Goal: Book appointment/travel/reservation

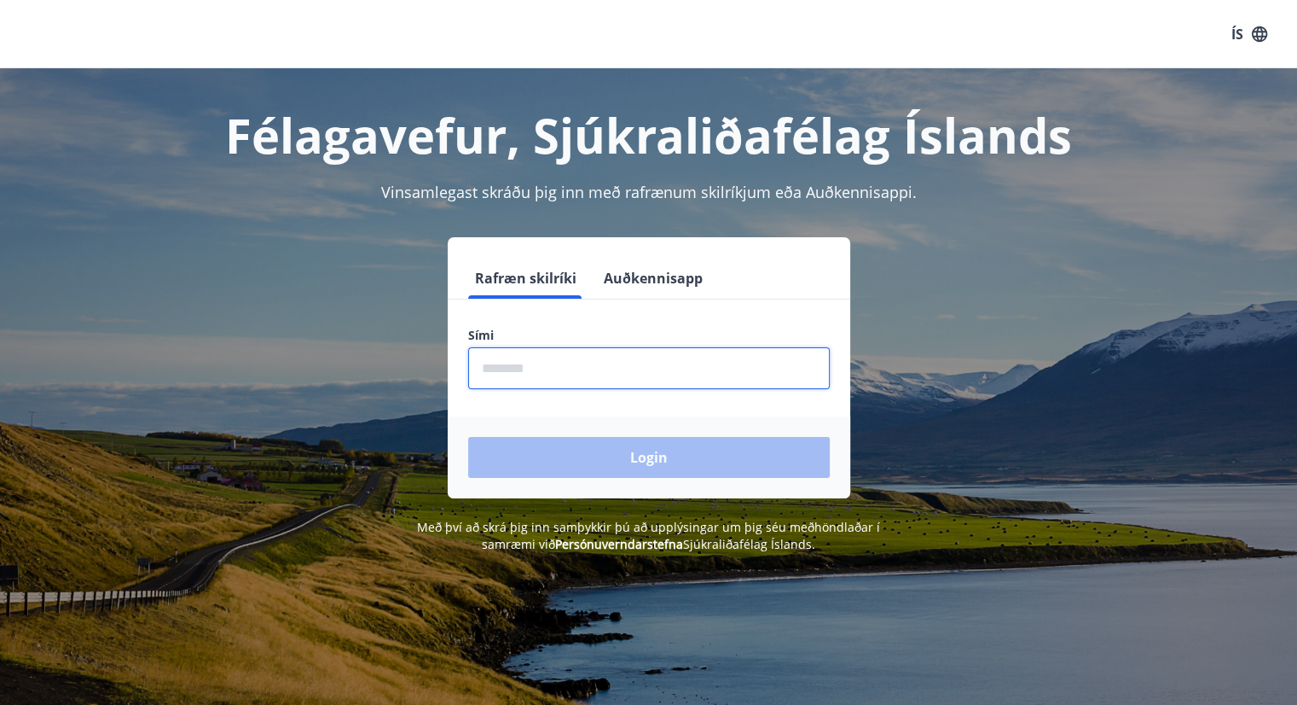
click at [508, 356] on input "phone" at bounding box center [649, 368] width 362 height 42
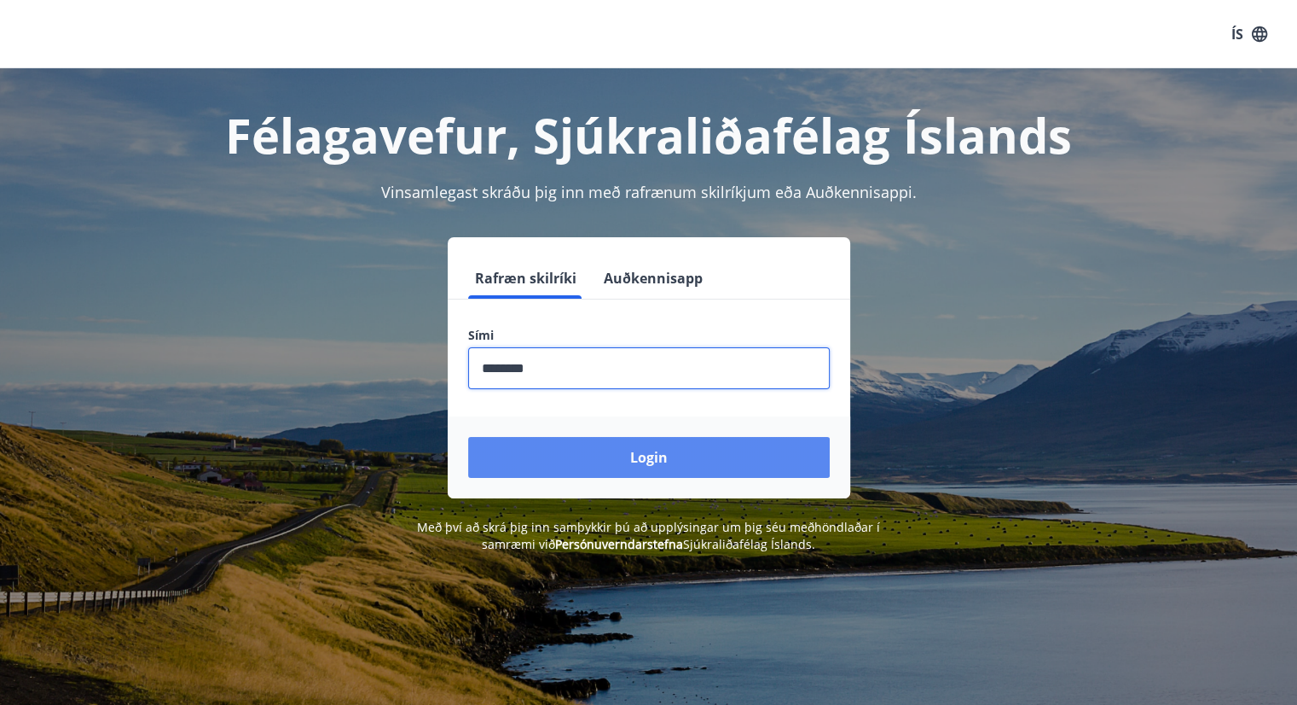
type input "********"
click at [597, 462] on button "Login" at bounding box center [649, 457] width 362 height 41
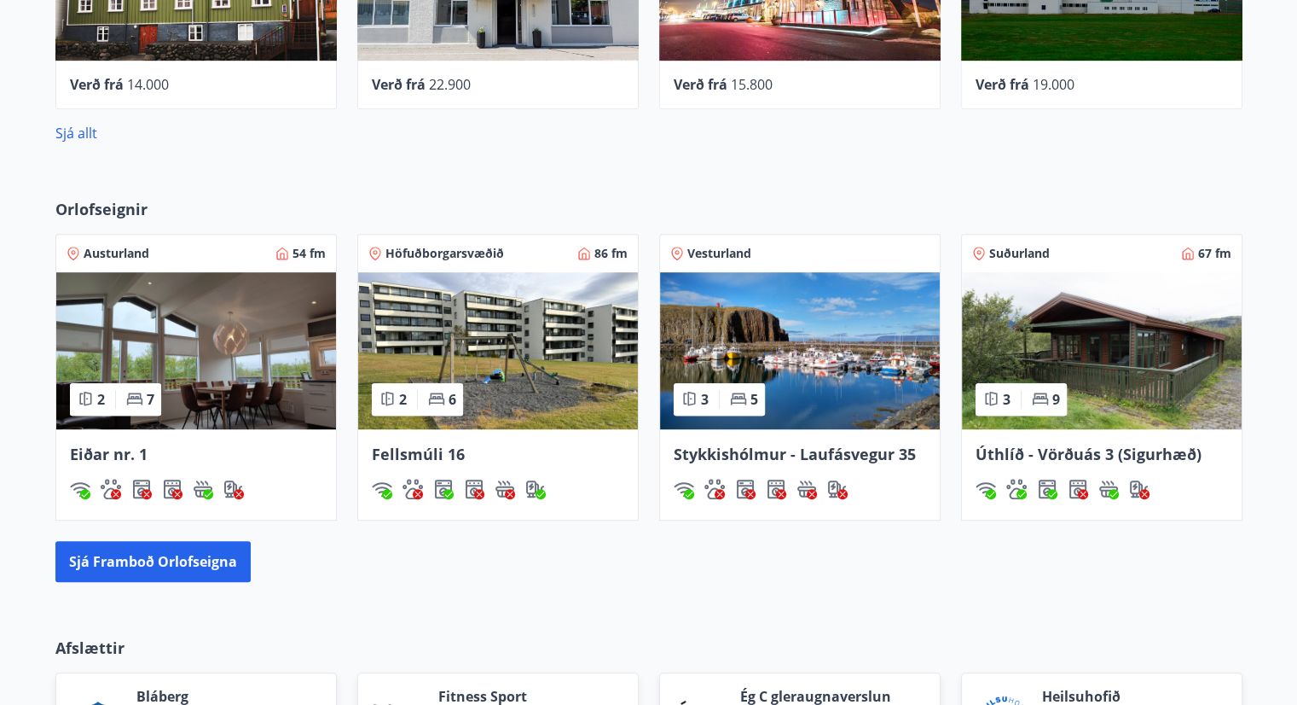
scroll to position [955, 0]
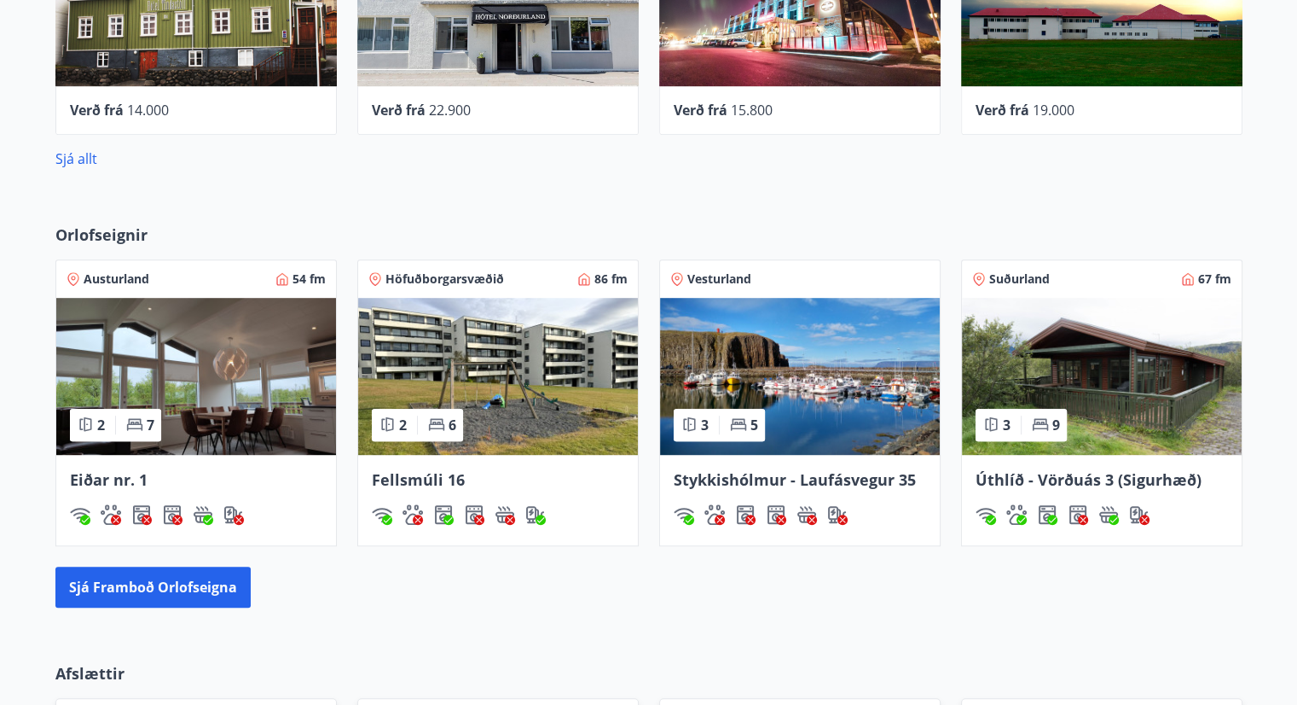
click at [222, 358] on img at bounding box center [196, 376] width 280 height 157
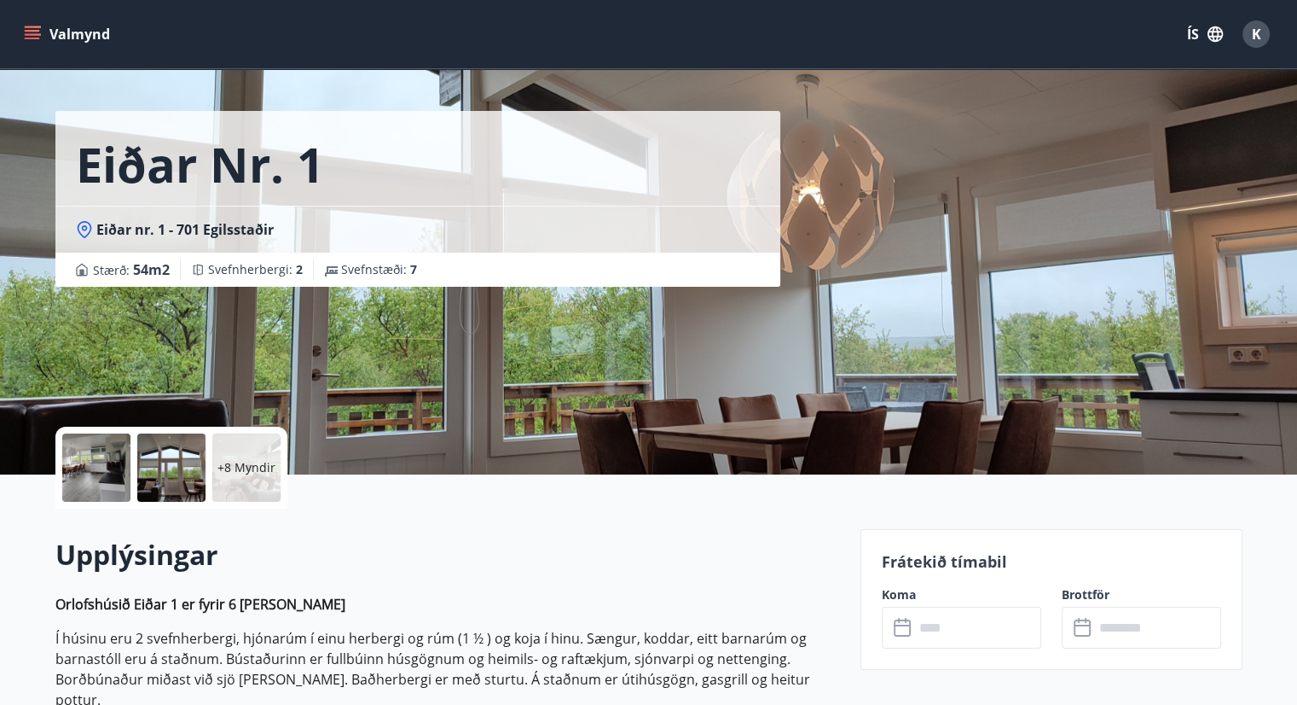
scroll to position [34, 0]
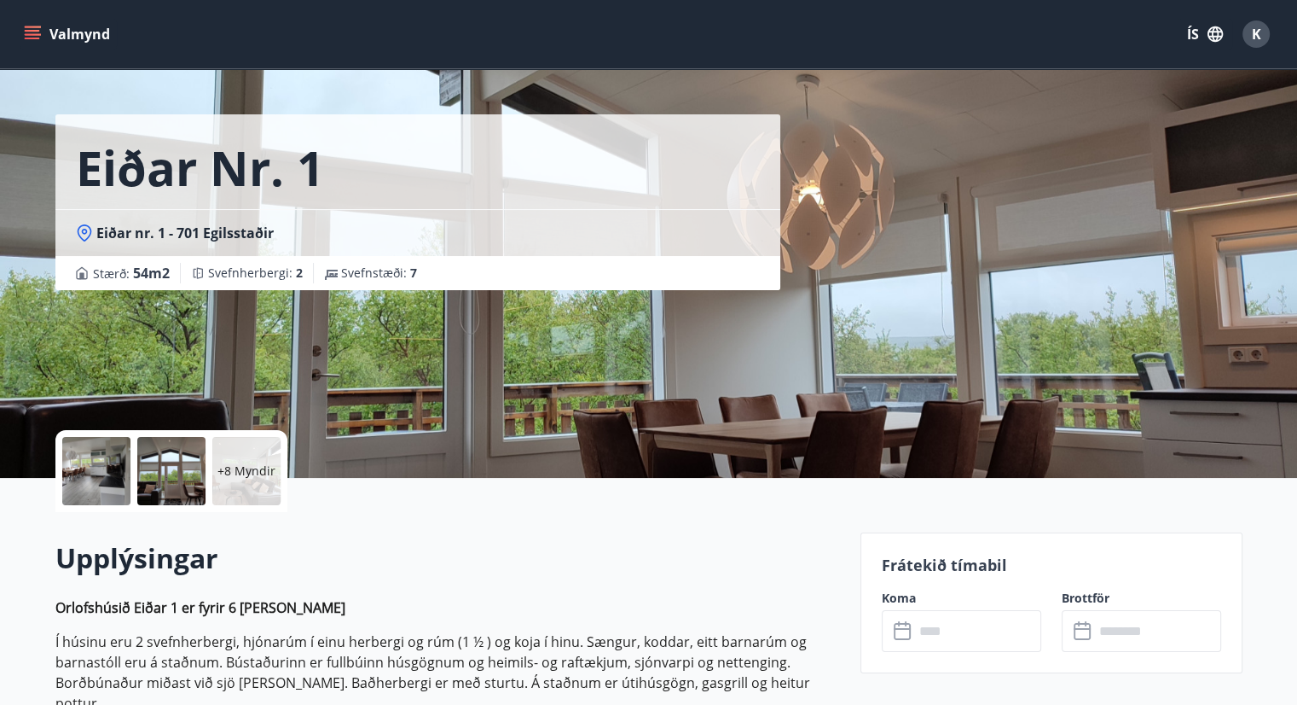
click at [113, 485] on div at bounding box center [96, 471] width 68 height 68
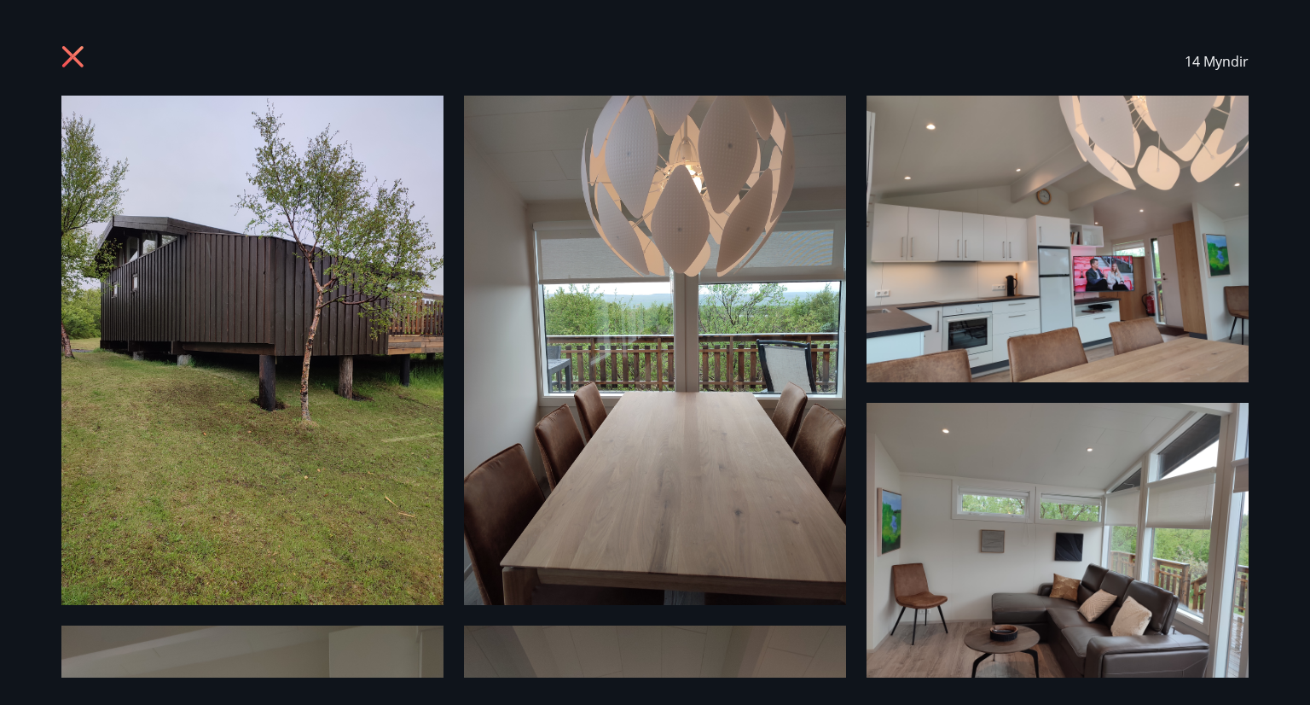
click at [1288, 330] on div "14 Myndir" at bounding box center [655, 352] width 1310 height 705
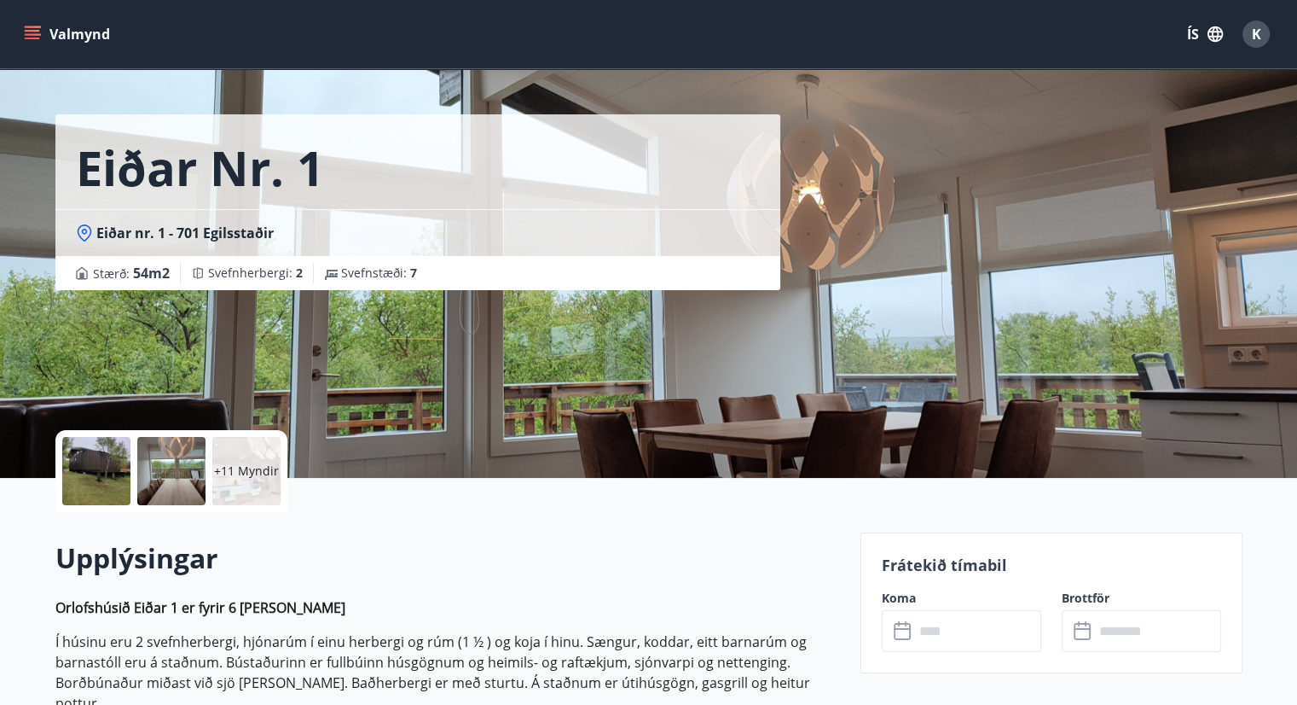
click at [131, 468] on div "+11 Myndir" at bounding box center [171, 471] width 232 height 82
click at [107, 471] on div at bounding box center [96, 471] width 68 height 68
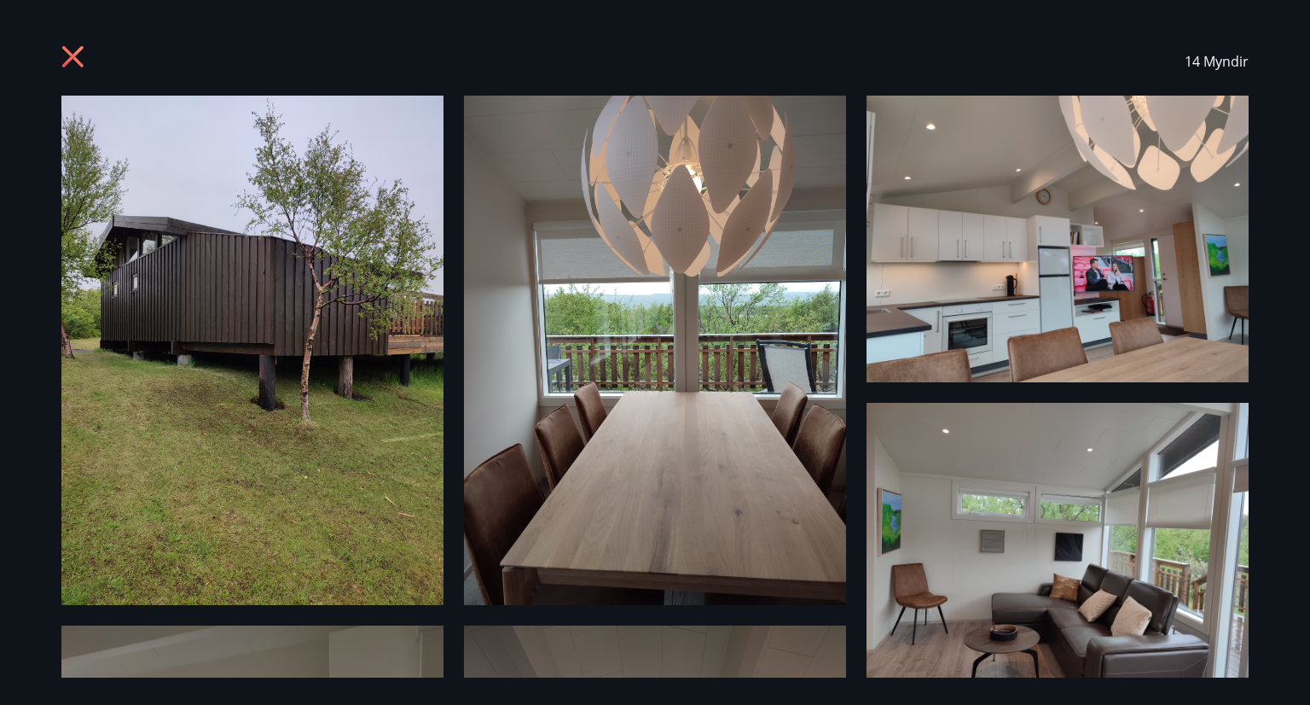
click at [1284, 659] on div "14 Myndir" at bounding box center [655, 352] width 1310 height 705
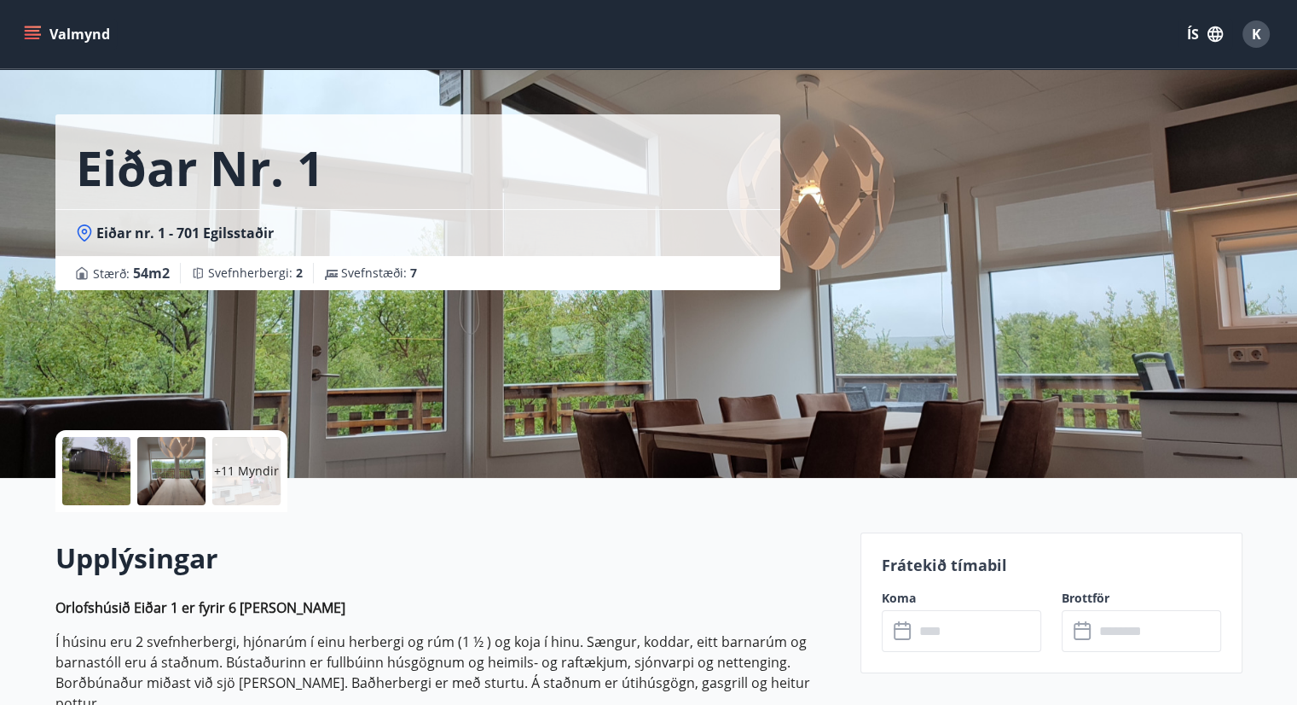
click at [221, 482] on div "+11 Myndir" at bounding box center [246, 471] width 68 height 68
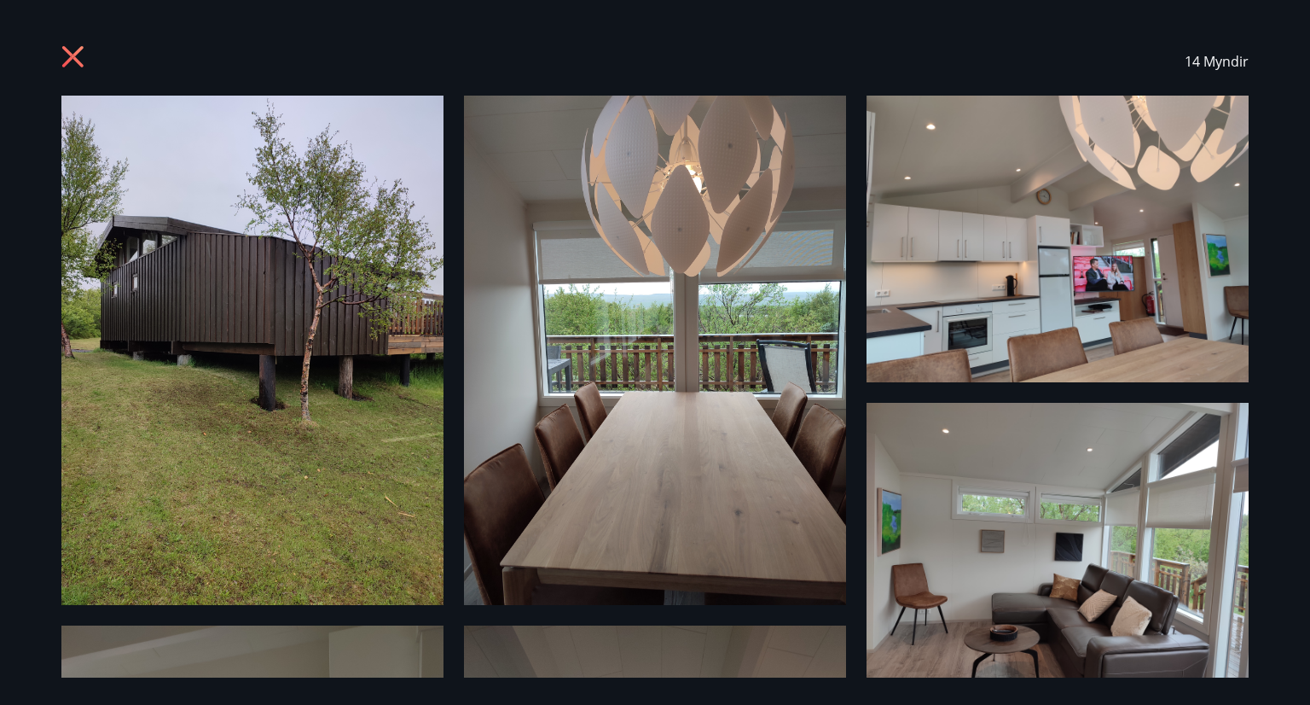
click at [1285, 679] on div "14 Myndir" at bounding box center [655, 352] width 1310 height 705
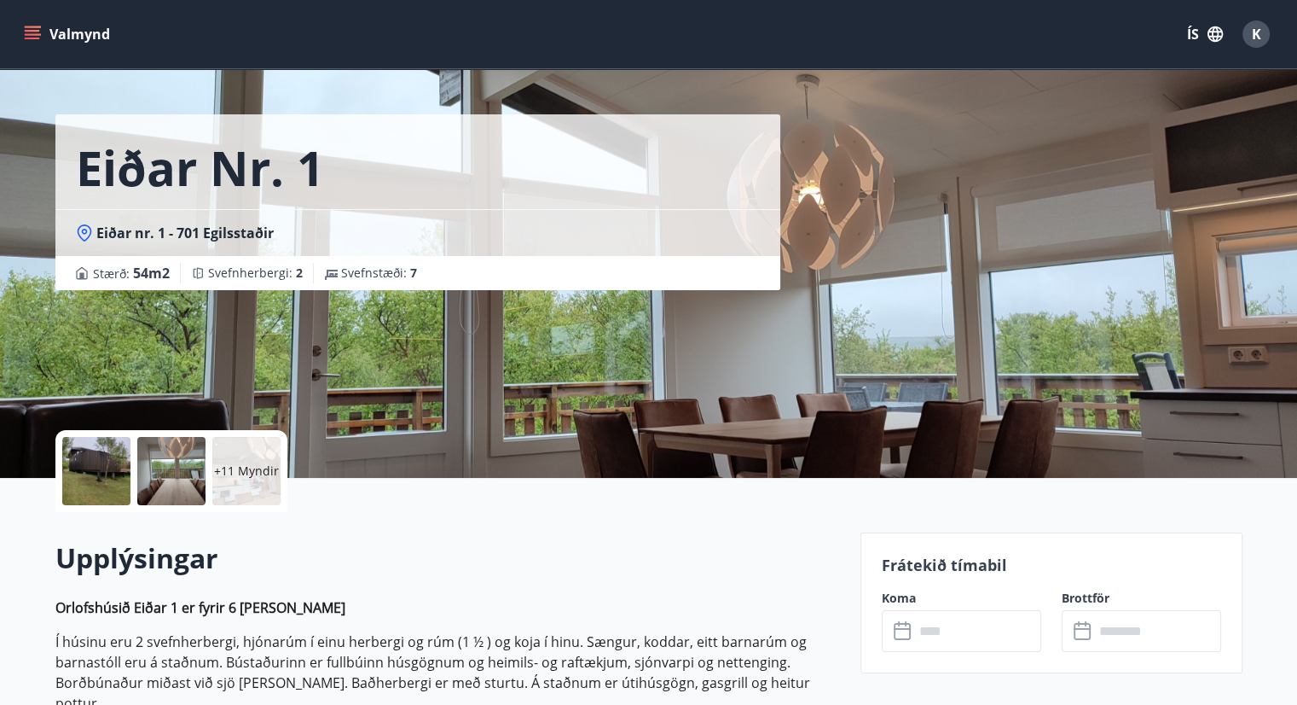
click at [508, 380] on div "Eiðar nr. 1 Eiðar nr. 1 - 701 Egilsstaðir Stærð : 54 m2 [GEOGRAPHIC_DATA] : 2 S…" at bounding box center [451, 222] width 792 height 512
click at [264, 451] on div "+11 Myndir" at bounding box center [246, 471] width 68 height 68
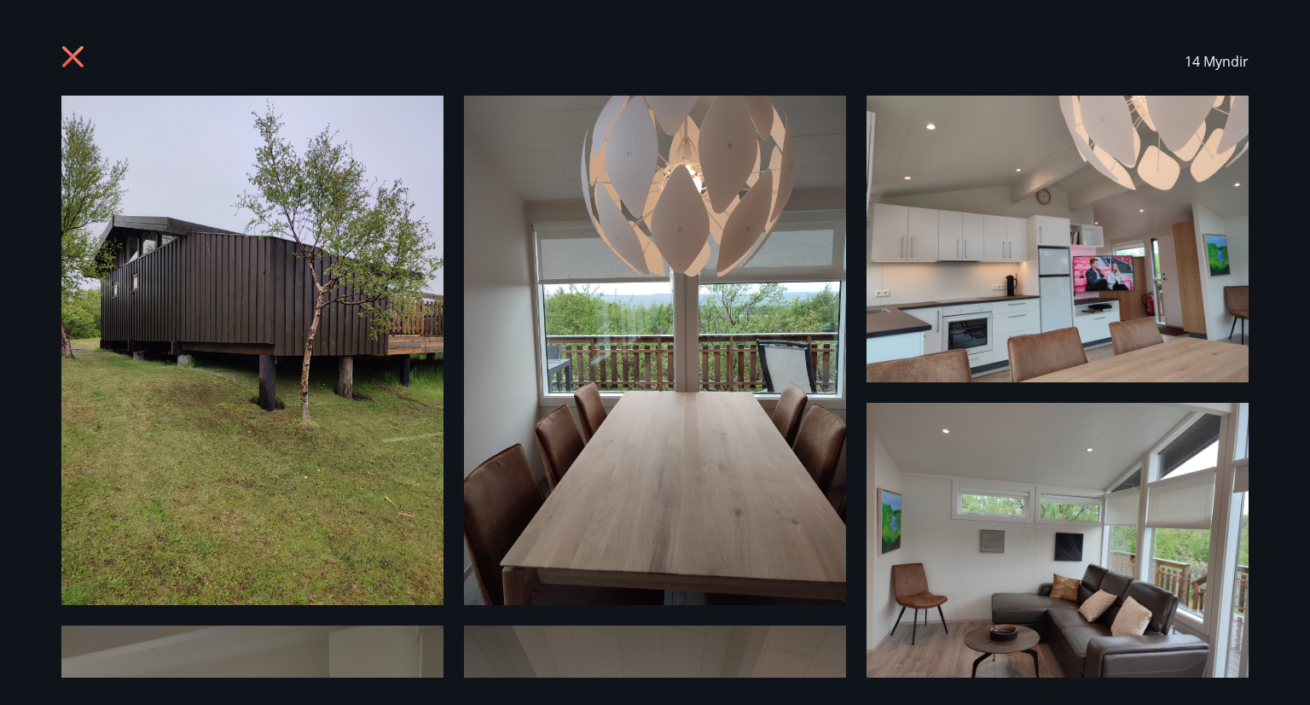
click at [1293, 438] on div "14 Myndir" at bounding box center [655, 352] width 1310 height 705
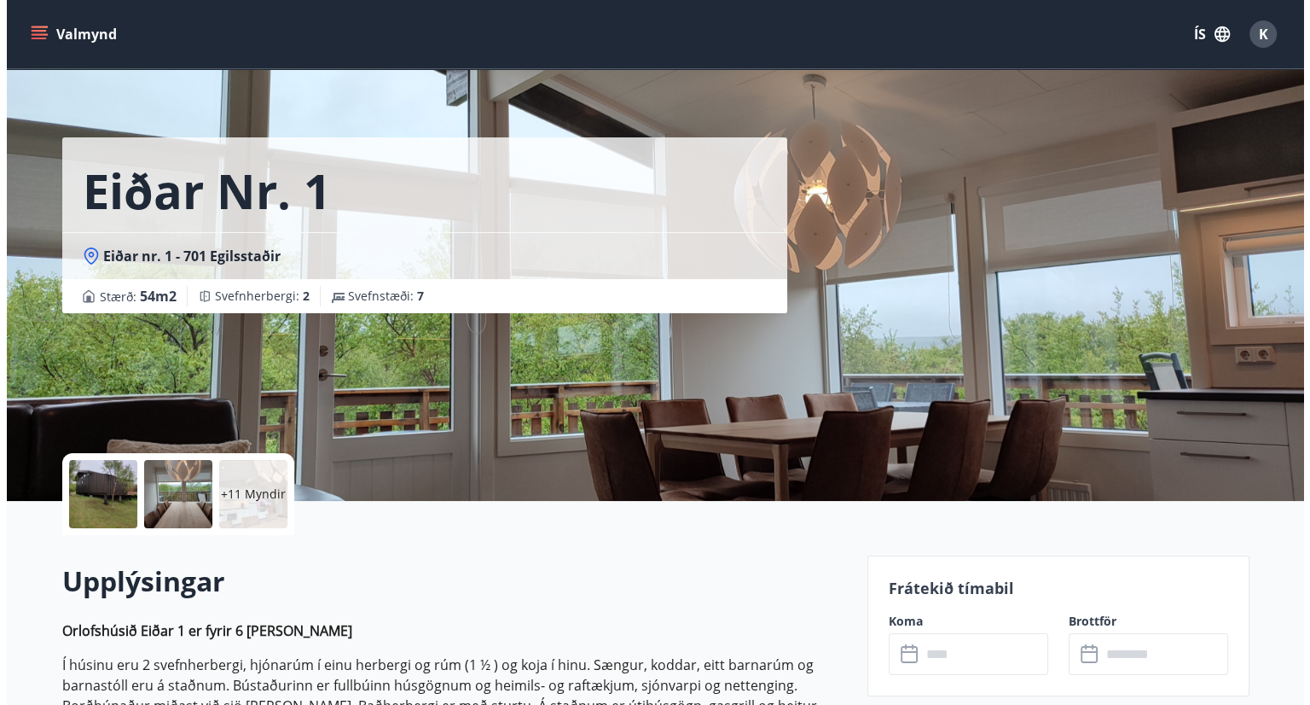
scroll to position [0, 0]
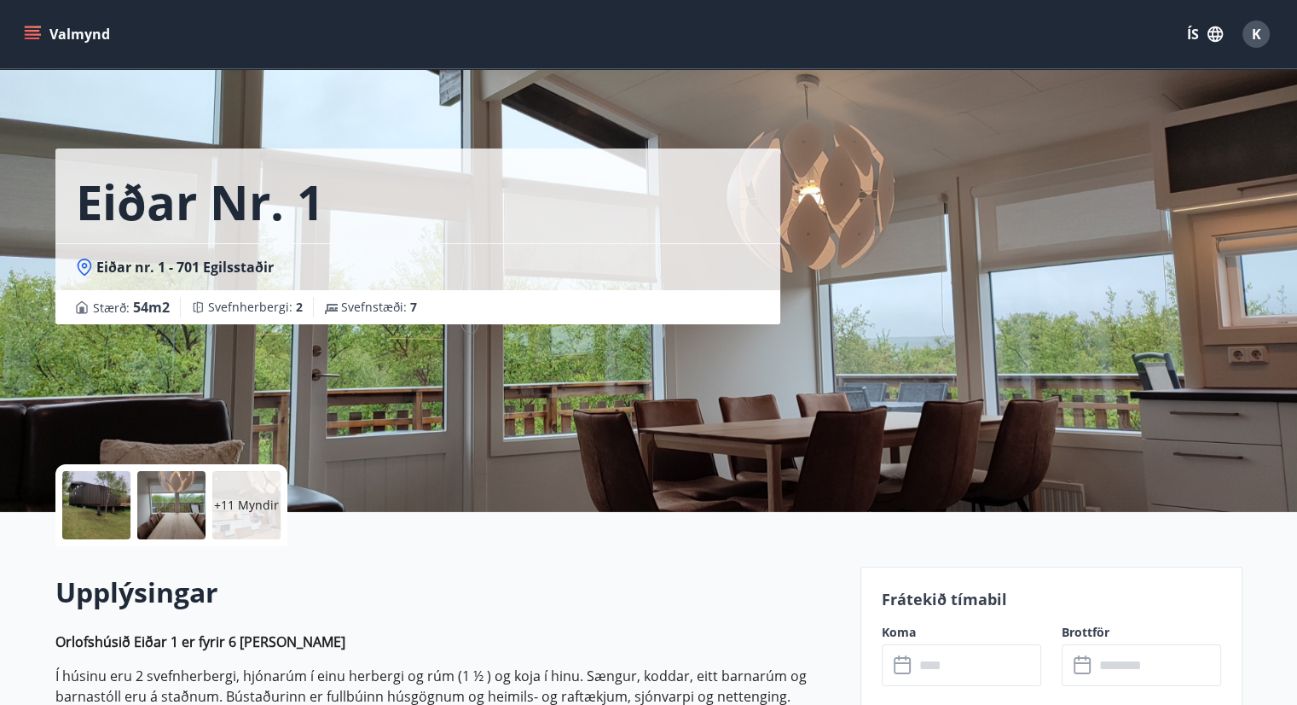
click at [151, 516] on div at bounding box center [171, 505] width 68 height 68
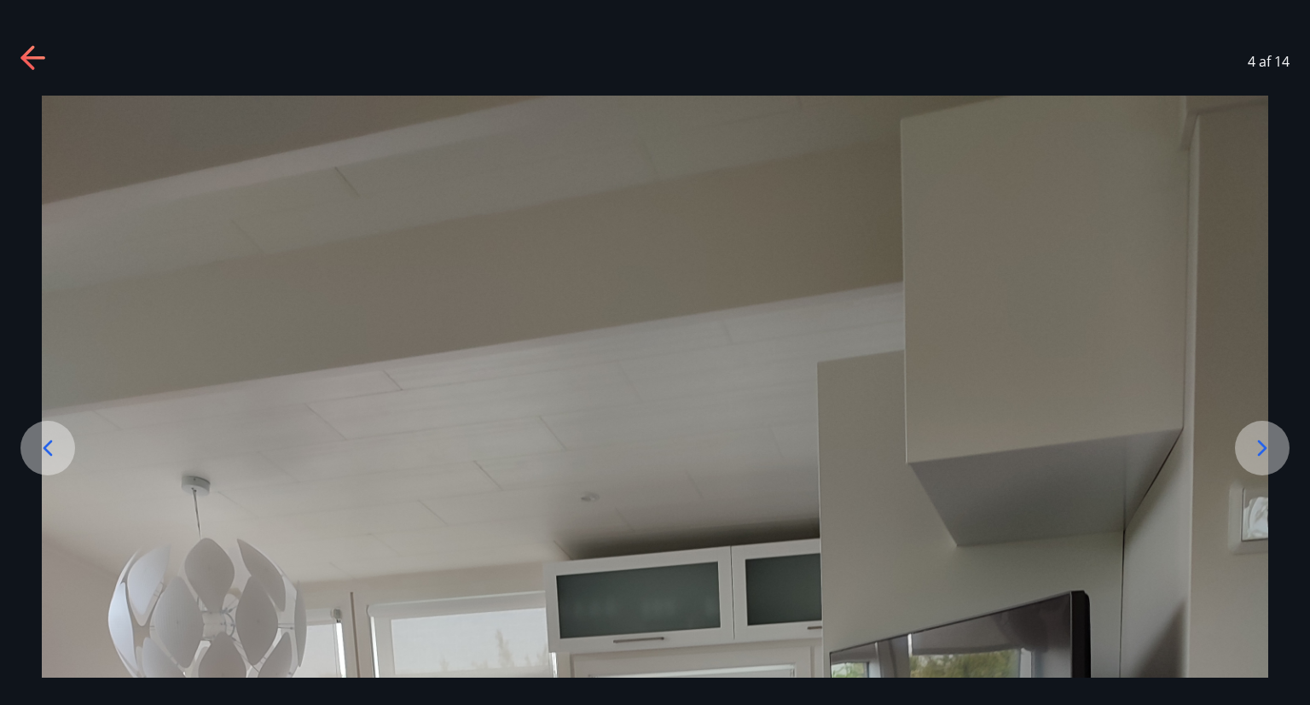
click at [39, 445] on icon at bounding box center [47, 447] width 27 height 27
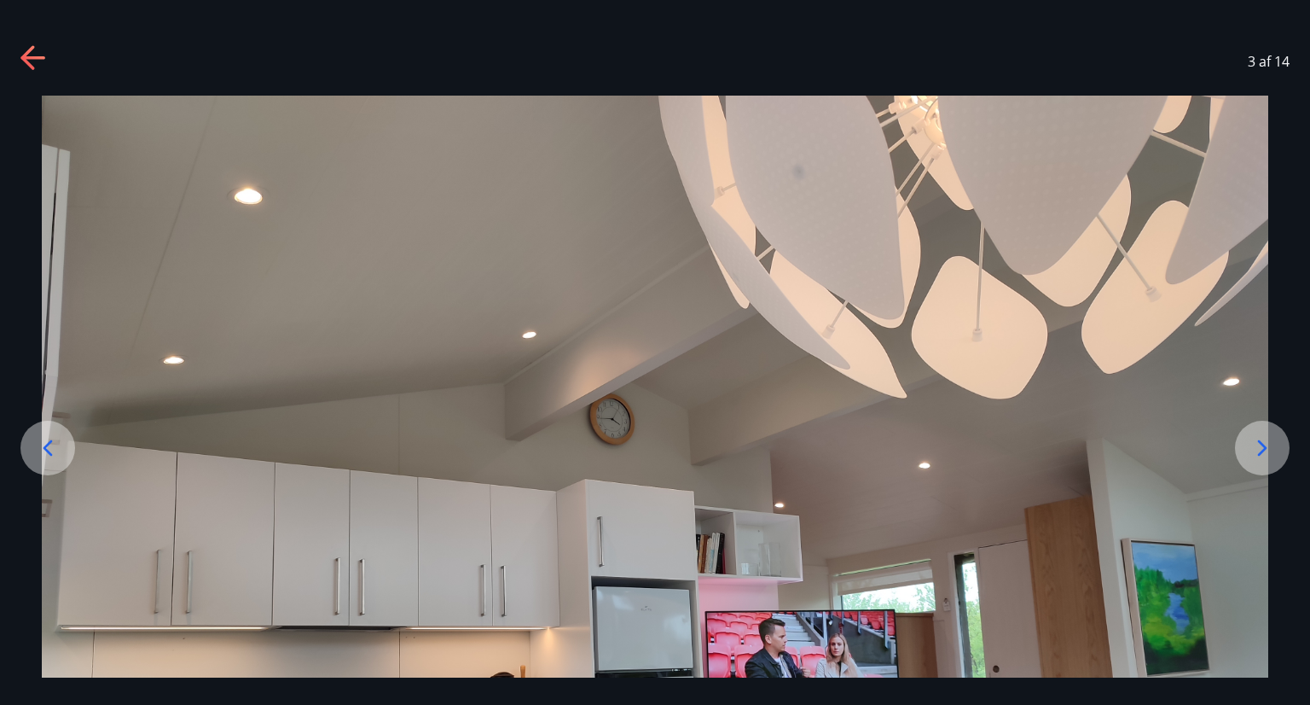
click at [39, 445] on icon at bounding box center [47, 447] width 27 height 27
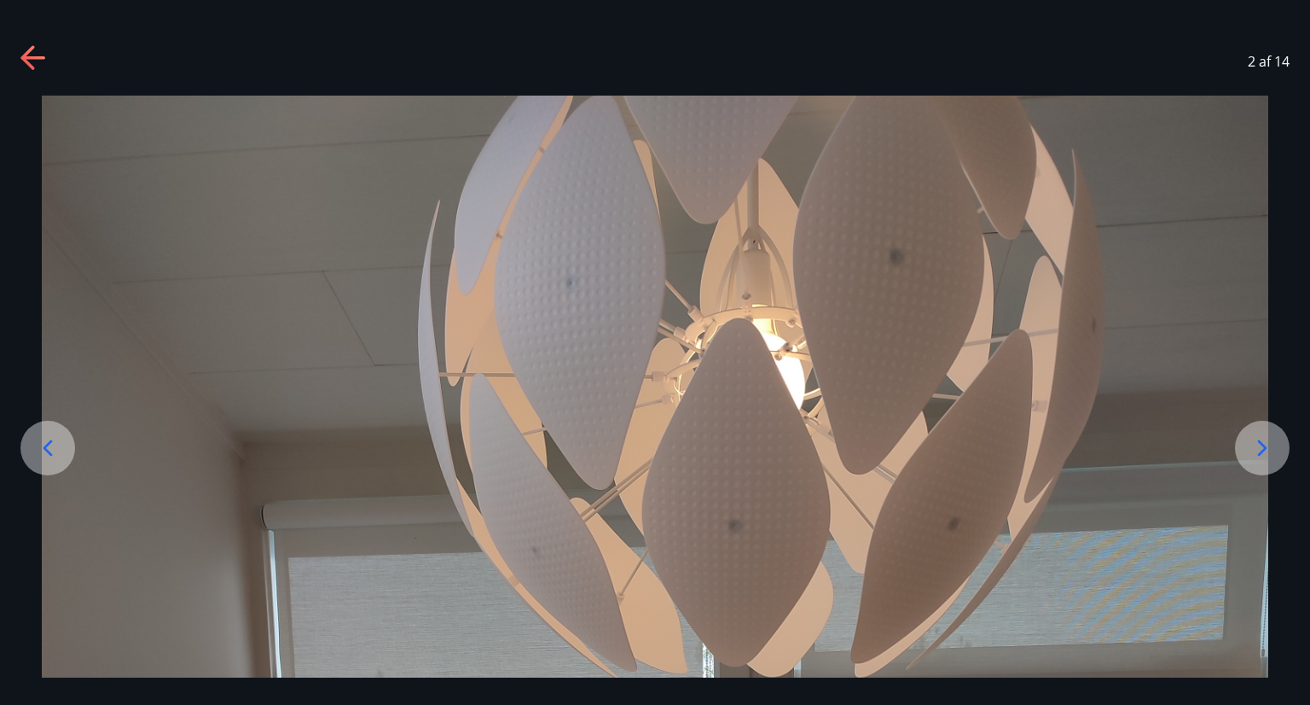
click at [39, 445] on icon at bounding box center [47, 447] width 27 height 27
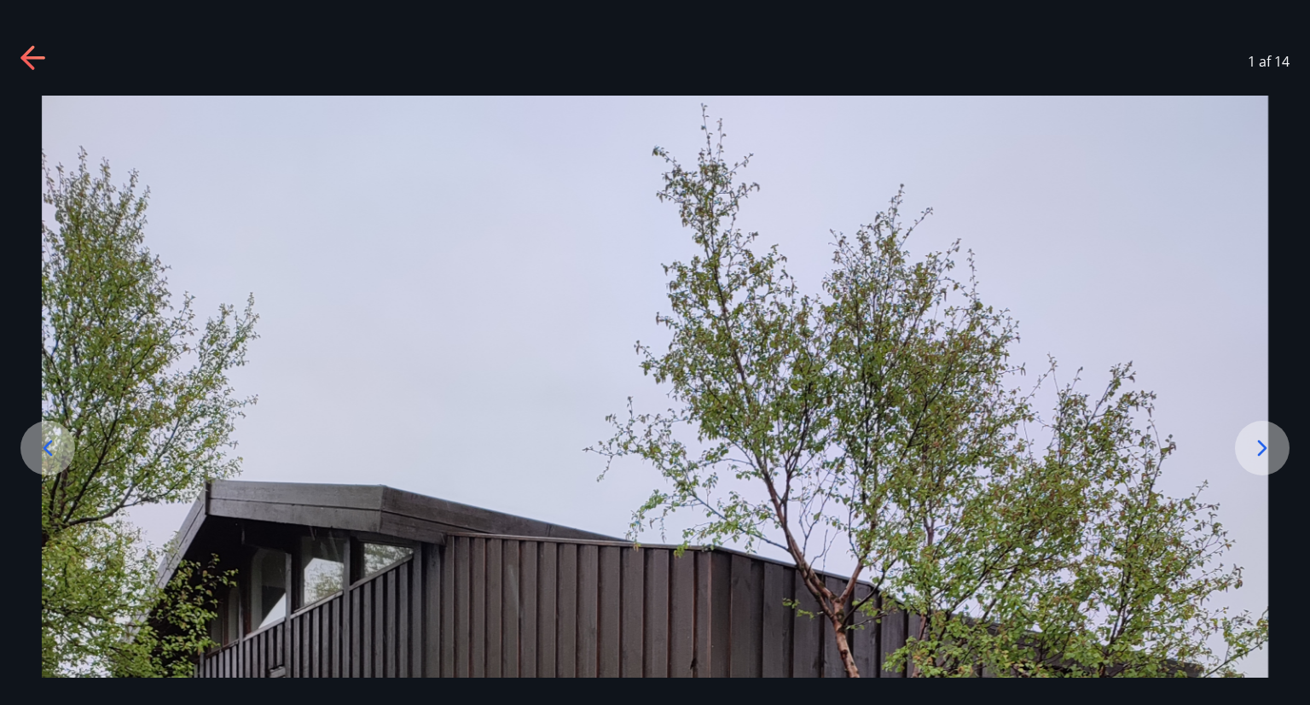
click at [1262, 441] on icon at bounding box center [1262, 447] width 27 height 27
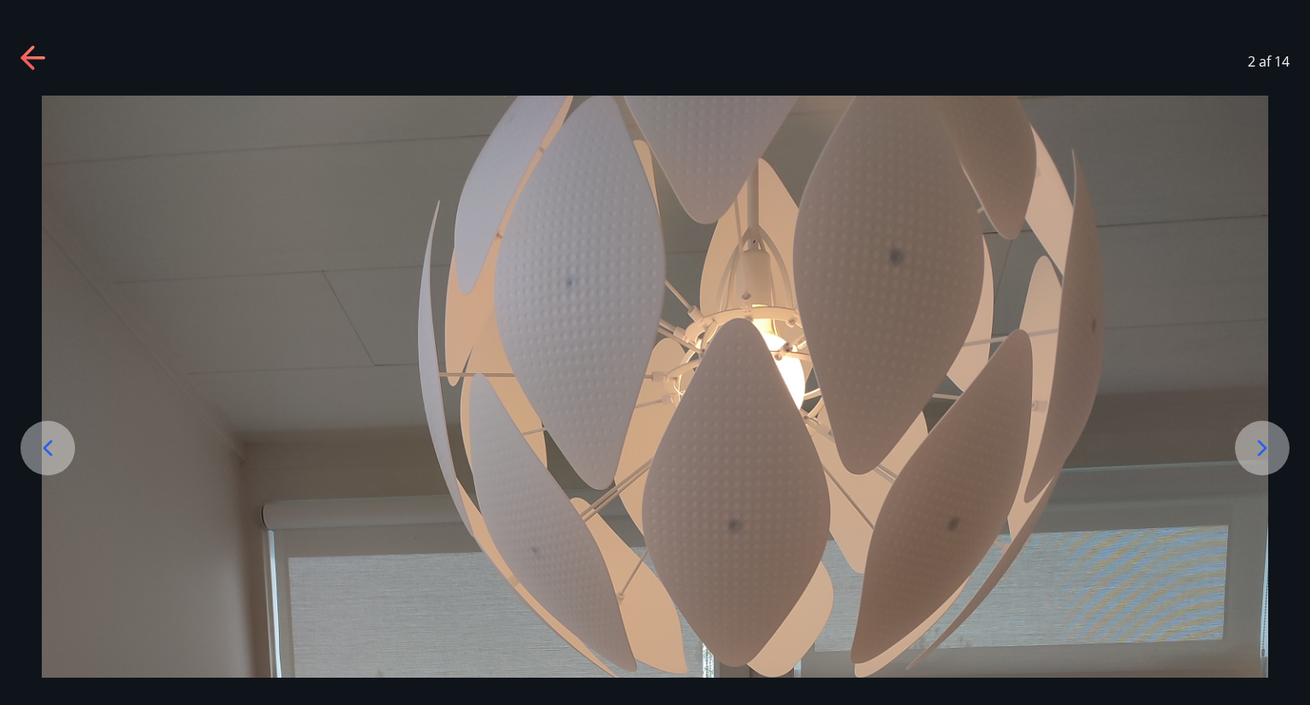
click at [1262, 441] on icon at bounding box center [1262, 447] width 27 height 27
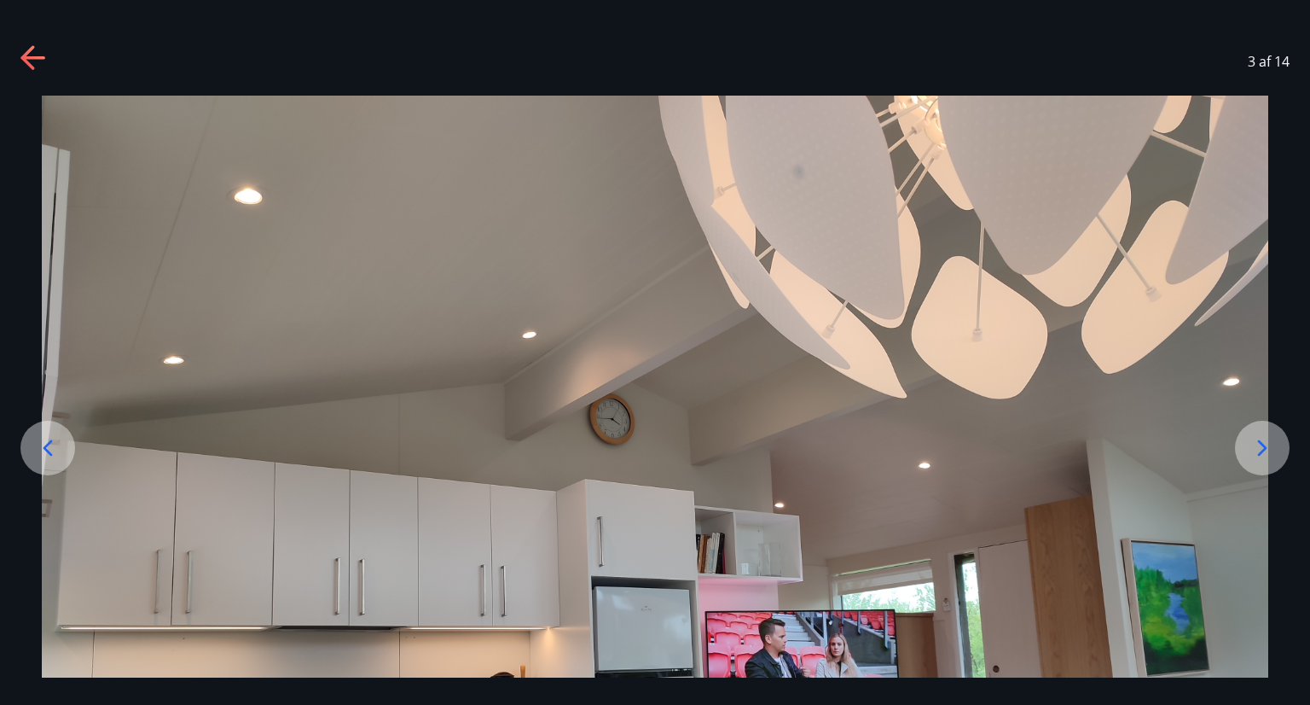
click at [1266, 436] on icon at bounding box center [1262, 447] width 27 height 27
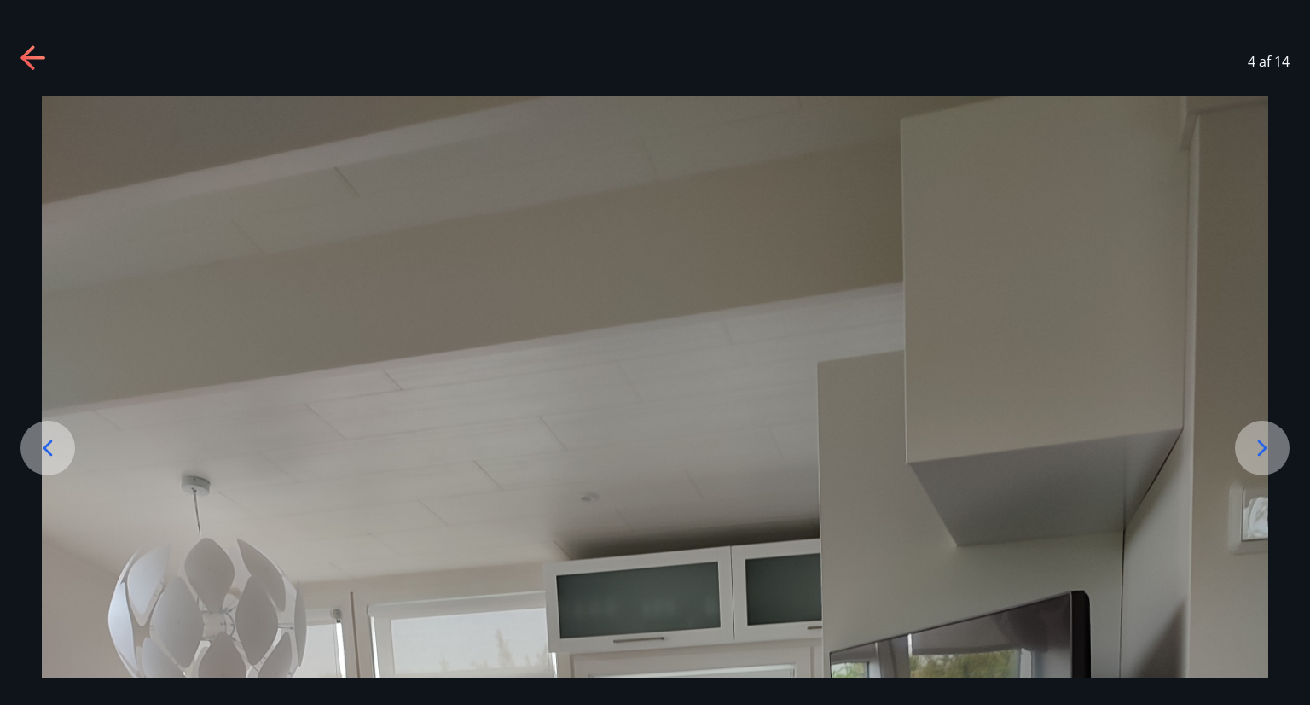
click at [1266, 436] on icon at bounding box center [1262, 447] width 27 height 27
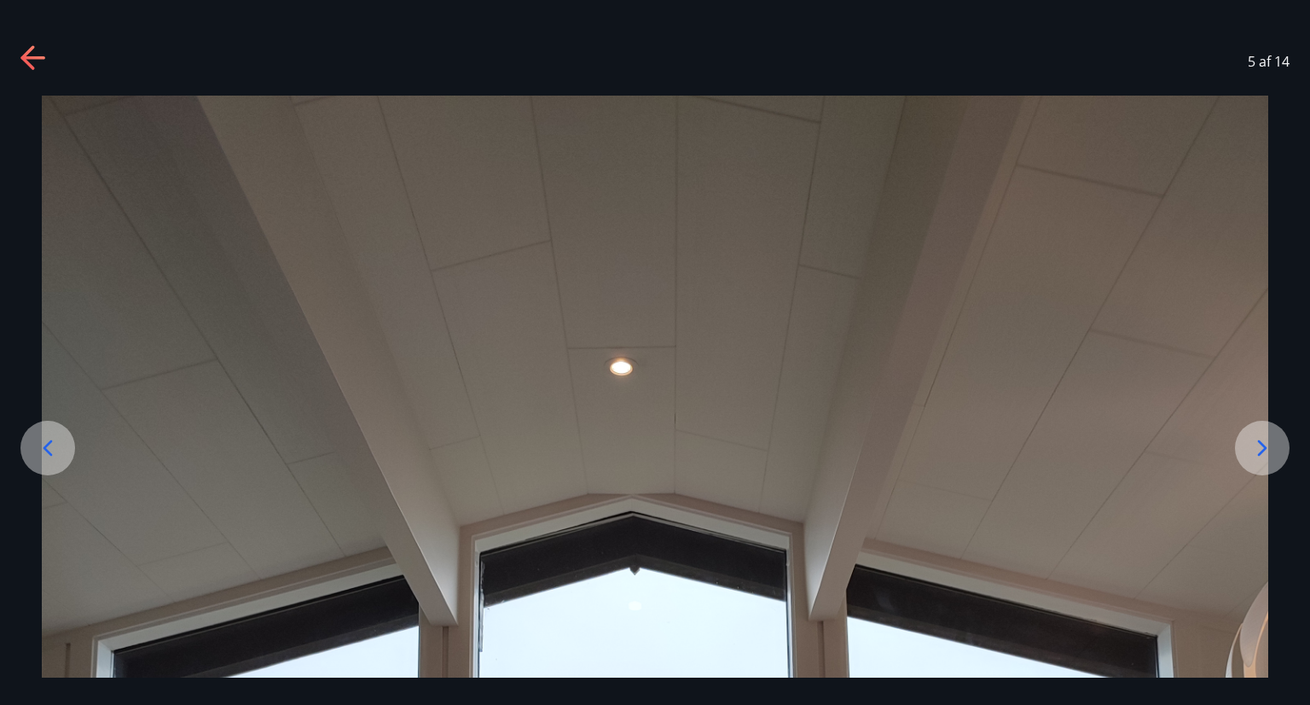
click at [1266, 436] on icon at bounding box center [1262, 447] width 27 height 27
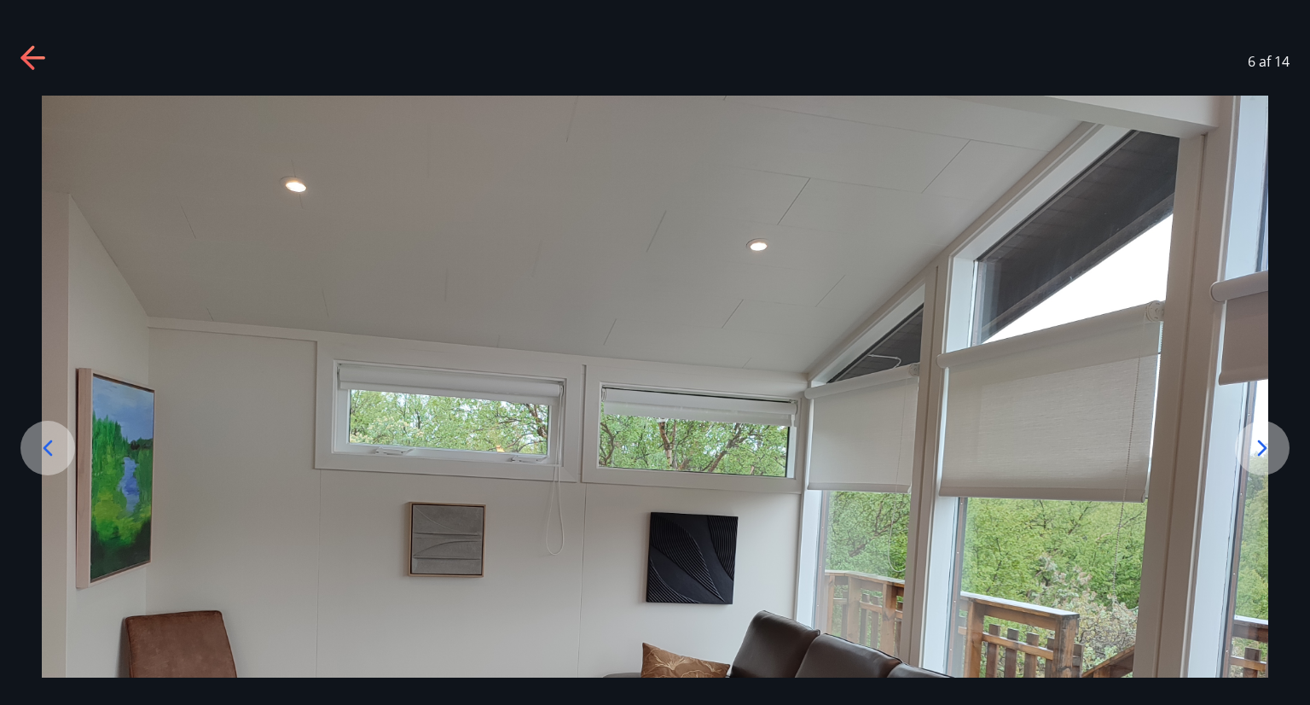
click at [1181, 635] on img at bounding box center [655, 556] width 1227 height 920
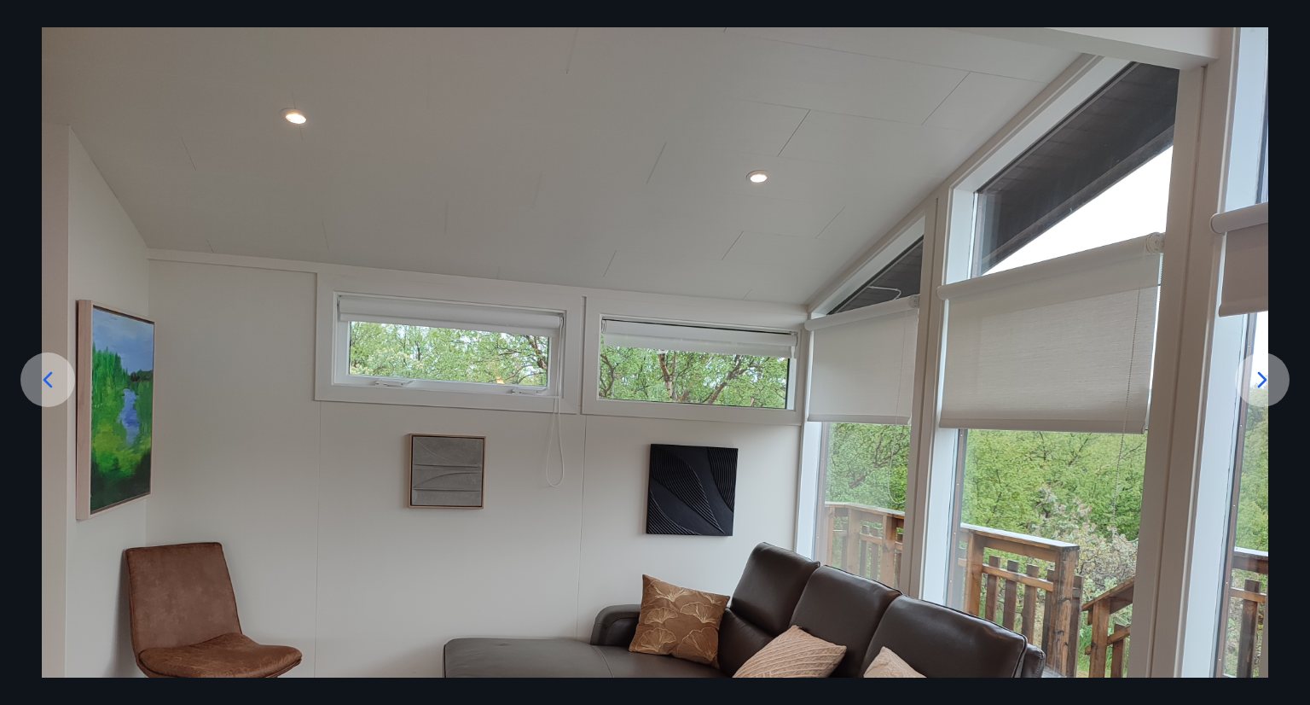
click at [1181, 635] on img at bounding box center [655, 487] width 1227 height 920
click at [726, 661] on img at bounding box center [655, 487] width 1227 height 920
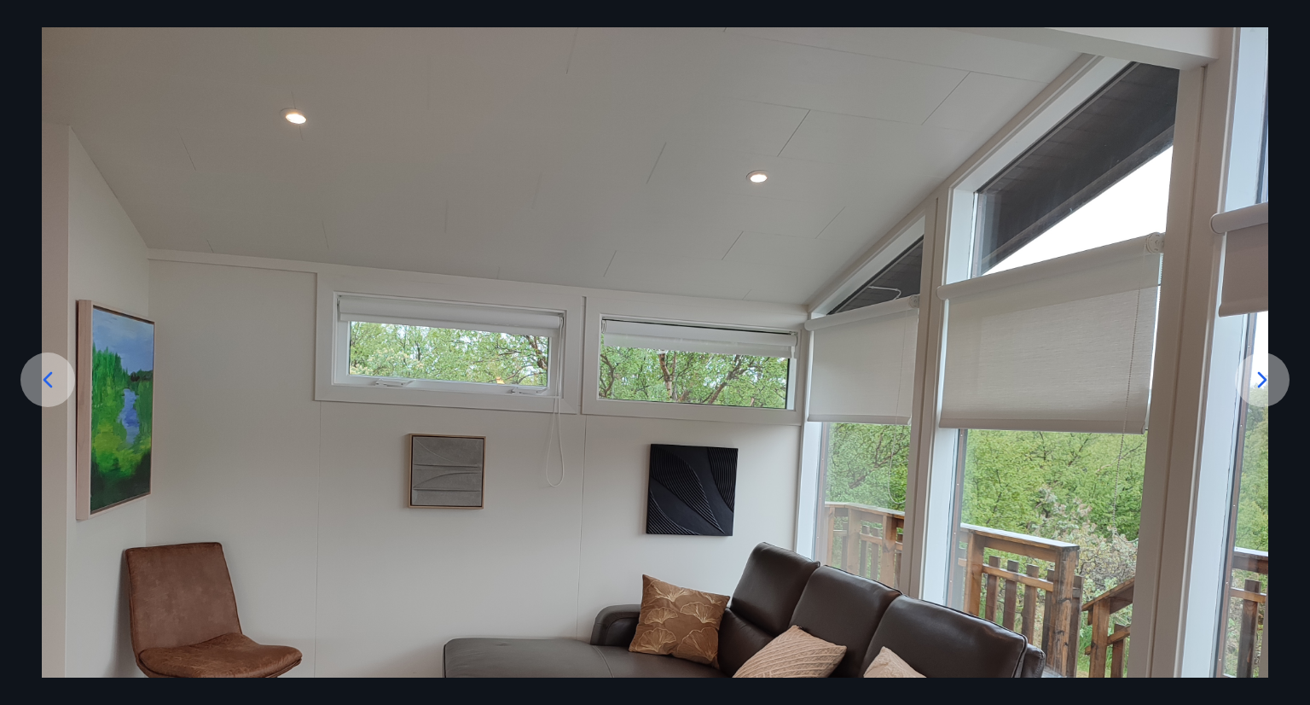
click at [734, 270] on img at bounding box center [655, 487] width 1227 height 920
click at [1000, 606] on img at bounding box center [655, 487] width 1227 height 920
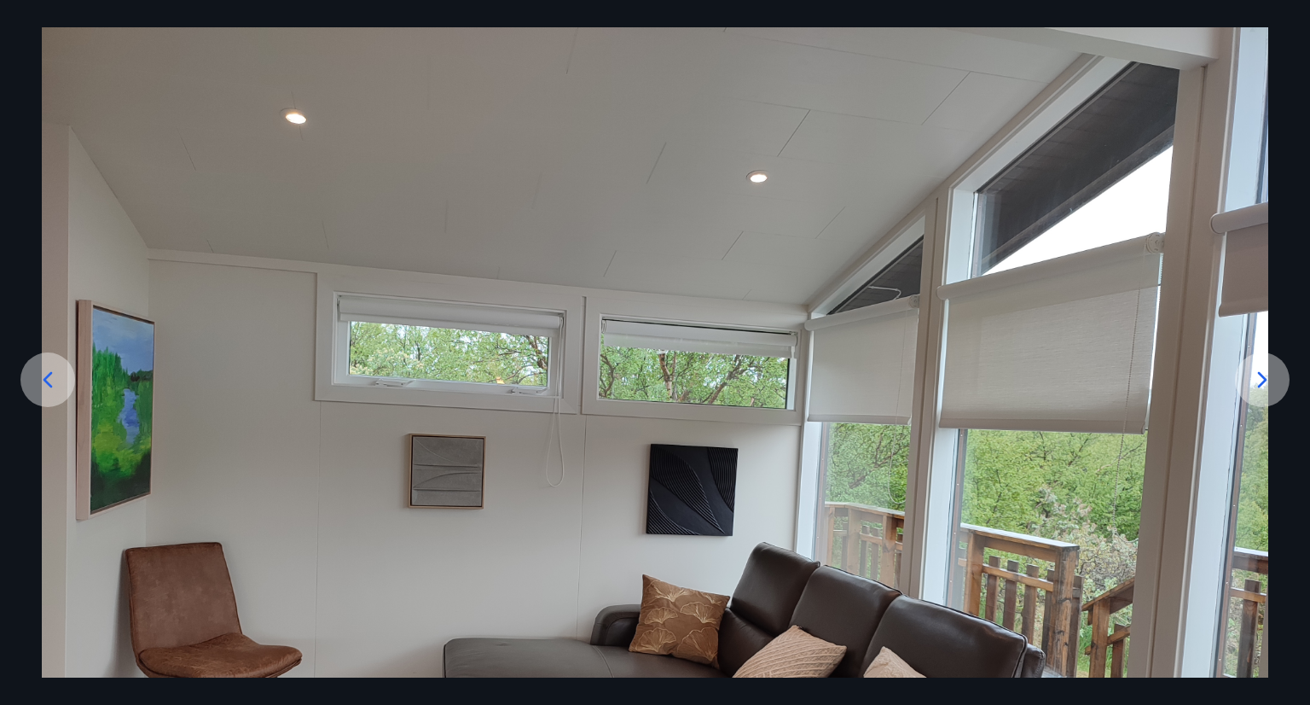
click at [1000, 606] on img at bounding box center [655, 487] width 1227 height 920
click at [1266, 374] on icon at bounding box center [1262, 379] width 27 height 27
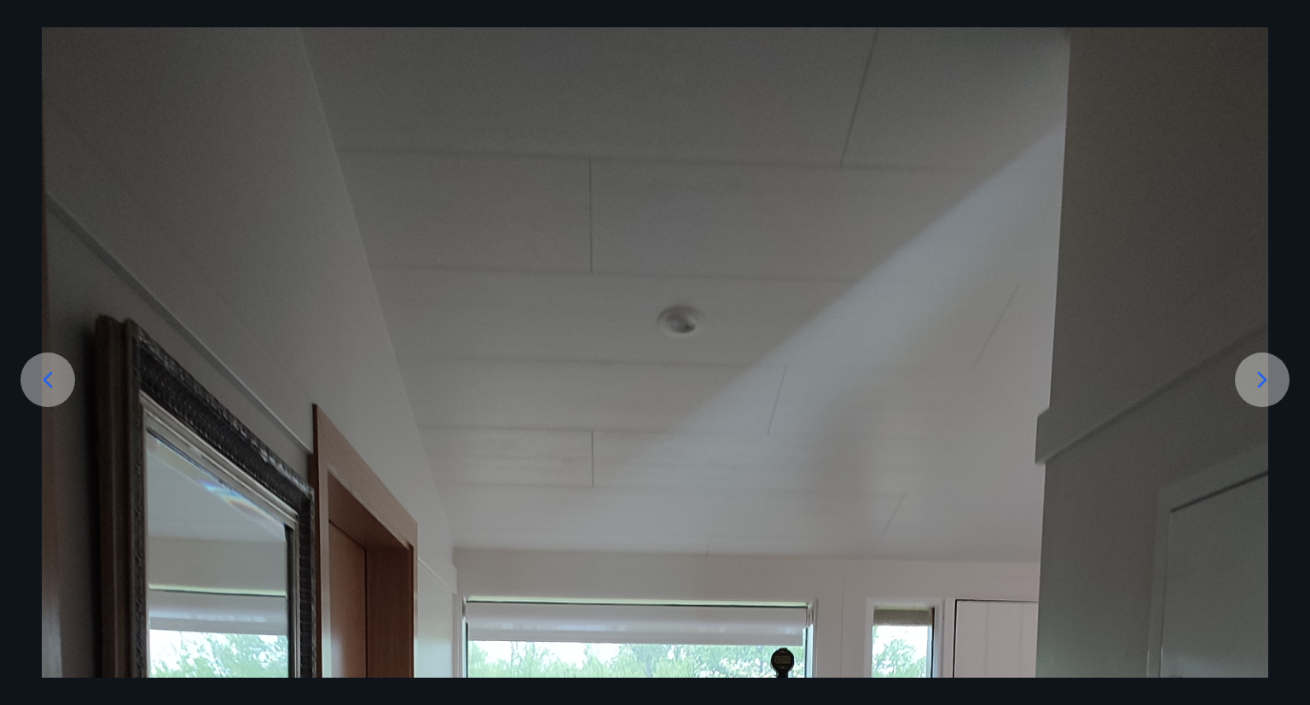
drag, startPoint x: 1009, startPoint y: 661, endPoint x: 1009, endPoint y: 648, distance: 12.8
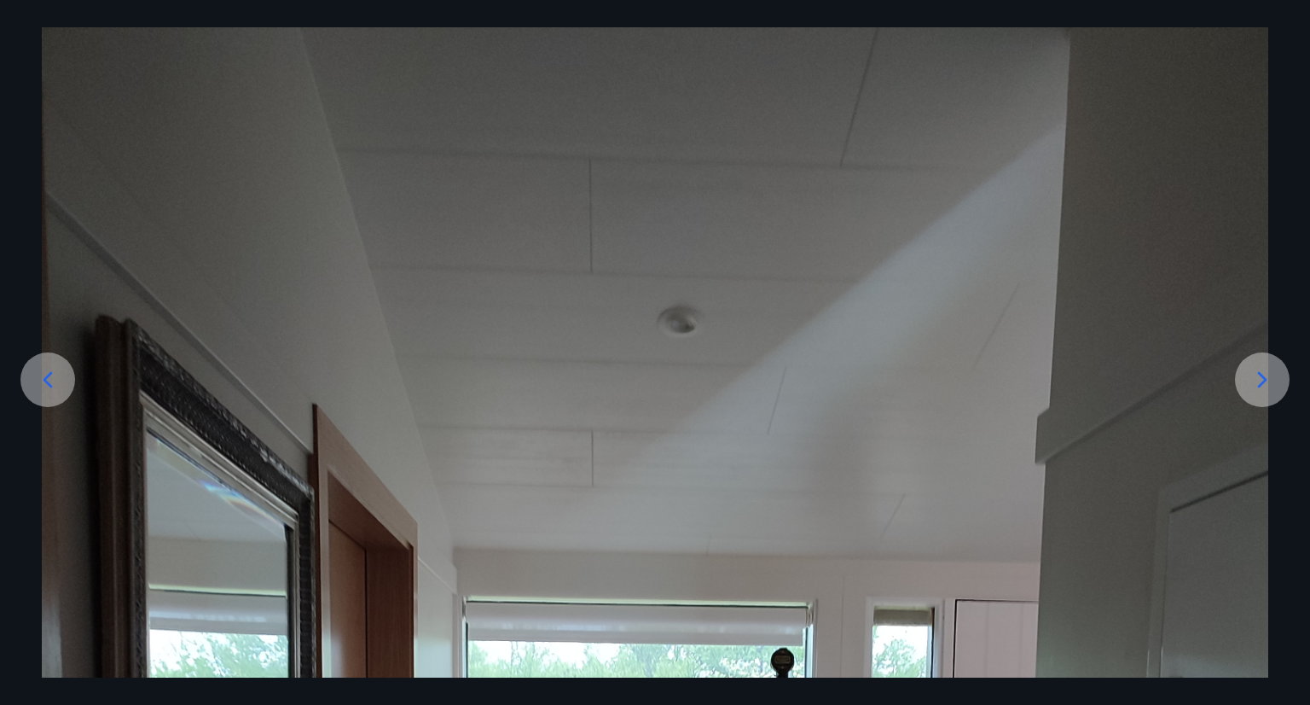
click at [1272, 372] on icon at bounding box center [1262, 379] width 27 height 27
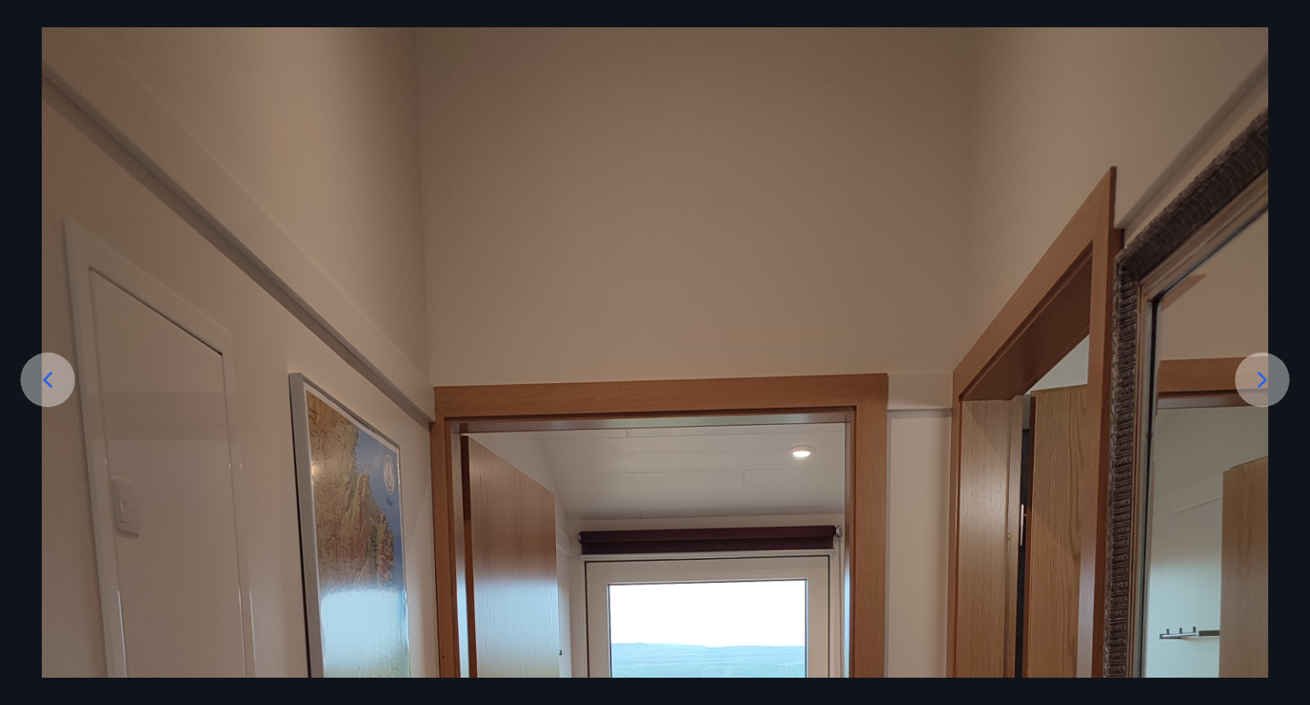
click at [1279, 377] on div at bounding box center [1262, 379] width 55 height 55
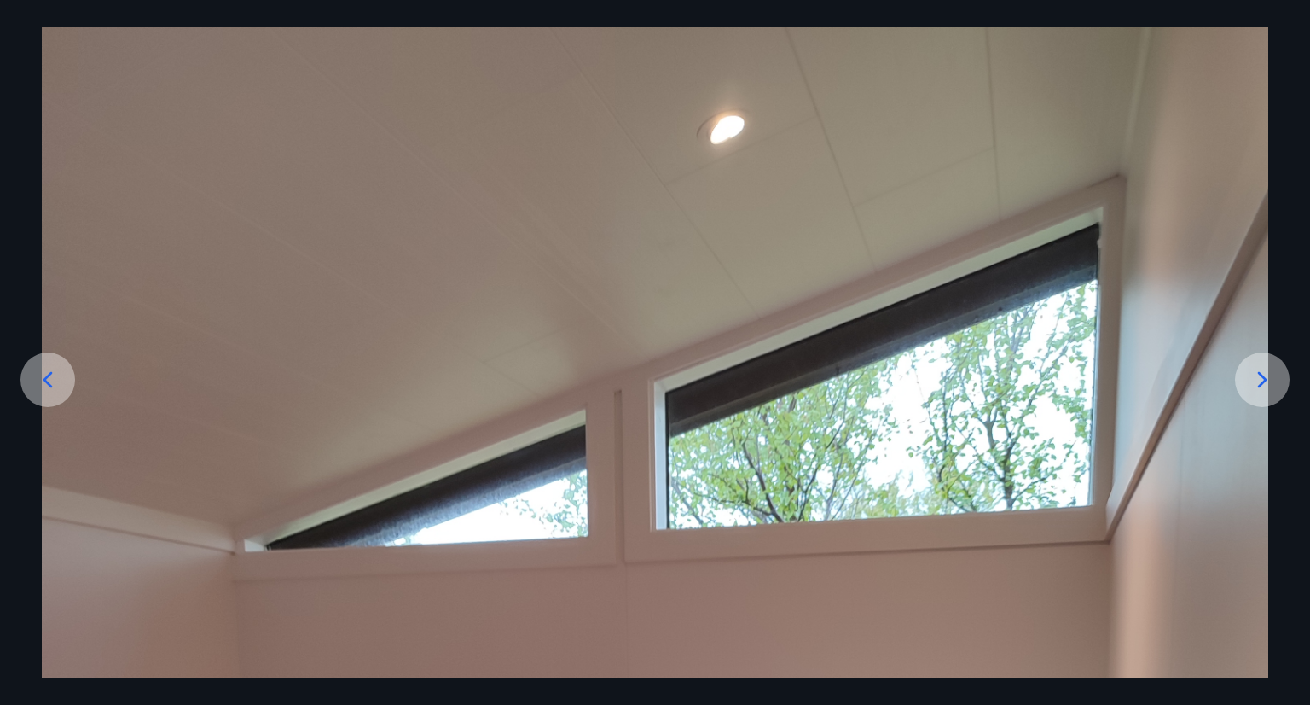
click at [1284, 380] on div at bounding box center [1262, 379] width 55 height 55
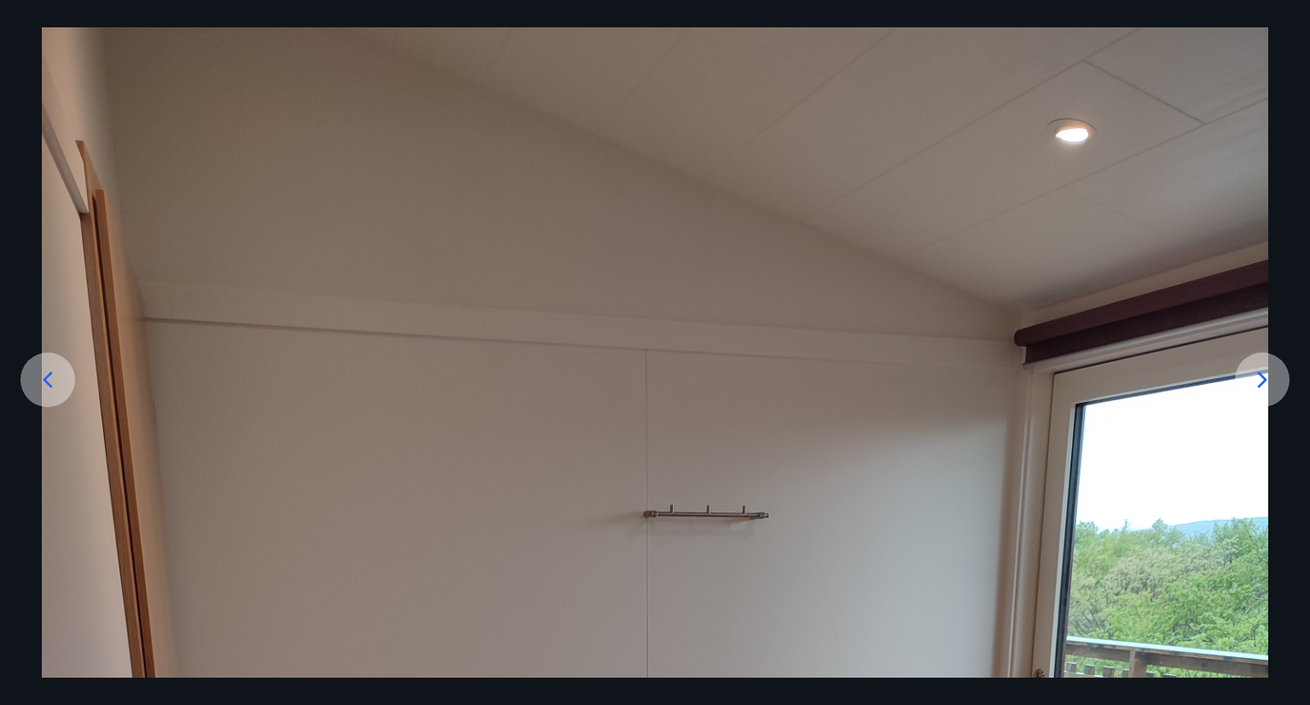
click at [1287, 382] on div at bounding box center [1262, 379] width 55 height 55
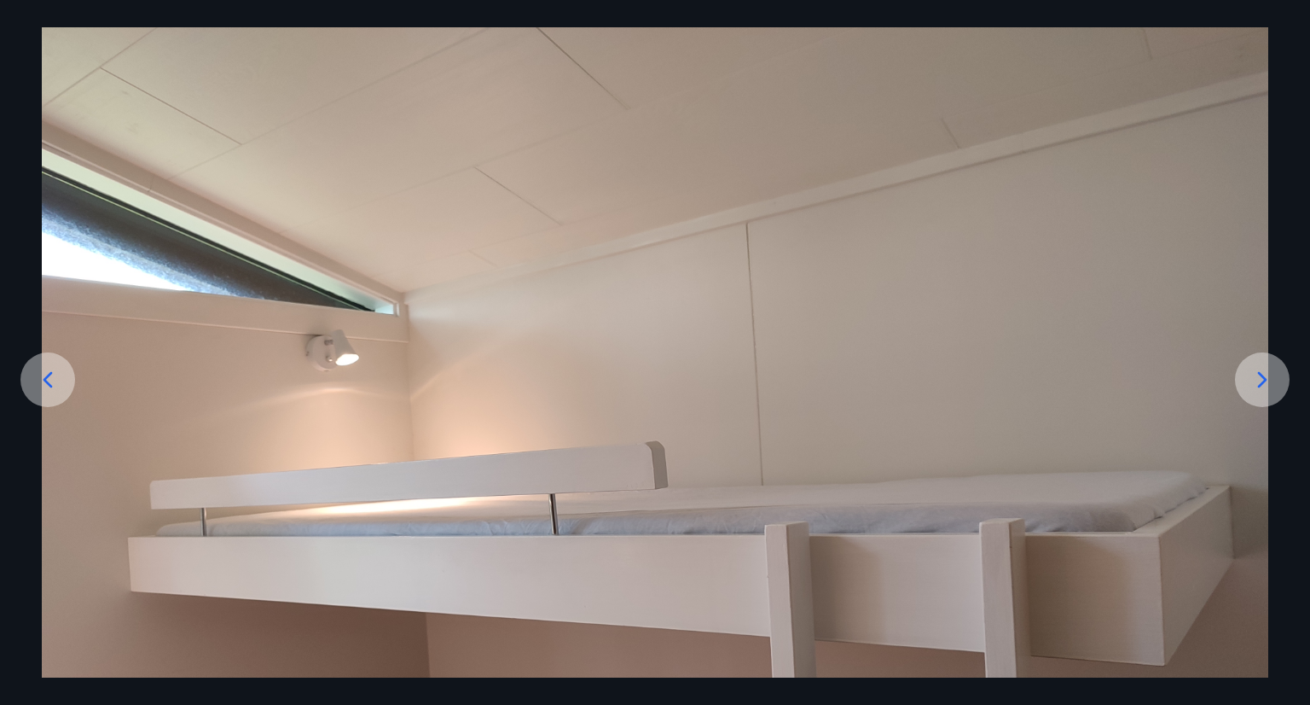
click at [1291, 383] on div at bounding box center [655, 487] width 1310 height 920
click at [1274, 386] on icon at bounding box center [1262, 379] width 27 height 27
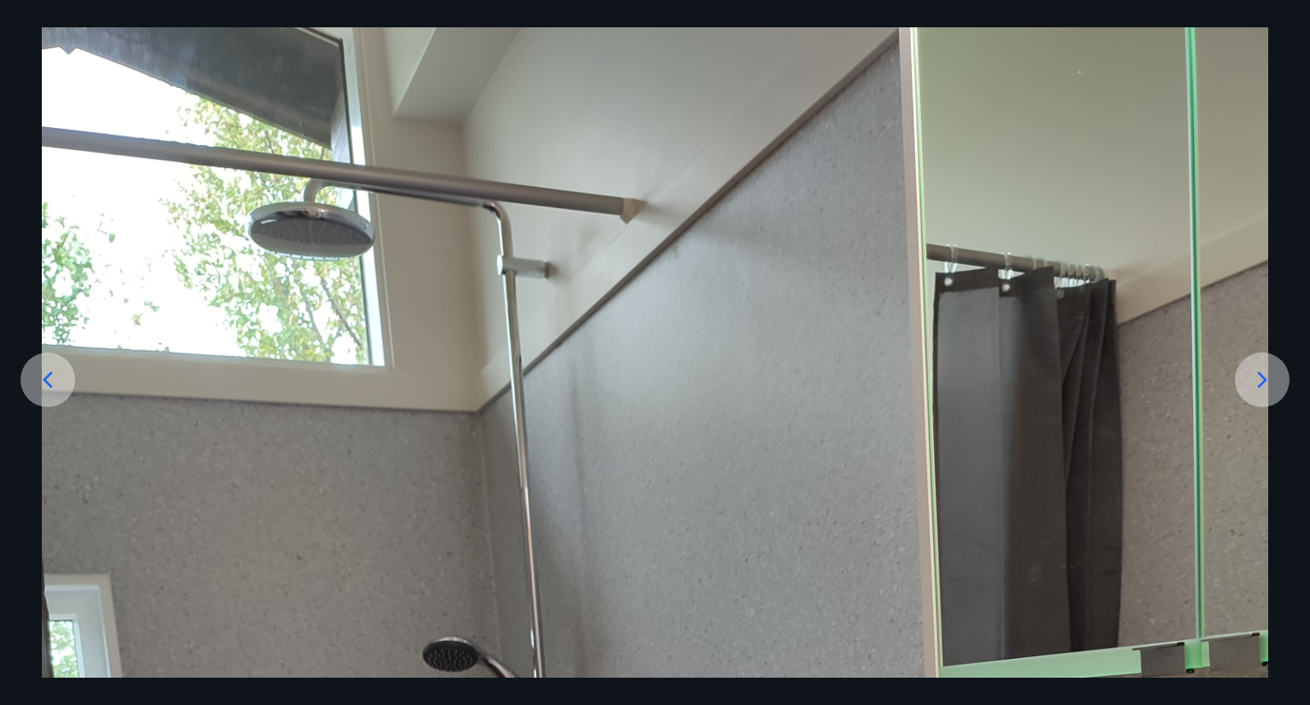
click at [1279, 389] on div at bounding box center [1262, 379] width 55 height 55
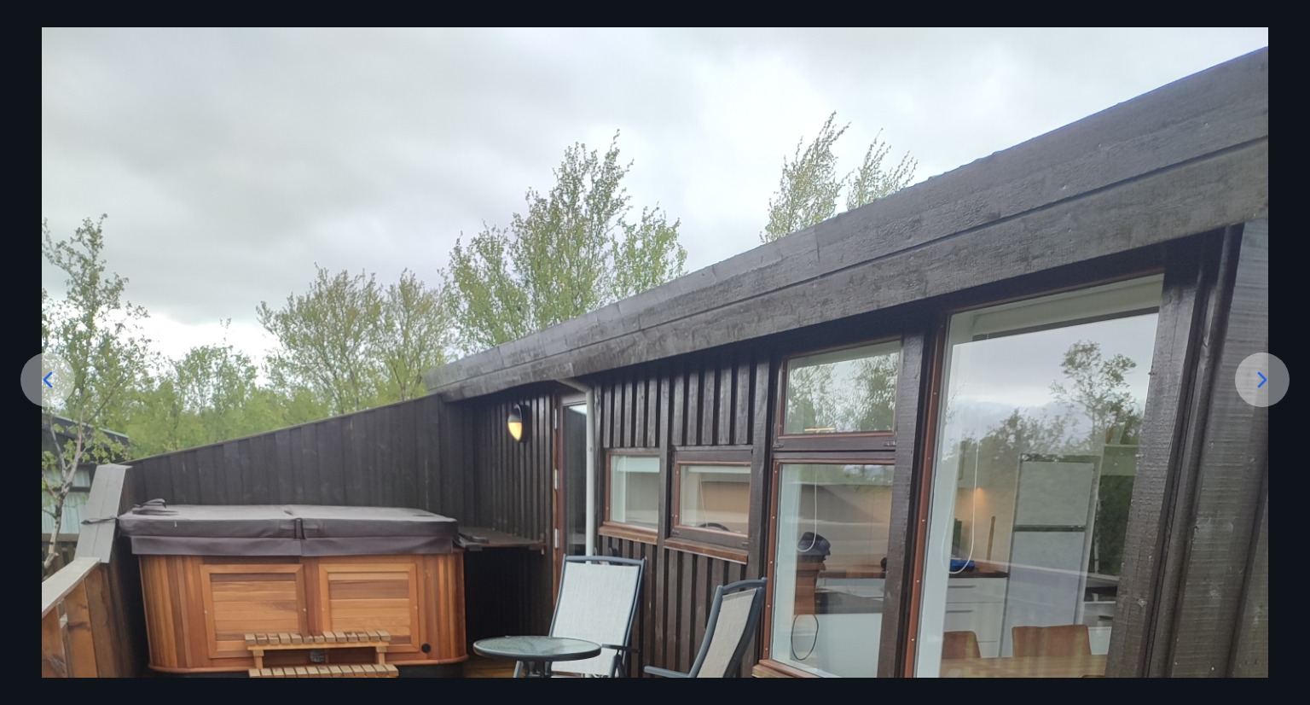
click at [1269, 392] on icon at bounding box center [1262, 379] width 27 height 27
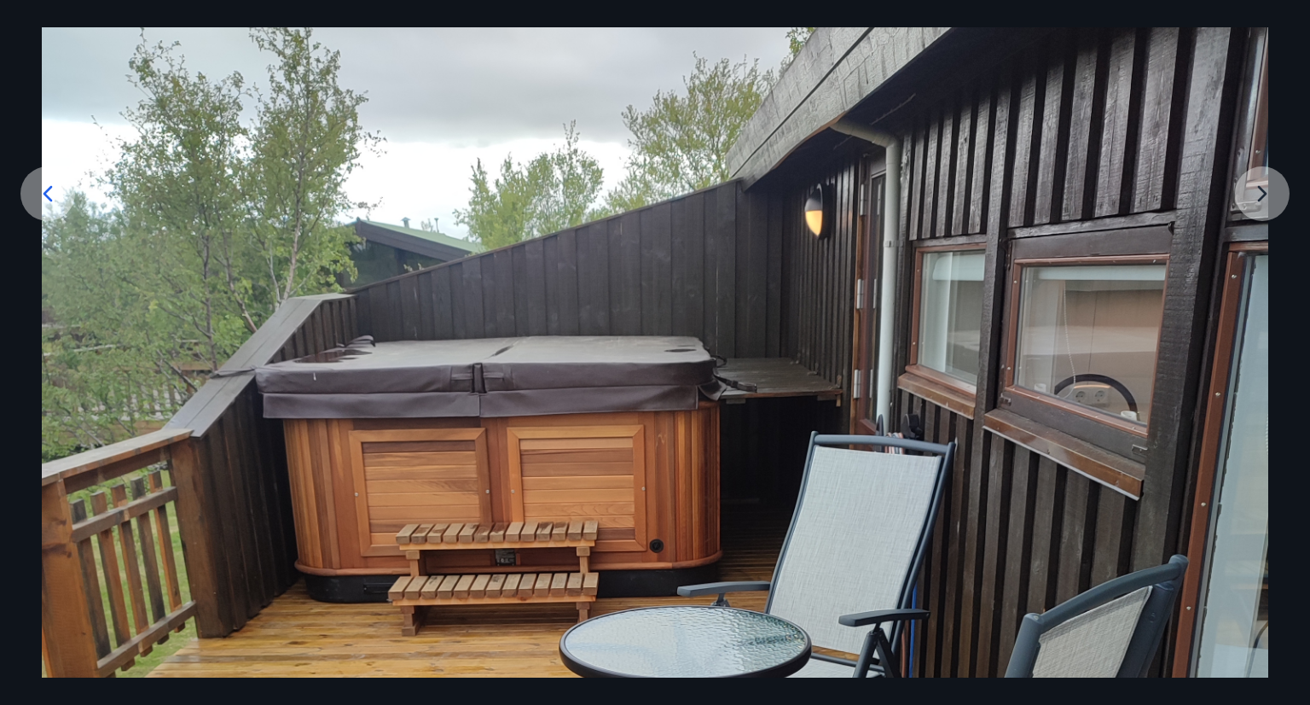
scroll to position [269, 0]
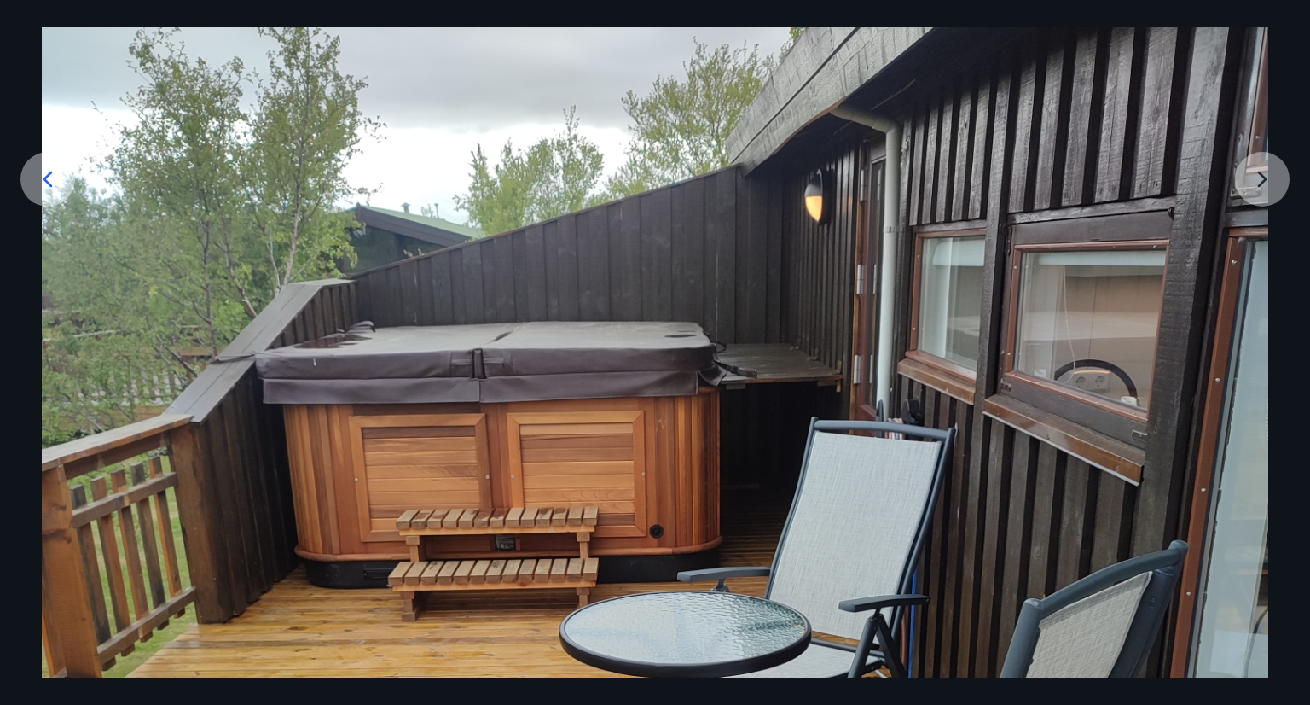
click at [51, 165] on icon at bounding box center [47, 178] width 27 height 27
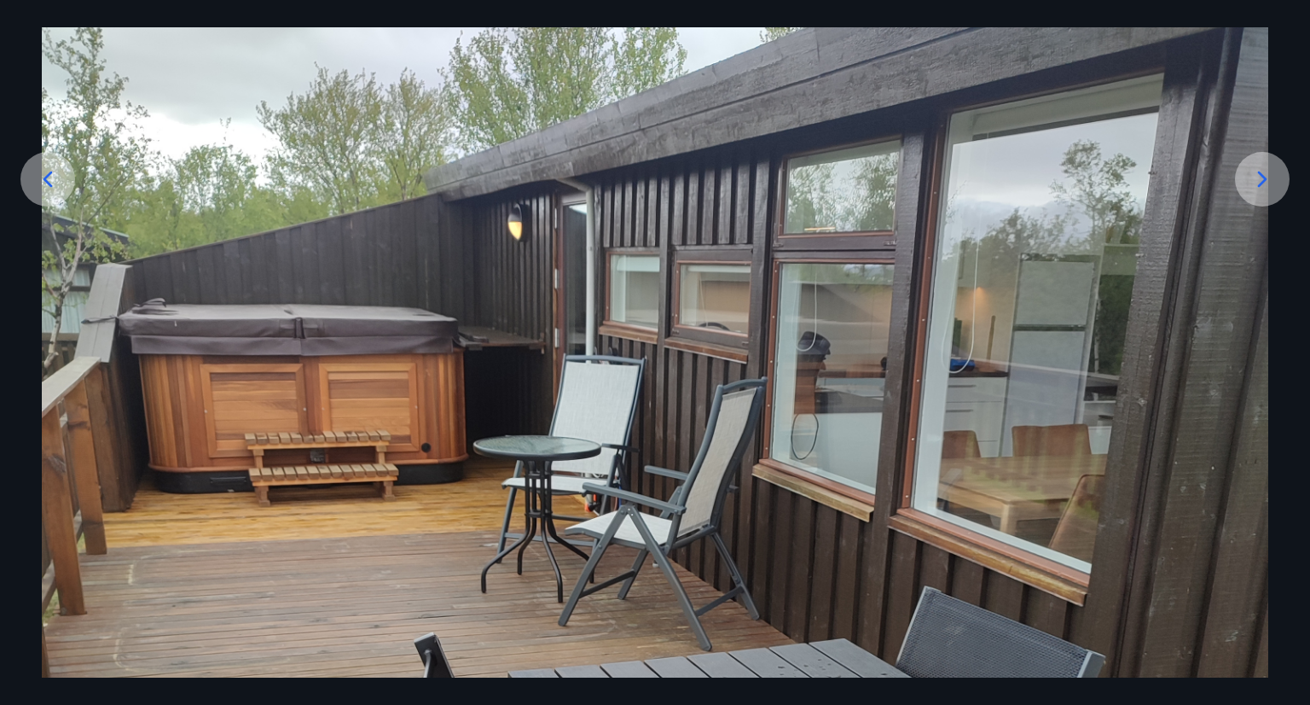
click at [51, 165] on icon at bounding box center [47, 178] width 27 height 27
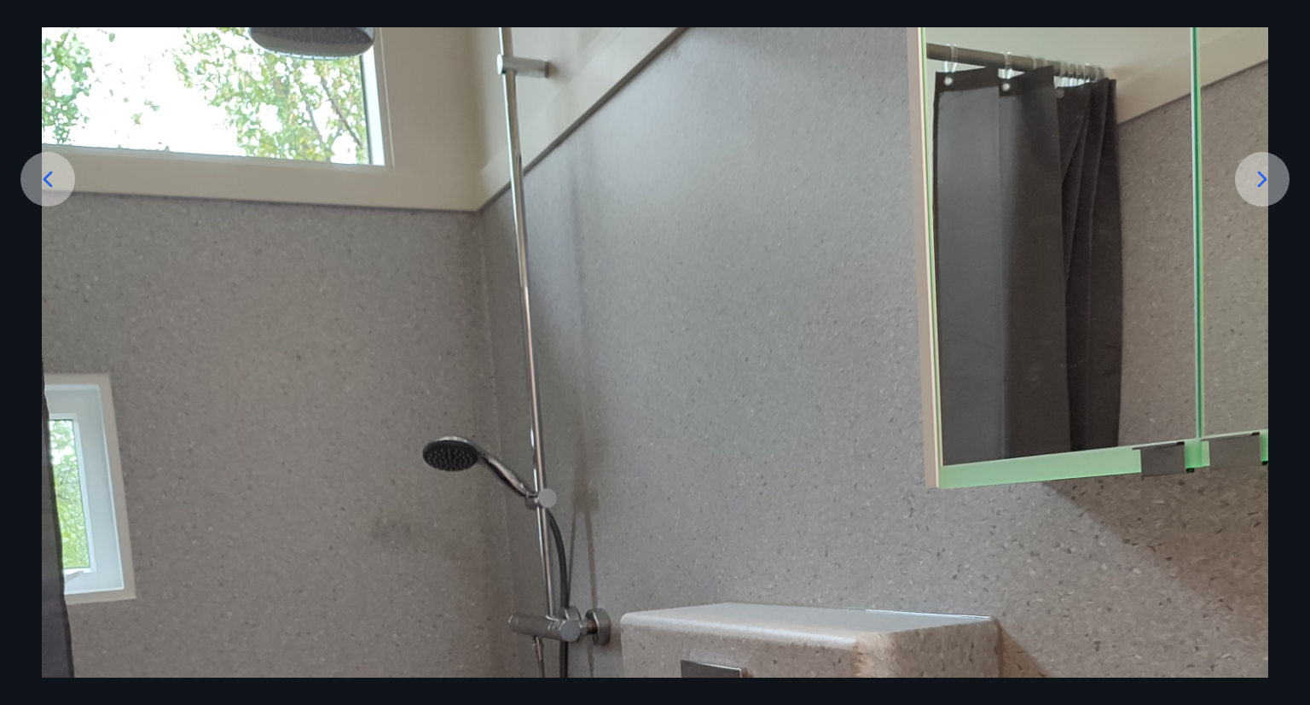
click at [544, 376] on img at bounding box center [655, 644] width 1227 height 1635
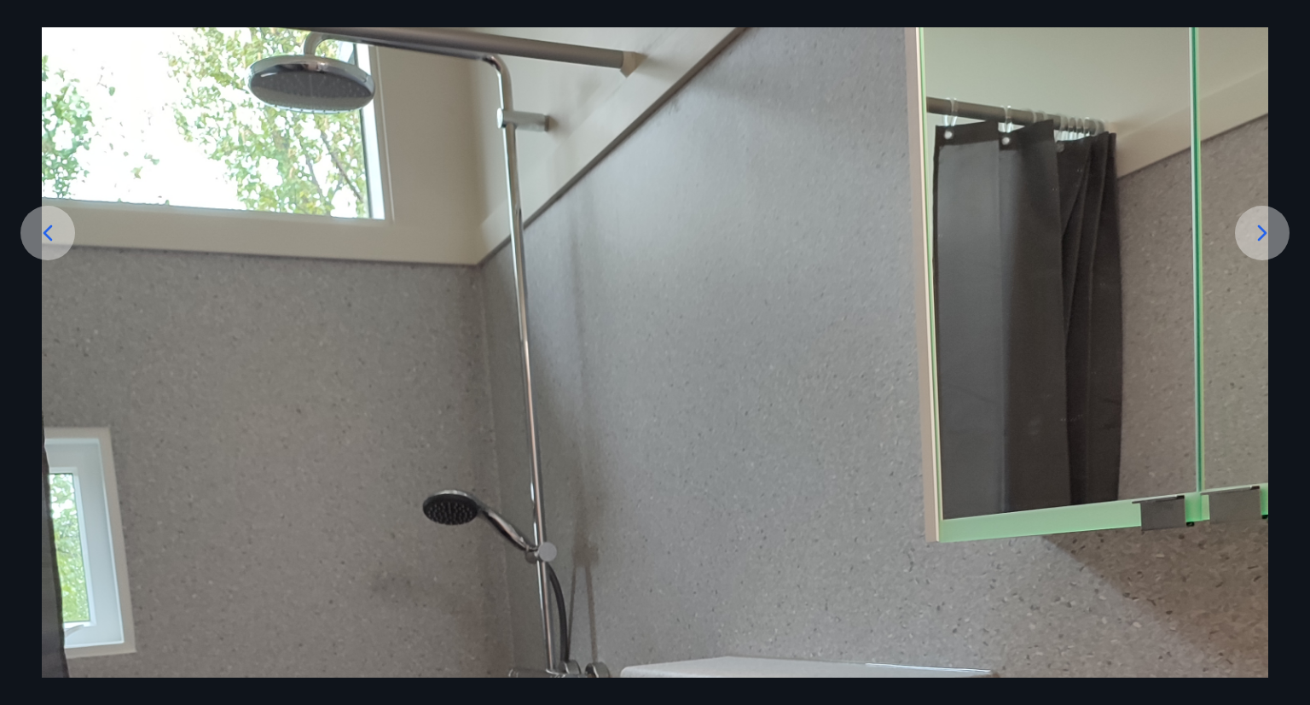
scroll to position [273, 0]
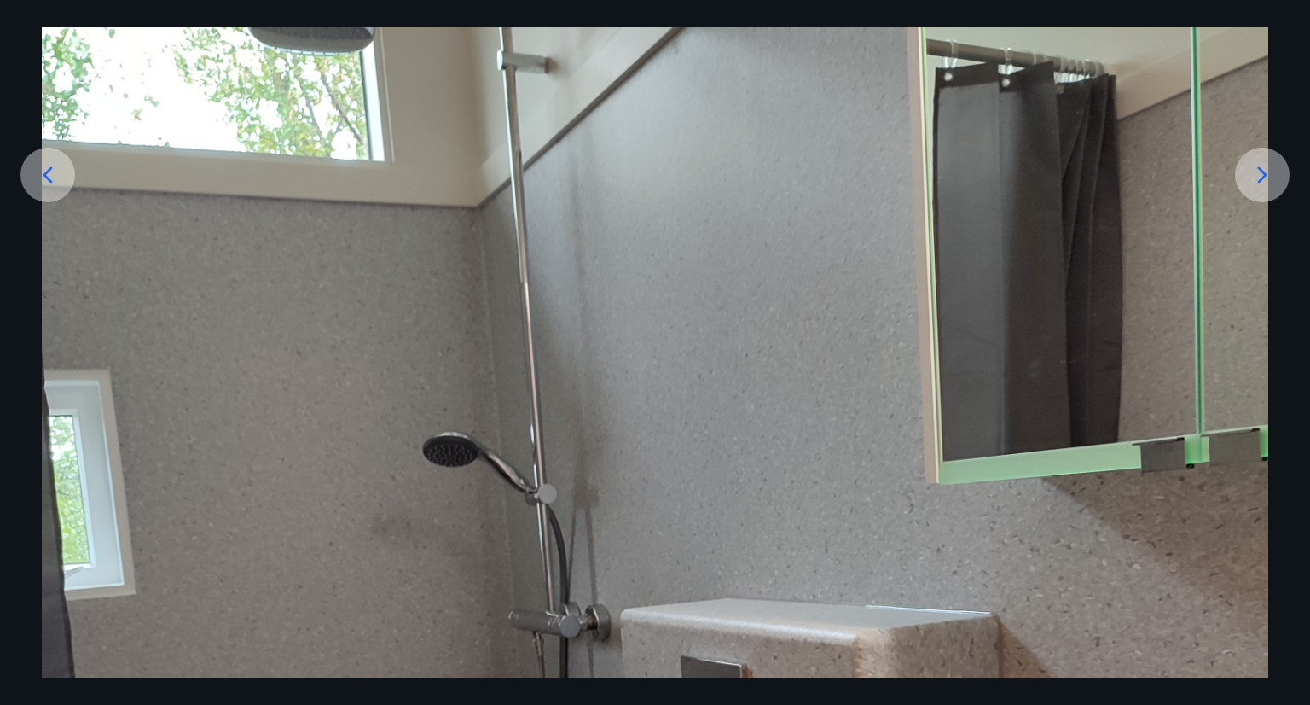
click at [57, 163] on icon at bounding box center [47, 174] width 27 height 27
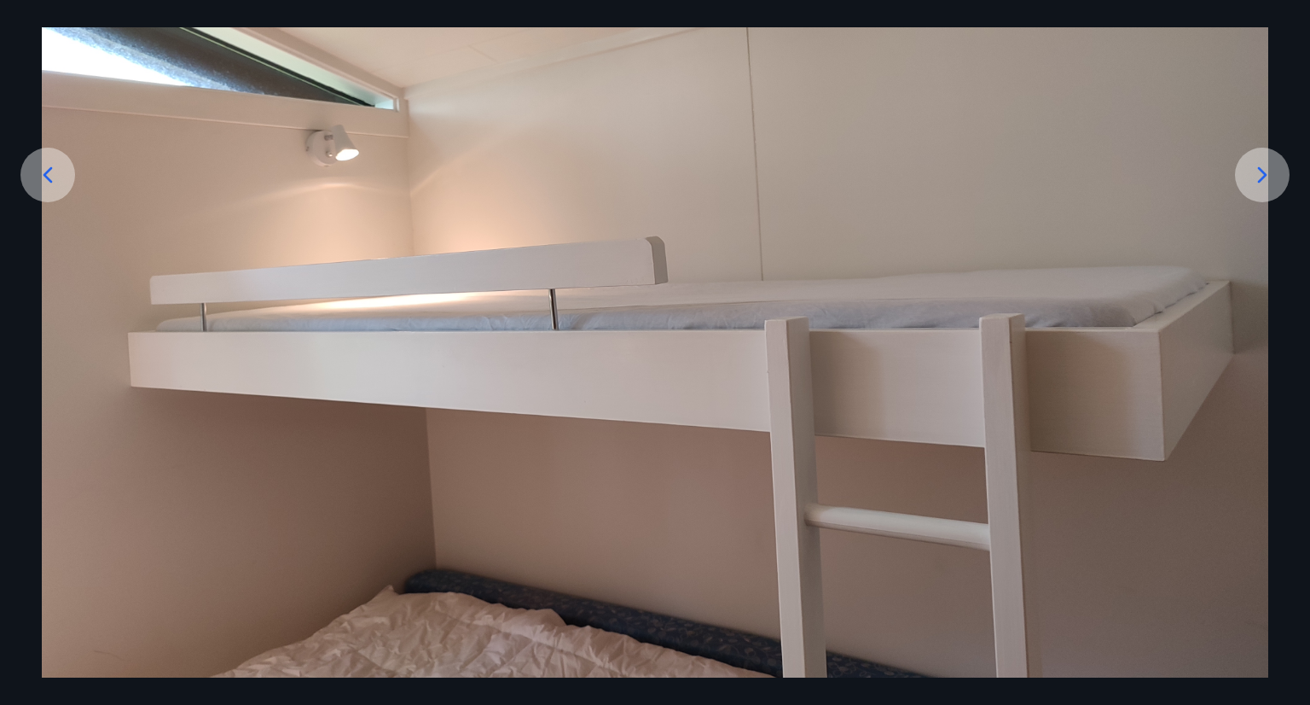
drag, startPoint x: 190, startPoint y: 251, endPoint x: 117, endPoint y: 328, distance: 106.8
click at [117, 328] on img at bounding box center [655, 283] width 1227 height 920
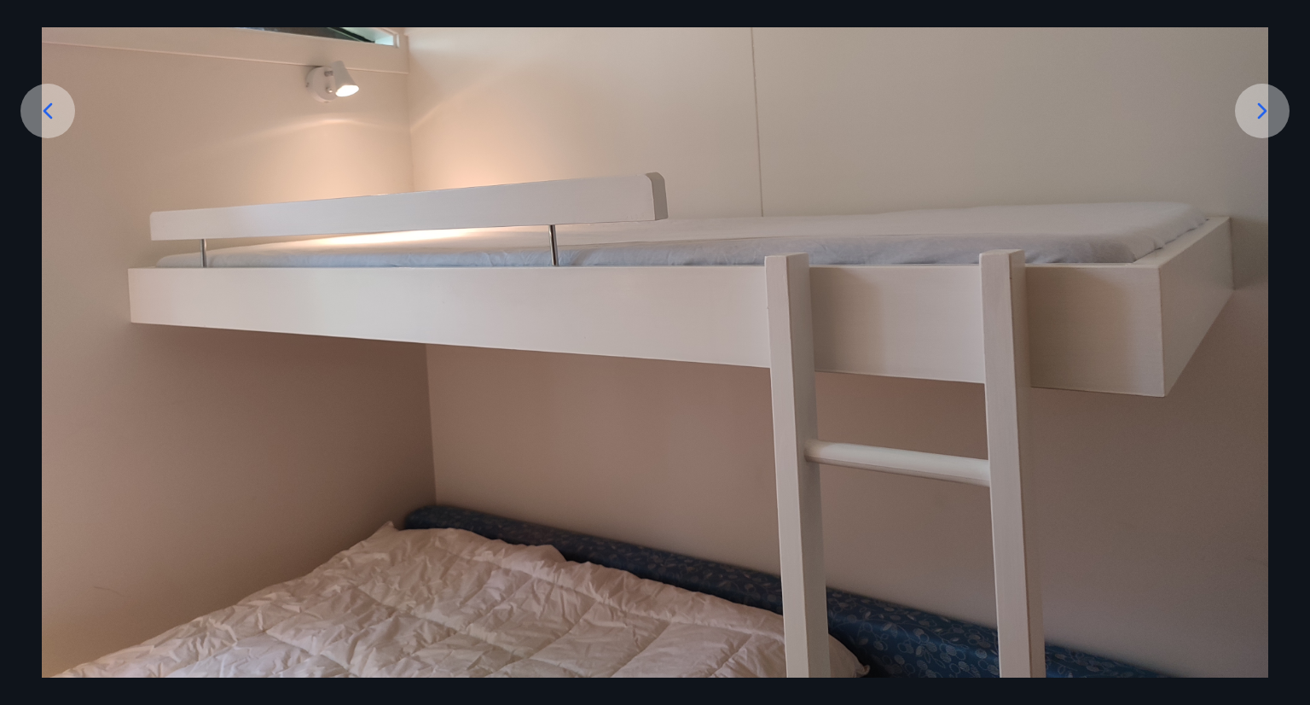
scroll to position [339, 0]
click at [316, 397] on img at bounding box center [655, 217] width 1227 height 920
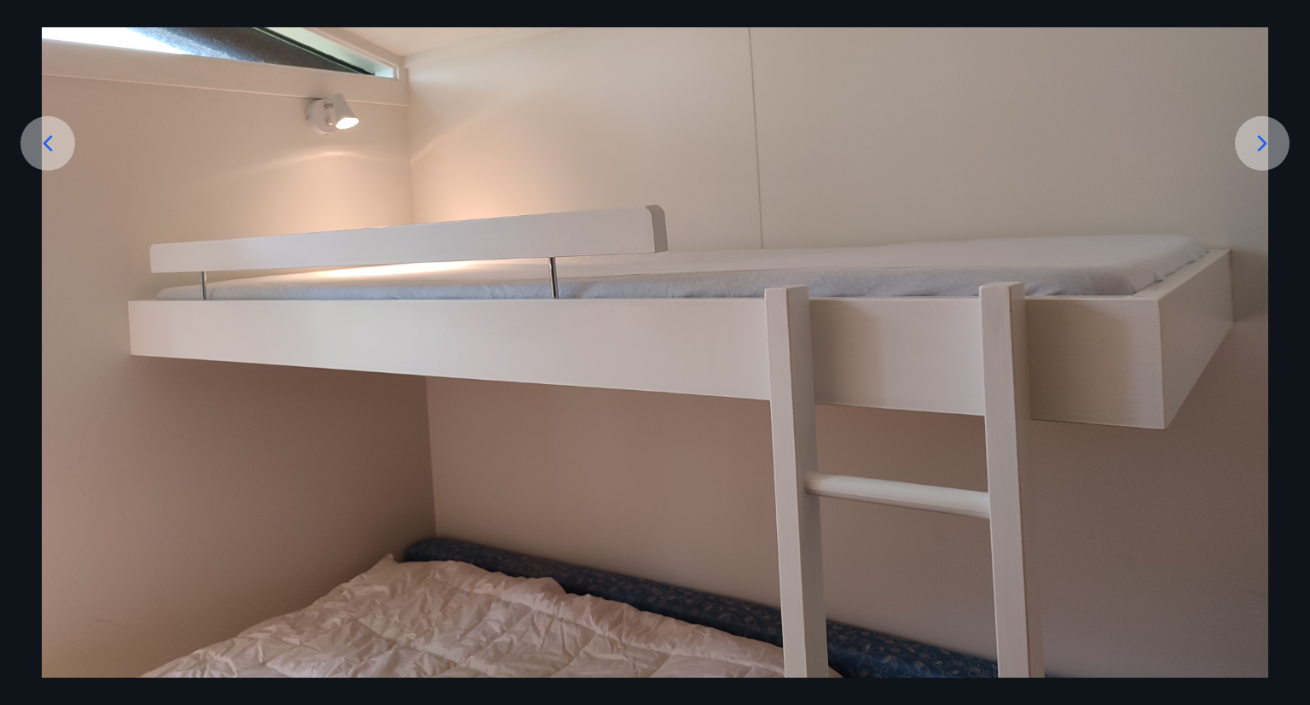
scroll to position [270, 0]
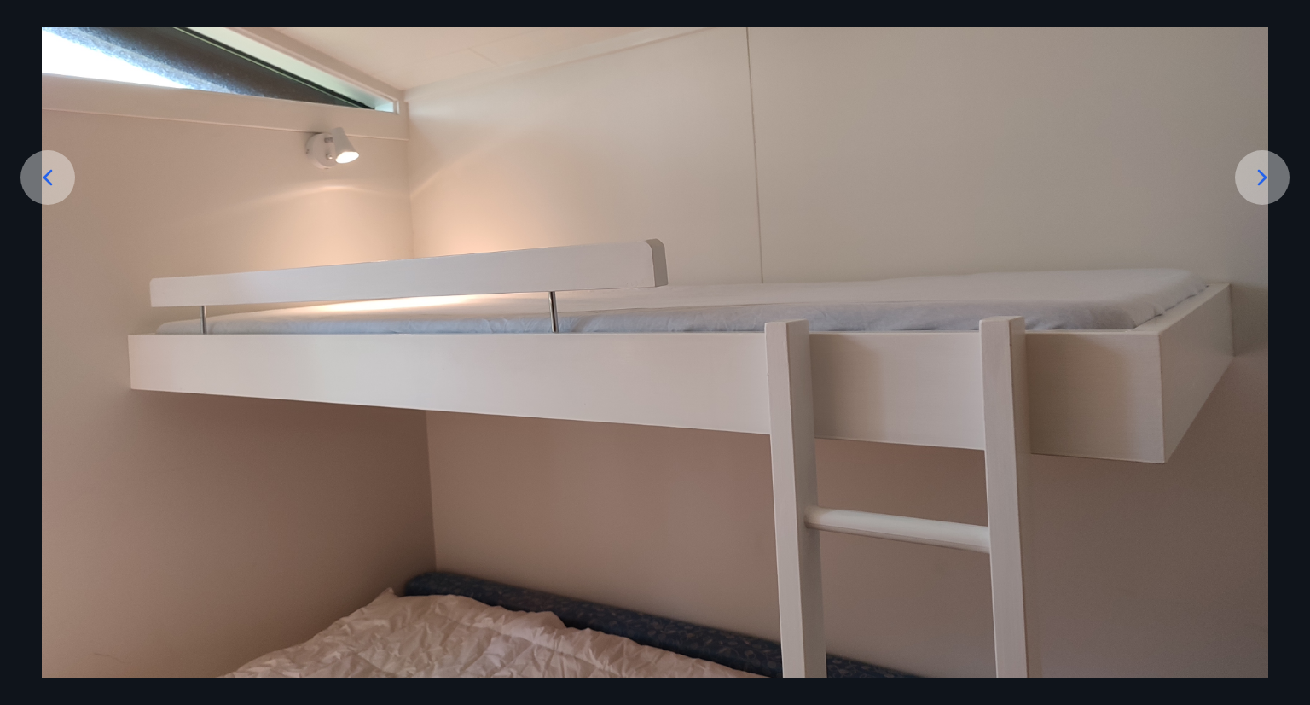
click at [32, 177] on div at bounding box center [47, 177] width 55 height 55
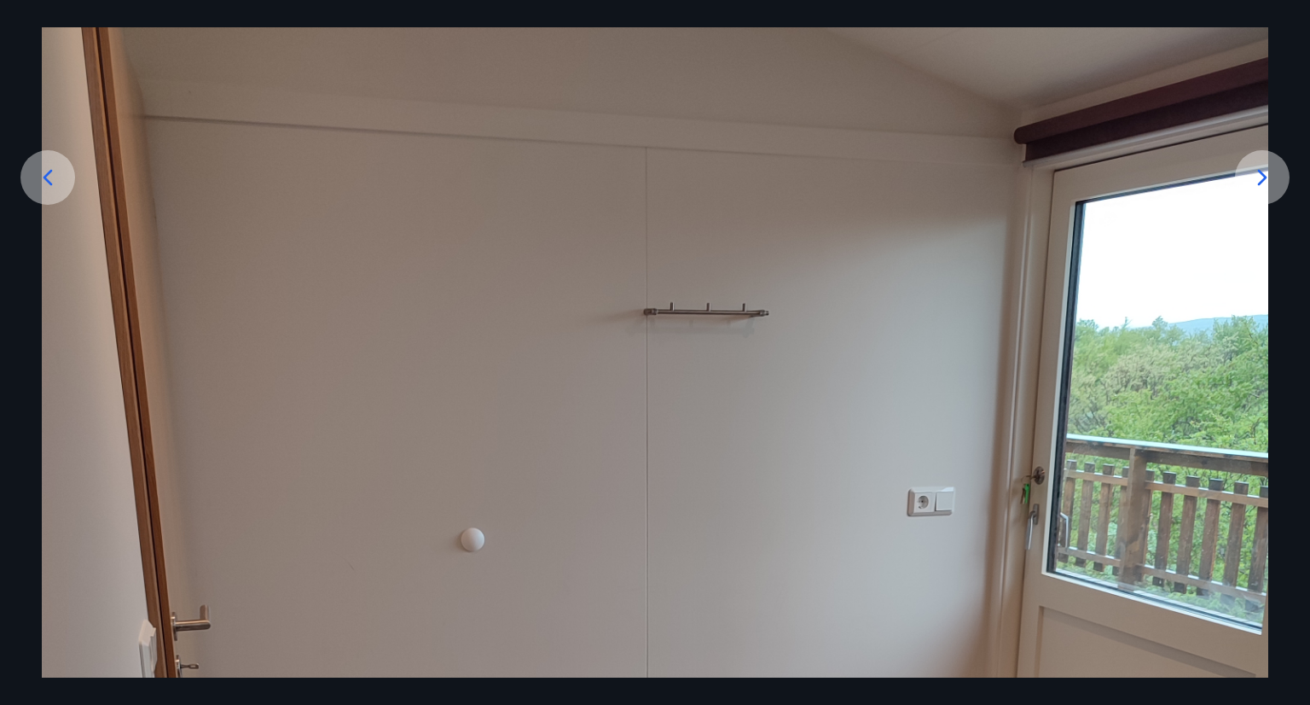
click at [81, 259] on img at bounding box center [655, 642] width 1227 height 1635
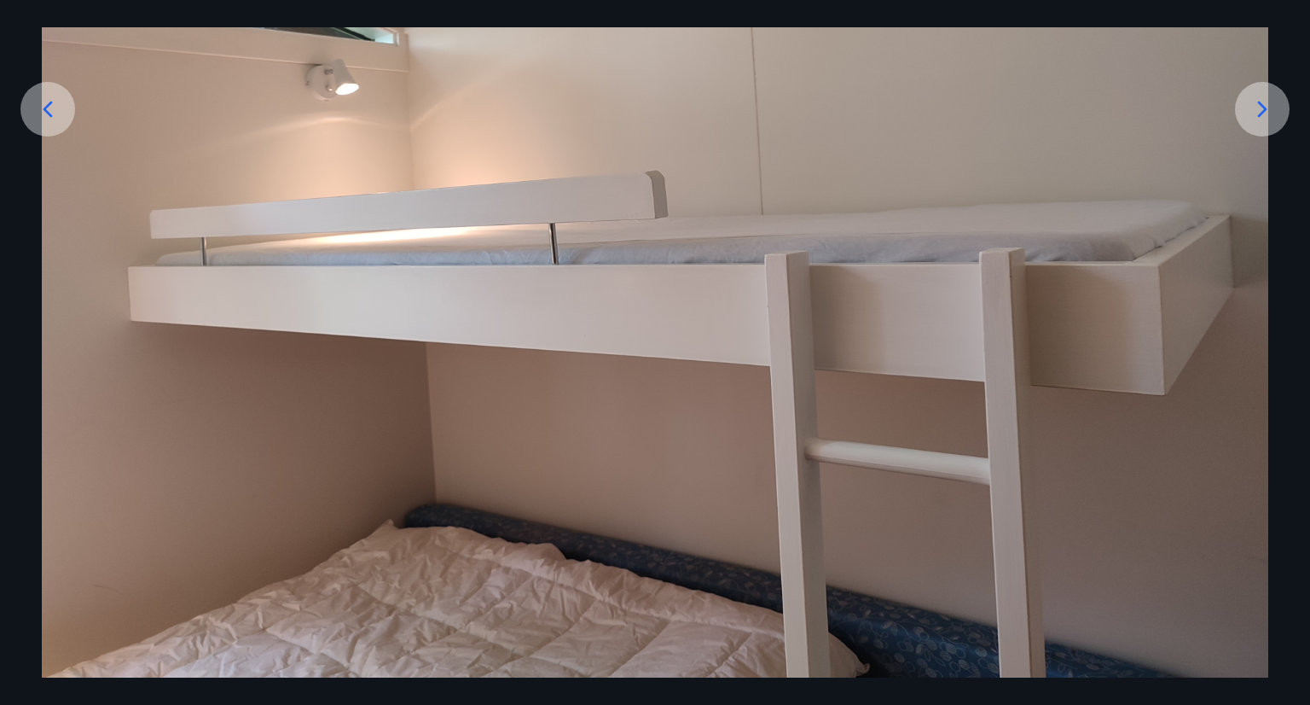
scroll to position [339, 0]
click at [51, 107] on icon at bounding box center [47, 109] width 27 height 27
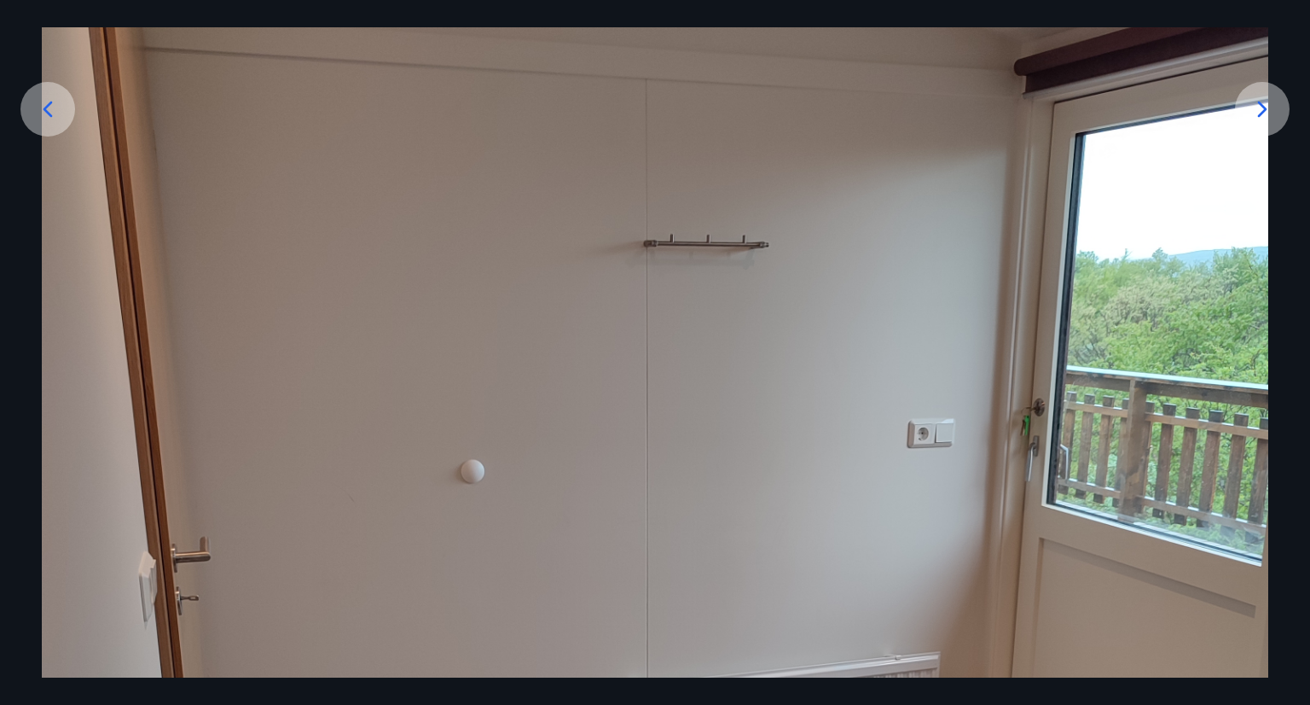
click at [51, 107] on icon at bounding box center [47, 109] width 27 height 27
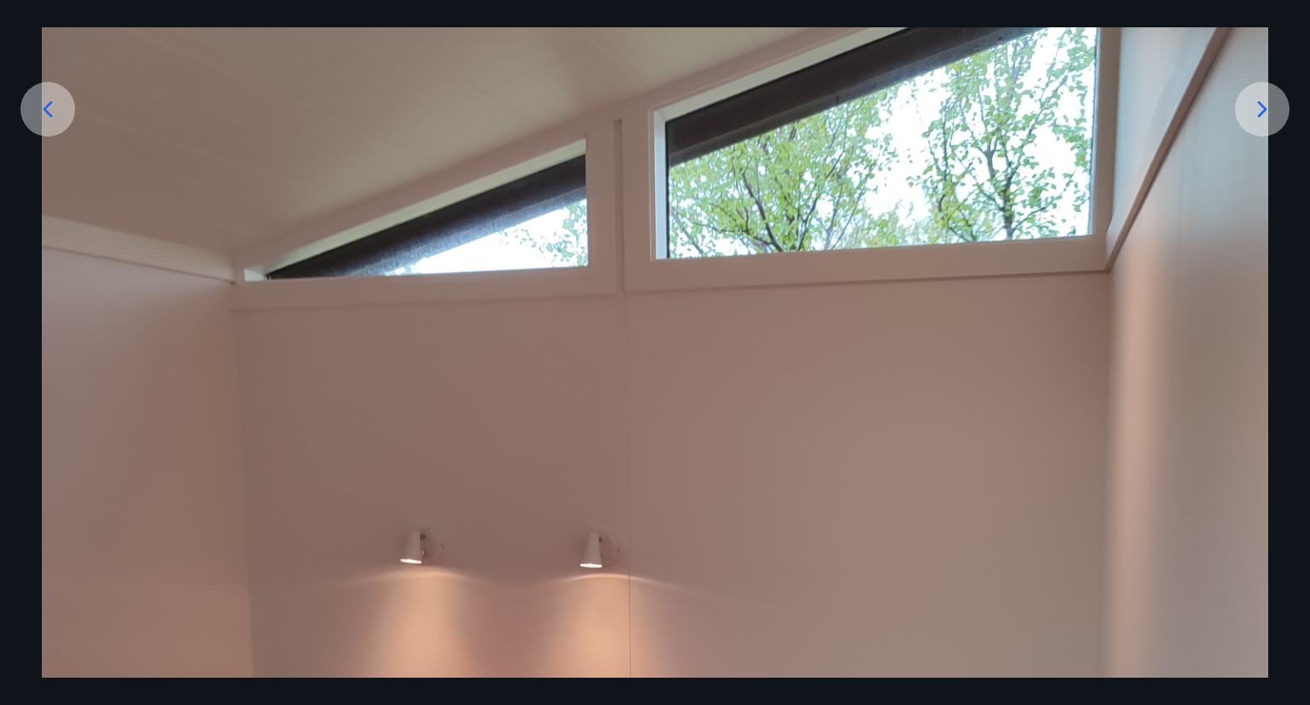
click at [239, 196] on img at bounding box center [655, 574] width 1227 height 1635
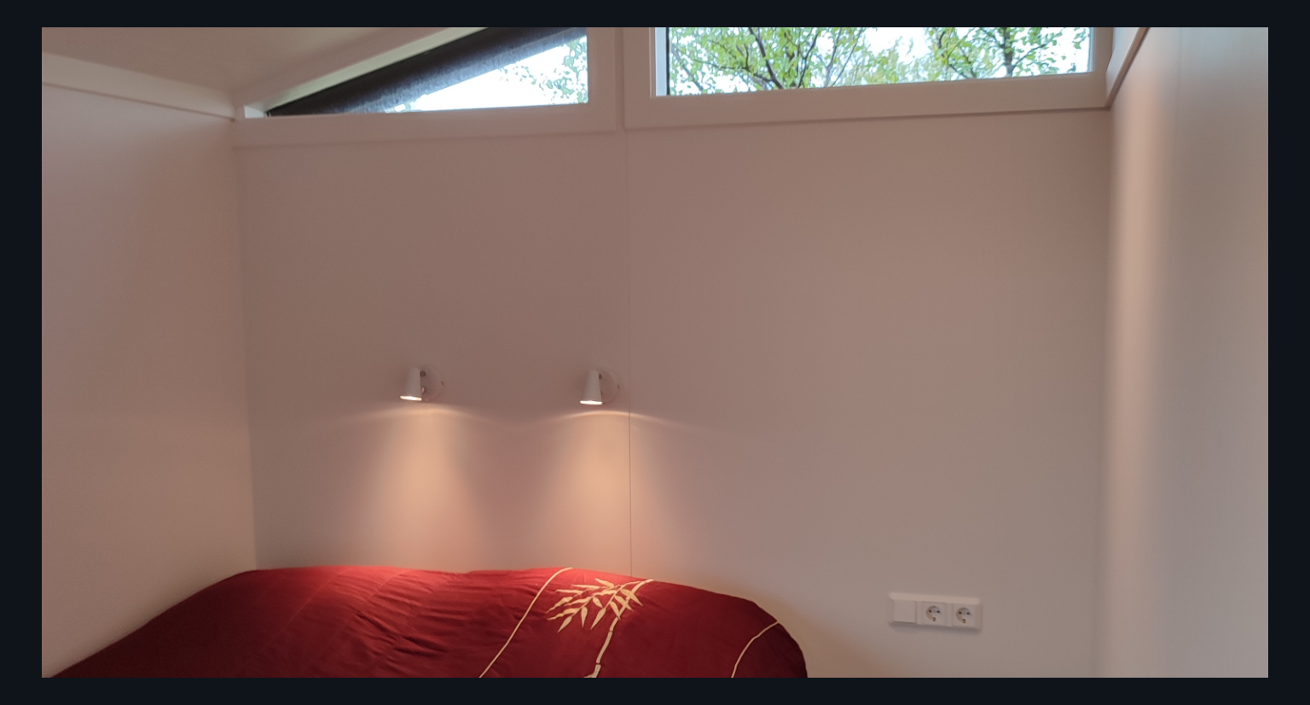
scroll to position [473, 0]
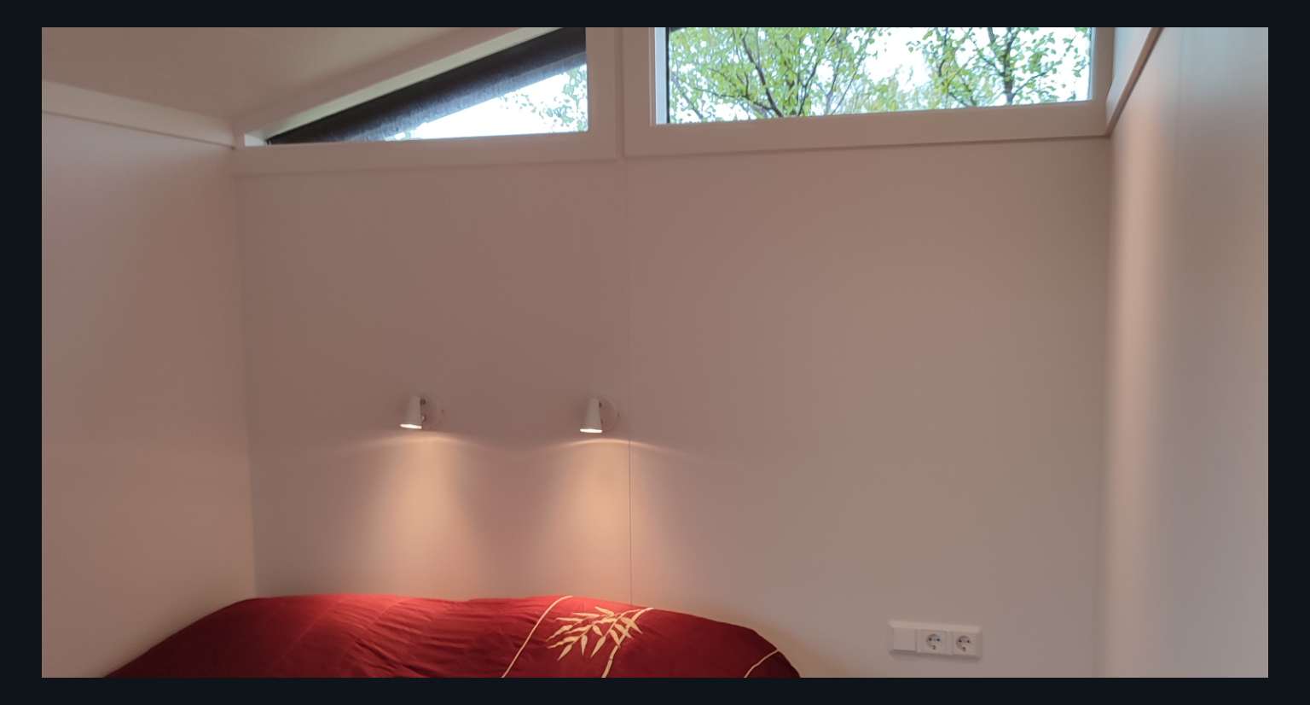
click at [17, 229] on div at bounding box center [655, 439] width 1310 height 1635
drag, startPoint x: 238, startPoint y: 395, endPoint x: 108, endPoint y: 422, distance: 132.5
click at [108, 422] on img at bounding box center [655, 439] width 1227 height 1635
click at [1159, 277] on img at bounding box center [655, 439] width 1227 height 1635
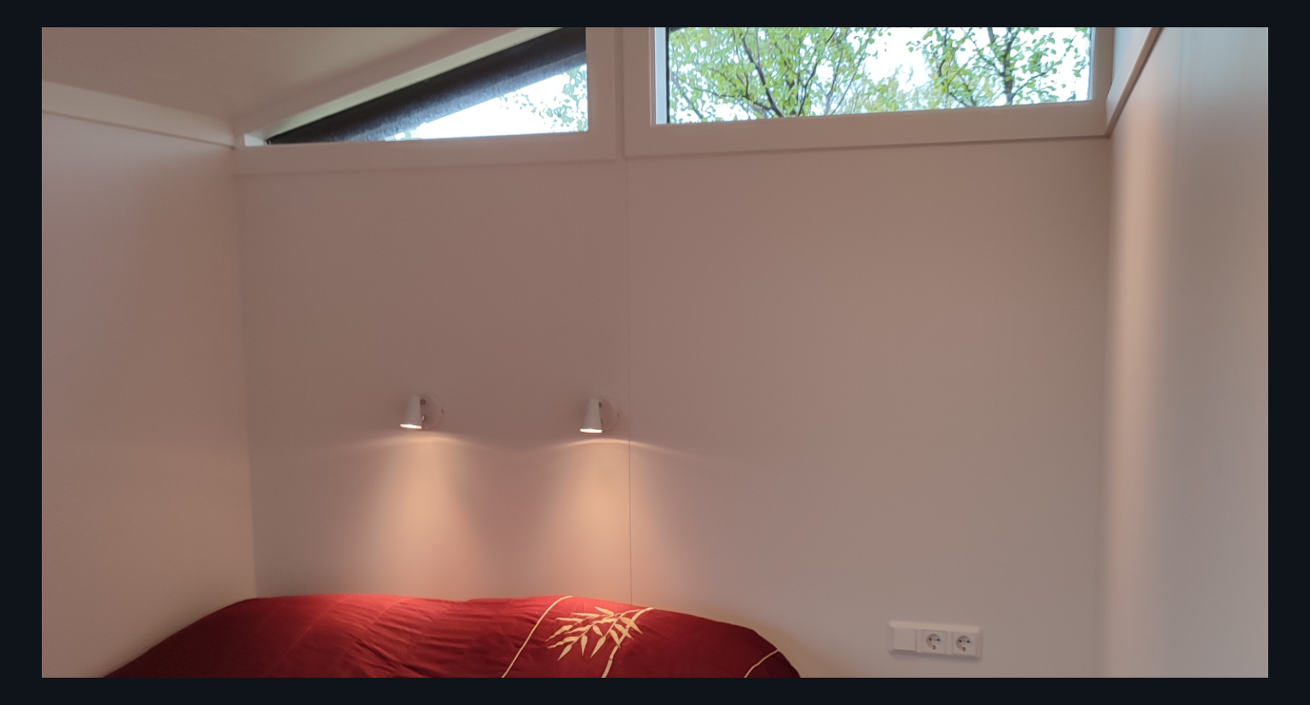
click at [1159, 277] on img at bounding box center [655, 439] width 1227 height 1635
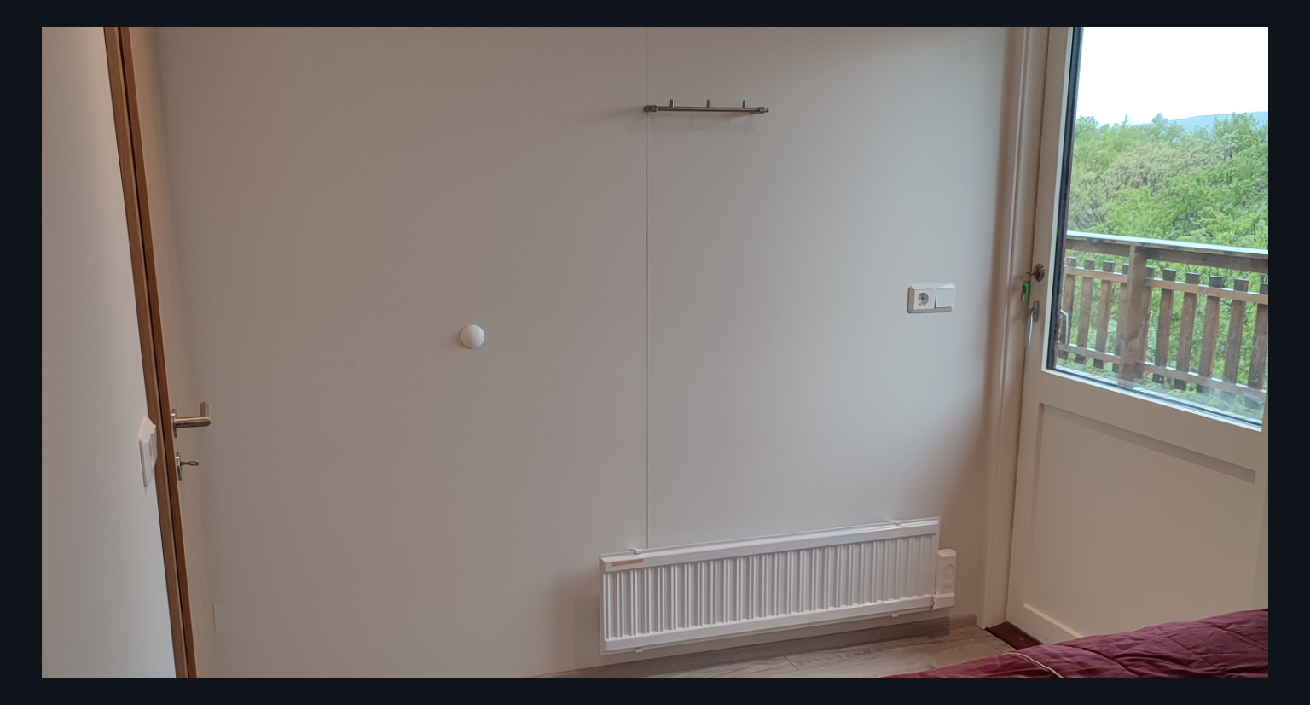
drag, startPoint x: 1274, startPoint y: 305, endPoint x: 1281, endPoint y: 289, distance: 16.8
click at [1281, 289] on div at bounding box center [655, 439] width 1310 height 1635
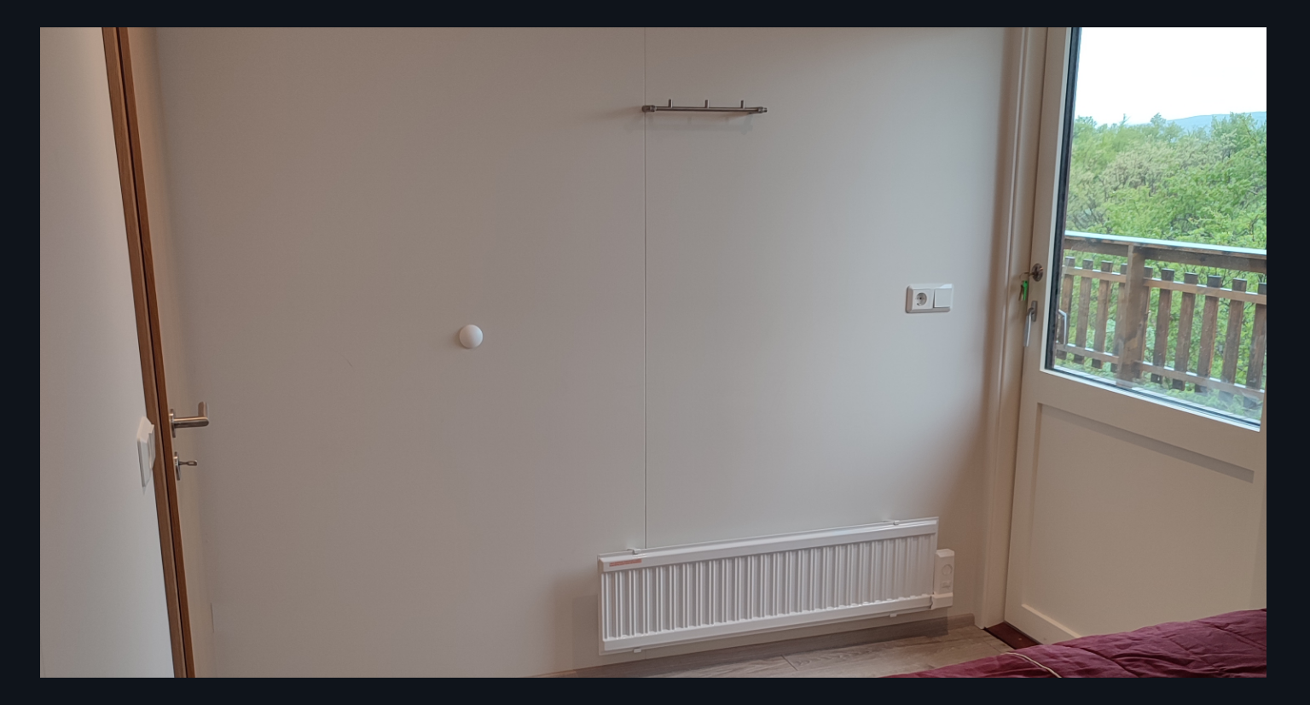
click at [1277, 371] on div at bounding box center [653, 439] width 1310 height 1635
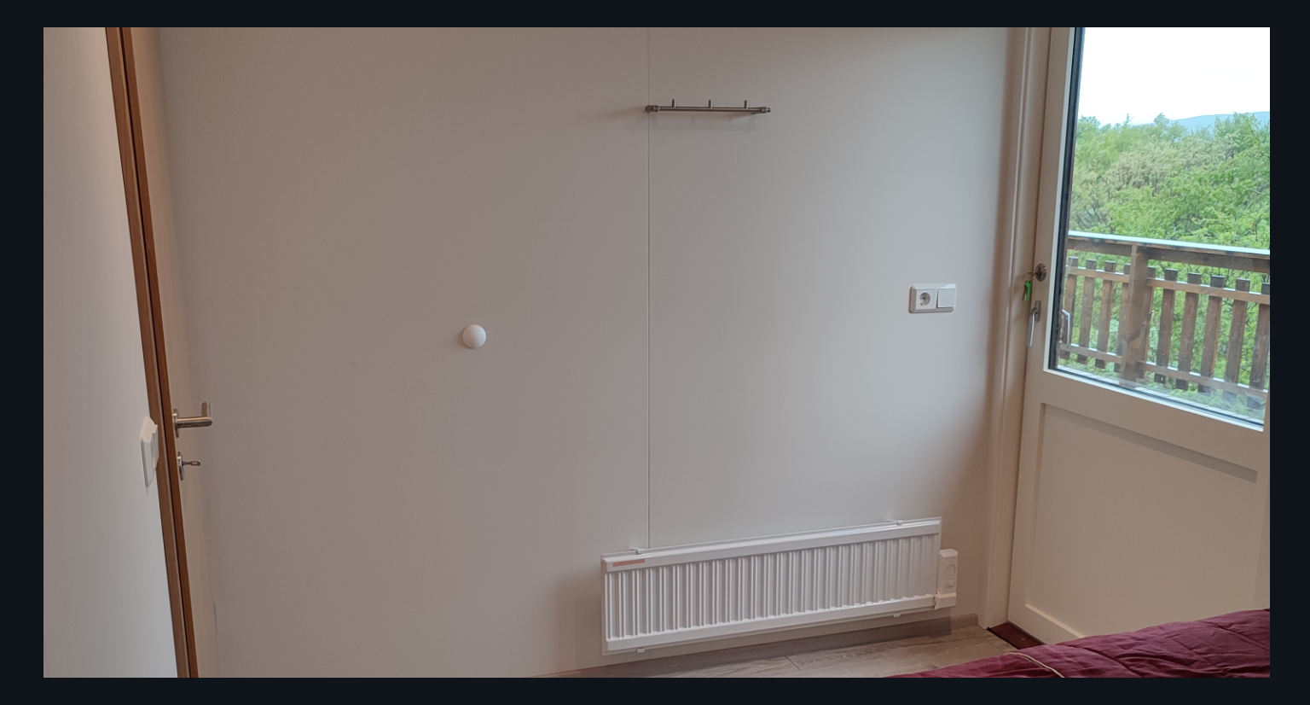
click at [1283, 372] on div at bounding box center [657, 439] width 1310 height 1635
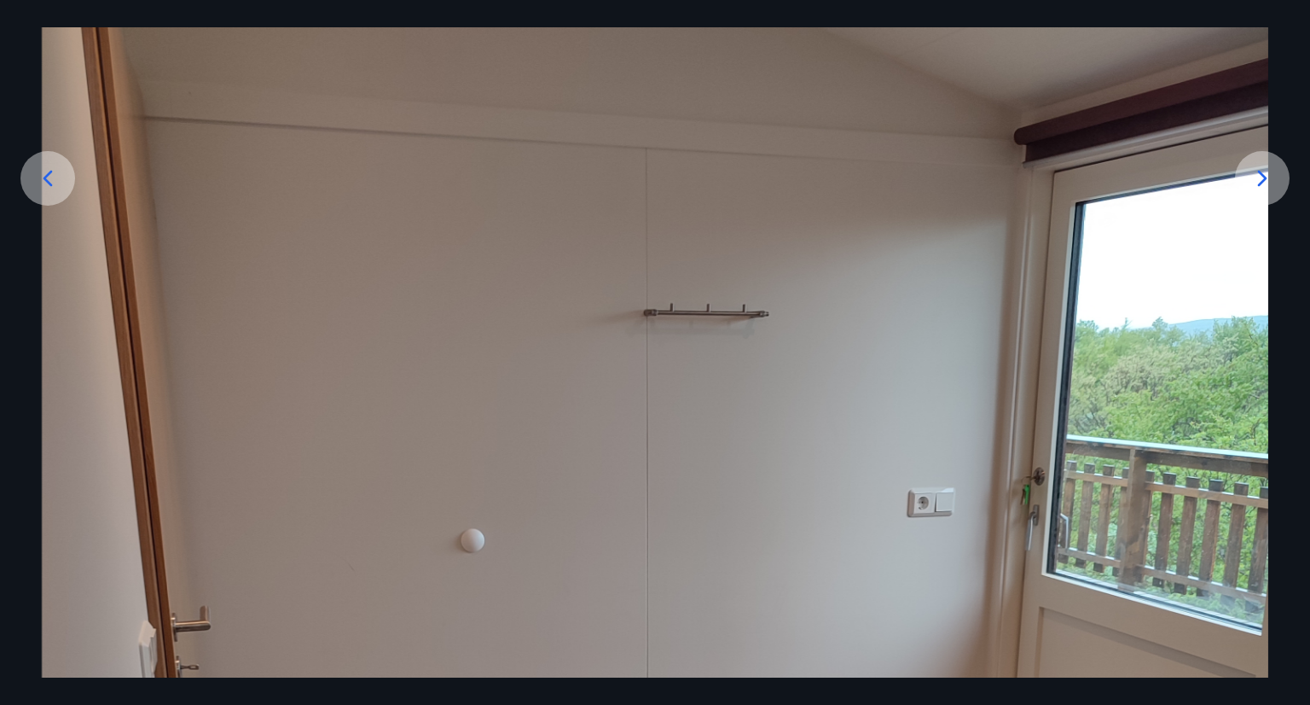
scroll to position [235, 0]
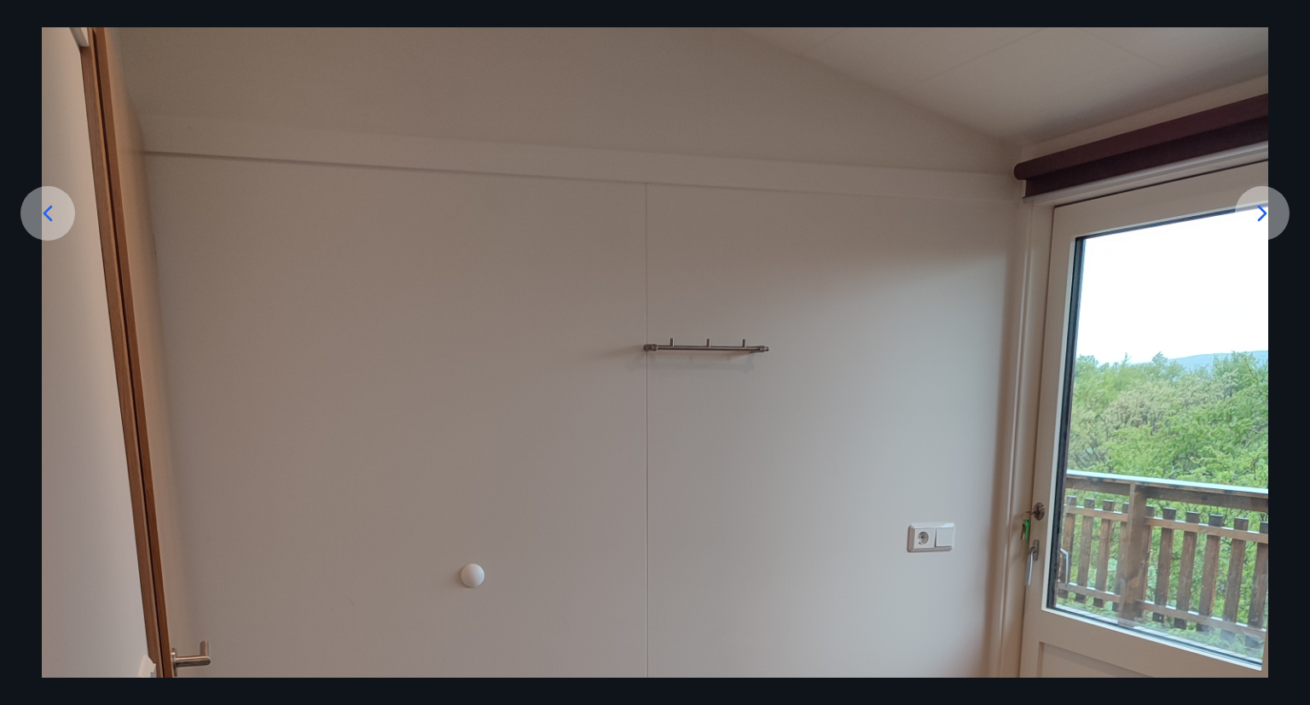
click at [34, 220] on icon at bounding box center [47, 213] width 27 height 27
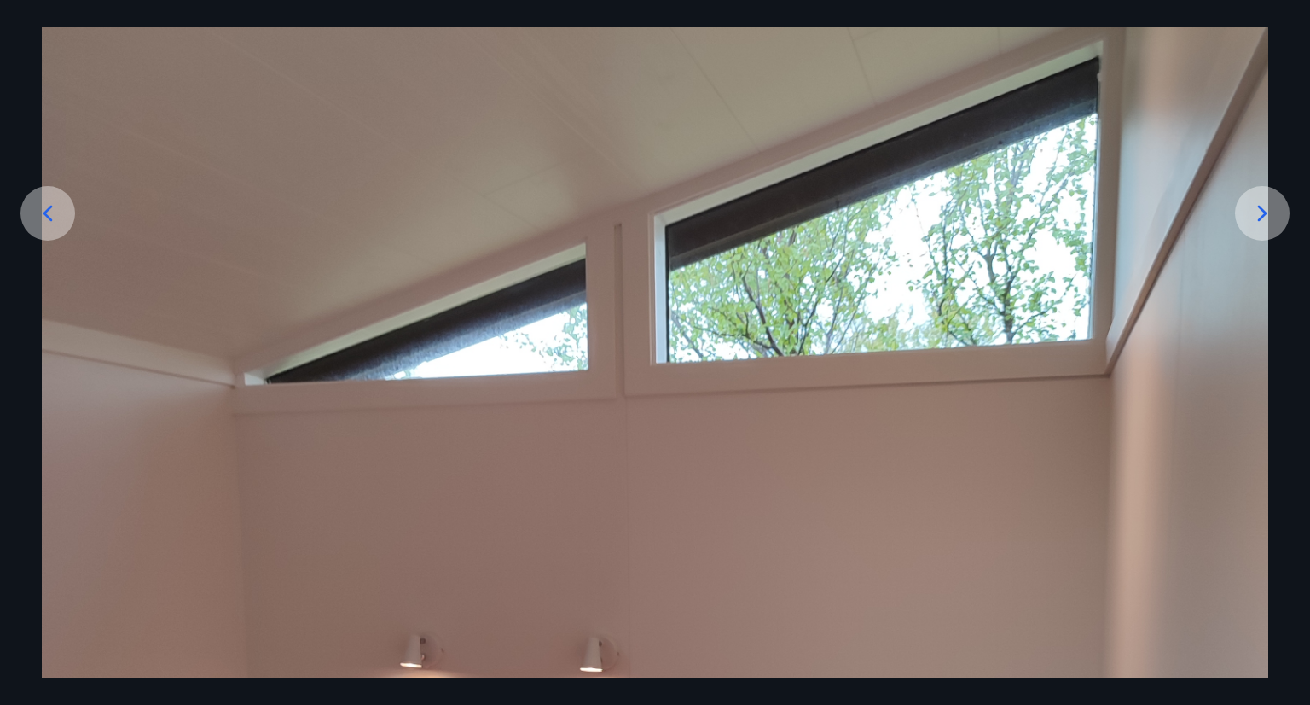
click at [34, 220] on icon at bounding box center [47, 213] width 27 height 27
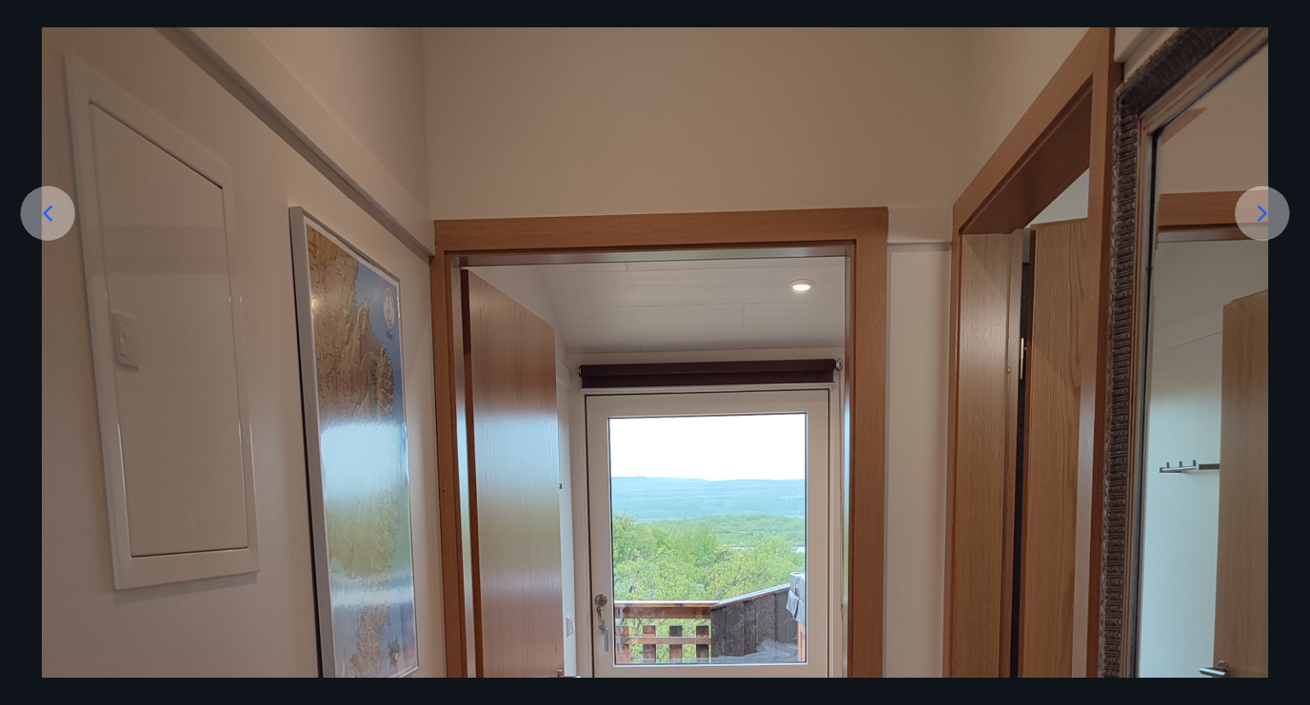
click at [186, 276] on img at bounding box center [655, 678] width 1227 height 1635
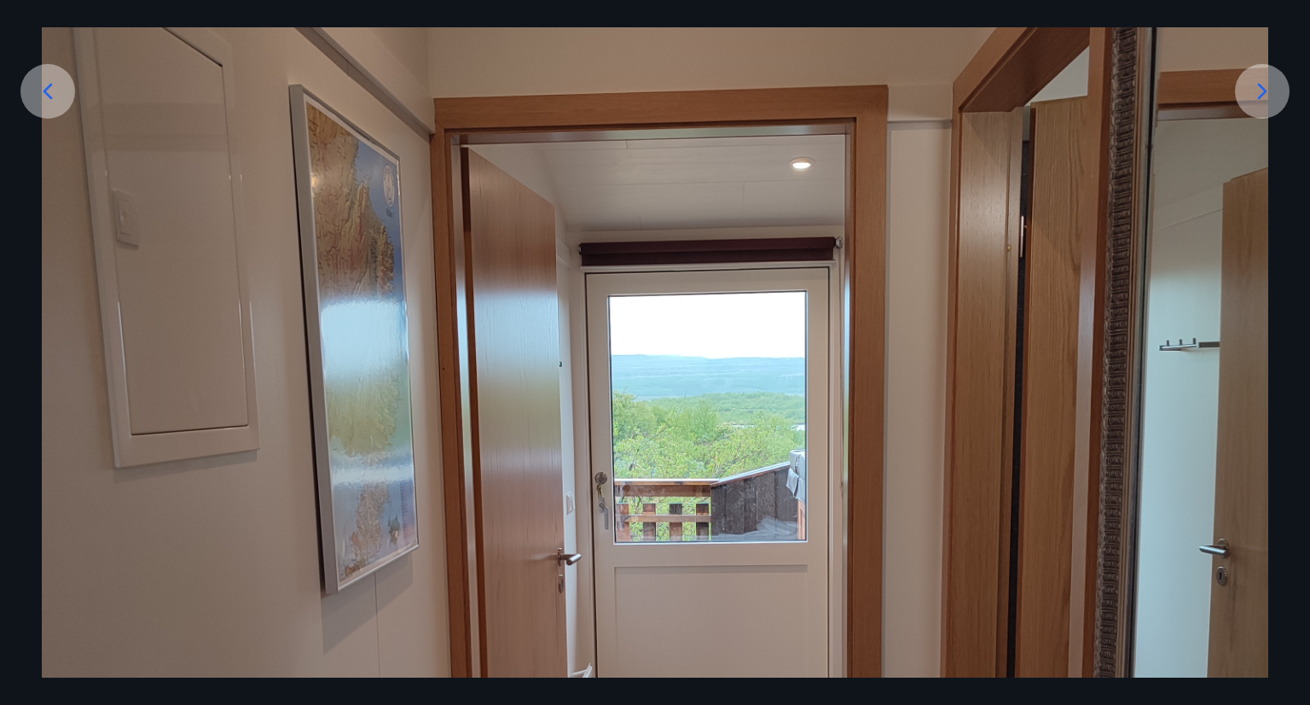
scroll to position [337, 0]
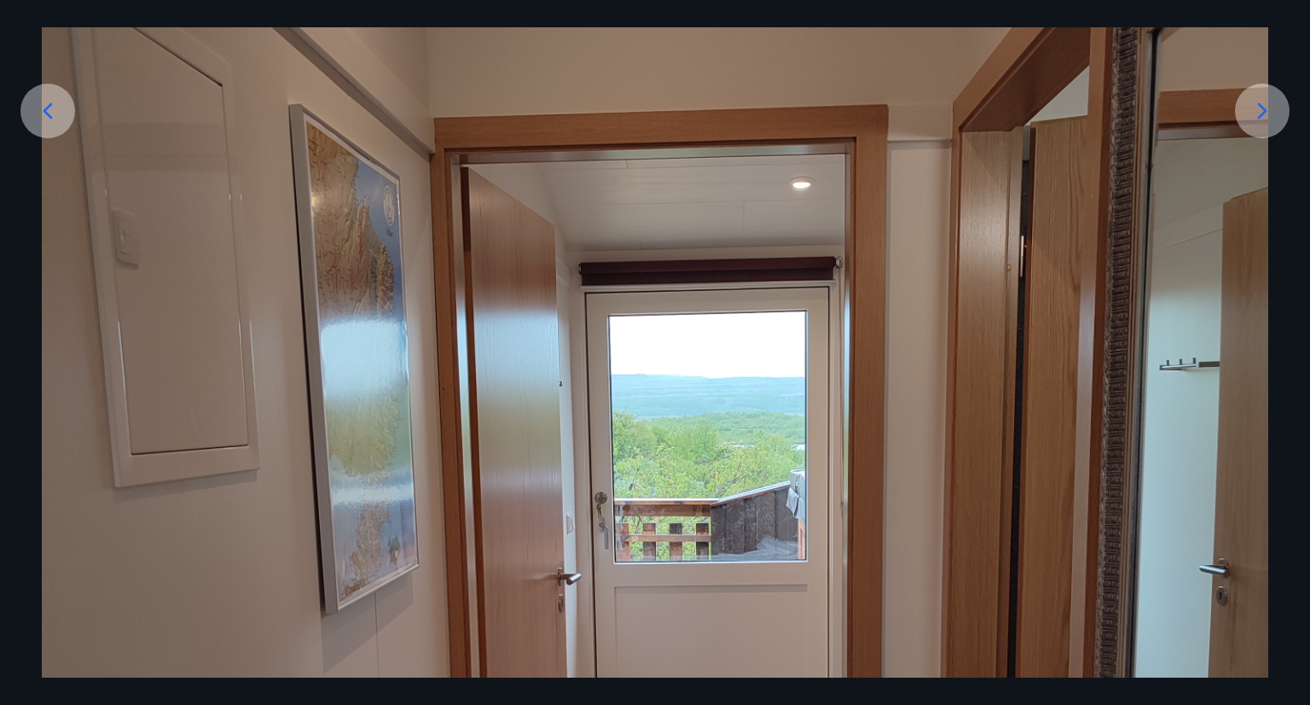
click at [41, 129] on div at bounding box center [47, 111] width 55 height 55
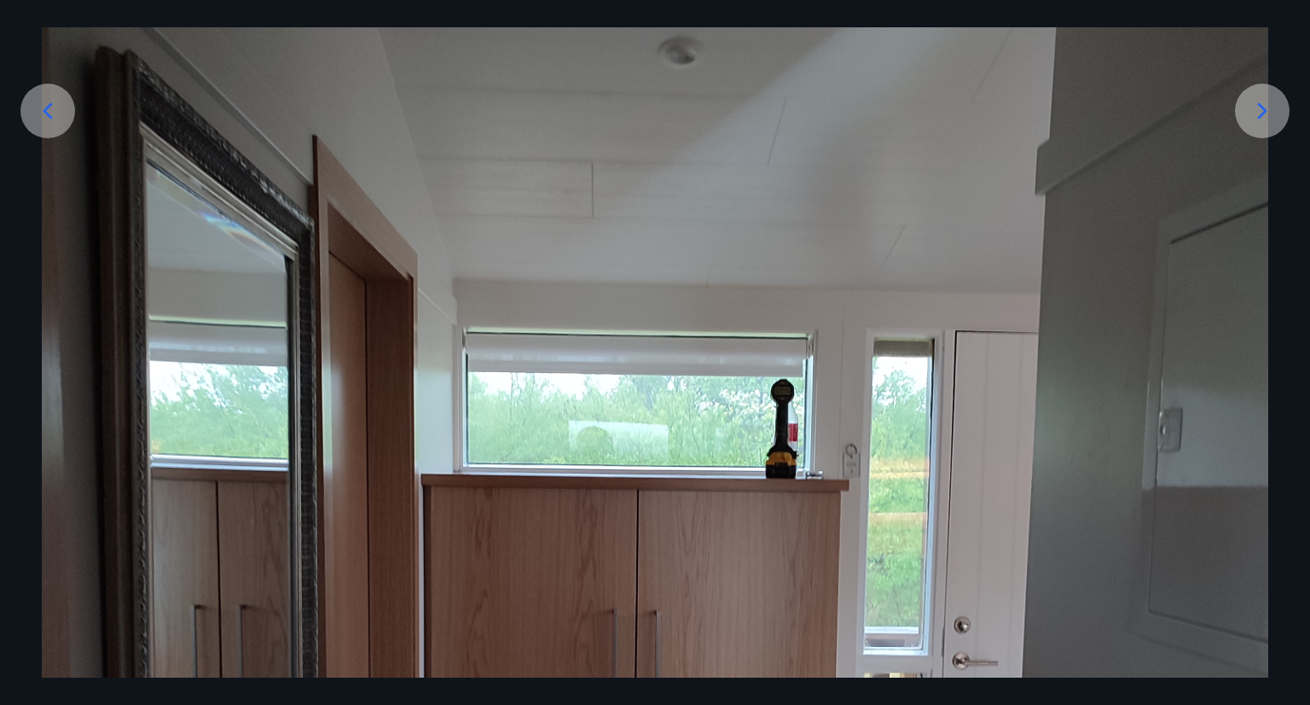
click at [189, 210] on img at bounding box center [655, 576] width 1227 height 1635
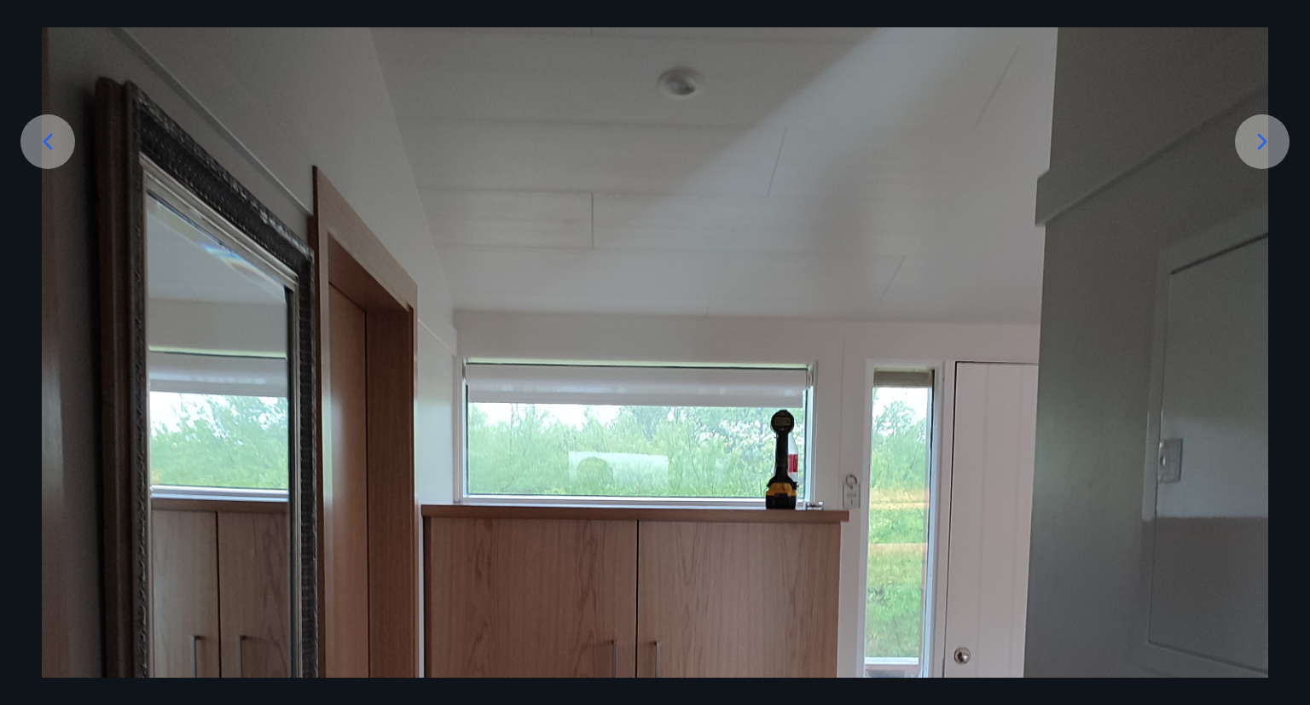
scroll to position [303, 0]
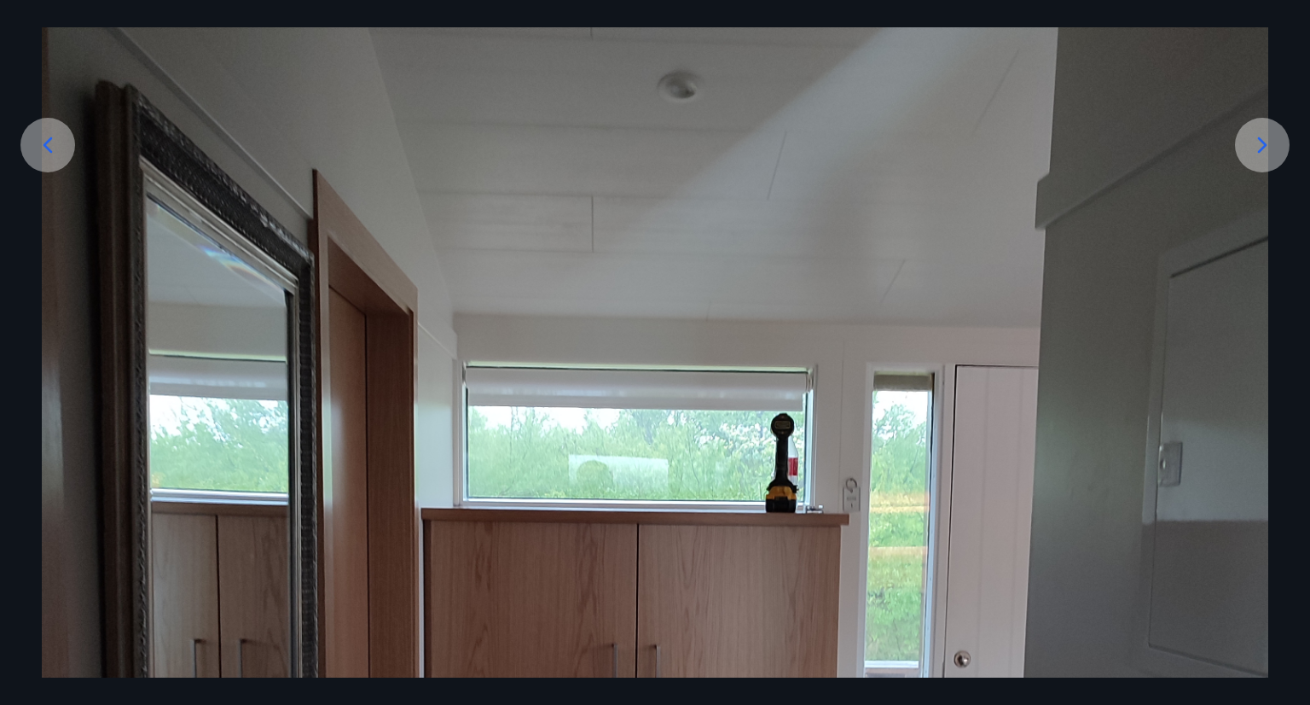
click at [59, 149] on icon at bounding box center [47, 144] width 27 height 27
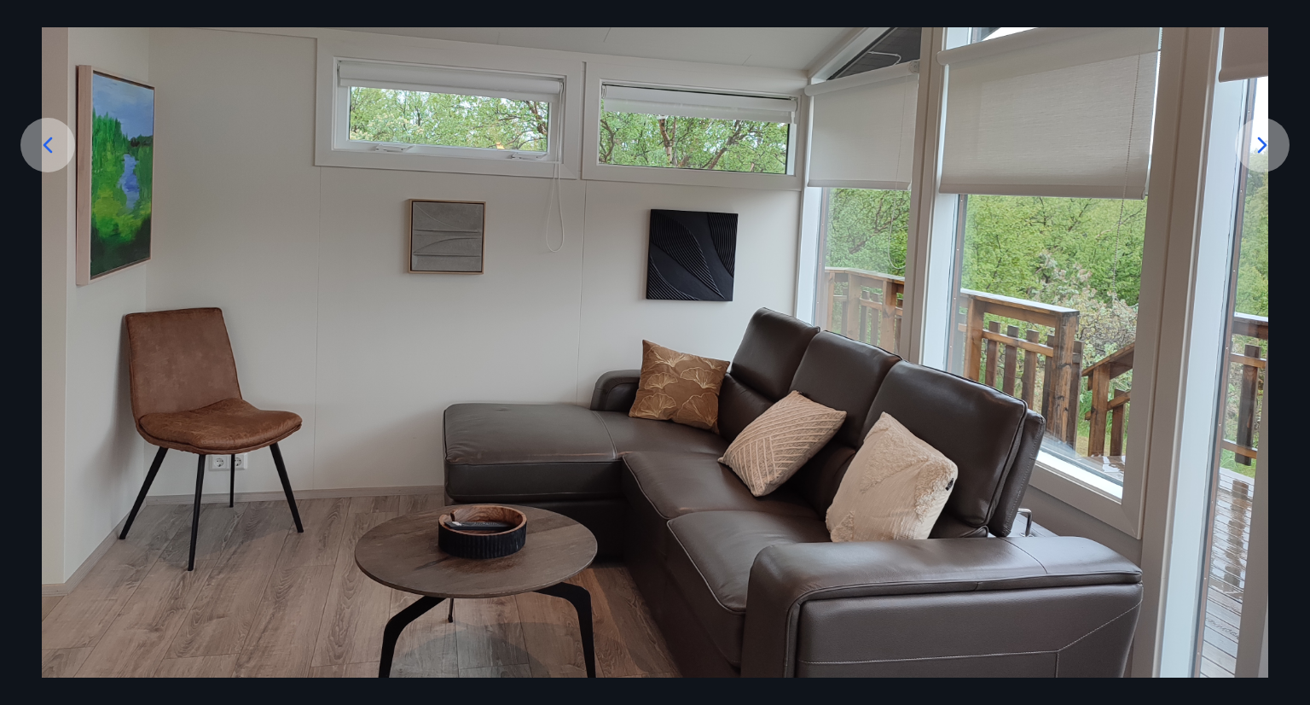
click at [371, 236] on img at bounding box center [655, 253] width 1227 height 920
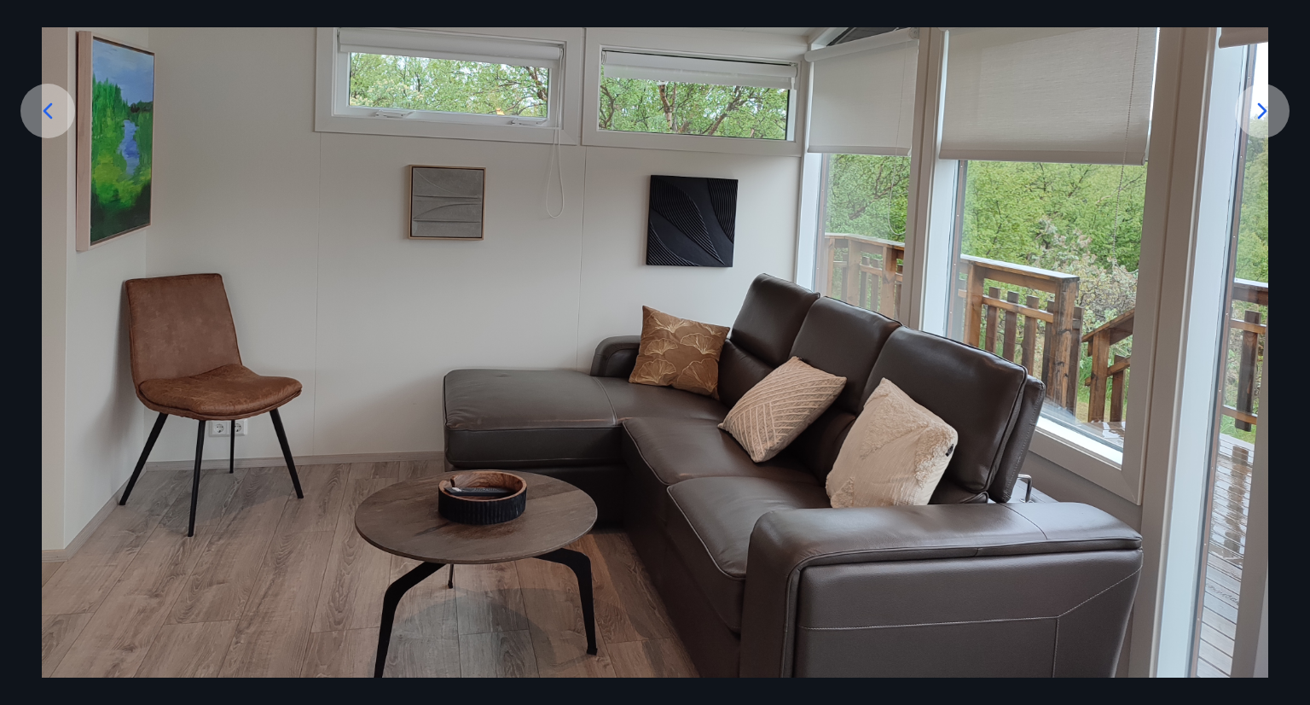
scroll to position [339, 0]
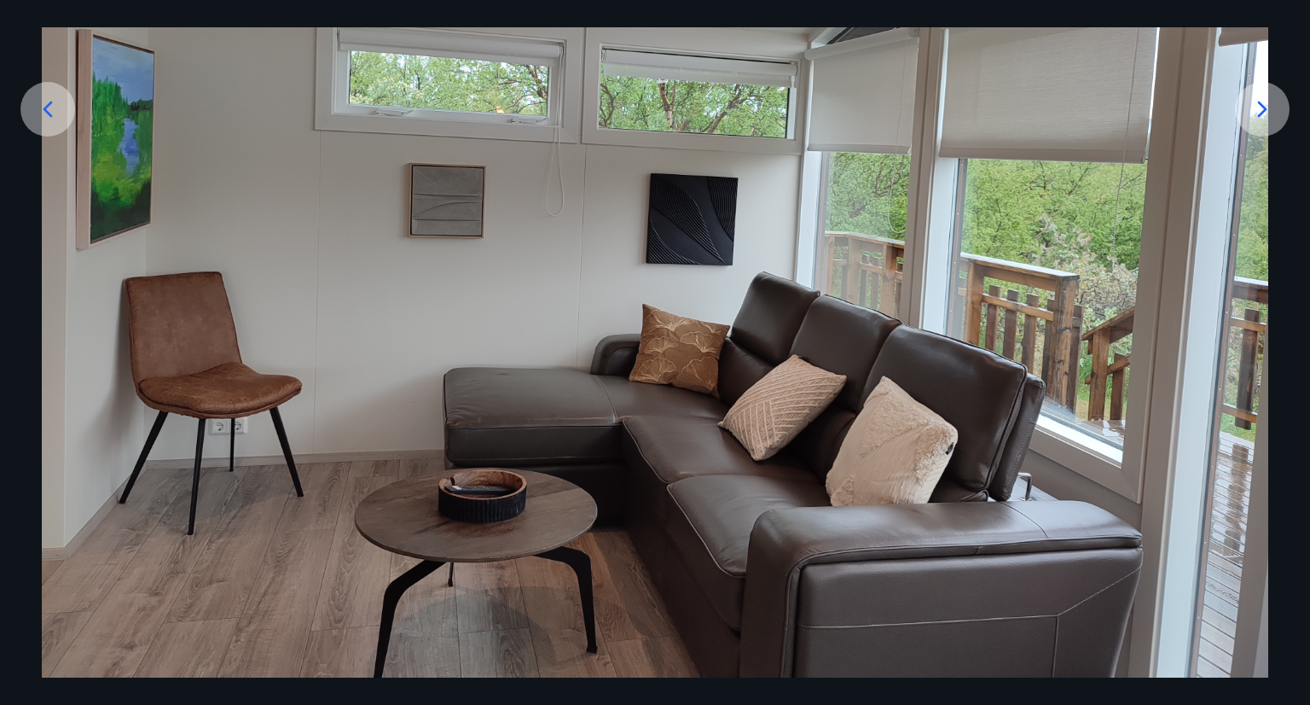
click at [61, 117] on icon at bounding box center [47, 109] width 27 height 27
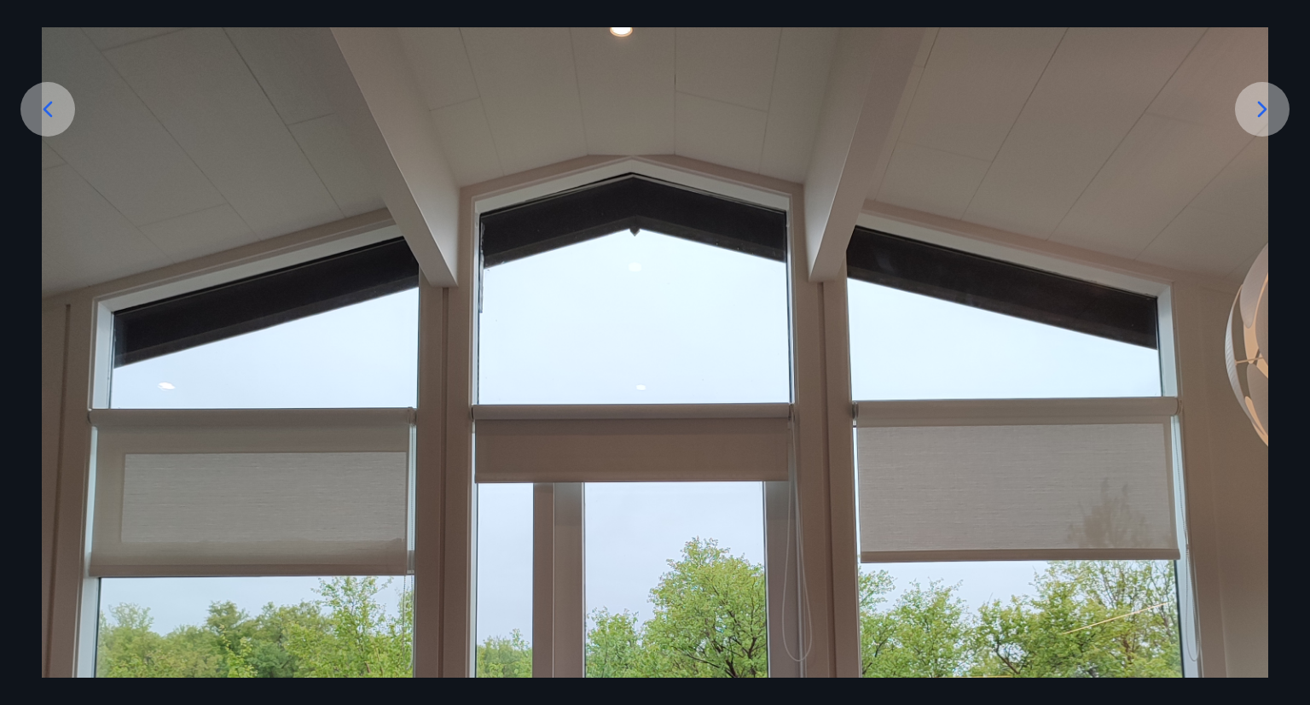
click at [294, 279] on img at bounding box center [655, 574] width 1227 height 1635
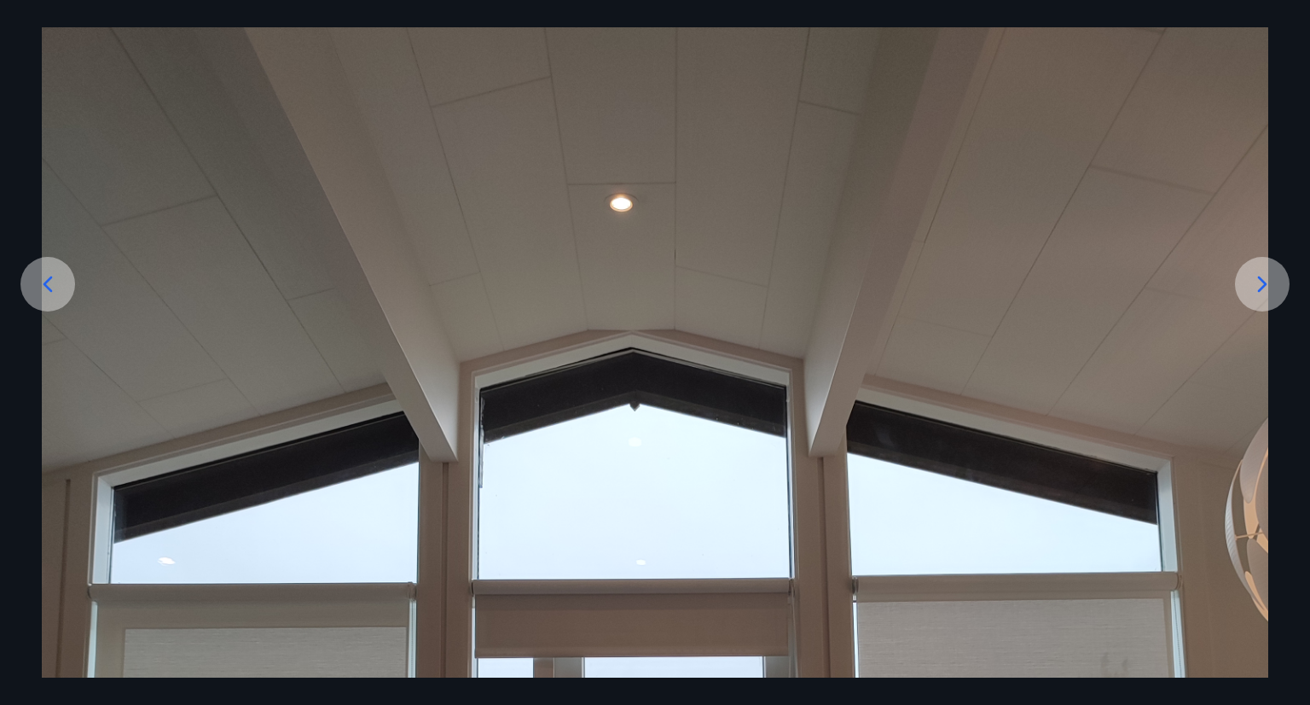
scroll to position [132, 0]
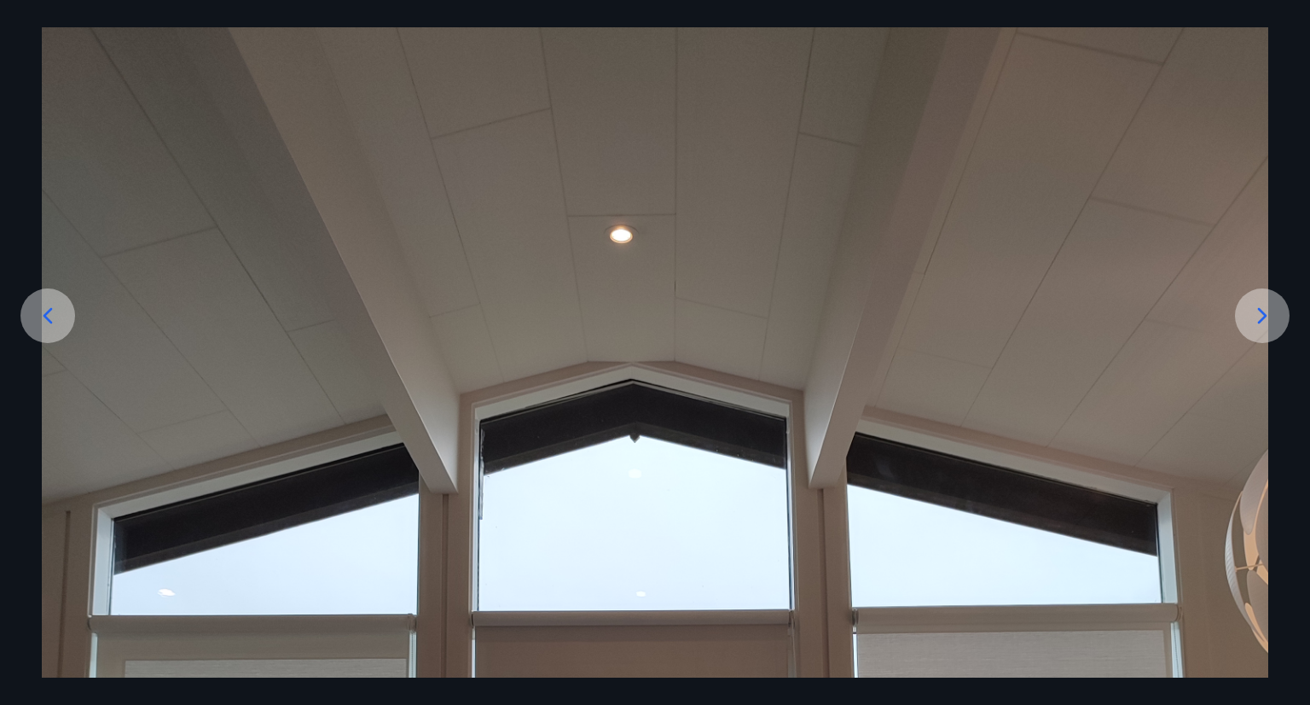
click at [51, 332] on div at bounding box center [47, 315] width 55 height 55
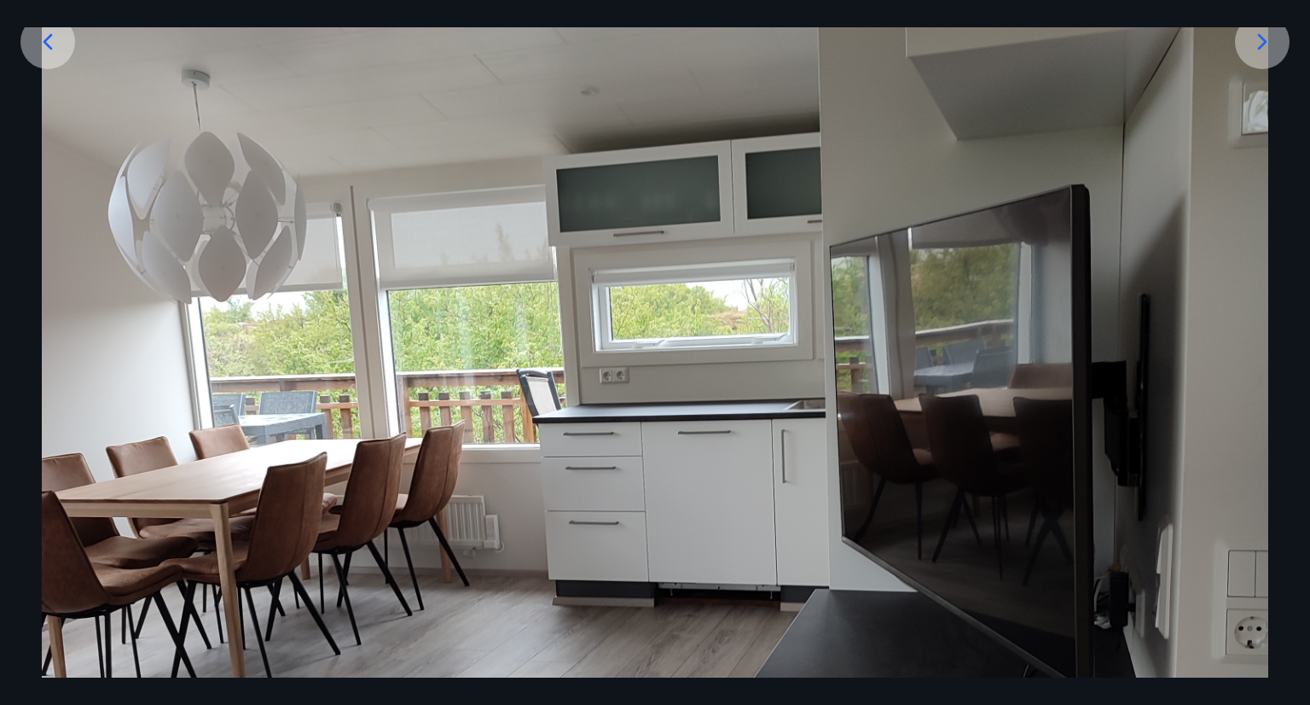
scroll to position [405, 0]
click at [53, 52] on icon at bounding box center [47, 42] width 27 height 27
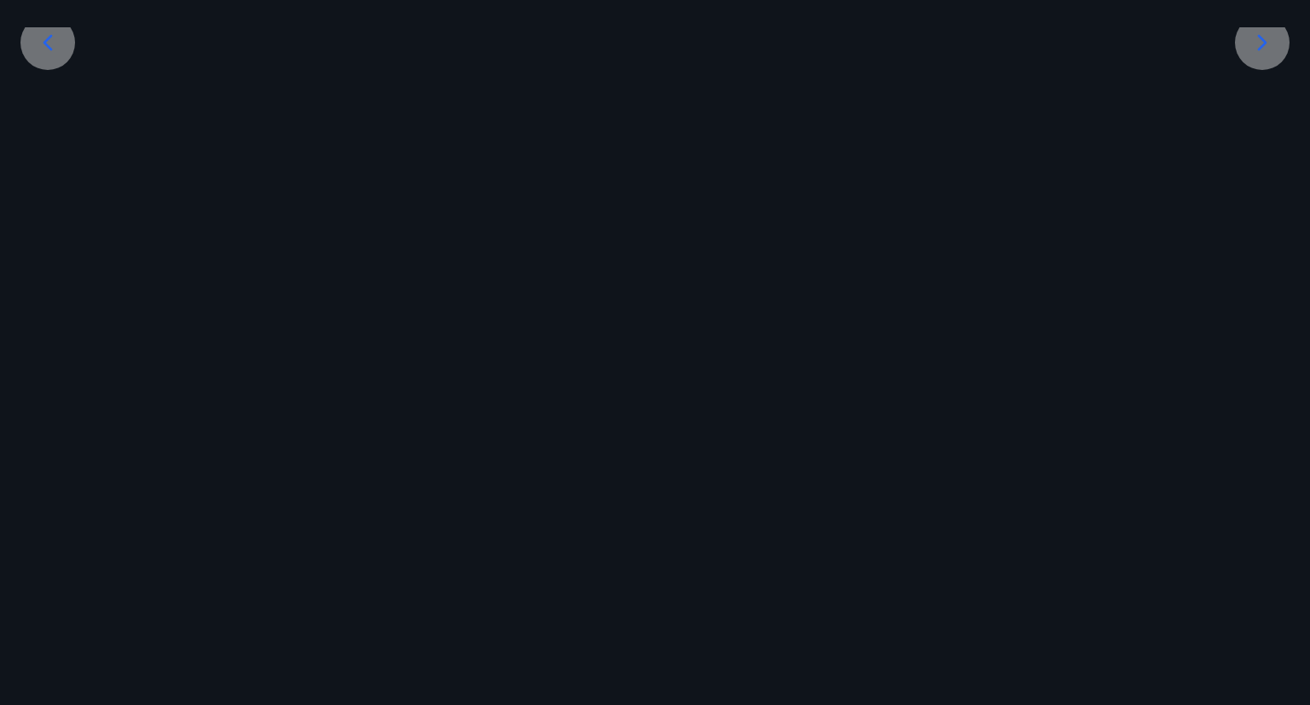
scroll to position [339, 0]
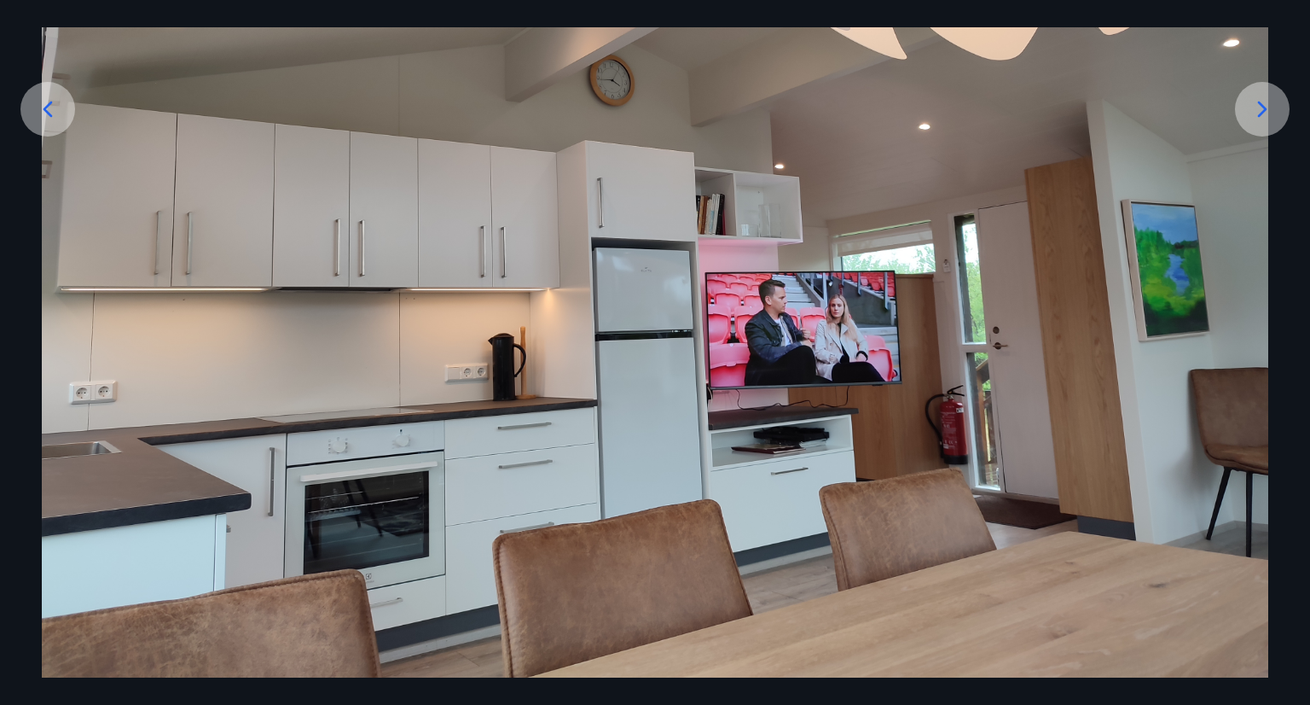
click at [343, 224] on img at bounding box center [655, 217] width 1227 height 920
click at [59, 102] on icon at bounding box center [47, 109] width 27 height 27
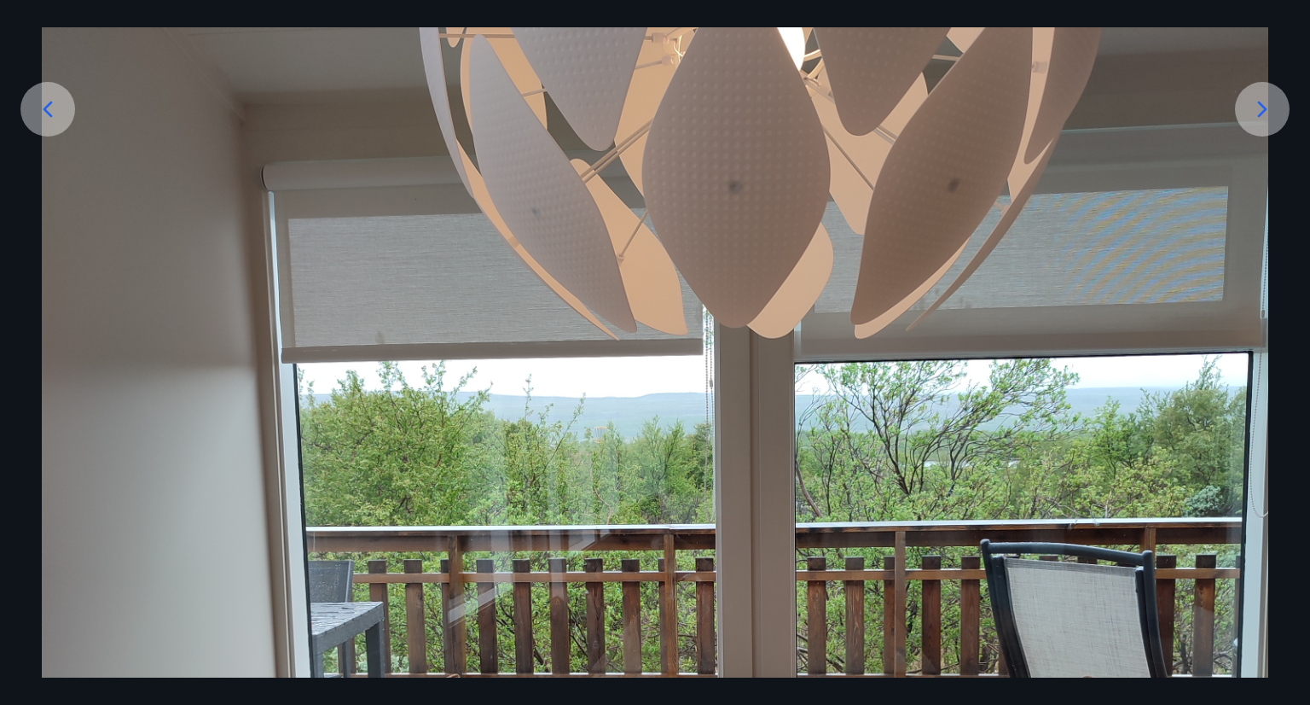
click at [358, 153] on img at bounding box center [655, 574] width 1227 height 1635
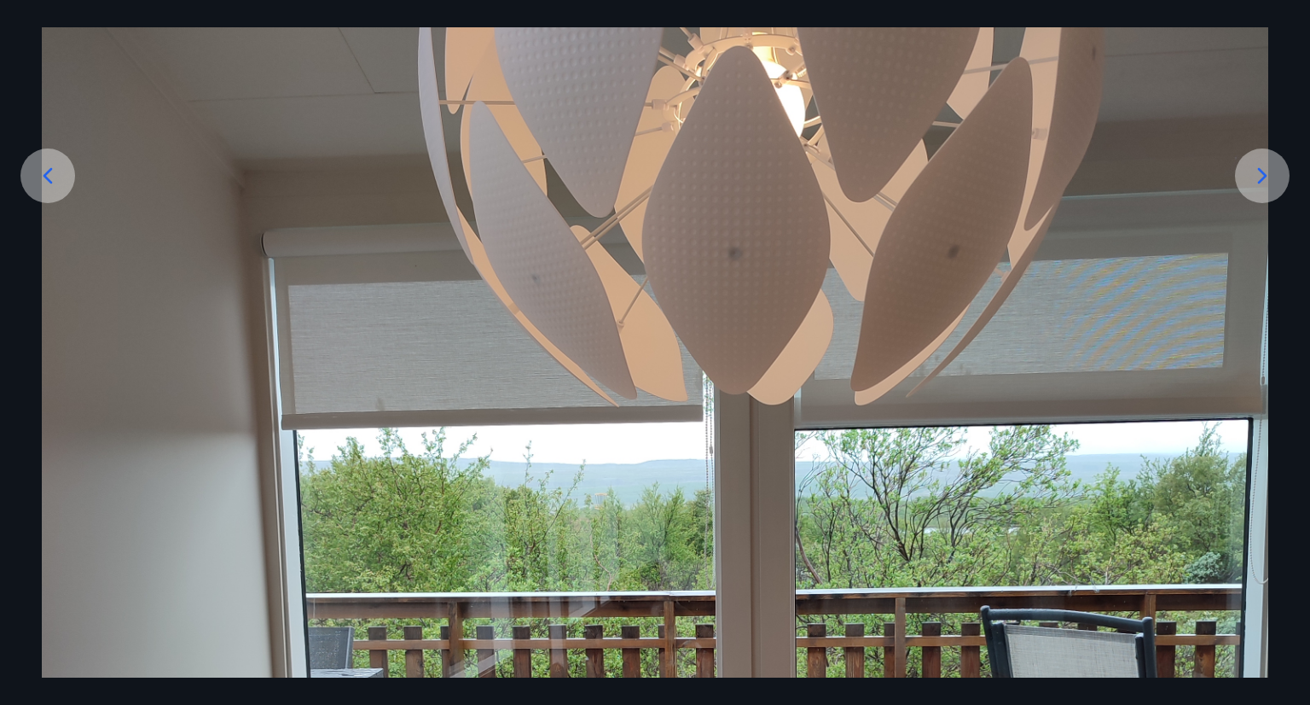
scroll to position [269, 0]
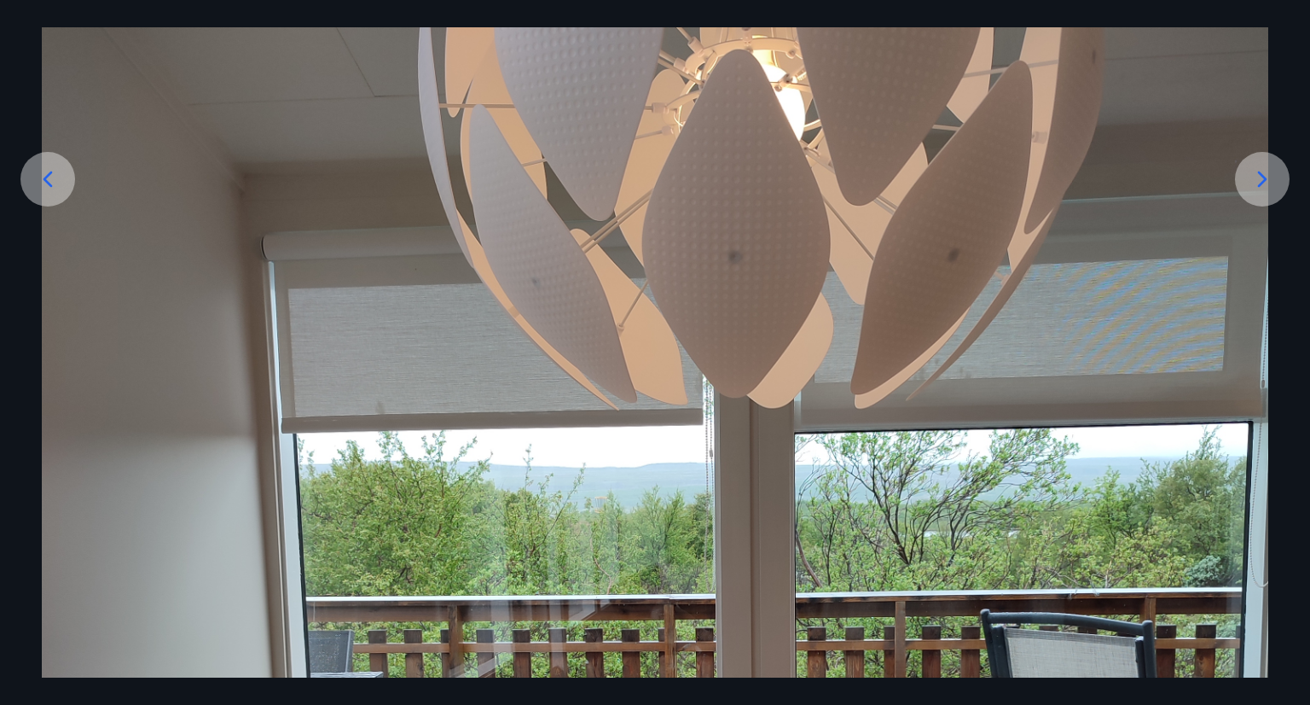
click at [65, 175] on div at bounding box center [47, 179] width 55 height 55
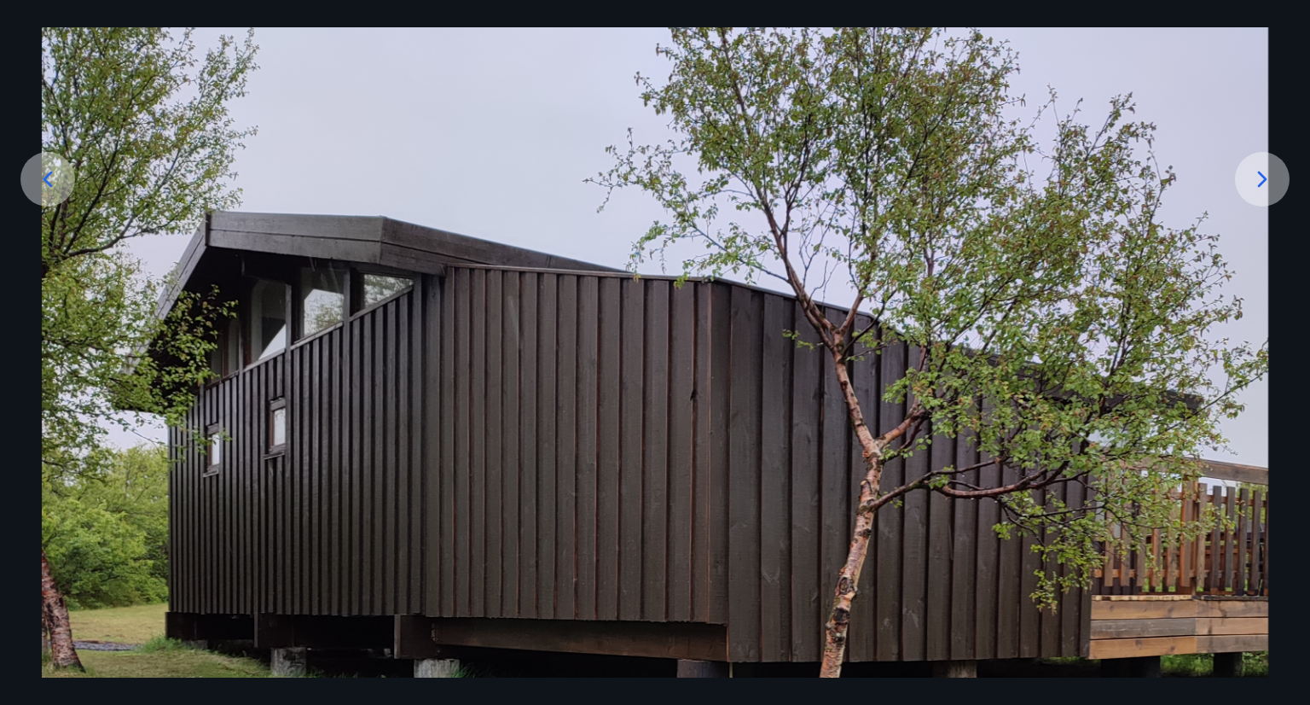
click at [65, 175] on div at bounding box center [47, 179] width 55 height 55
click at [46, 187] on icon at bounding box center [47, 178] width 27 height 27
click at [44, 177] on icon at bounding box center [47, 178] width 27 height 27
click at [1296, 67] on div at bounding box center [655, 644] width 1310 height 1635
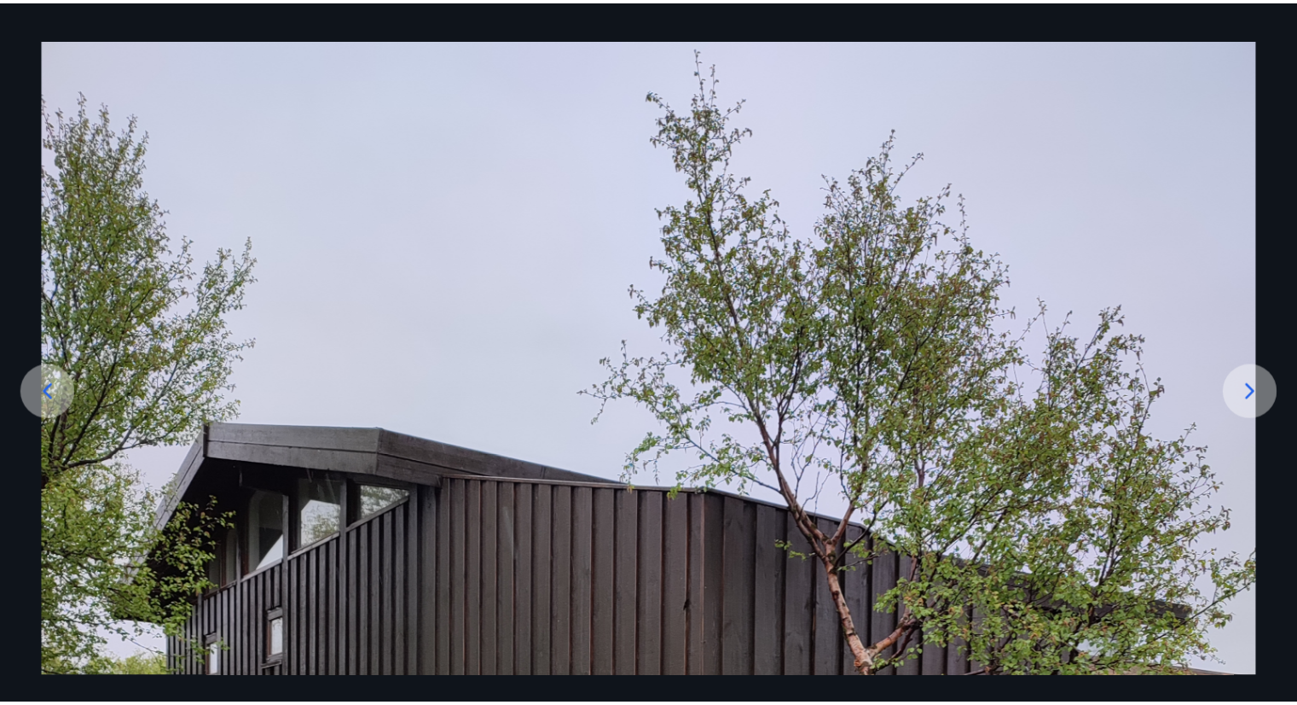
scroll to position [0, 0]
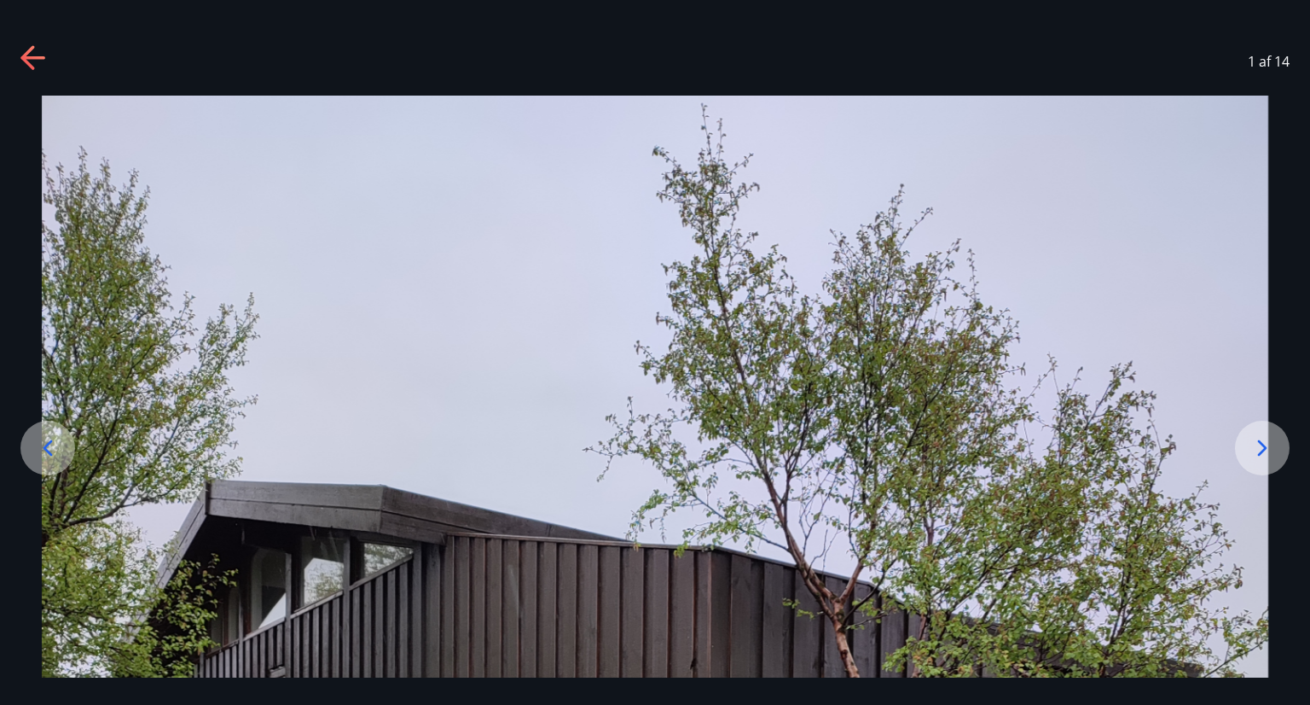
click at [32, 52] on icon at bounding box center [33, 58] width 27 height 27
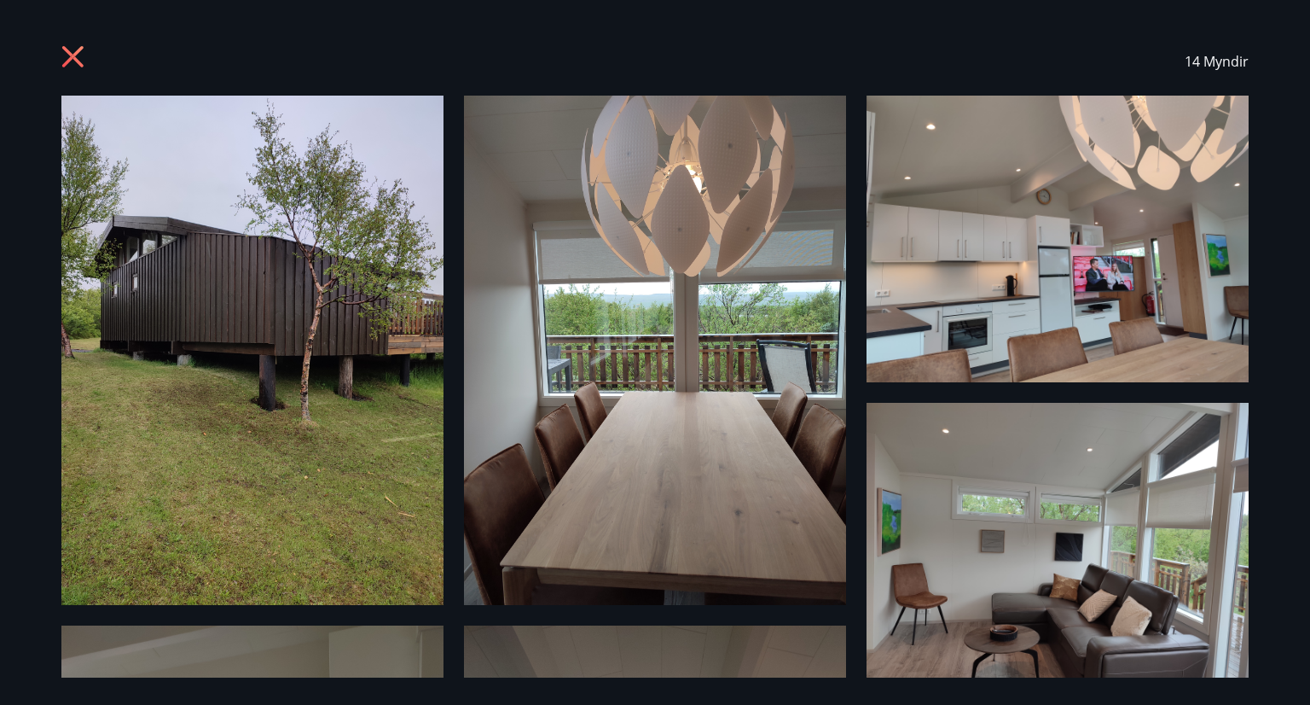
click at [102, 175] on img at bounding box center [252, 350] width 382 height 509
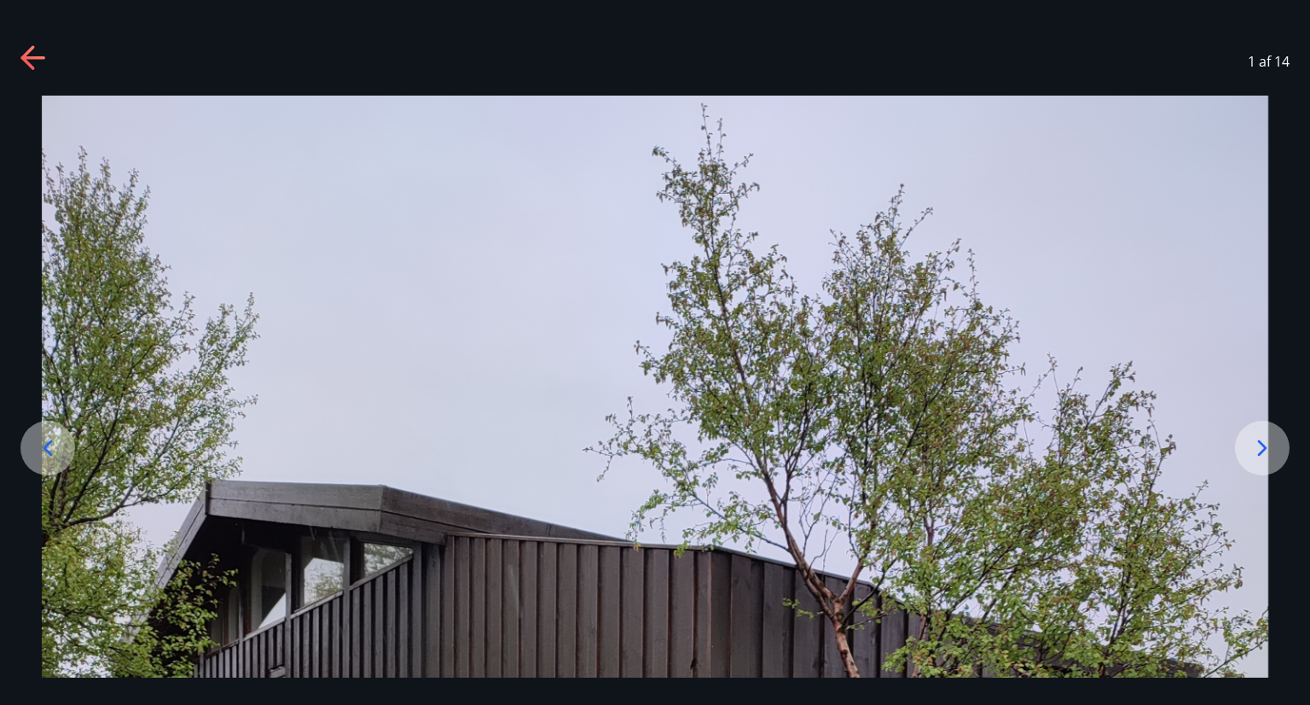
click at [38, 54] on icon at bounding box center [33, 58] width 27 height 27
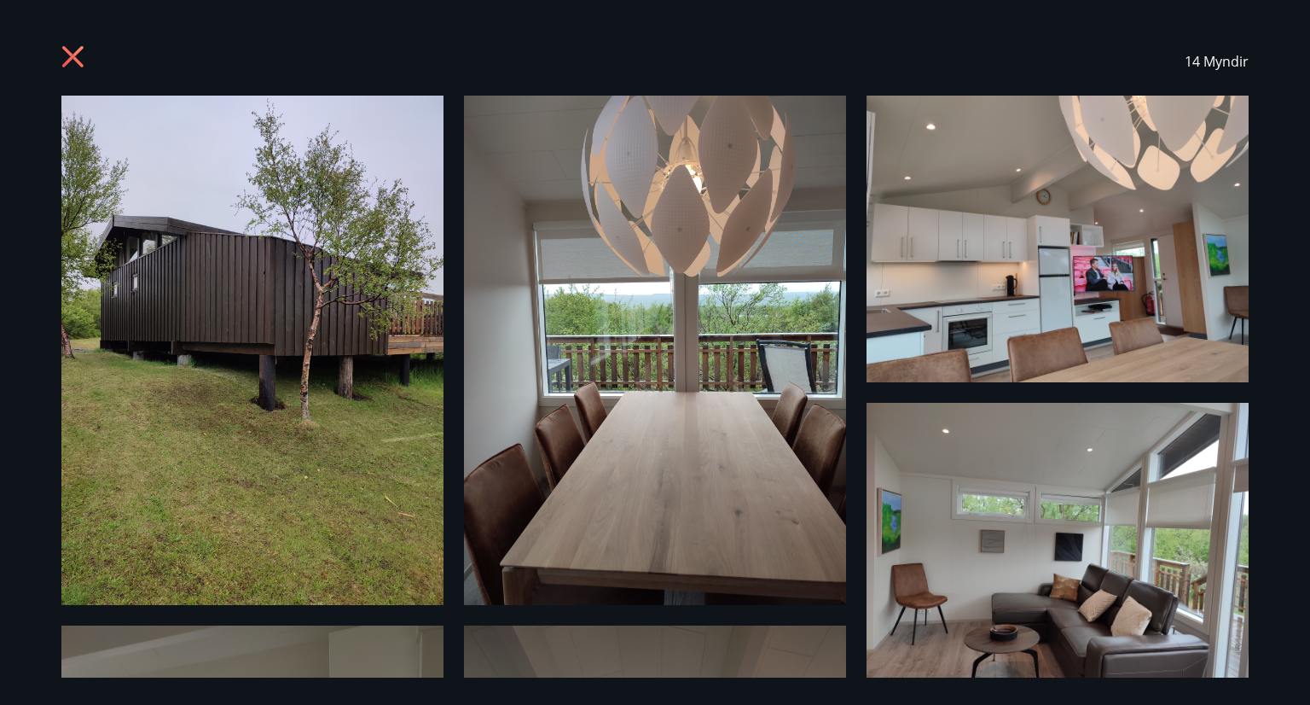
click at [74, 58] on icon at bounding box center [72, 56] width 21 height 21
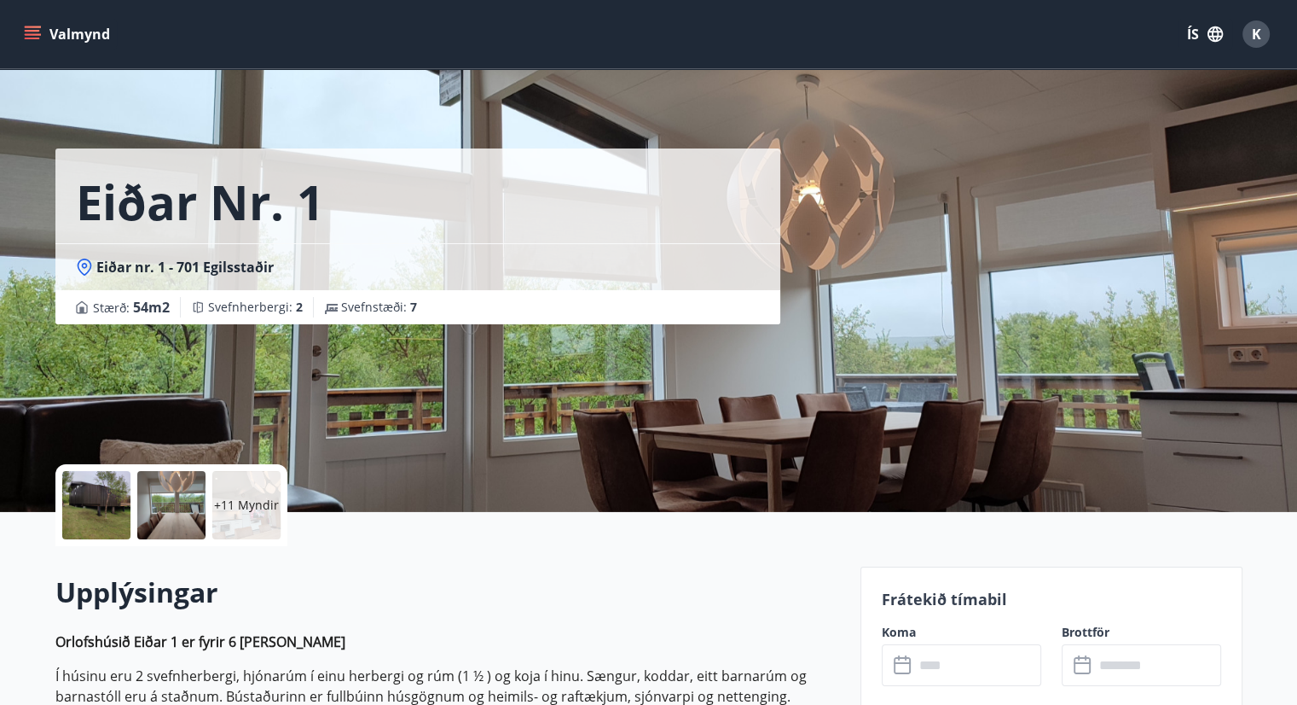
click at [24, 32] on icon "menu" at bounding box center [32, 34] width 17 height 17
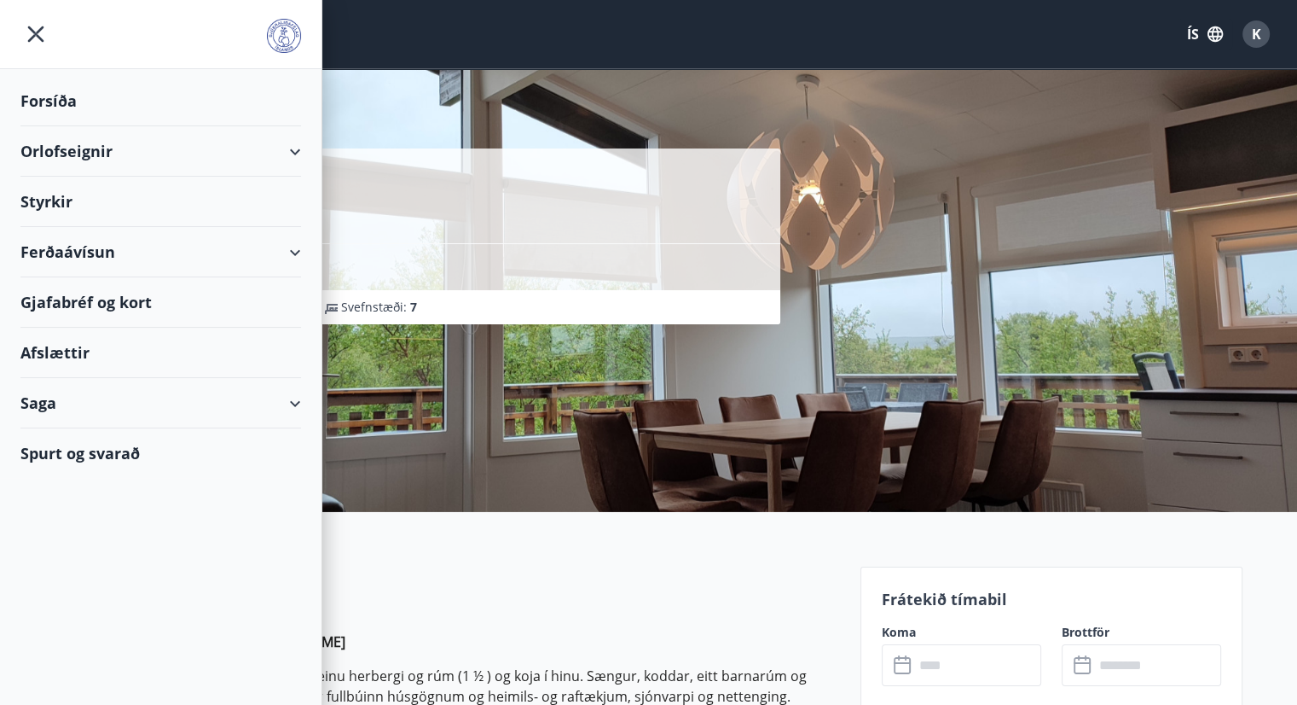
click at [296, 151] on div "Orlofseignir" at bounding box center [160, 151] width 281 height 50
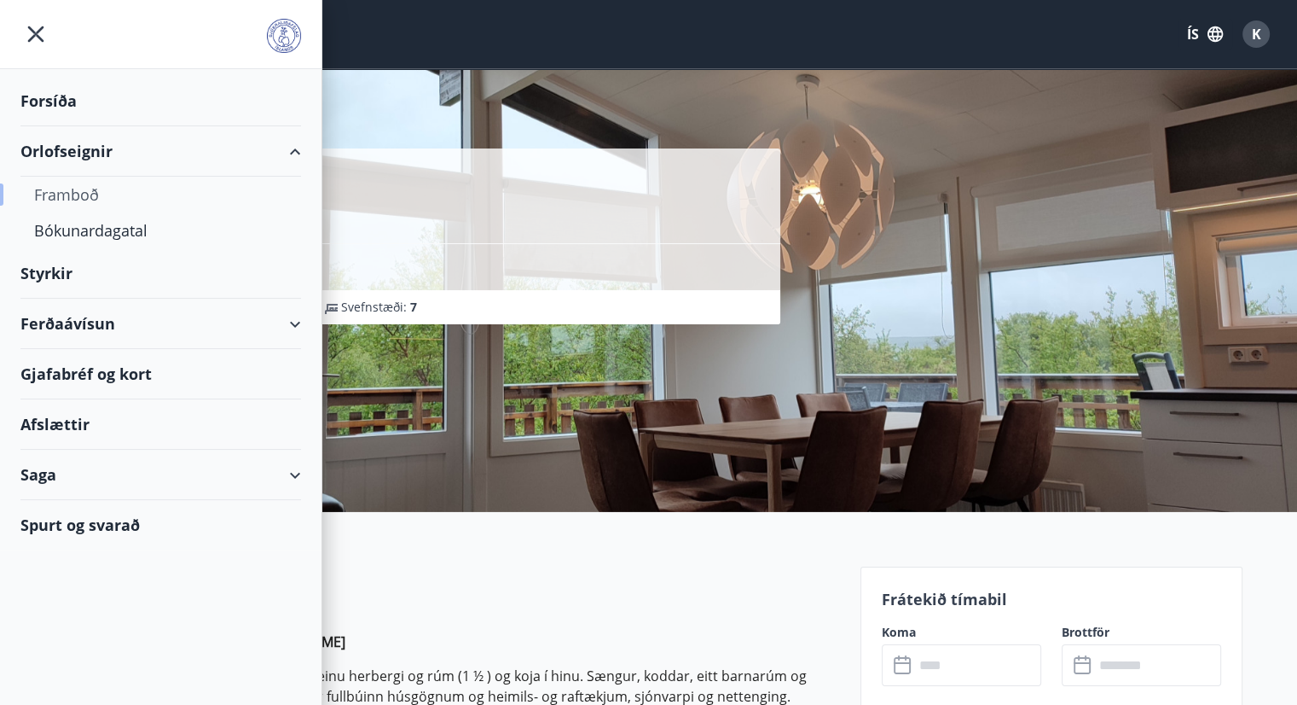
click at [68, 198] on div "Framboð" at bounding box center [160, 195] width 253 height 36
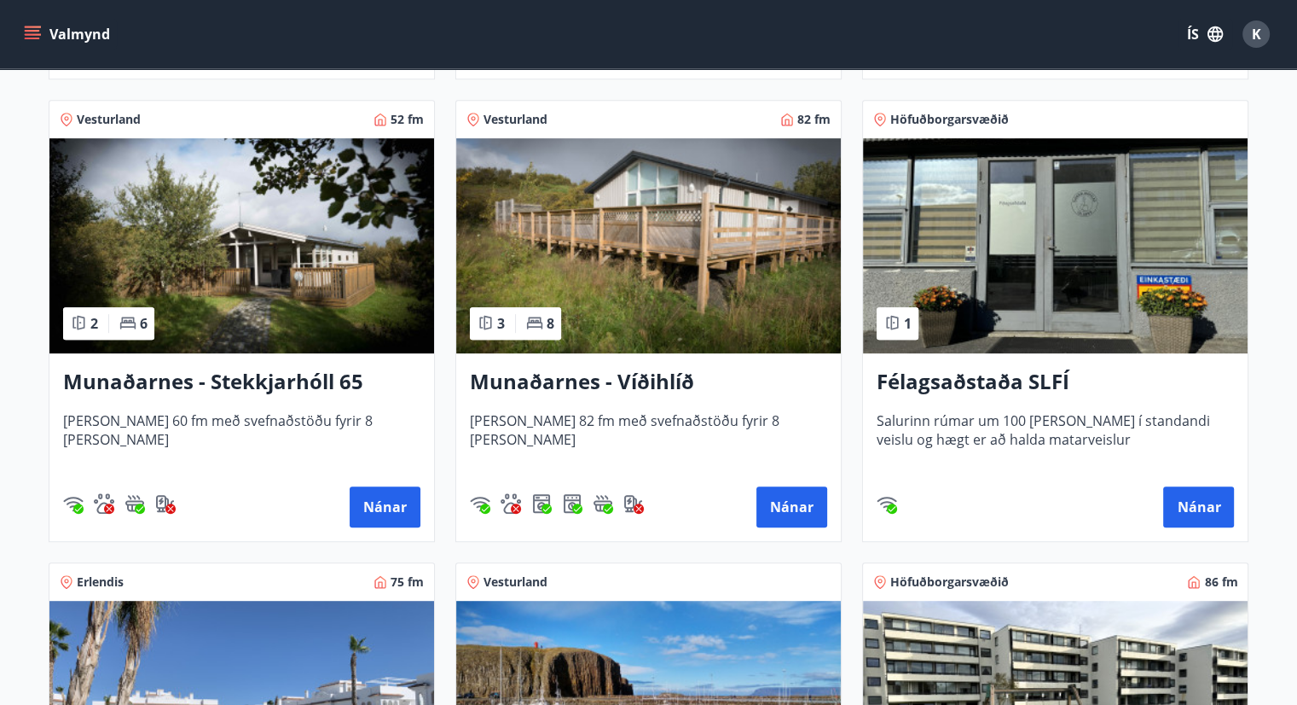
scroll to position [751, 0]
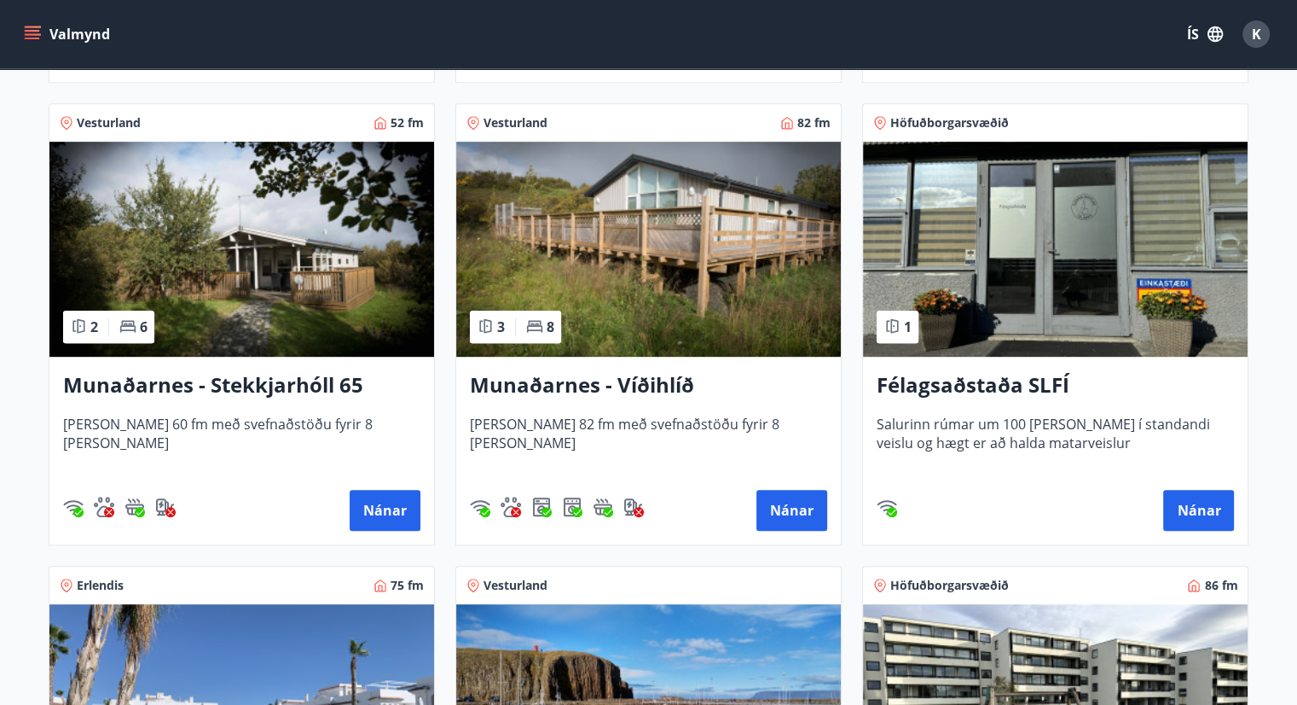
click at [638, 252] on img at bounding box center [648, 249] width 385 height 215
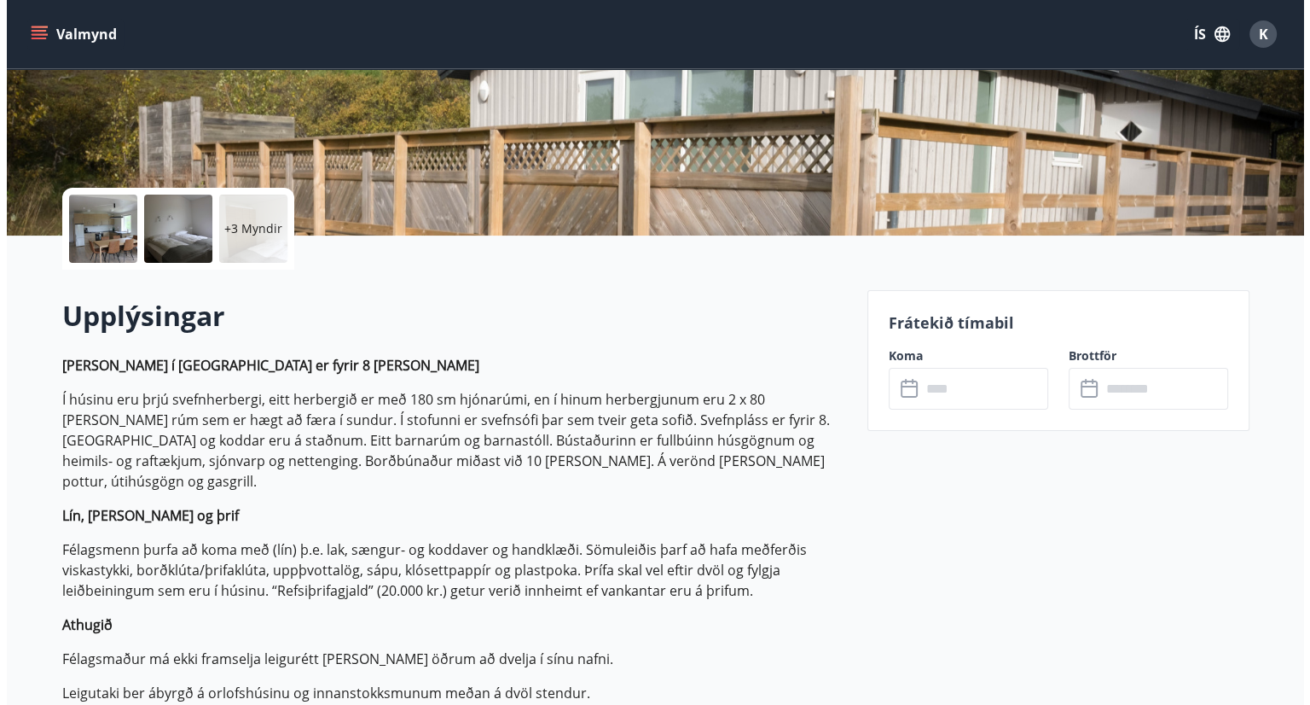
scroll to position [273, 0]
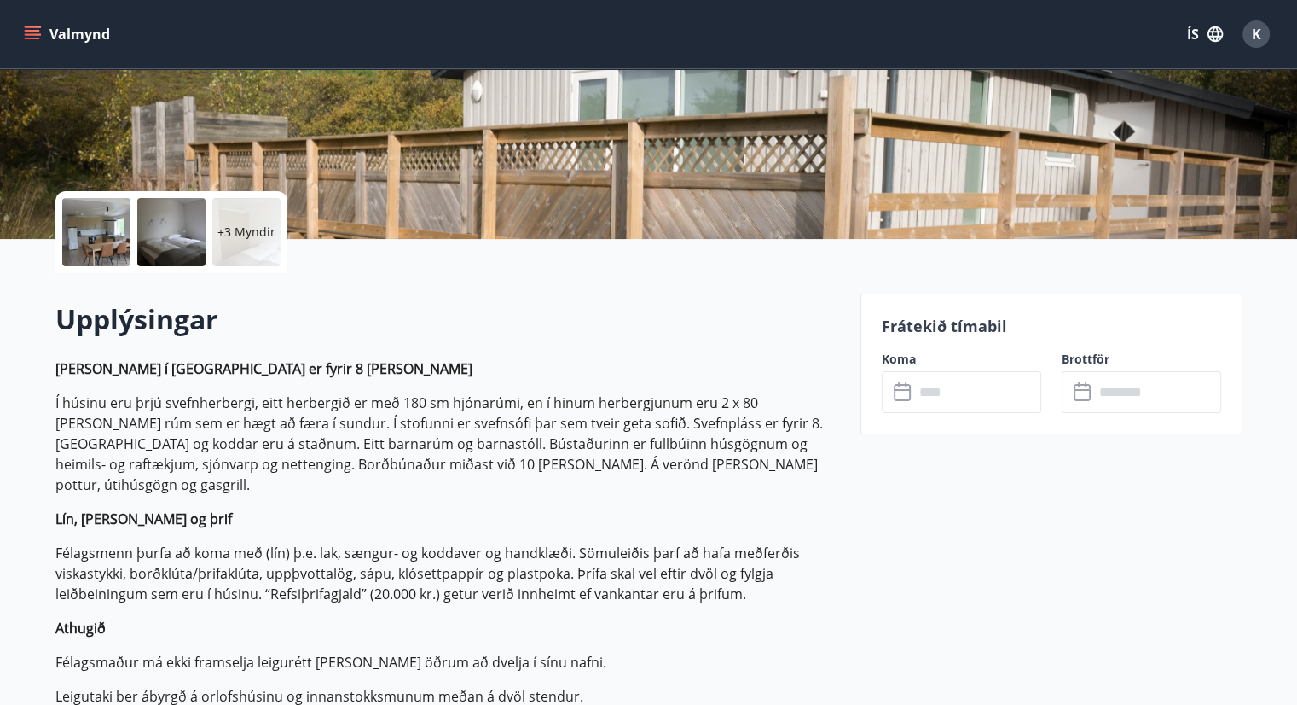
click at [67, 224] on div at bounding box center [96, 232] width 68 height 68
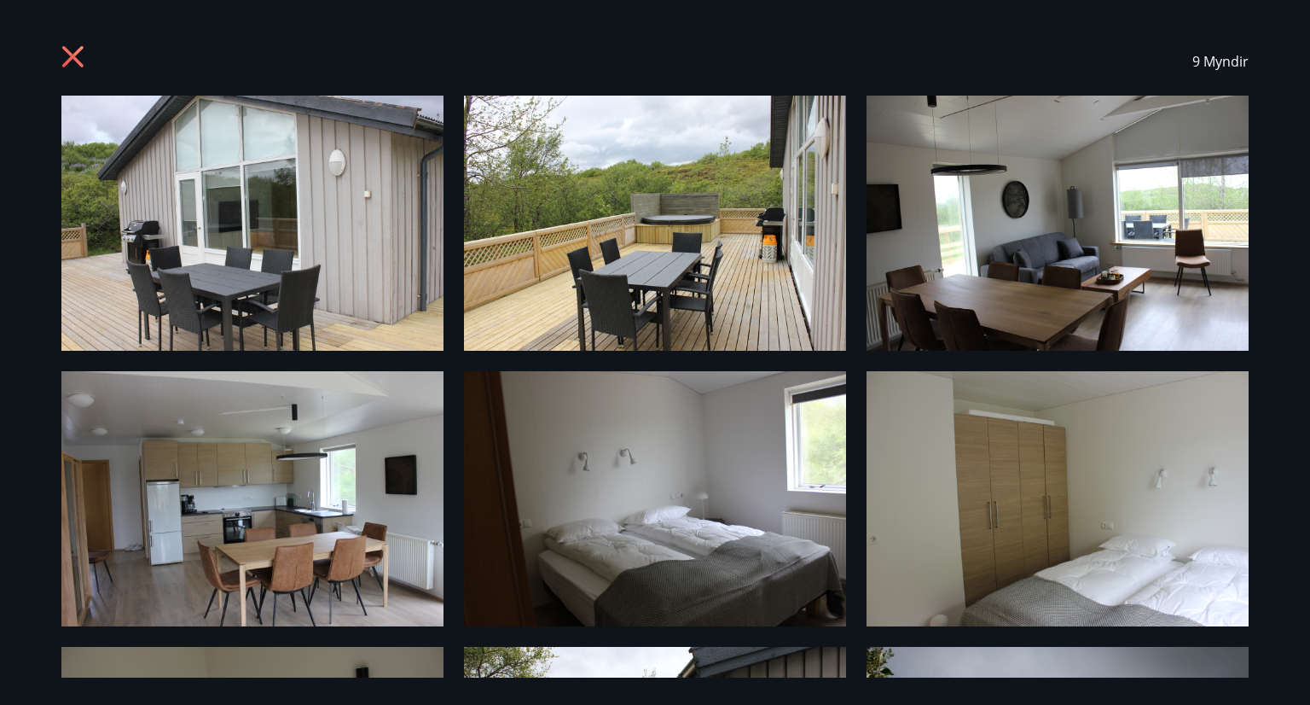
click at [249, 243] on img at bounding box center [252, 223] width 382 height 255
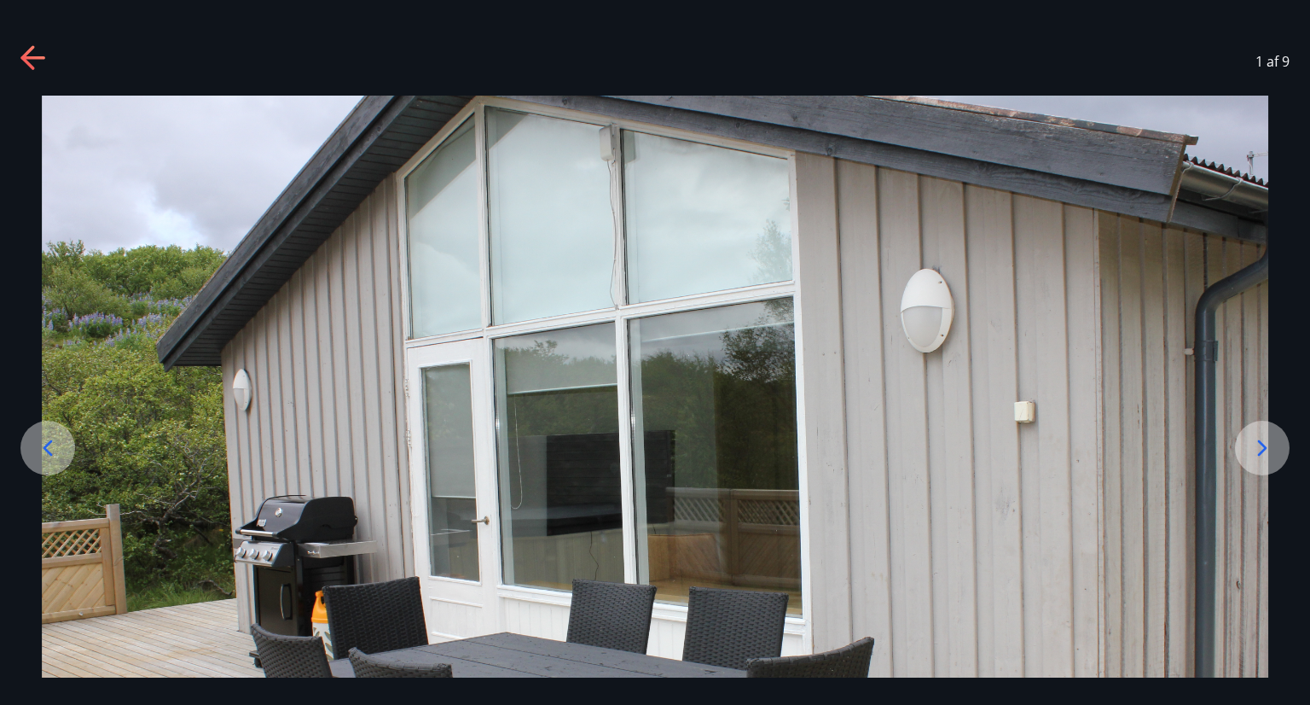
click at [1072, 461] on img at bounding box center [655, 505] width 1227 height 818
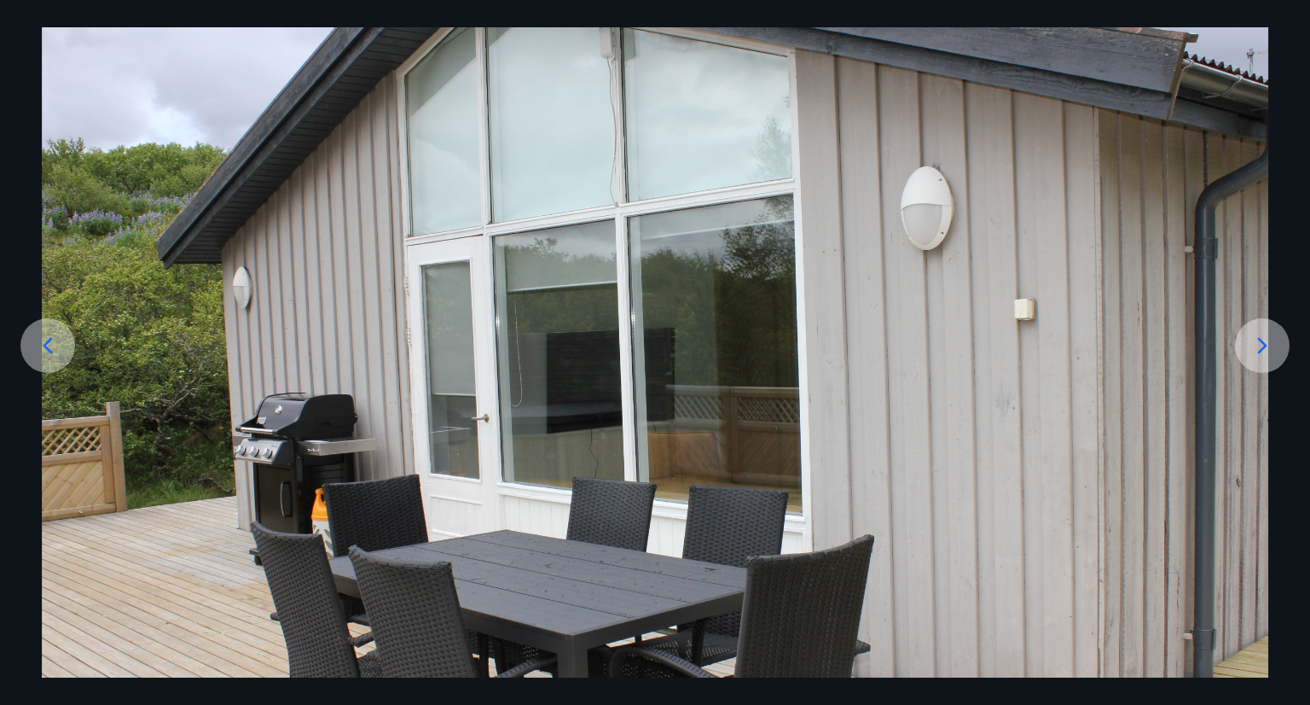
scroll to position [100, 0]
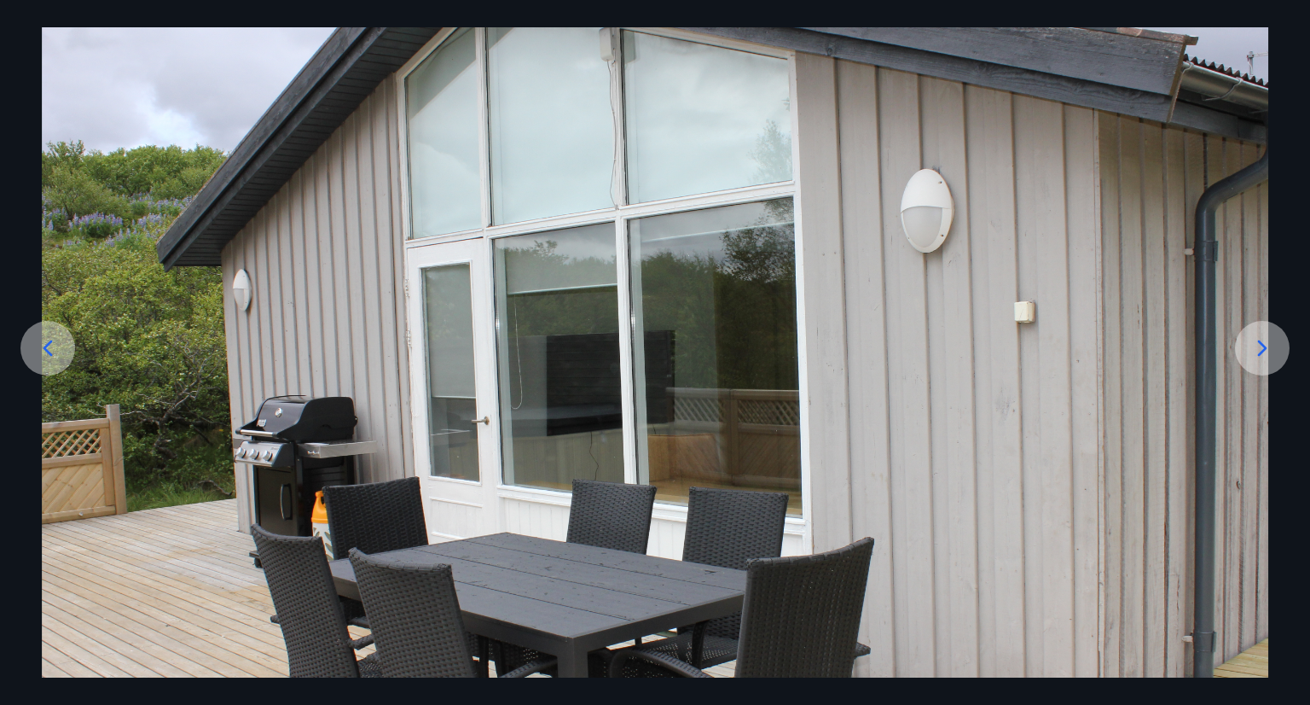
click at [1253, 342] on icon at bounding box center [1262, 347] width 27 height 27
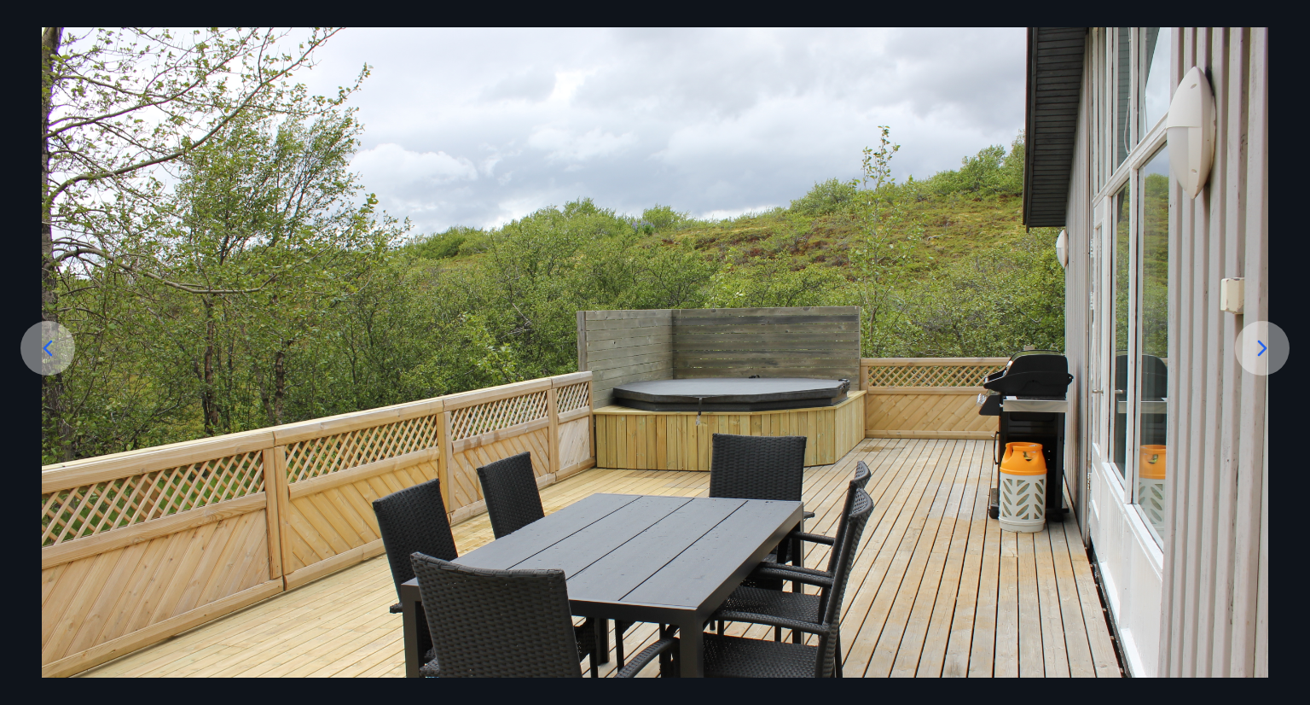
click at [1253, 342] on icon at bounding box center [1262, 347] width 27 height 27
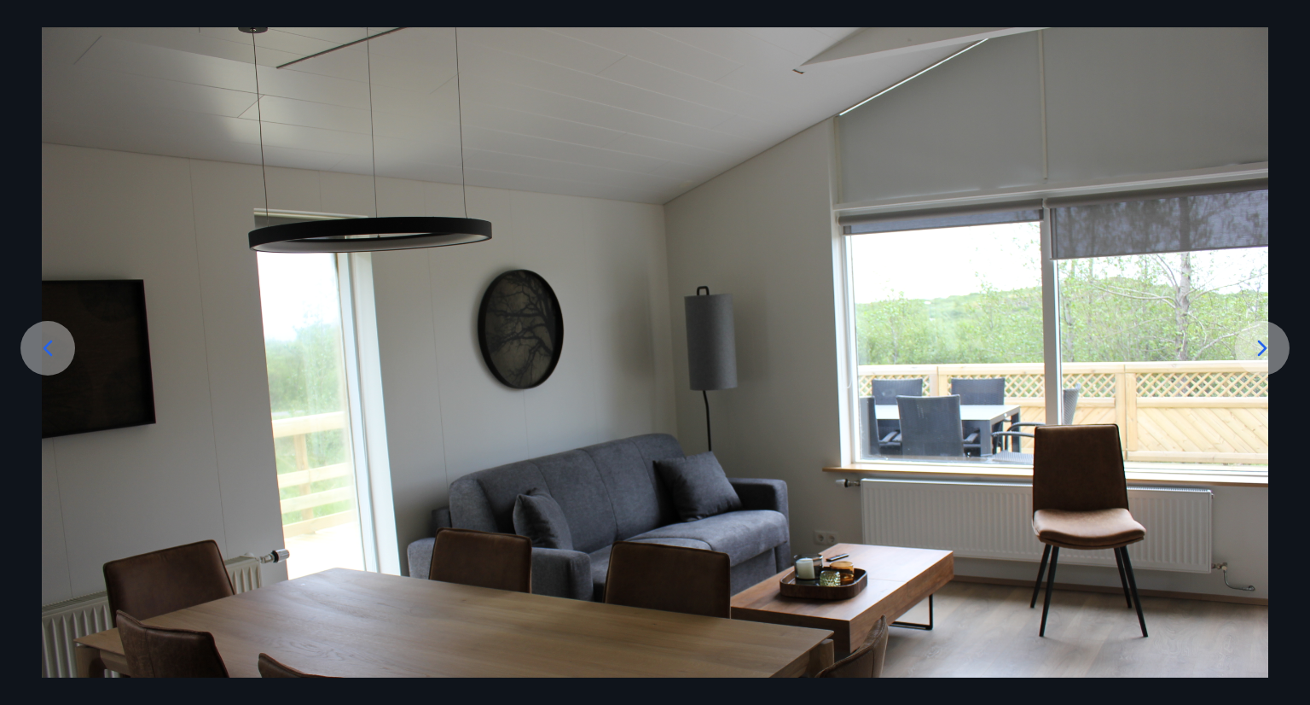
click at [1253, 342] on icon at bounding box center [1262, 347] width 27 height 27
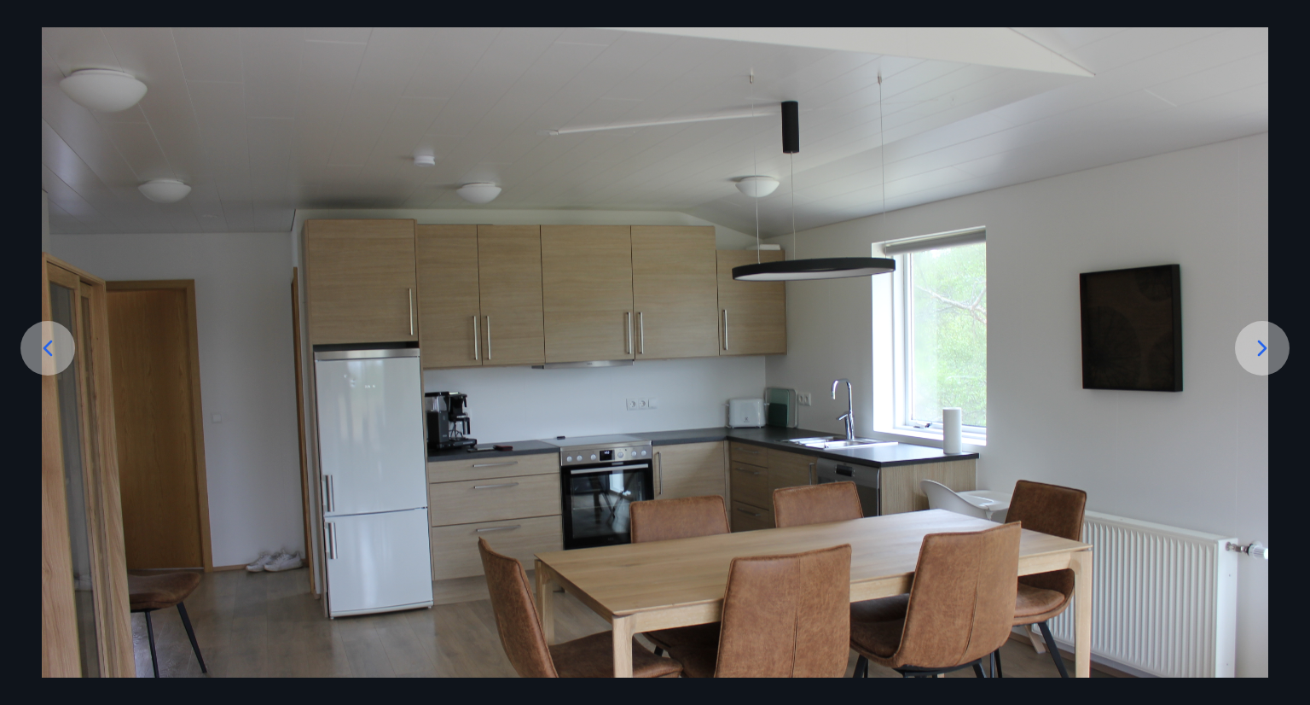
click at [1253, 342] on icon at bounding box center [1262, 347] width 27 height 27
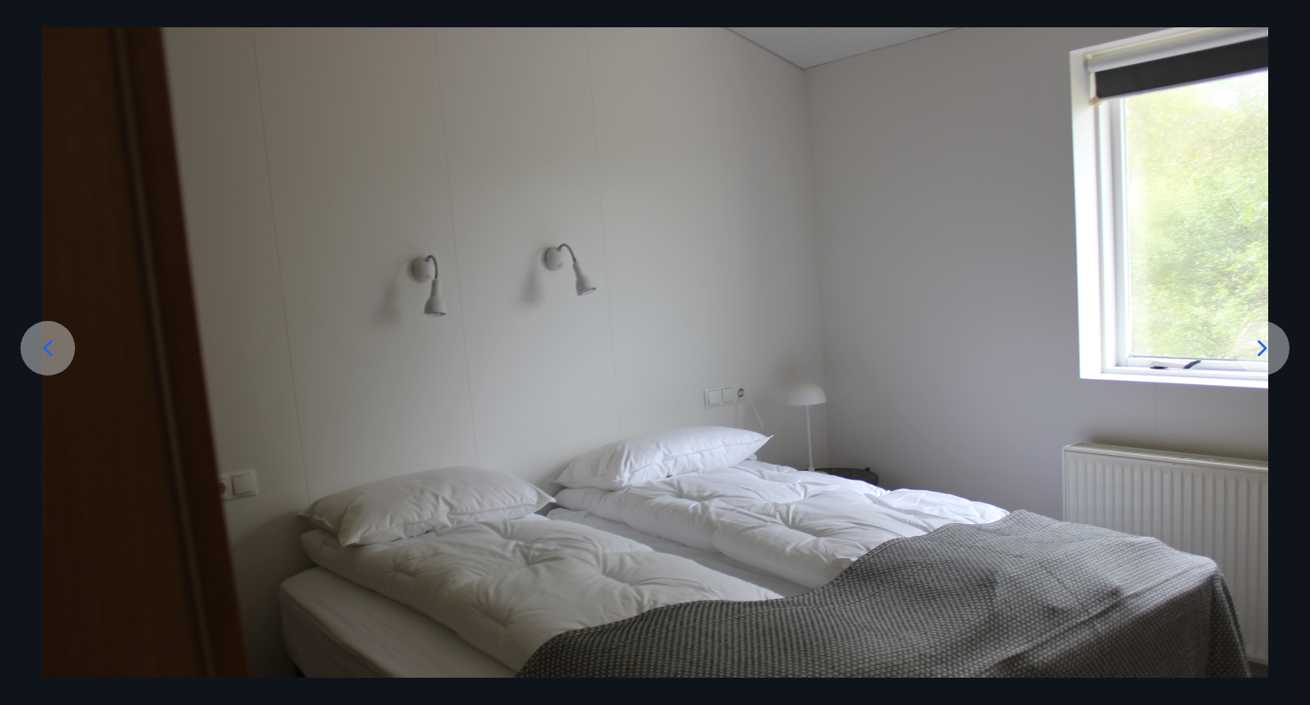
click at [1253, 342] on icon at bounding box center [1262, 347] width 27 height 27
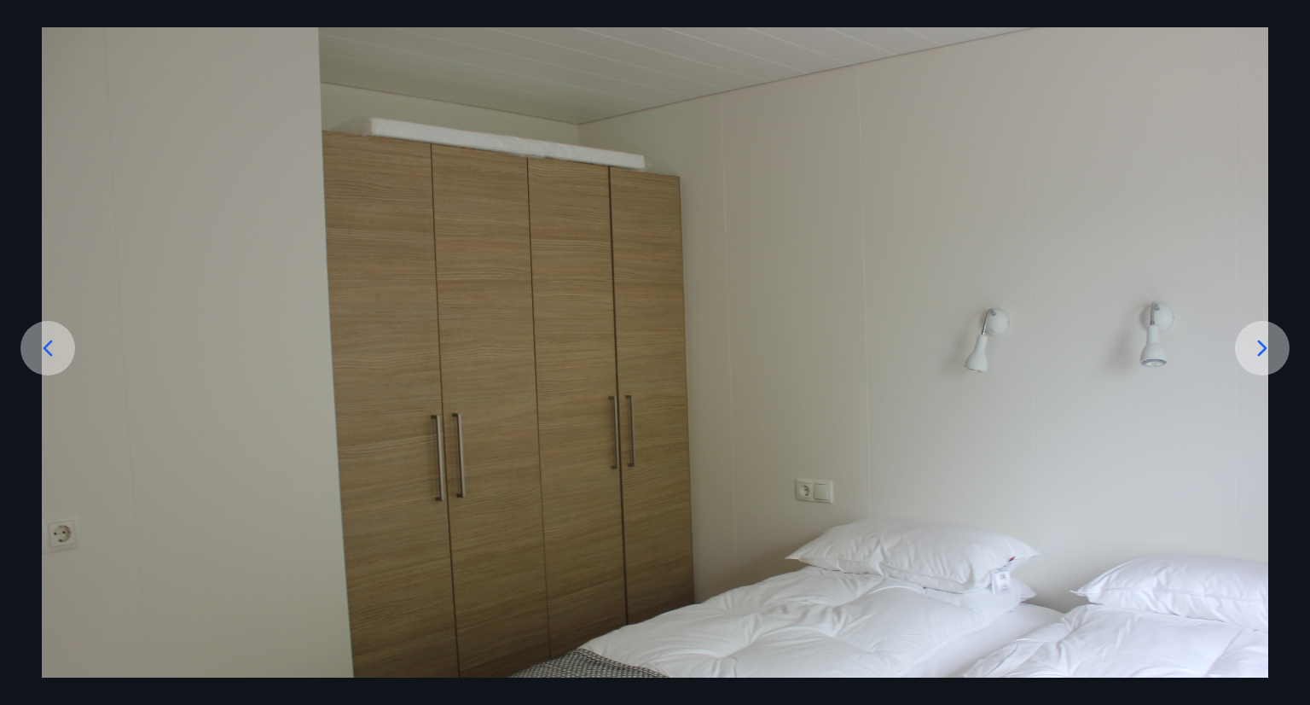
click at [1253, 342] on icon at bounding box center [1262, 347] width 27 height 27
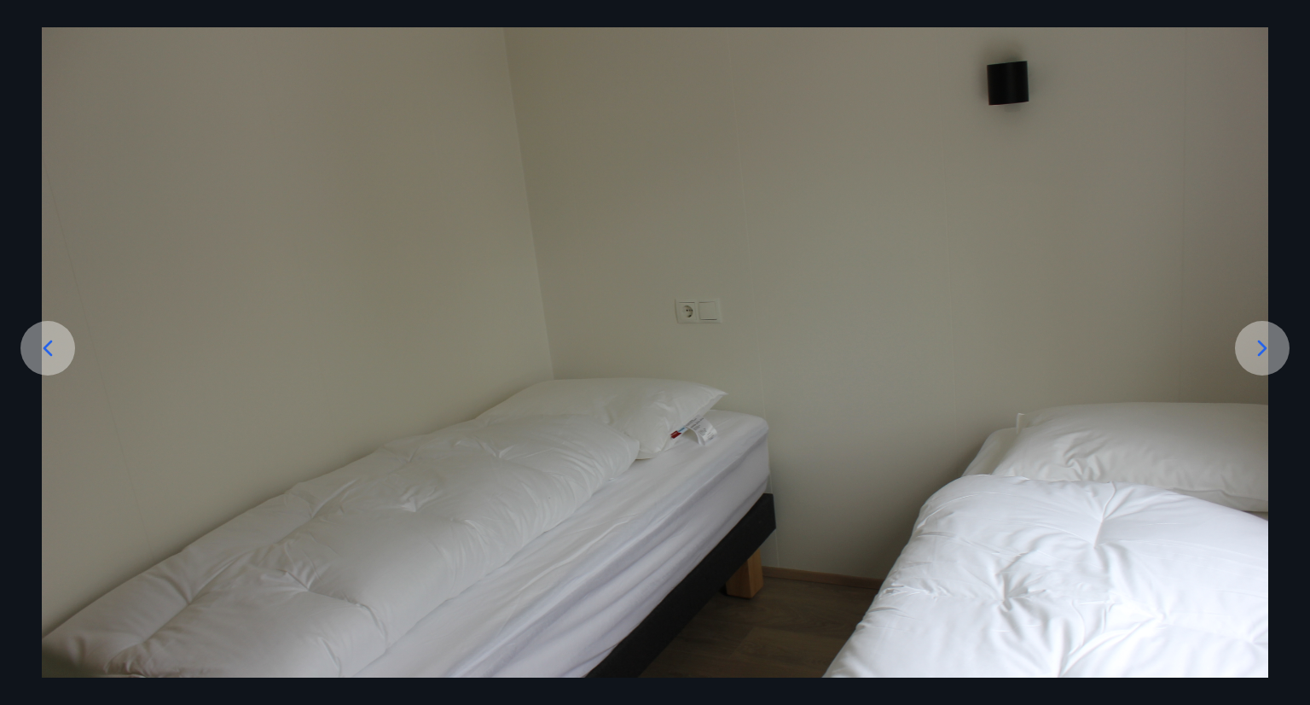
click at [1253, 342] on icon at bounding box center [1262, 347] width 27 height 27
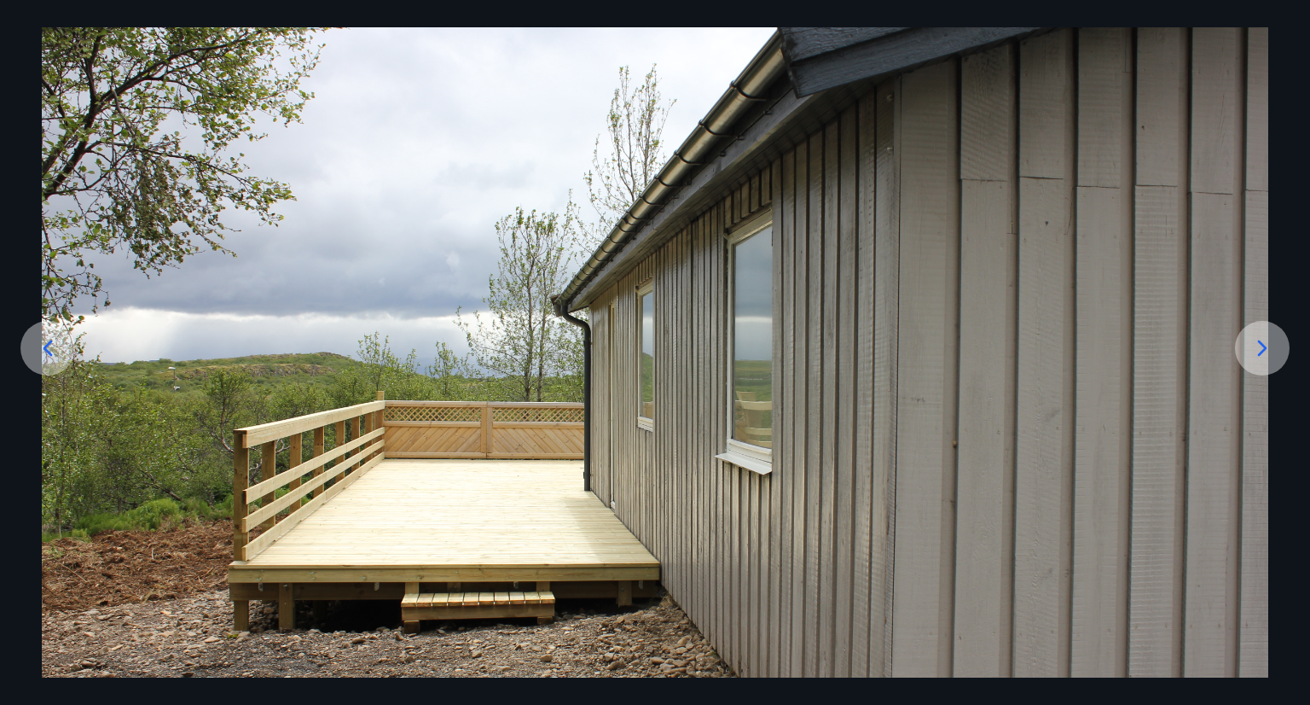
click at [1253, 342] on icon at bounding box center [1262, 347] width 27 height 27
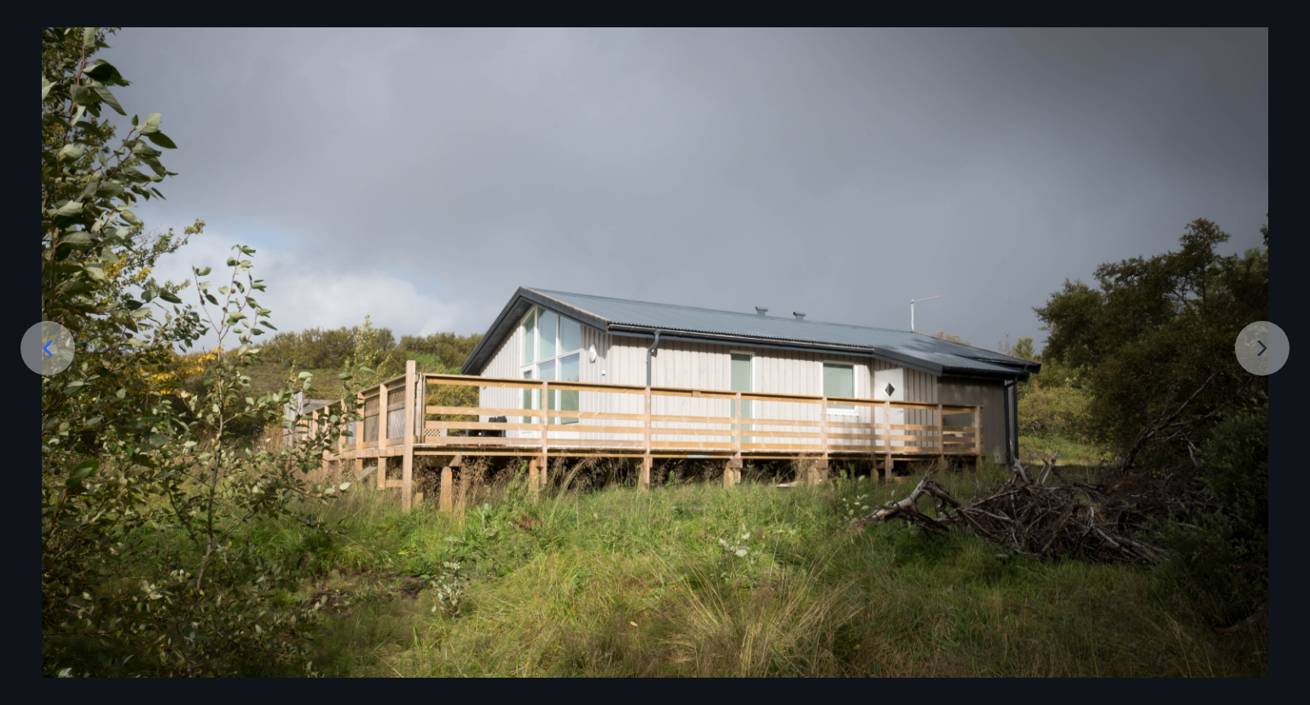
click at [1253, 342] on img at bounding box center [655, 405] width 1227 height 818
click at [1266, 347] on img at bounding box center [655, 405] width 1227 height 818
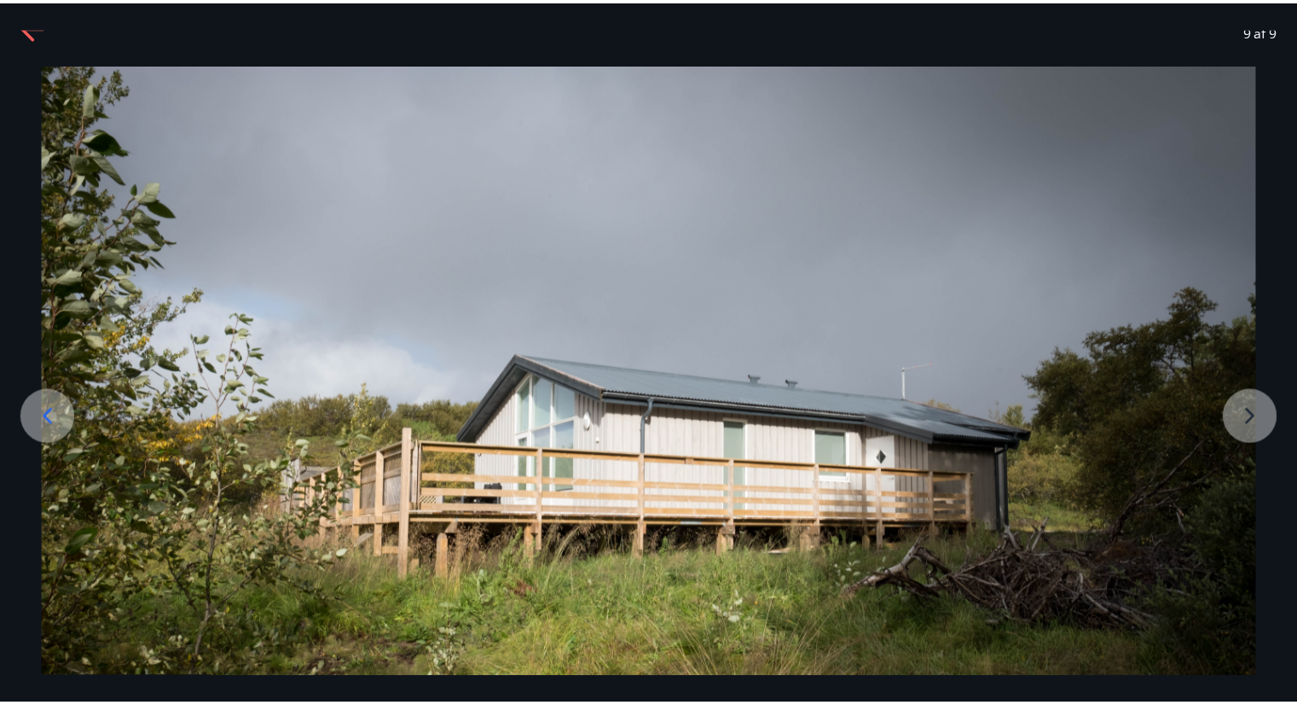
scroll to position [0, 0]
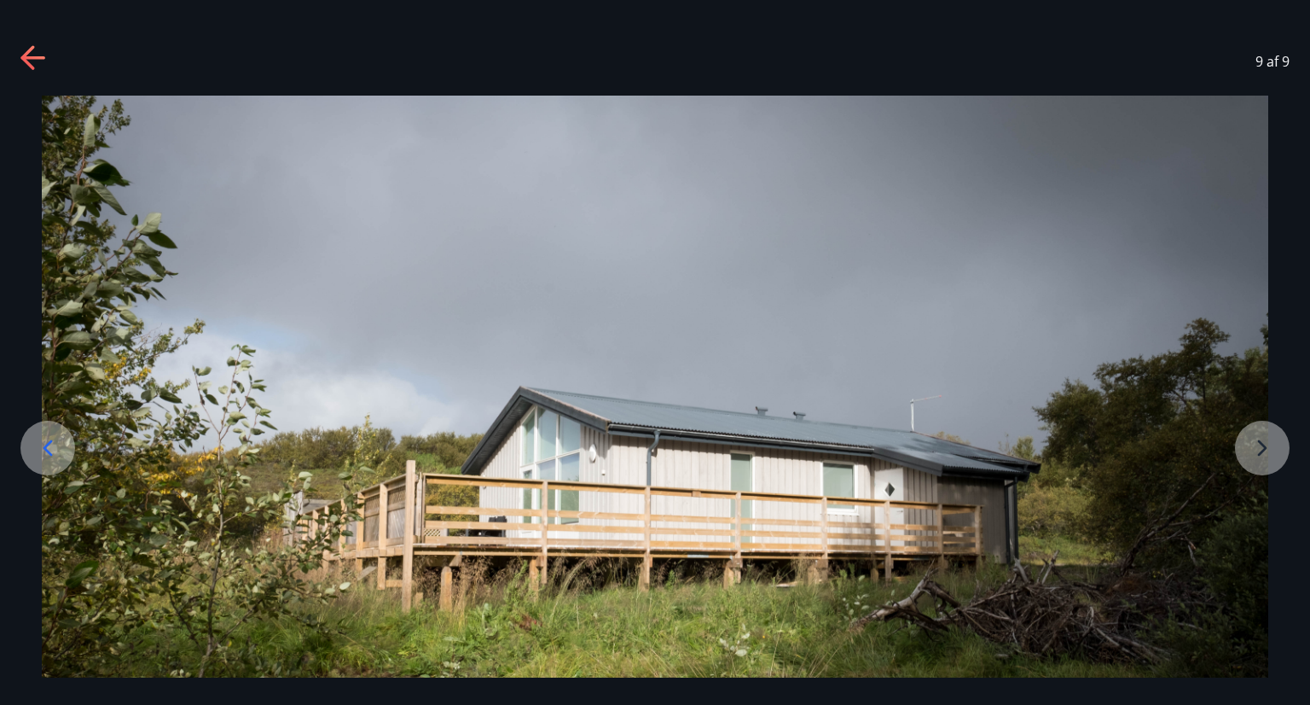
click at [34, 59] on icon at bounding box center [32, 57] width 24 height 3
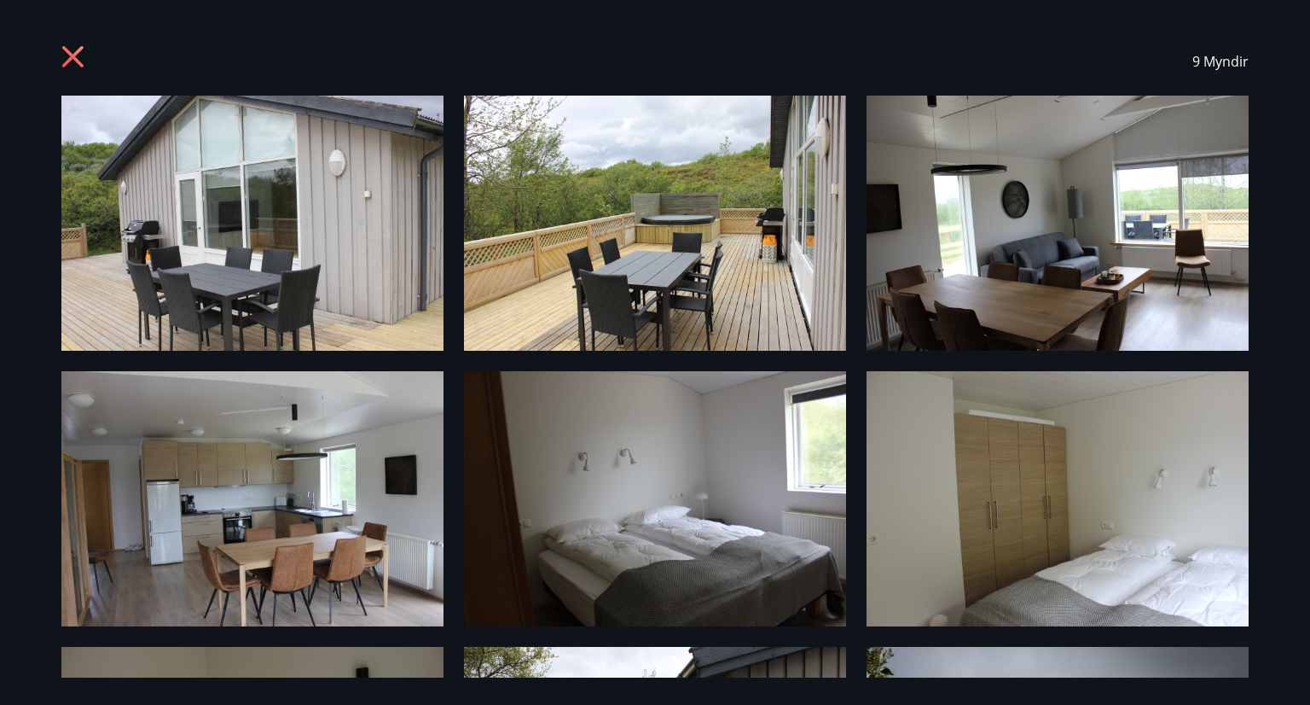
click at [82, 60] on icon at bounding box center [74, 58] width 27 height 27
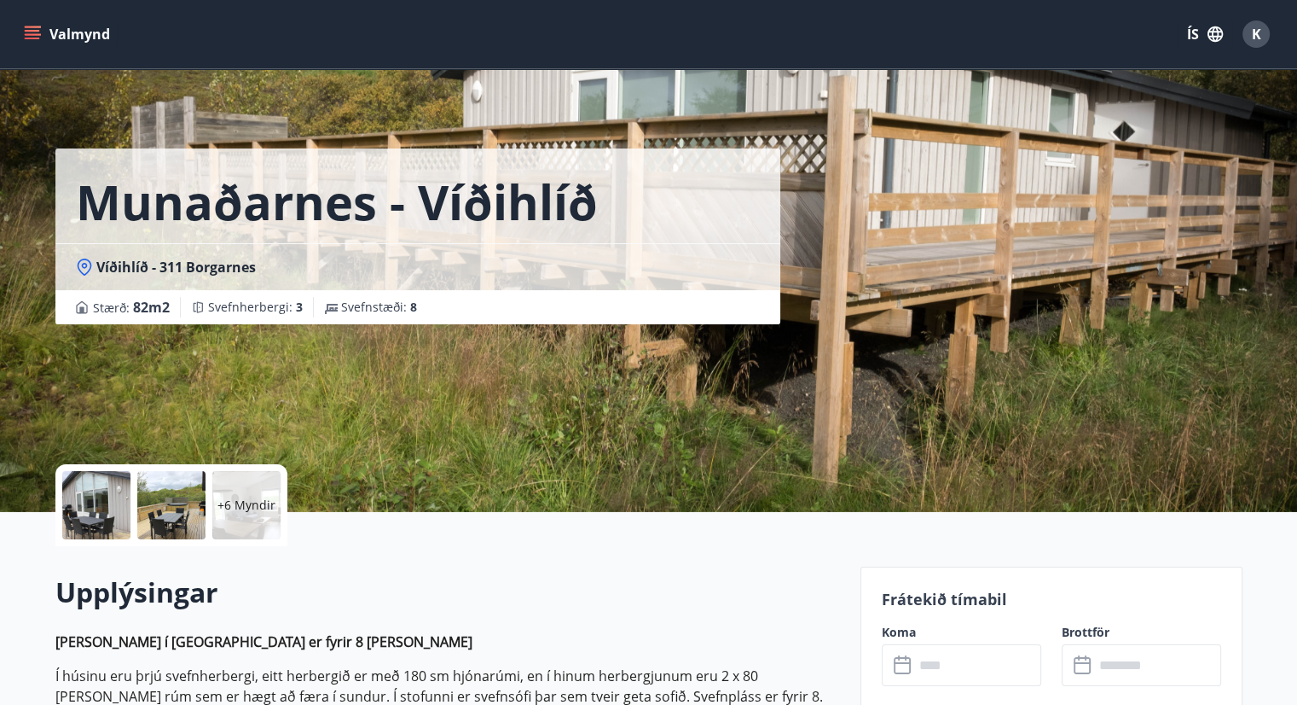
click at [23, 39] on button "Valmynd" at bounding box center [68, 34] width 96 height 31
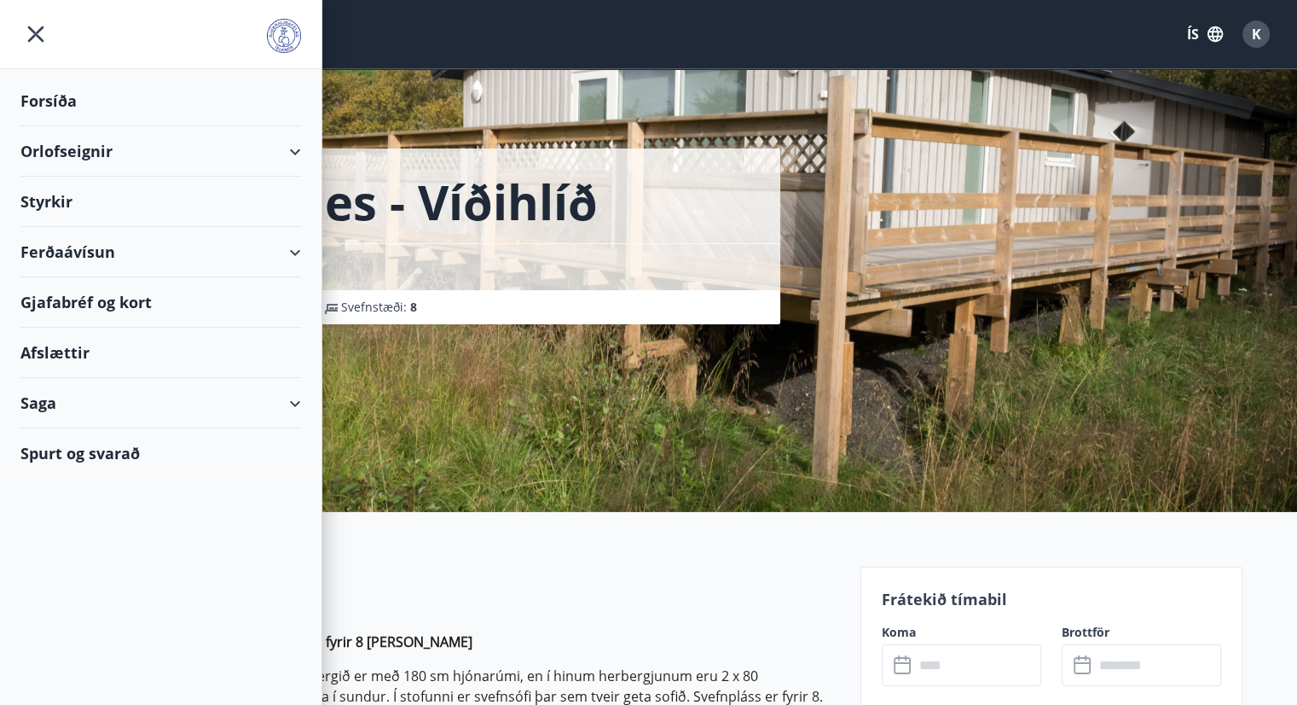
click at [294, 148] on div "Orlofseignir" at bounding box center [160, 151] width 281 height 50
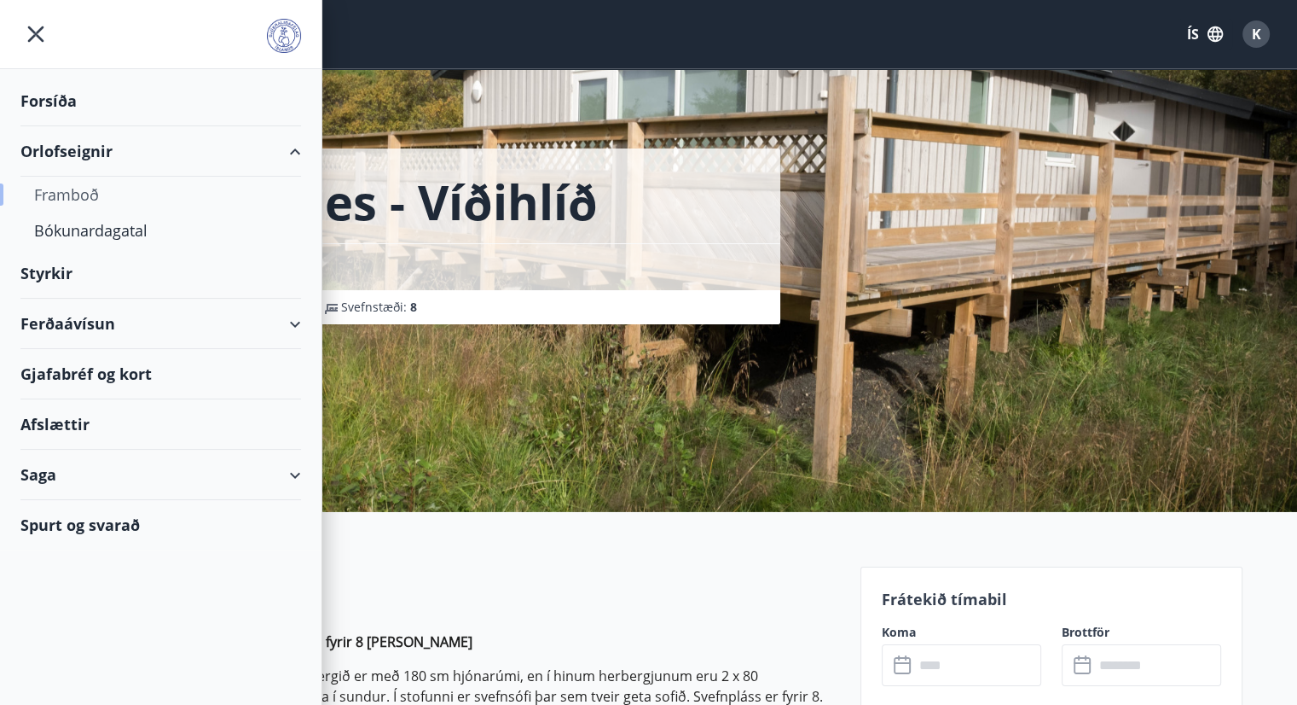
click at [90, 198] on div "Framboð" at bounding box center [160, 195] width 253 height 36
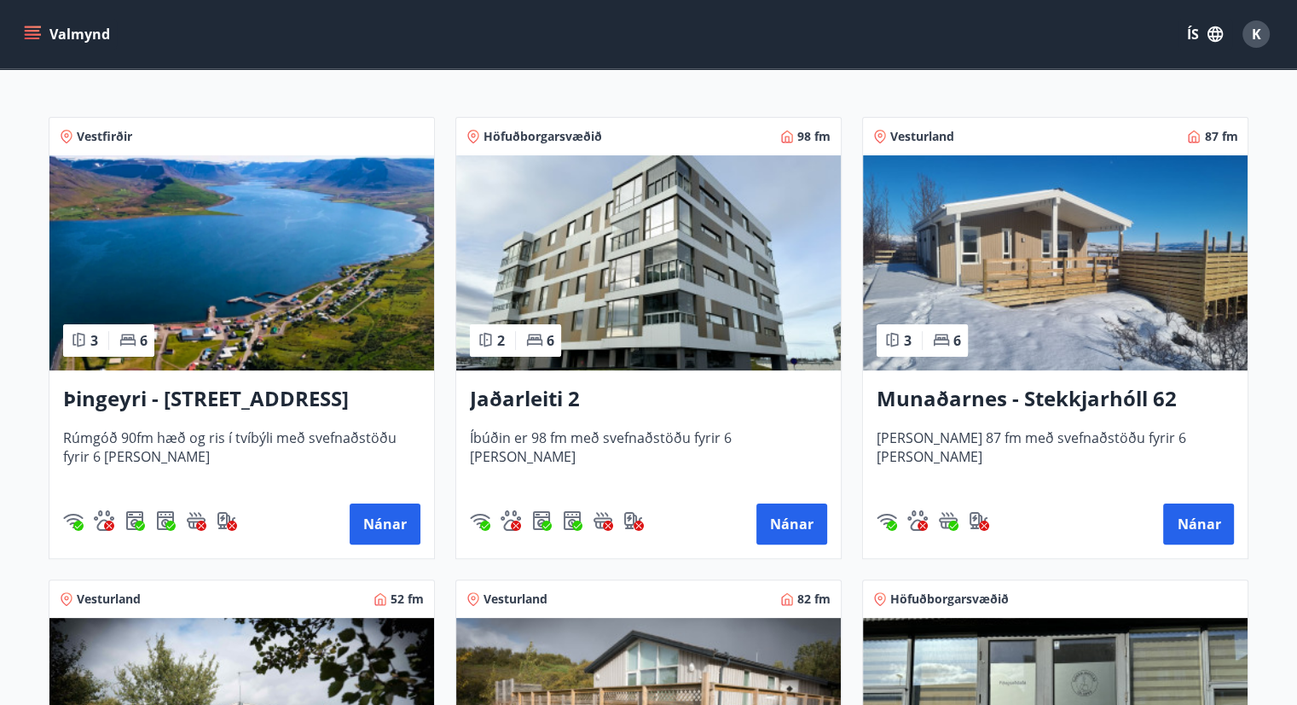
scroll to position [273, 0]
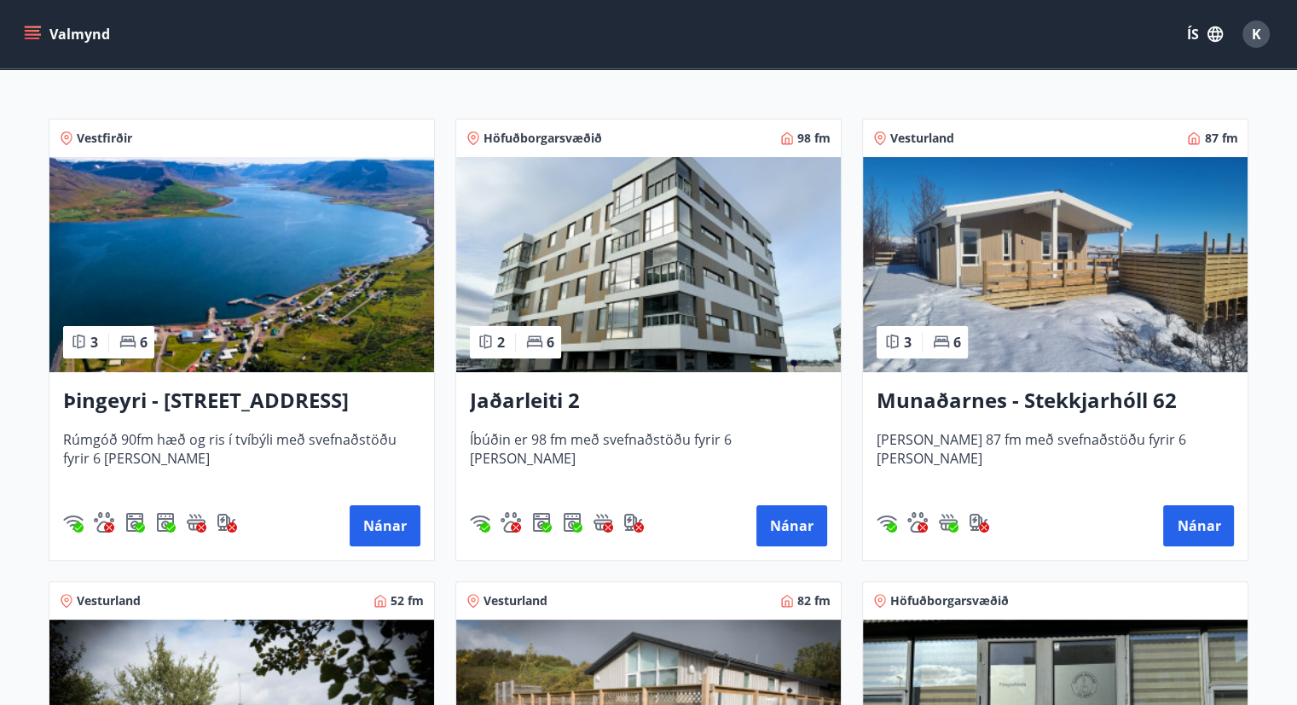
click at [968, 286] on img at bounding box center [1055, 264] width 385 height 215
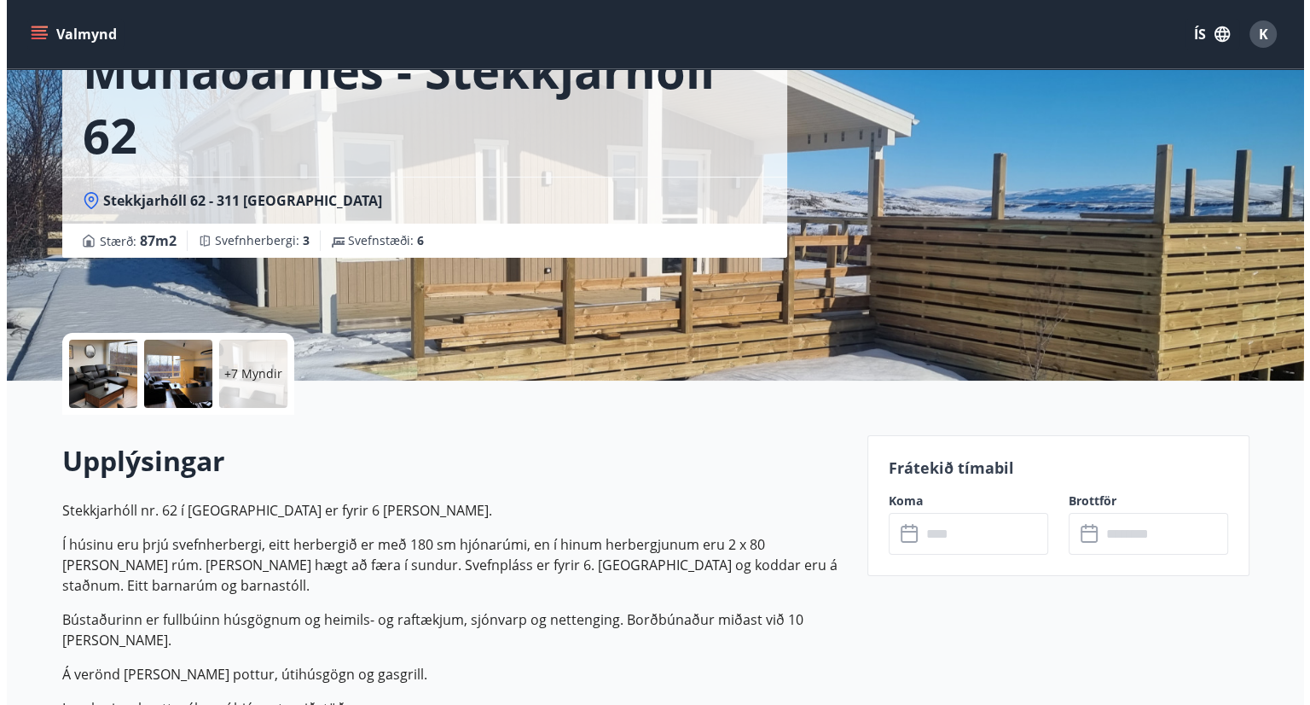
scroll to position [136, 0]
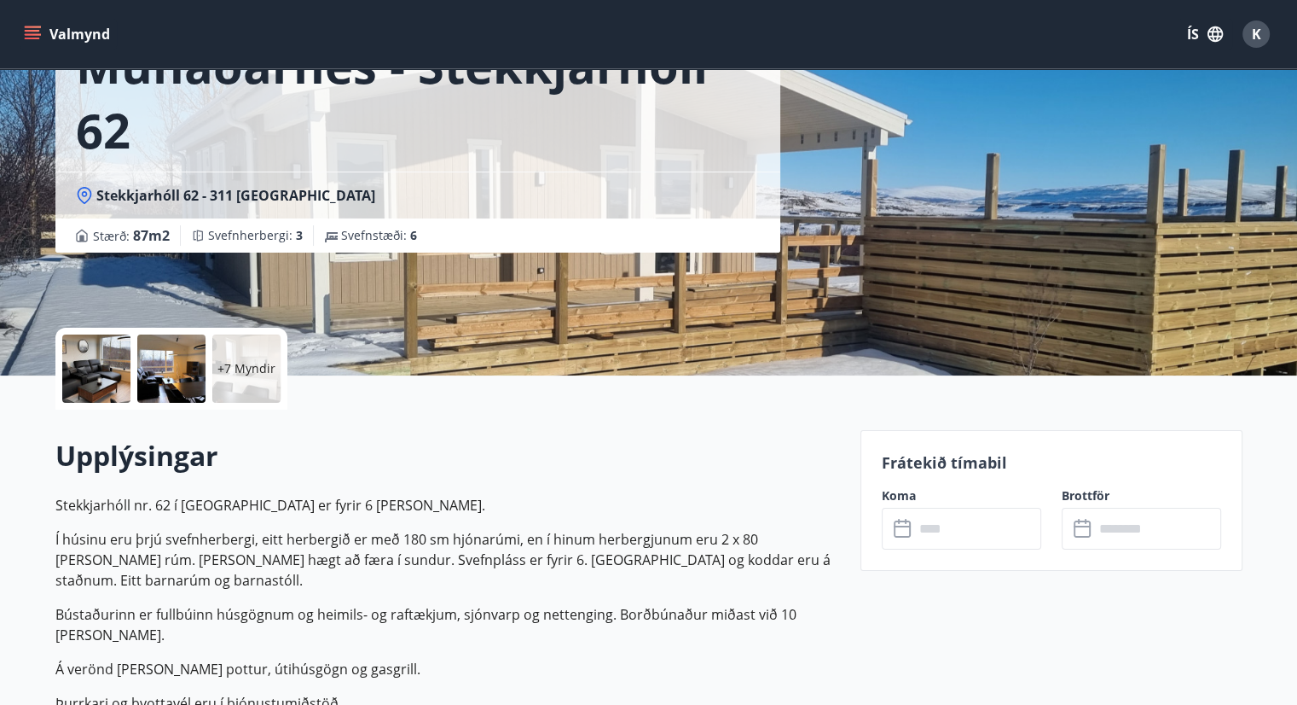
click at [87, 374] on div at bounding box center [96, 368] width 68 height 68
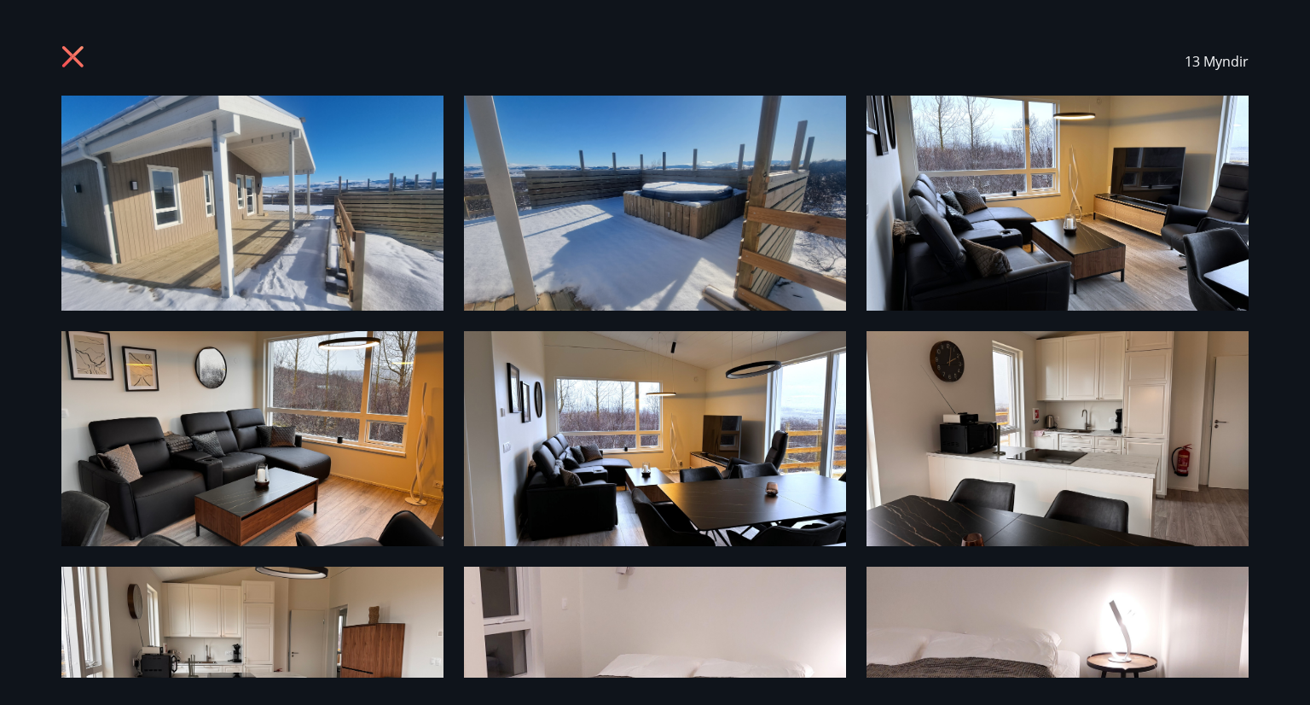
click at [396, 235] on img at bounding box center [252, 203] width 382 height 215
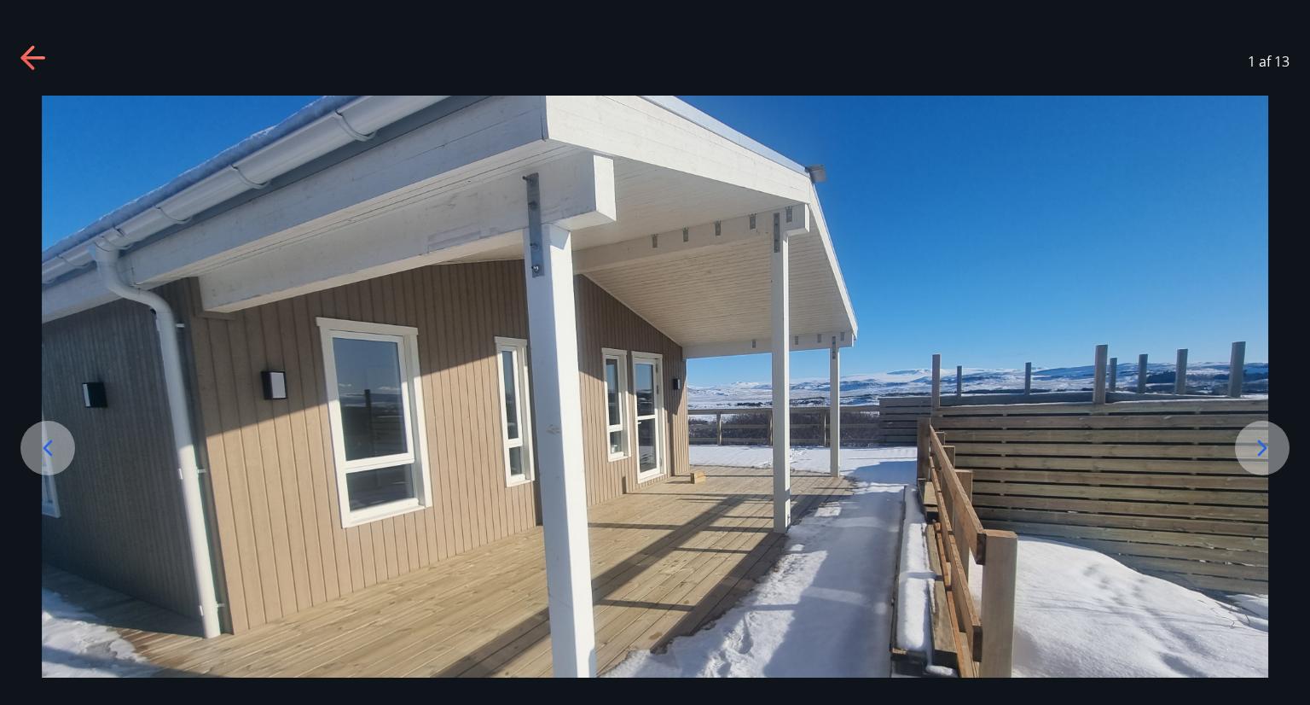
click at [1266, 447] on icon at bounding box center [1262, 448] width 9 height 16
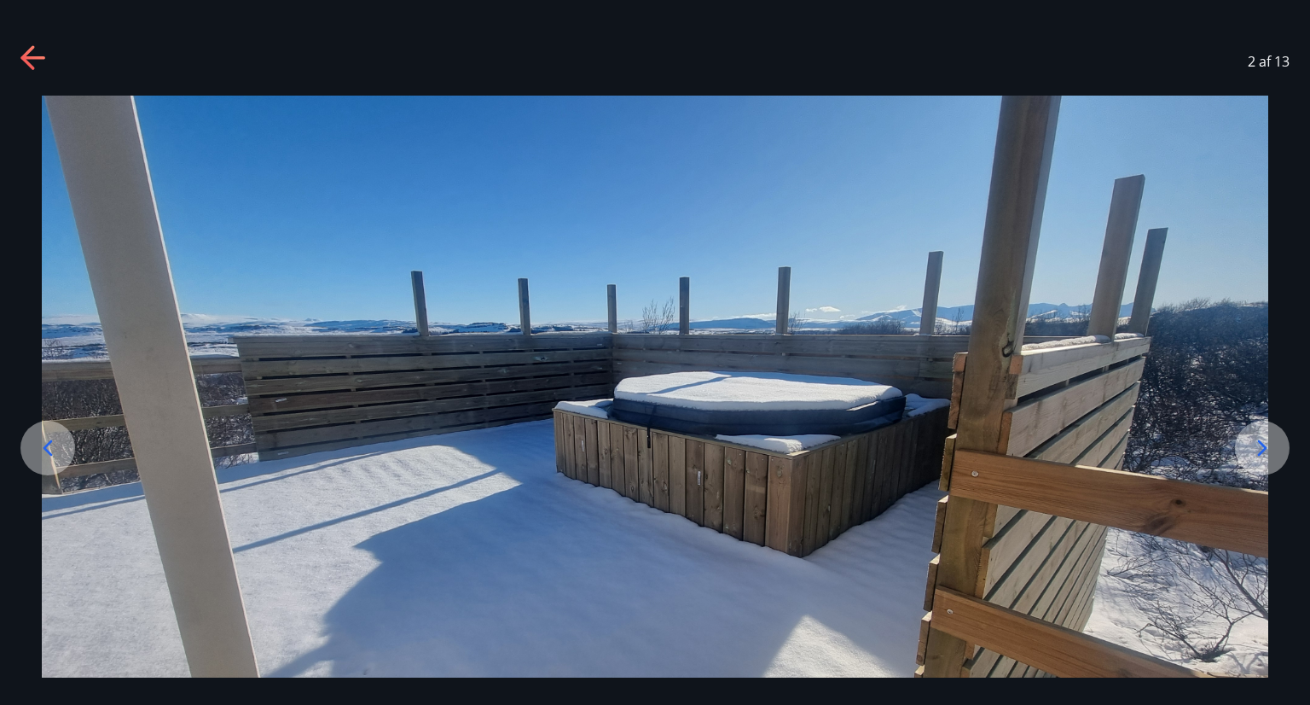
click at [1266, 447] on icon at bounding box center [1262, 448] width 9 height 16
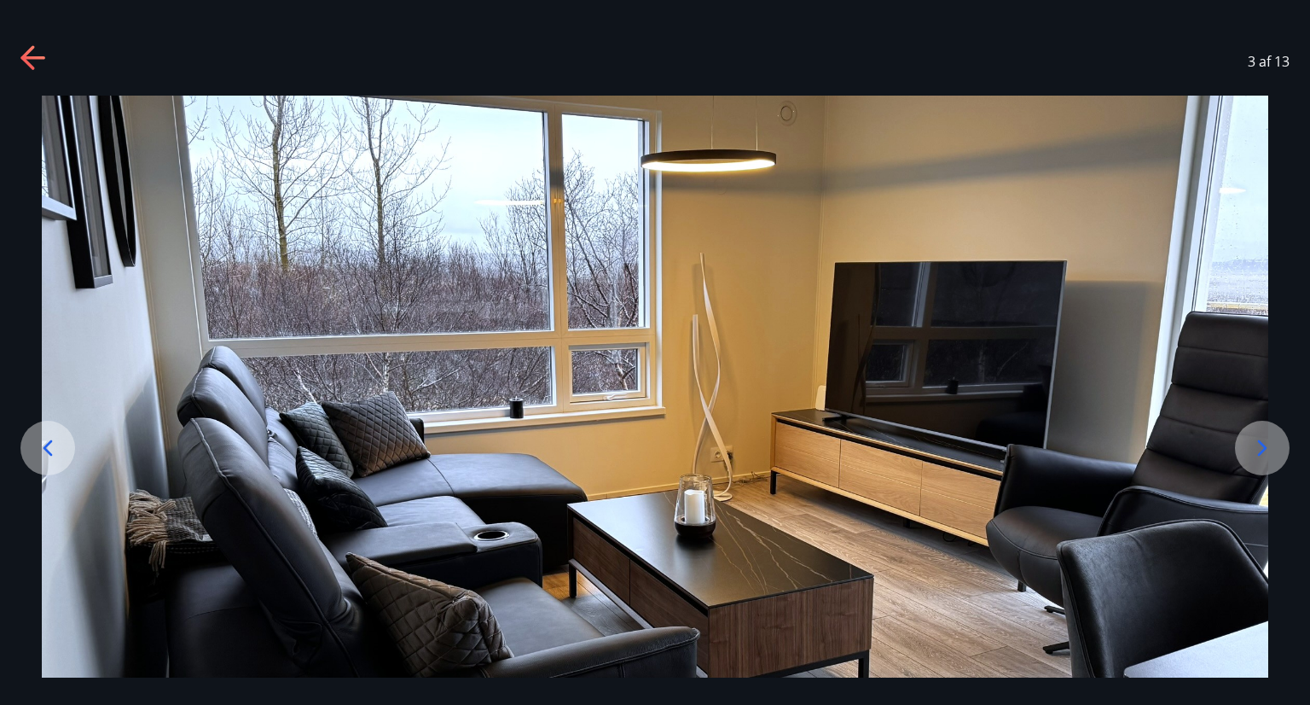
click at [1266, 447] on icon at bounding box center [1262, 448] width 9 height 16
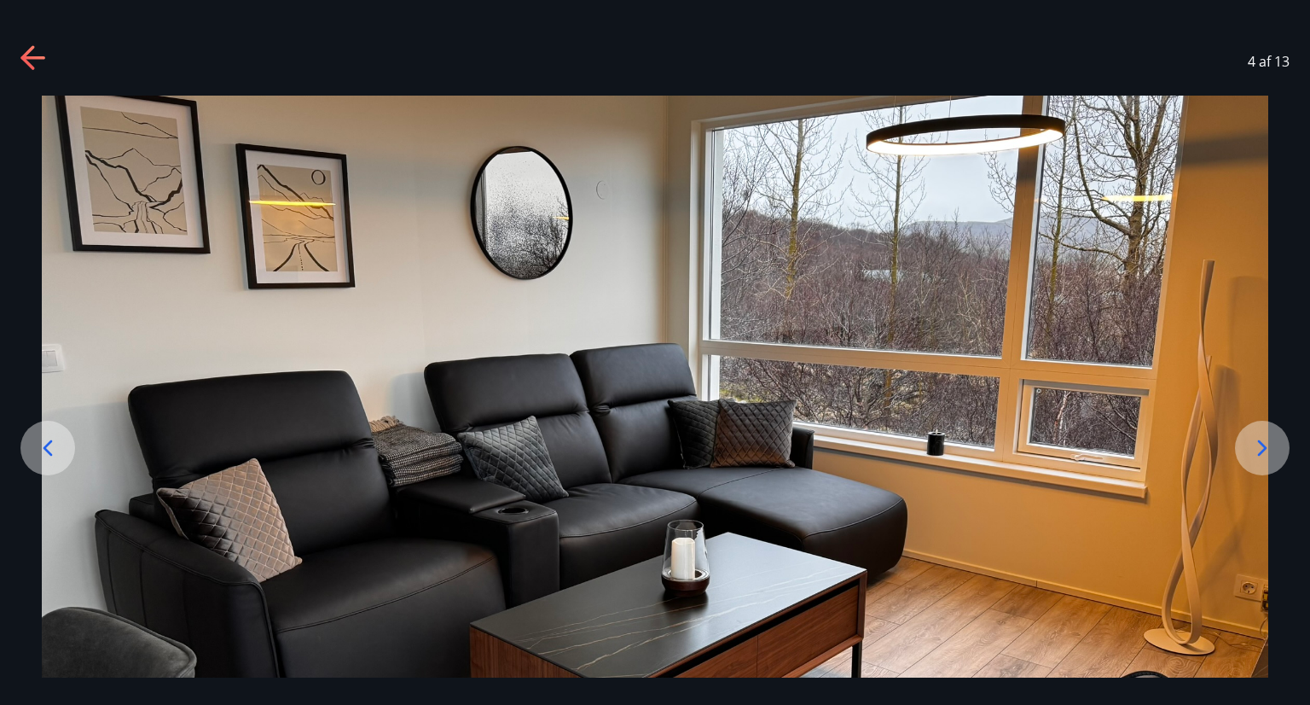
click at [1266, 447] on icon at bounding box center [1262, 448] width 9 height 16
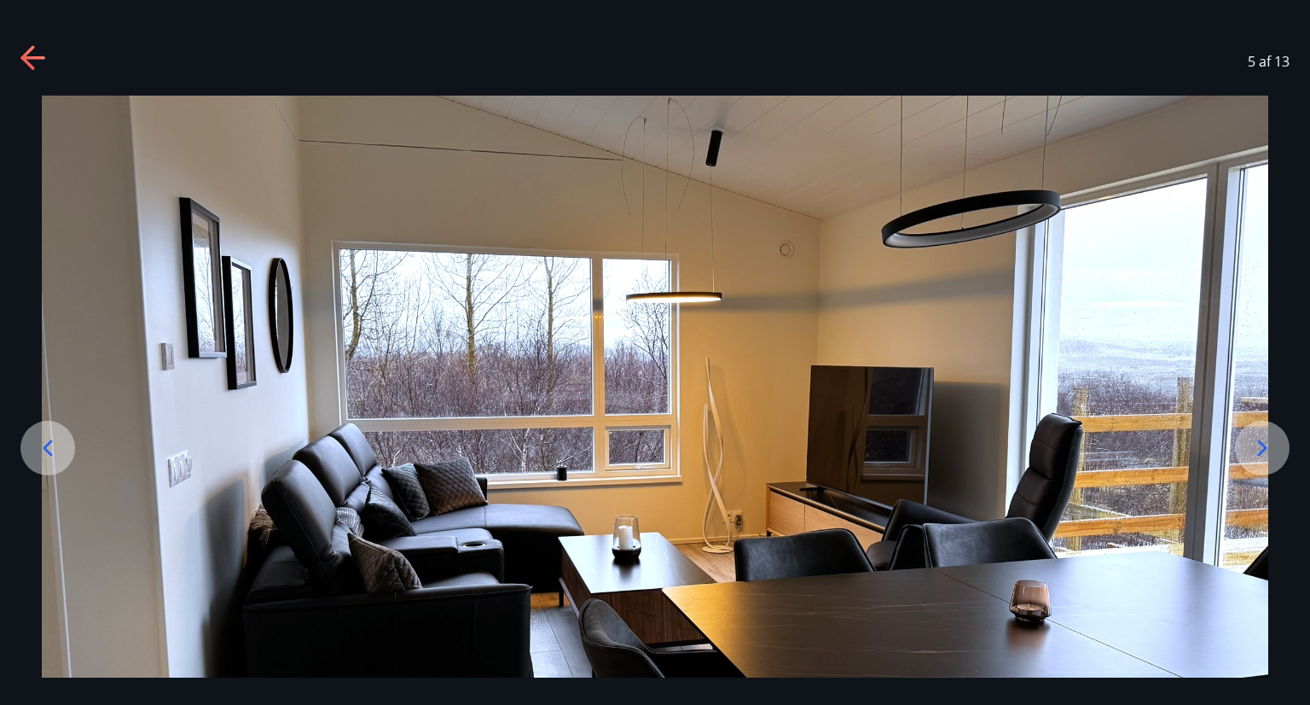
click at [1266, 447] on icon at bounding box center [1262, 448] width 9 height 16
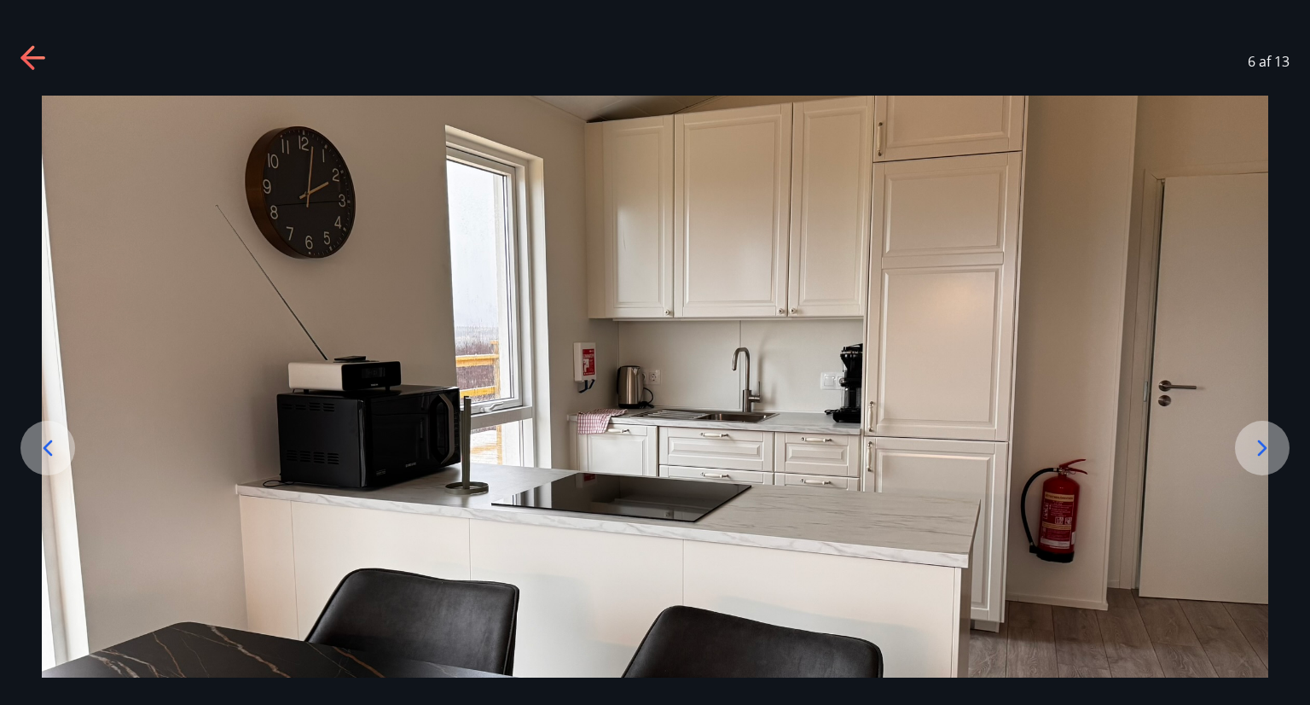
click at [1266, 447] on icon at bounding box center [1262, 448] width 9 height 16
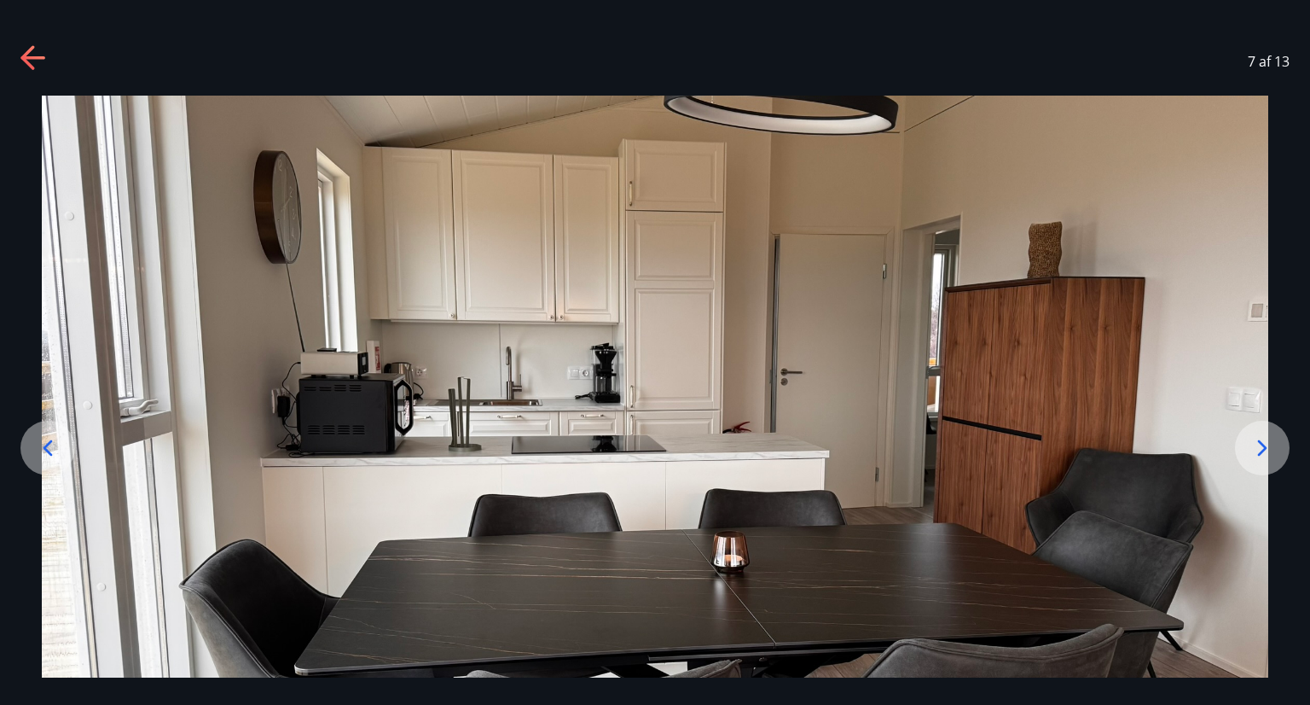
click at [1266, 447] on icon at bounding box center [1262, 448] width 9 height 16
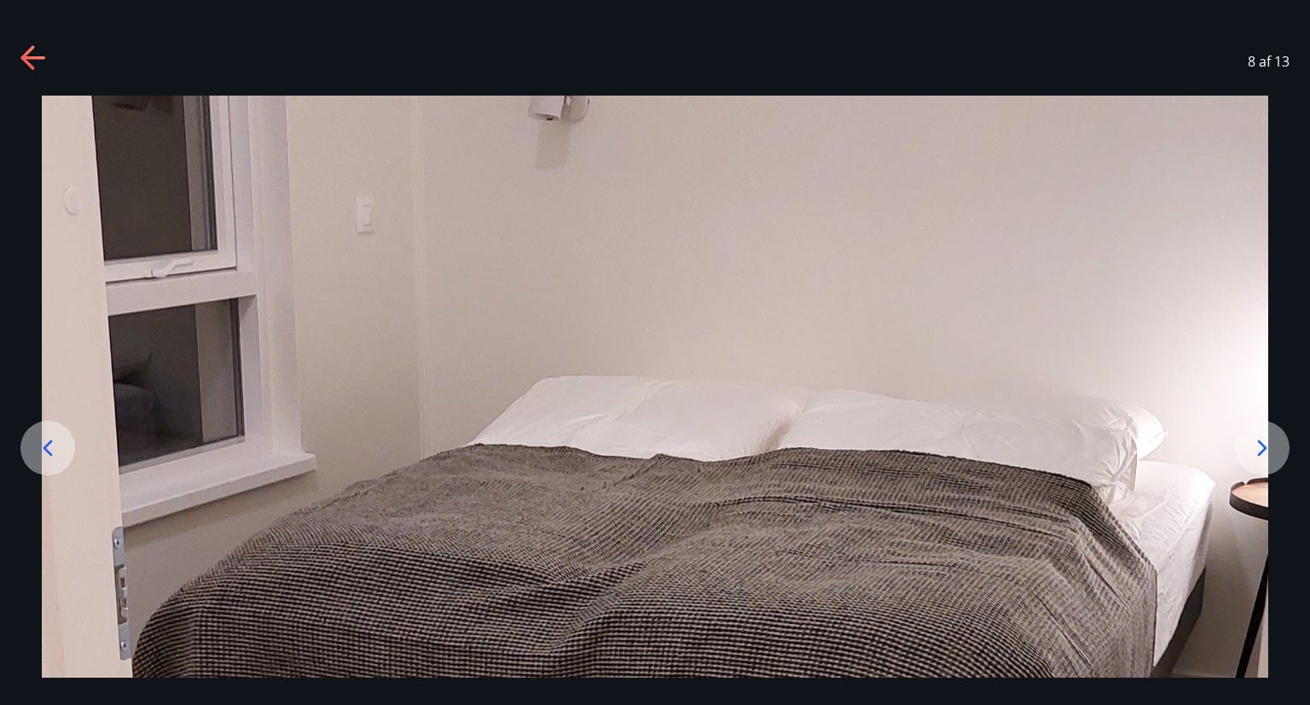
click at [1266, 447] on icon at bounding box center [1262, 448] width 9 height 16
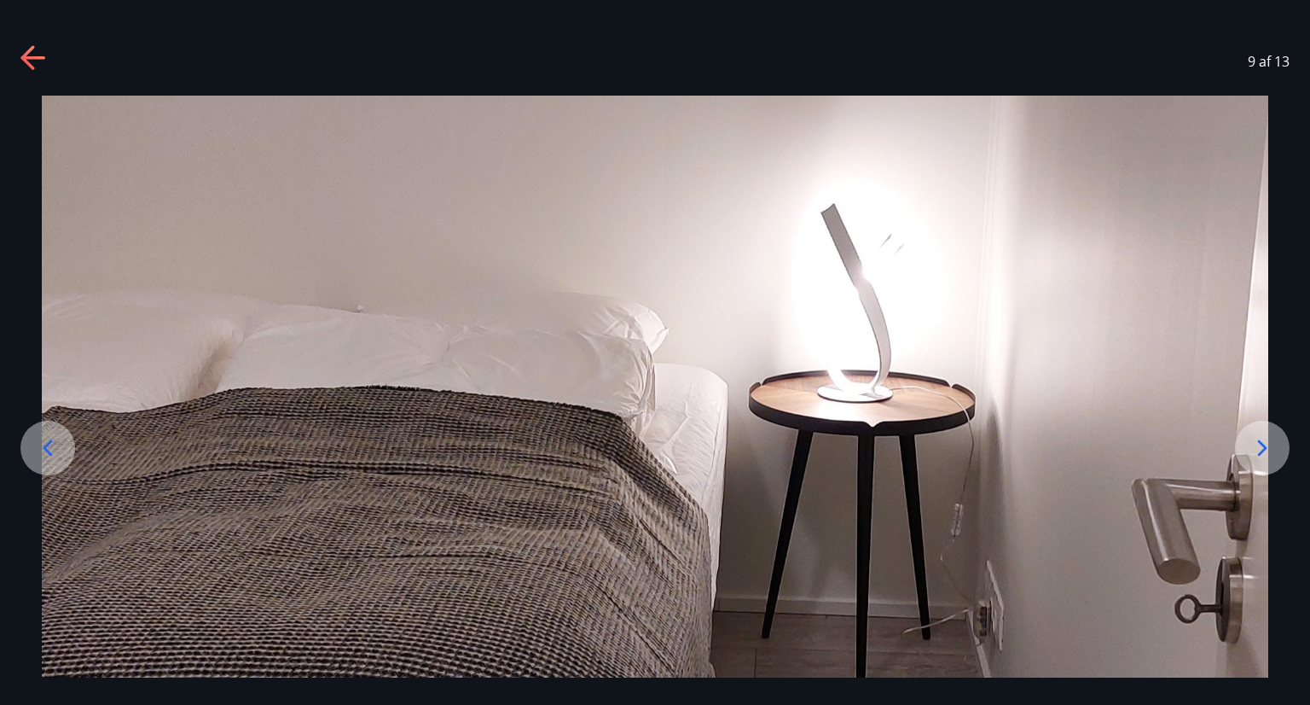
click at [1266, 447] on icon at bounding box center [1262, 448] width 9 height 16
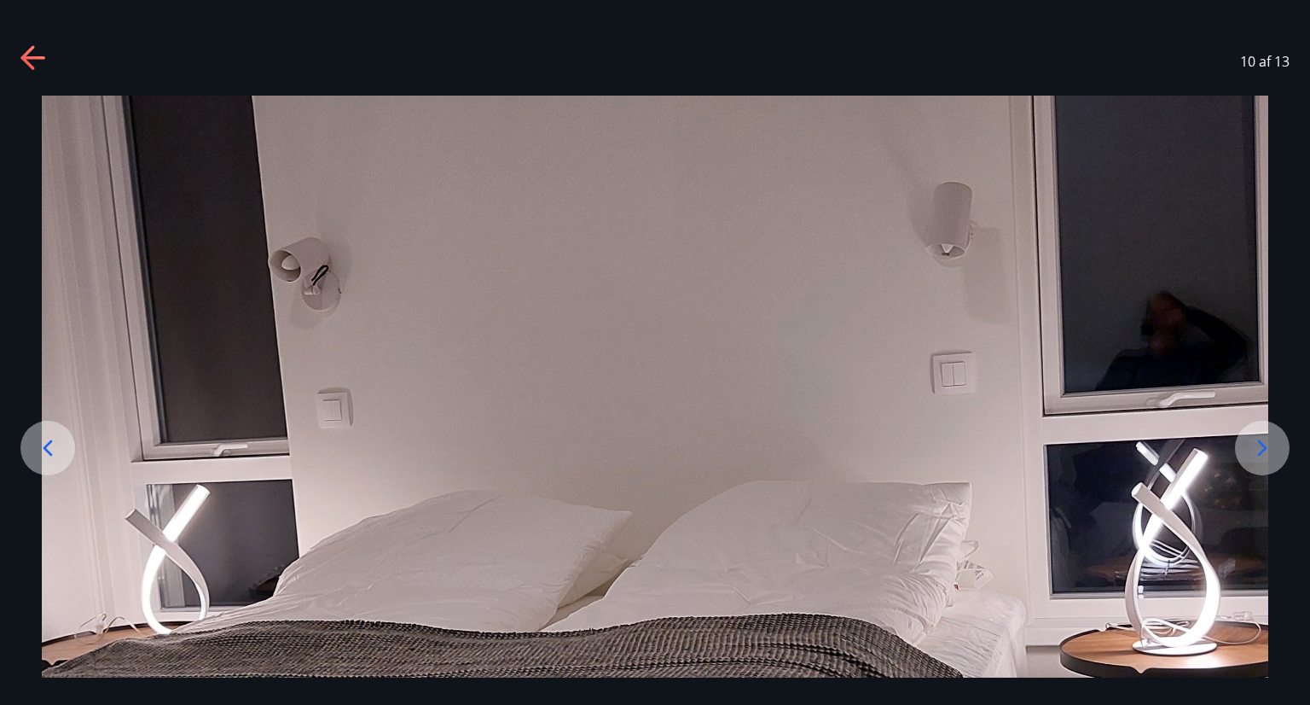
click at [1266, 447] on icon at bounding box center [1262, 448] width 9 height 16
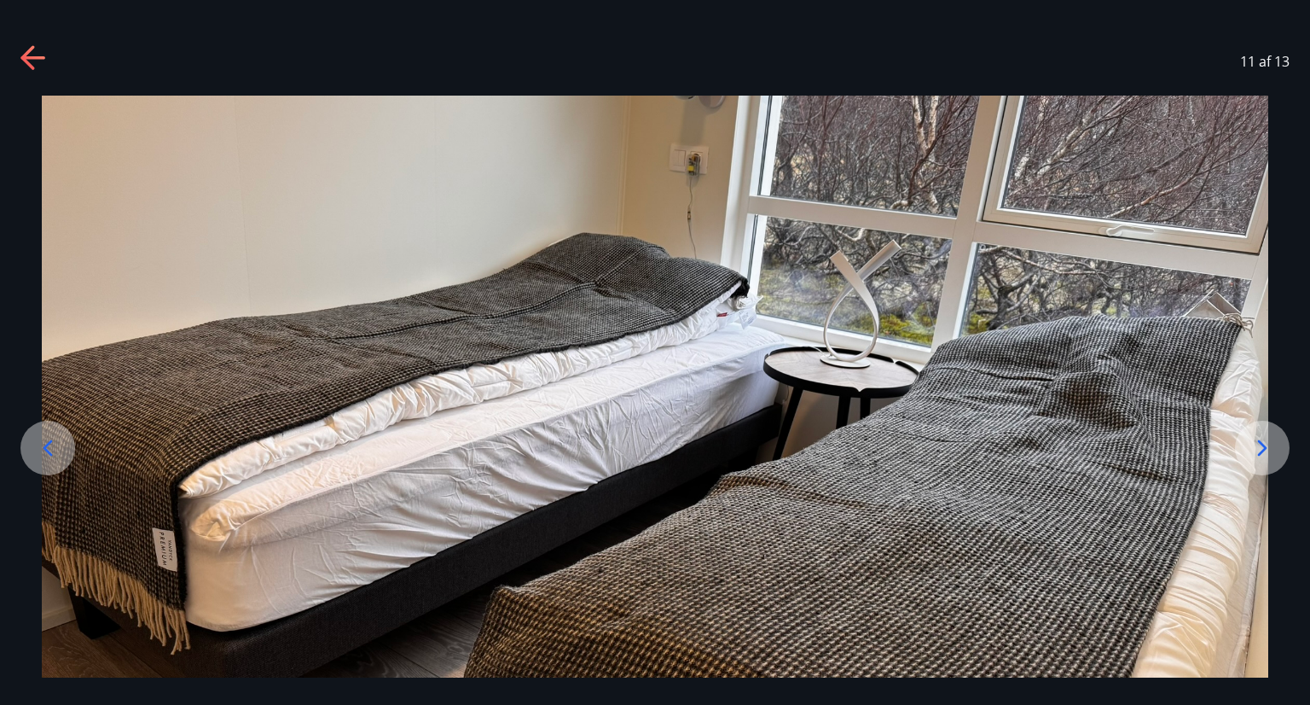
click at [1266, 447] on icon at bounding box center [1262, 448] width 9 height 16
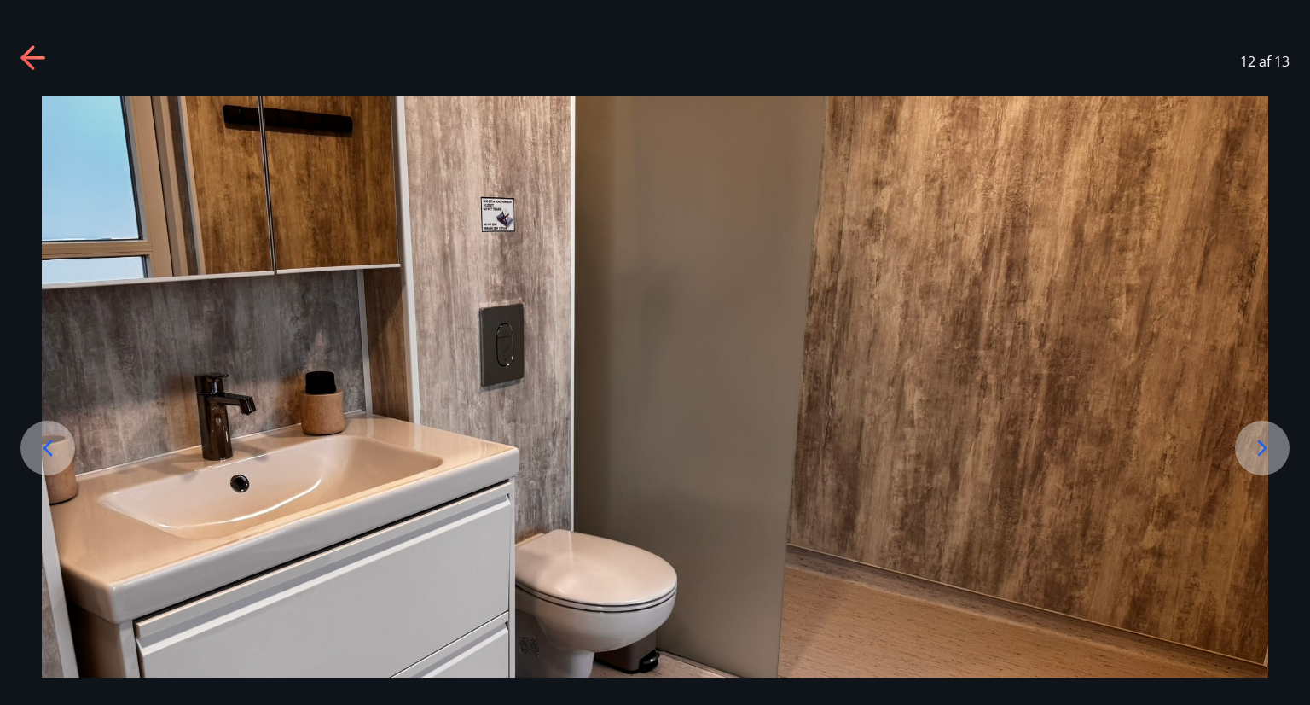
click at [1266, 447] on icon at bounding box center [1262, 448] width 9 height 16
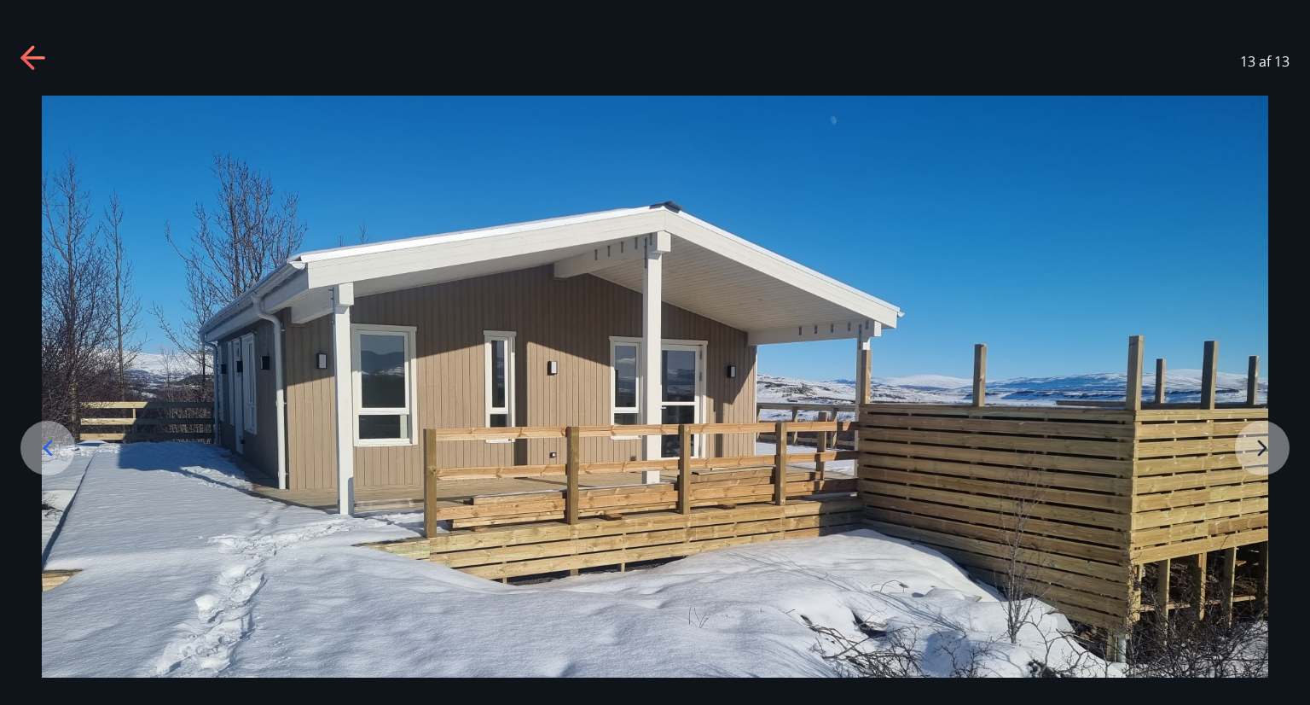
click at [1266, 447] on img at bounding box center [655, 441] width 1227 height 691
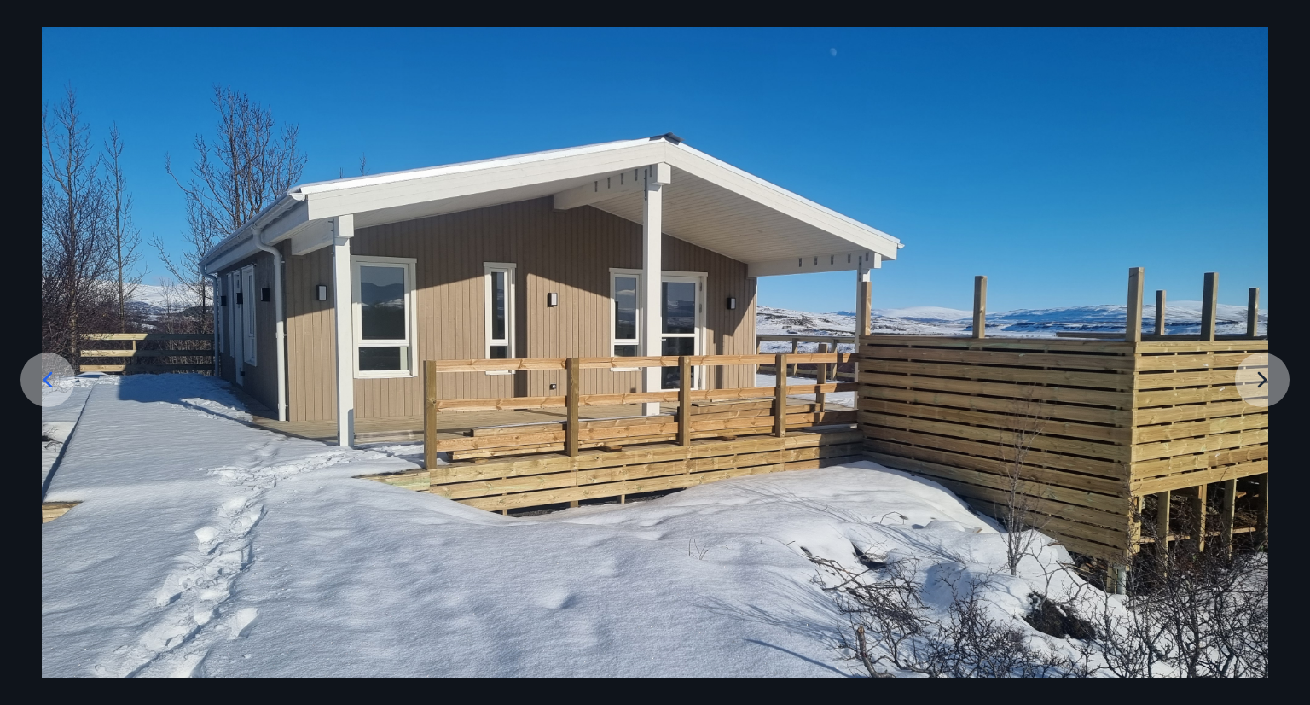
click at [1260, 380] on img at bounding box center [655, 372] width 1227 height 691
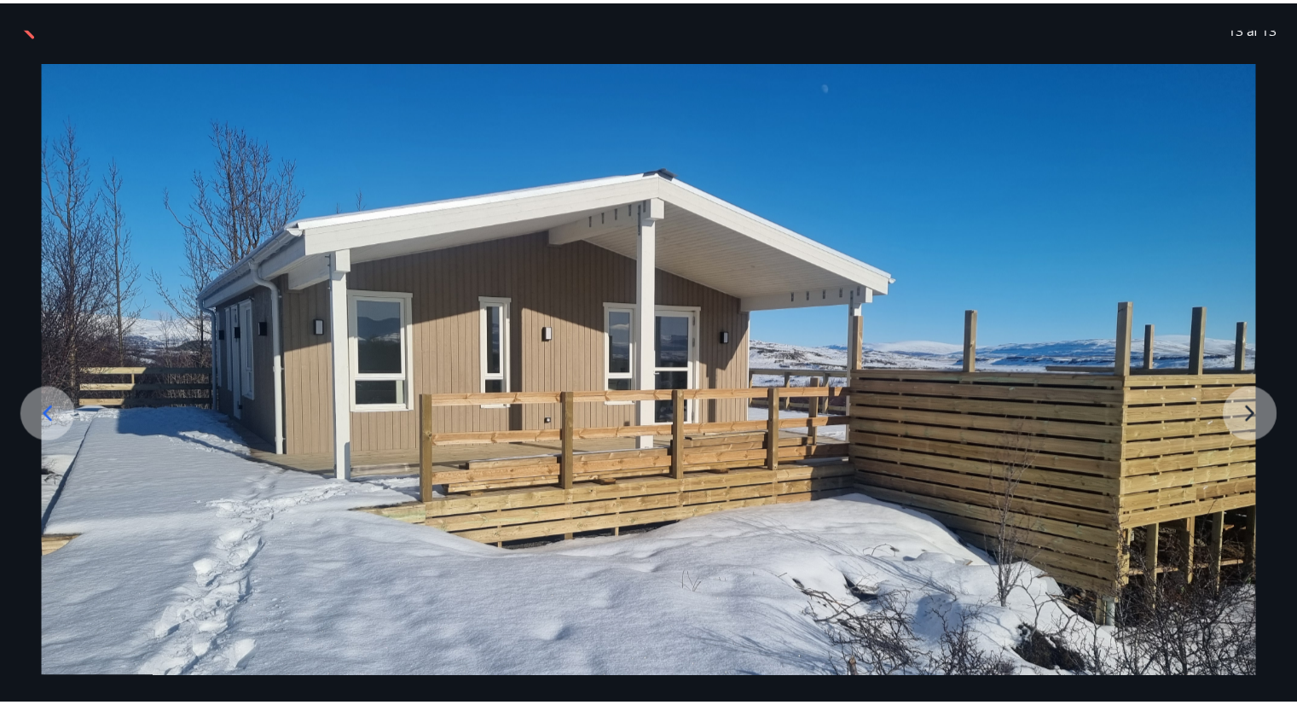
scroll to position [0, 0]
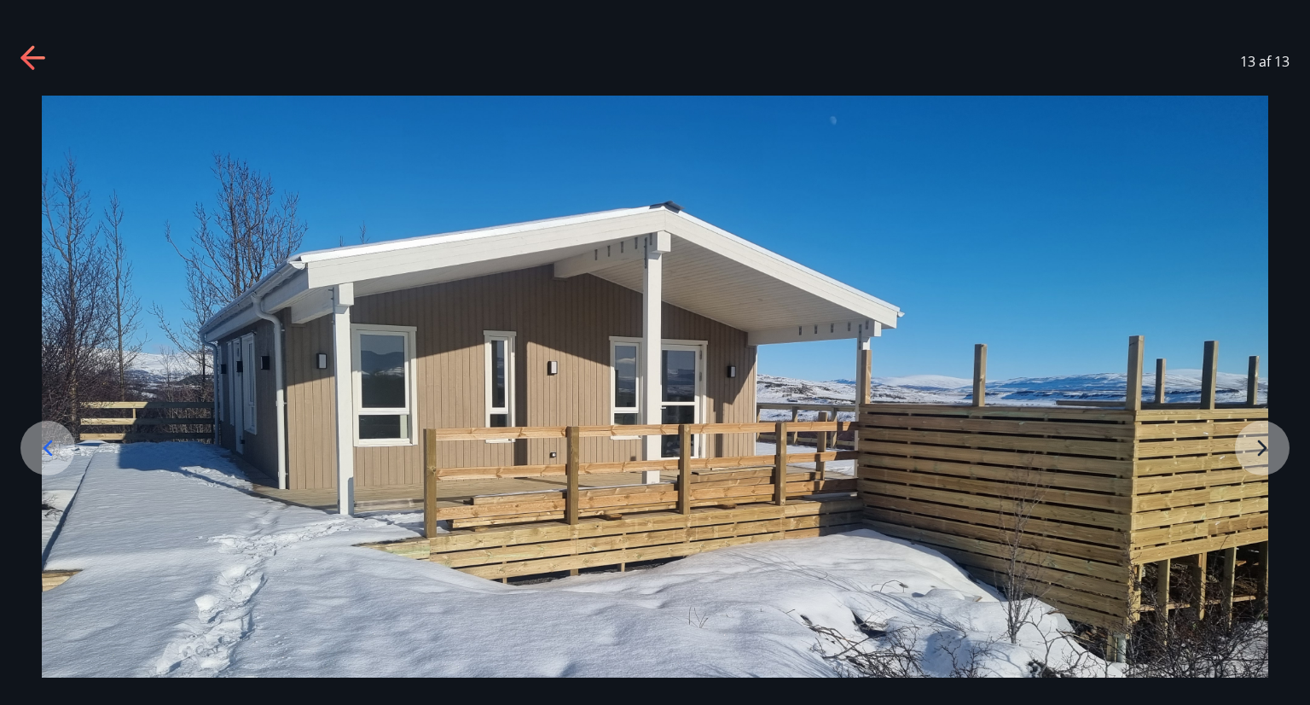
click at [32, 59] on icon at bounding box center [32, 57] width 24 height 3
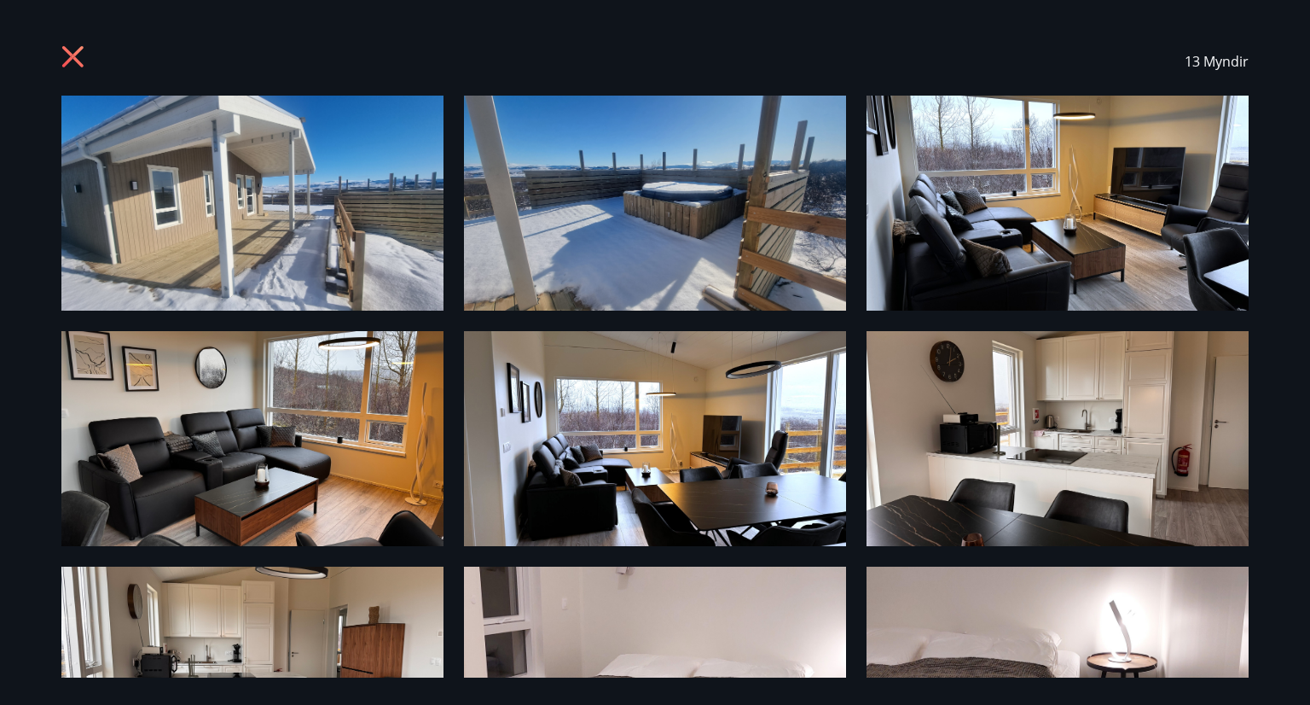
click at [79, 55] on icon at bounding box center [74, 58] width 27 height 27
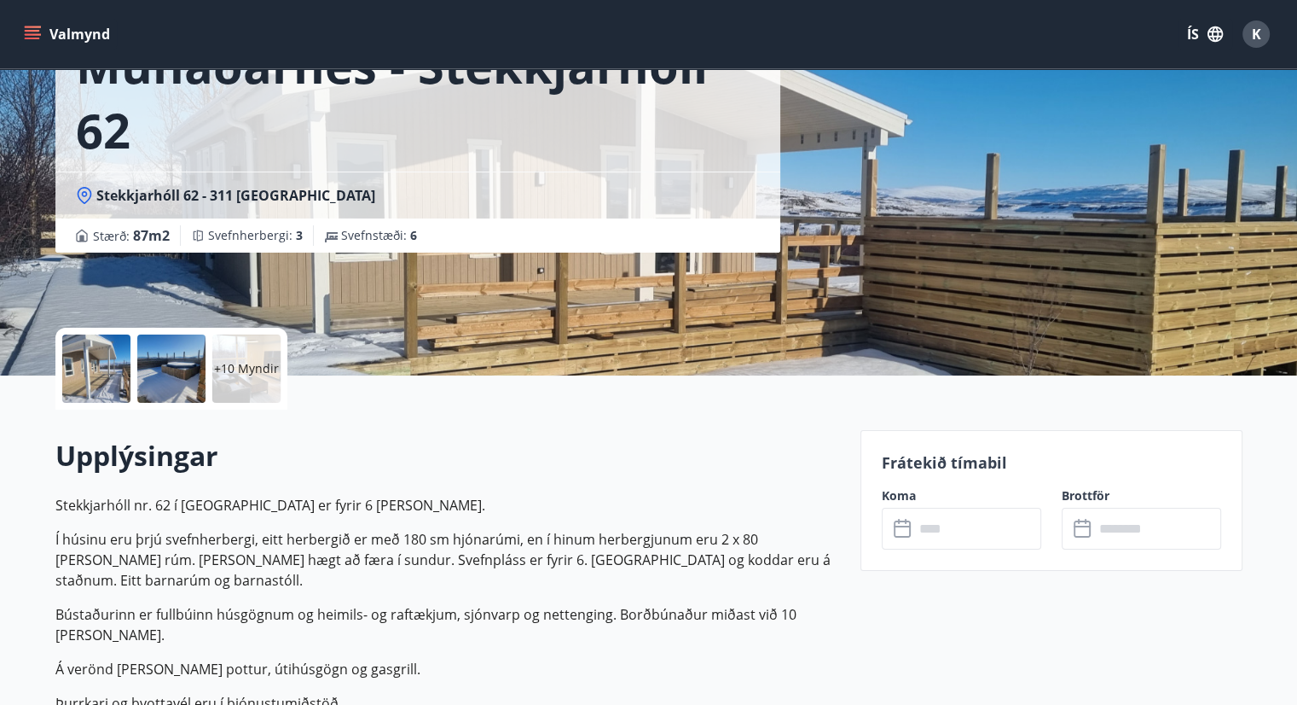
click at [88, 35] on button "Valmynd" at bounding box center [68, 34] width 96 height 31
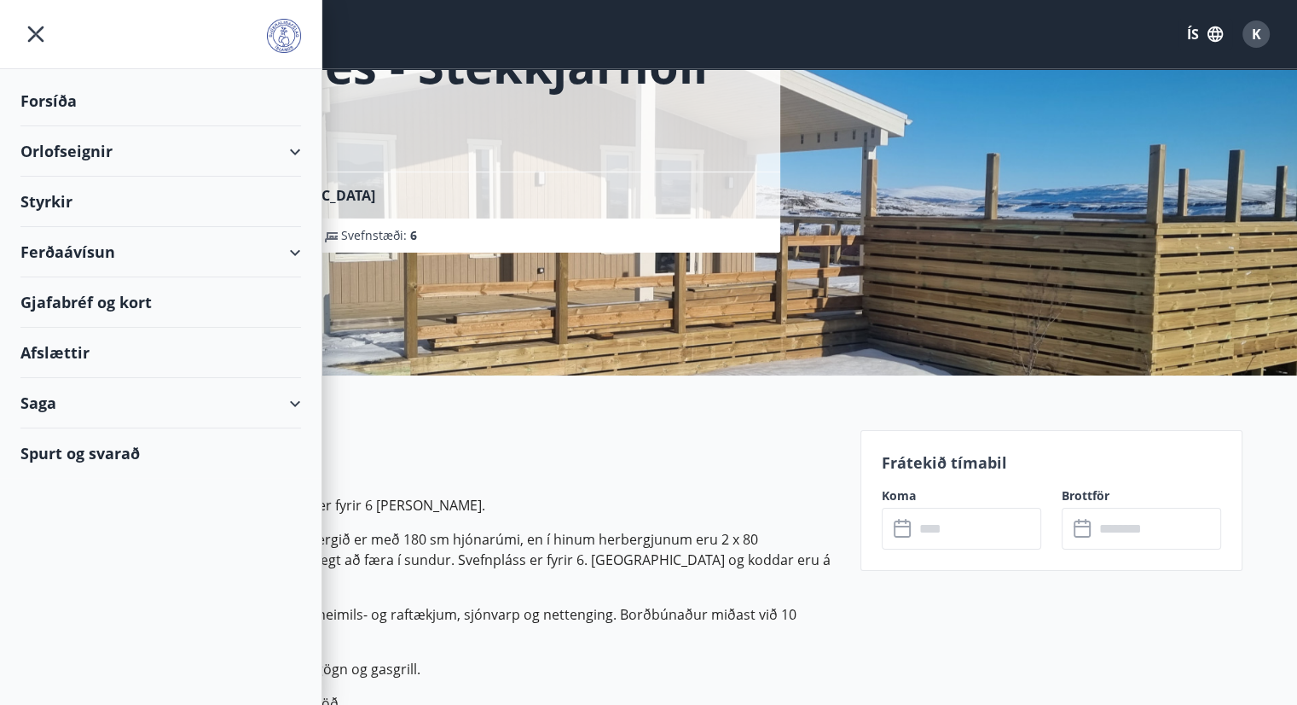
click at [303, 156] on icon at bounding box center [295, 152] width 20 height 20
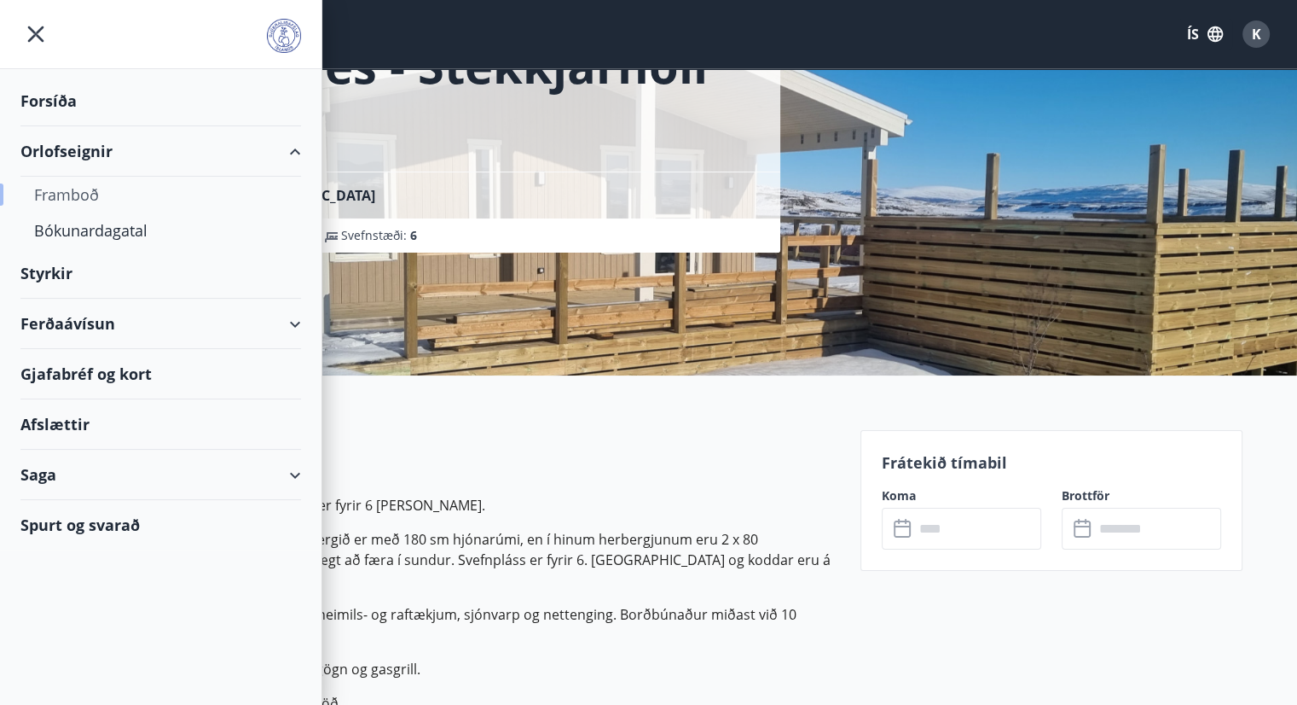
click at [78, 186] on div "Framboð" at bounding box center [160, 195] width 253 height 36
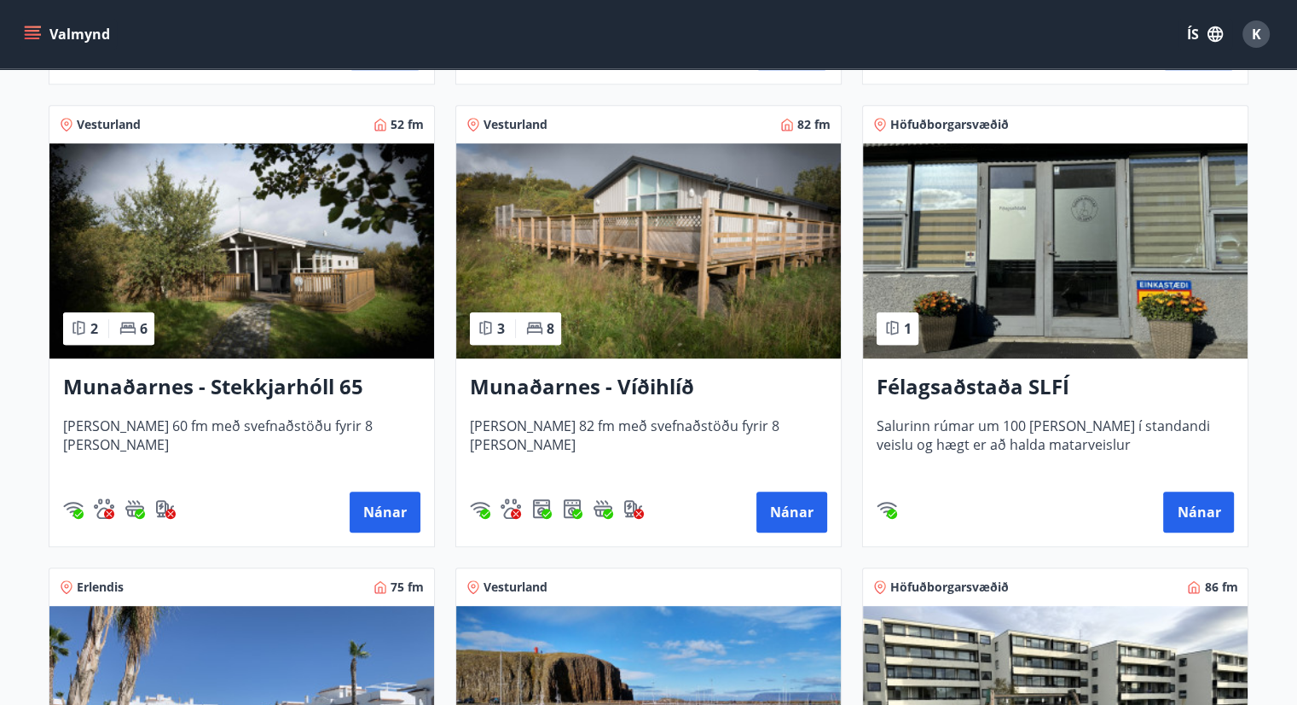
scroll to position [751, 0]
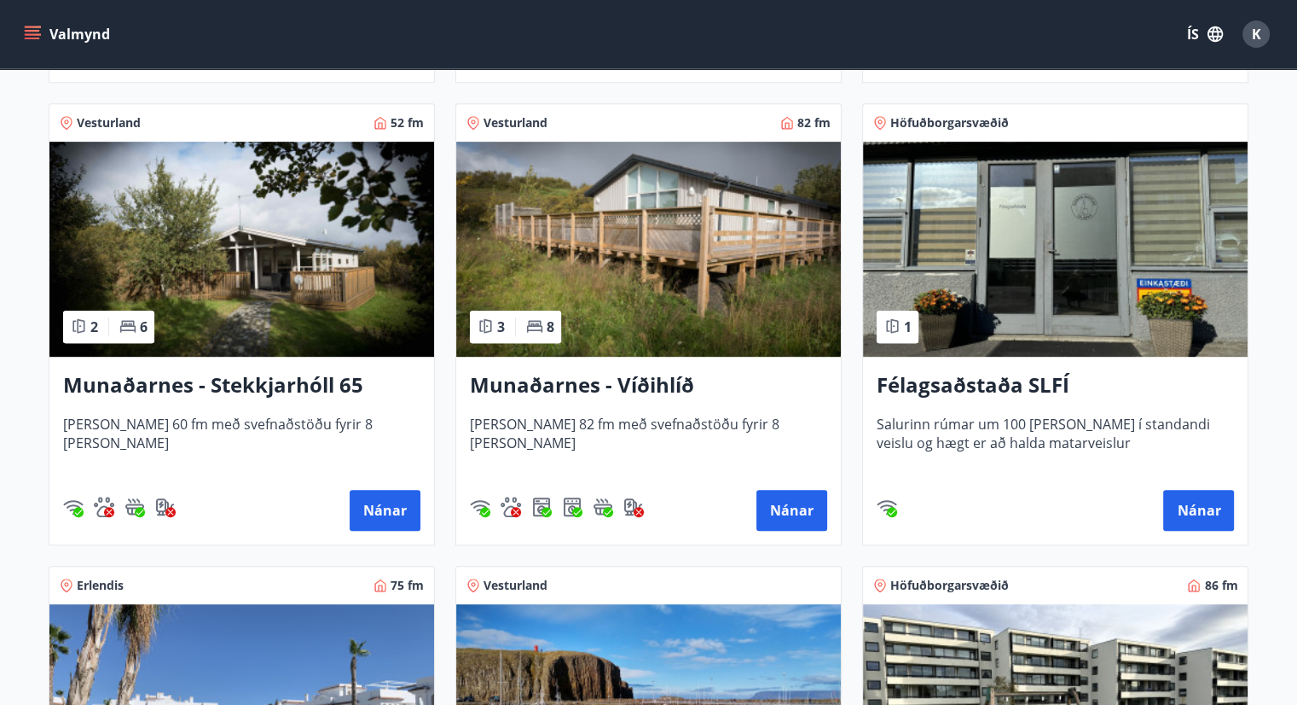
click at [281, 295] on img at bounding box center [241, 249] width 385 height 215
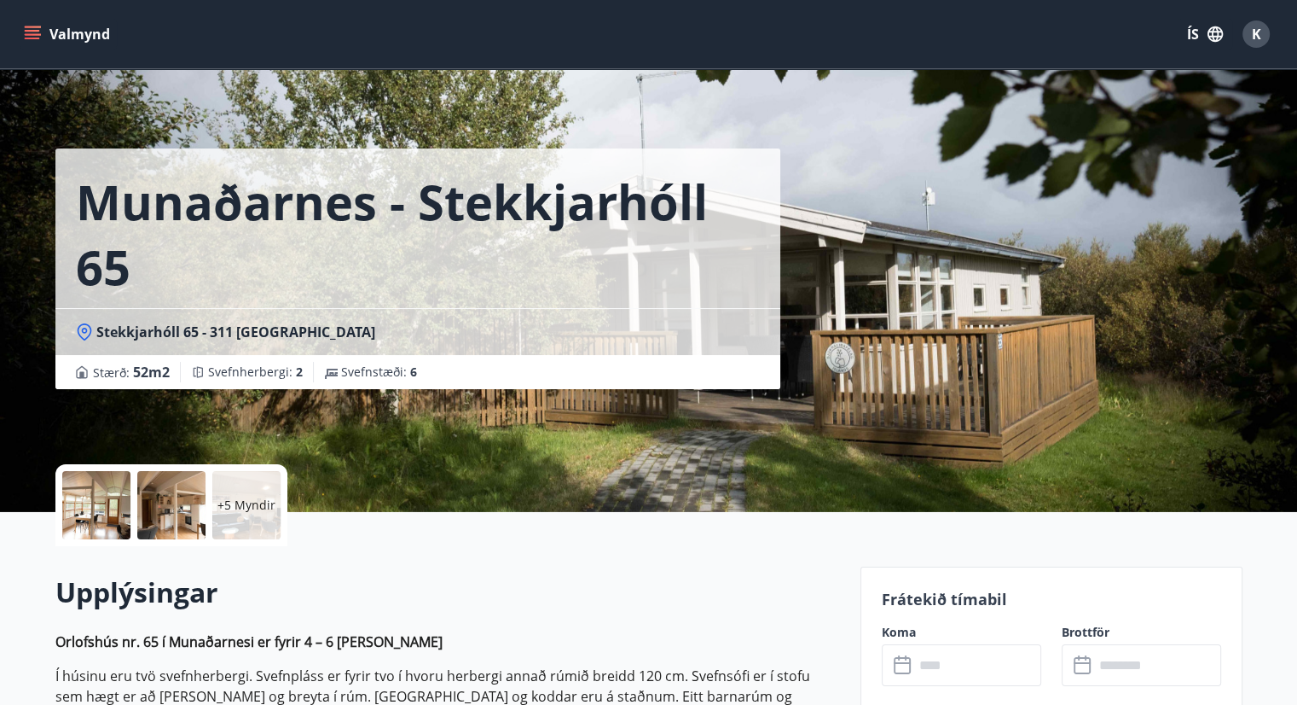
click at [84, 511] on div at bounding box center [96, 505] width 68 height 68
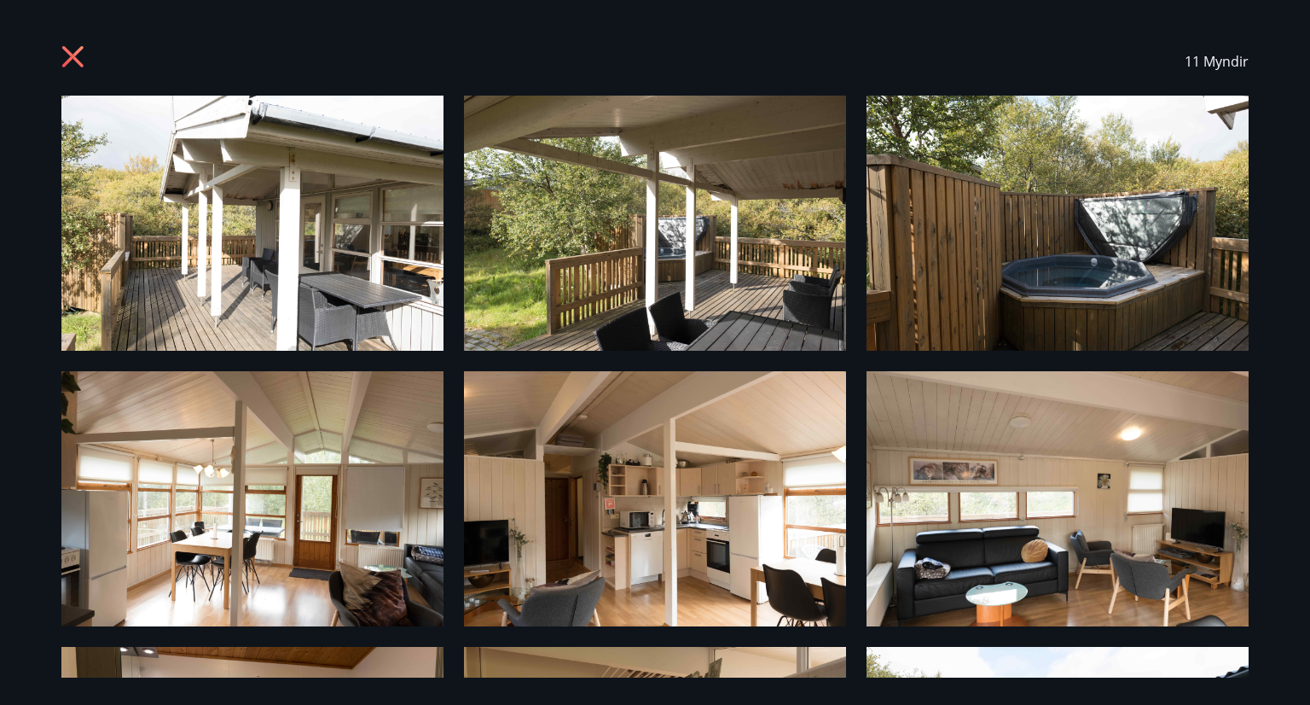
click at [256, 245] on img at bounding box center [252, 223] width 382 height 255
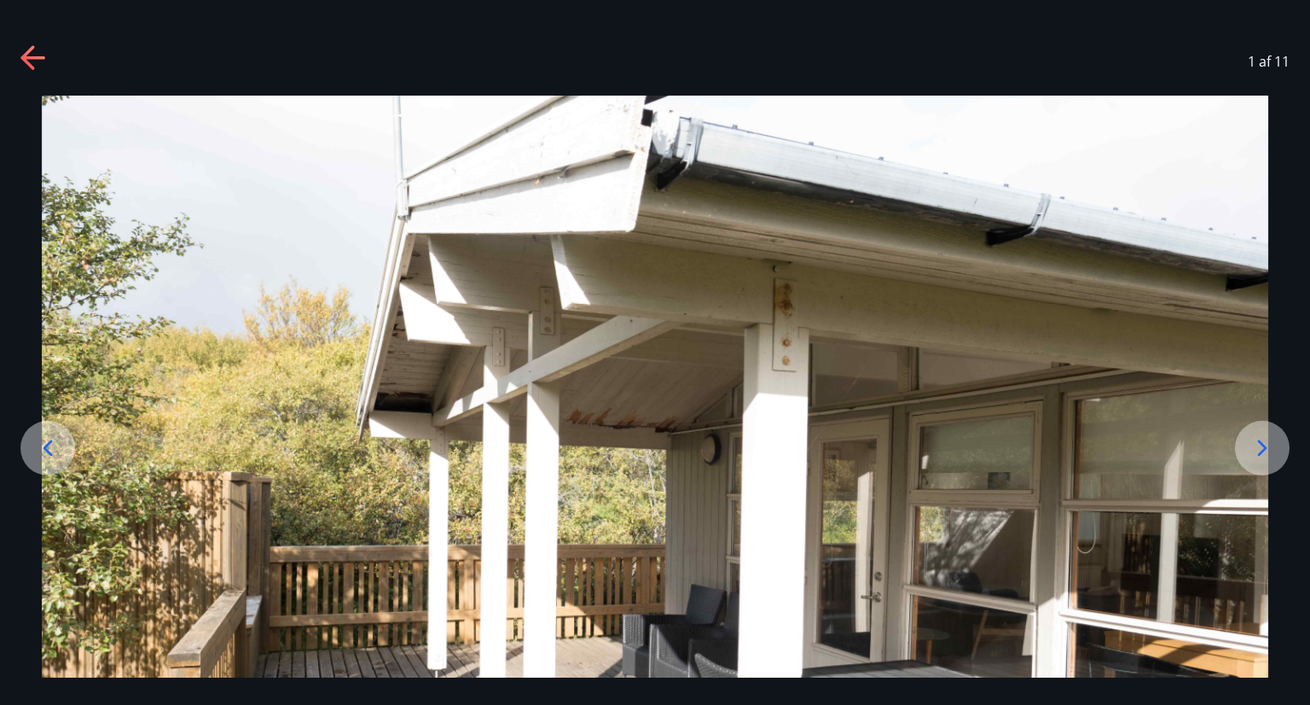
click at [814, 511] on img at bounding box center [655, 505] width 1227 height 818
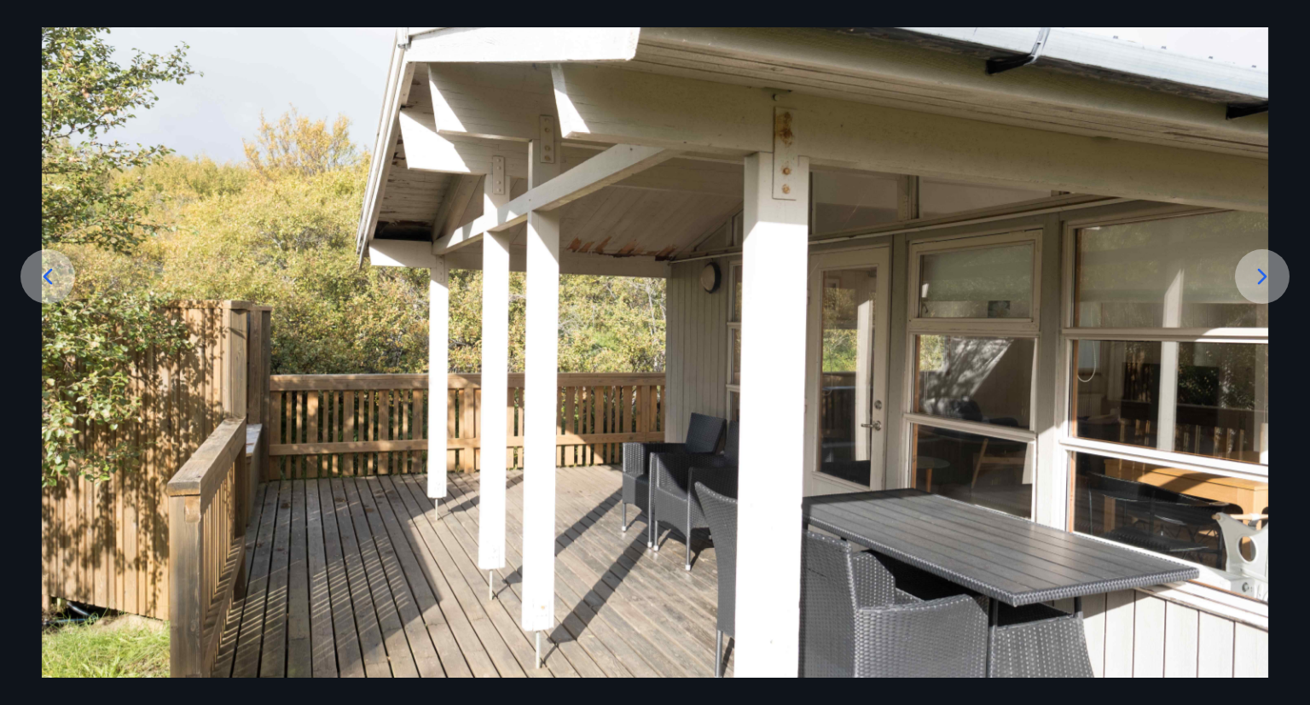
scroll to position [168, 0]
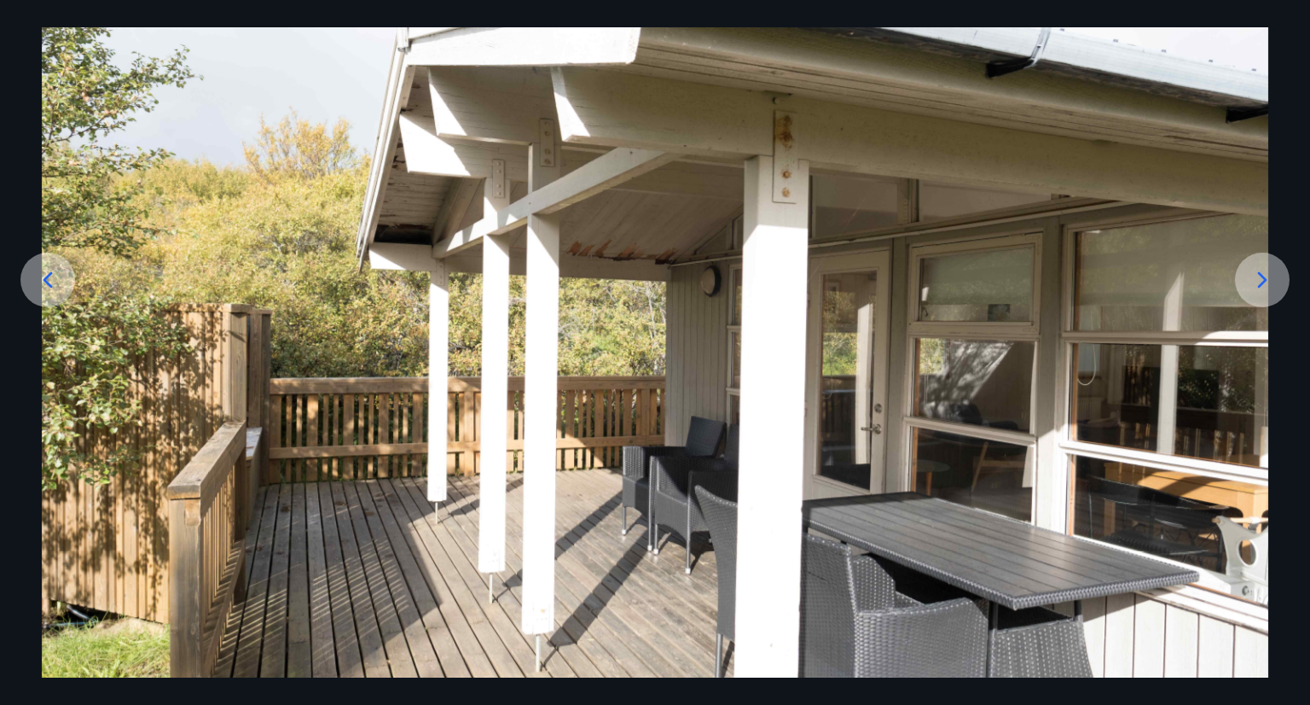
click at [1260, 280] on icon at bounding box center [1262, 279] width 27 height 27
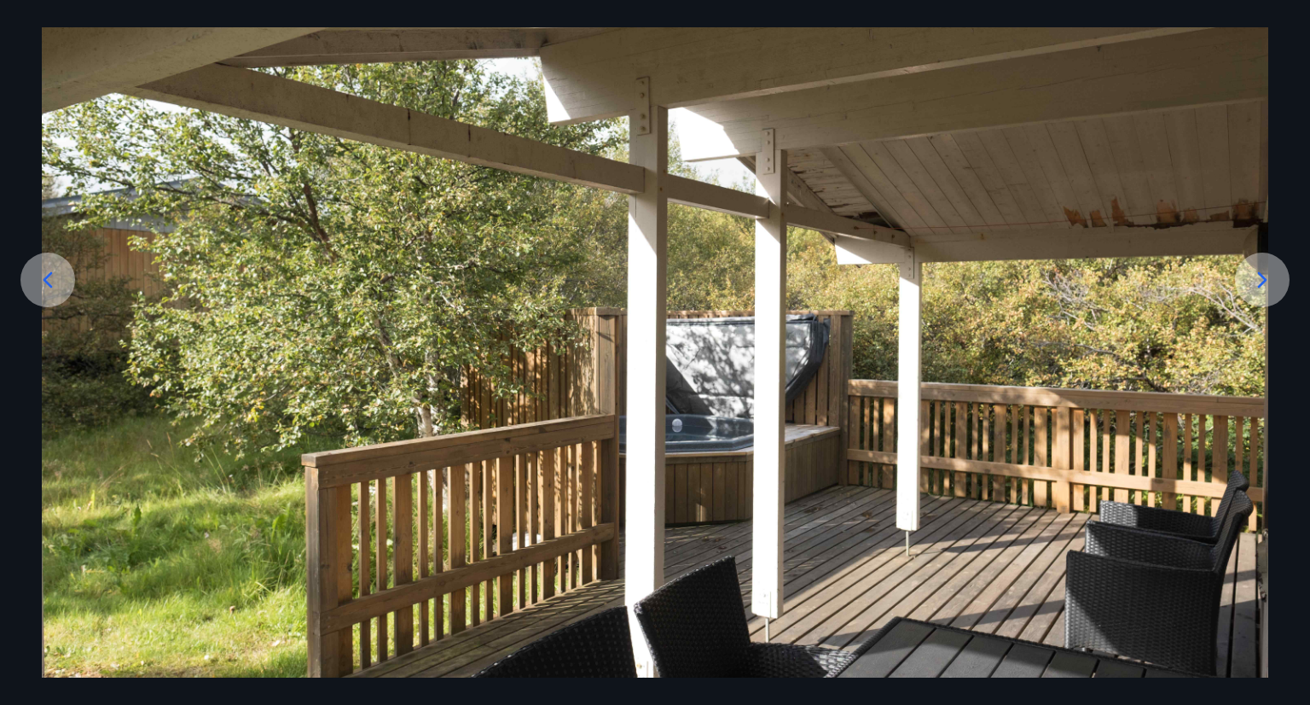
click at [1261, 282] on icon at bounding box center [1262, 280] width 9 height 16
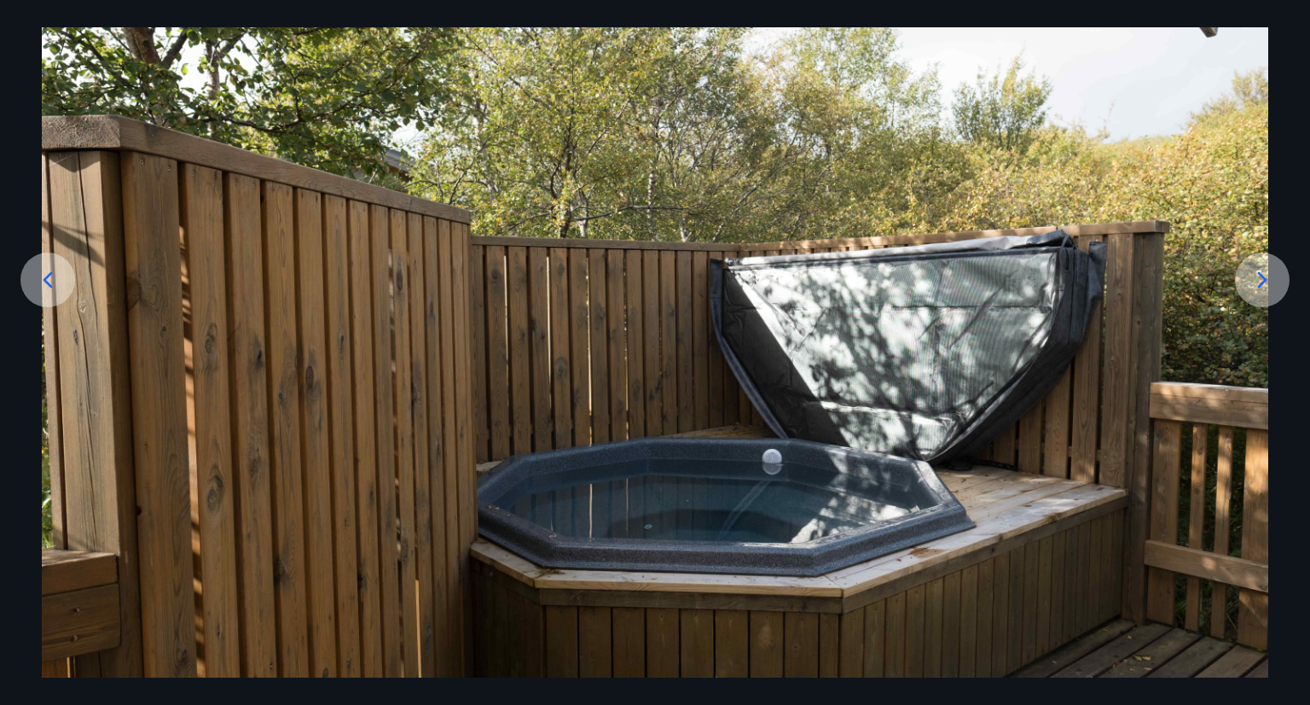
click at [1261, 282] on icon at bounding box center [1262, 280] width 9 height 16
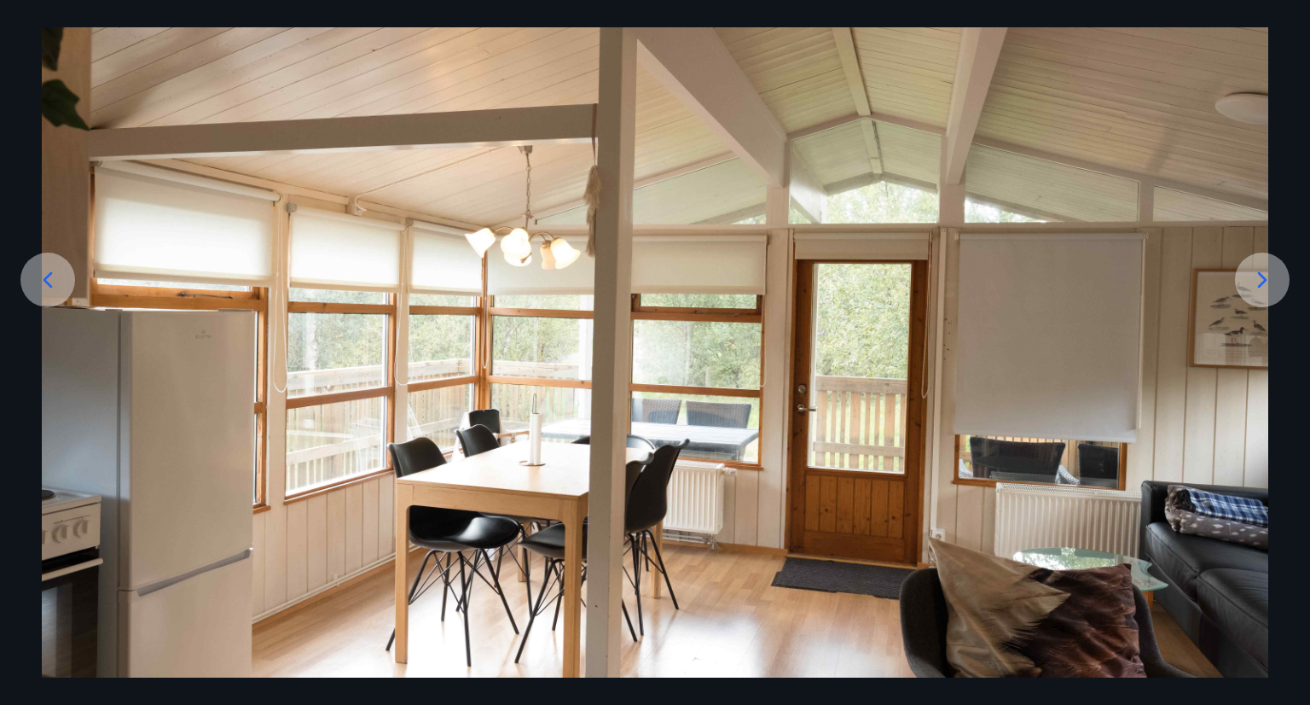
click at [1261, 282] on icon at bounding box center [1262, 280] width 9 height 16
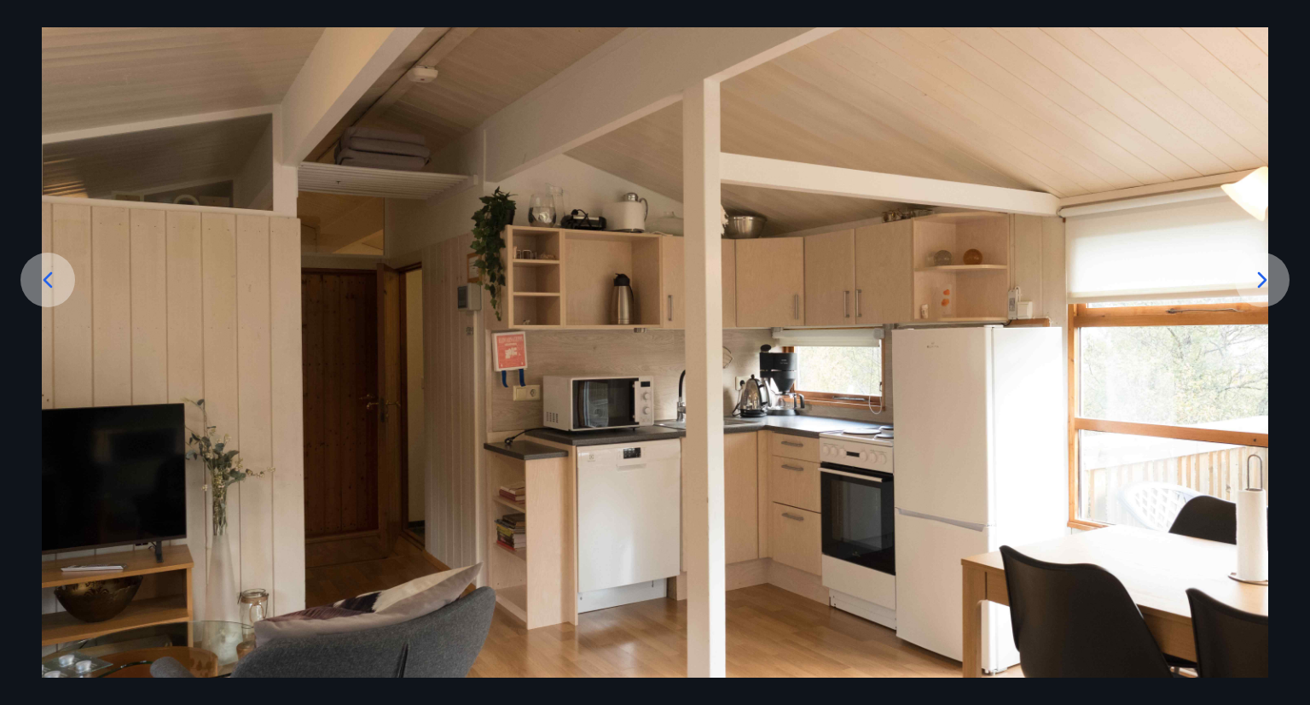
click at [1261, 282] on icon at bounding box center [1262, 280] width 9 height 16
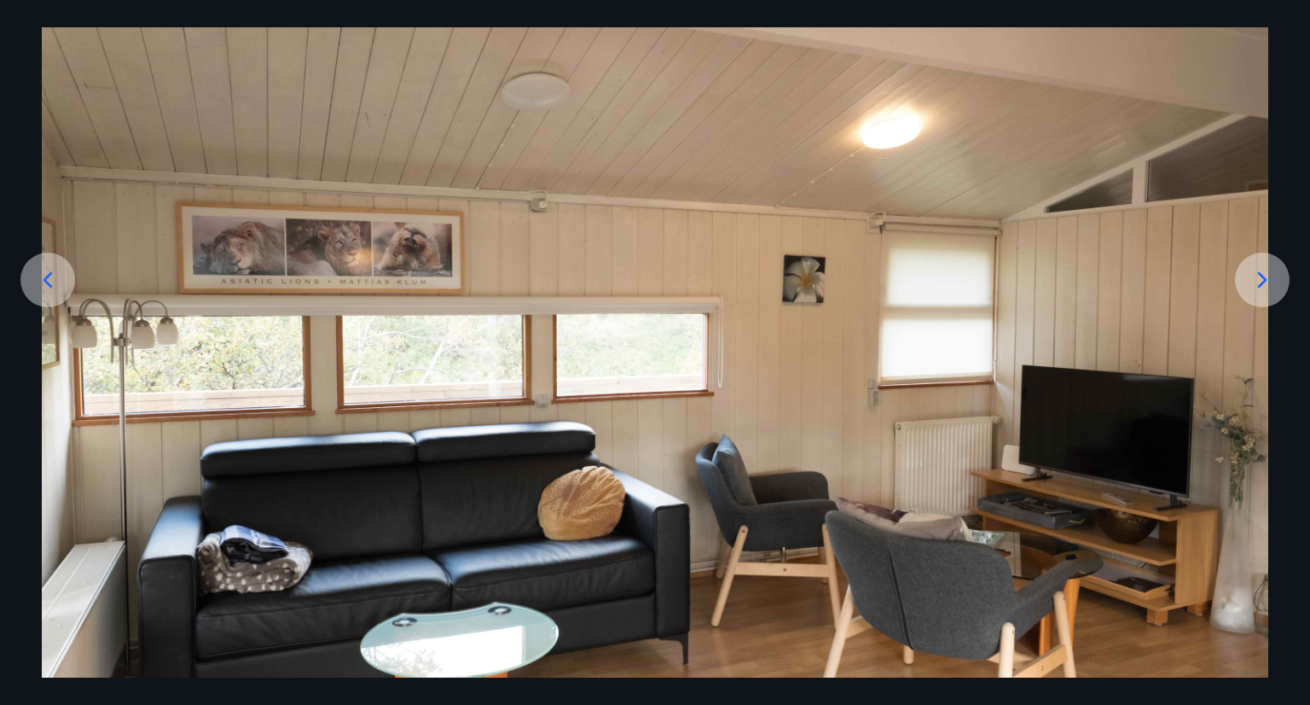
click at [1261, 282] on icon at bounding box center [1262, 280] width 9 height 16
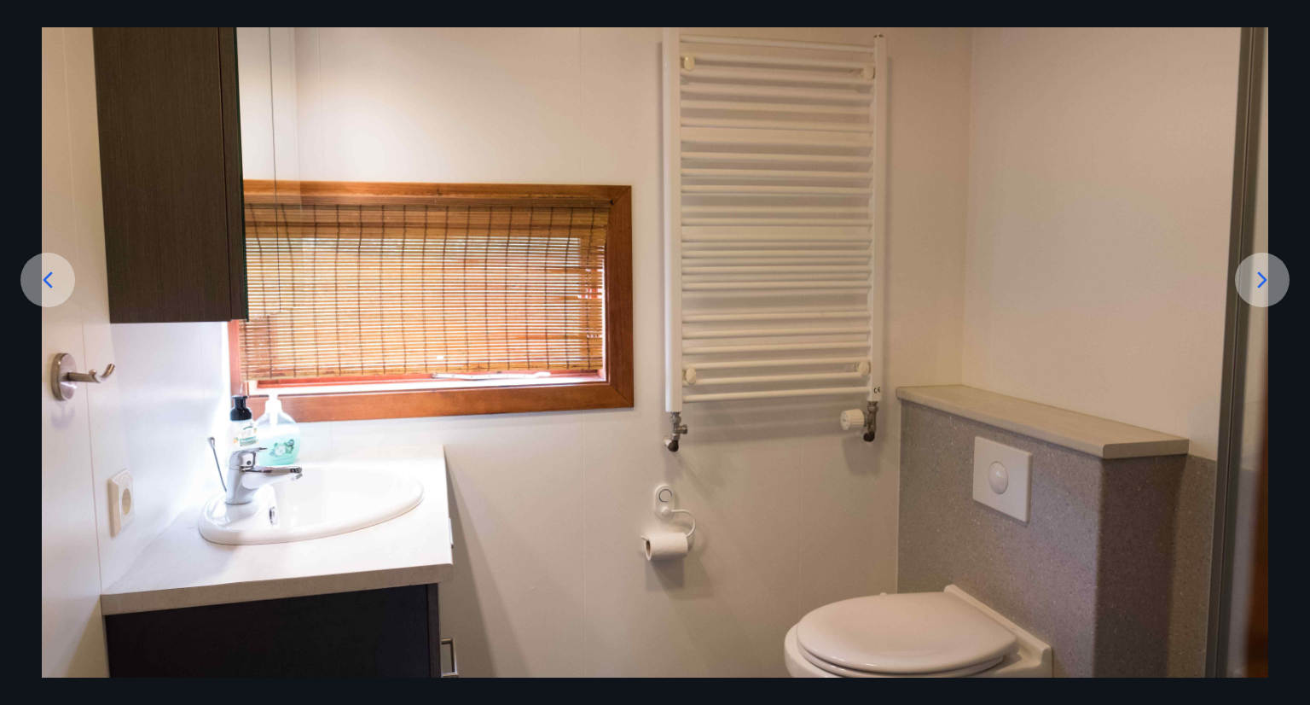
click at [1261, 282] on icon at bounding box center [1262, 280] width 9 height 16
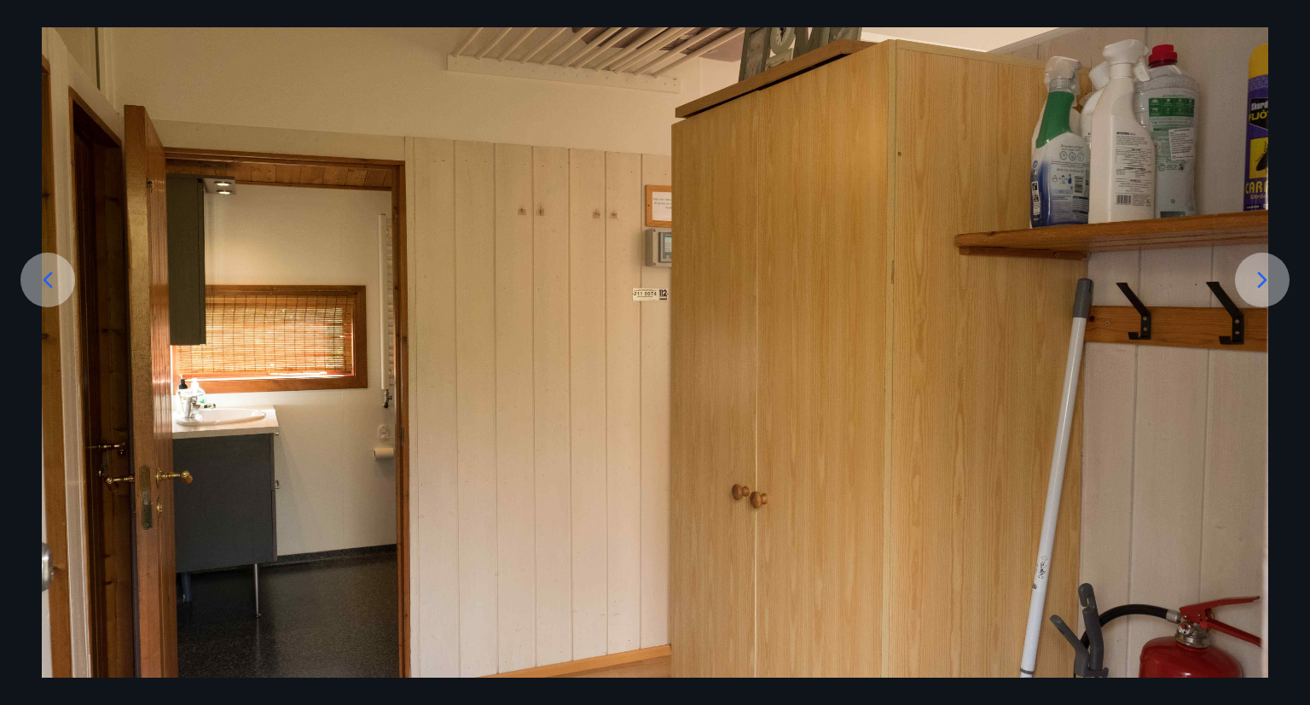
click at [1261, 282] on icon at bounding box center [1262, 280] width 9 height 16
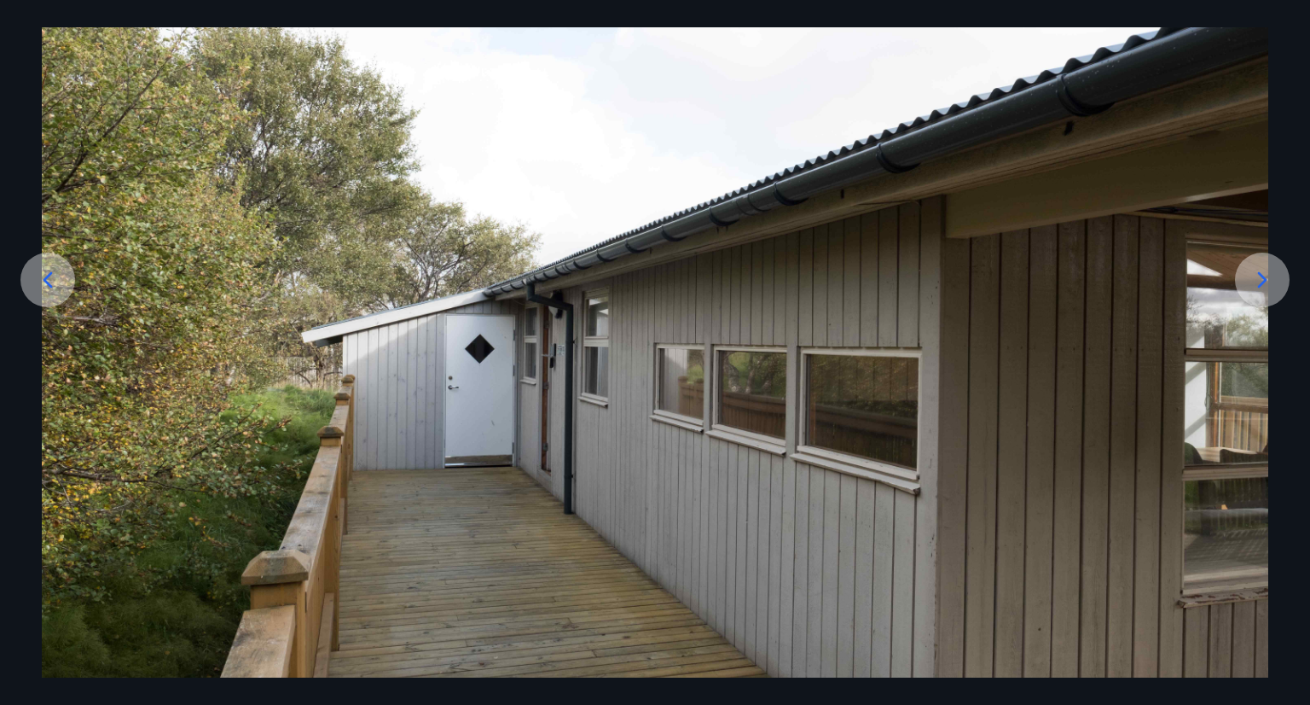
click at [1261, 282] on icon at bounding box center [1262, 280] width 9 height 16
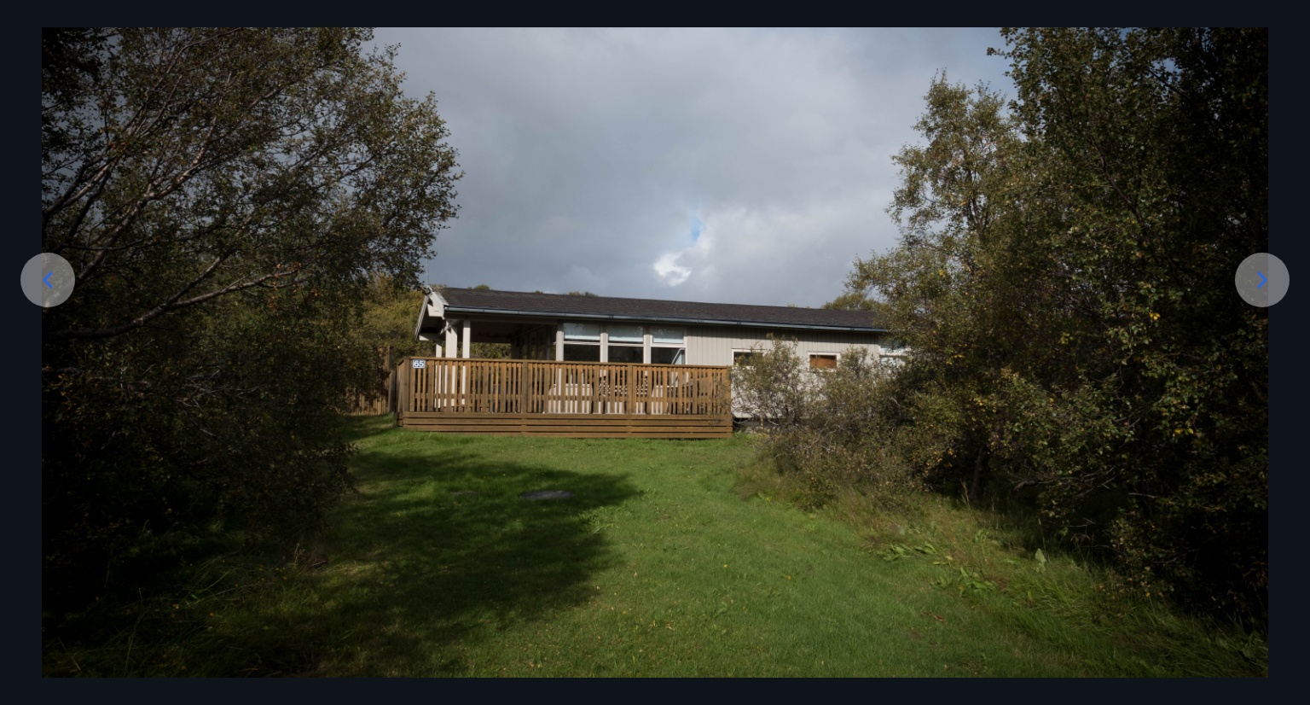
click at [1261, 282] on icon at bounding box center [1262, 280] width 9 height 16
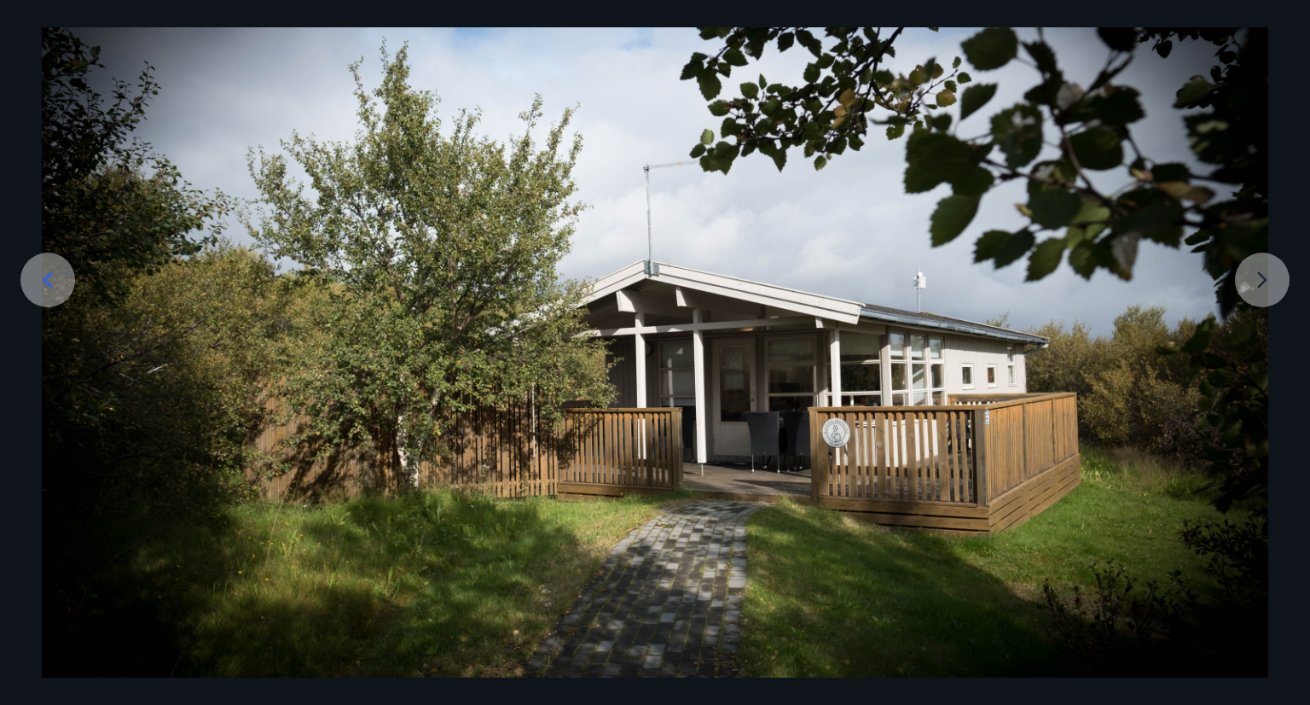
click at [1261, 282] on img at bounding box center [655, 336] width 1227 height 818
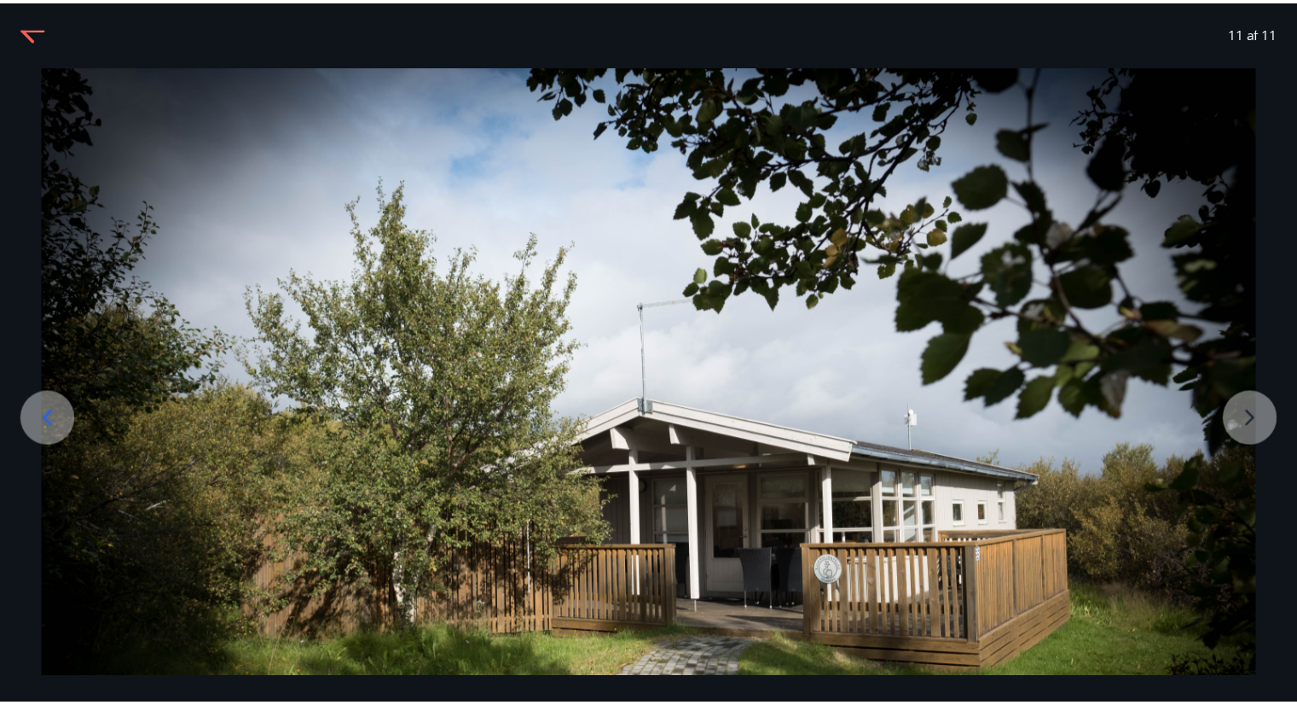
scroll to position [0, 0]
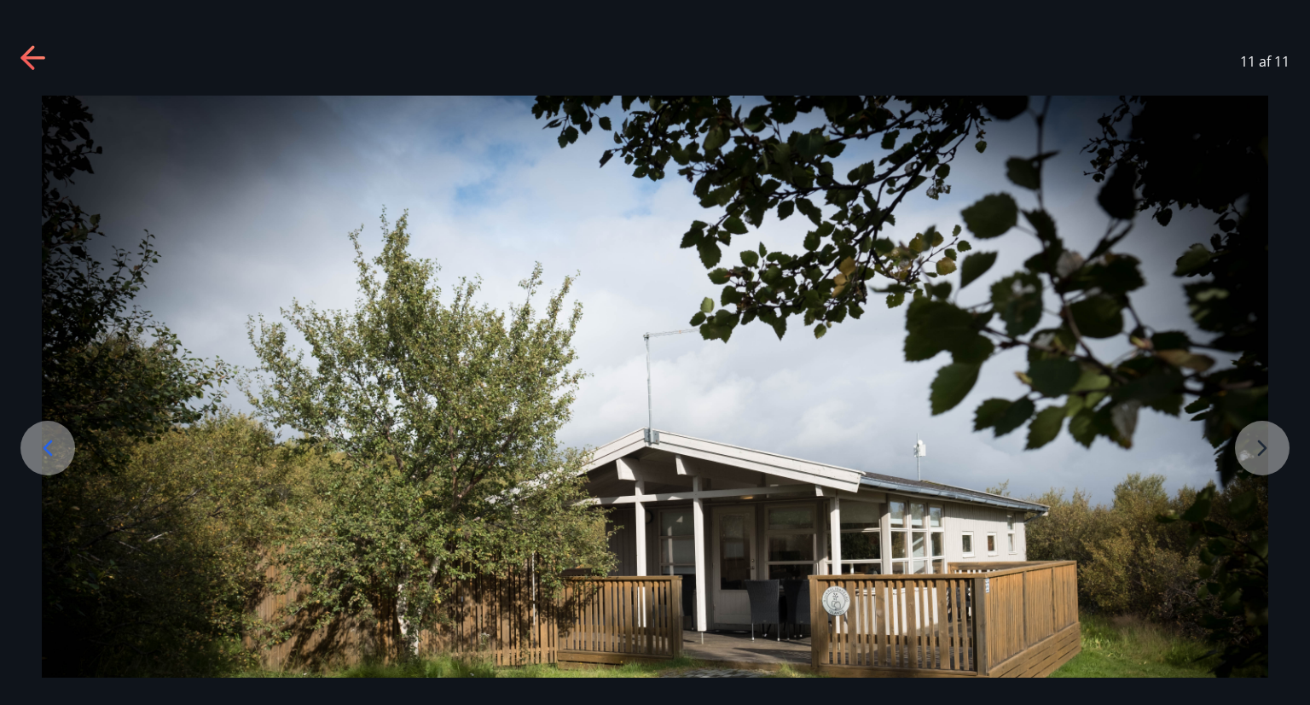
click at [27, 61] on icon at bounding box center [27, 57] width 14 height 24
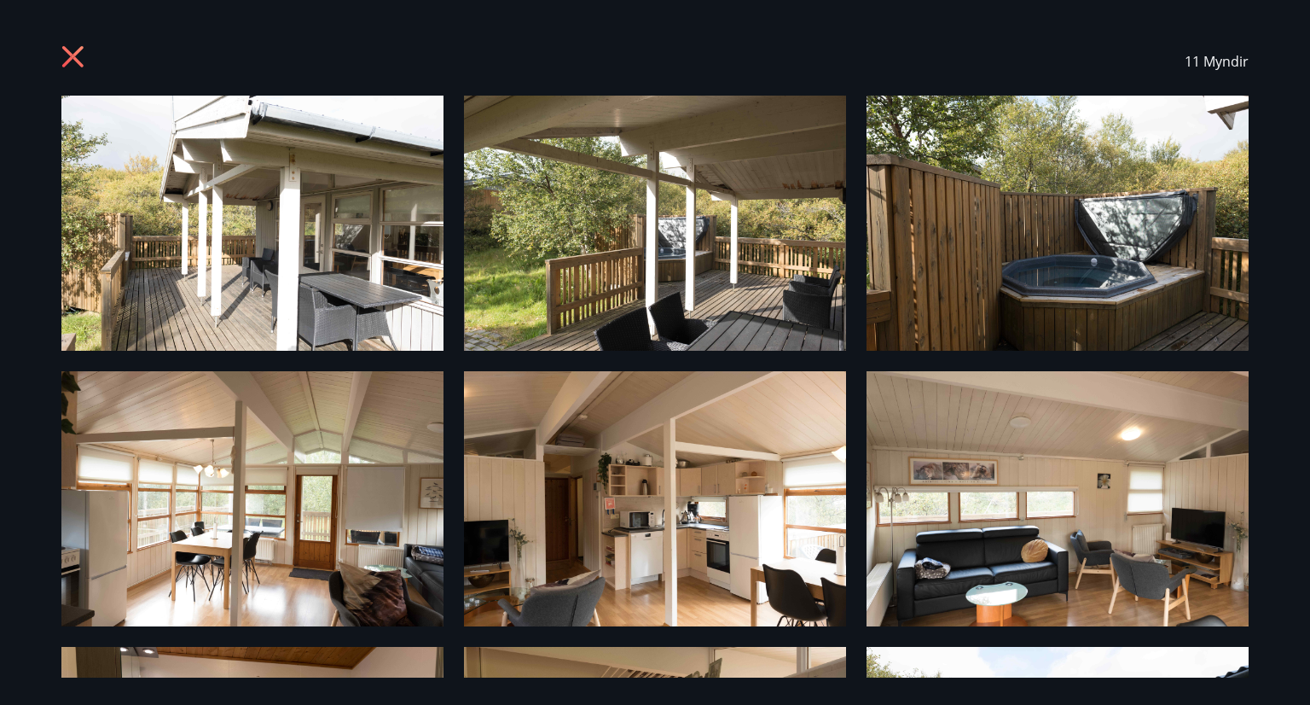
click at [87, 55] on icon at bounding box center [74, 58] width 27 height 27
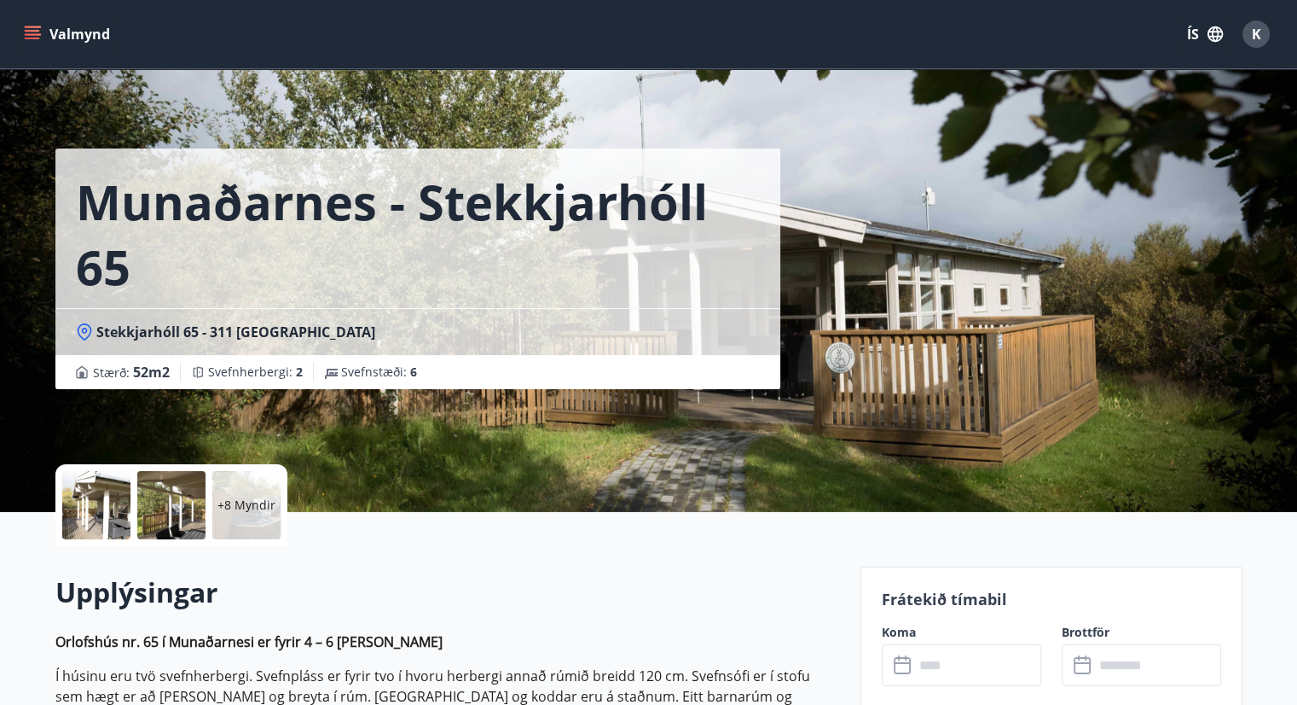
click at [39, 32] on icon "menu" at bounding box center [32, 34] width 17 height 17
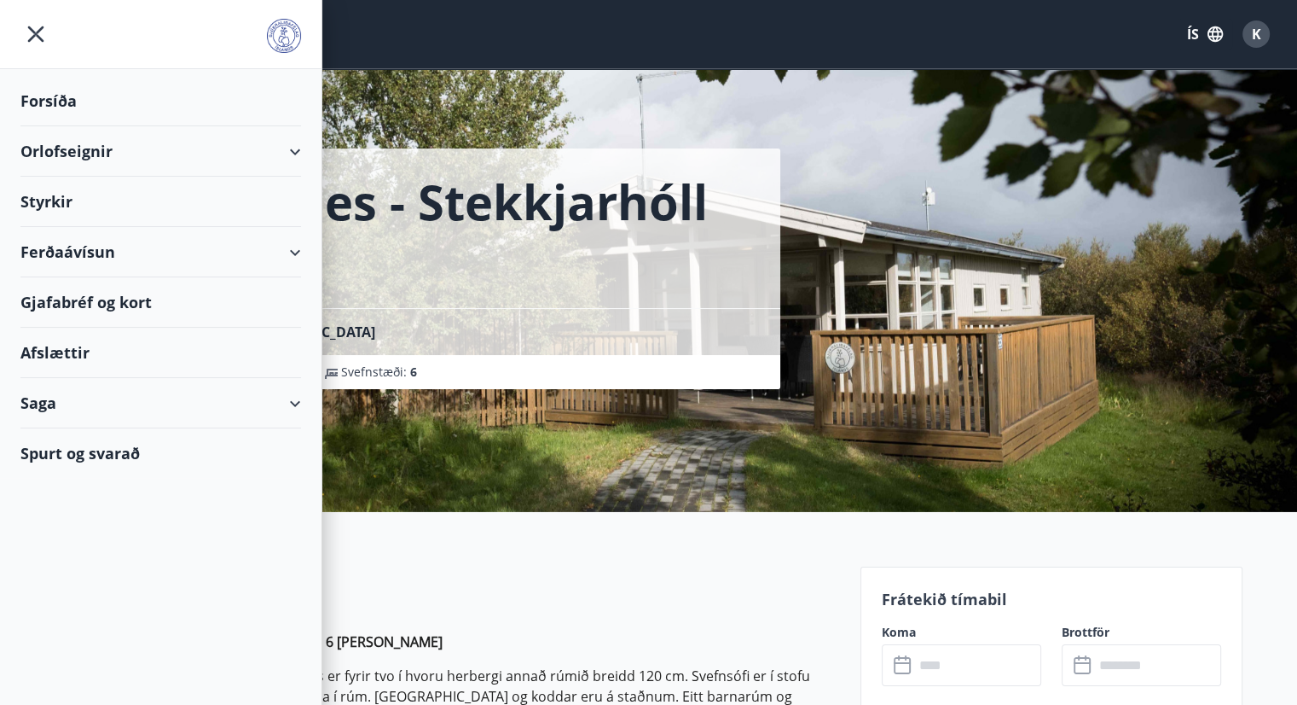
click at [291, 149] on div "Orlofseignir" at bounding box center [160, 151] width 281 height 50
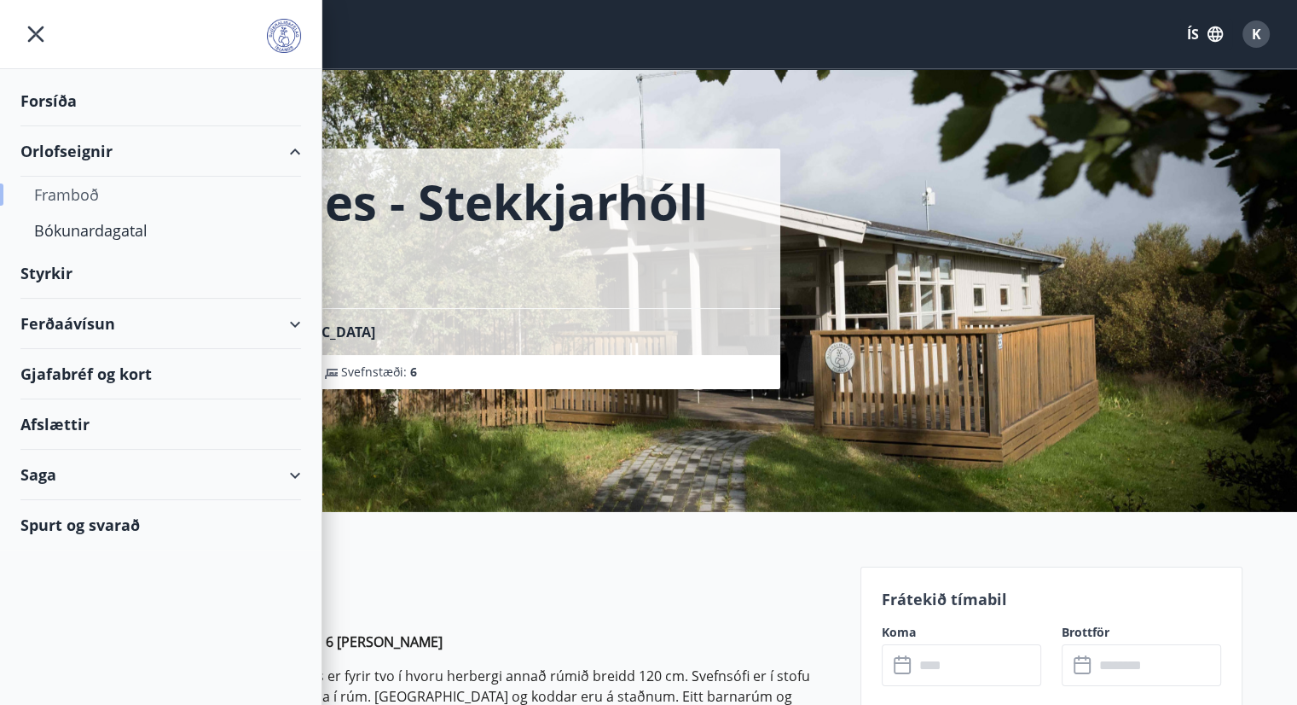
click at [88, 194] on div "Framboð" at bounding box center [160, 195] width 253 height 36
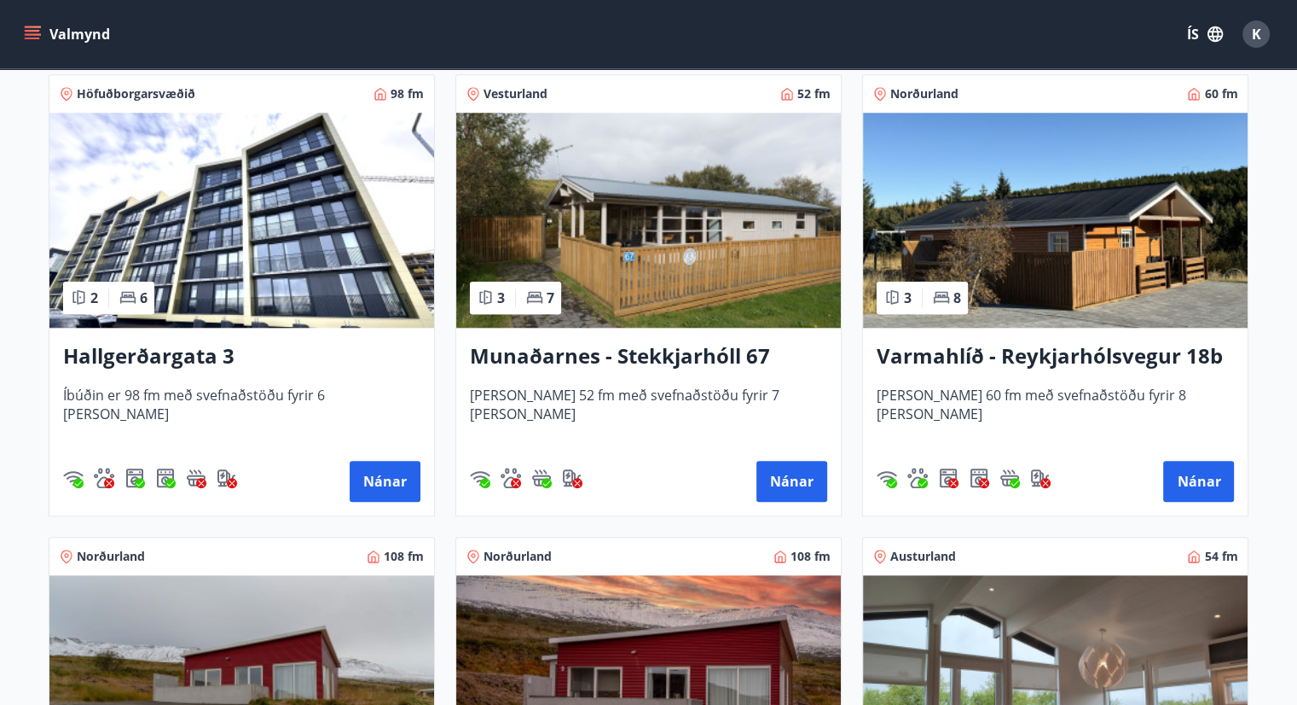
scroll to position [1706, 0]
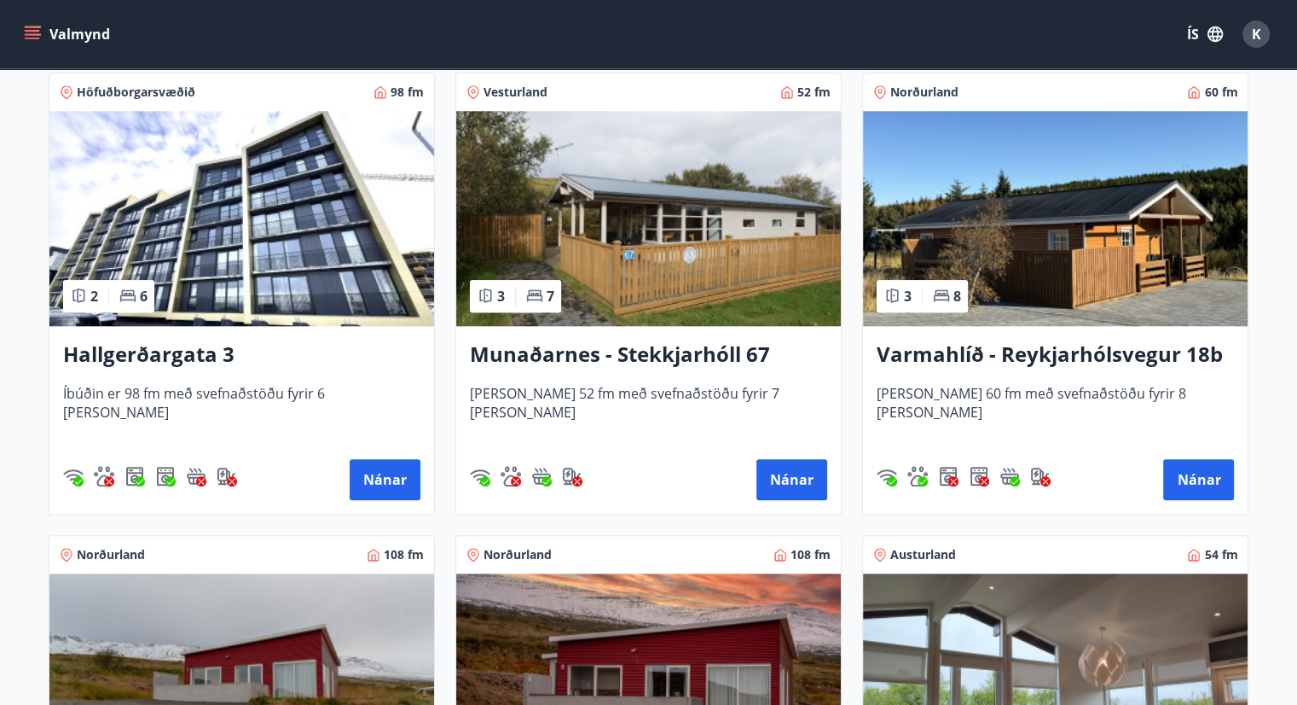
click at [998, 225] on img at bounding box center [1055, 218] width 385 height 215
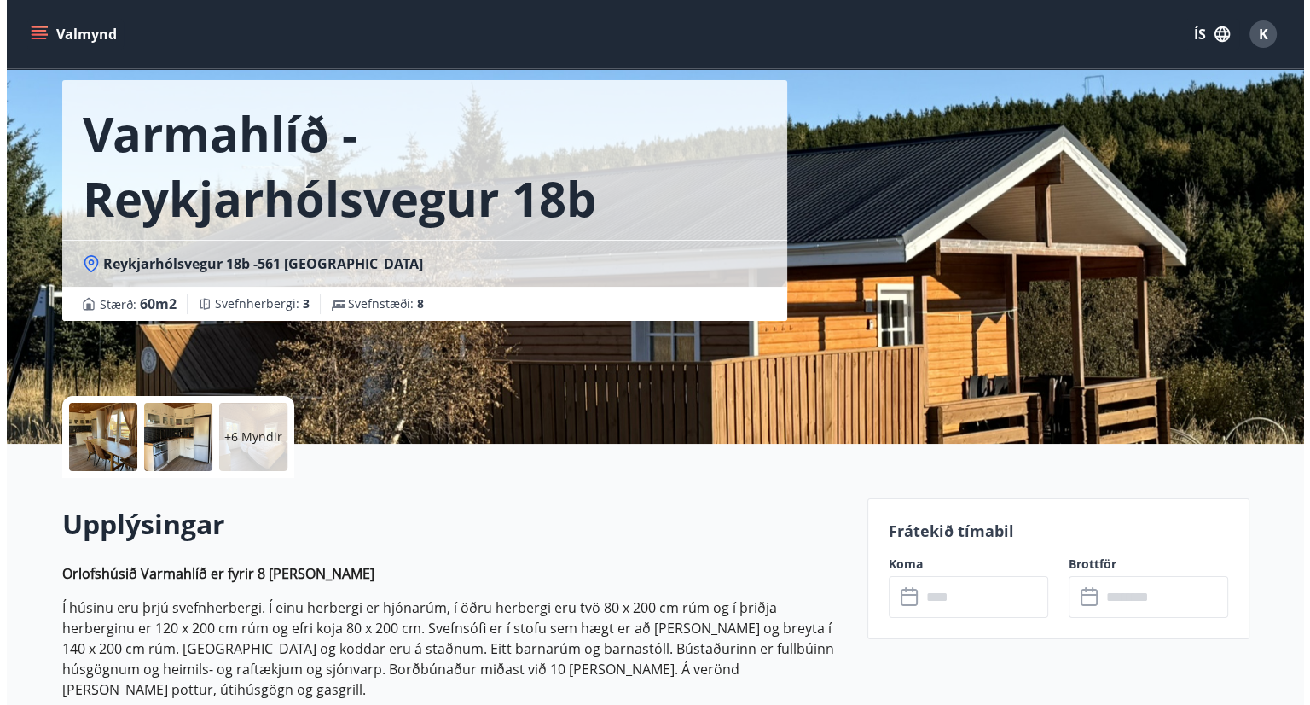
scroll to position [34, 0]
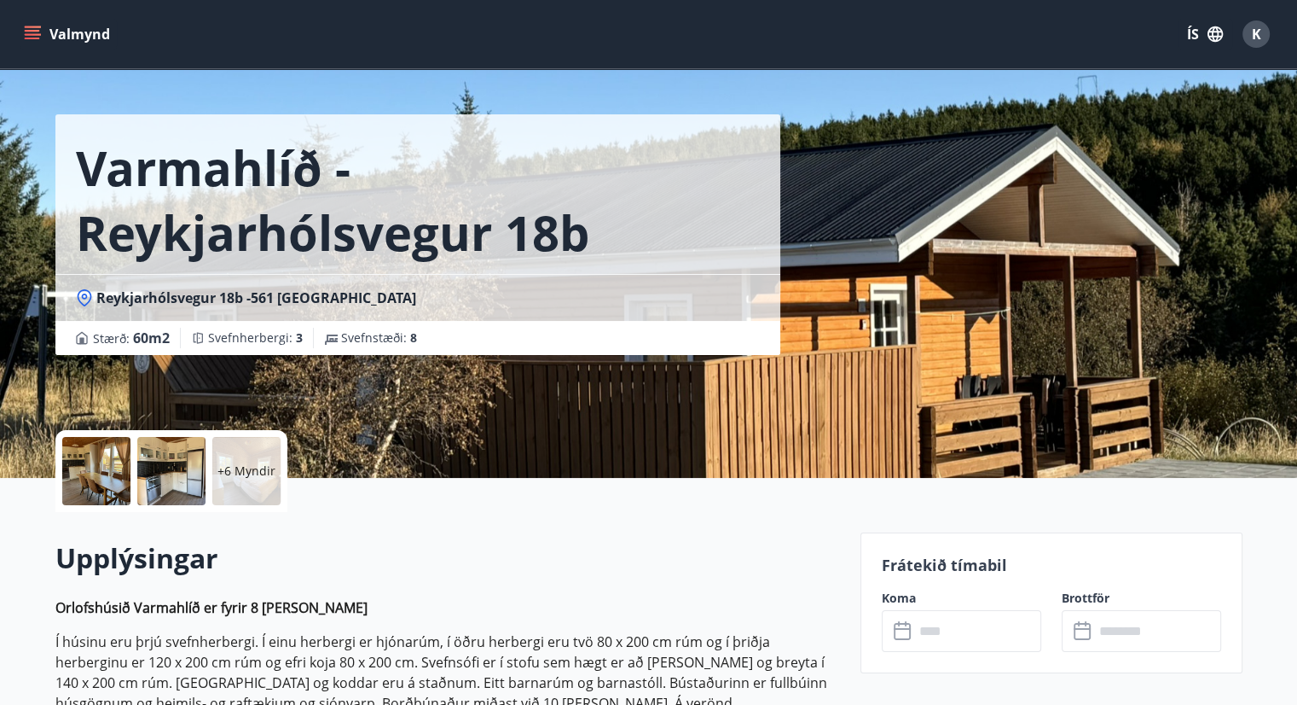
click at [86, 470] on div at bounding box center [96, 471] width 68 height 68
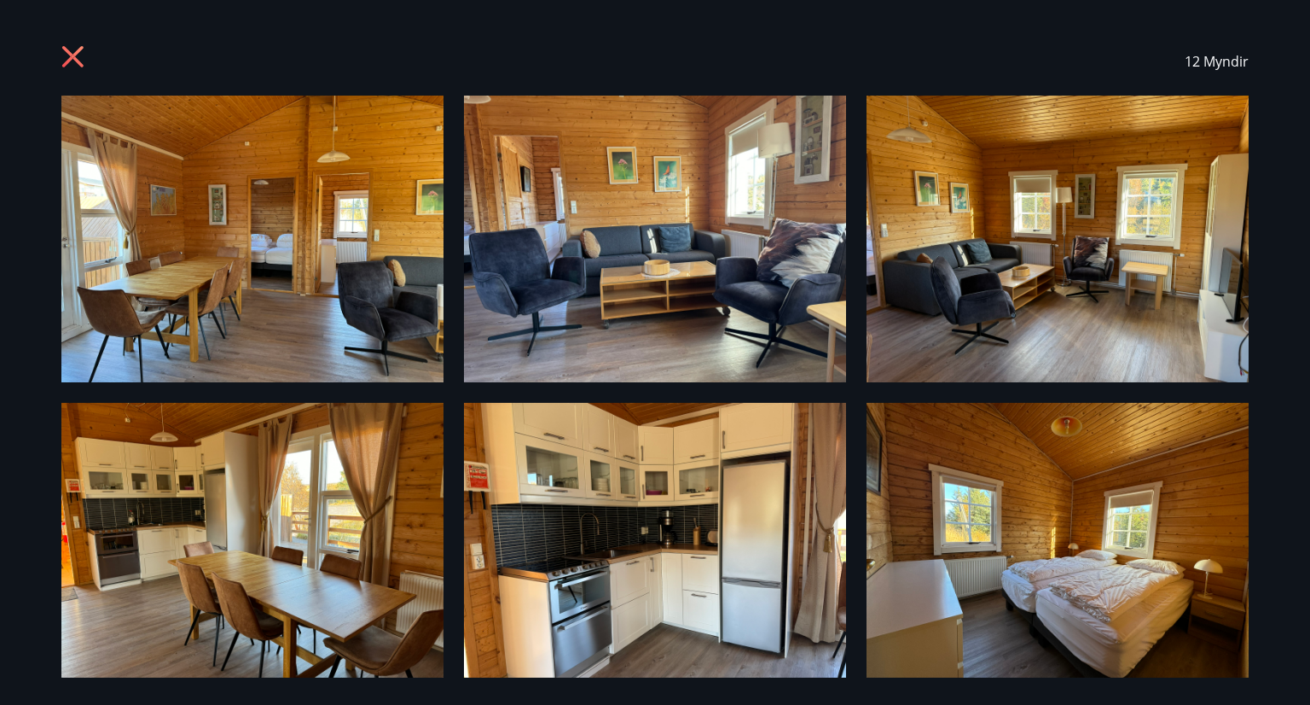
click at [255, 246] on img at bounding box center [252, 239] width 382 height 287
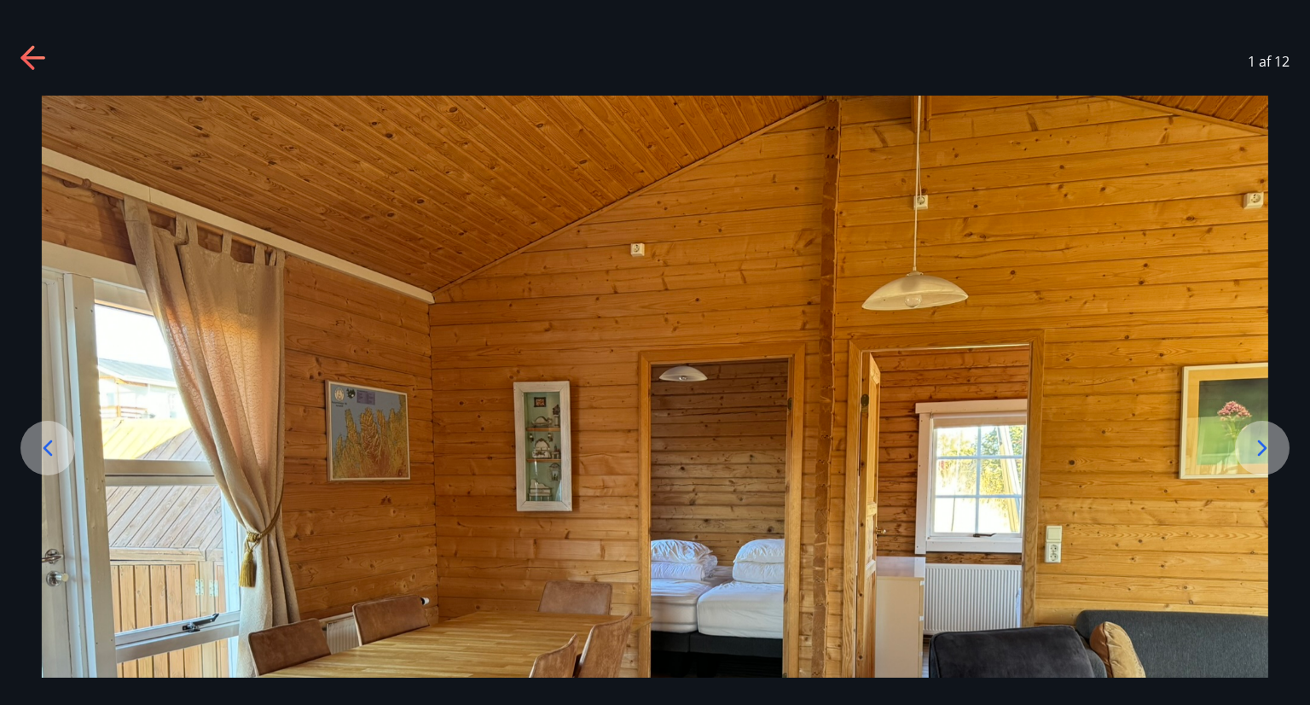
click at [359, 374] on img at bounding box center [655, 556] width 1227 height 920
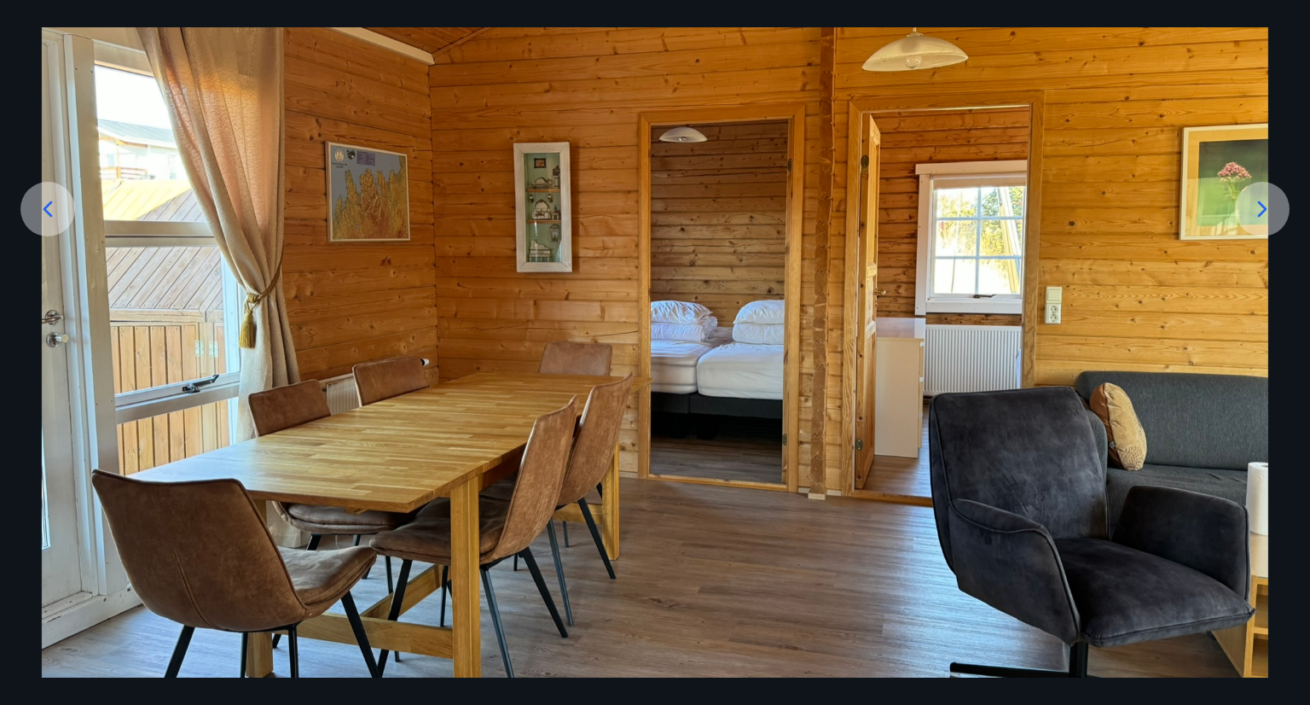
scroll to position [236, 0]
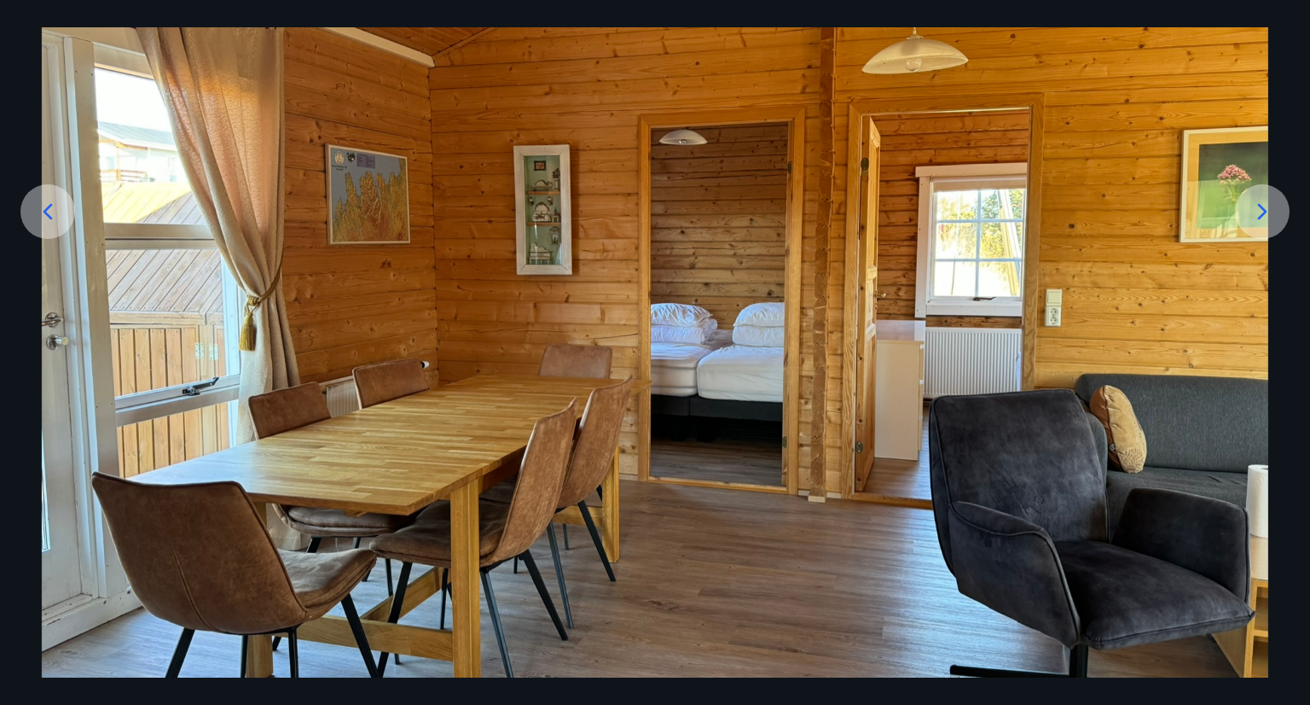
click at [1266, 222] on icon at bounding box center [1262, 211] width 27 height 27
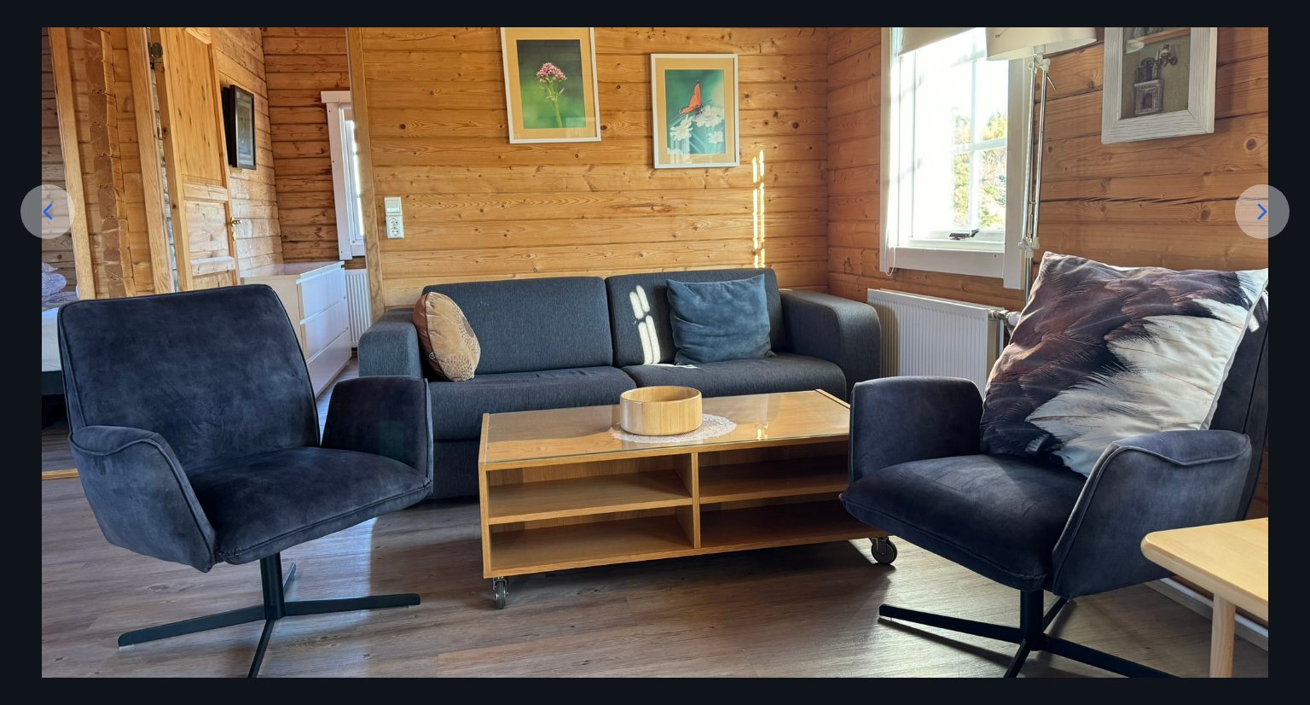
click at [1266, 222] on icon at bounding box center [1262, 211] width 27 height 27
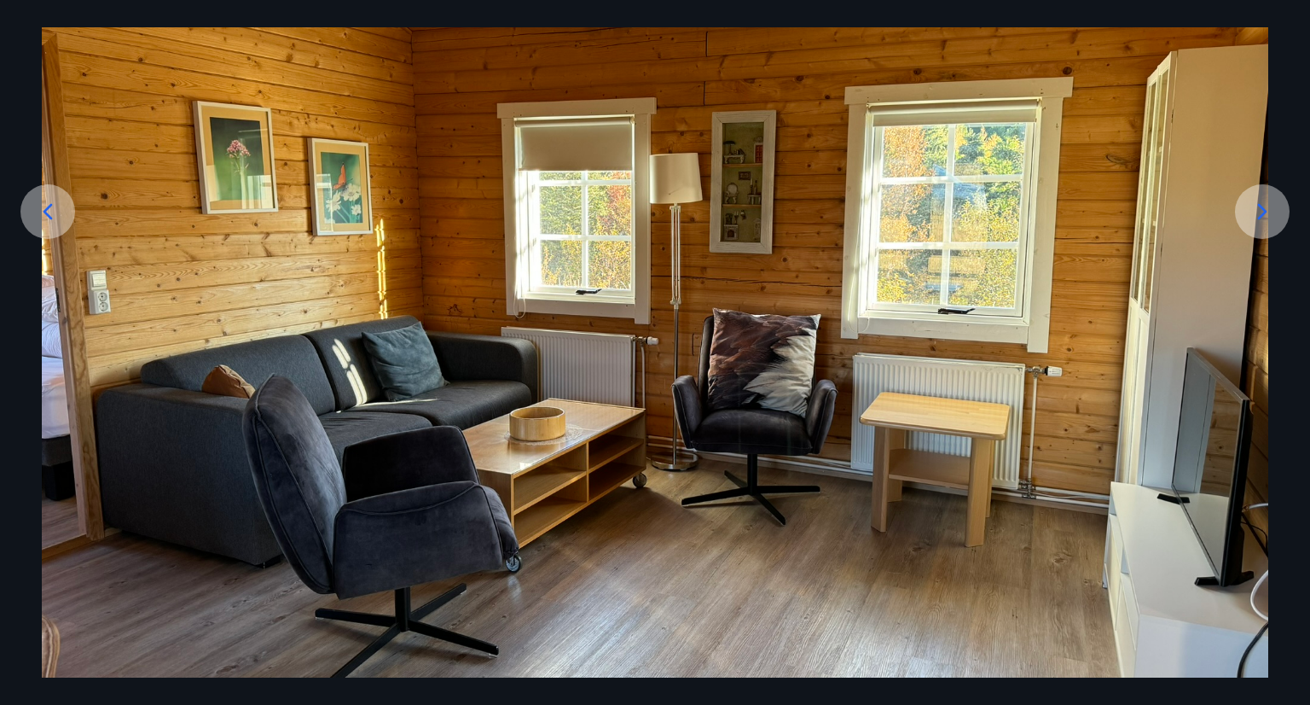
click at [1266, 222] on icon at bounding box center [1262, 211] width 27 height 27
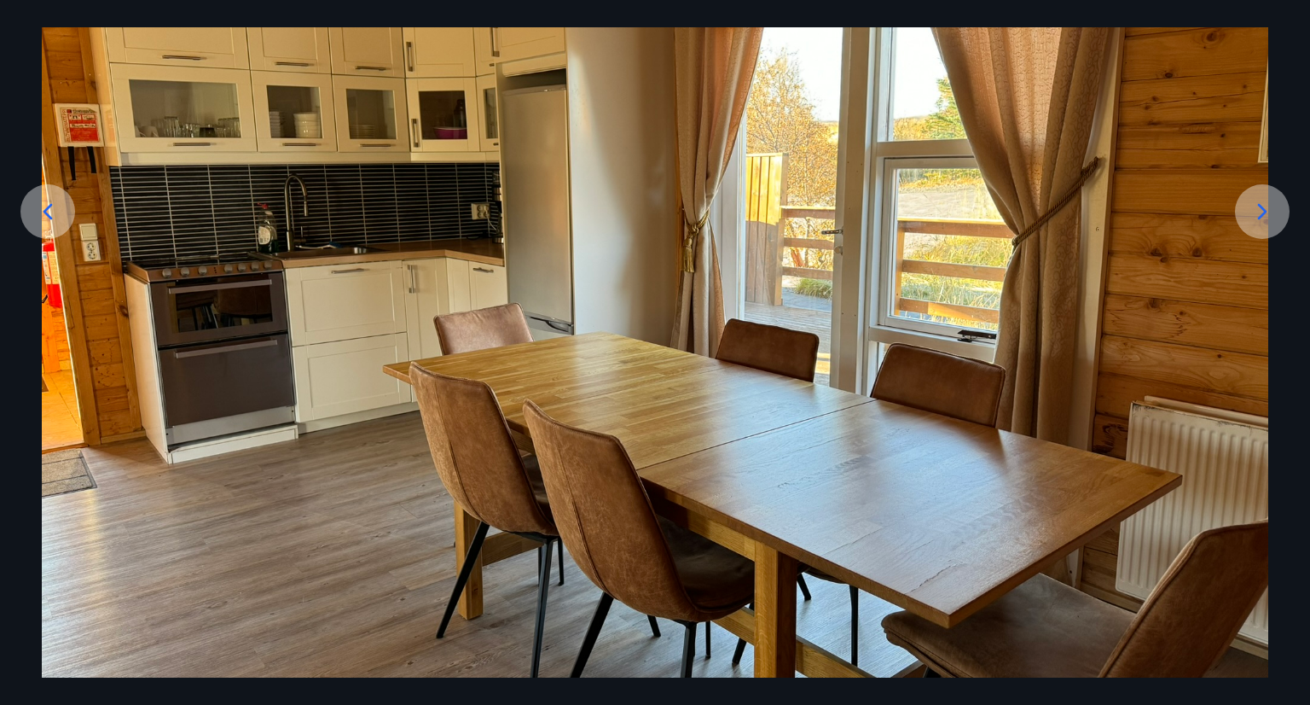
click at [1266, 222] on icon at bounding box center [1262, 211] width 27 height 27
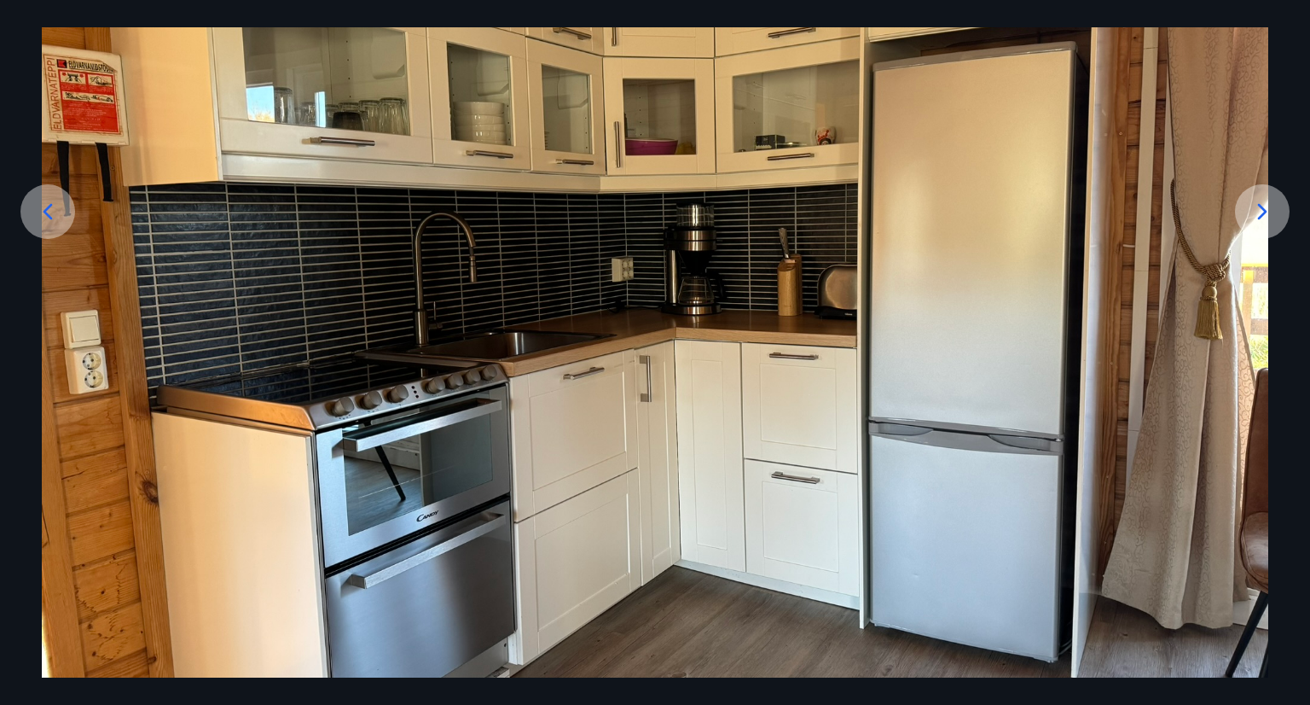
click at [1266, 222] on icon at bounding box center [1262, 211] width 27 height 27
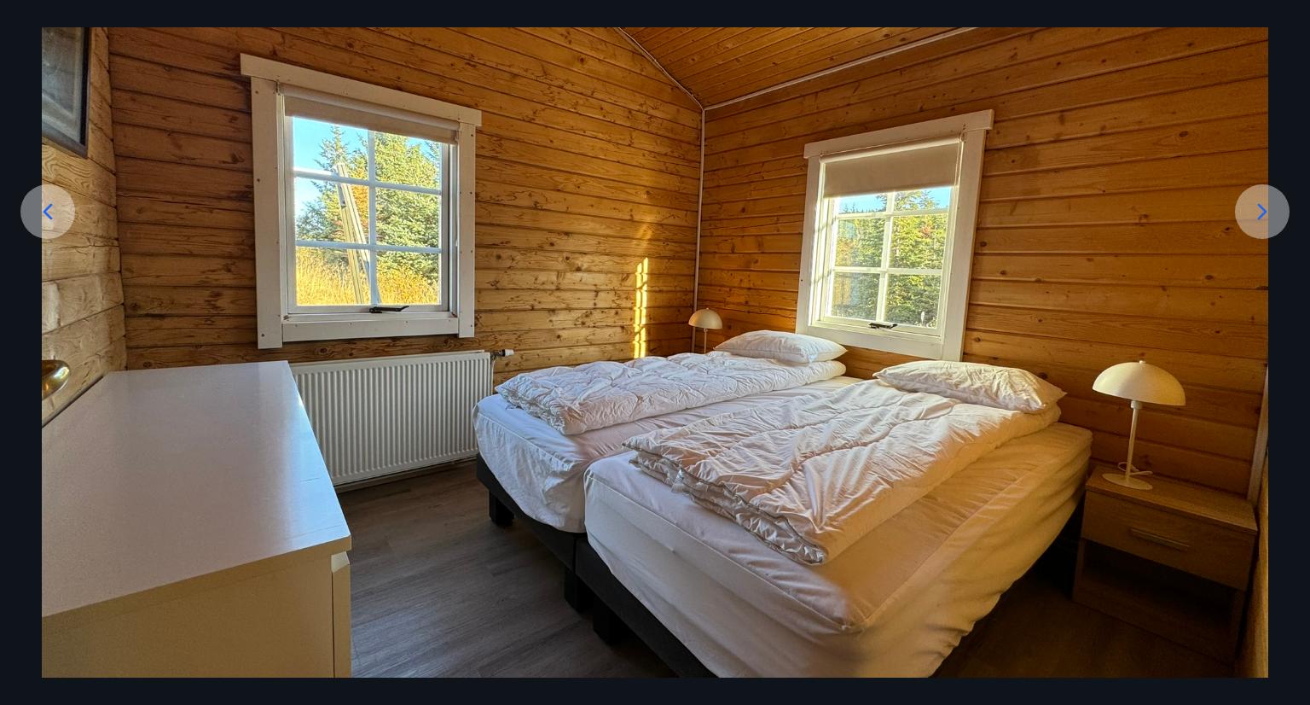
click at [1266, 222] on icon at bounding box center [1262, 211] width 27 height 27
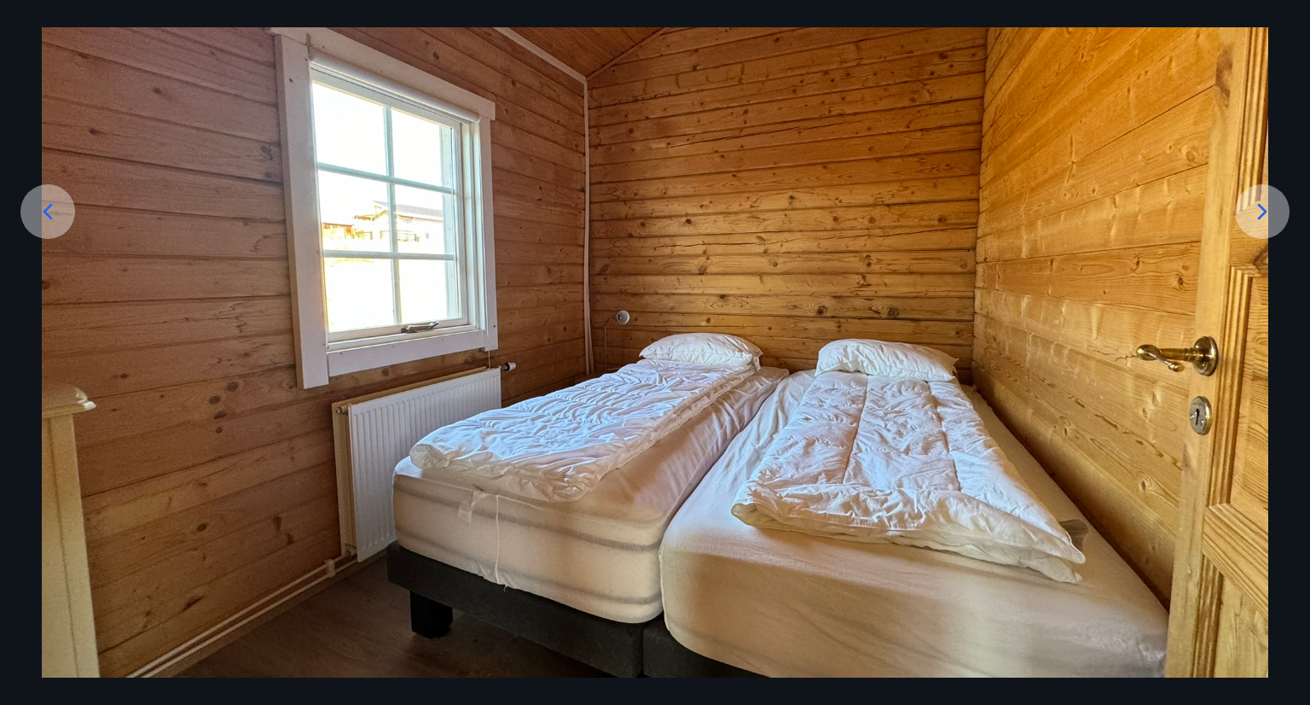
click at [1266, 222] on icon at bounding box center [1262, 211] width 27 height 27
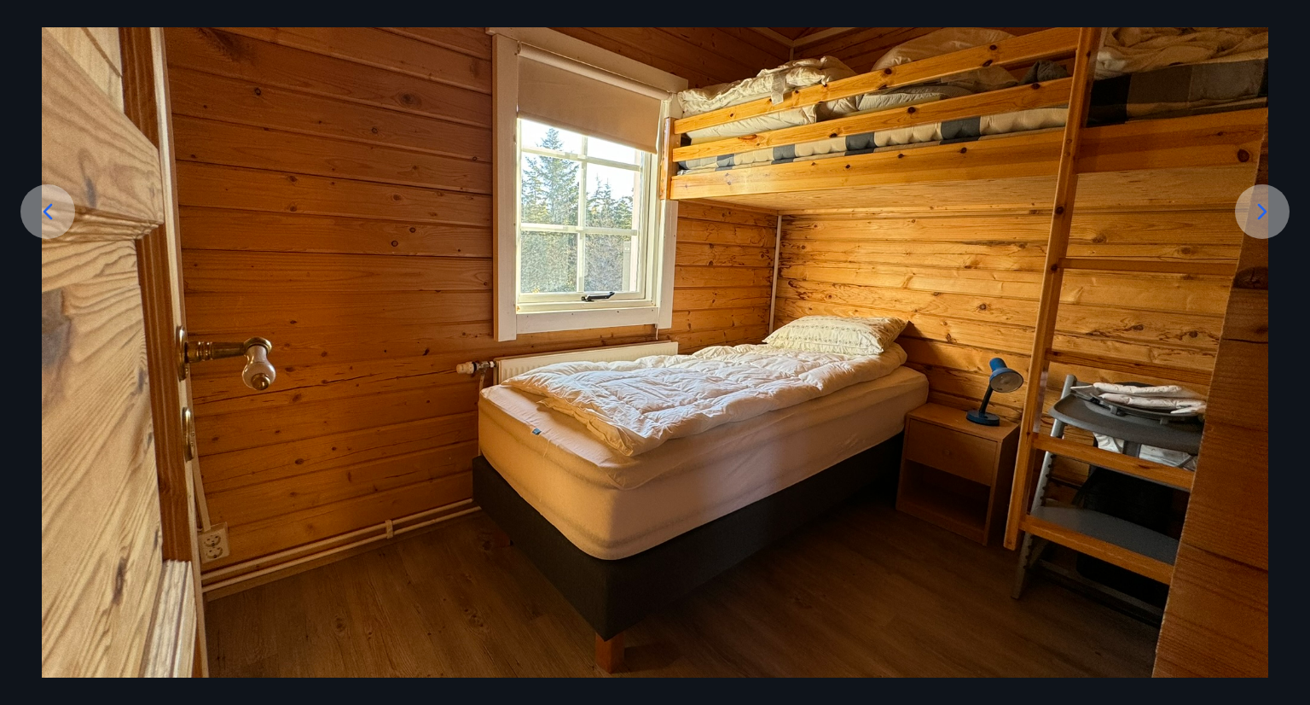
click at [1266, 222] on icon at bounding box center [1262, 211] width 27 height 27
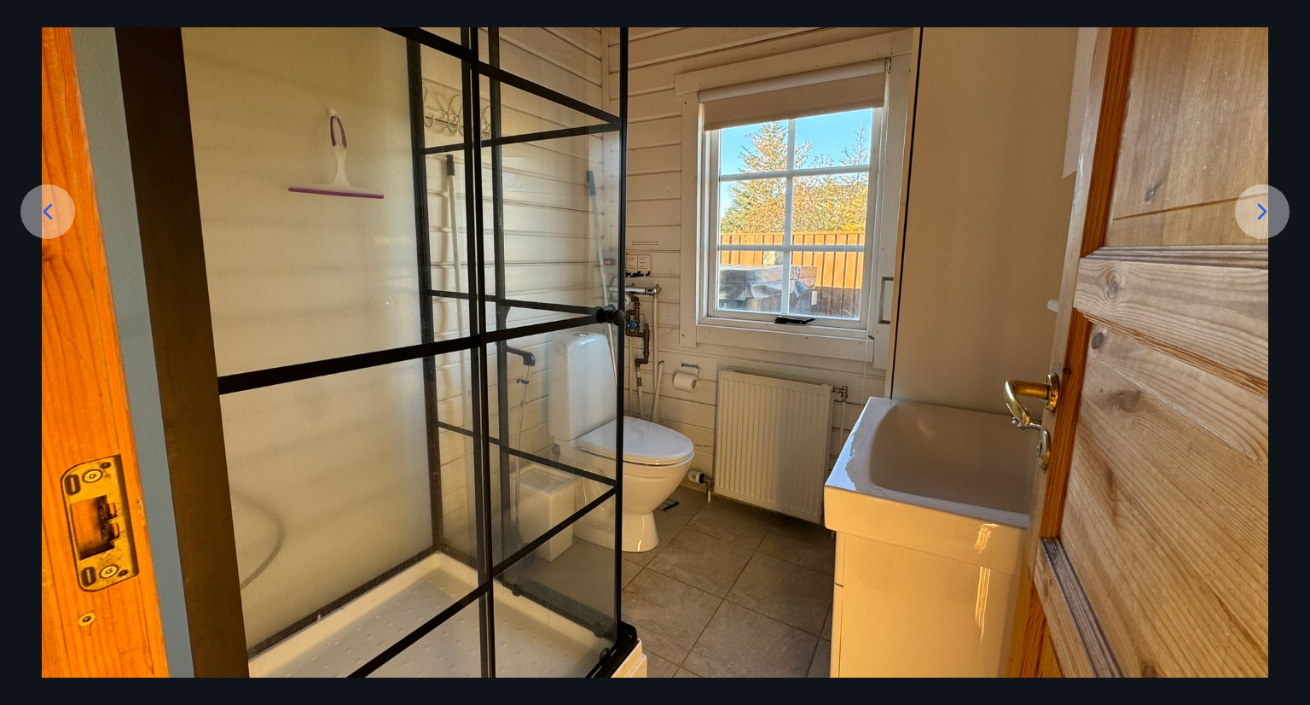
click at [1266, 222] on icon at bounding box center [1262, 211] width 27 height 27
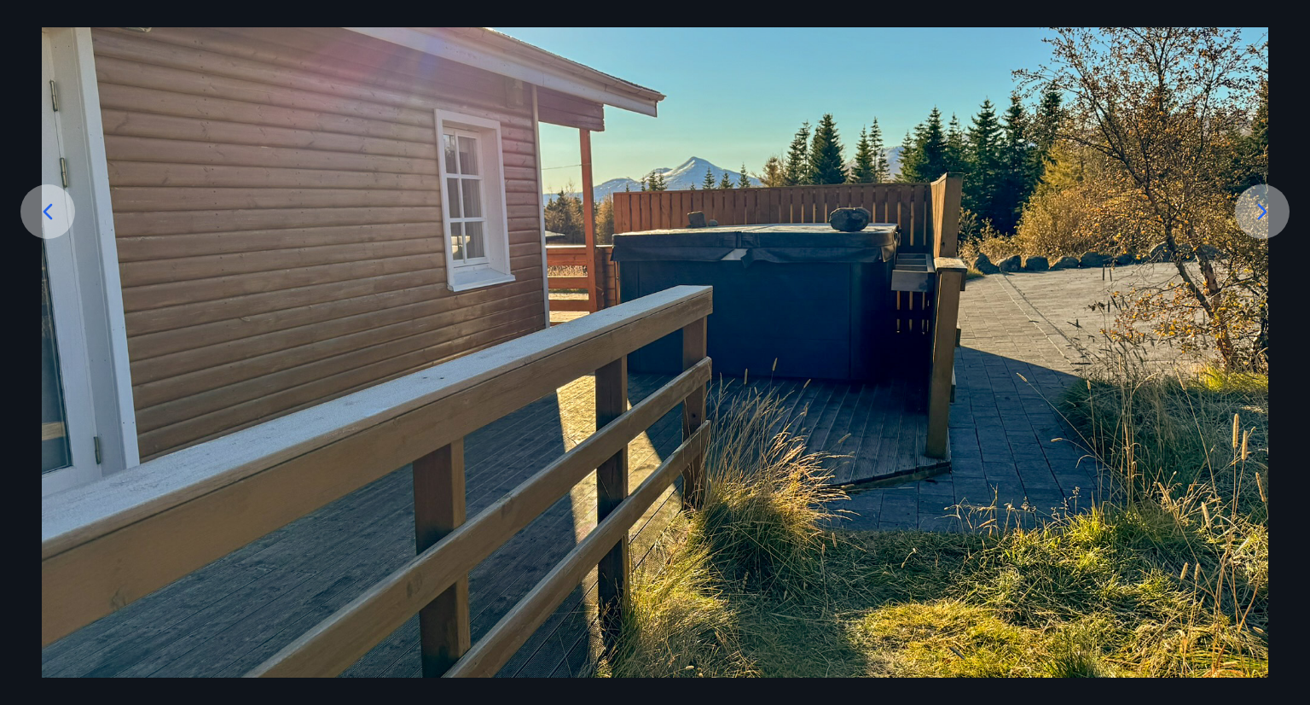
click at [1266, 222] on icon at bounding box center [1262, 211] width 27 height 27
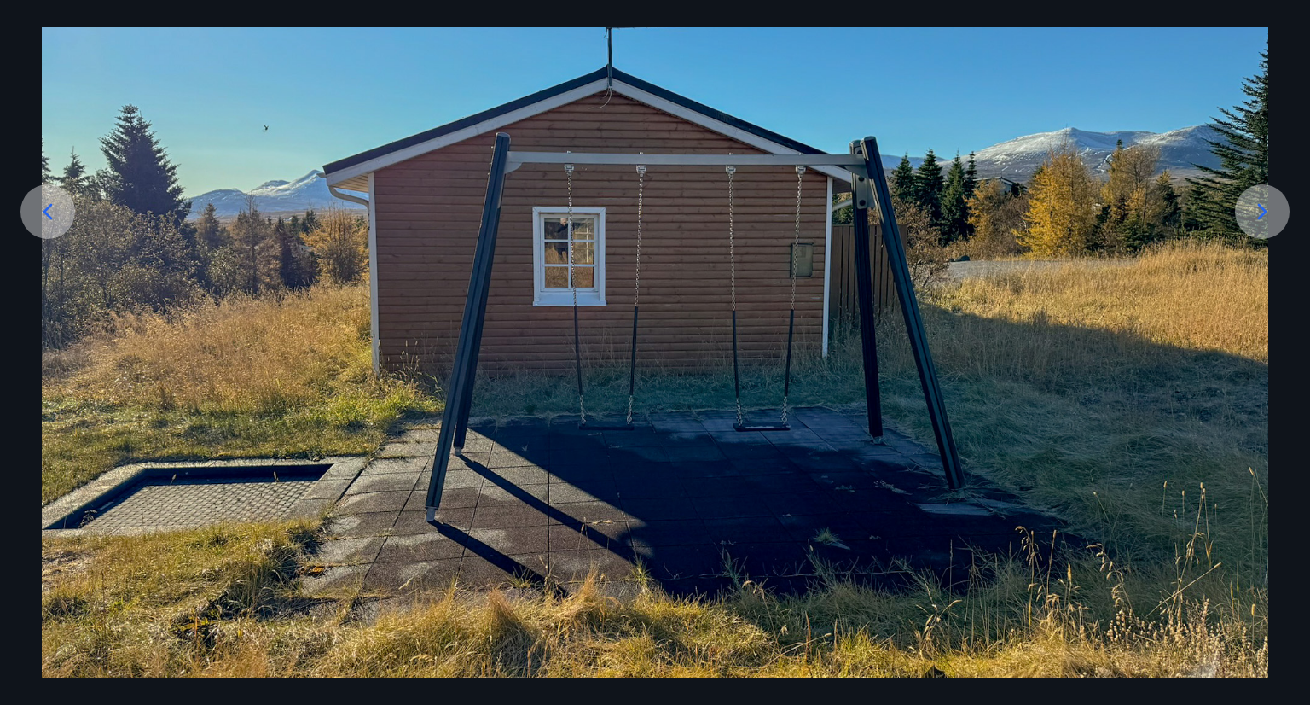
click at [1266, 222] on icon at bounding box center [1262, 211] width 27 height 27
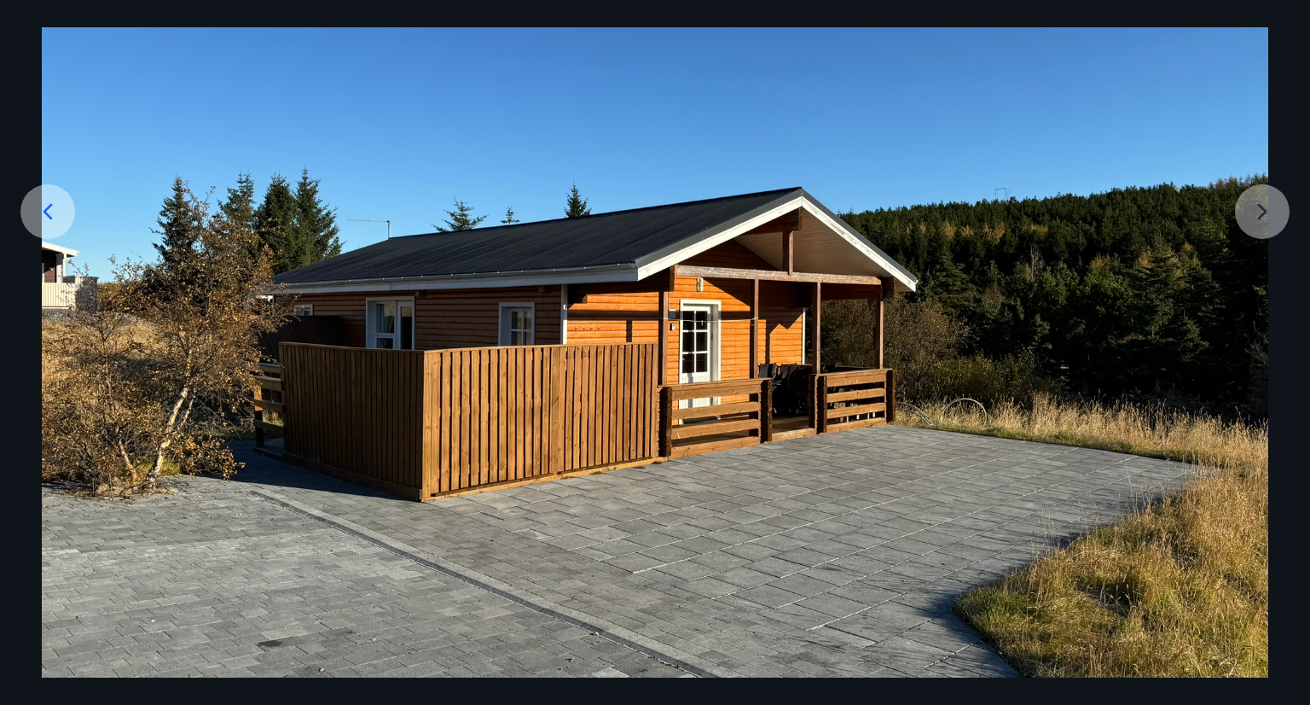
click at [1266, 222] on img at bounding box center [655, 319] width 1227 height 920
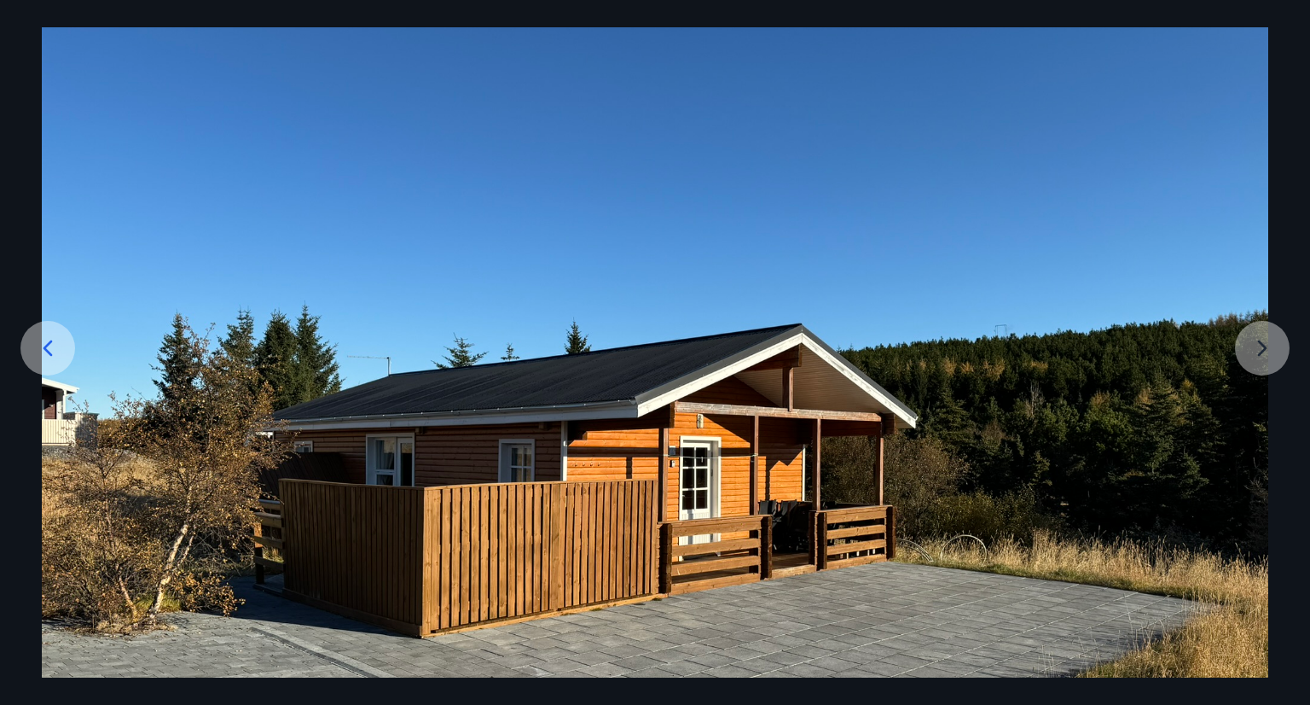
scroll to position [0, 0]
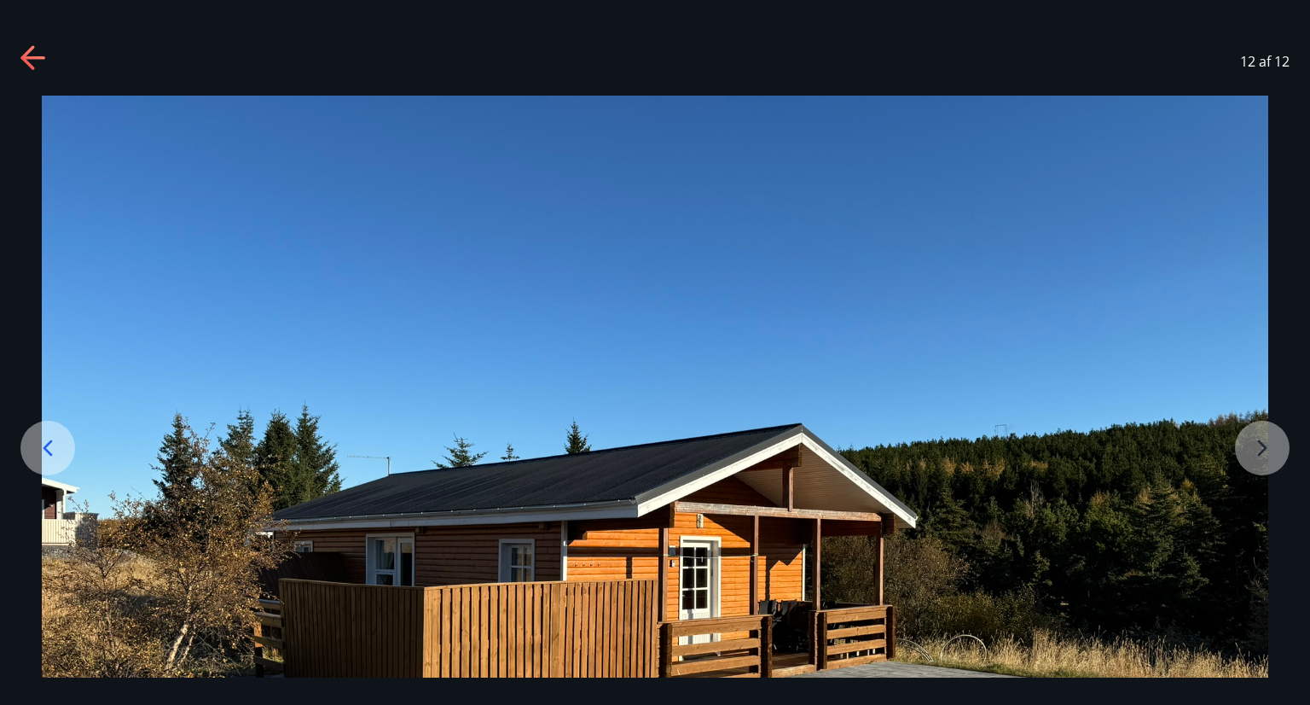
click at [57, 449] on icon at bounding box center [47, 447] width 27 height 27
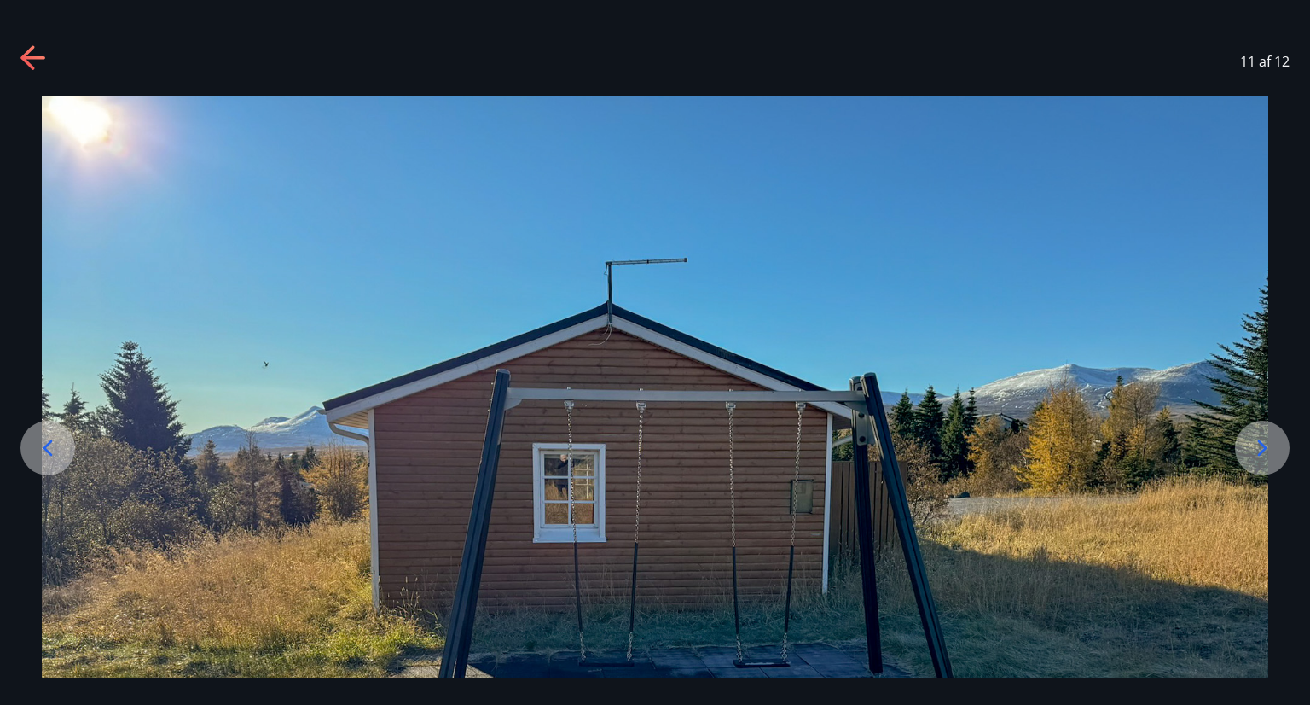
click at [57, 449] on icon at bounding box center [47, 447] width 27 height 27
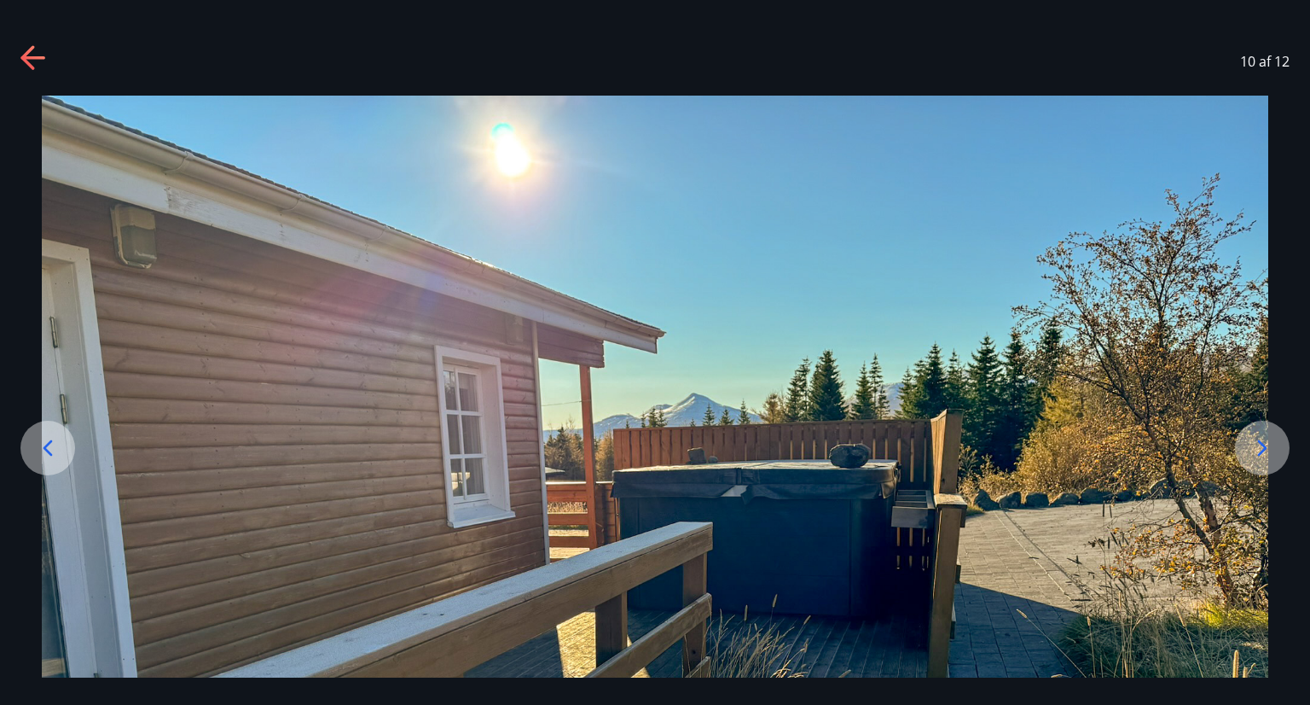
click at [57, 449] on icon at bounding box center [47, 447] width 27 height 27
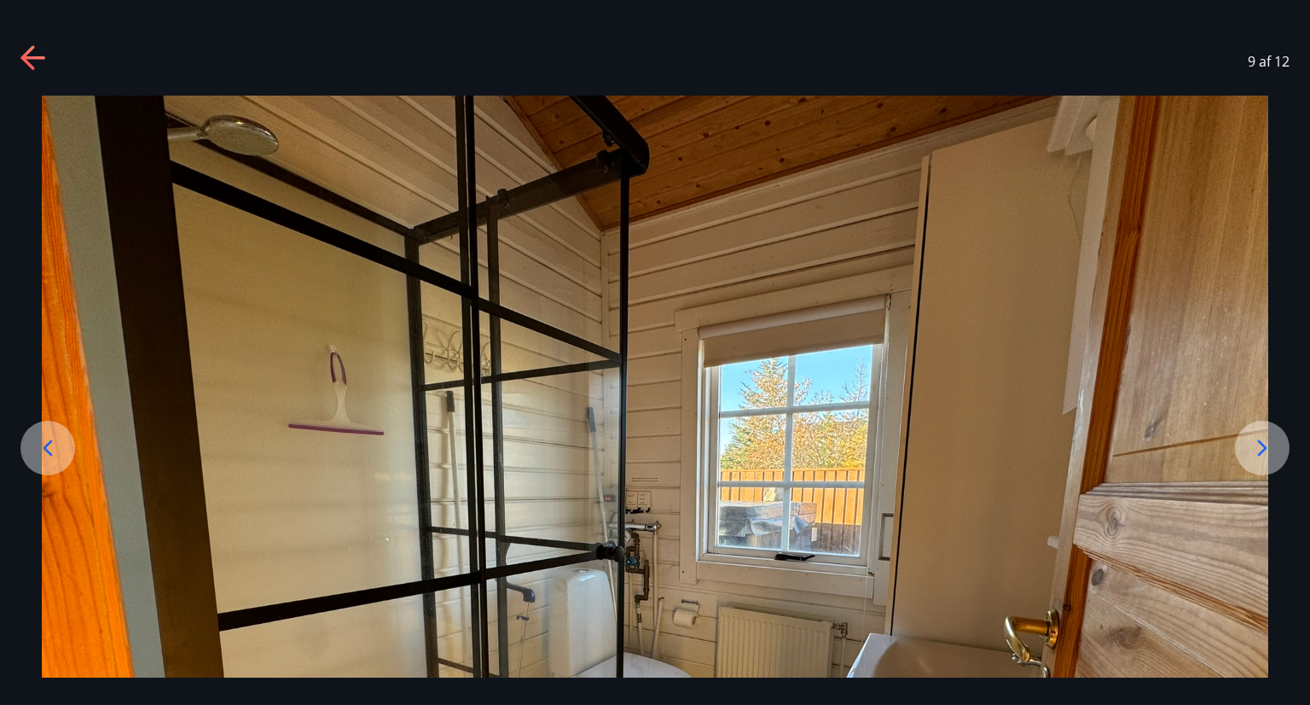
click at [57, 449] on icon at bounding box center [47, 447] width 27 height 27
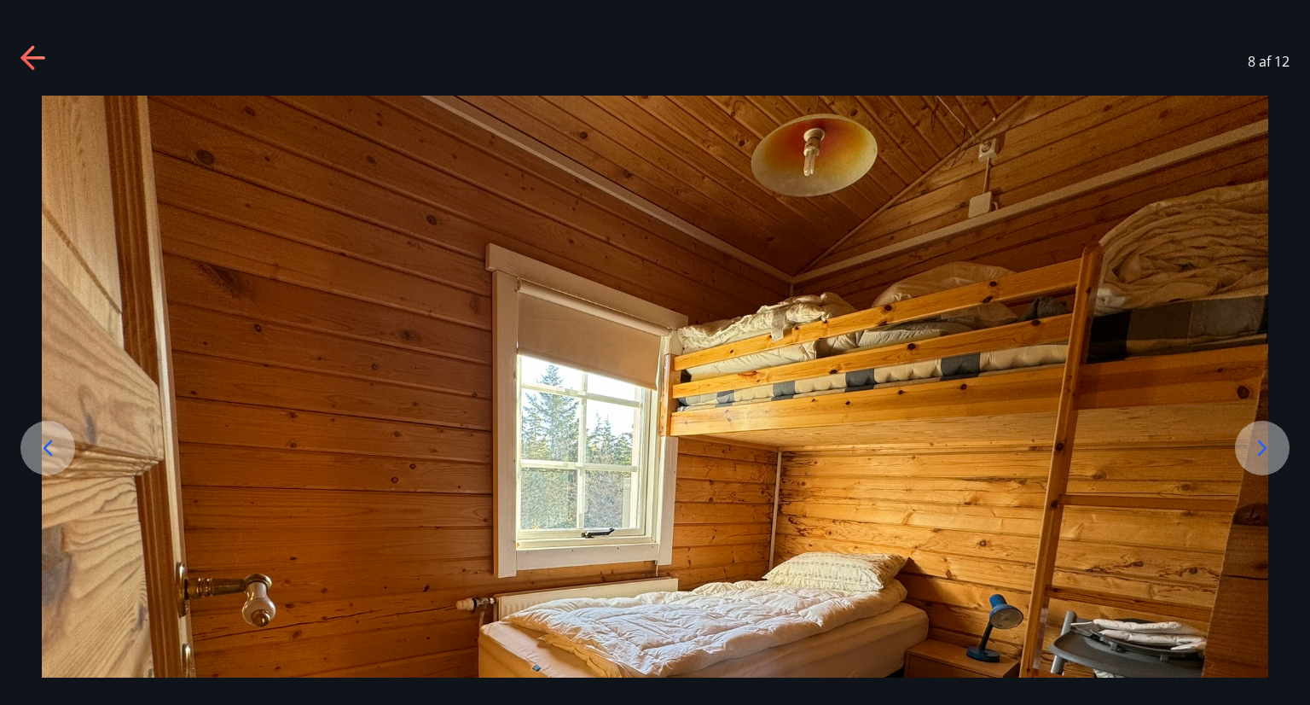
click at [276, 388] on img at bounding box center [655, 556] width 1227 height 920
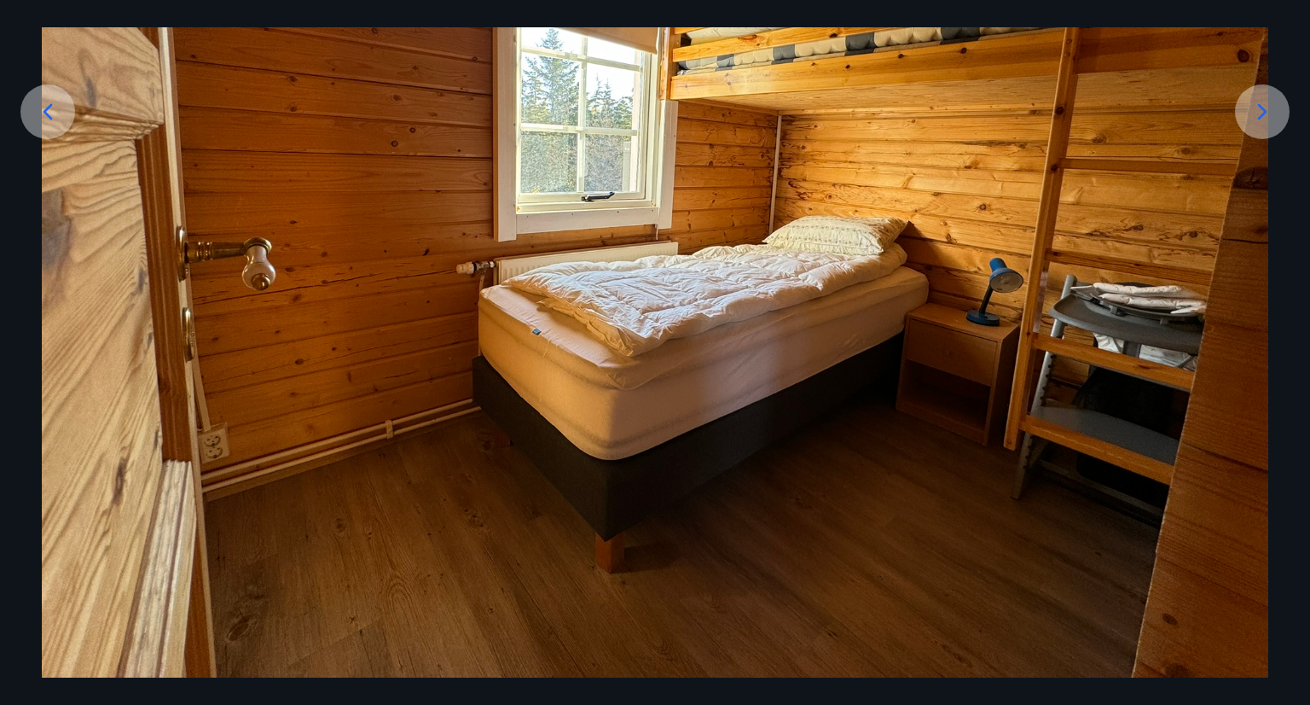
scroll to position [339, 0]
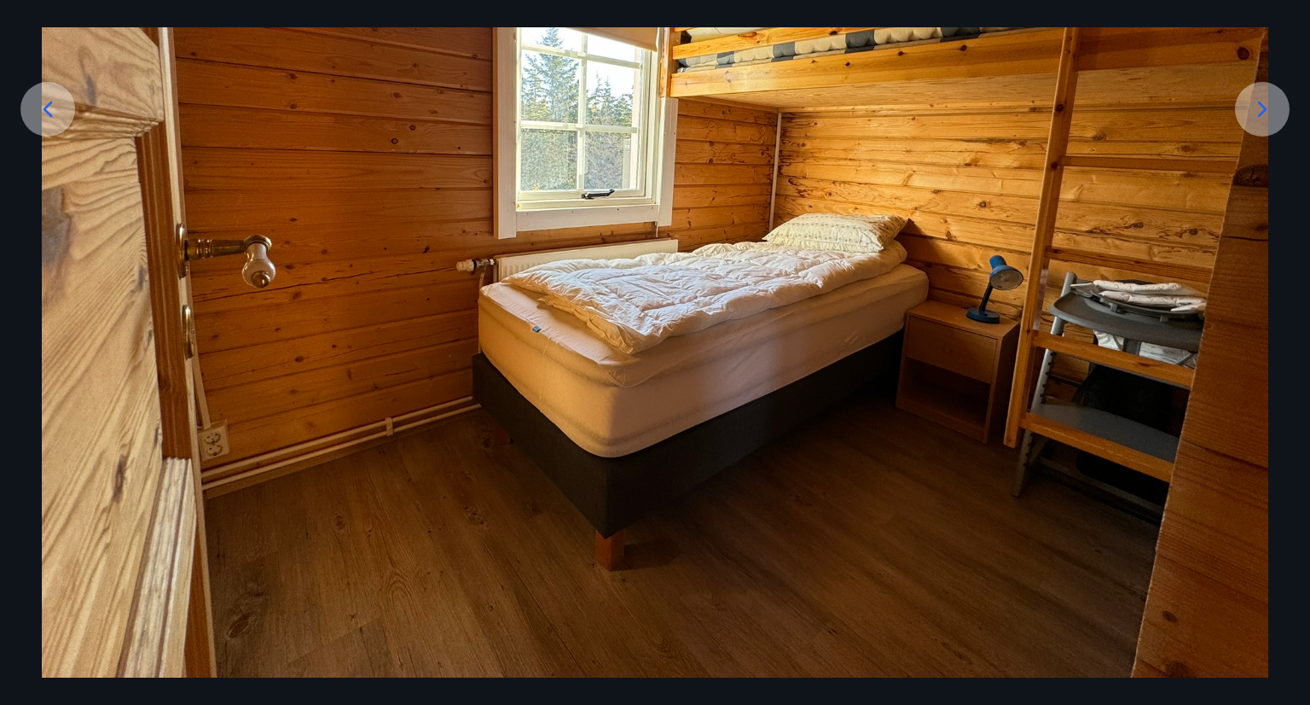
click at [50, 103] on icon at bounding box center [48, 110] width 9 height 16
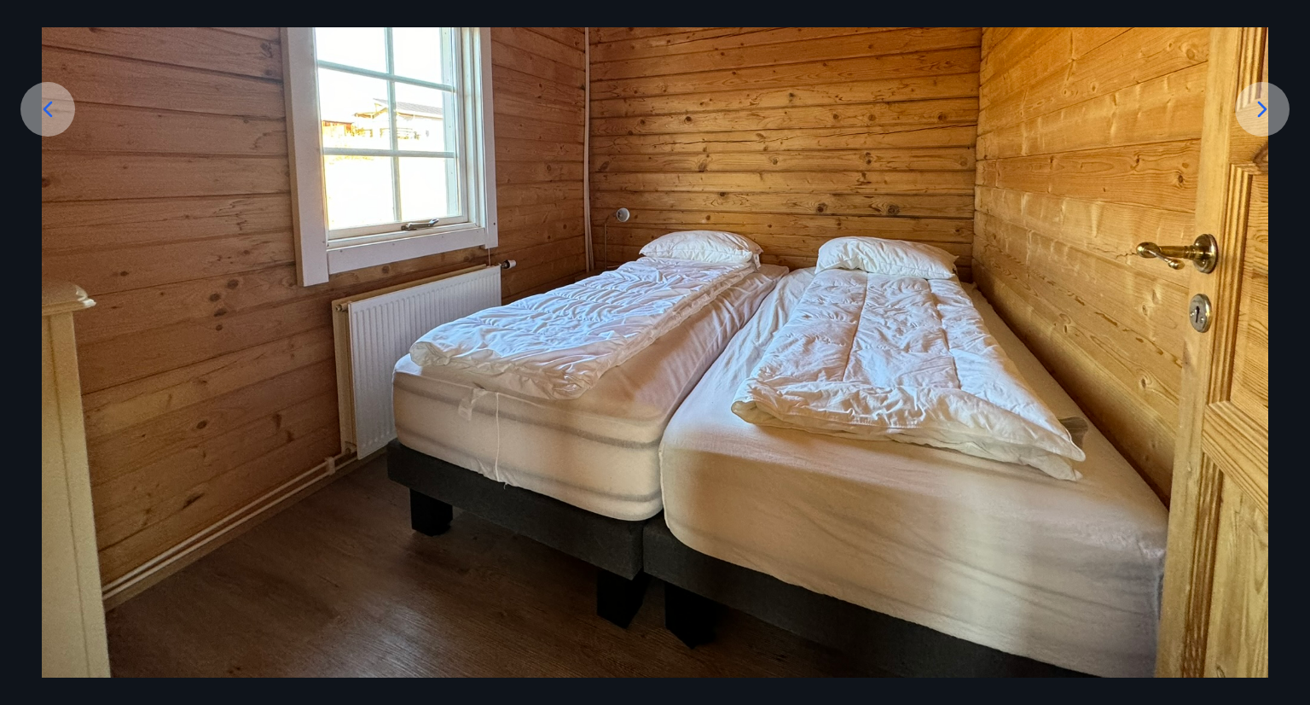
click at [50, 103] on icon at bounding box center [48, 110] width 9 height 16
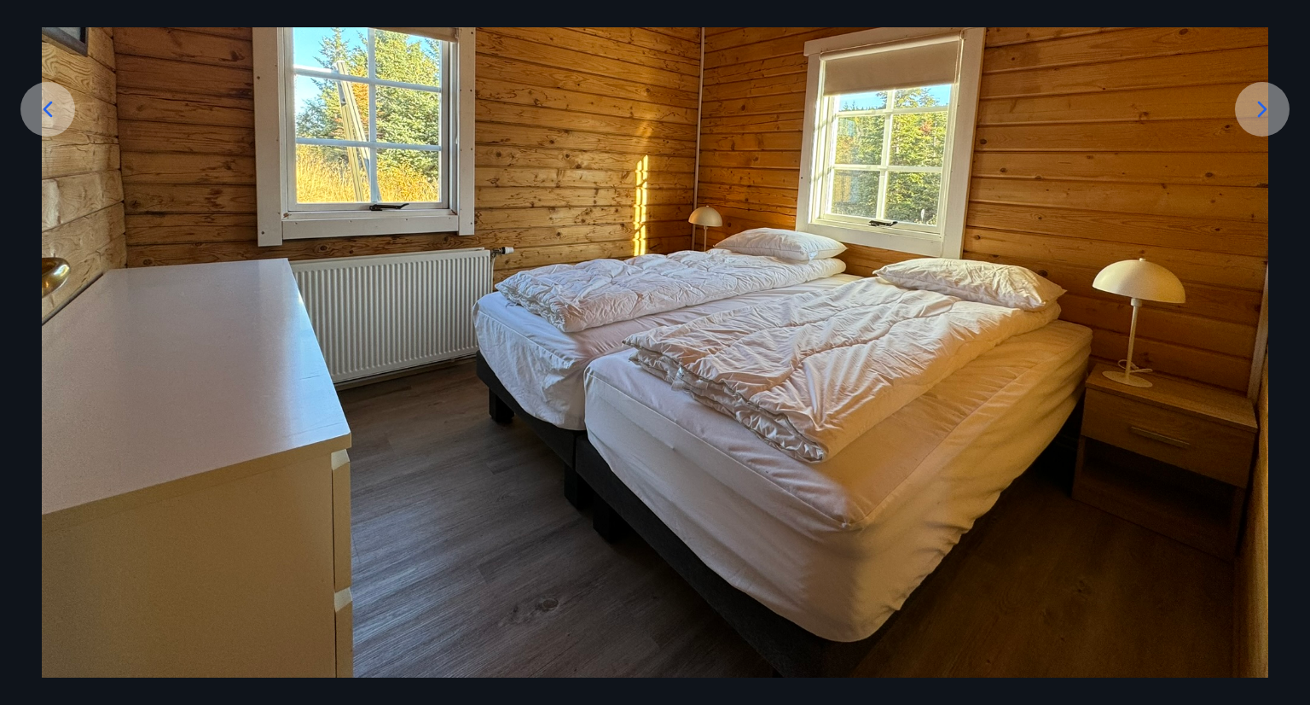
click at [50, 103] on icon at bounding box center [48, 110] width 9 height 16
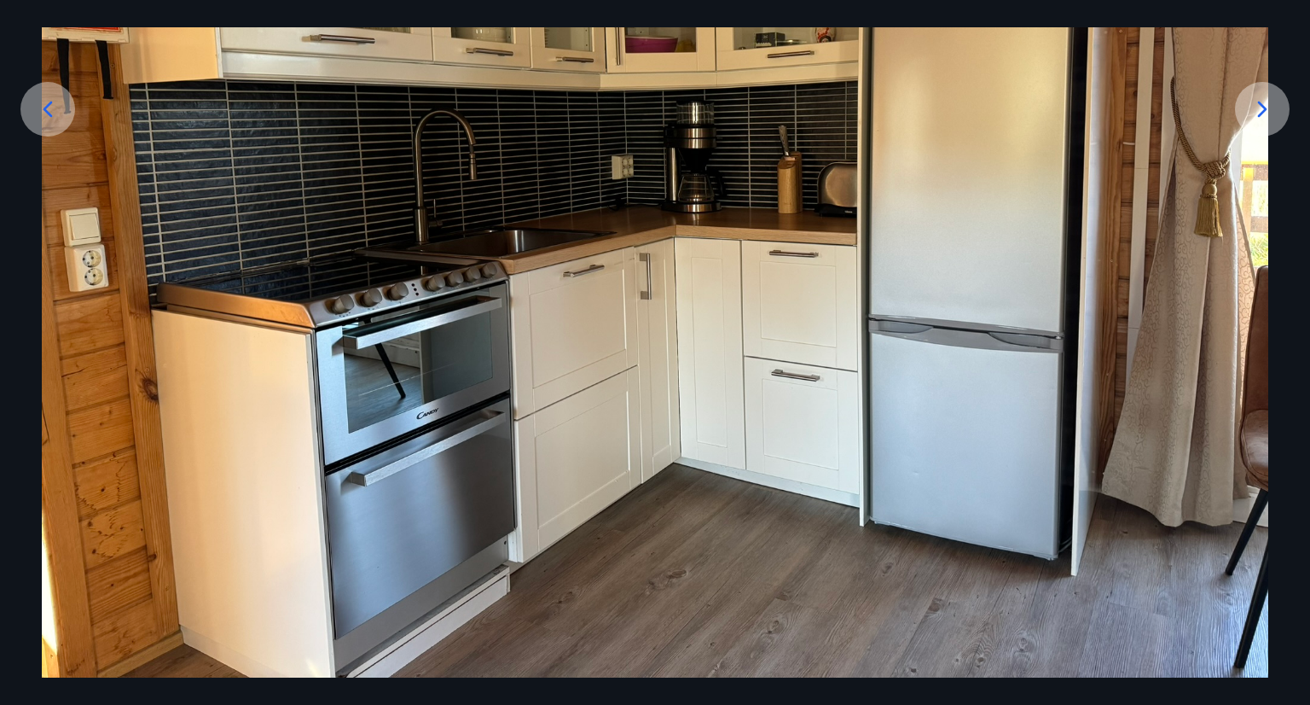
click at [50, 103] on icon at bounding box center [48, 110] width 9 height 16
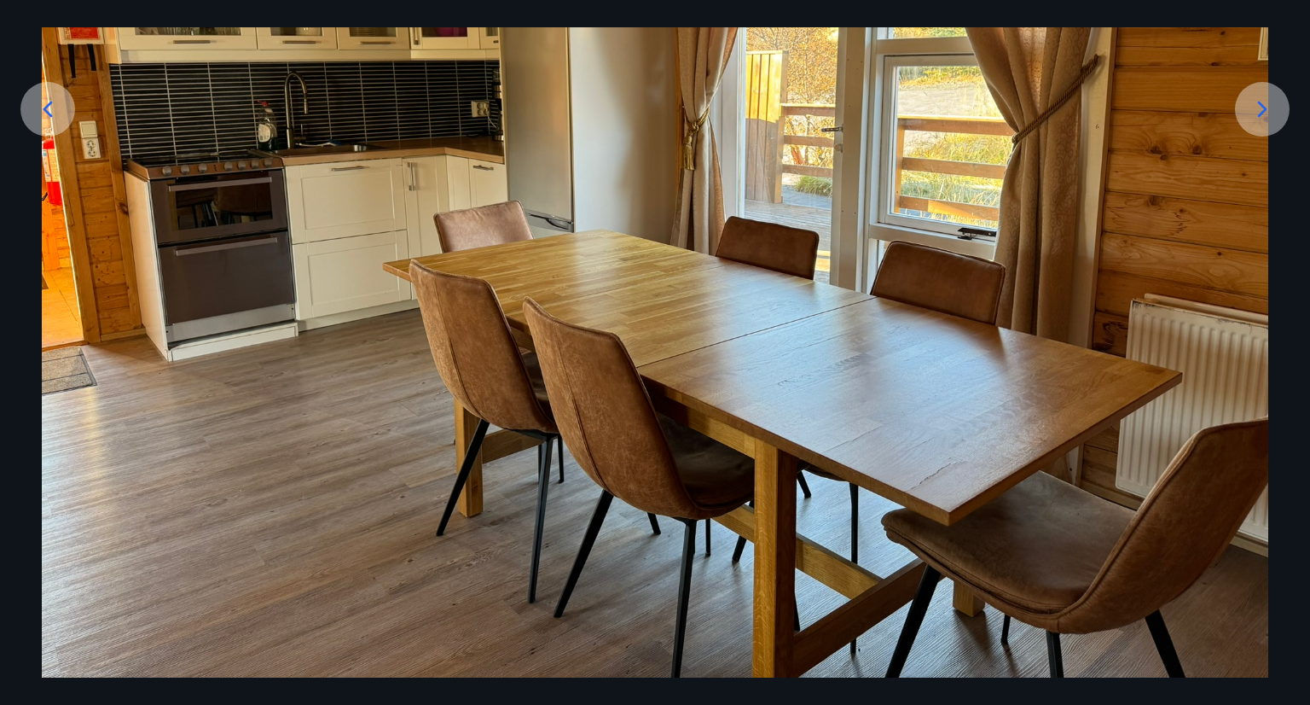
click at [50, 103] on icon at bounding box center [48, 110] width 9 height 16
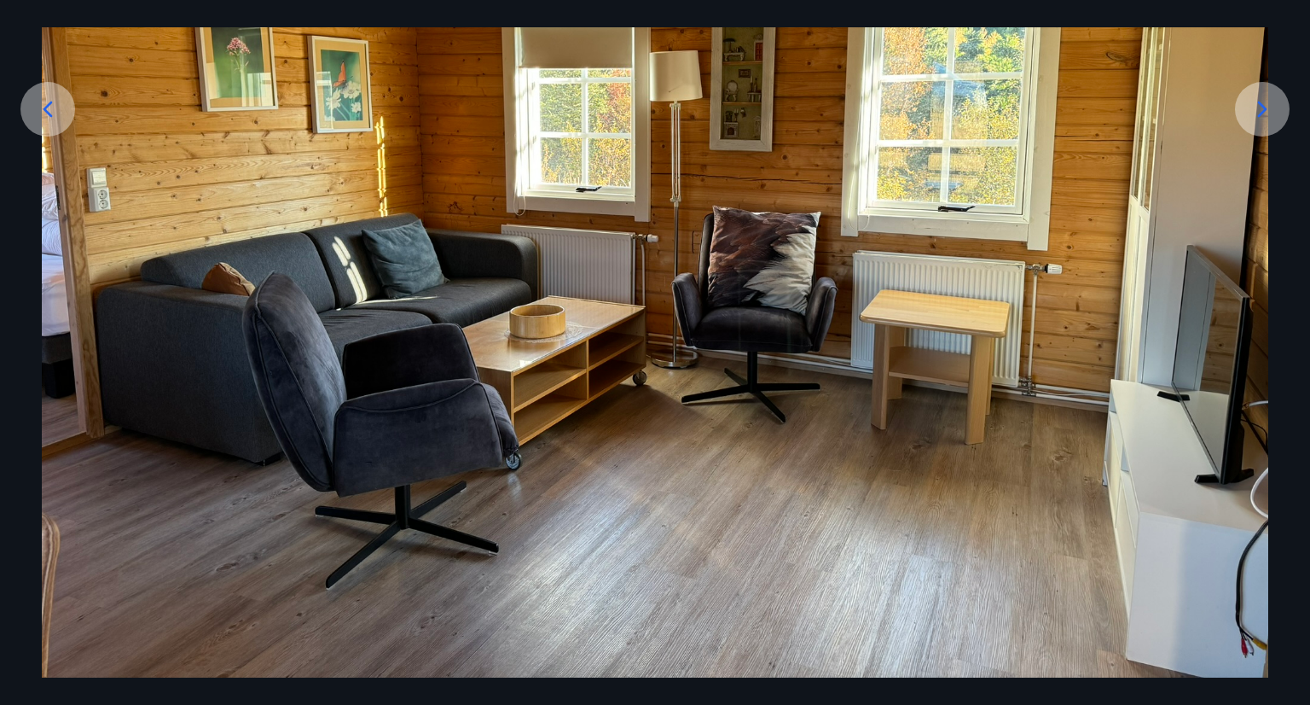
click at [43, 111] on icon at bounding box center [47, 109] width 27 height 27
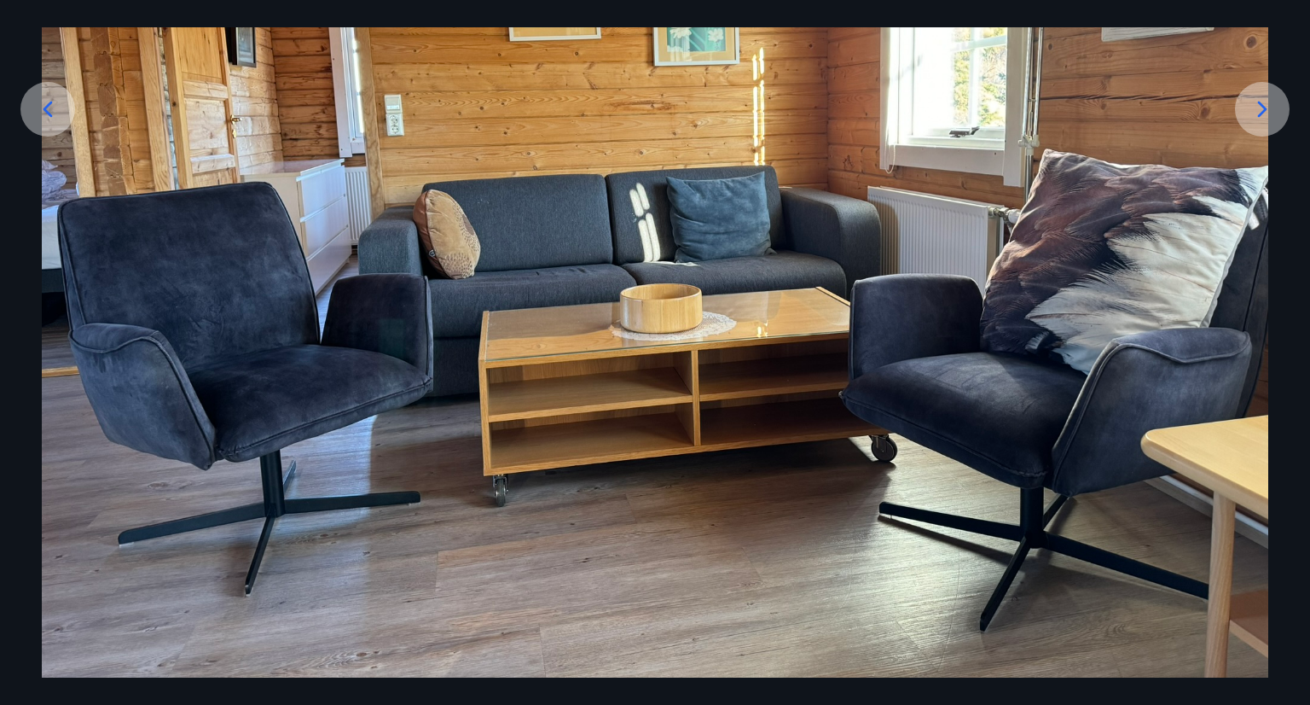
click at [43, 111] on icon at bounding box center [47, 109] width 27 height 27
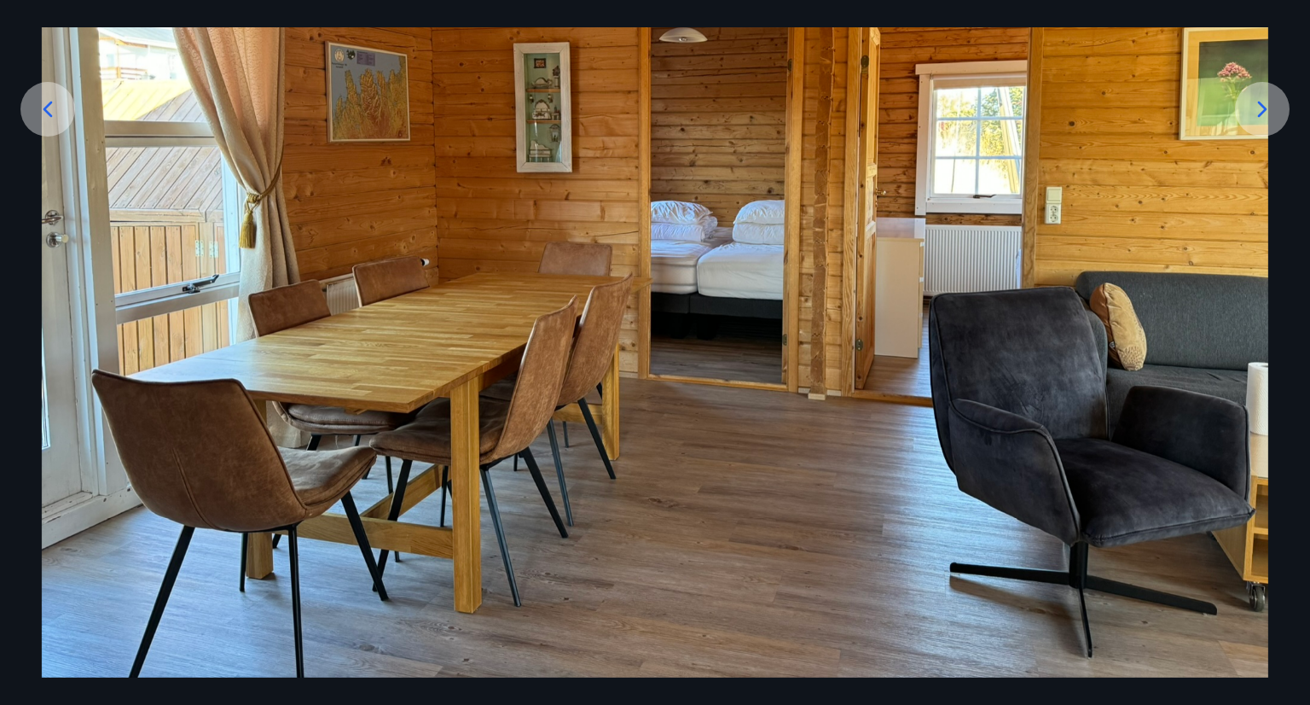
click at [43, 111] on icon at bounding box center [47, 109] width 27 height 27
click at [1261, 112] on icon at bounding box center [1262, 110] width 9 height 16
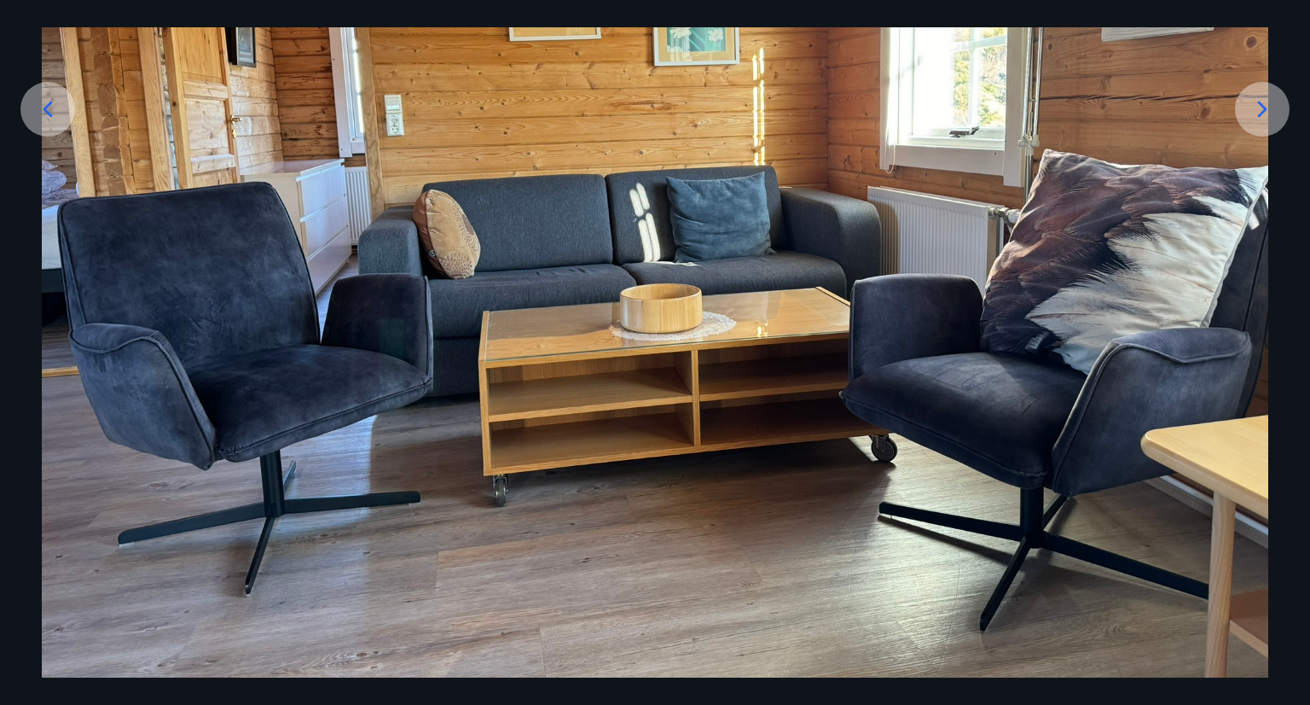
click at [1261, 112] on icon at bounding box center [1262, 110] width 9 height 16
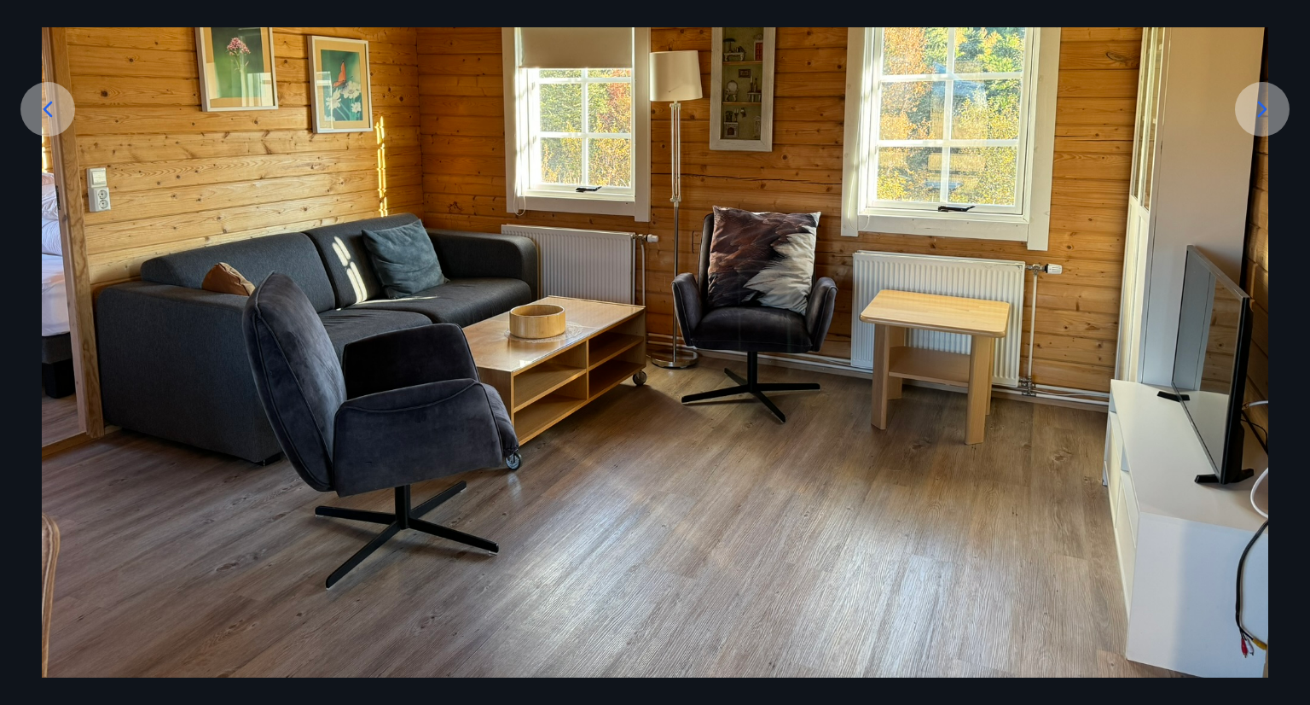
click at [1261, 112] on icon at bounding box center [1262, 110] width 9 height 16
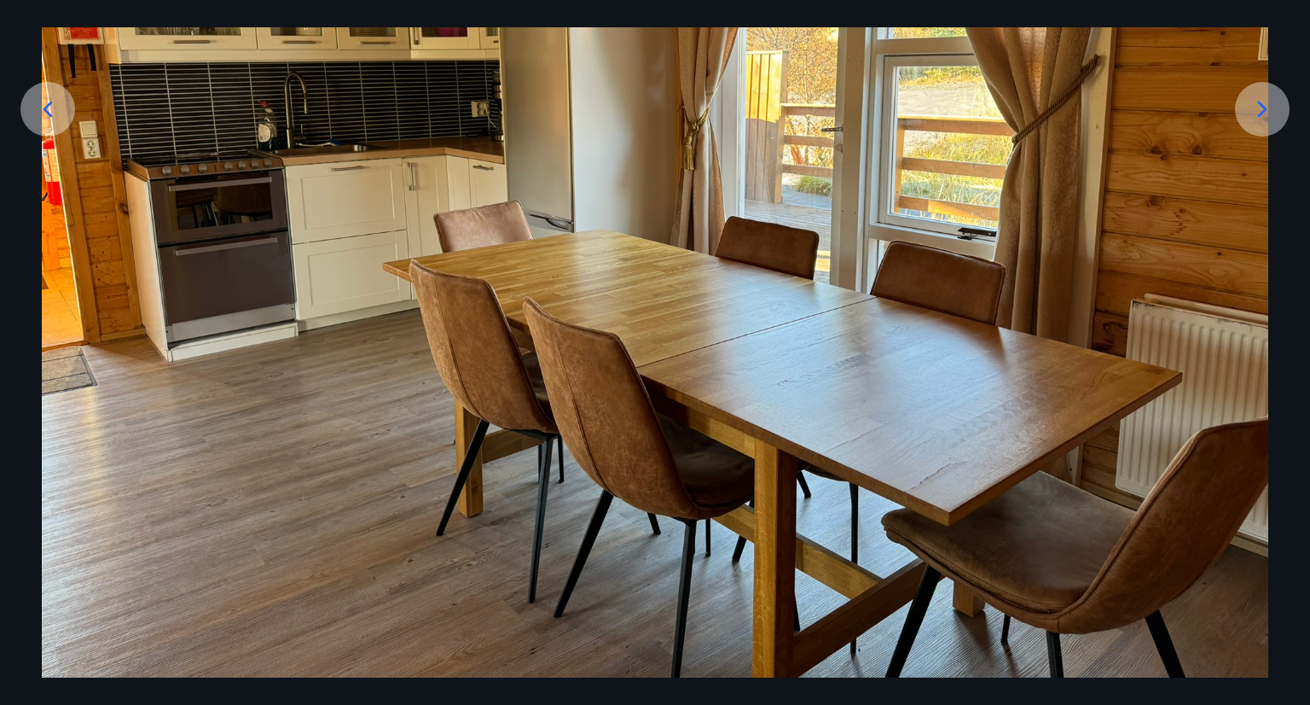
click at [1261, 112] on icon at bounding box center [1262, 110] width 9 height 16
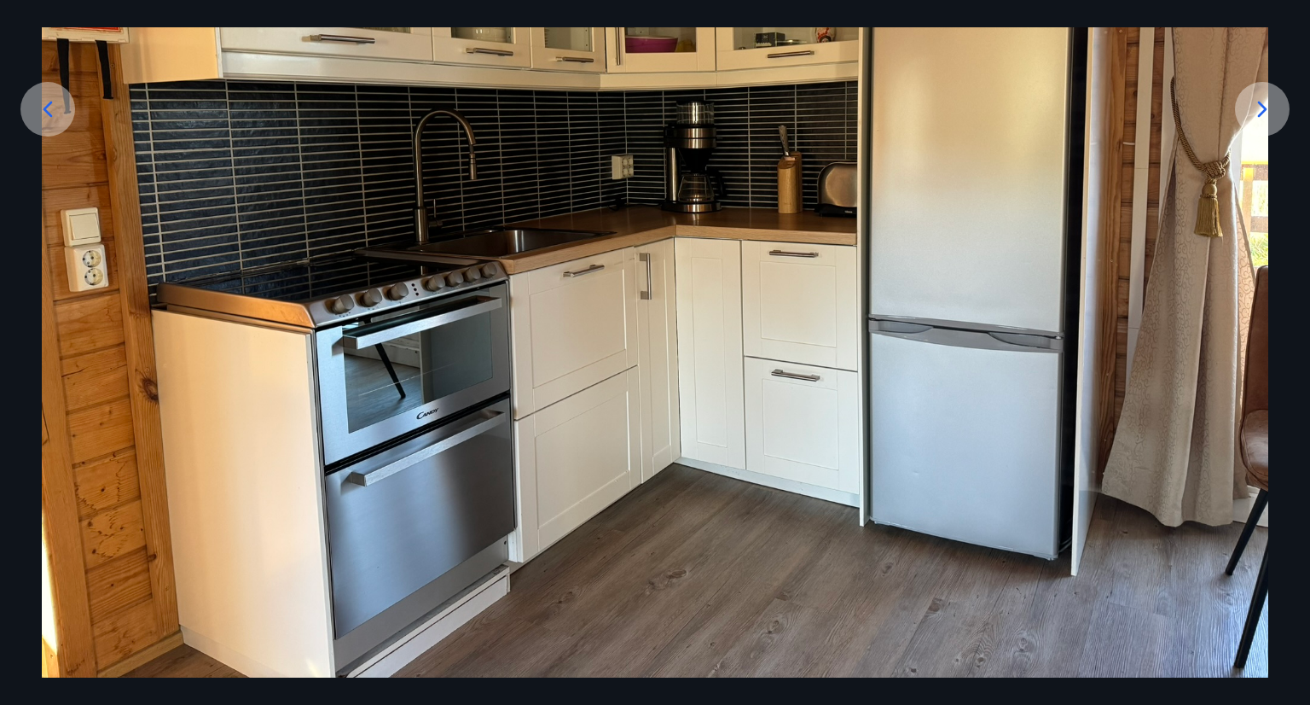
click at [1261, 112] on icon at bounding box center [1262, 110] width 9 height 16
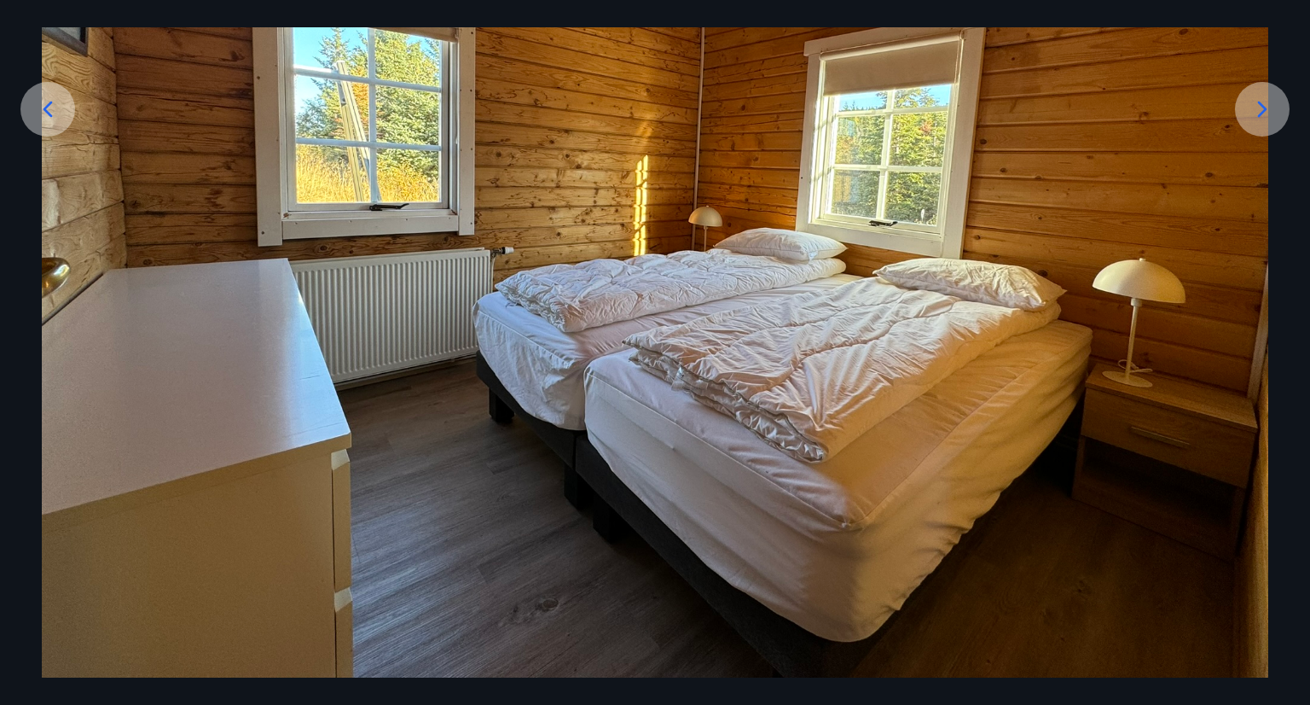
click at [1261, 112] on icon at bounding box center [1262, 110] width 9 height 16
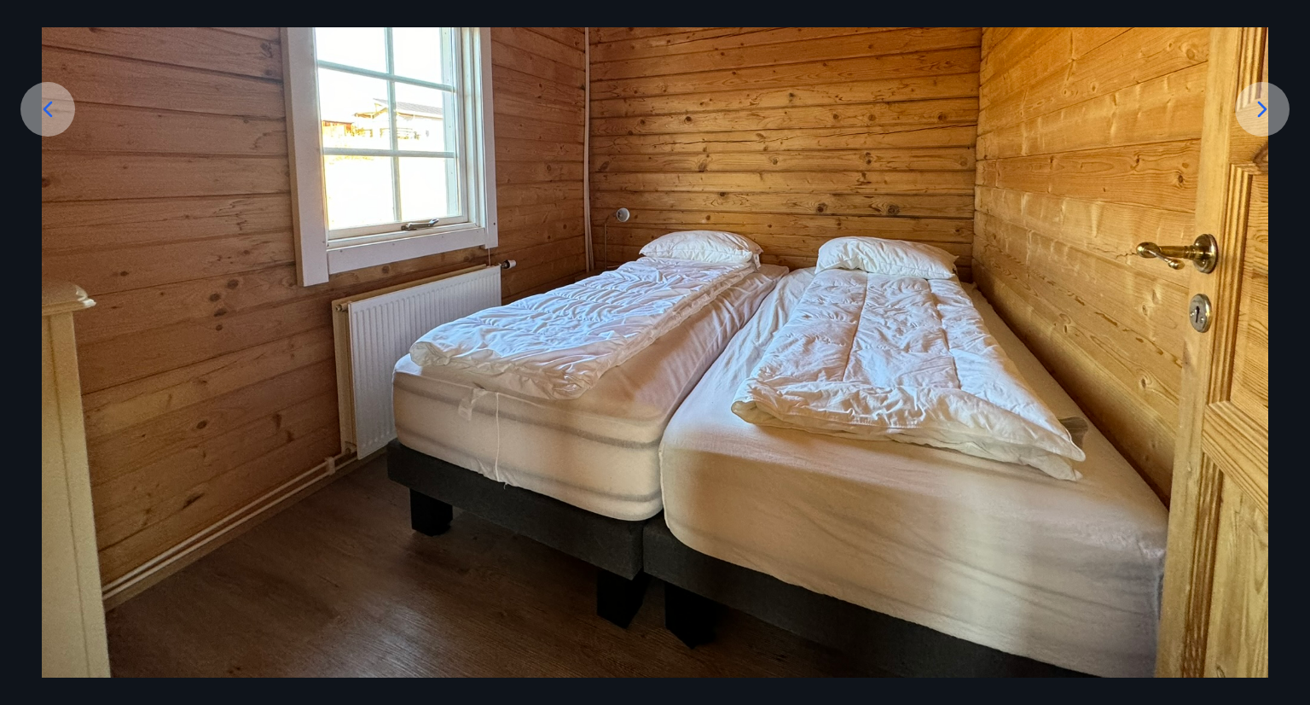
click at [1261, 112] on icon at bounding box center [1262, 110] width 9 height 16
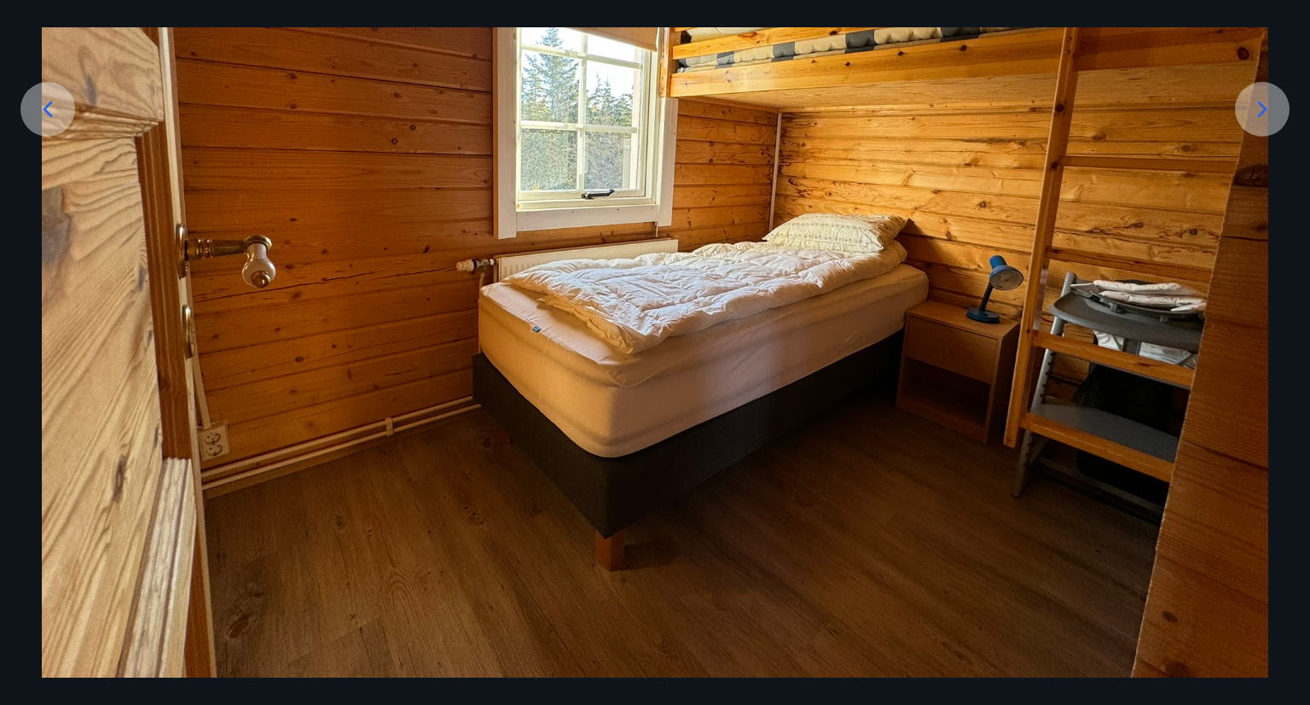
click at [1261, 112] on icon at bounding box center [1262, 110] width 9 height 16
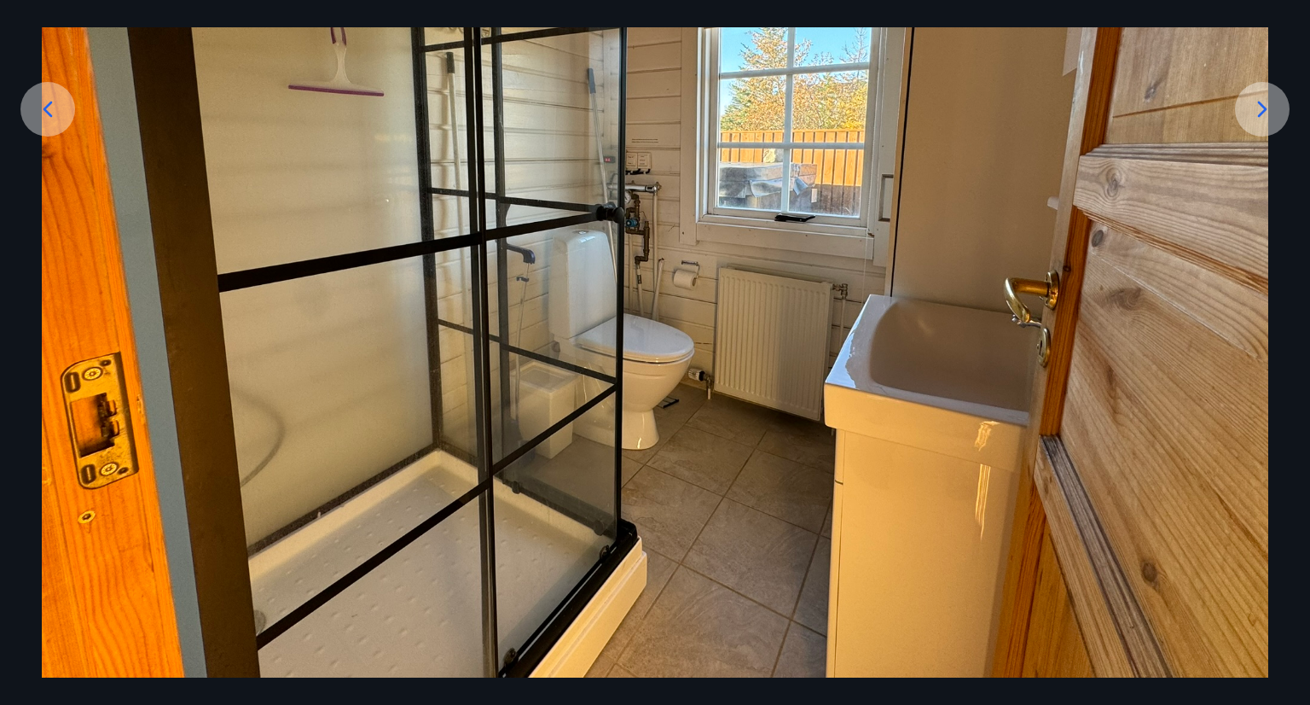
click at [1261, 112] on icon at bounding box center [1262, 110] width 9 height 16
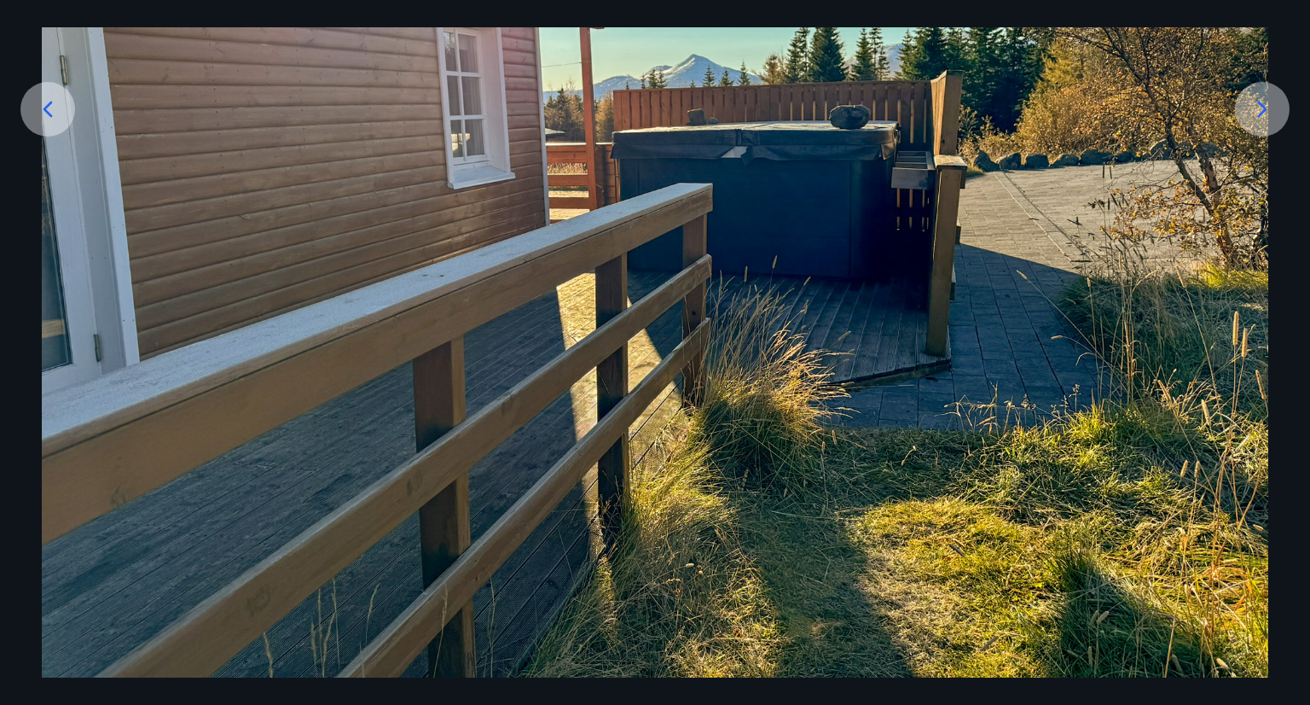
click at [1261, 112] on icon at bounding box center [1262, 110] width 9 height 16
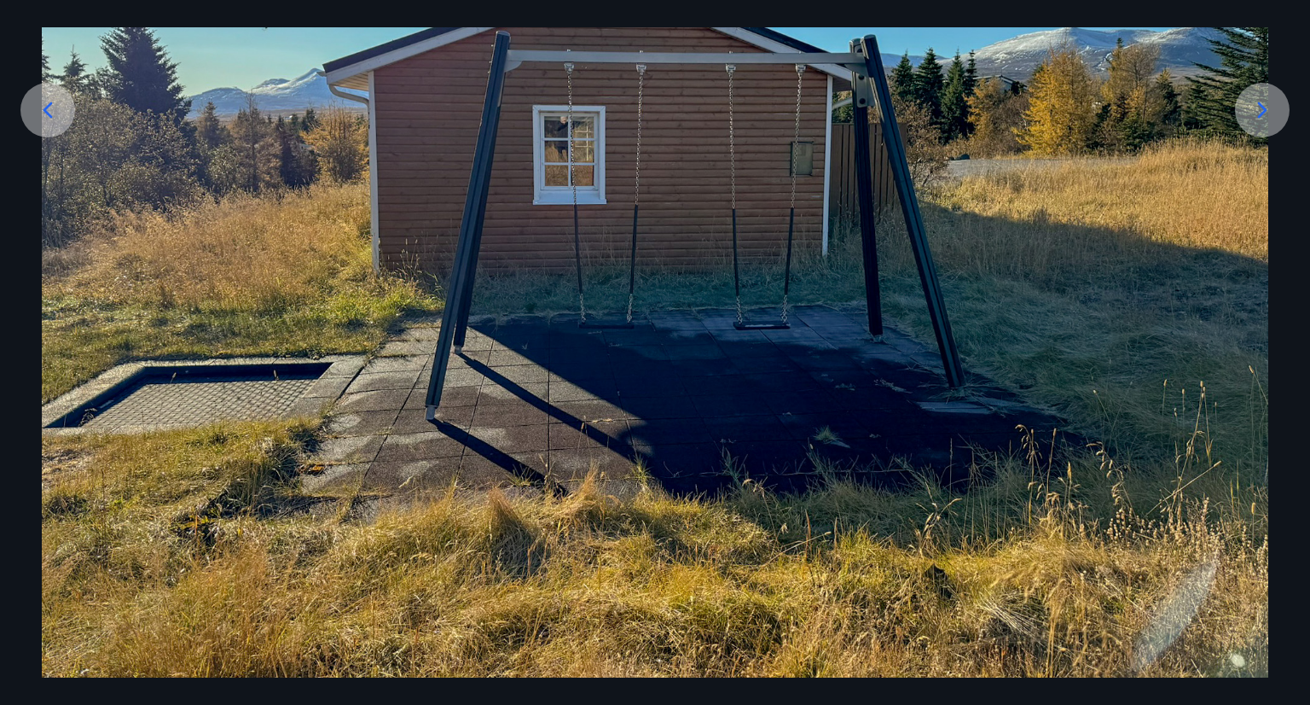
scroll to position [338, 0]
click at [1261, 112] on icon at bounding box center [1262, 109] width 27 height 27
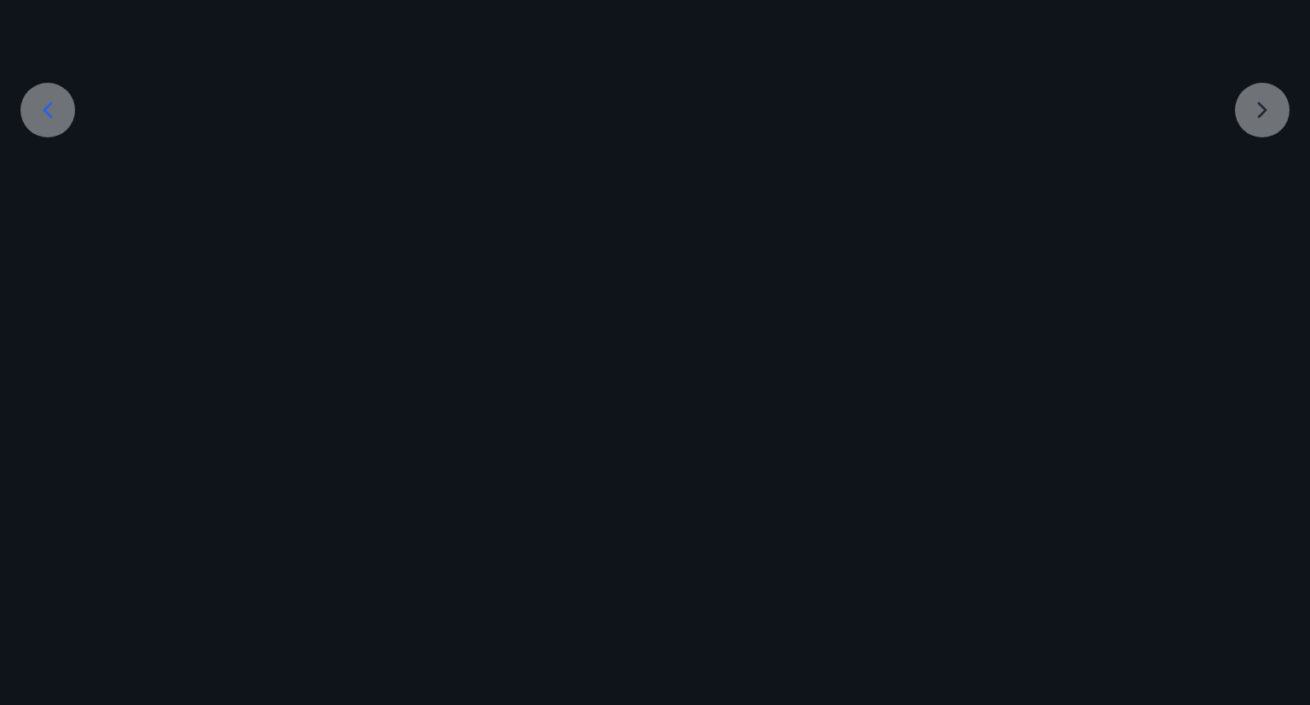
scroll to position [339, 0]
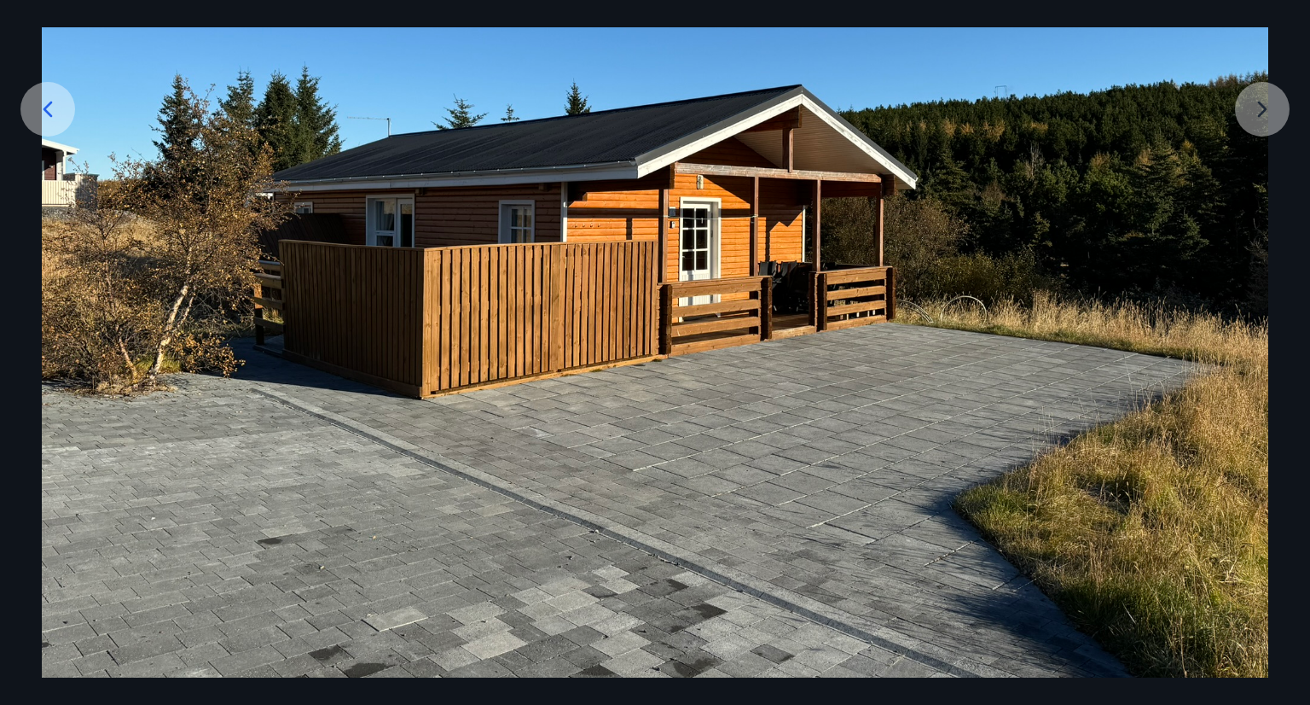
click at [1261, 112] on img at bounding box center [655, 217] width 1227 height 920
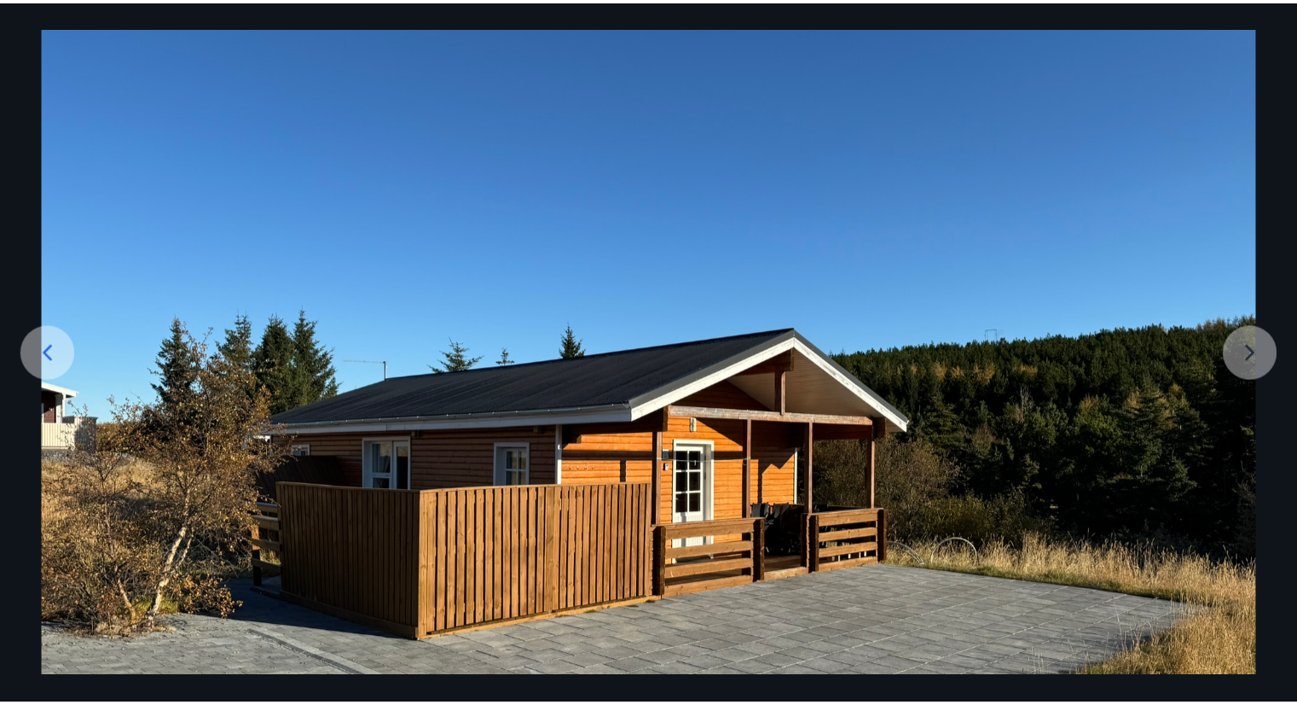
scroll to position [0, 0]
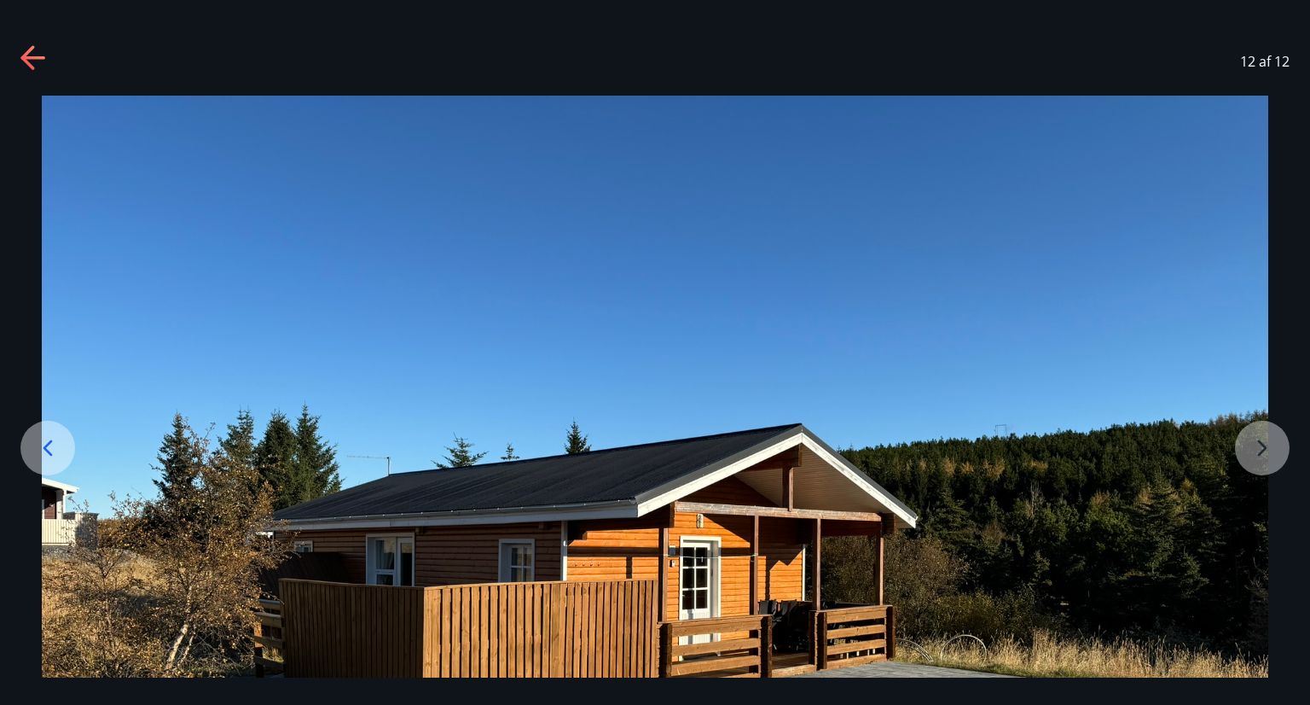
click at [37, 60] on icon at bounding box center [33, 58] width 27 height 27
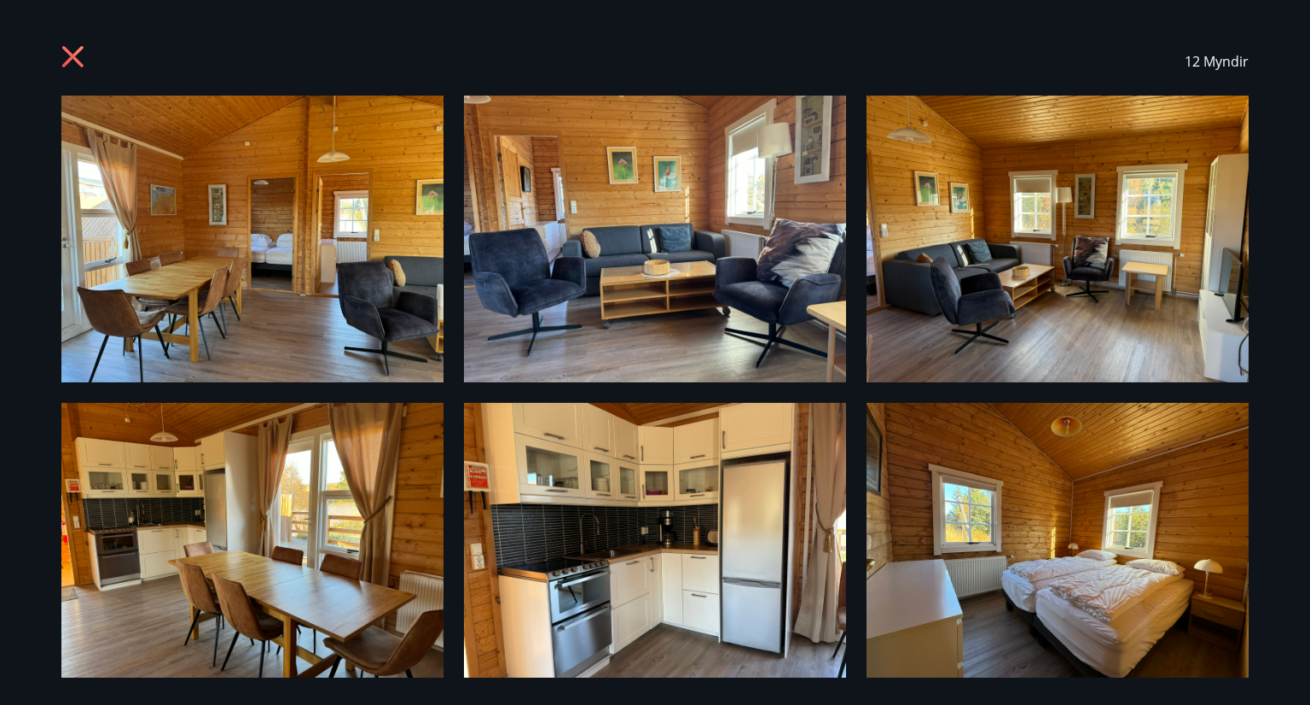
click at [69, 52] on icon at bounding box center [72, 56] width 21 height 21
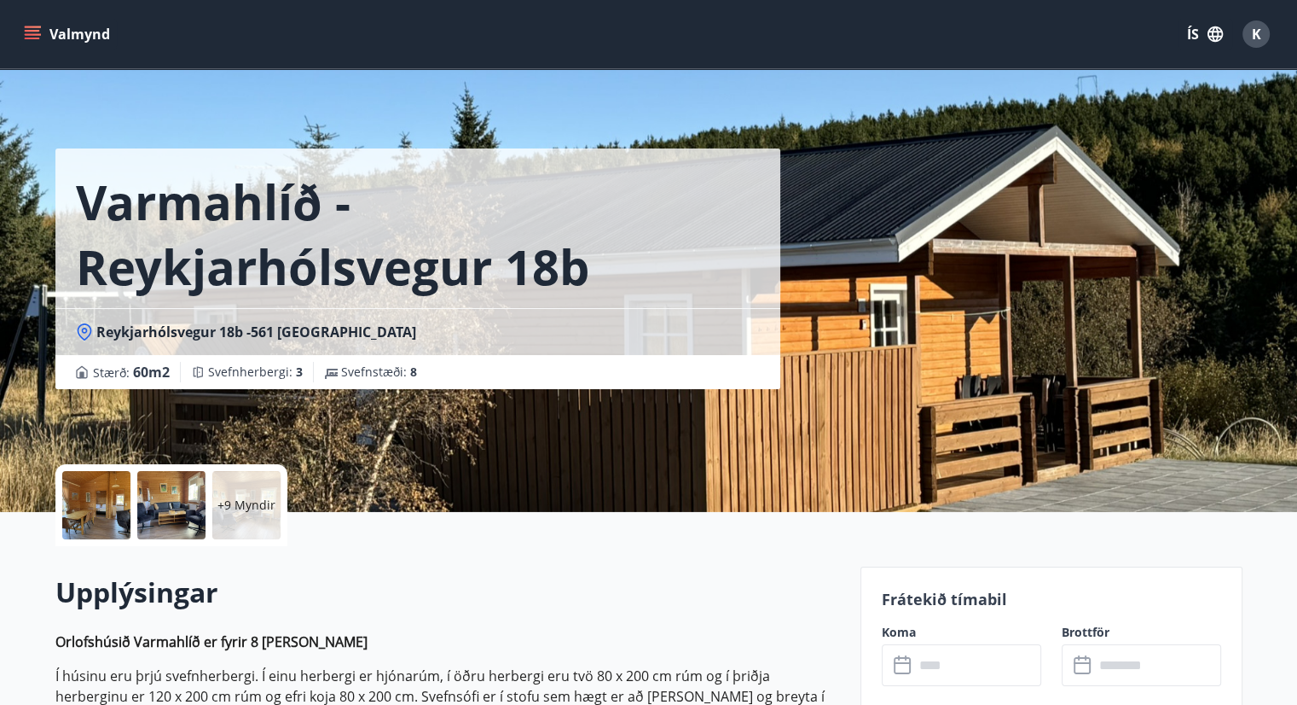
click at [32, 32] on icon "menu" at bounding box center [32, 34] width 17 height 17
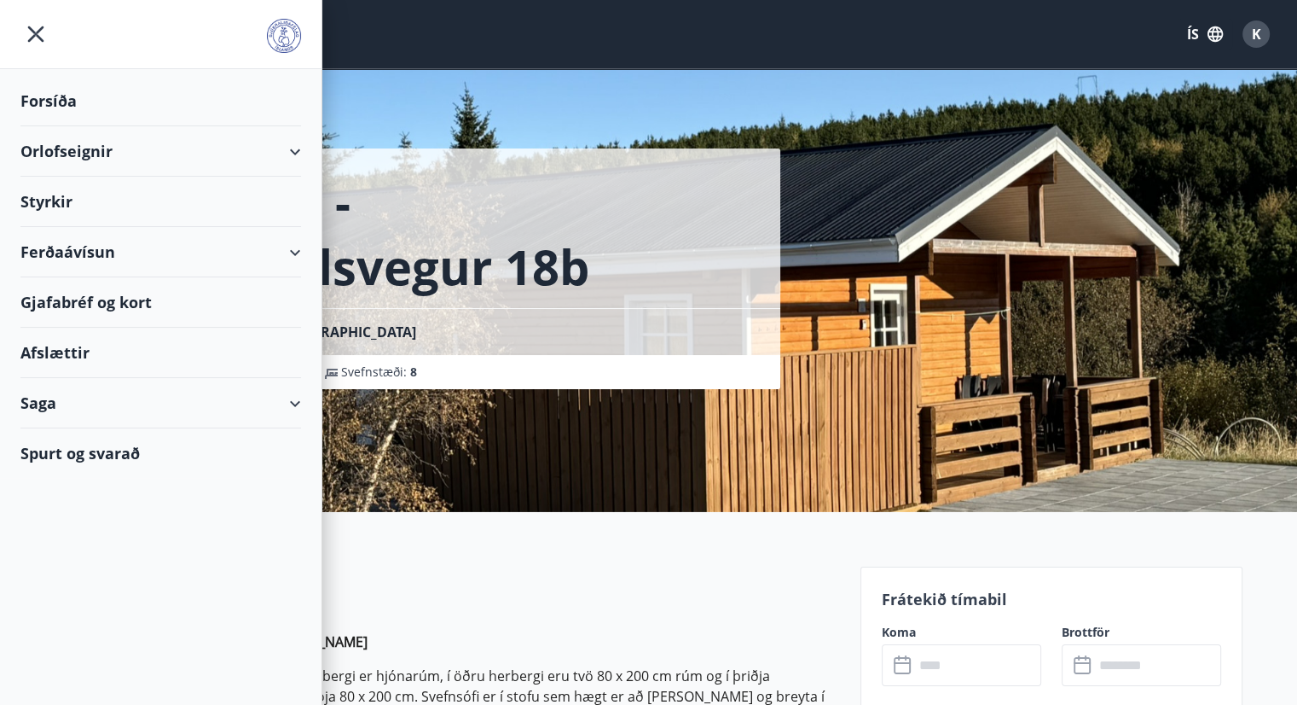
click at [286, 148] on div "Orlofseignir" at bounding box center [160, 151] width 281 height 50
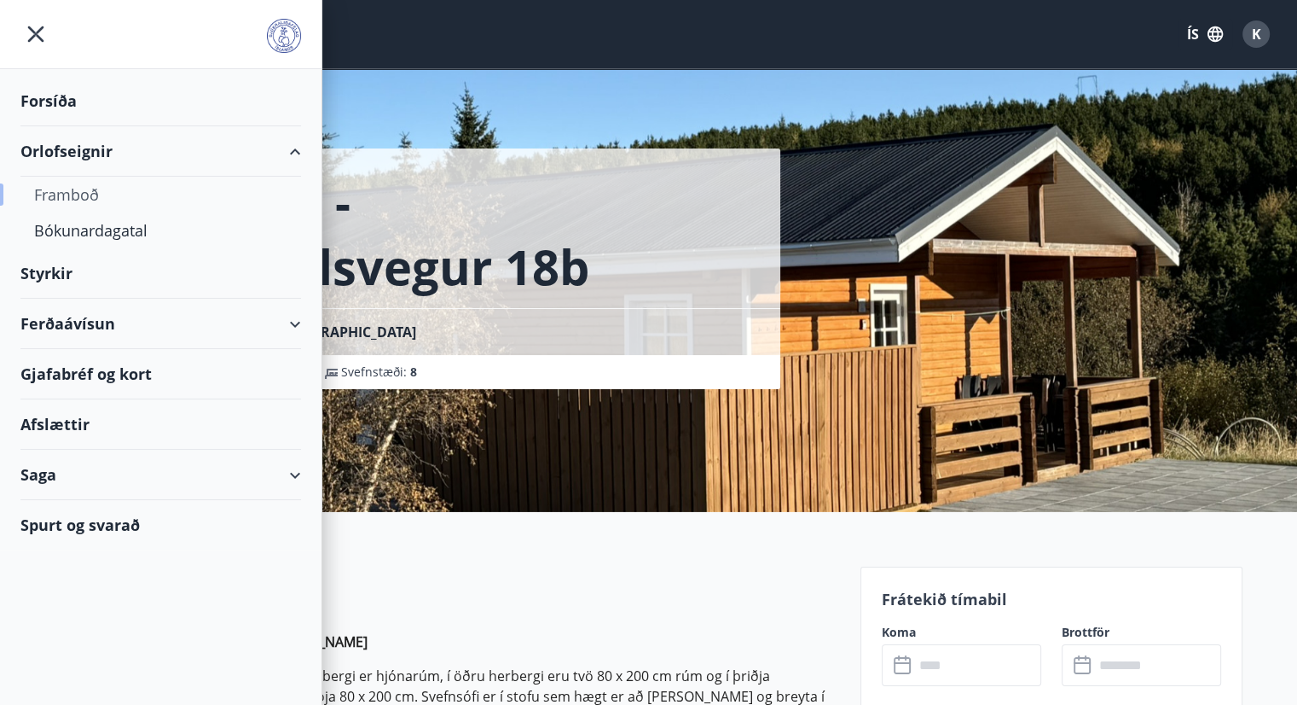
click at [95, 193] on div "Framboð" at bounding box center [160, 195] width 253 height 36
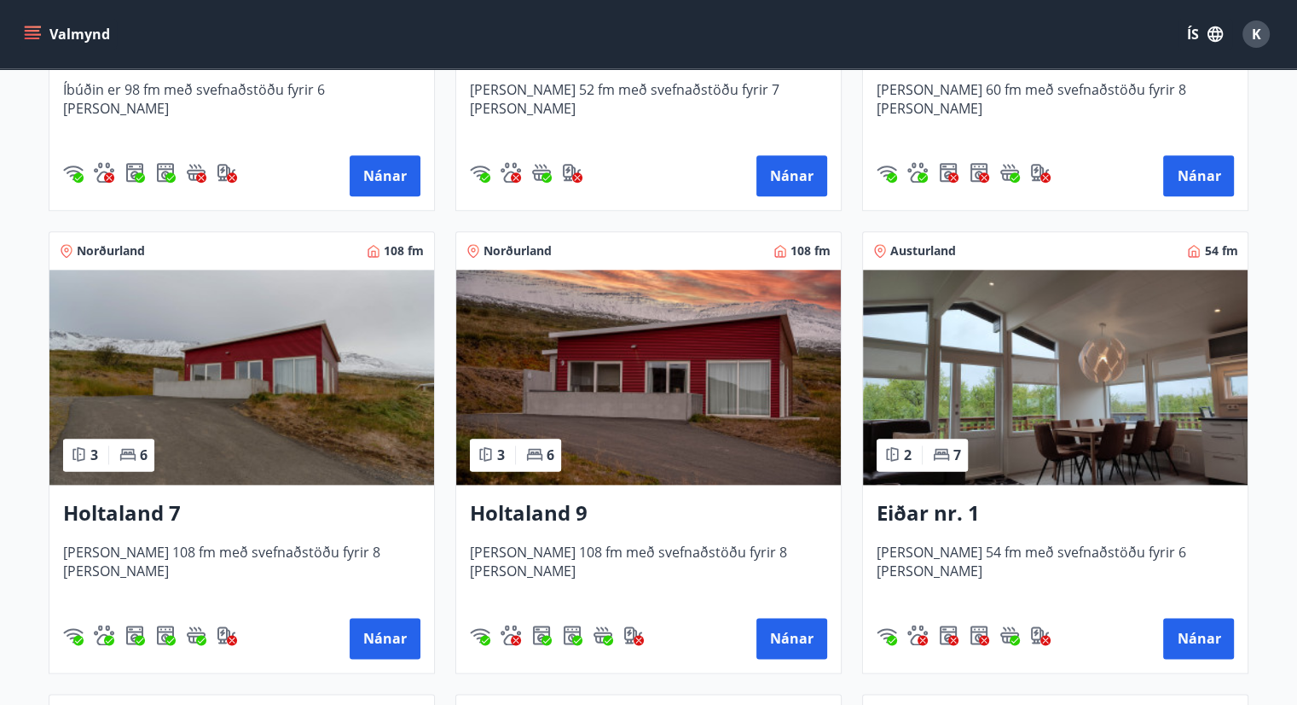
scroll to position [2013, 0]
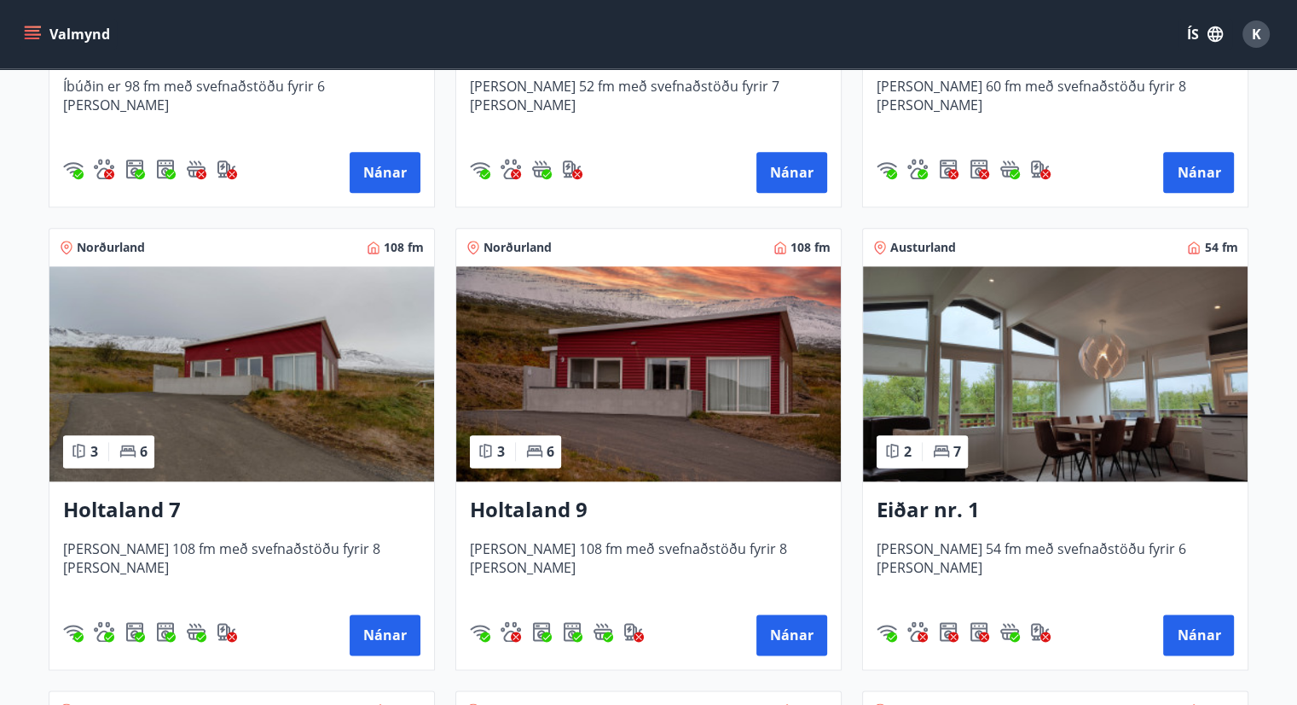
click at [233, 393] on img at bounding box center [241, 373] width 385 height 215
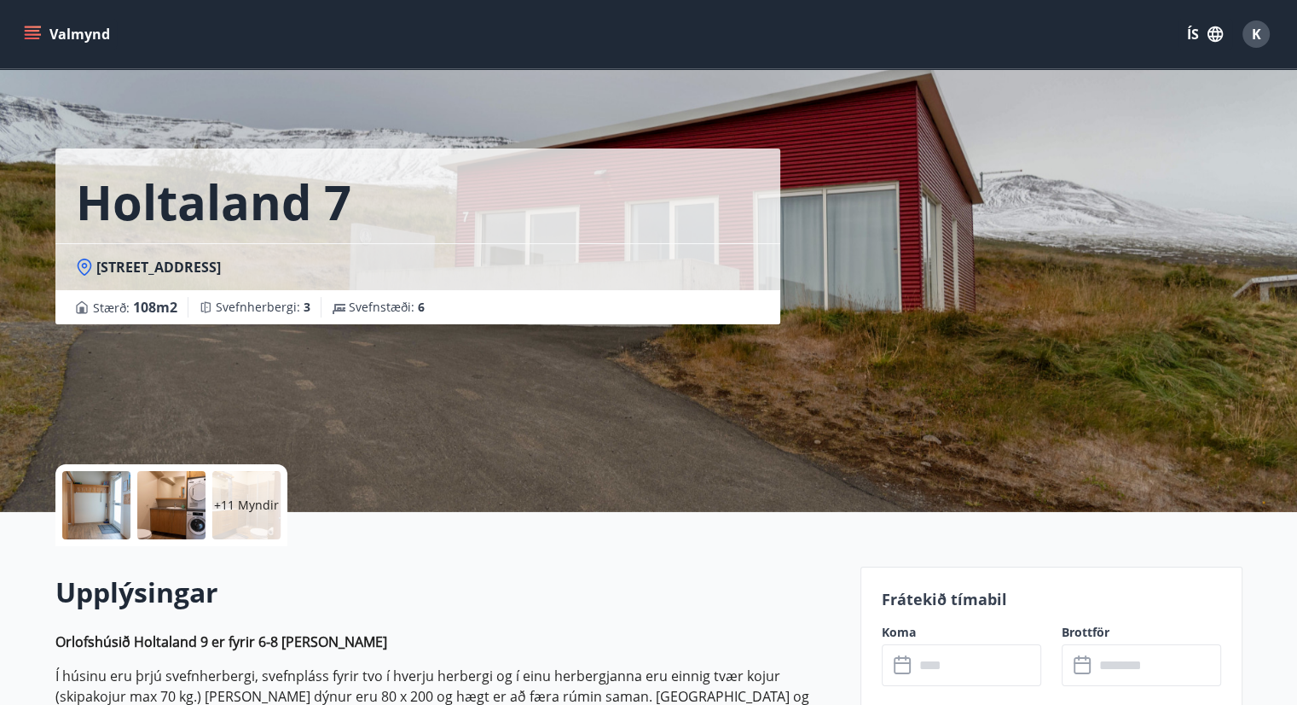
click at [85, 524] on div at bounding box center [96, 505] width 68 height 68
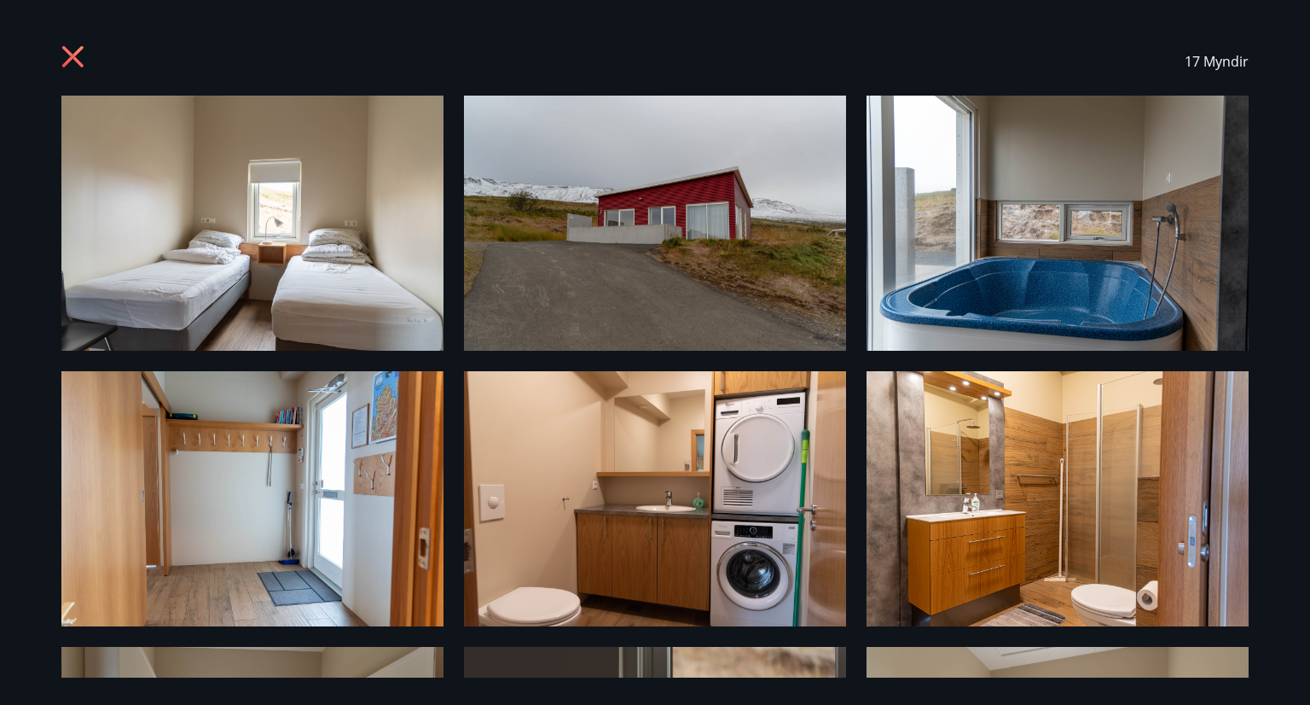
click at [308, 226] on img at bounding box center [252, 223] width 382 height 255
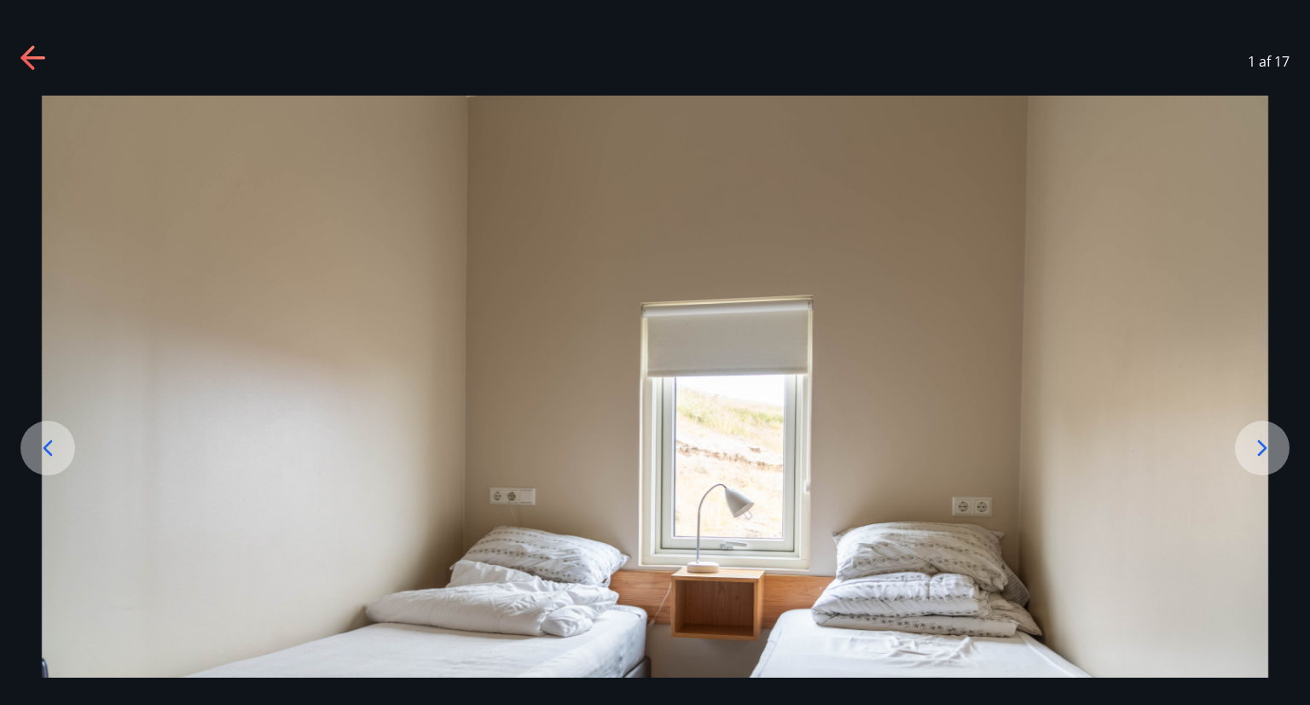
click at [560, 322] on img at bounding box center [655, 505] width 1227 height 819
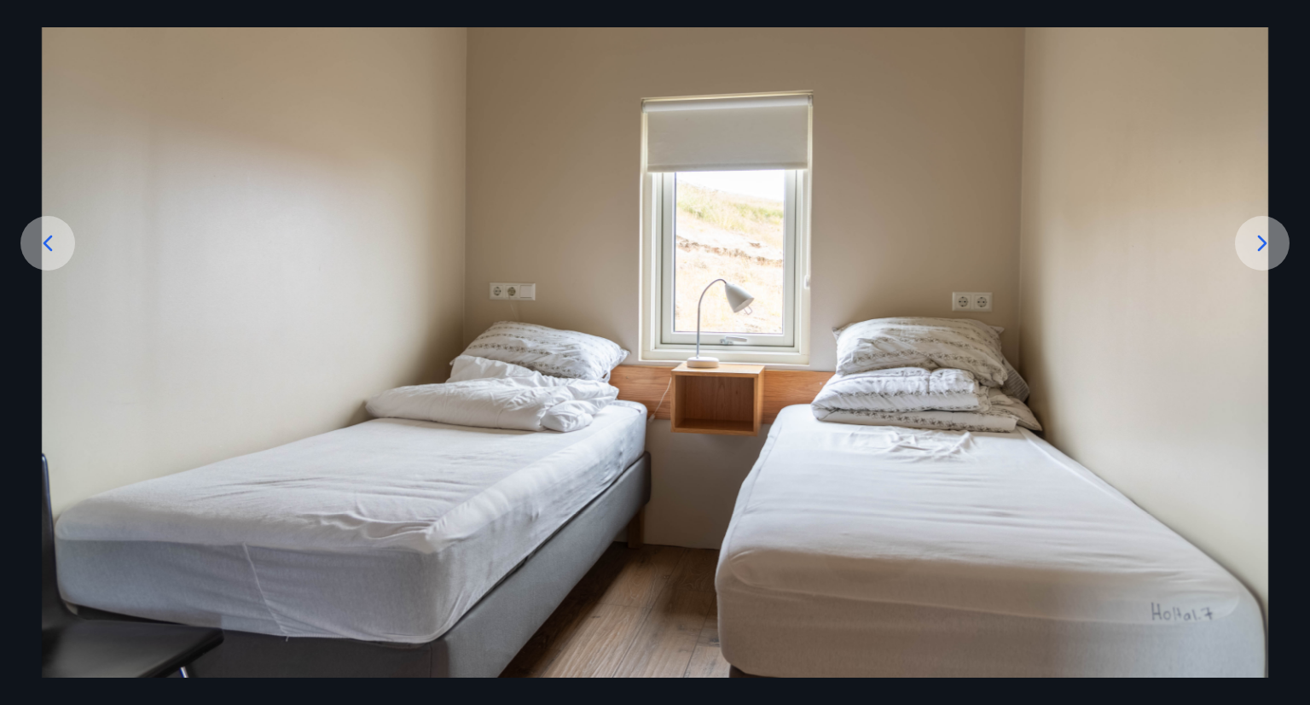
scroll to position [237, 0]
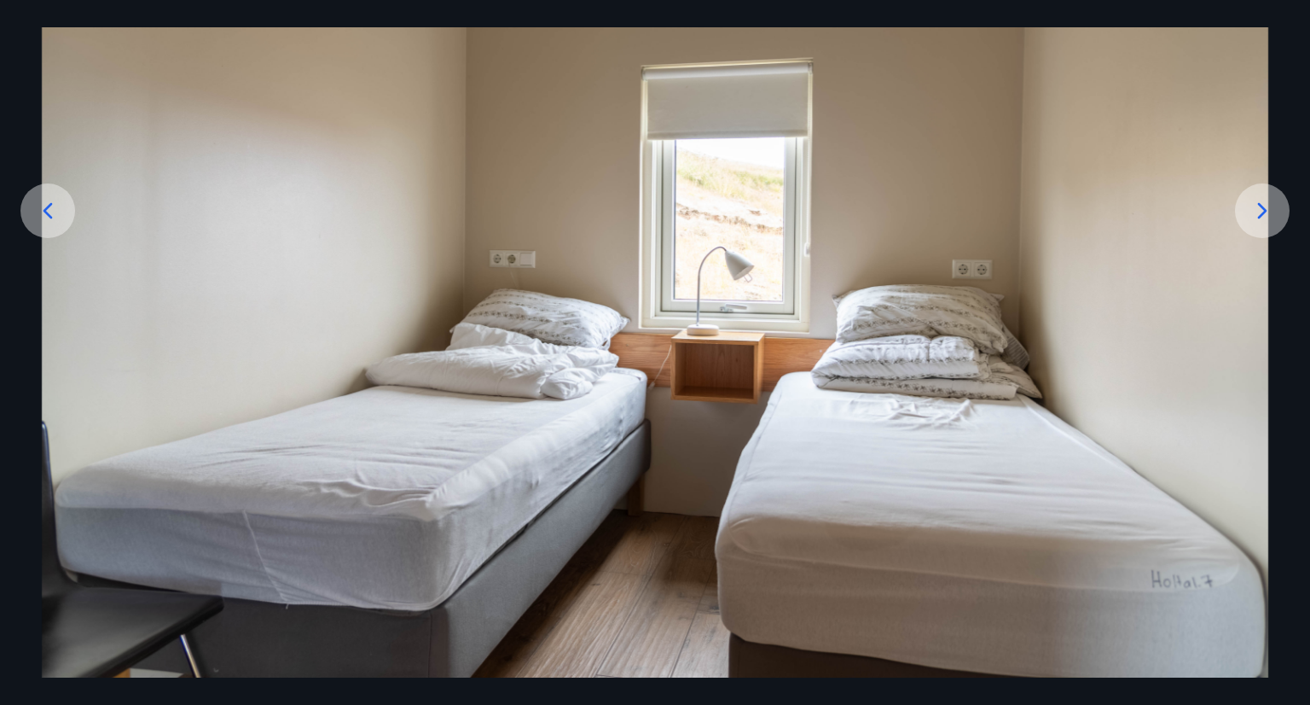
click at [1280, 197] on div at bounding box center [1262, 210] width 55 height 55
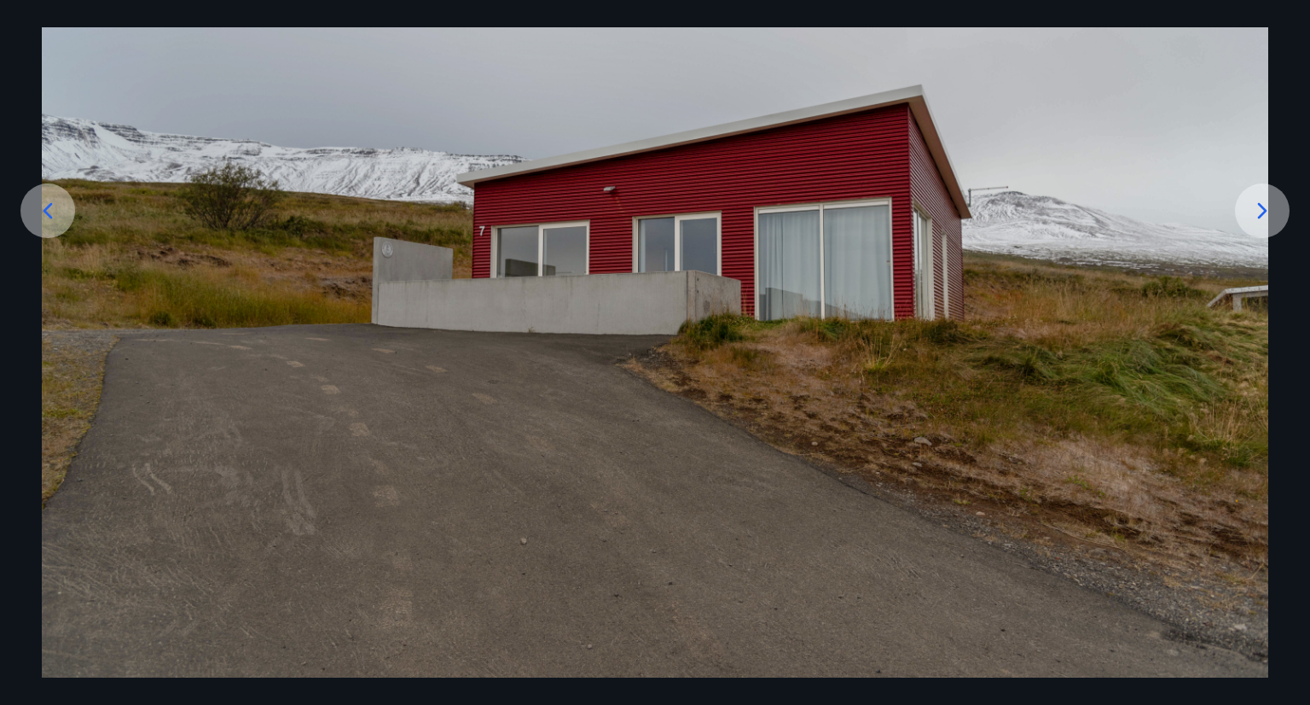
click at [1272, 206] on icon at bounding box center [1262, 210] width 27 height 27
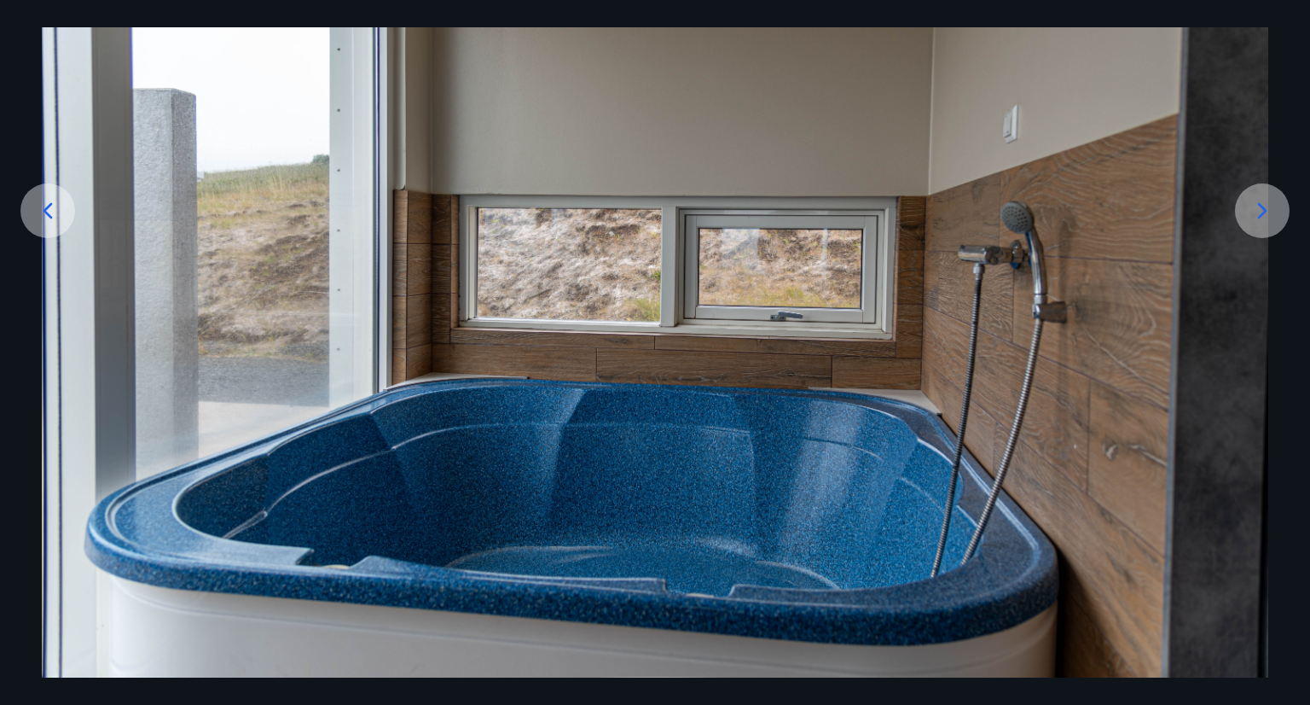
click at [1260, 206] on icon at bounding box center [1262, 211] width 9 height 16
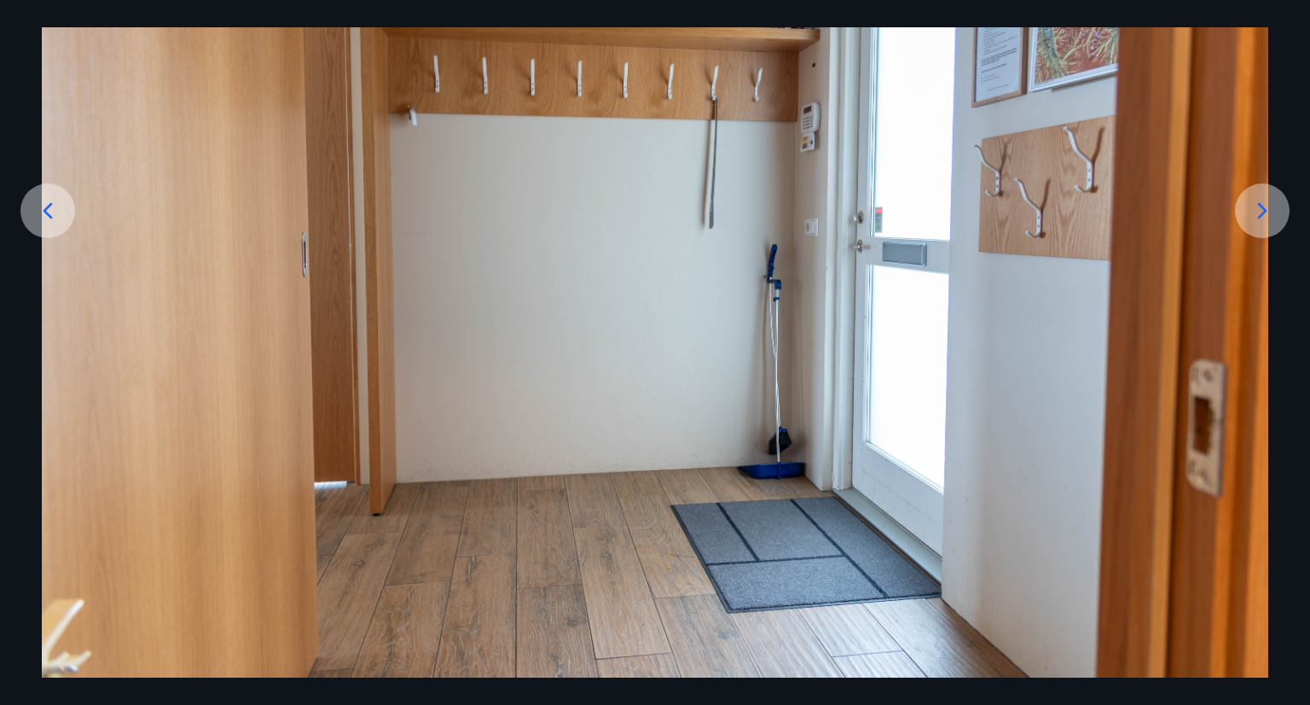
click at [1260, 206] on icon at bounding box center [1262, 211] width 9 height 16
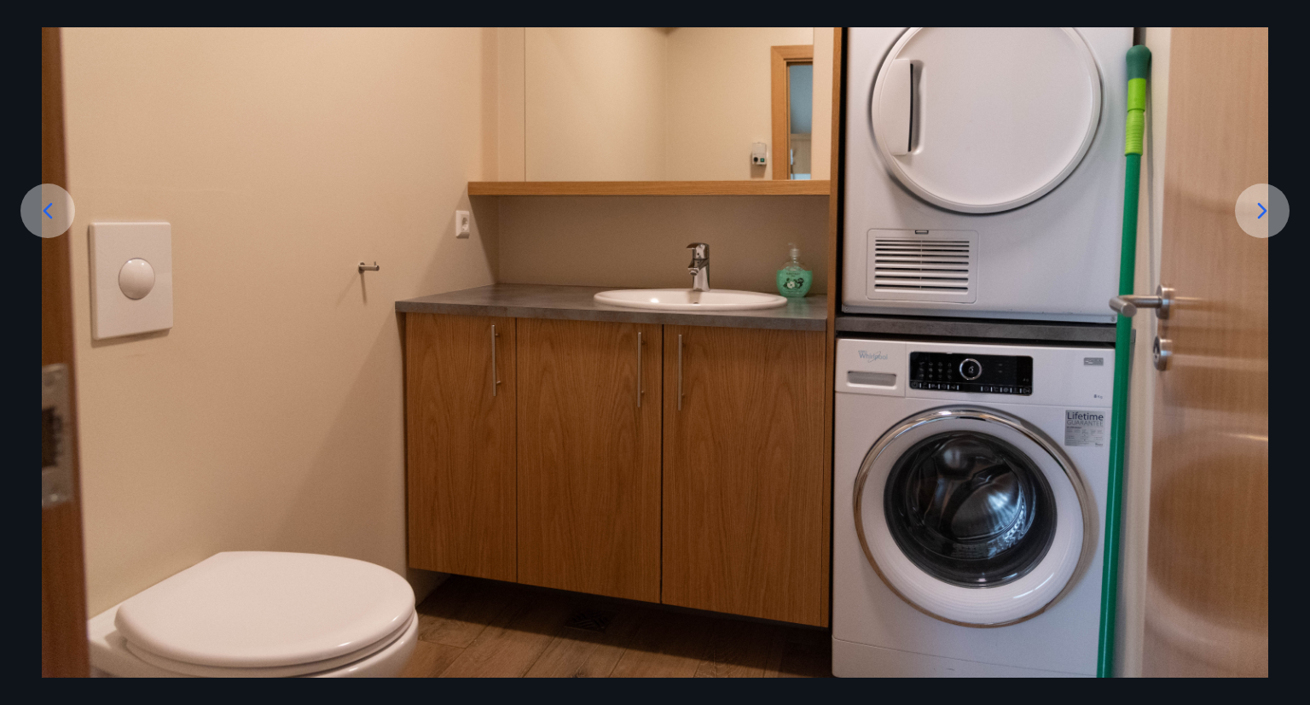
click at [1260, 206] on icon at bounding box center [1262, 211] width 9 height 16
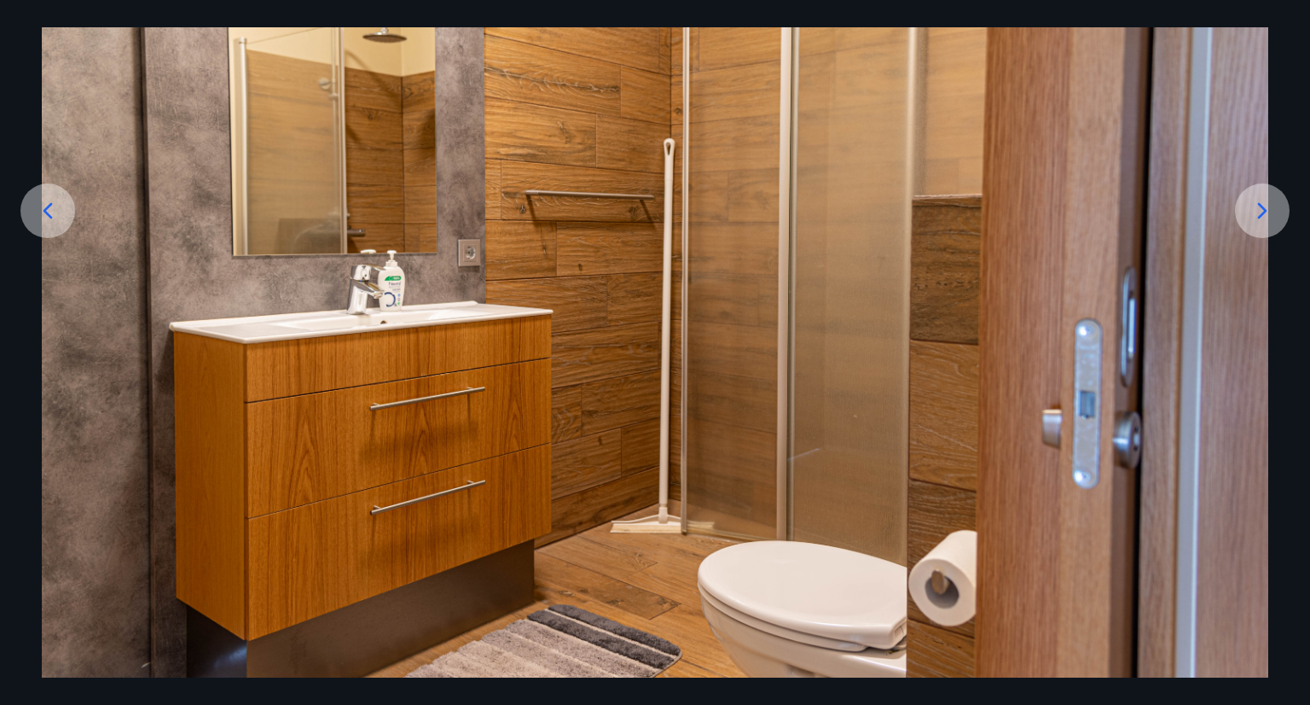
click at [1260, 206] on icon at bounding box center [1262, 211] width 9 height 16
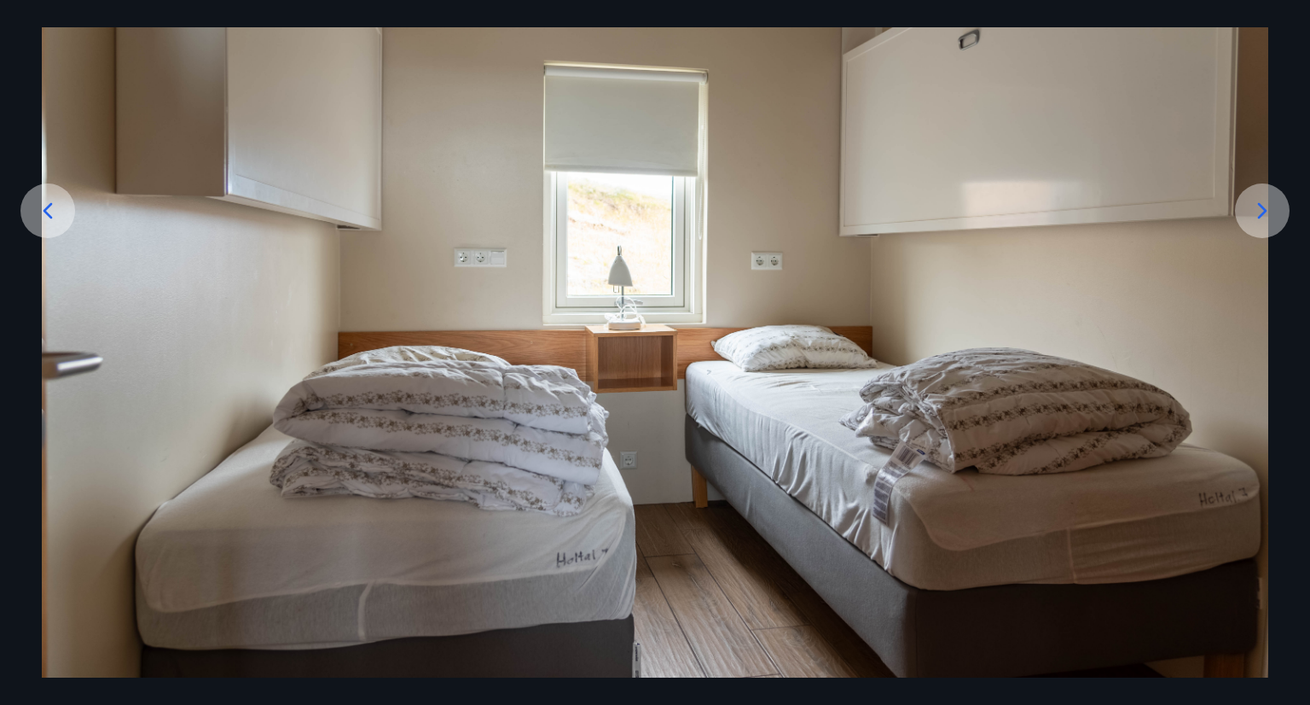
click at [1260, 206] on icon at bounding box center [1262, 211] width 9 height 16
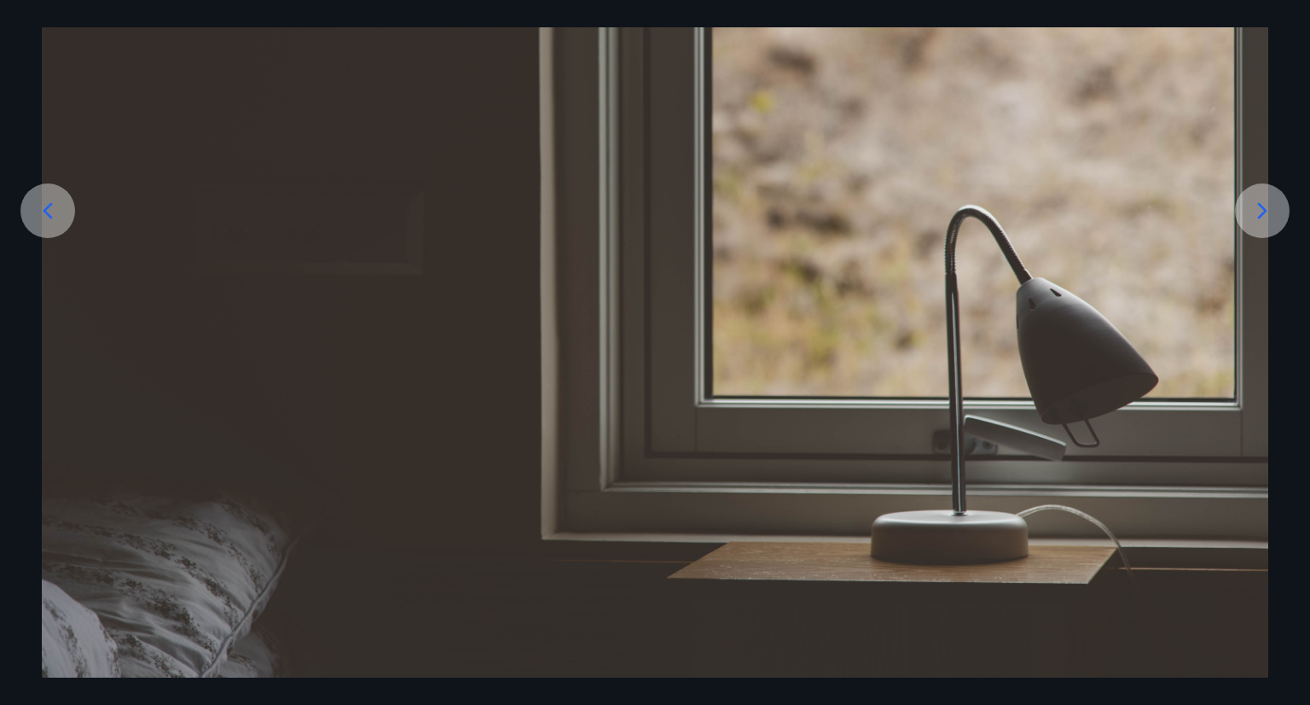
click at [1065, 332] on img at bounding box center [655, 267] width 1227 height 819
click at [1266, 206] on icon at bounding box center [1262, 210] width 27 height 27
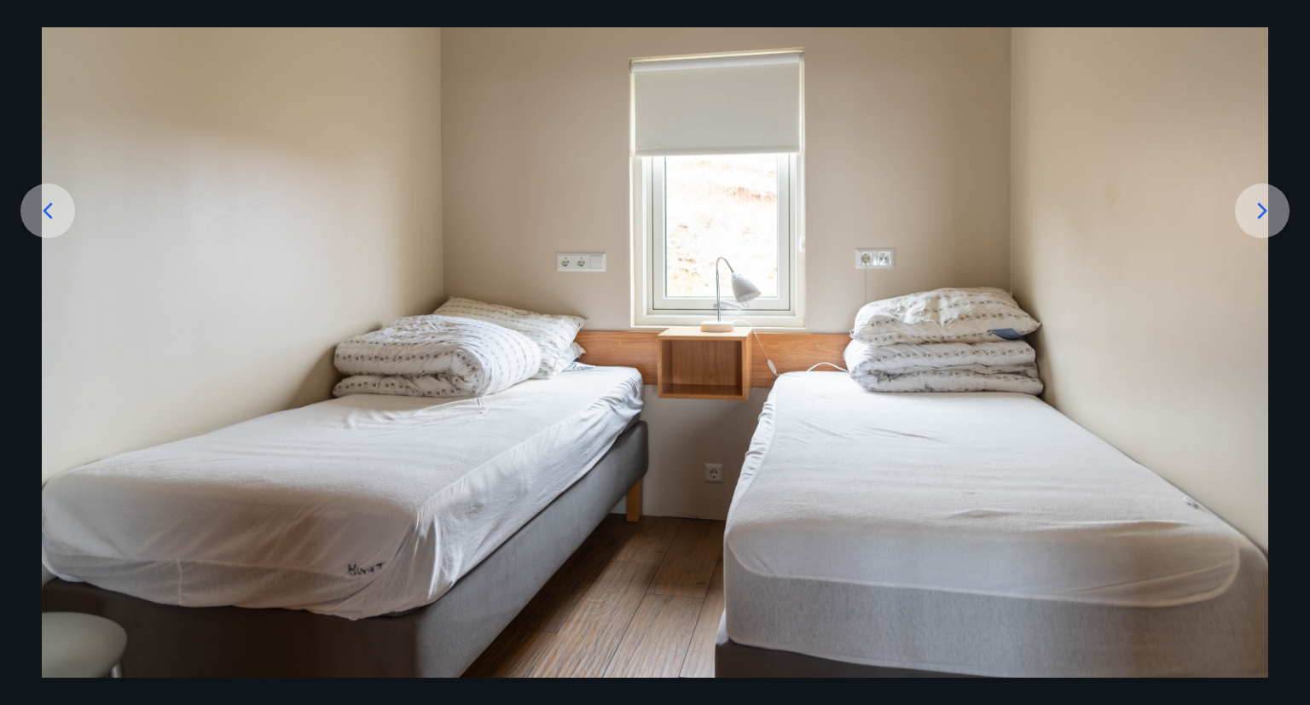
click at [1266, 206] on icon at bounding box center [1262, 210] width 27 height 27
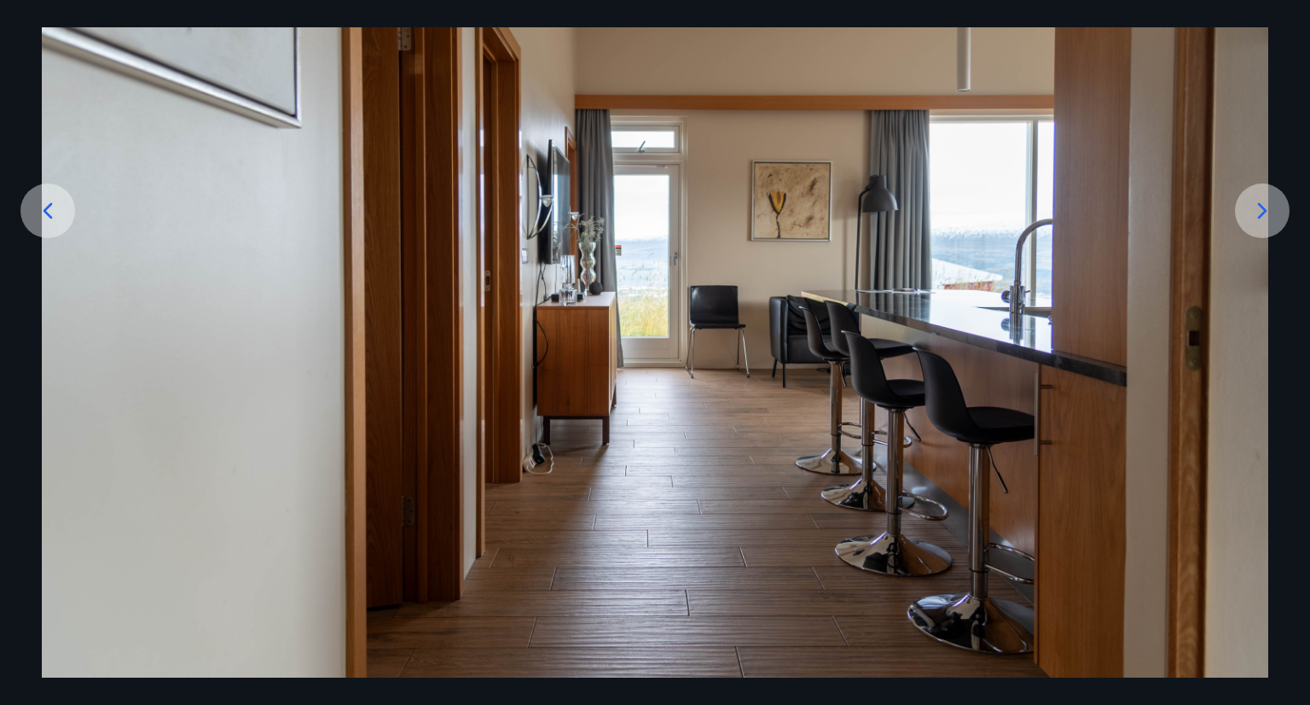
click at [1266, 206] on icon at bounding box center [1262, 210] width 27 height 27
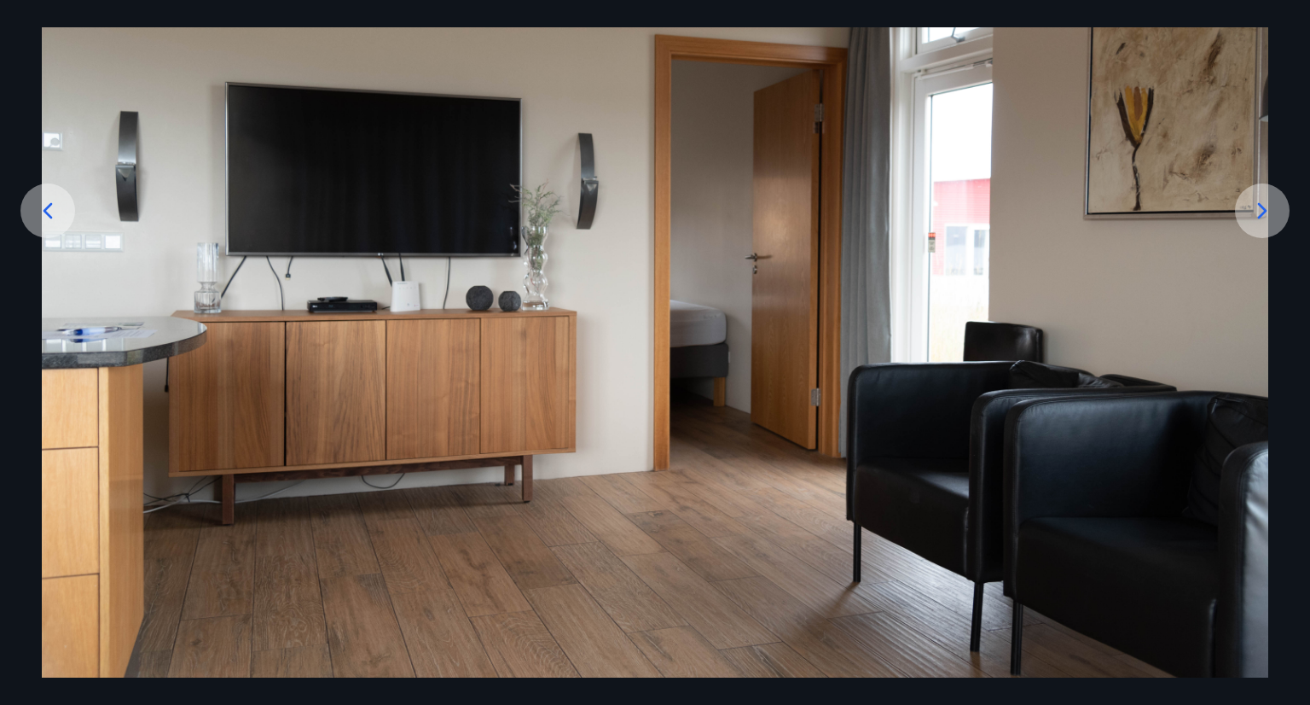
click at [1266, 206] on icon at bounding box center [1262, 210] width 27 height 27
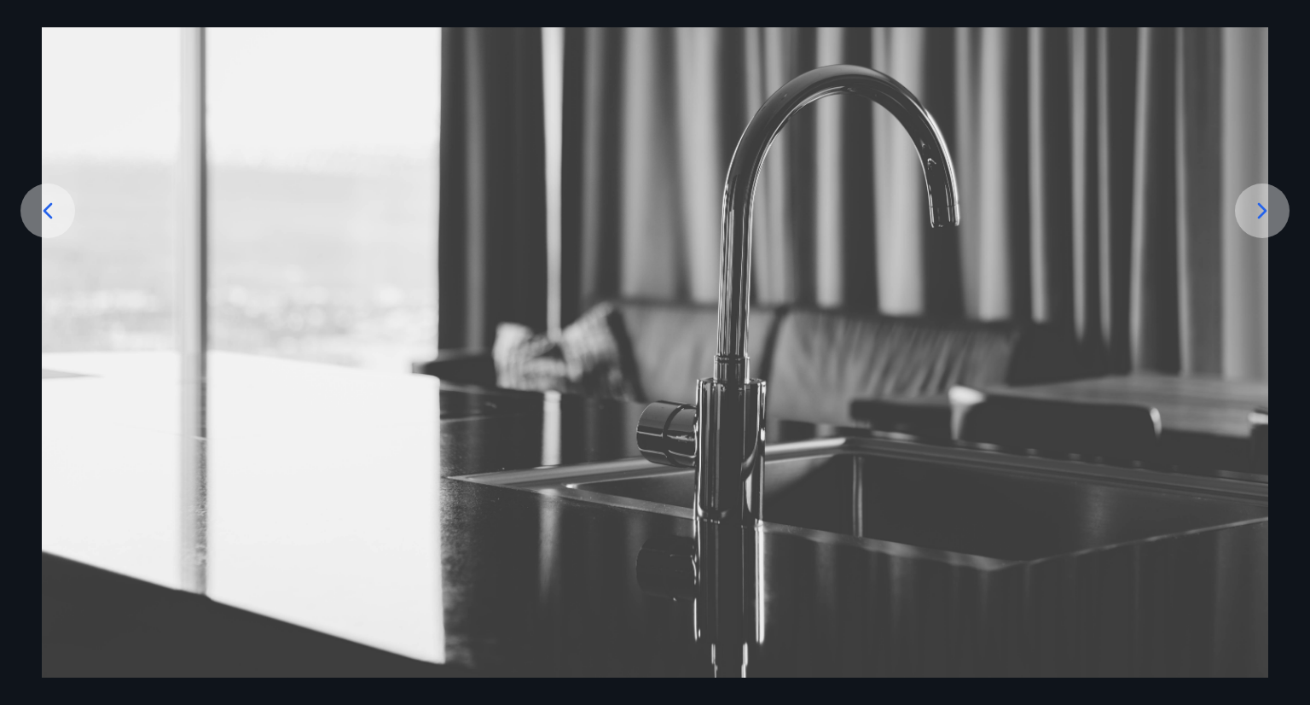
click at [1266, 206] on icon at bounding box center [1262, 210] width 27 height 27
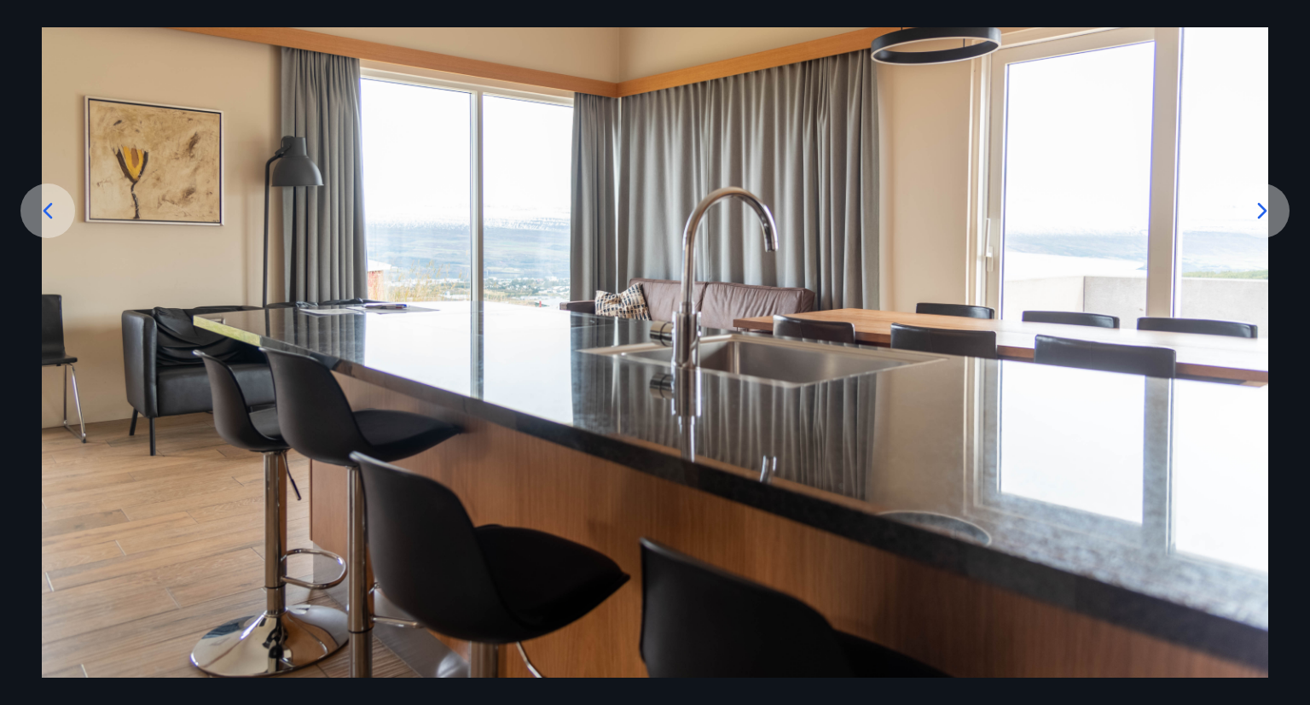
click at [1266, 206] on icon at bounding box center [1262, 210] width 27 height 27
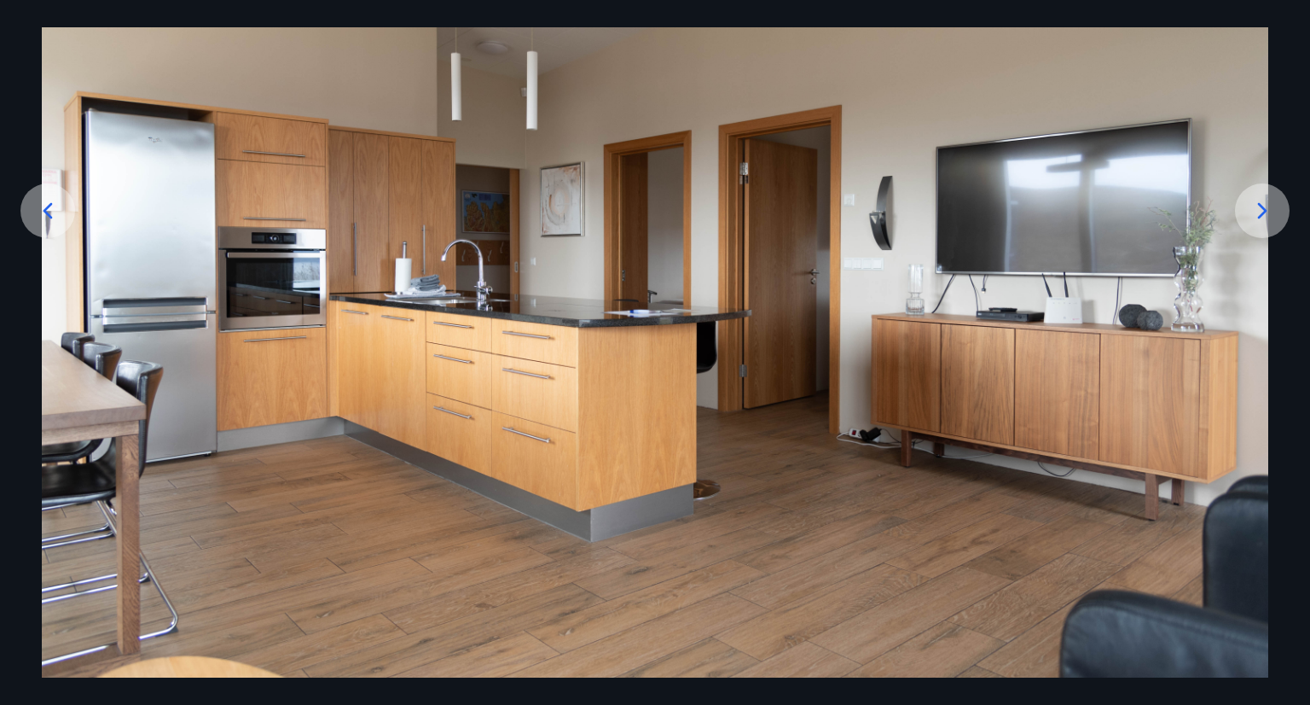
click at [1266, 206] on icon at bounding box center [1262, 210] width 27 height 27
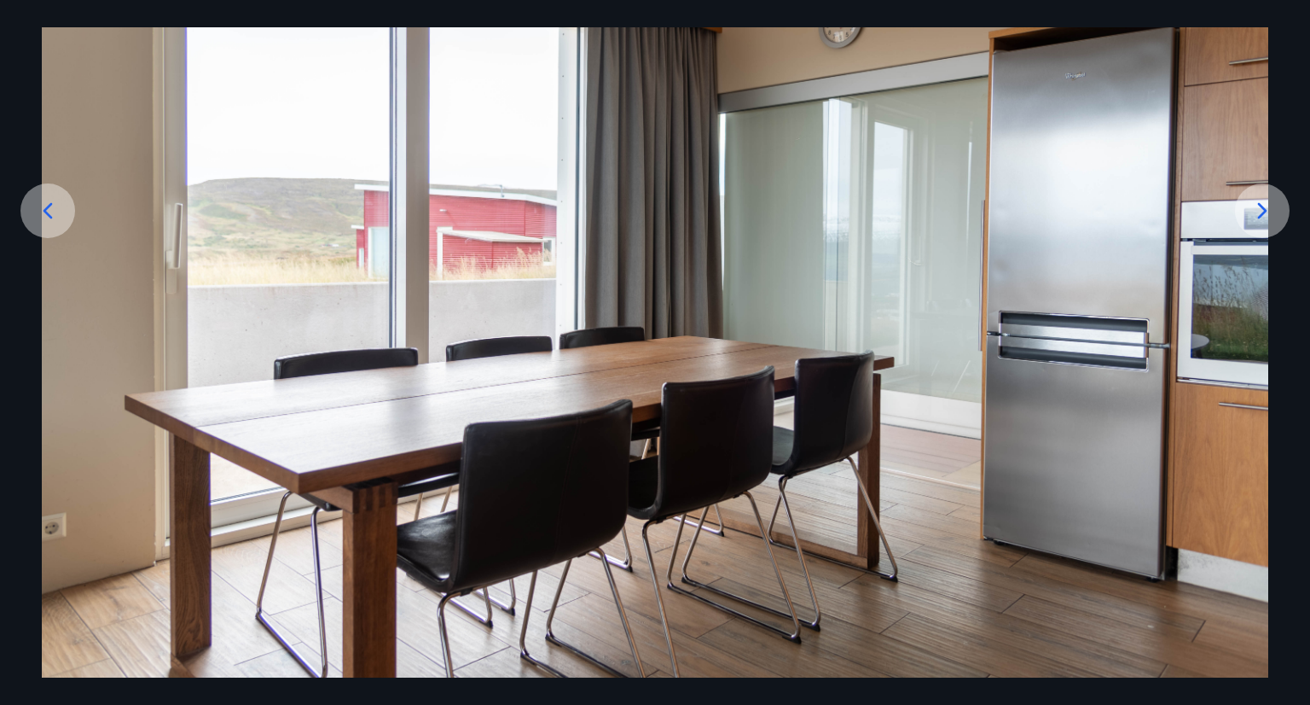
click at [1266, 206] on icon at bounding box center [1262, 210] width 27 height 27
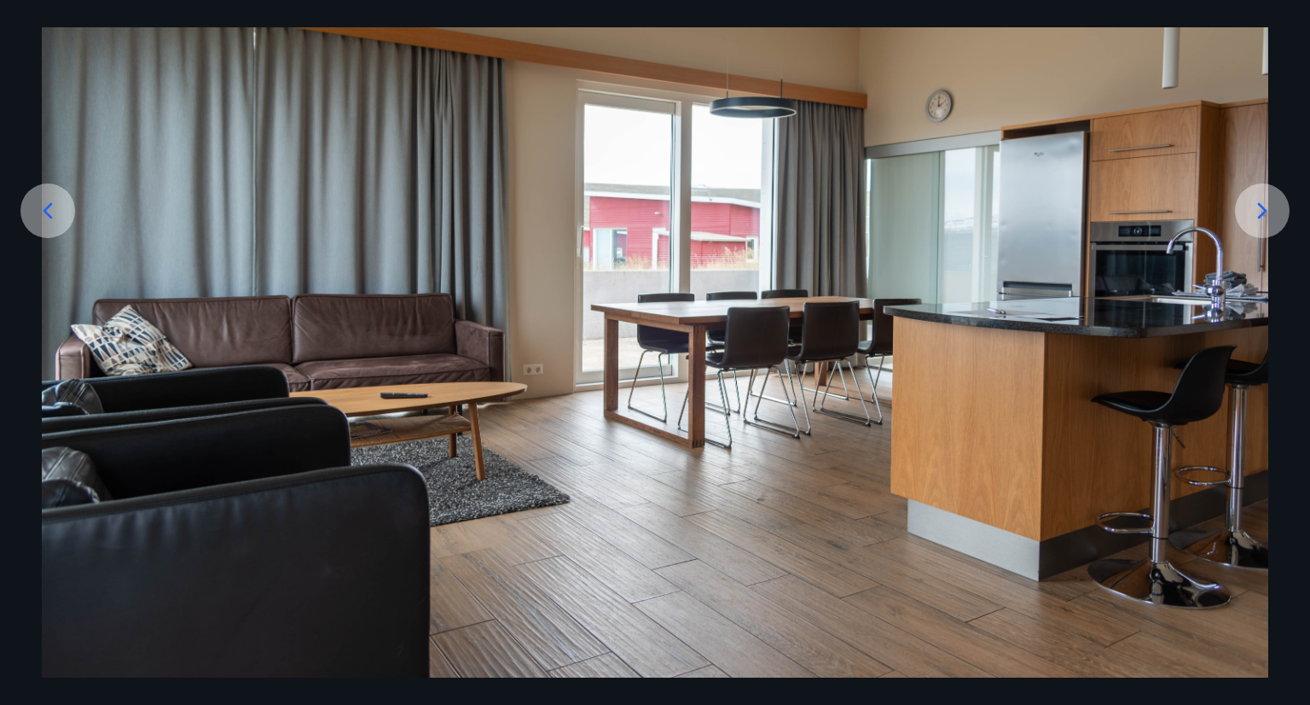
click at [1266, 206] on icon at bounding box center [1262, 210] width 27 height 27
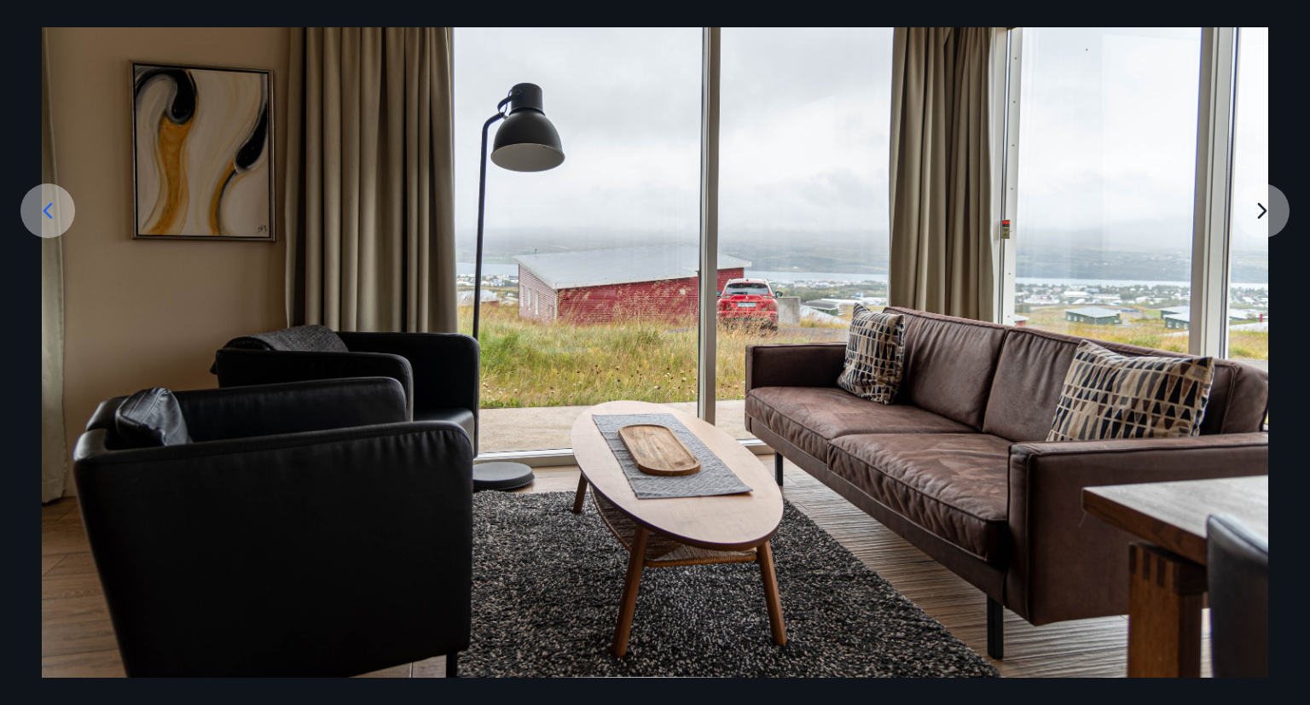
click at [1266, 206] on img at bounding box center [655, 267] width 1227 height 819
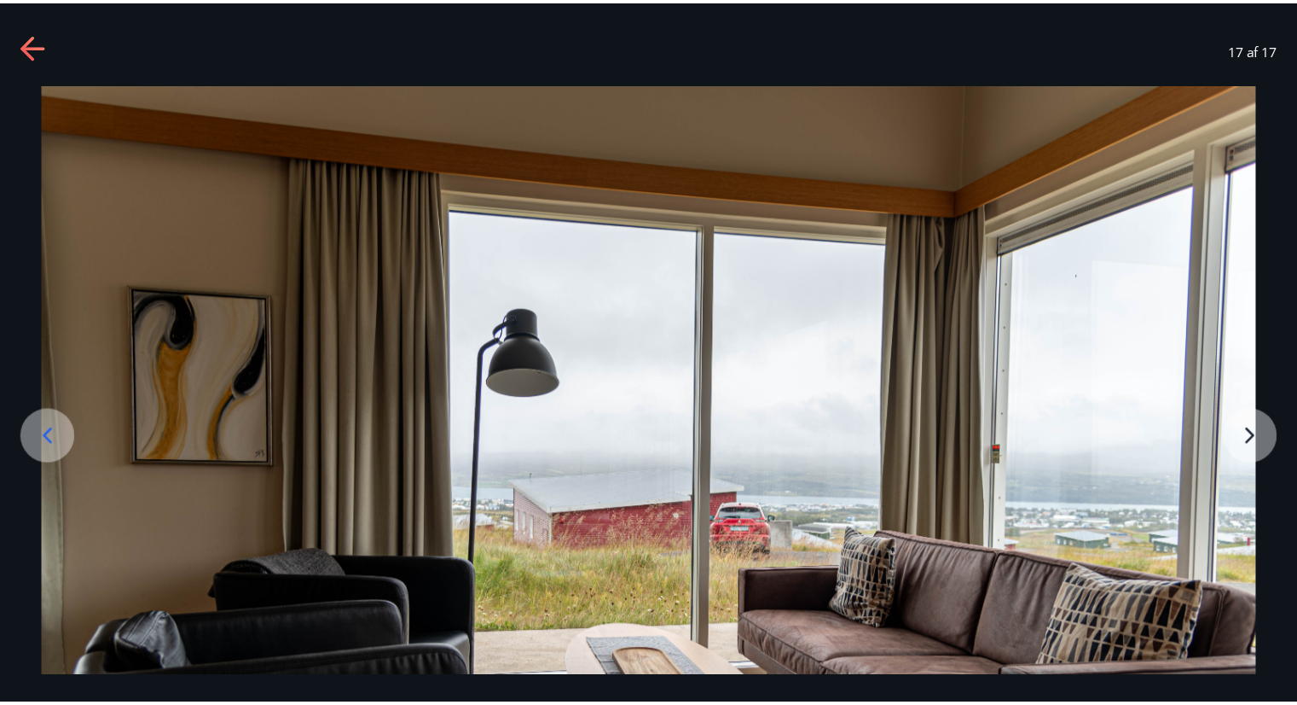
scroll to position [0, 0]
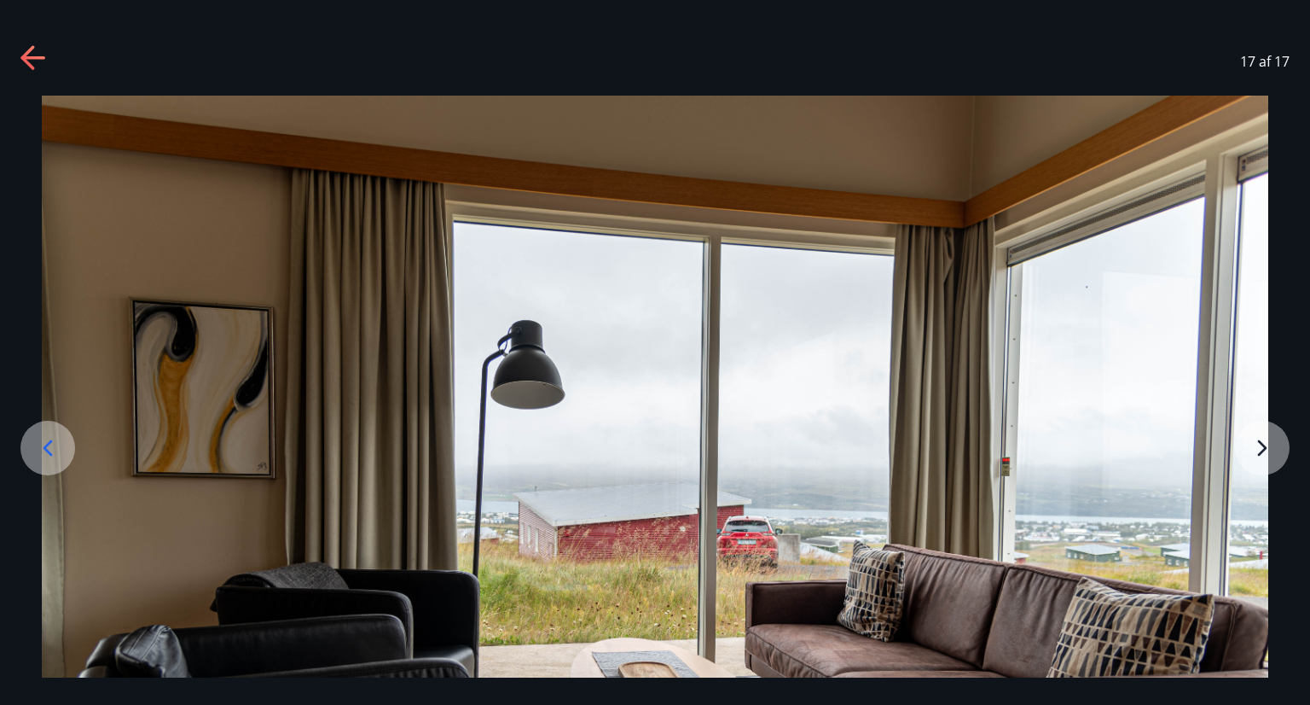
click at [50, 450] on icon at bounding box center [47, 447] width 27 height 27
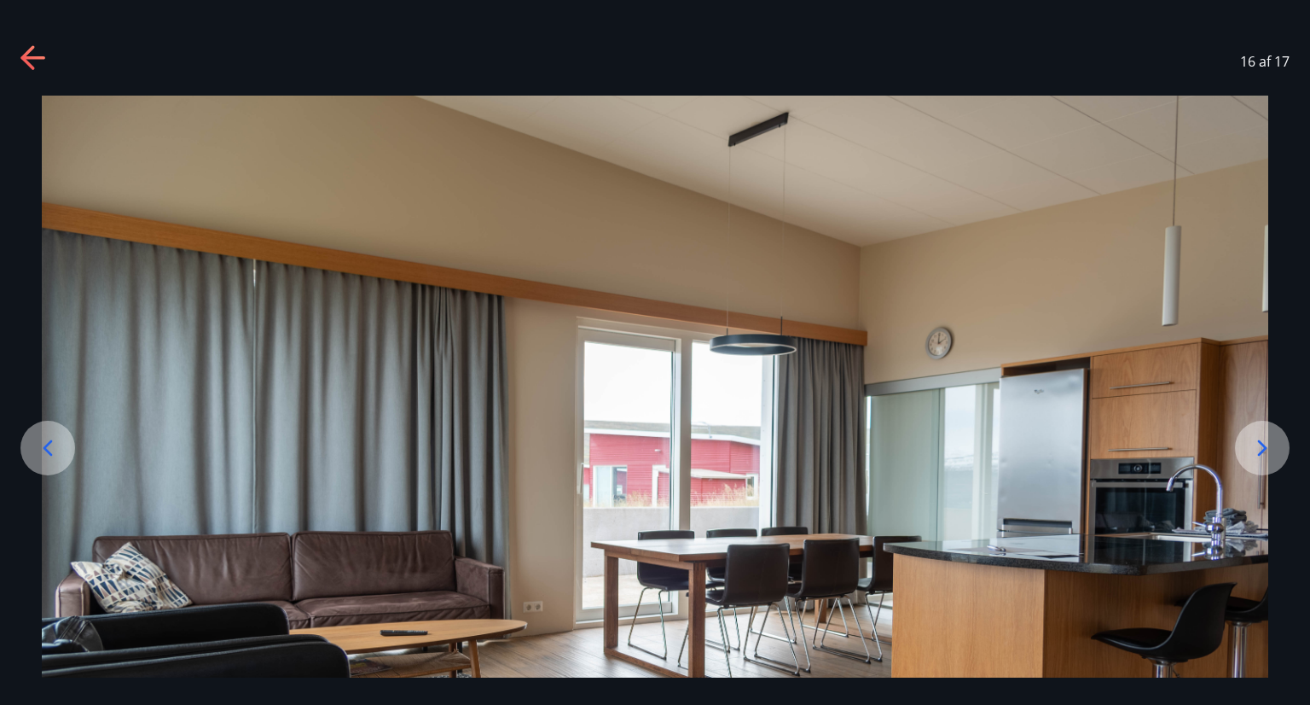
click at [50, 450] on icon at bounding box center [47, 447] width 27 height 27
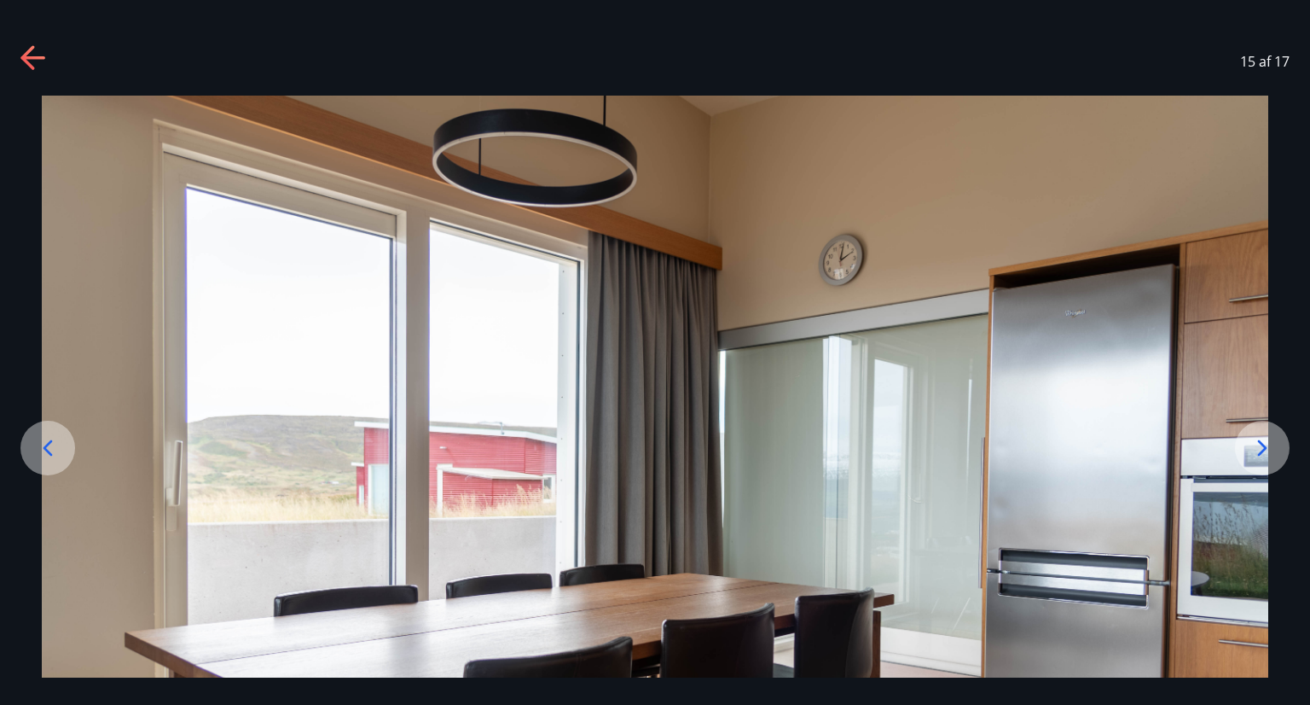
click at [50, 450] on icon at bounding box center [47, 447] width 27 height 27
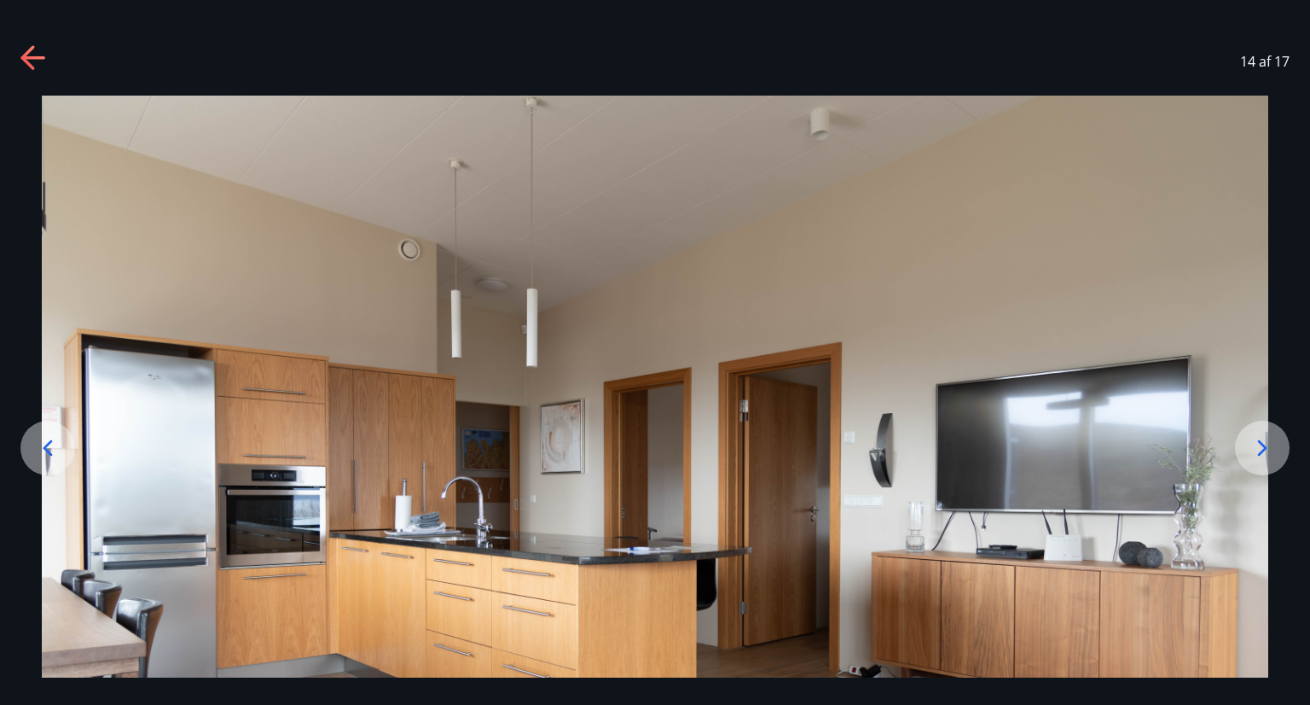
click at [50, 450] on icon at bounding box center [47, 447] width 27 height 27
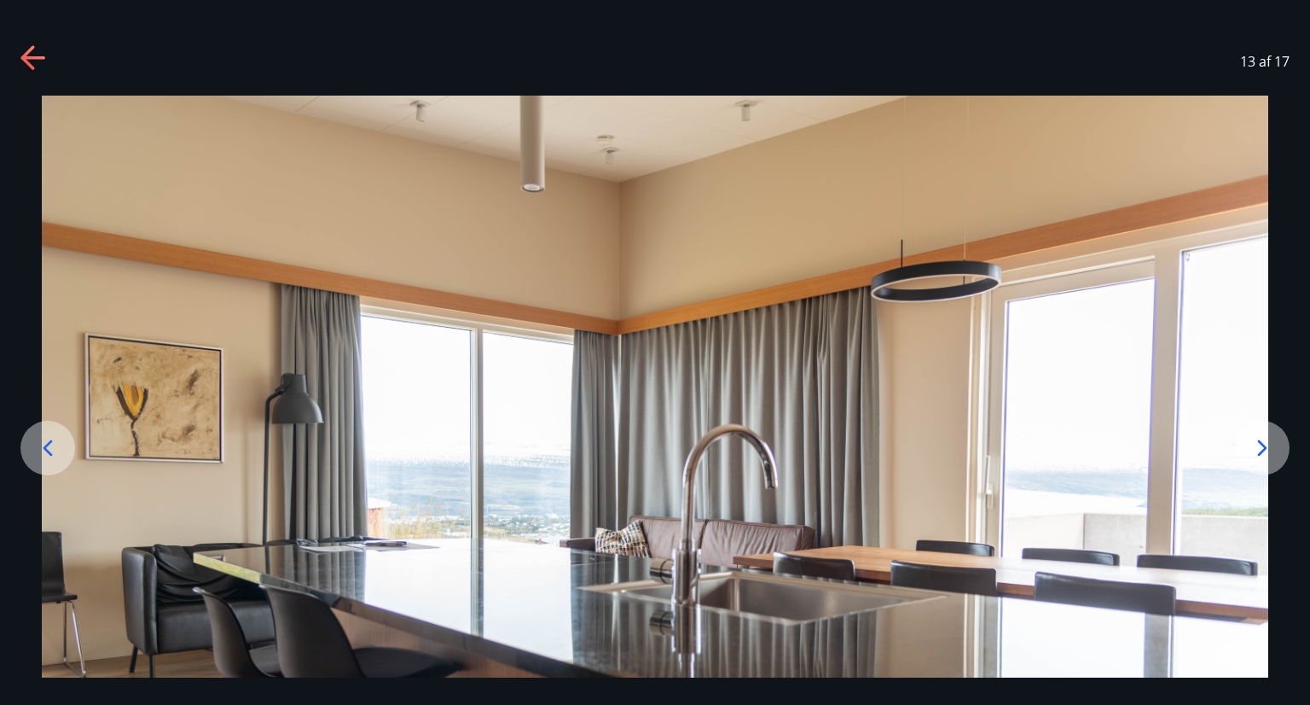
click at [50, 450] on icon at bounding box center [47, 447] width 27 height 27
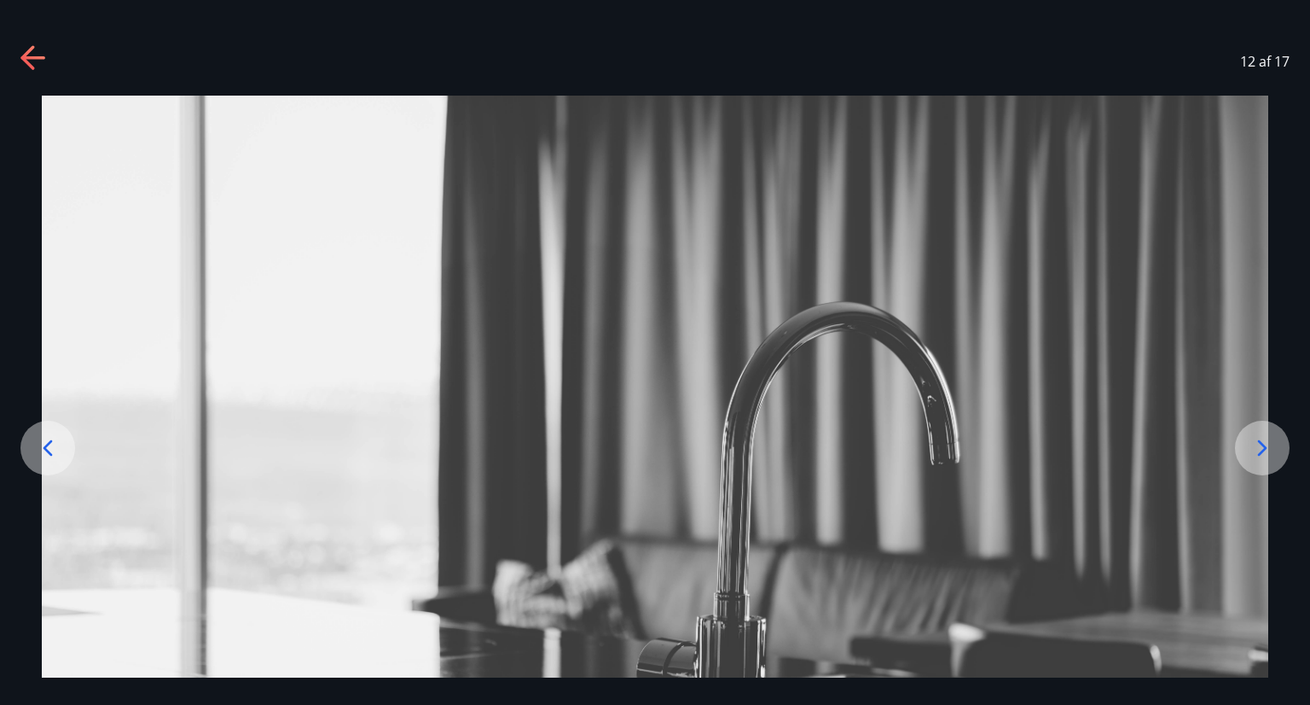
click at [50, 450] on icon at bounding box center [47, 447] width 27 height 27
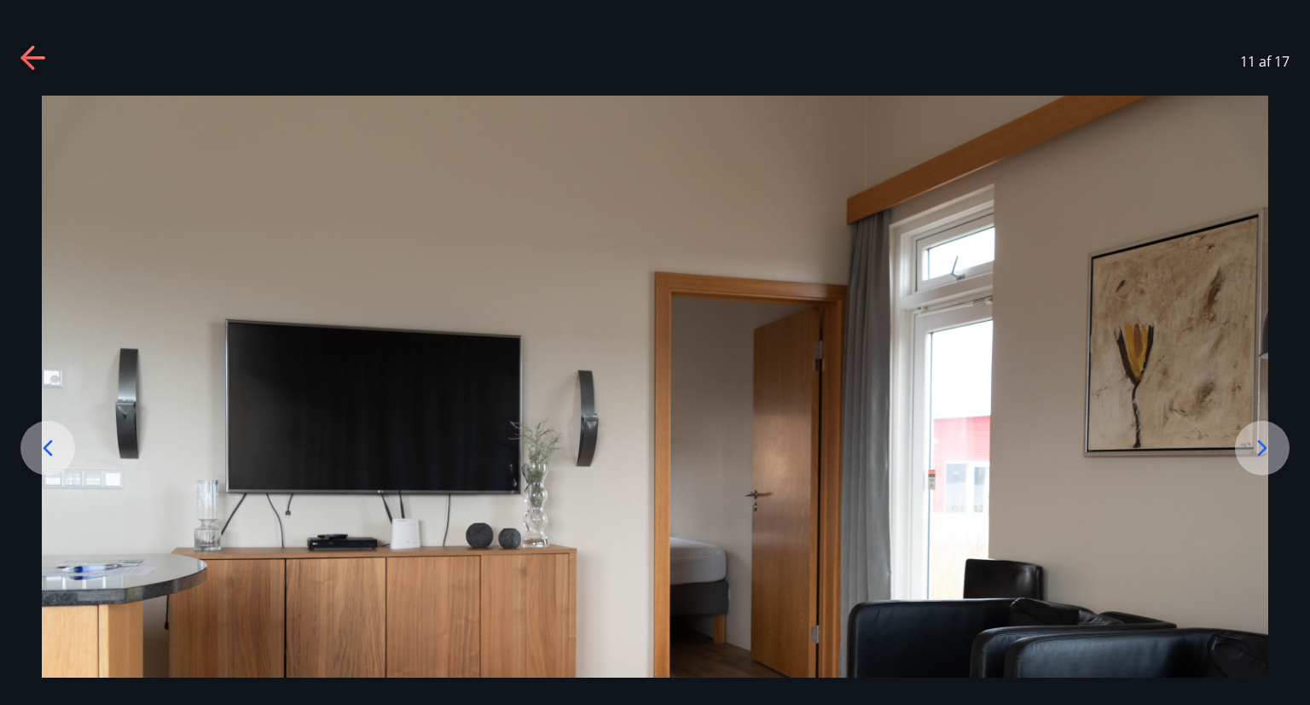
click at [50, 450] on icon at bounding box center [47, 447] width 27 height 27
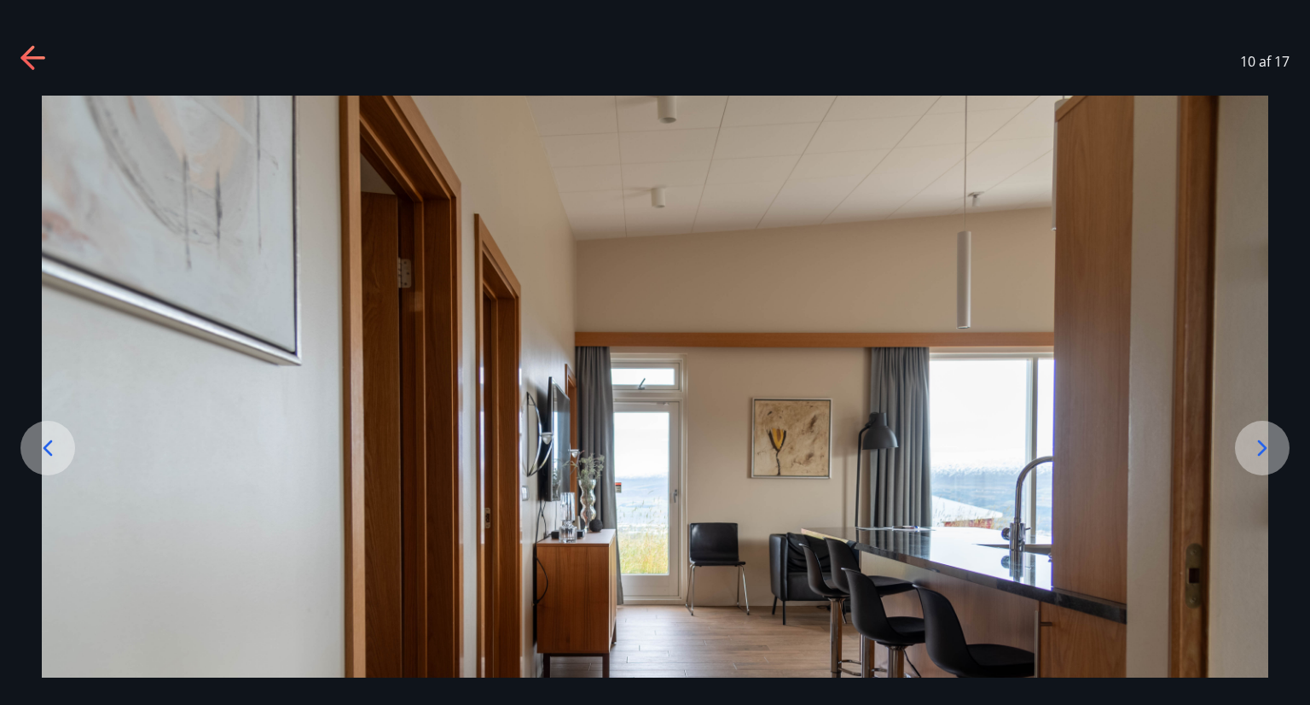
click at [50, 450] on icon at bounding box center [47, 447] width 27 height 27
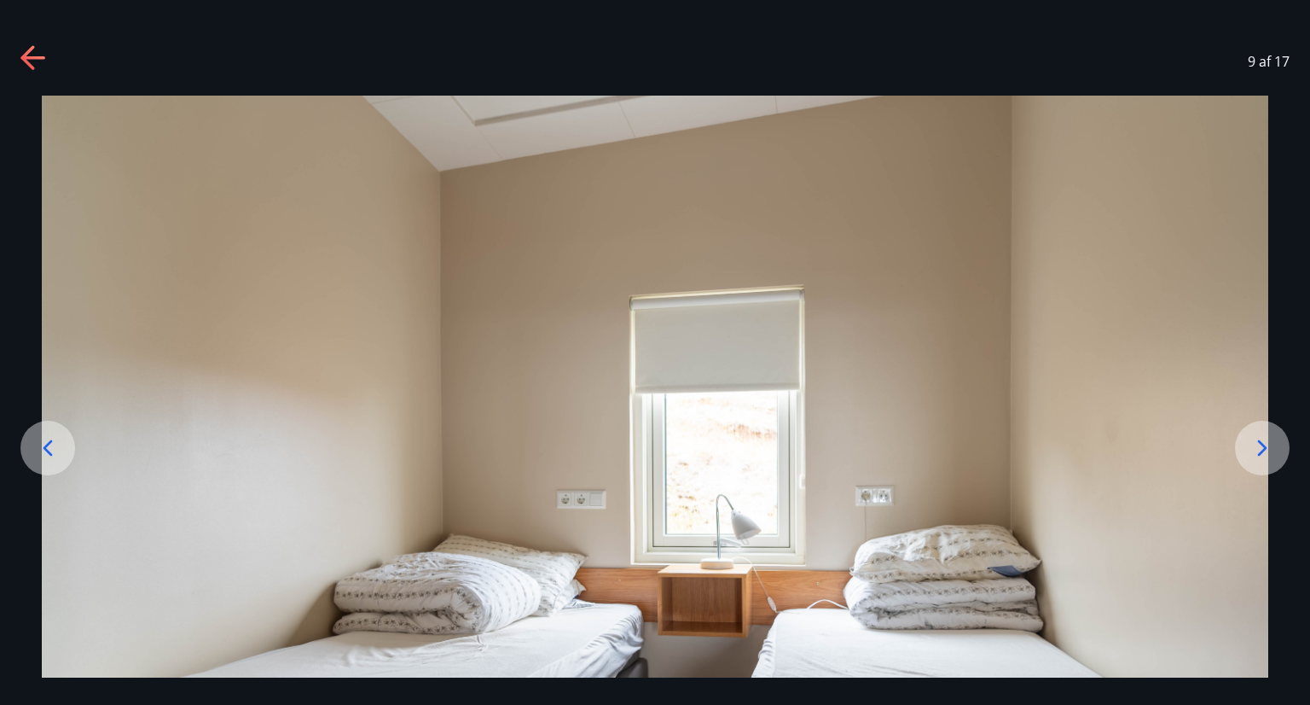
click at [50, 450] on icon at bounding box center [47, 447] width 27 height 27
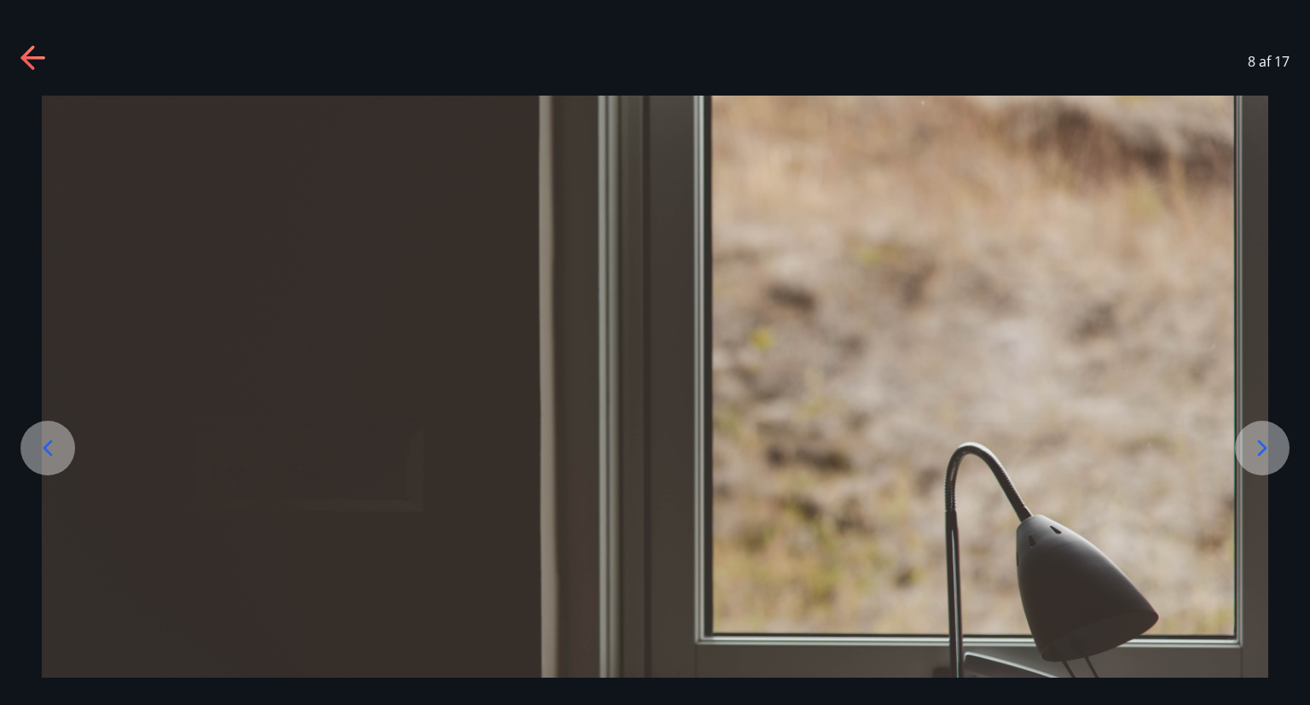
click at [50, 450] on icon at bounding box center [47, 447] width 27 height 27
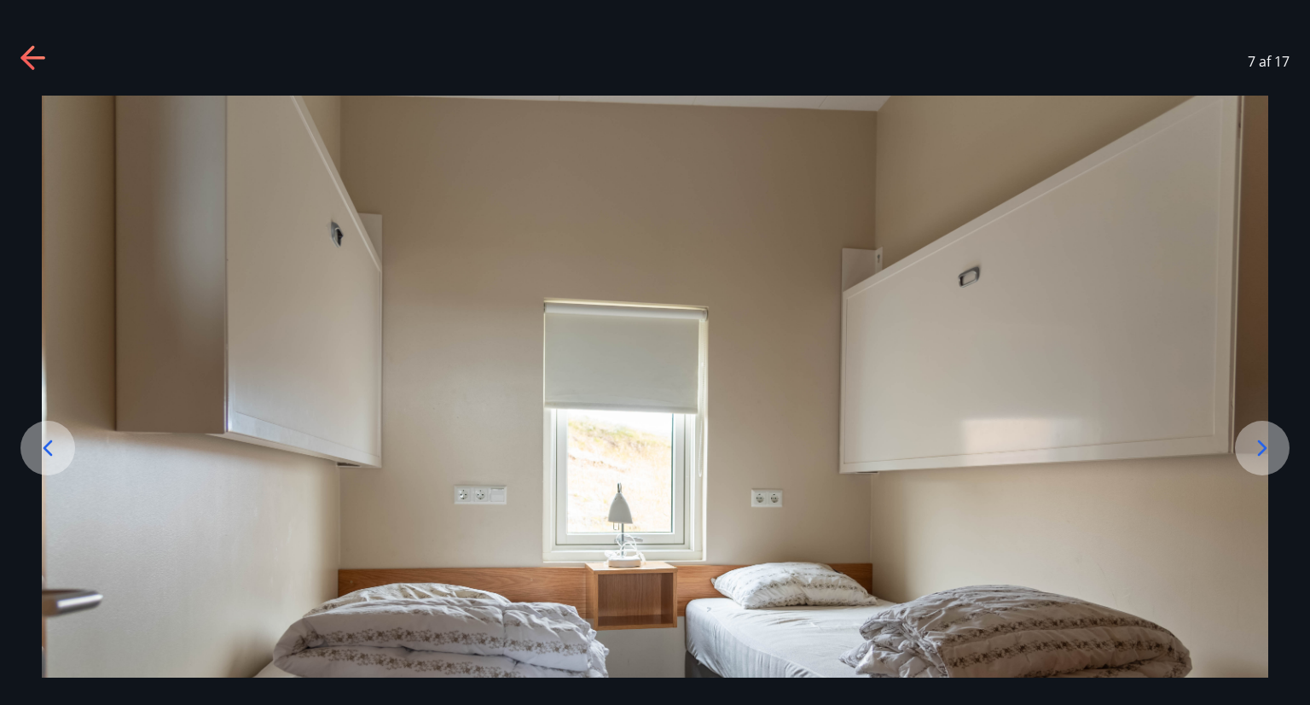
click at [26, 66] on icon at bounding box center [33, 58] width 27 height 27
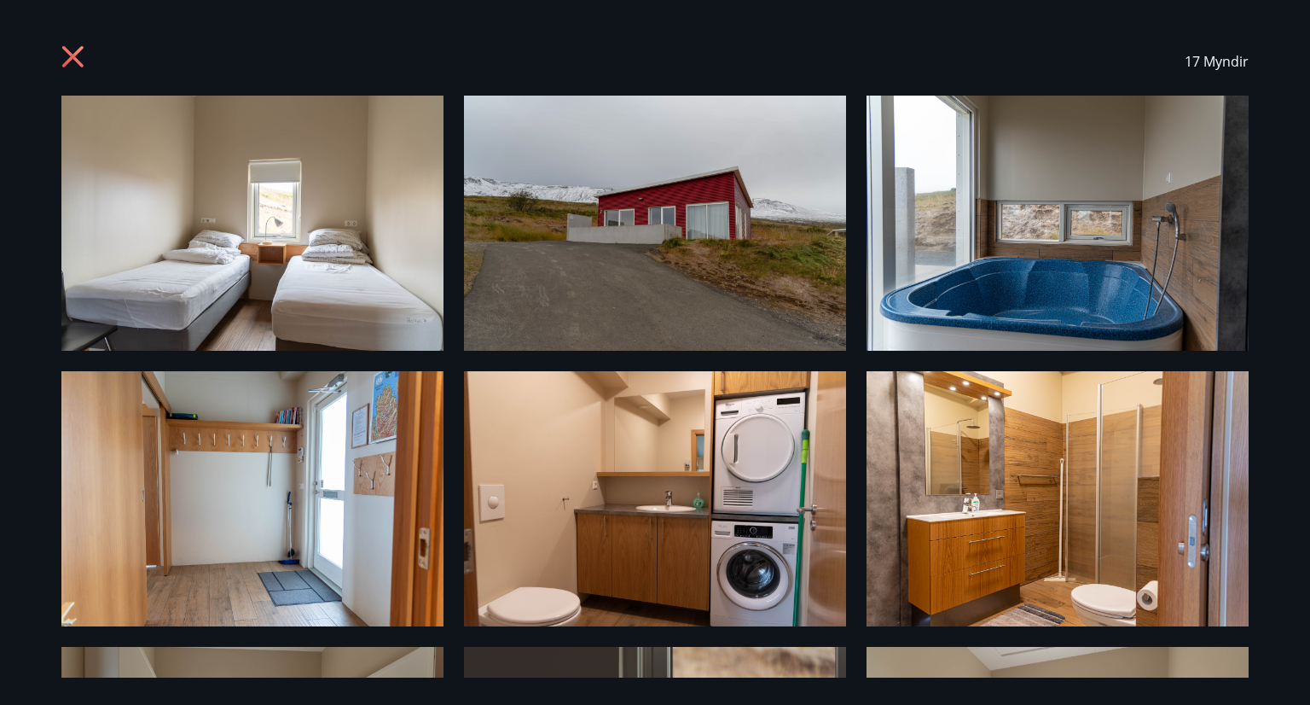
click at [78, 57] on icon at bounding box center [74, 58] width 27 height 27
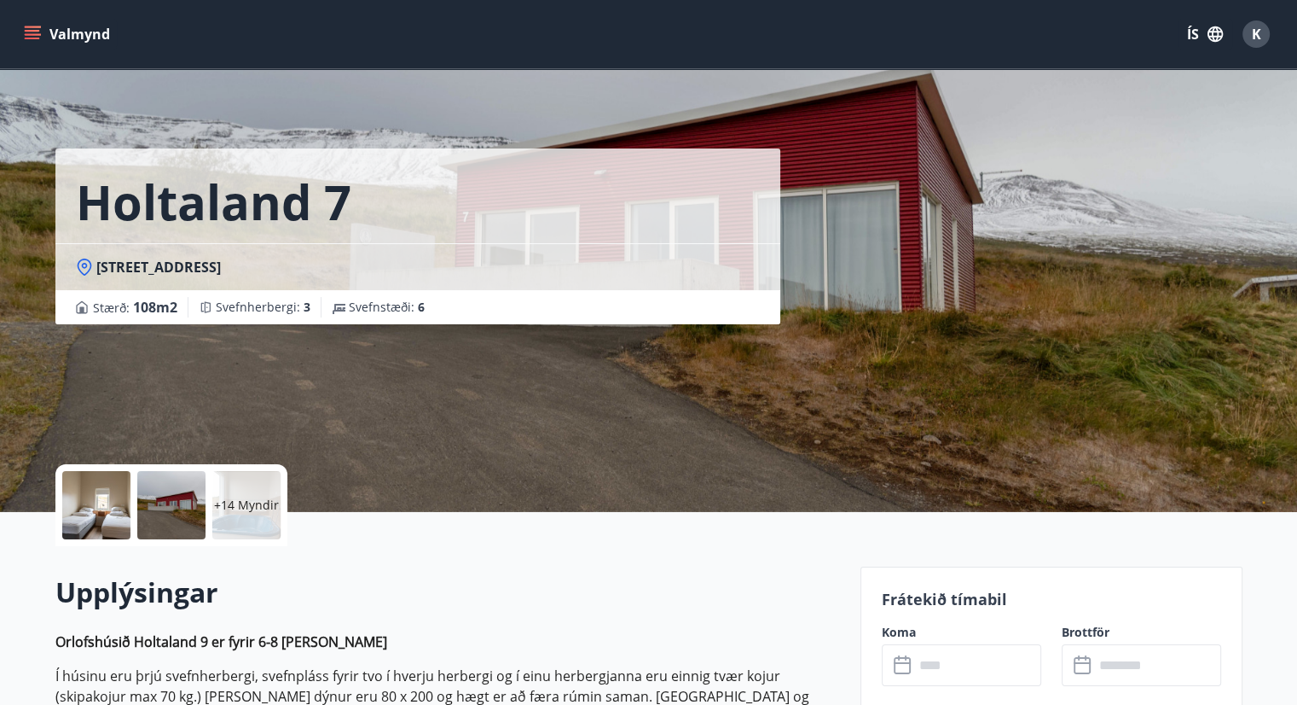
click at [38, 36] on icon "menu" at bounding box center [32, 34] width 17 height 17
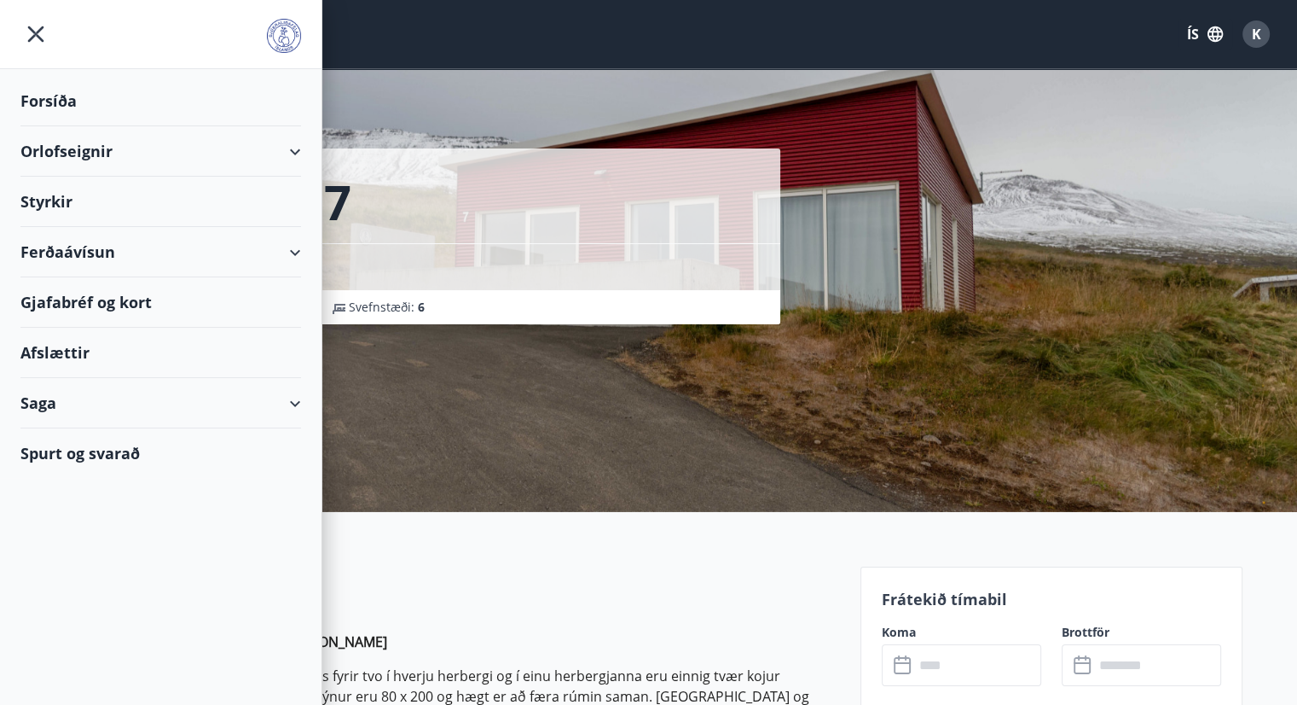
click at [249, 154] on div "Orlofseignir" at bounding box center [160, 151] width 281 height 50
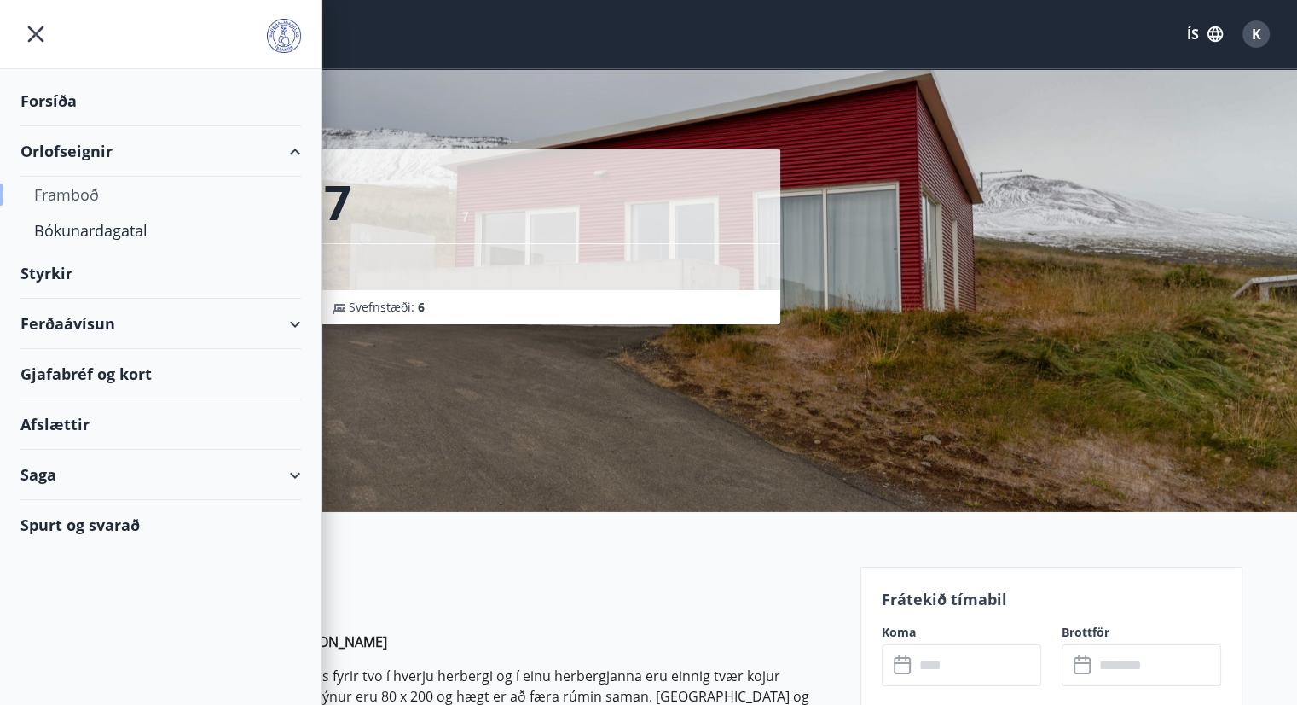
click at [90, 189] on div "Framboð" at bounding box center [160, 195] width 253 height 36
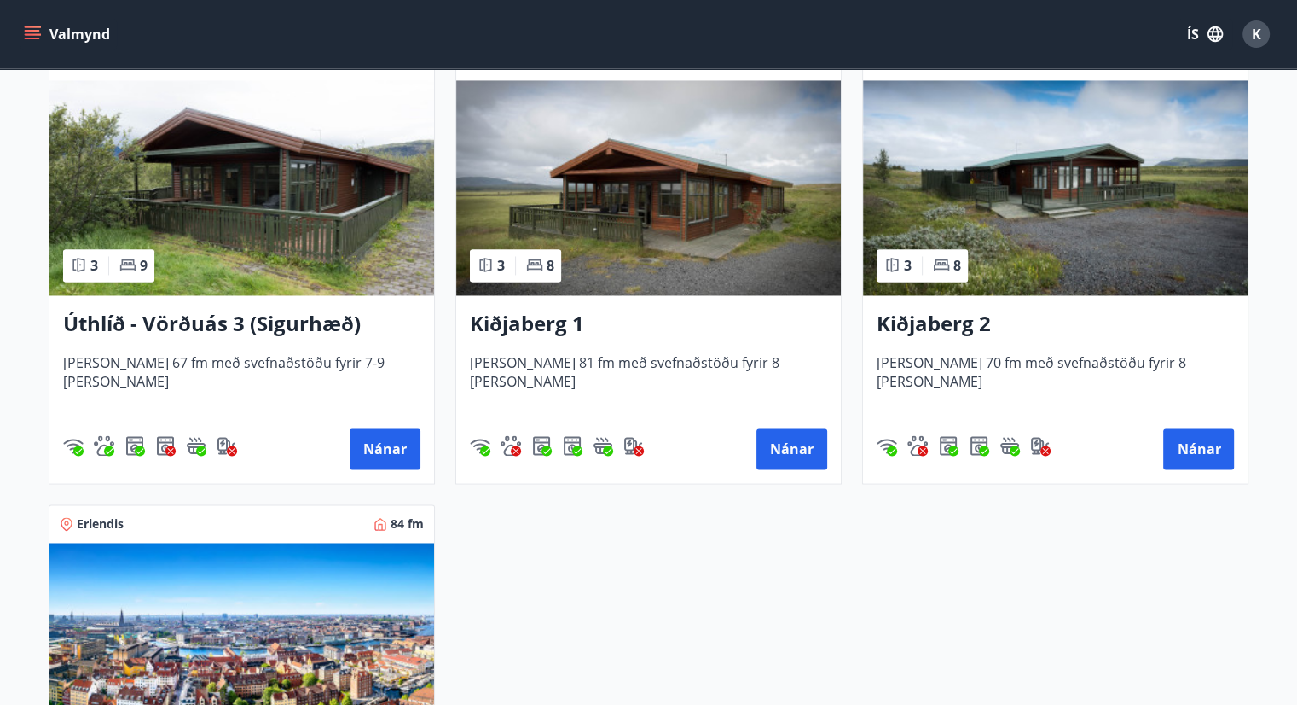
scroll to position [2627, 0]
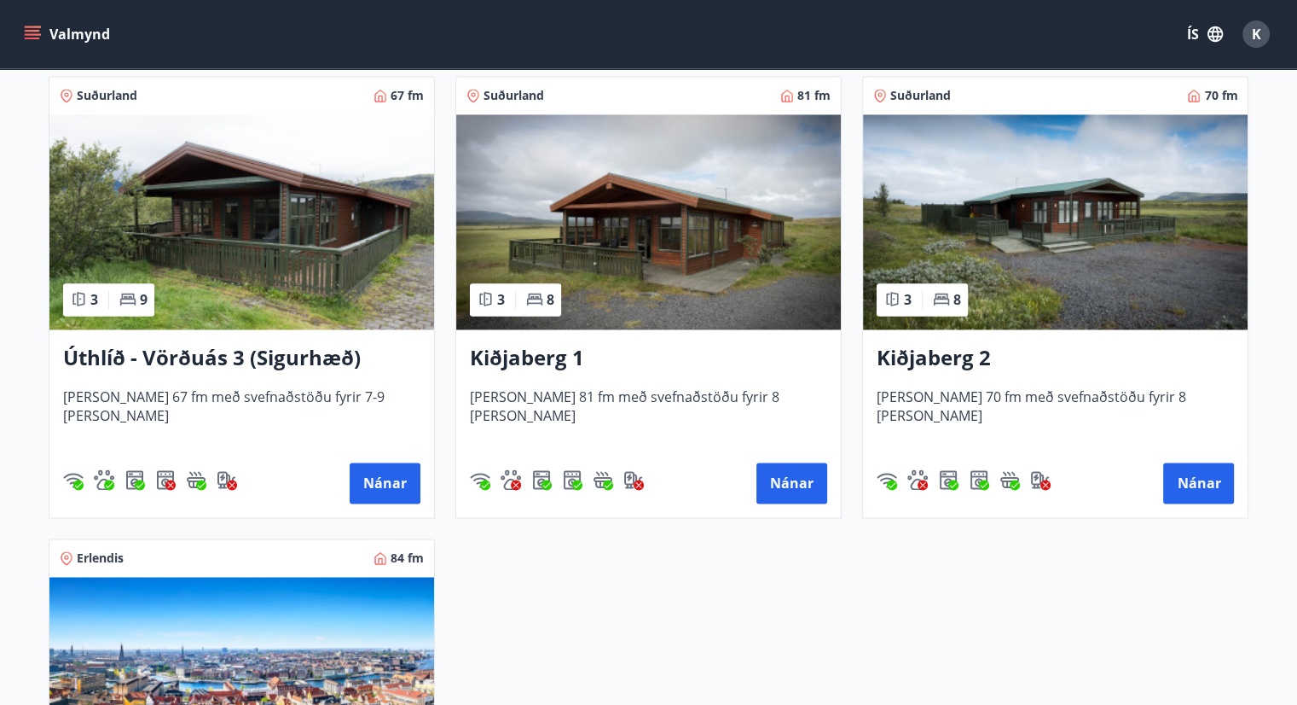
click at [1041, 239] on img at bounding box center [1055, 221] width 385 height 215
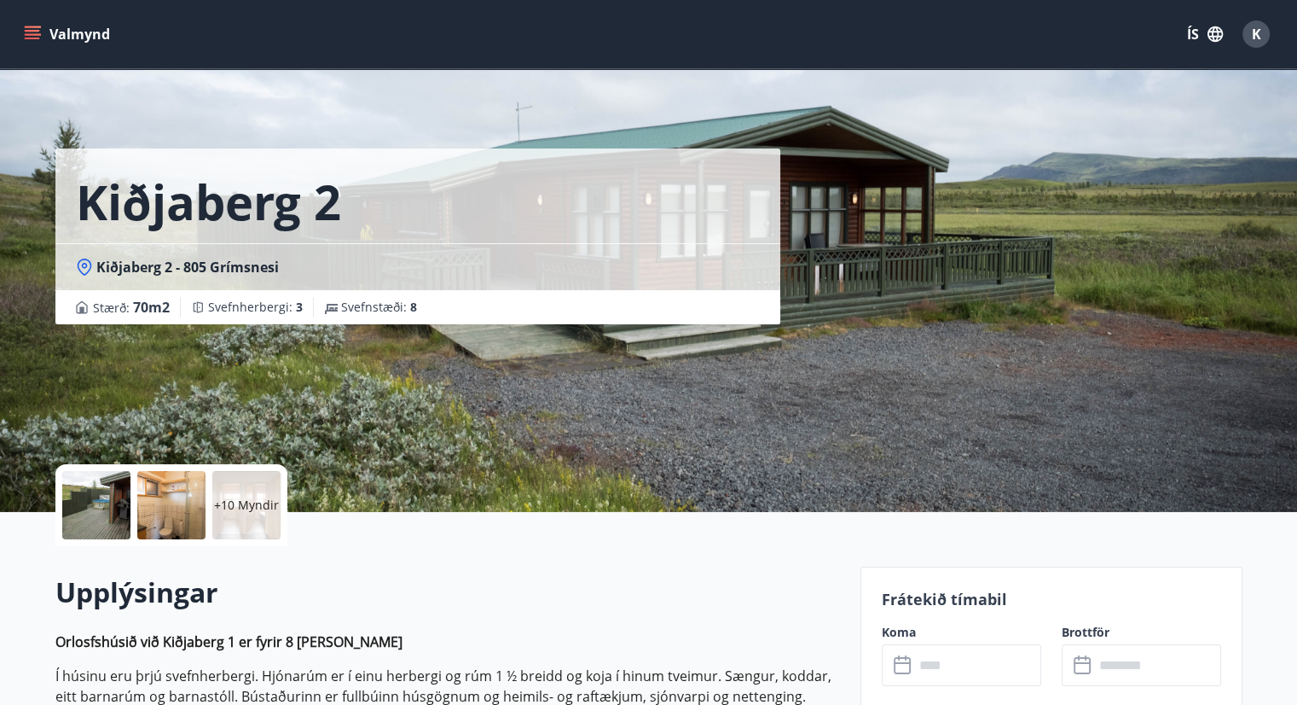
click at [102, 496] on div at bounding box center [96, 505] width 68 height 68
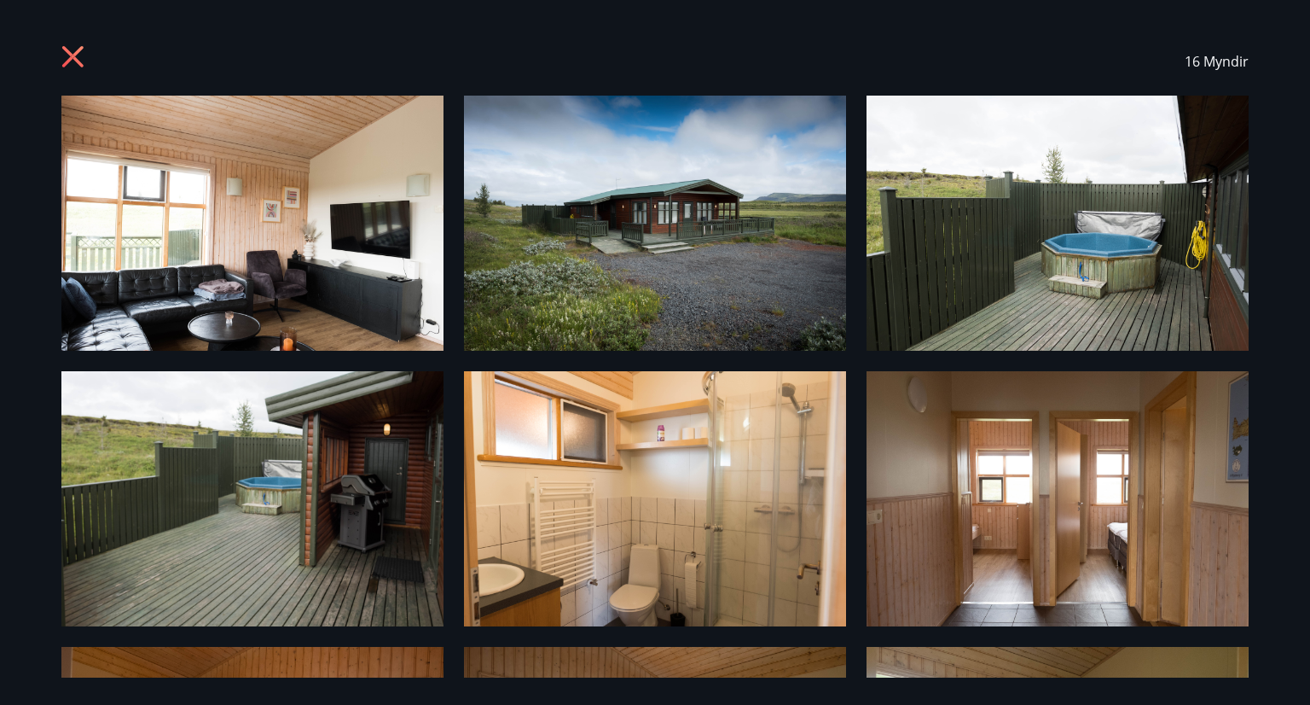
click at [218, 252] on img at bounding box center [252, 223] width 382 height 255
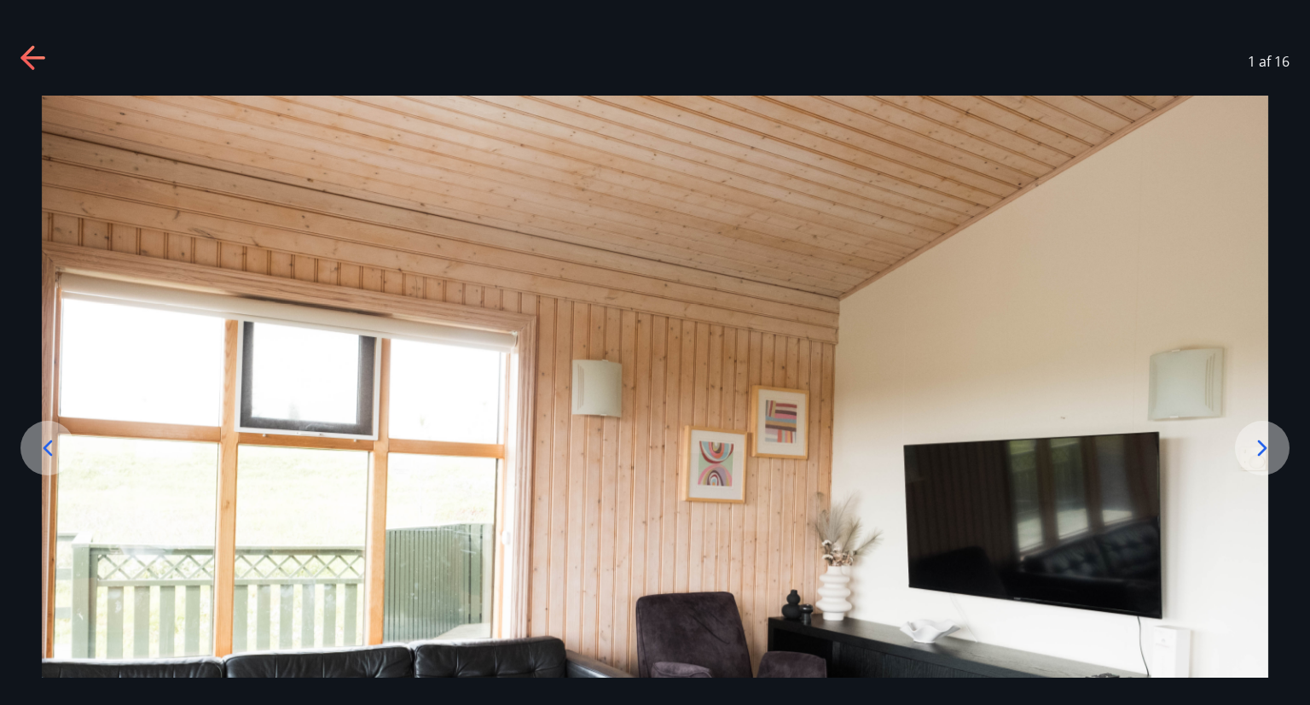
click at [382, 260] on img at bounding box center [655, 505] width 1227 height 818
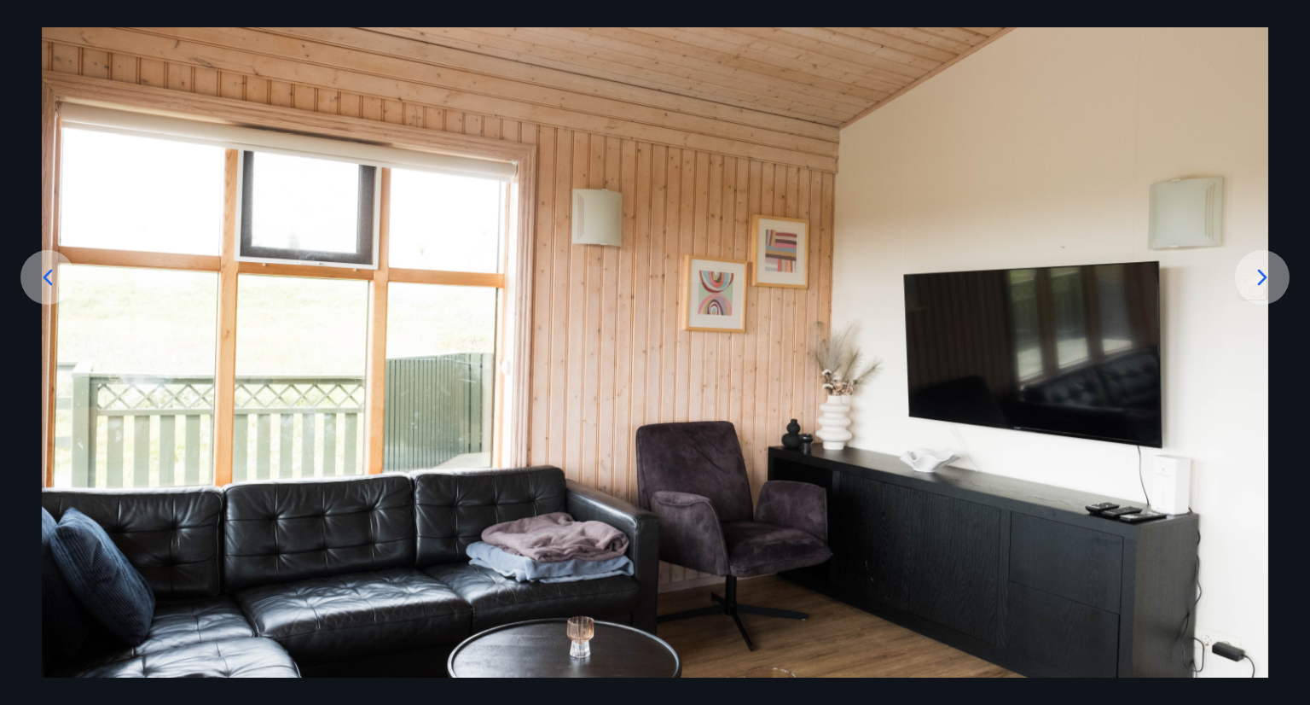
scroll to position [236, 0]
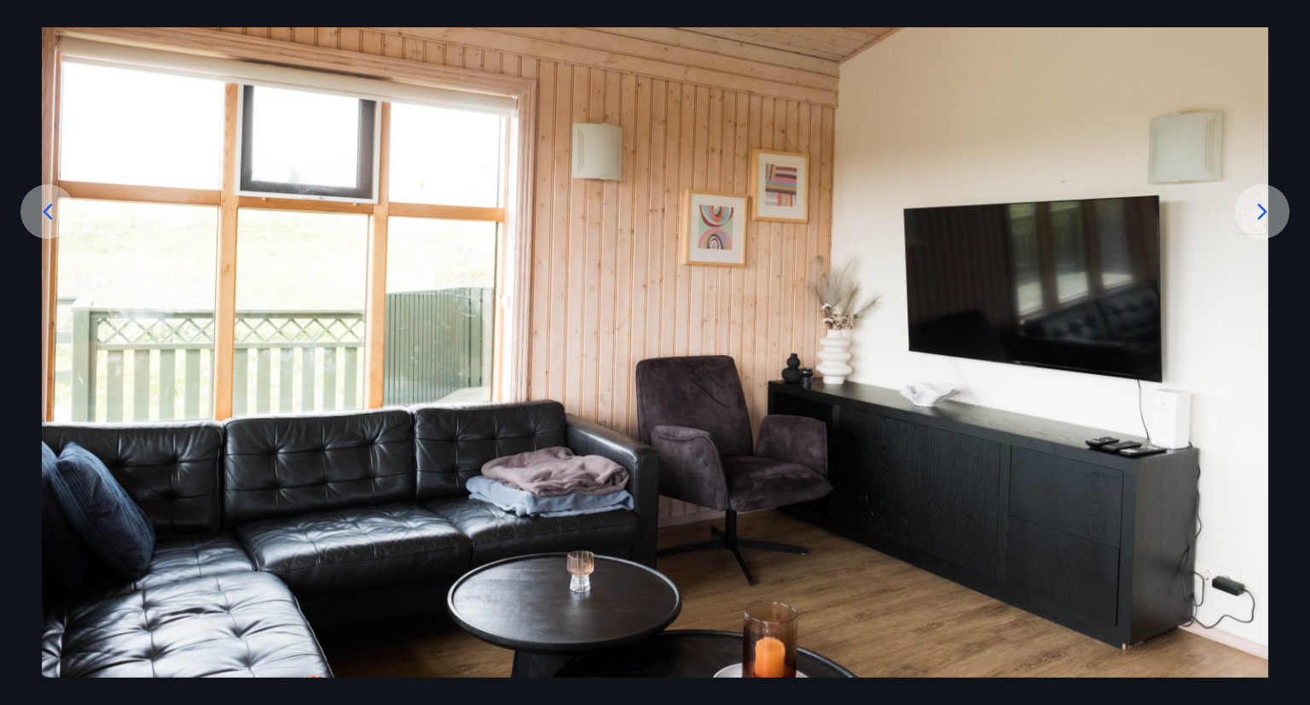
click at [1258, 218] on icon at bounding box center [1262, 212] width 9 height 16
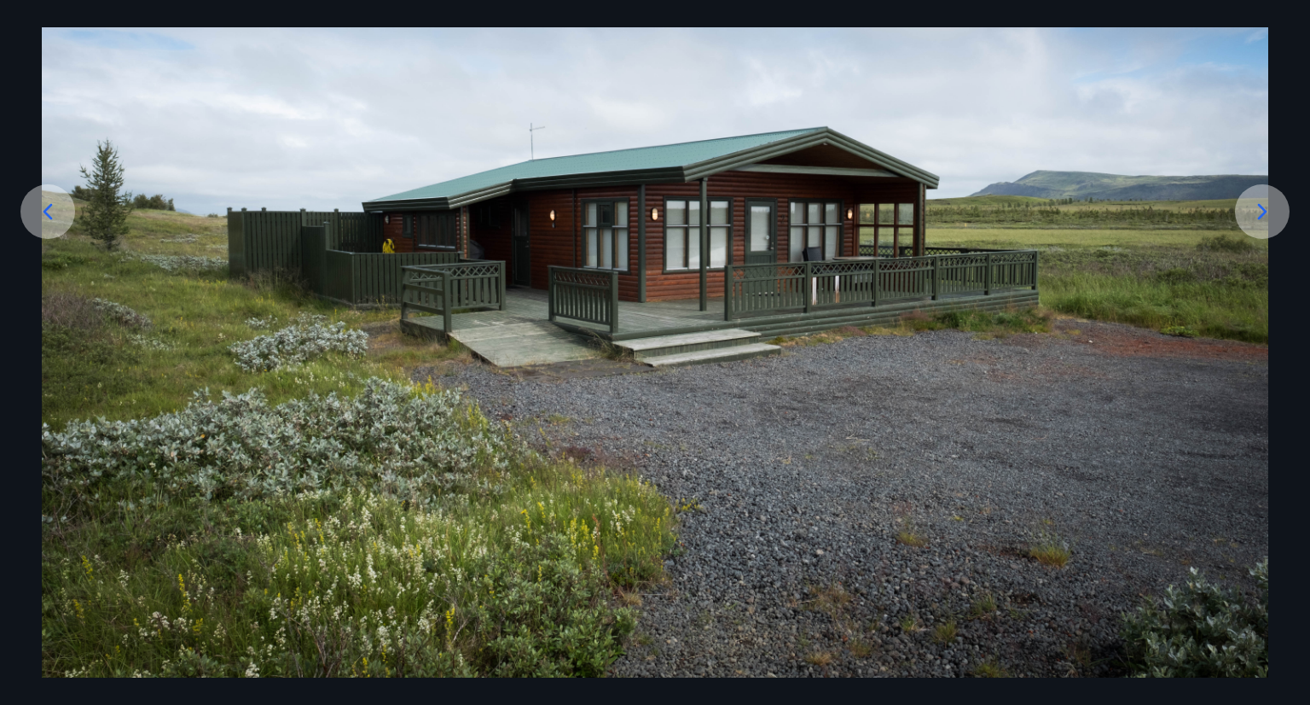
click at [1258, 218] on icon at bounding box center [1262, 212] width 9 height 16
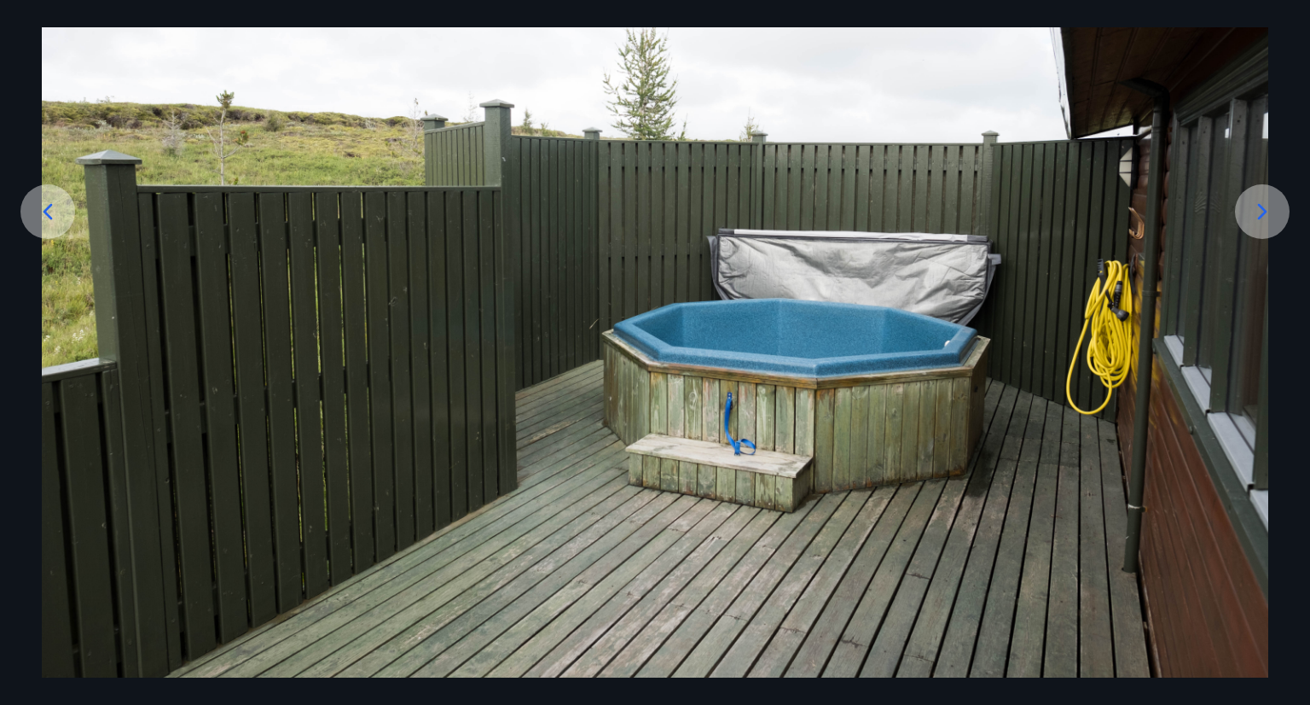
click at [1258, 218] on icon at bounding box center [1262, 212] width 9 height 16
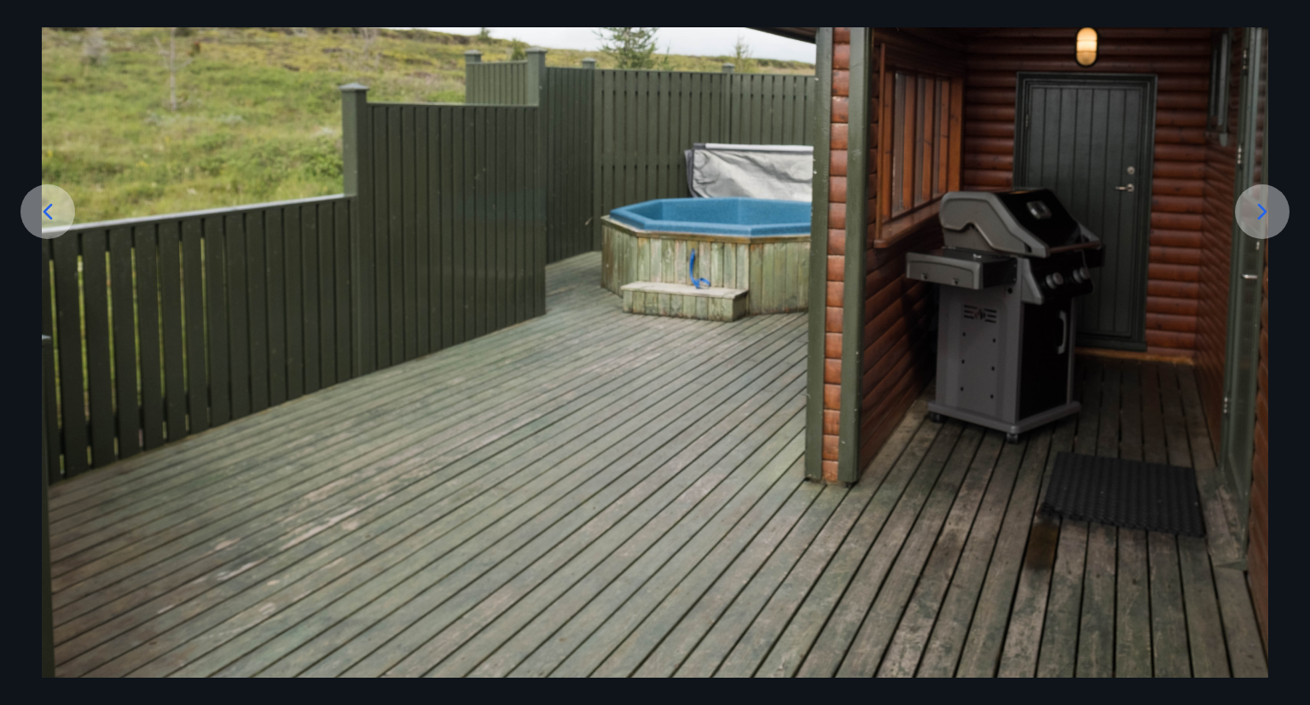
click at [1258, 218] on icon at bounding box center [1262, 212] width 9 height 16
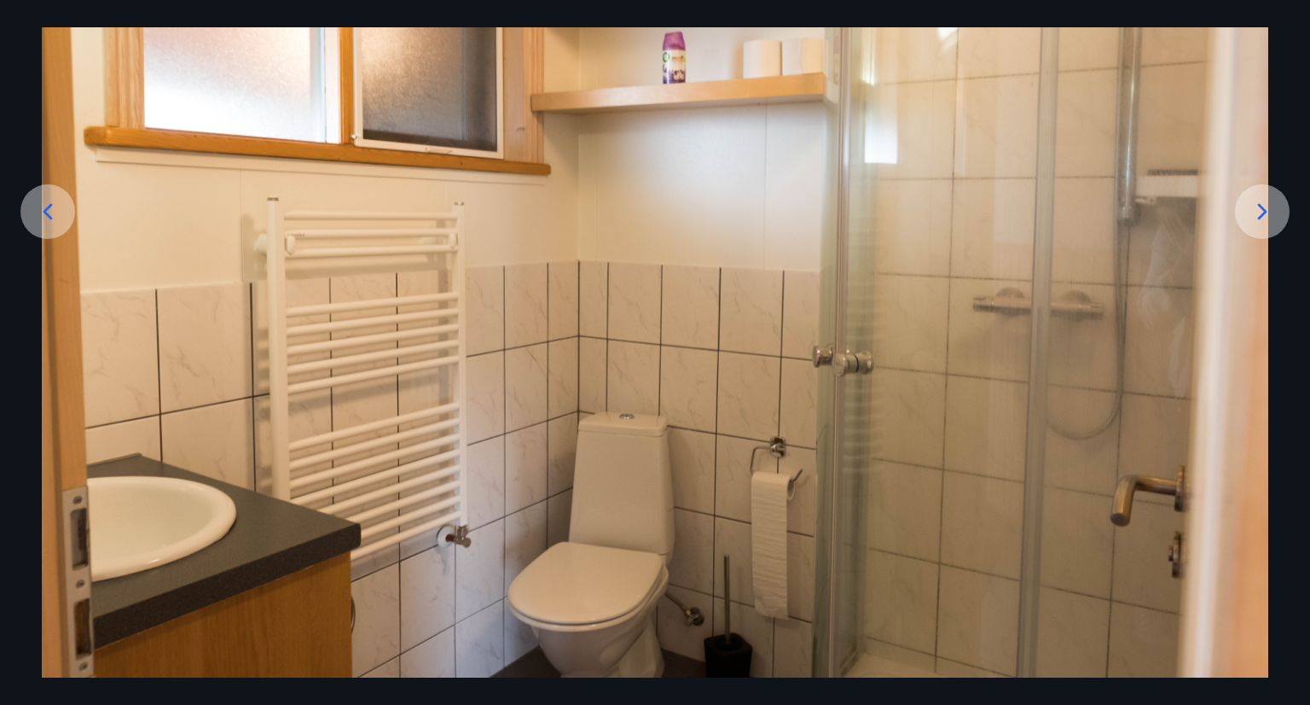
click at [1065, 318] on img at bounding box center [655, 268] width 1227 height 818
click at [959, 382] on img at bounding box center [655, 268] width 1227 height 818
click at [1257, 209] on icon at bounding box center [1262, 211] width 27 height 27
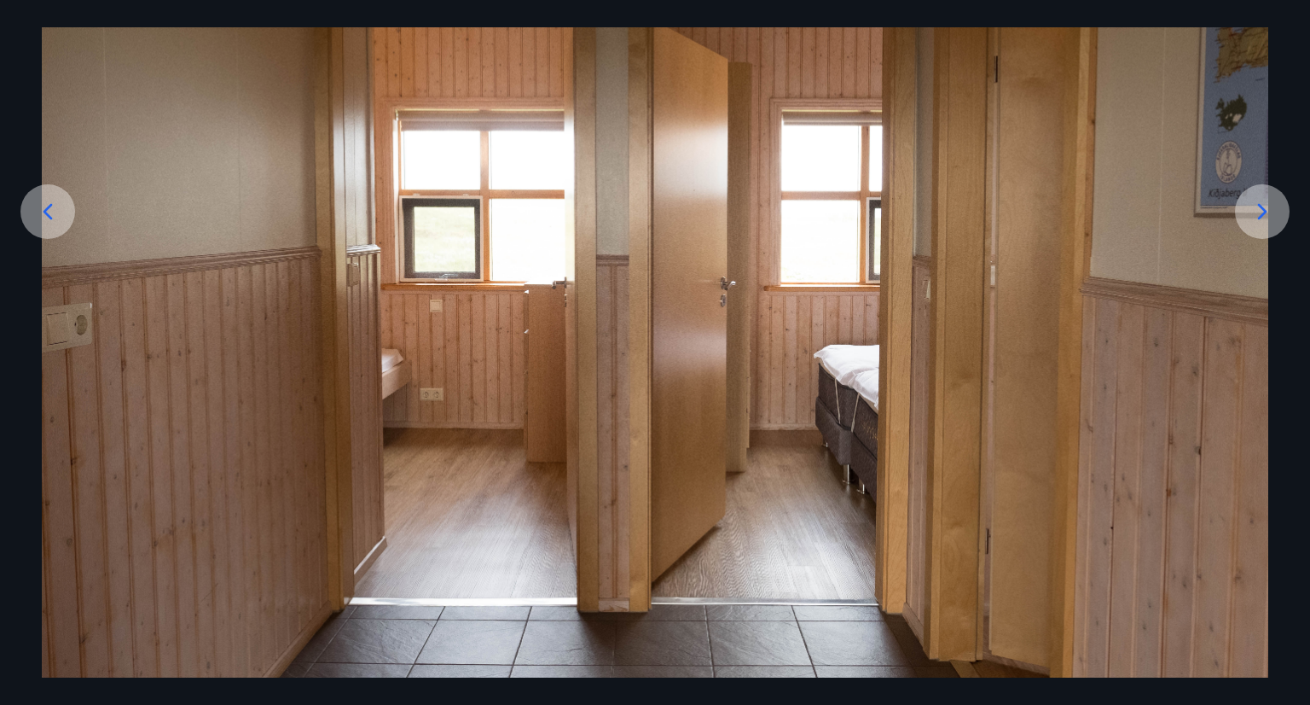
click at [1257, 209] on icon at bounding box center [1262, 211] width 27 height 27
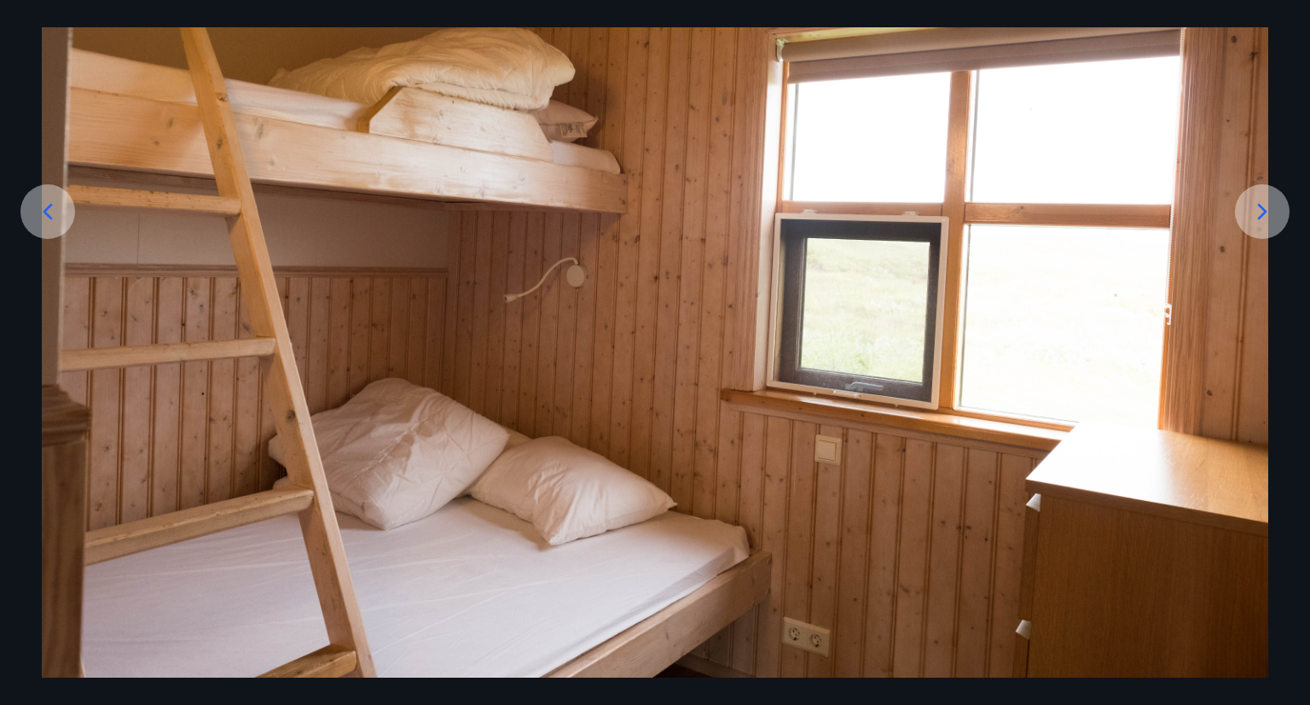
click at [1257, 209] on icon at bounding box center [1262, 211] width 27 height 27
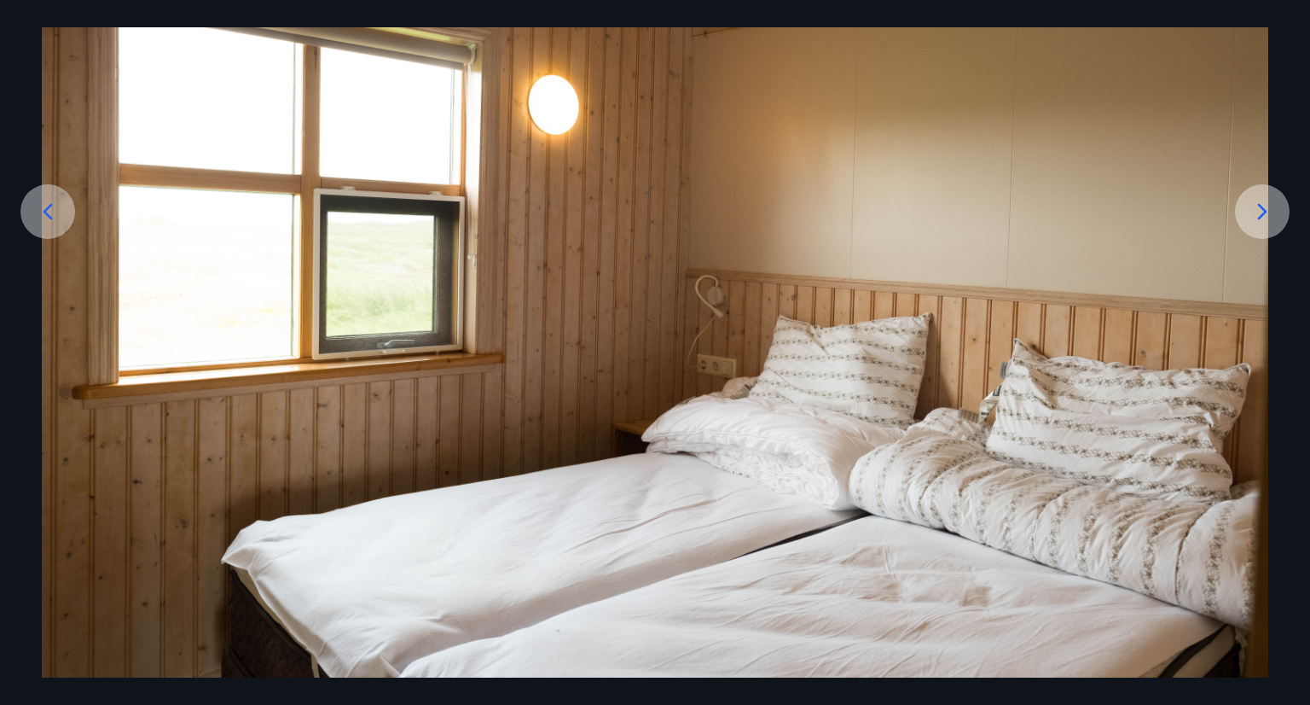
click at [1257, 209] on icon at bounding box center [1262, 211] width 27 height 27
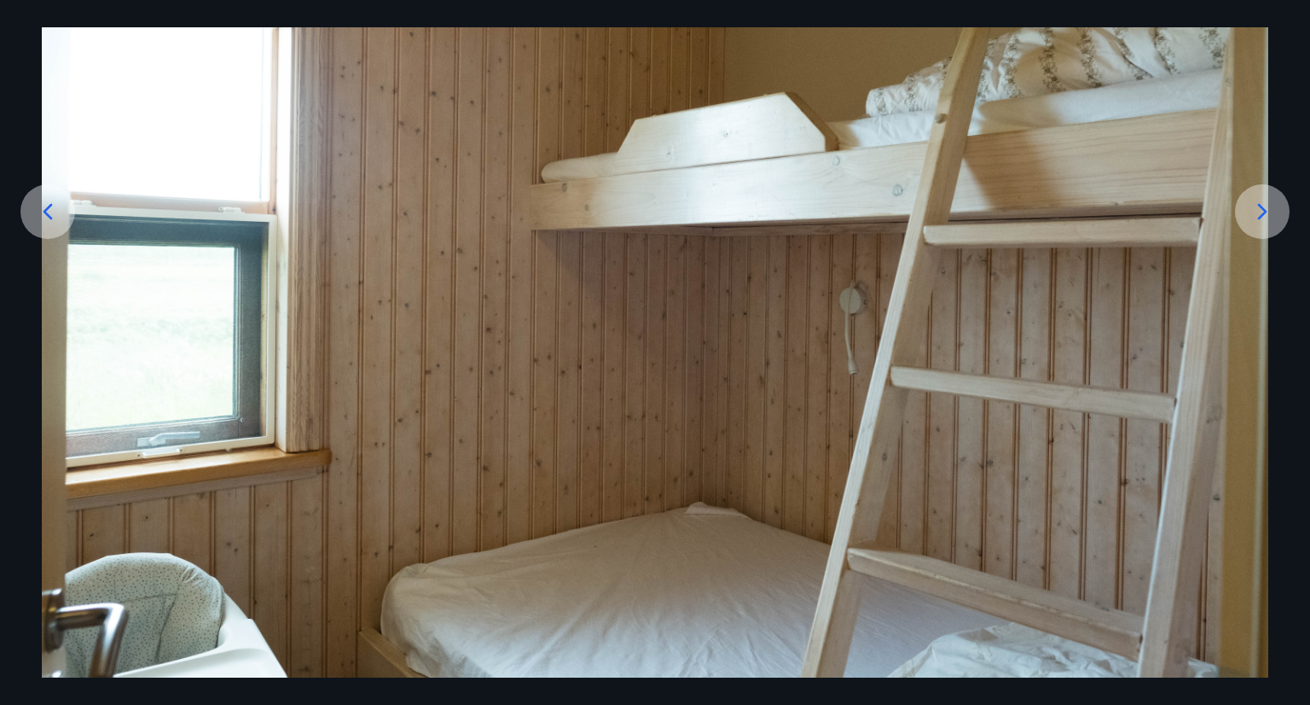
click at [1257, 209] on icon at bounding box center [1262, 211] width 27 height 27
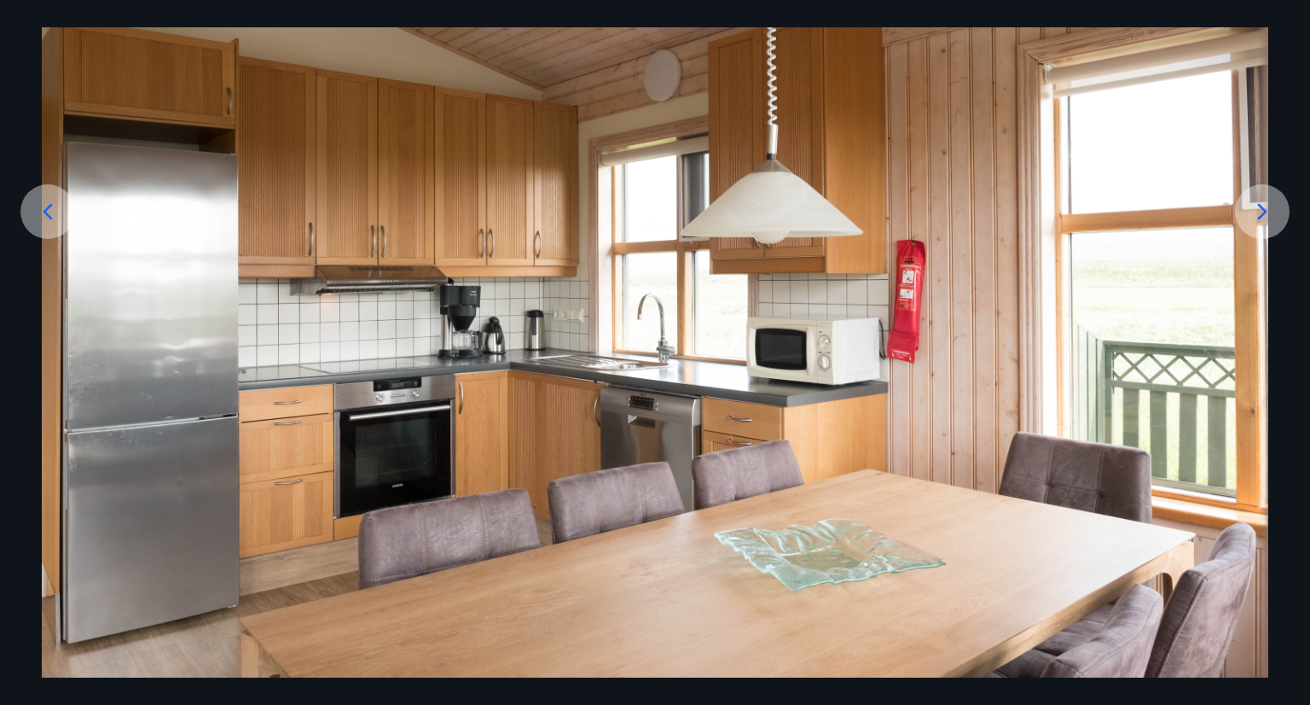
click at [1257, 209] on icon at bounding box center [1262, 211] width 27 height 27
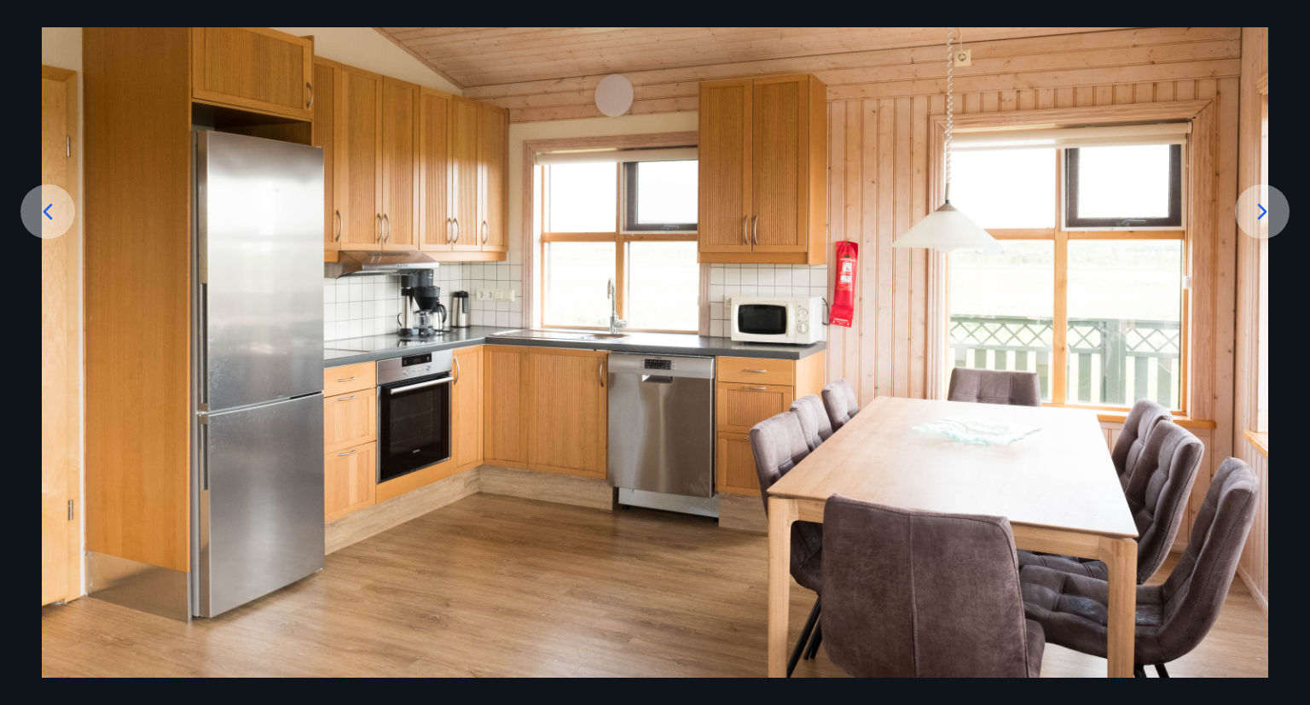
click at [1257, 209] on icon at bounding box center [1262, 211] width 27 height 27
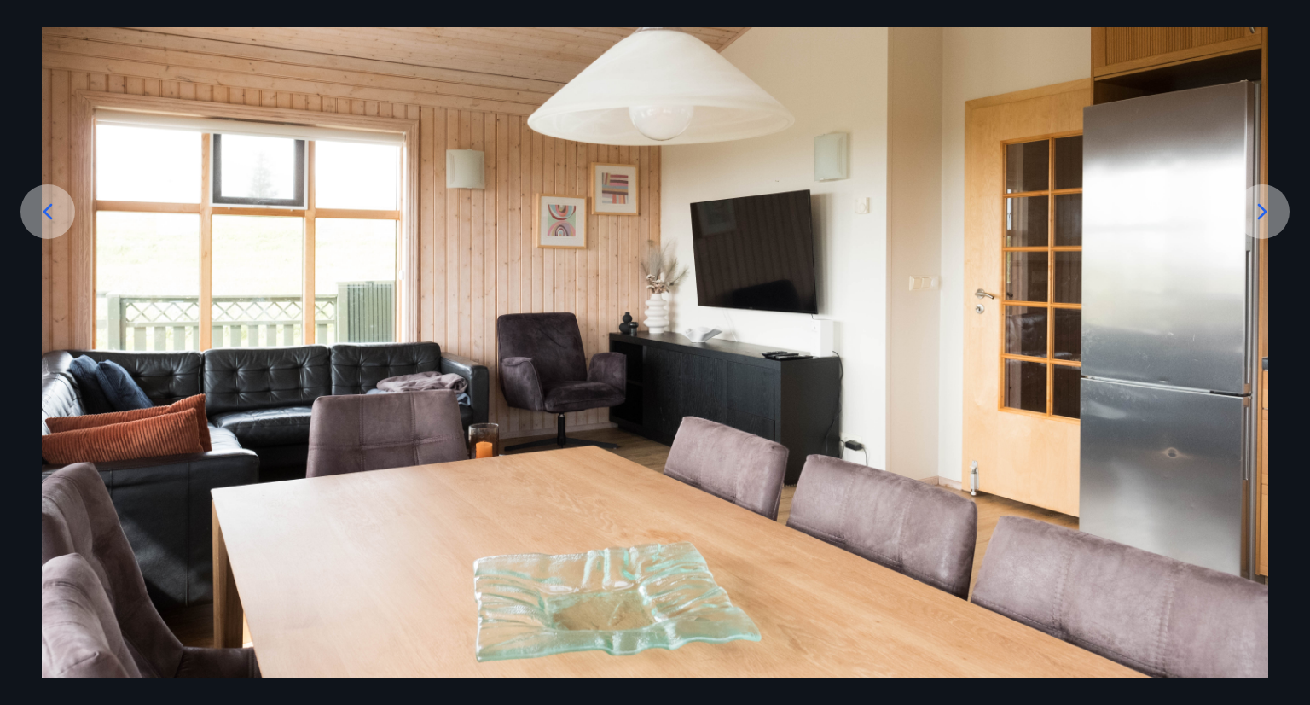
click at [1257, 209] on icon at bounding box center [1262, 211] width 27 height 27
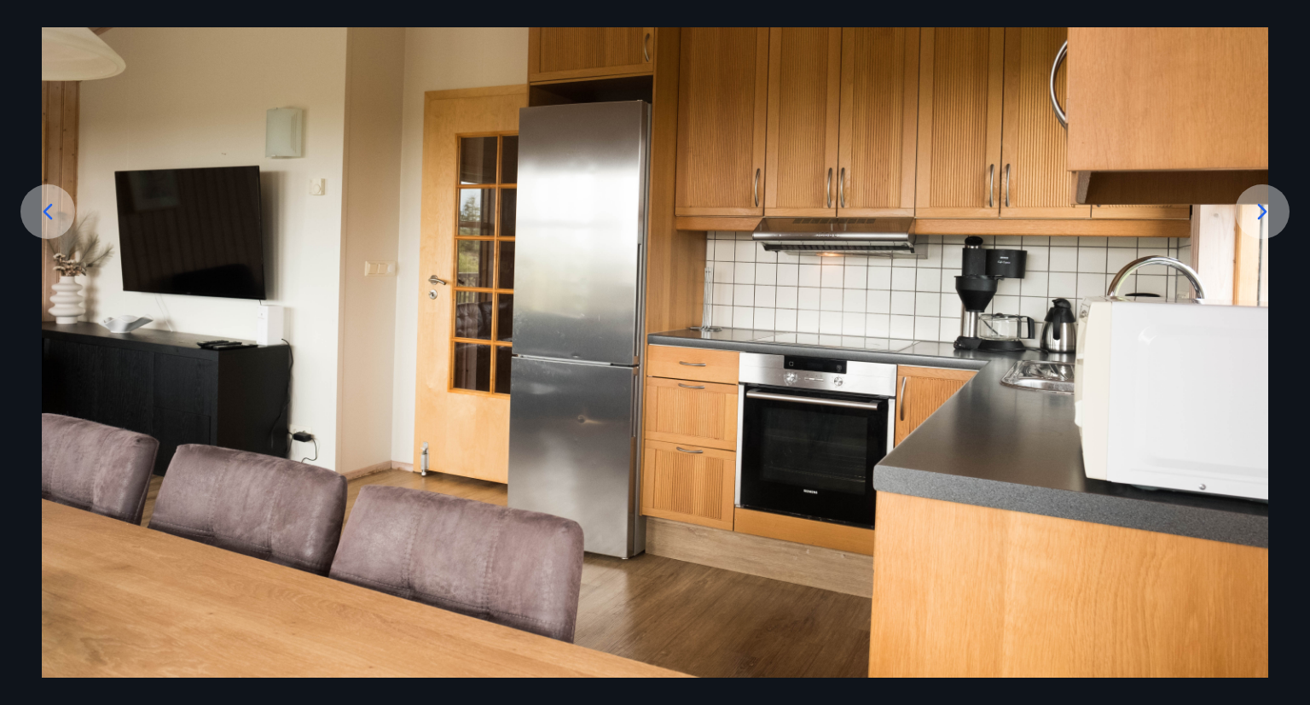
click at [1257, 209] on icon at bounding box center [1262, 211] width 27 height 27
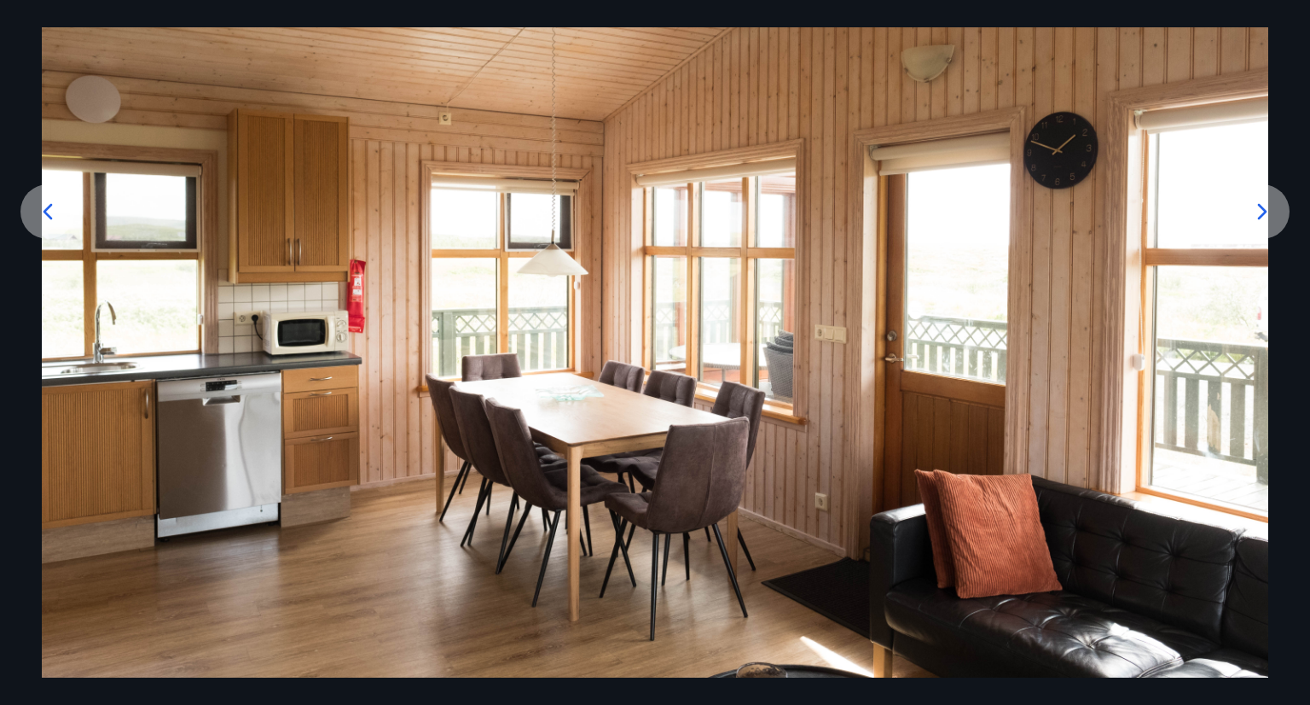
click at [1257, 209] on icon at bounding box center [1262, 211] width 27 height 27
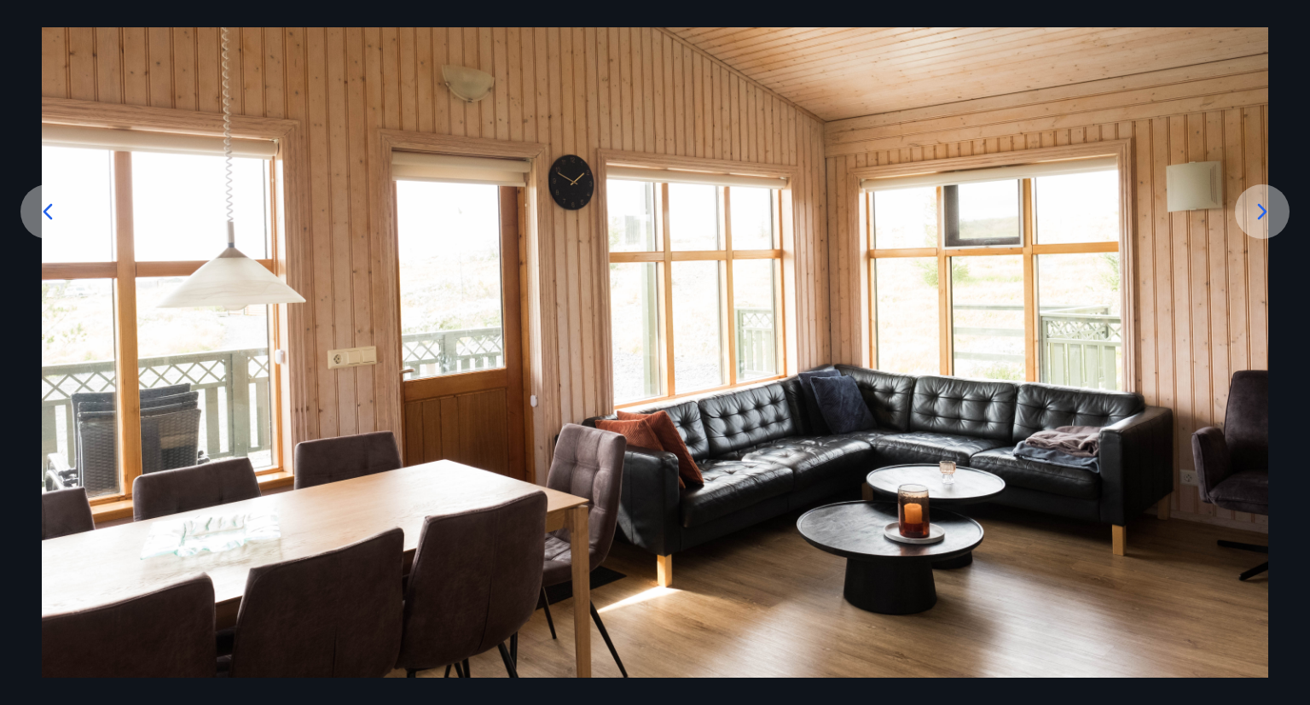
click at [1257, 209] on icon at bounding box center [1262, 211] width 27 height 27
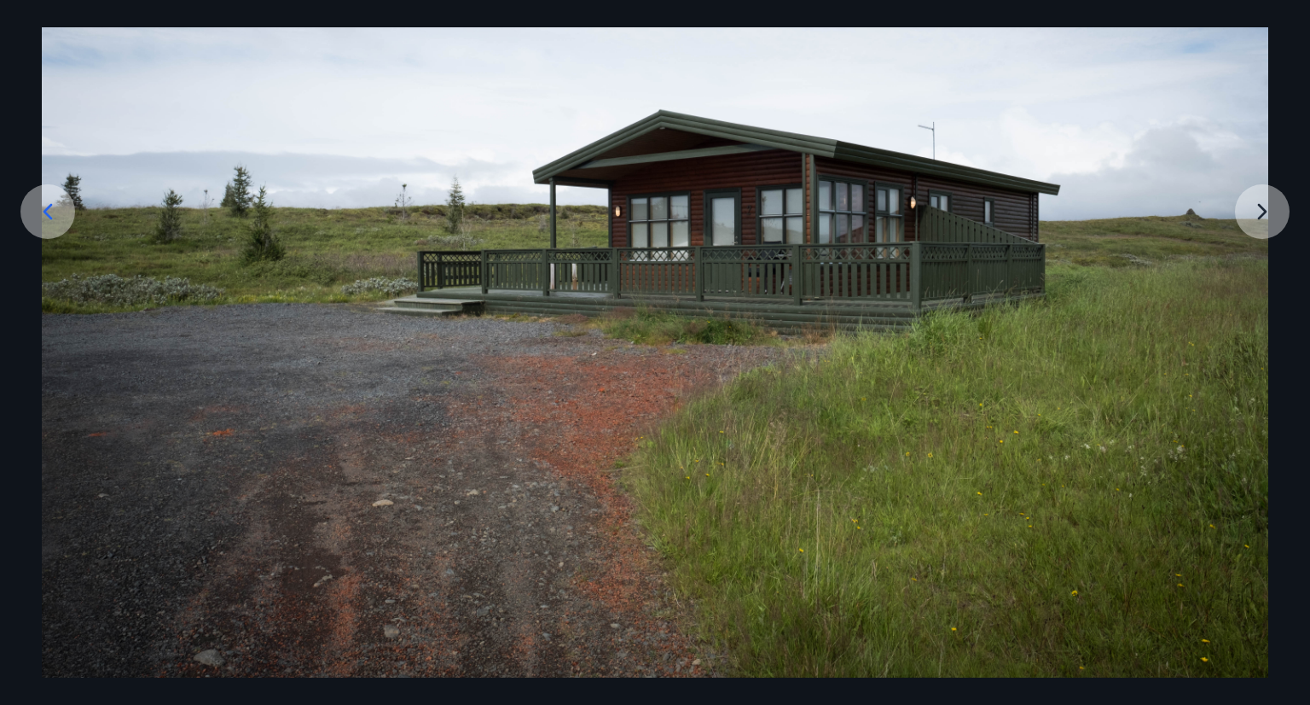
click at [1257, 209] on img at bounding box center [655, 268] width 1227 height 818
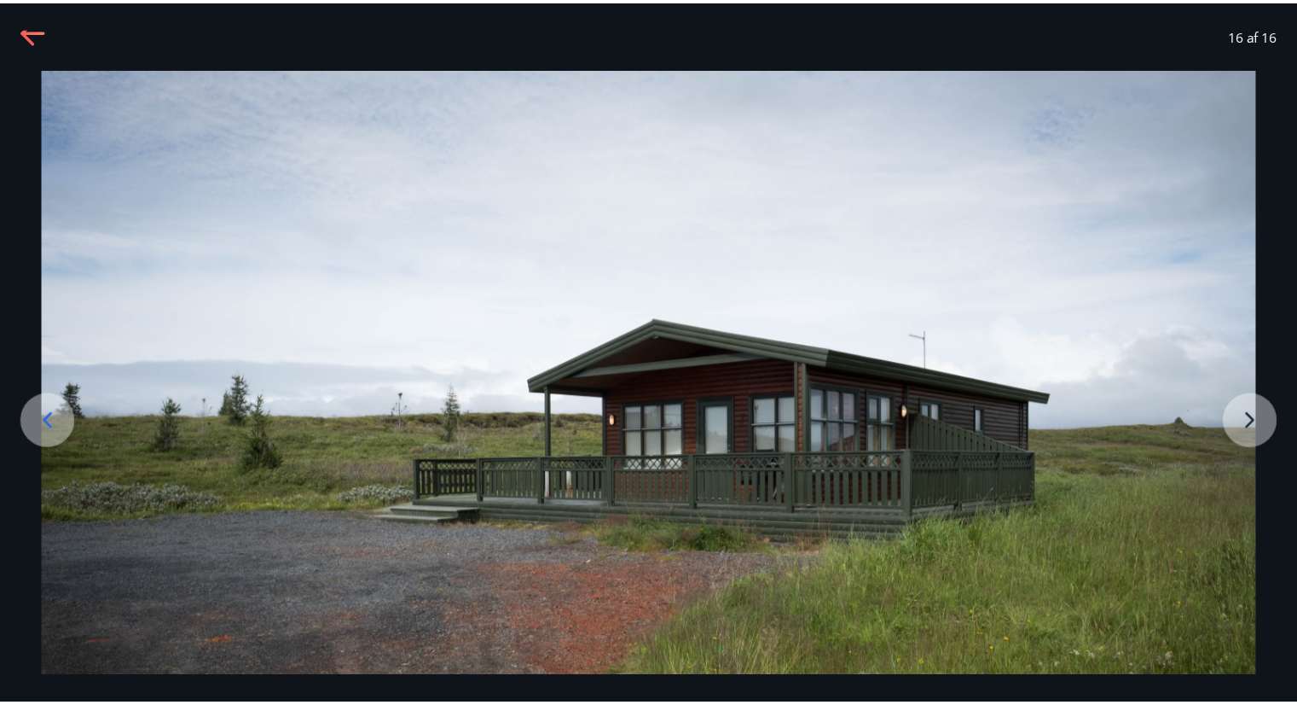
scroll to position [0, 0]
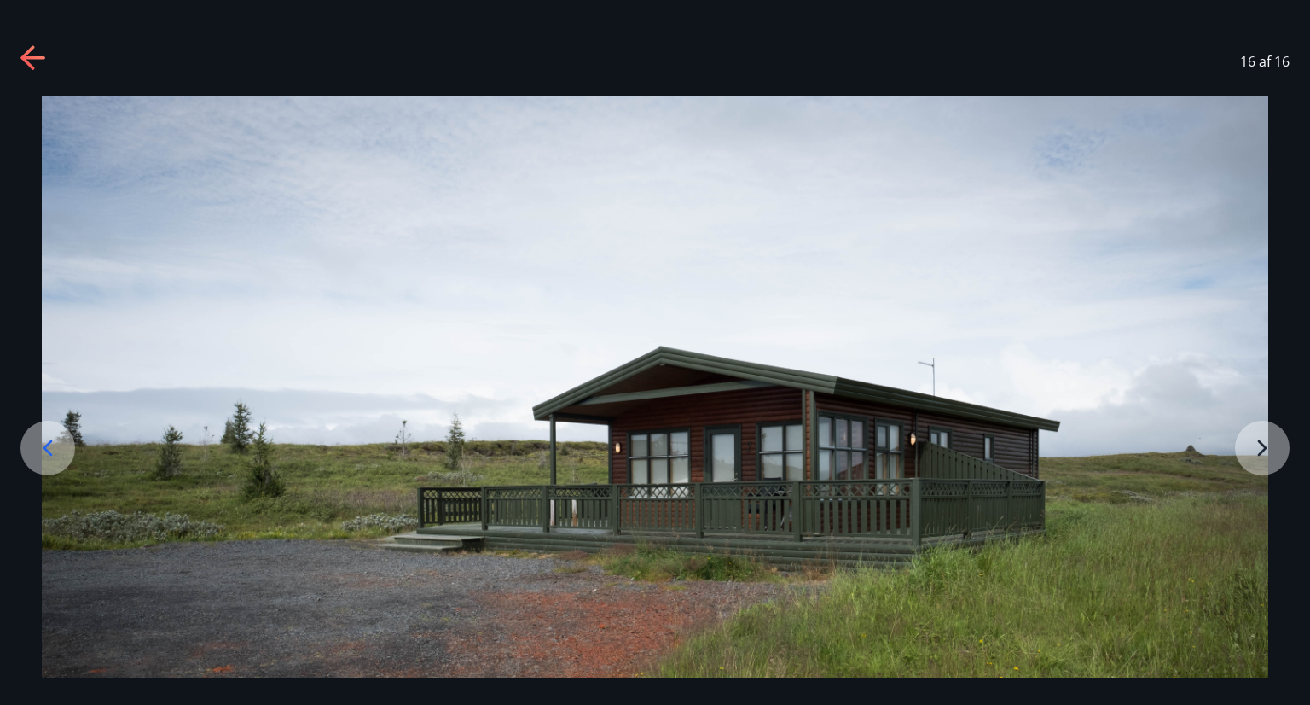
click at [32, 52] on icon at bounding box center [33, 58] width 27 height 27
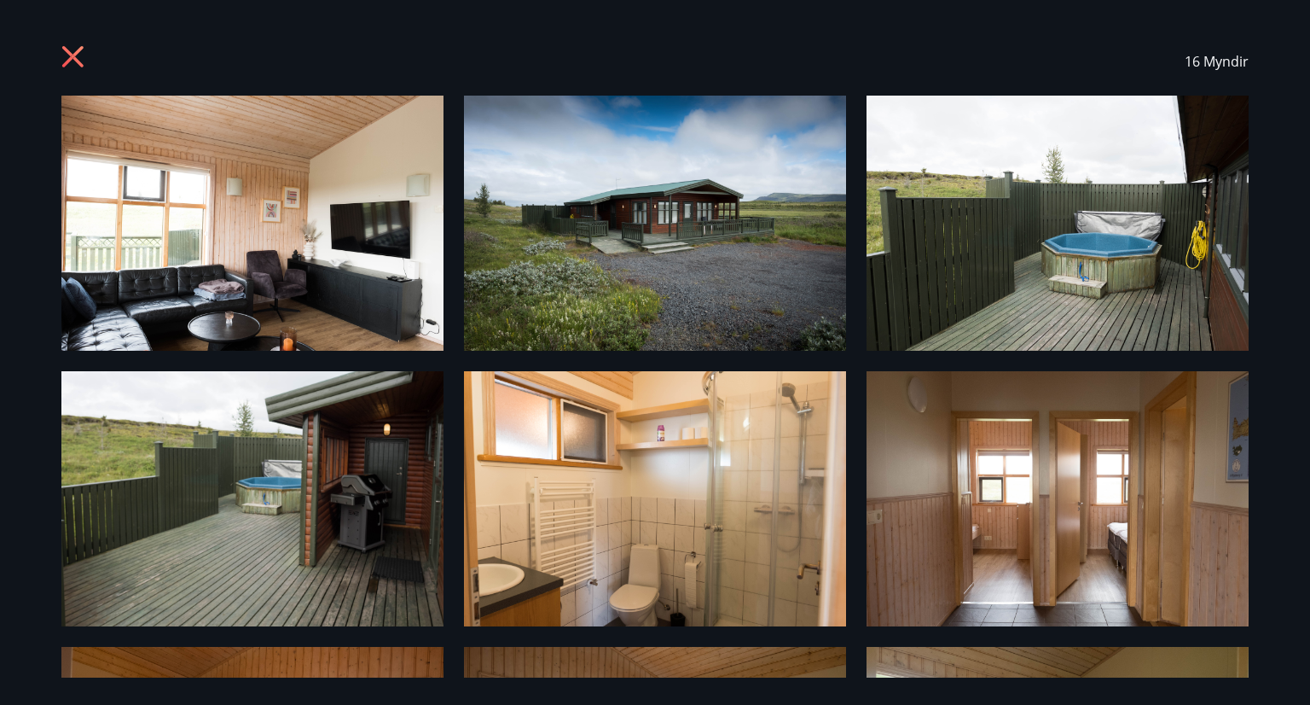
click at [74, 52] on icon at bounding box center [72, 56] width 21 height 21
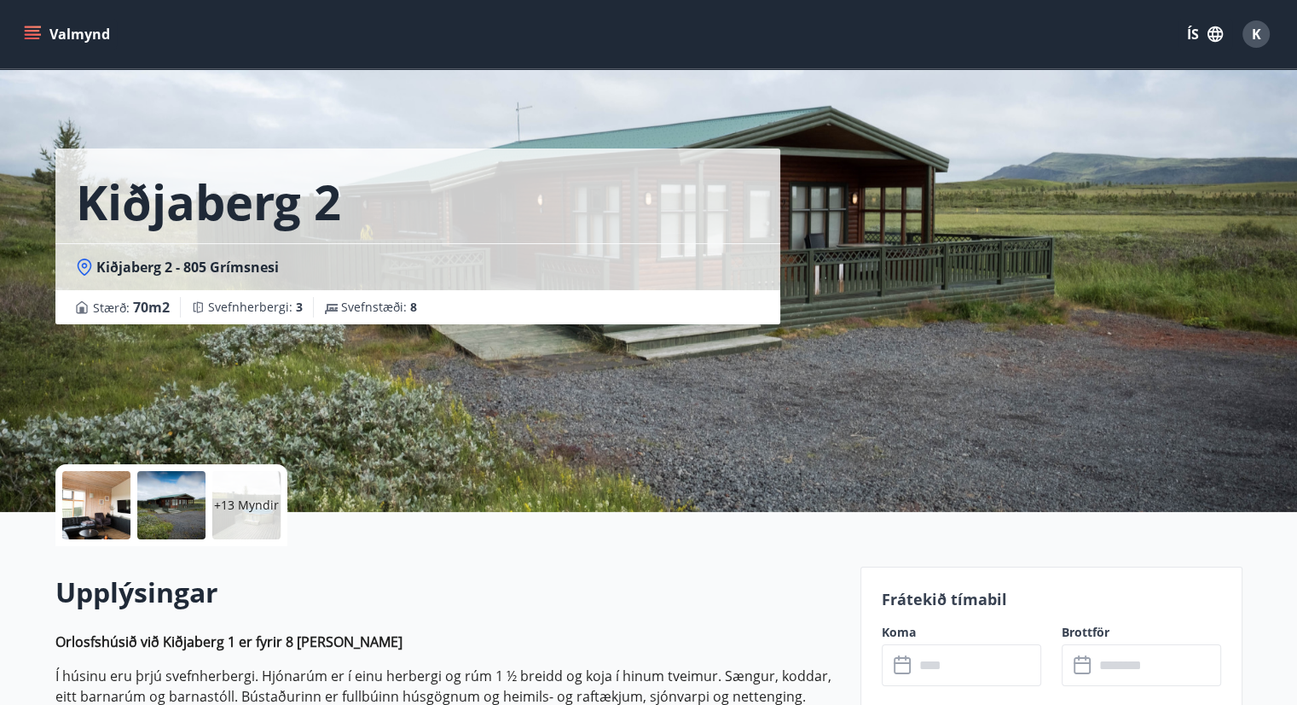
click at [37, 34] on icon "menu" at bounding box center [34, 34] width 19 height 2
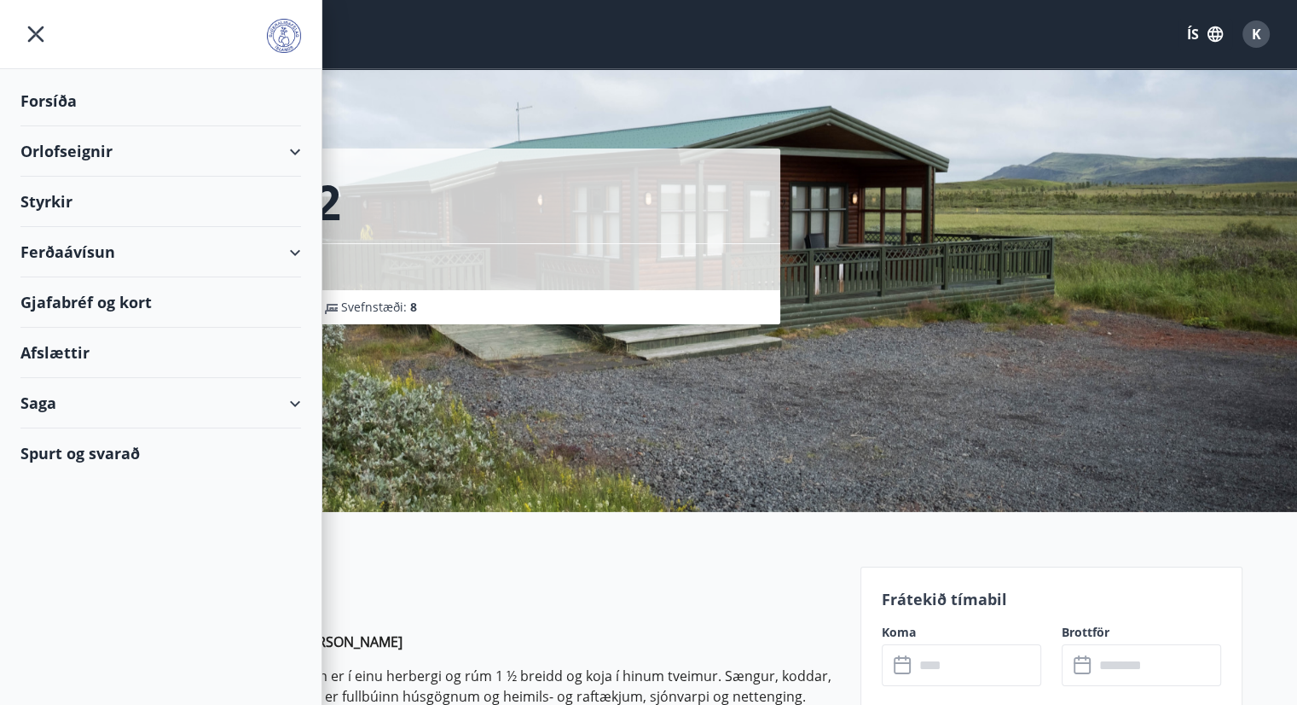
click at [118, 147] on div "Orlofseignir" at bounding box center [160, 151] width 281 height 50
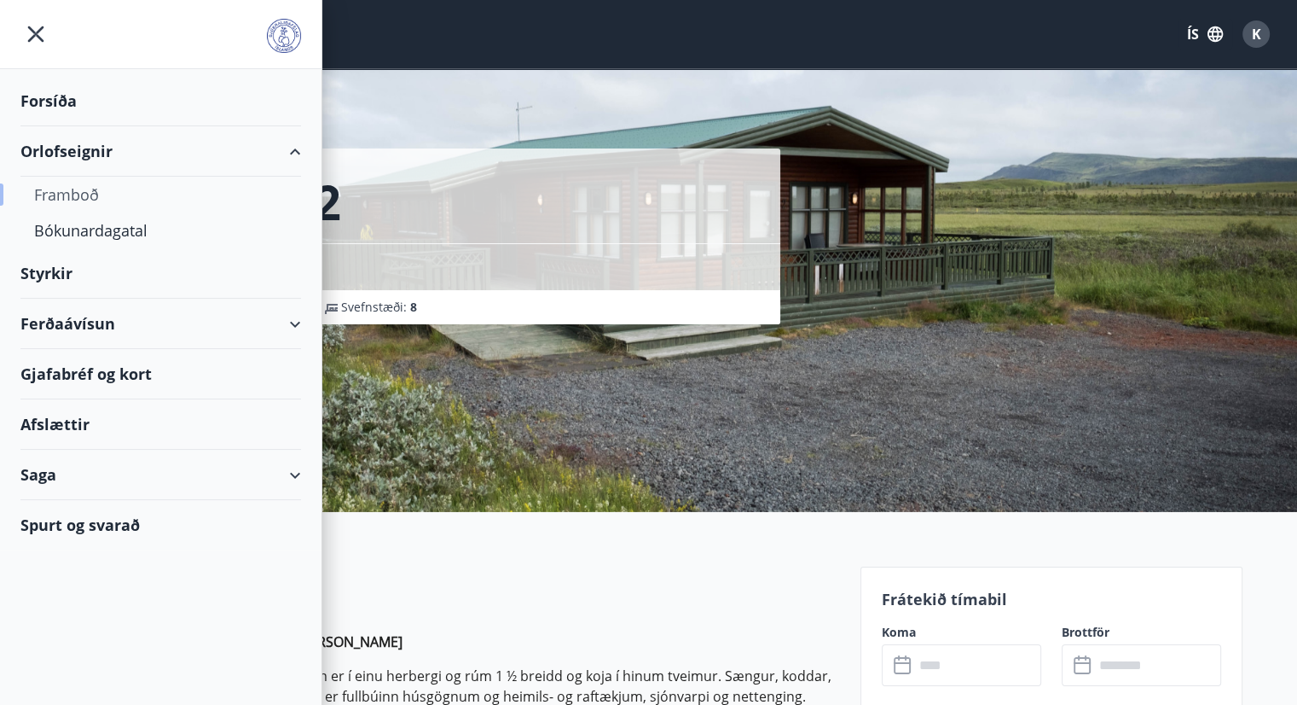
click at [85, 192] on div "Framboð" at bounding box center [160, 195] width 253 height 36
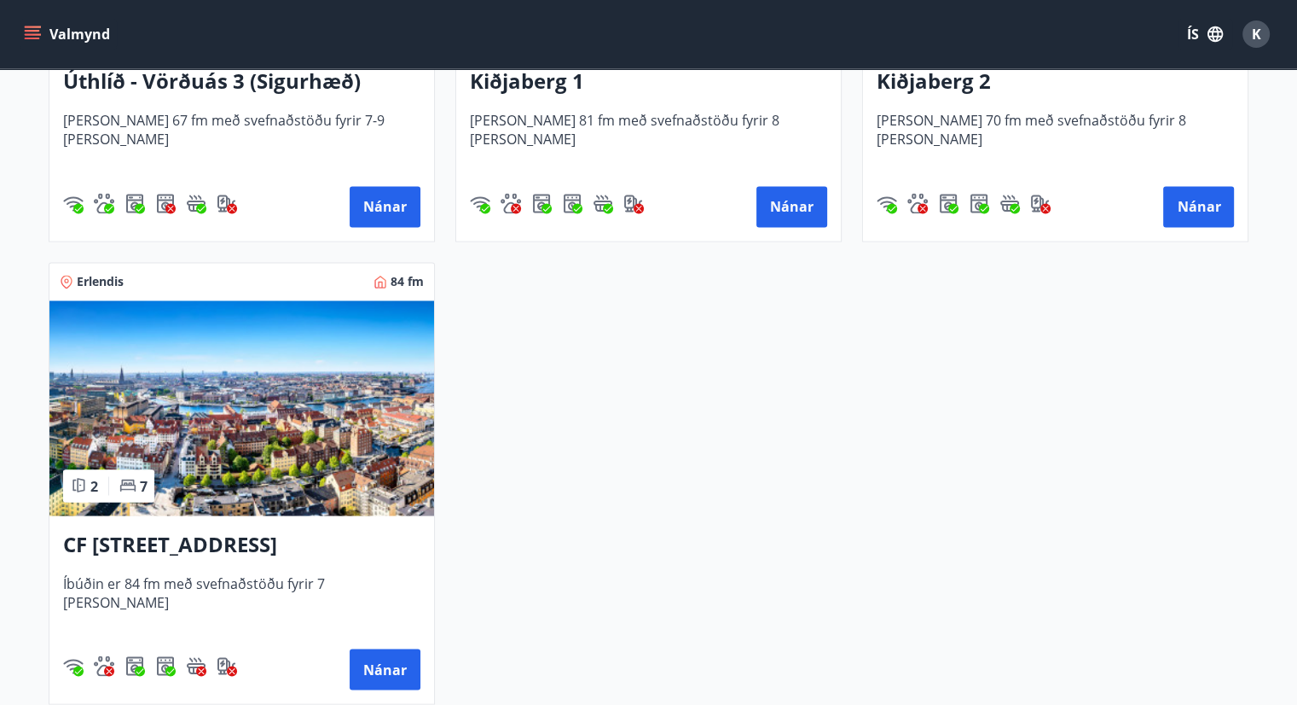
scroll to position [2900, 0]
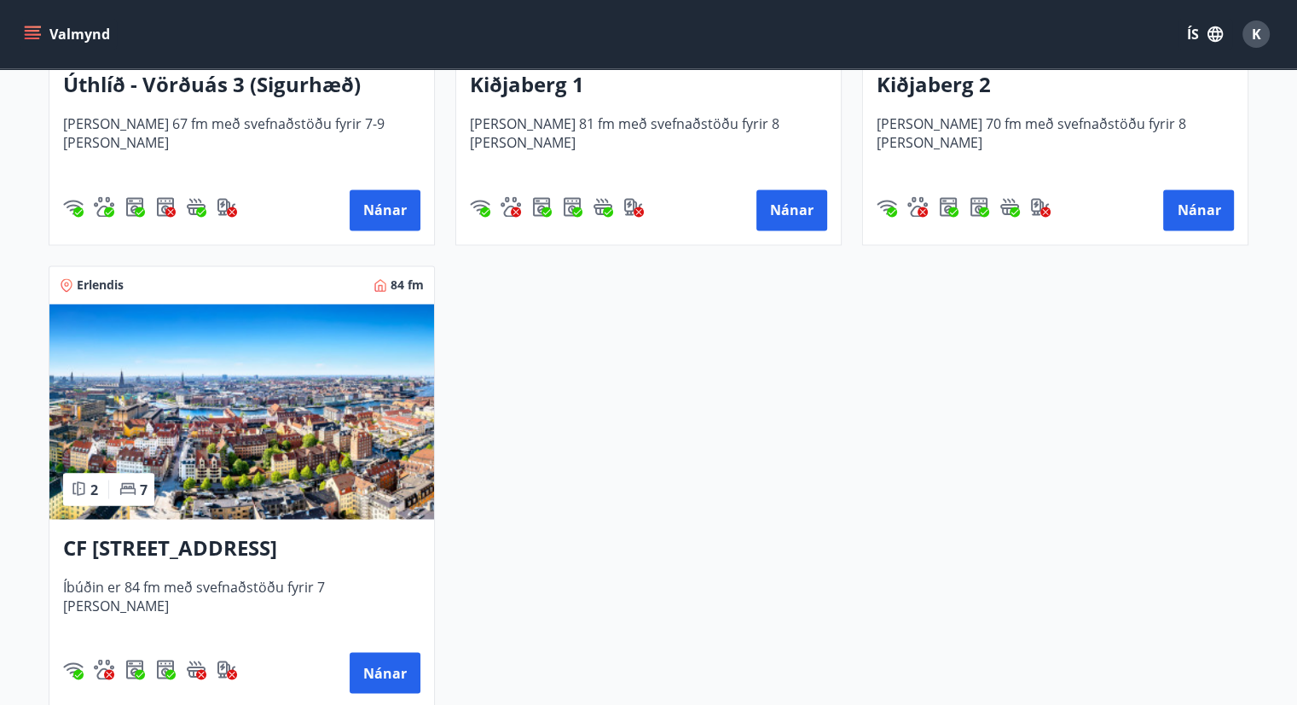
click at [206, 427] on img at bounding box center [241, 411] width 385 height 215
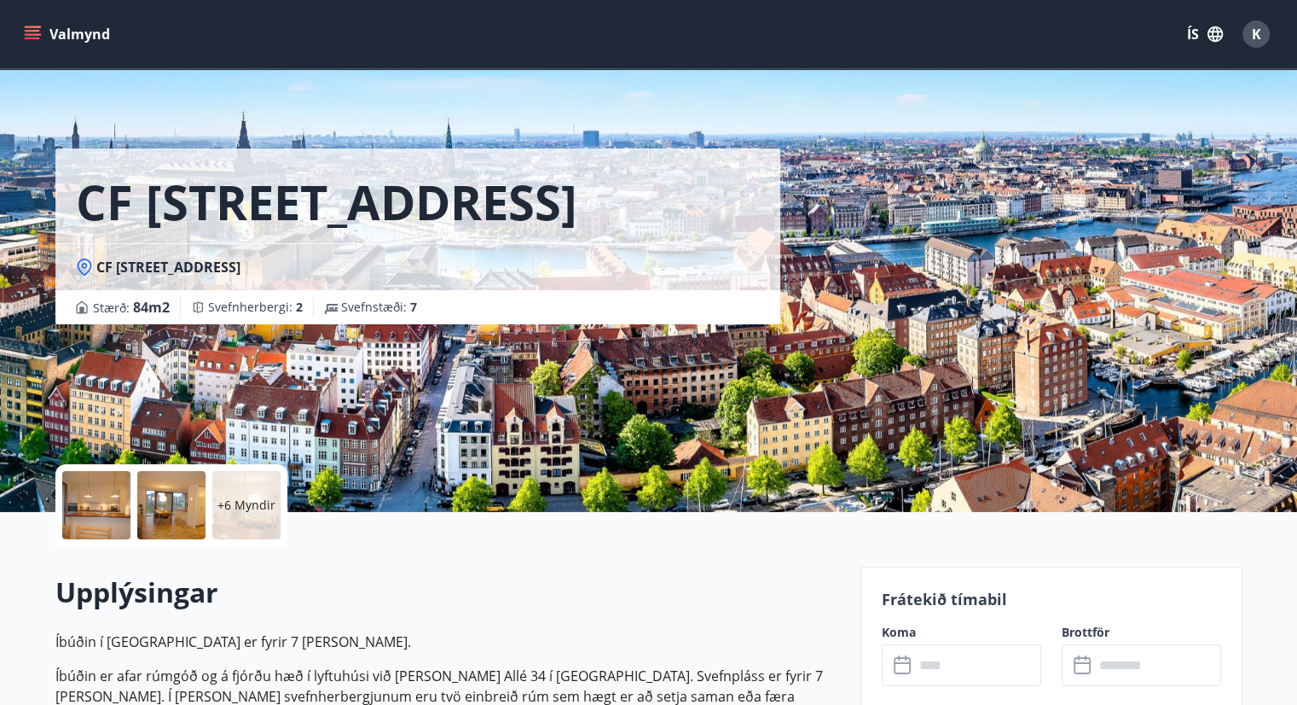
click at [115, 513] on div at bounding box center [96, 505] width 68 height 68
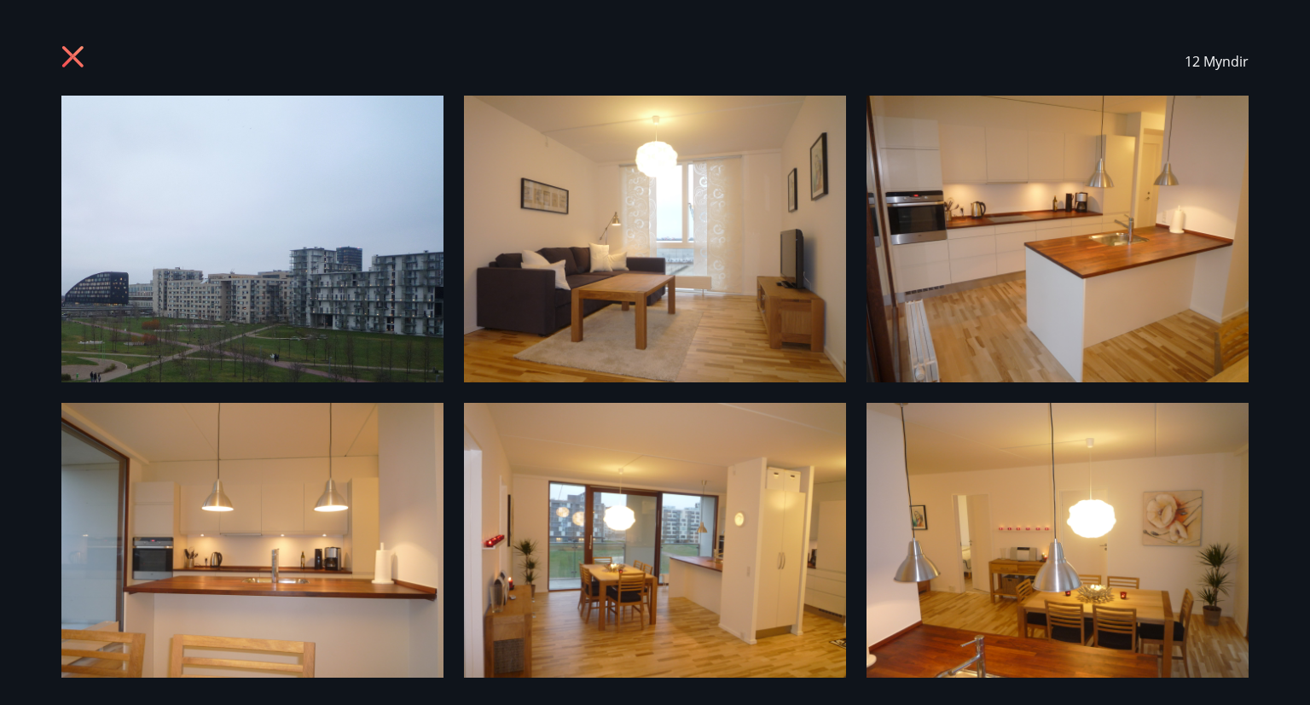
click at [554, 245] on img at bounding box center [655, 239] width 382 height 287
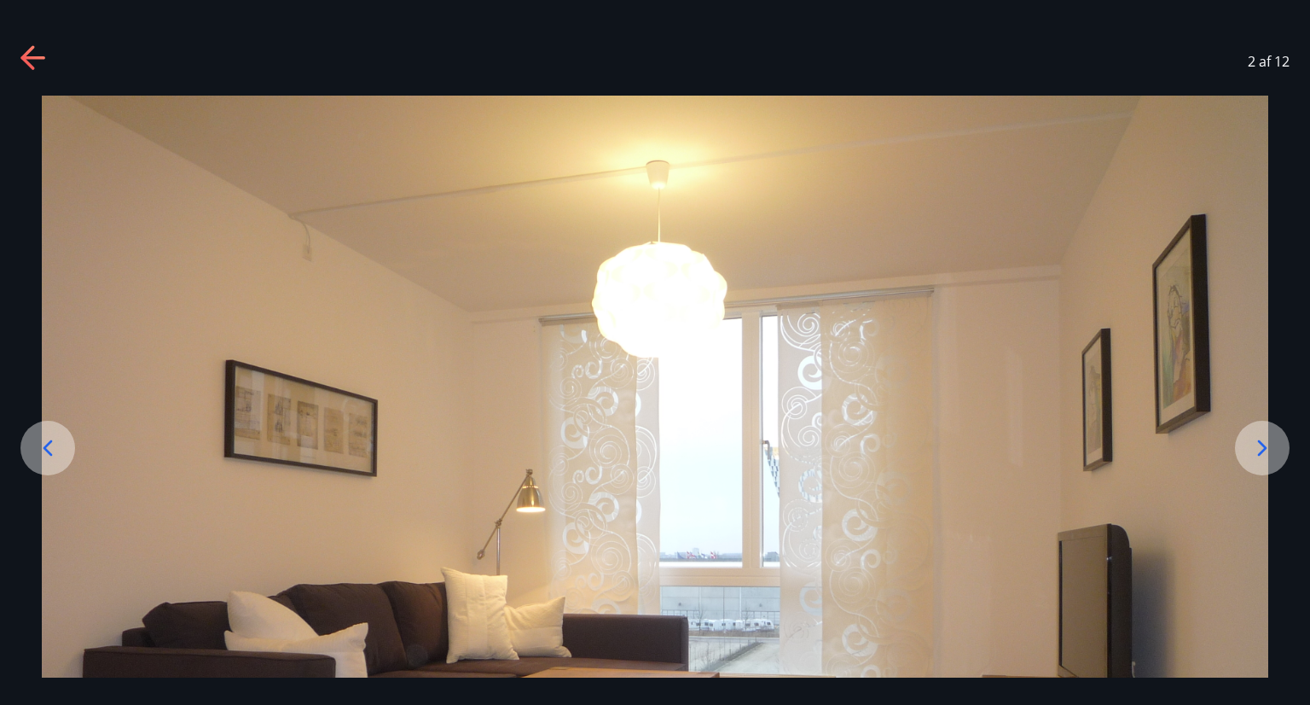
click at [1131, 486] on img at bounding box center [655, 556] width 1227 height 920
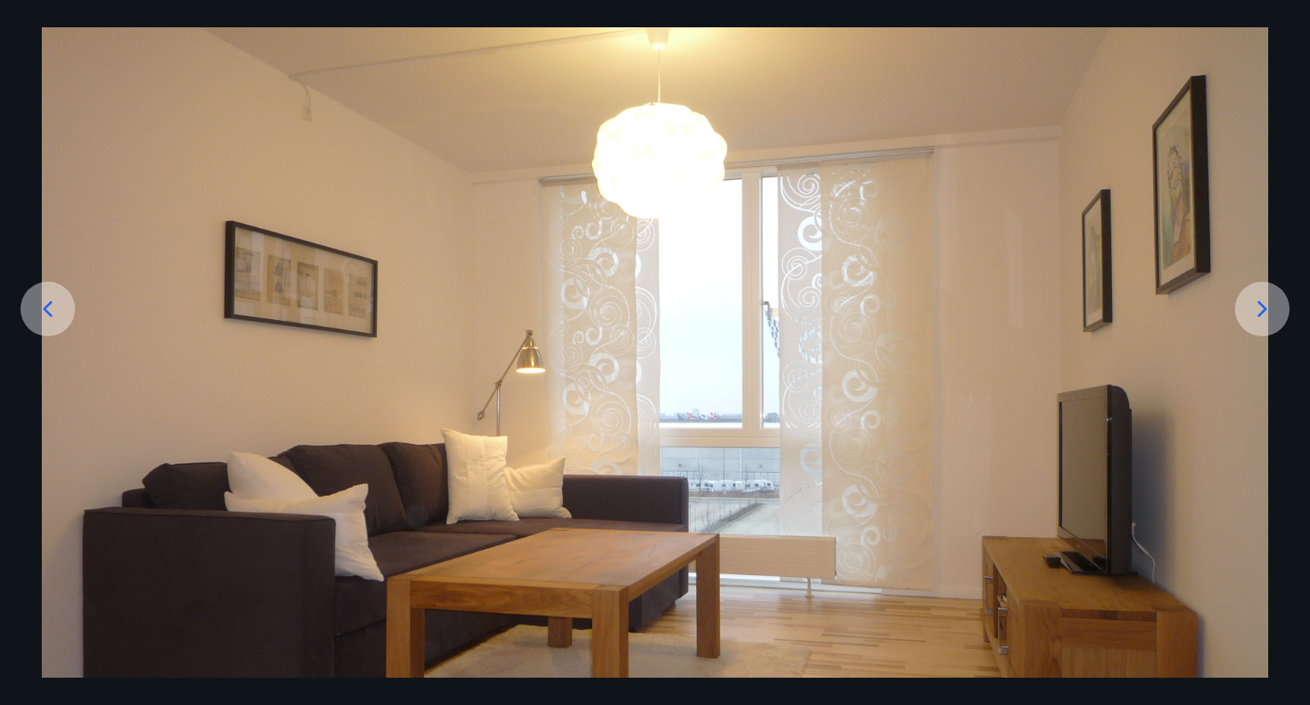
scroll to position [134, 0]
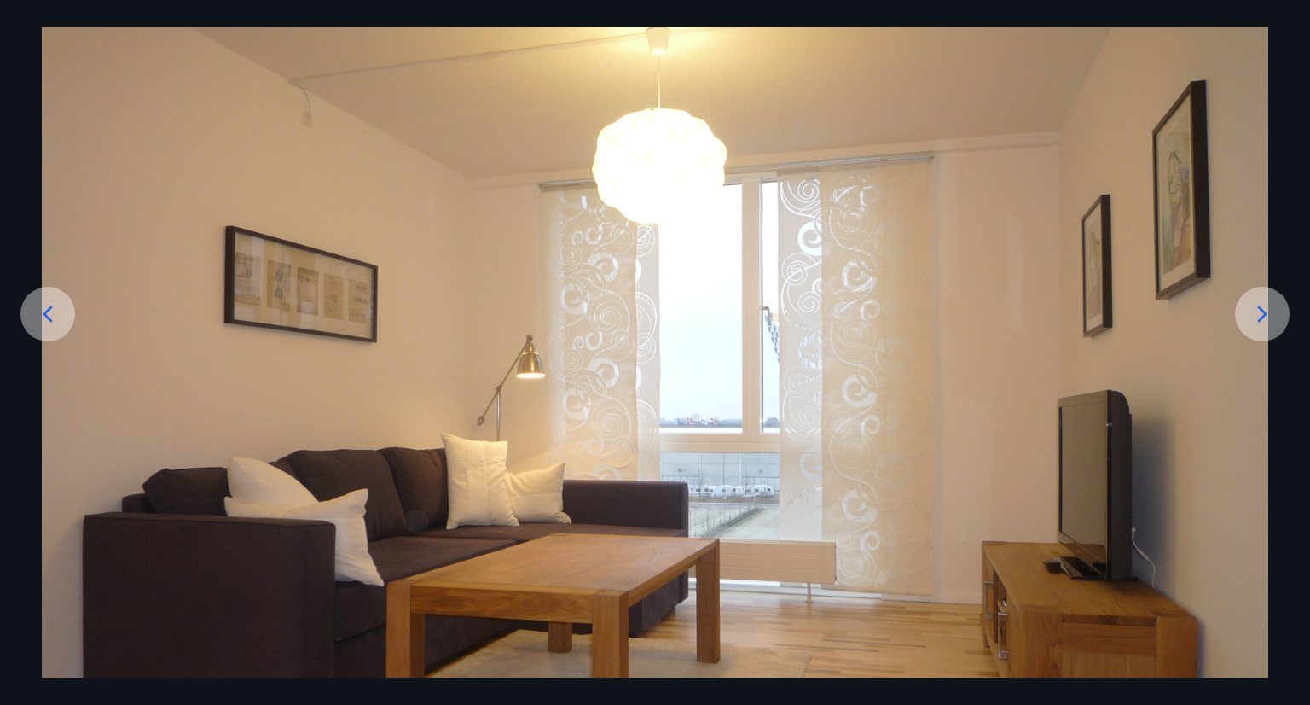
click at [1259, 305] on icon at bounding box center [1262, 313] width 27 height 27
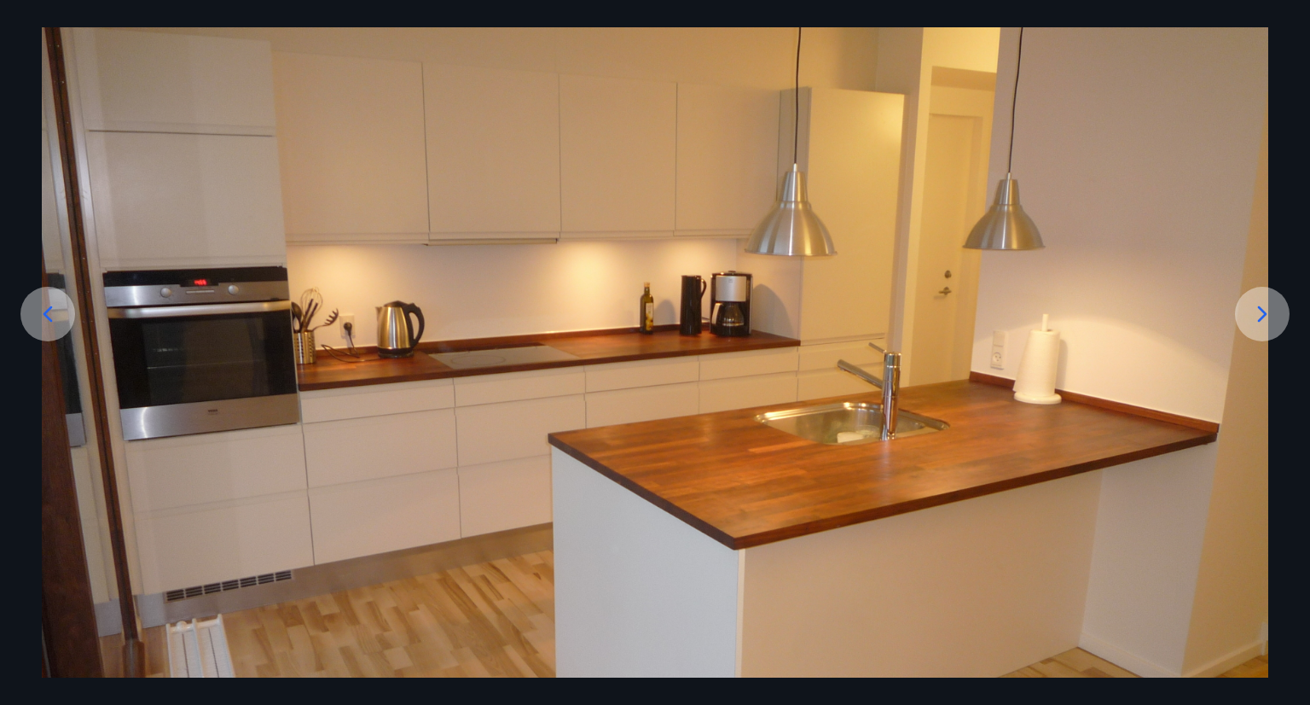
click at [1259, 305] on icon at bounding box center [1262, 313] width 27 height 27
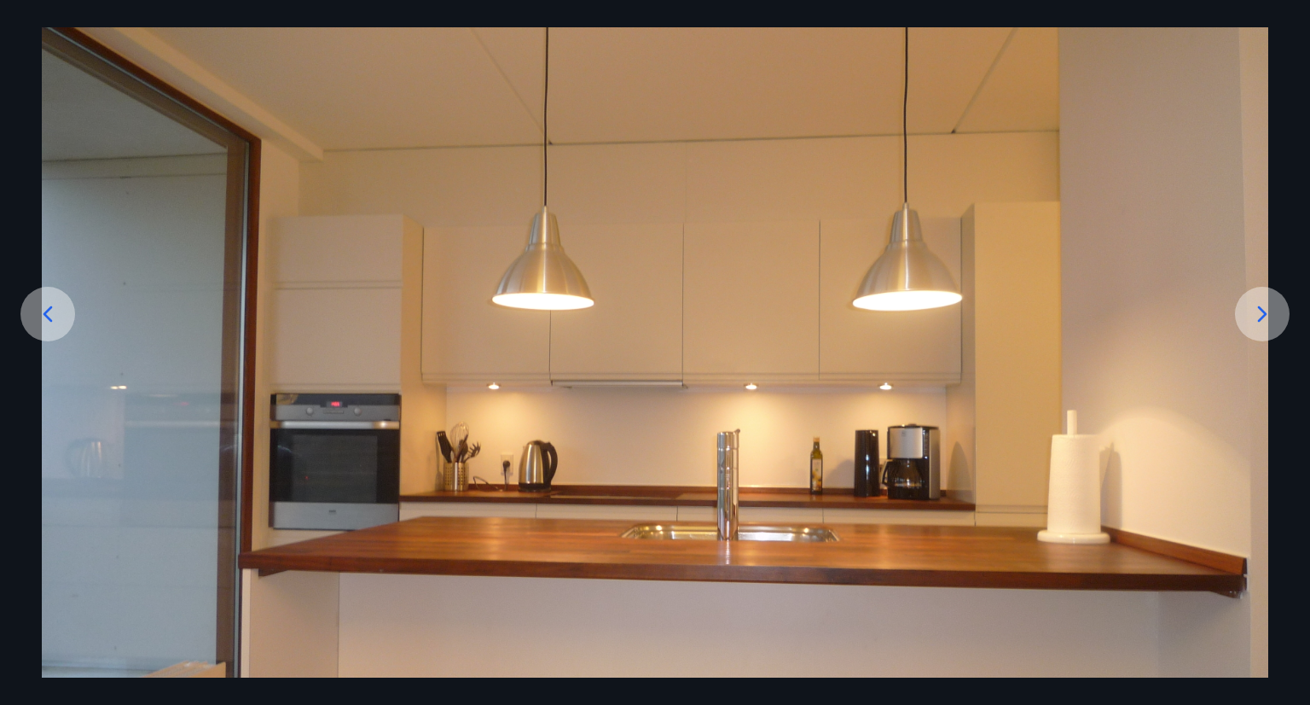
click at [1259, 305] on icon at bounding box center [1262, 313] width 27 height 27
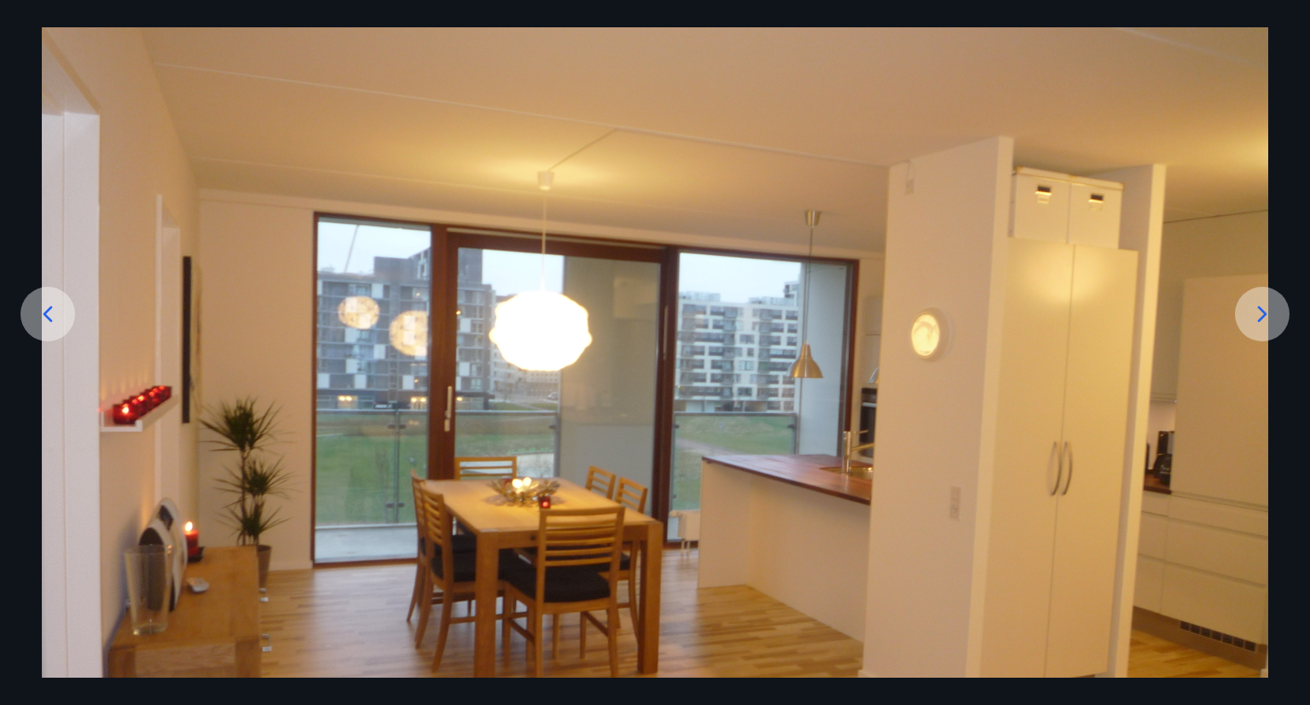
click at [1259, 305] on icon at bounding box center [1262, 313] width 27 height 27
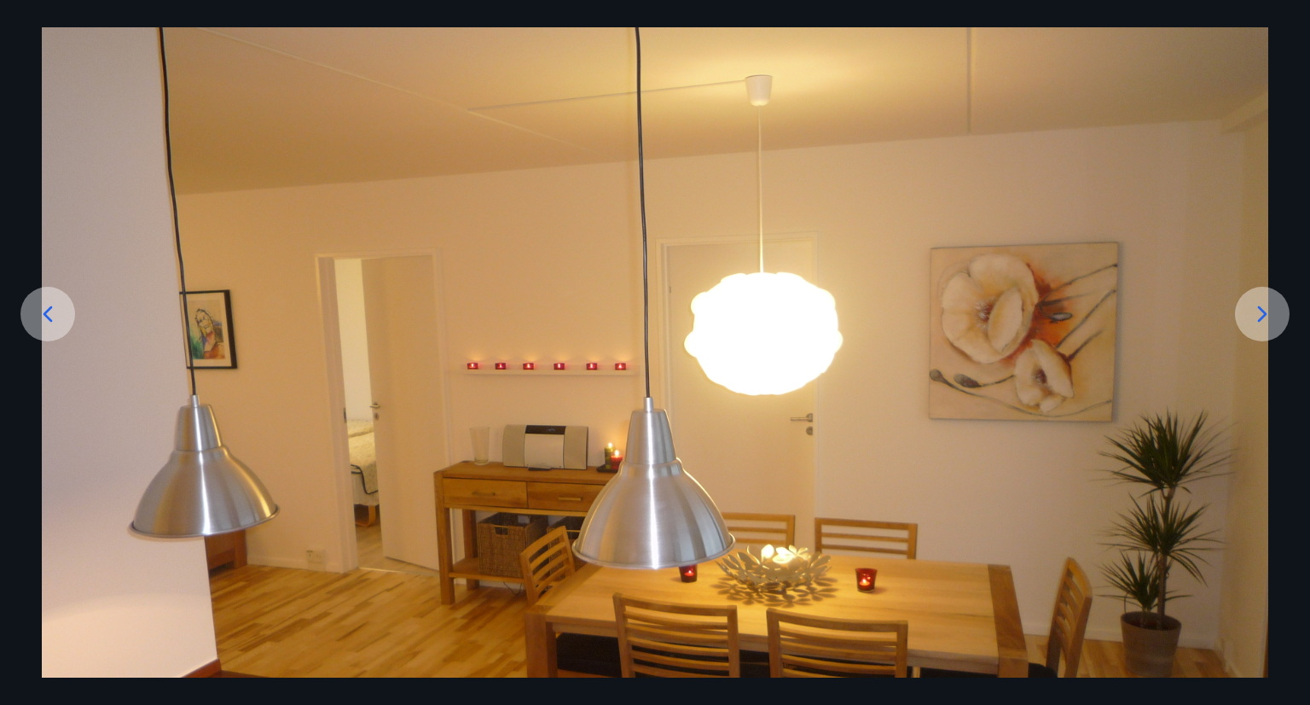
click at [1259, 305] on icon at bounding box center [1262, 313] width 27 height 27
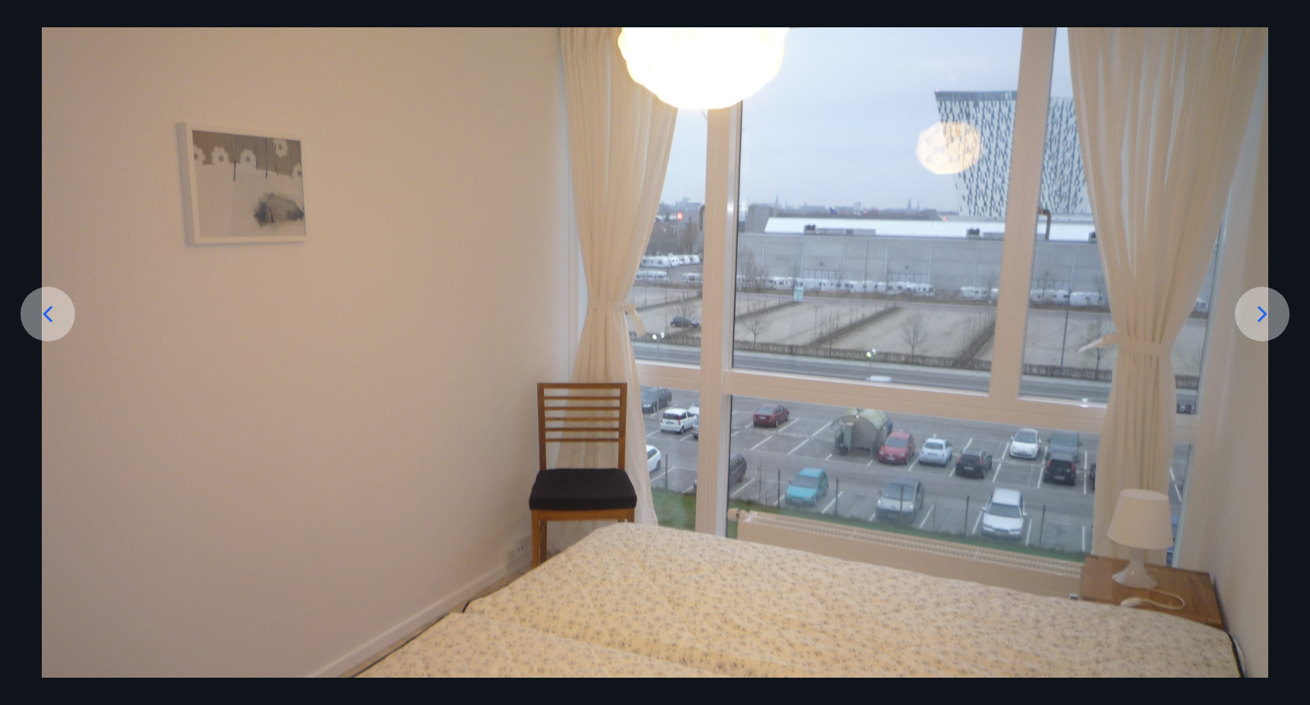
click at [1259, 305] on icon at bounding box center [1262, 313] width 27 height 27
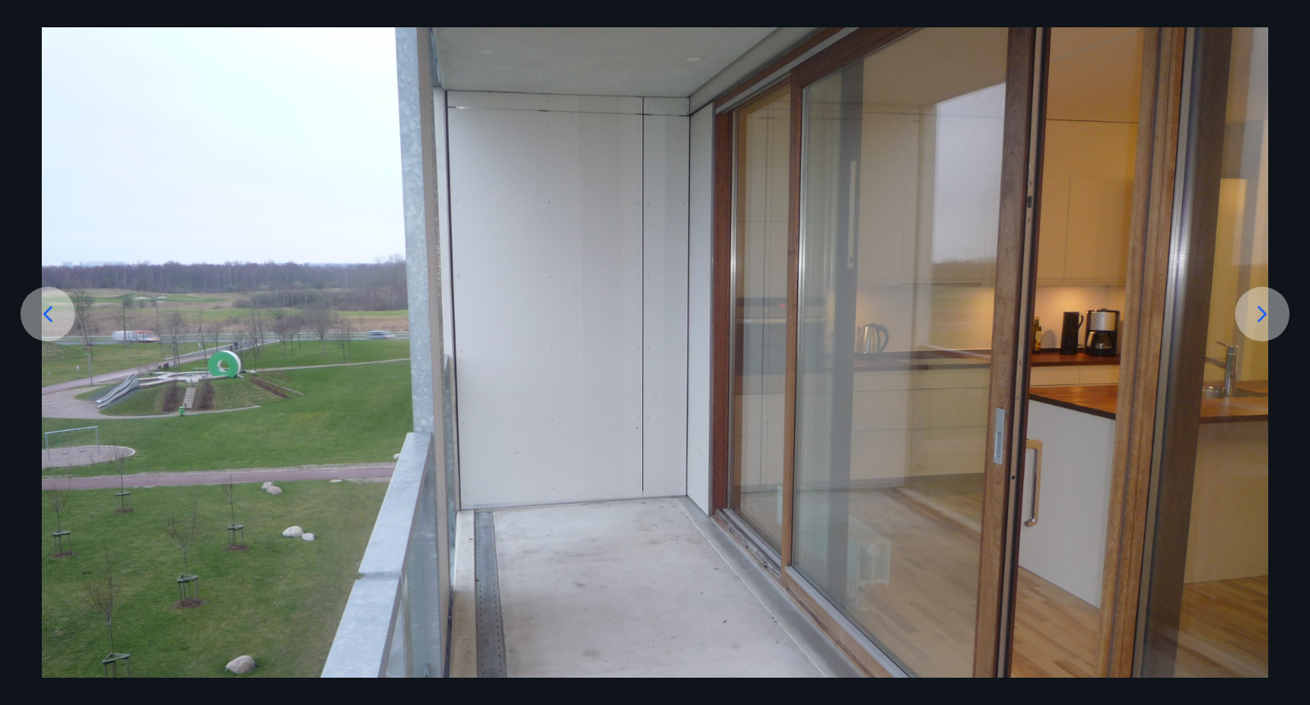
click at [55, 310] on icon at bounding box center [47, 313] width 27 height 27
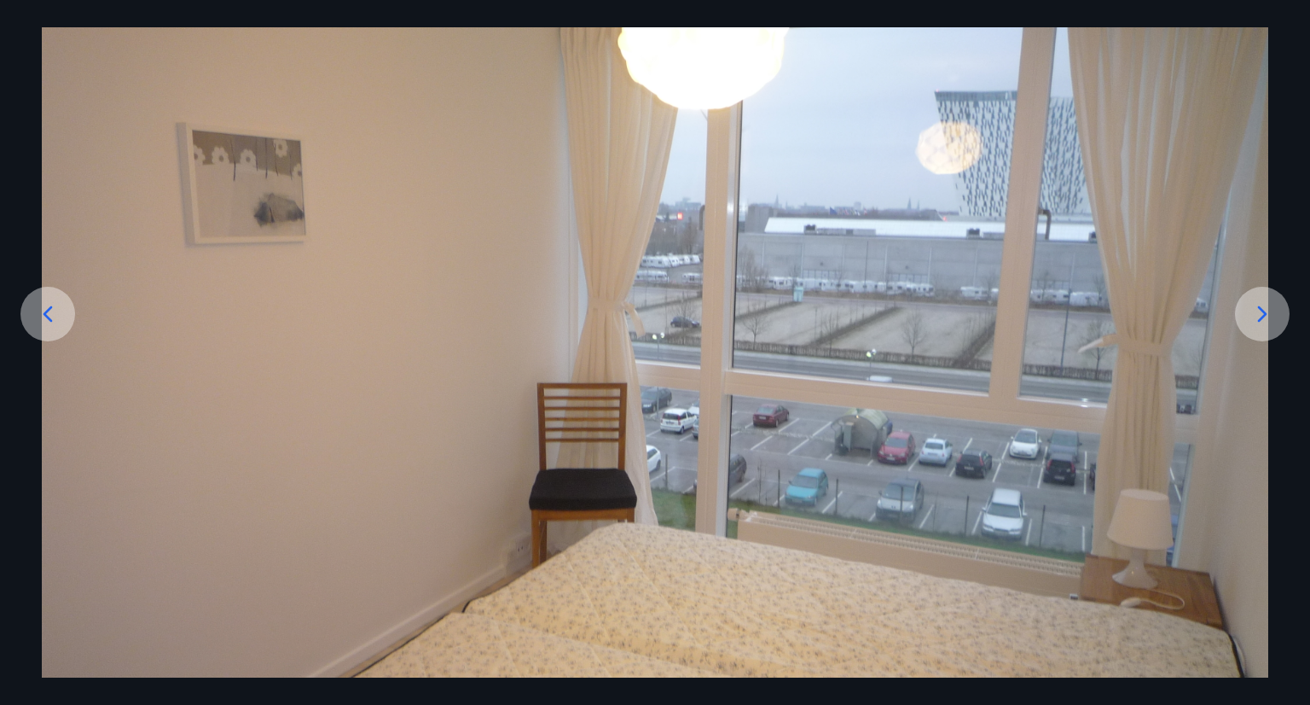
click at [412, 311] on img at bounding box center [655, 422] width 1227 height 920
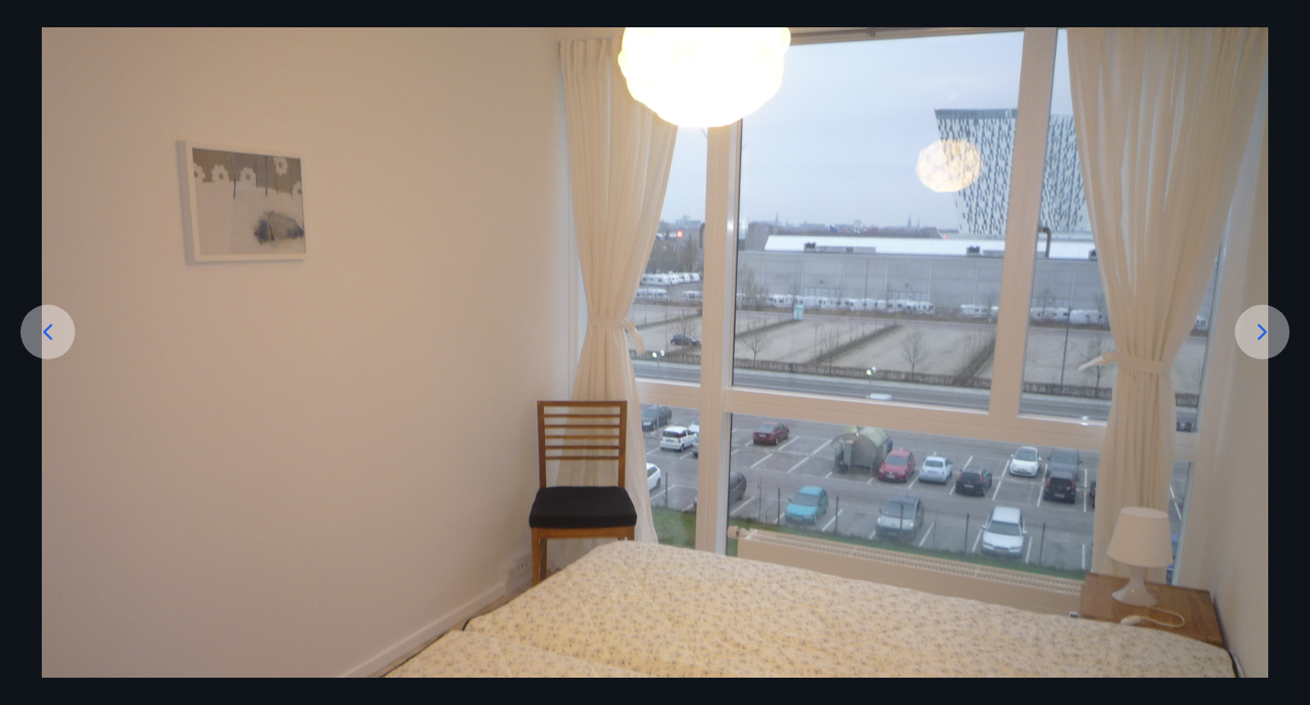
scroll to position [66, 0]
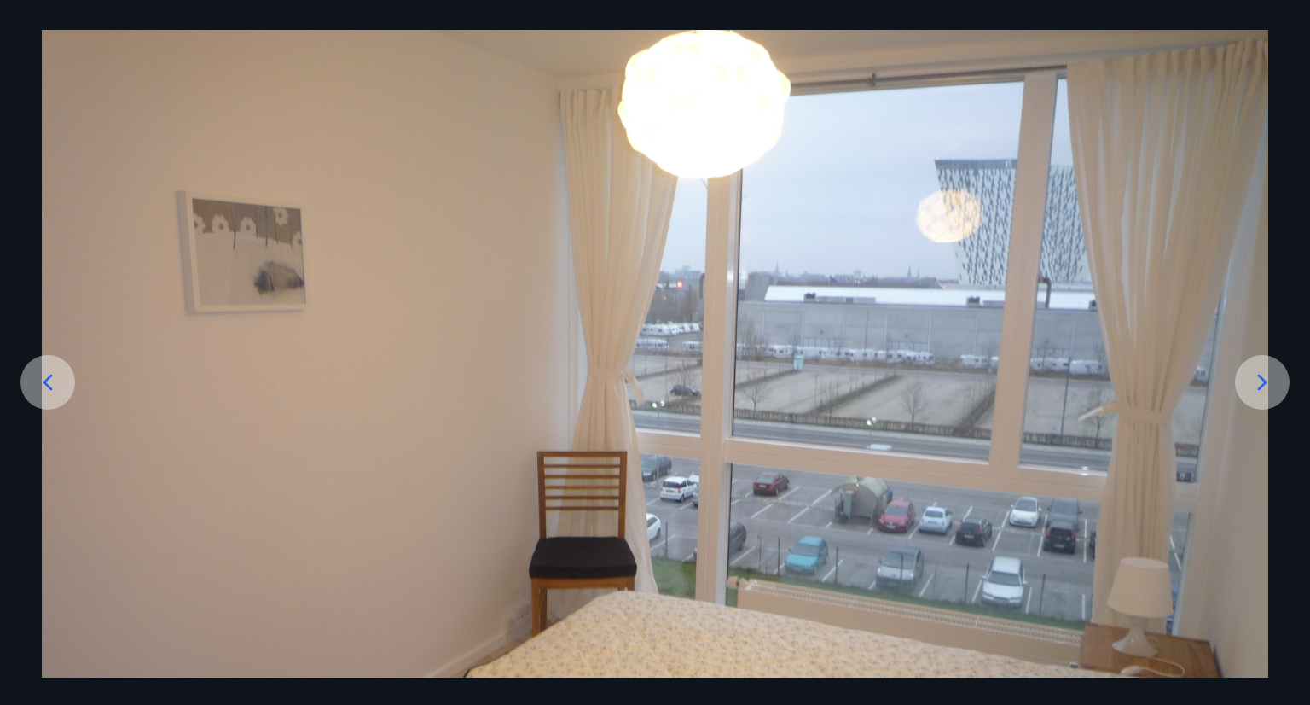
click at [1262, 371] on icon at bounding box center [1262, 381] width 27 height 27
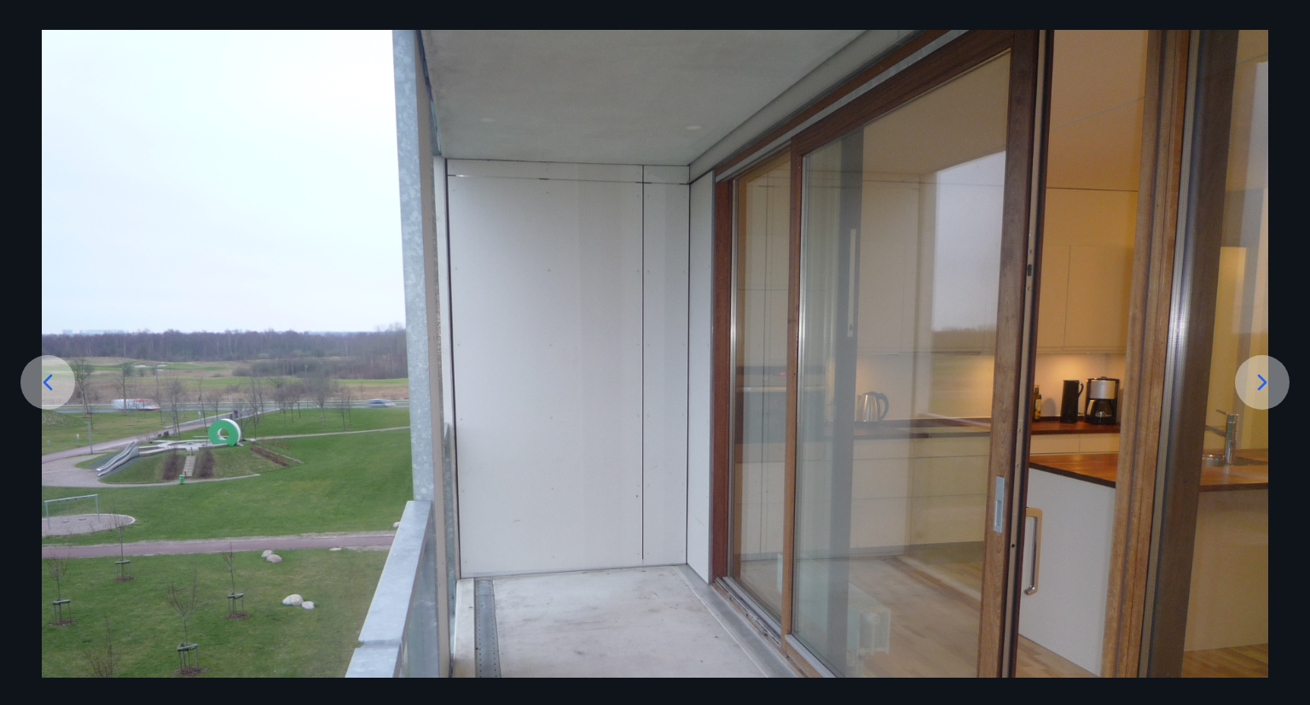
click at [1262, 371] on icon at bounding box center [1262, 381] width 27 height 27
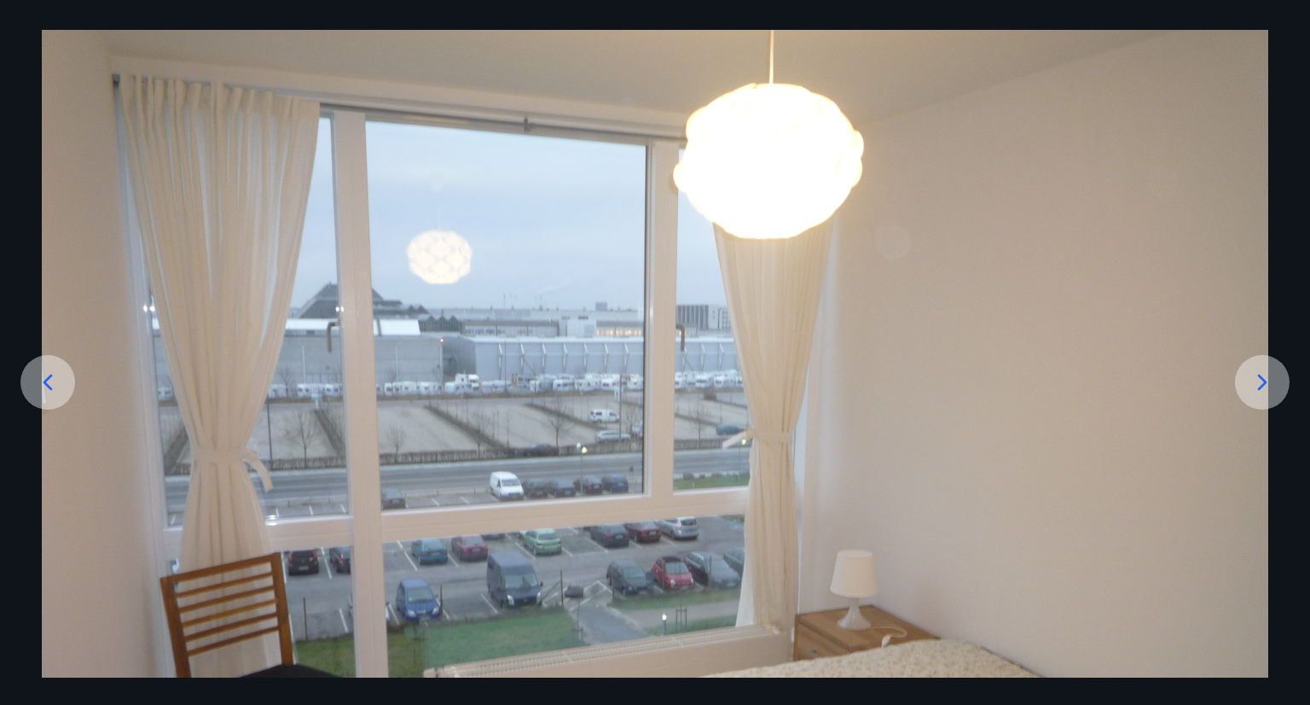
click at [1262, 371] on icon at bounding box center [1262, 381] width 27 height 27
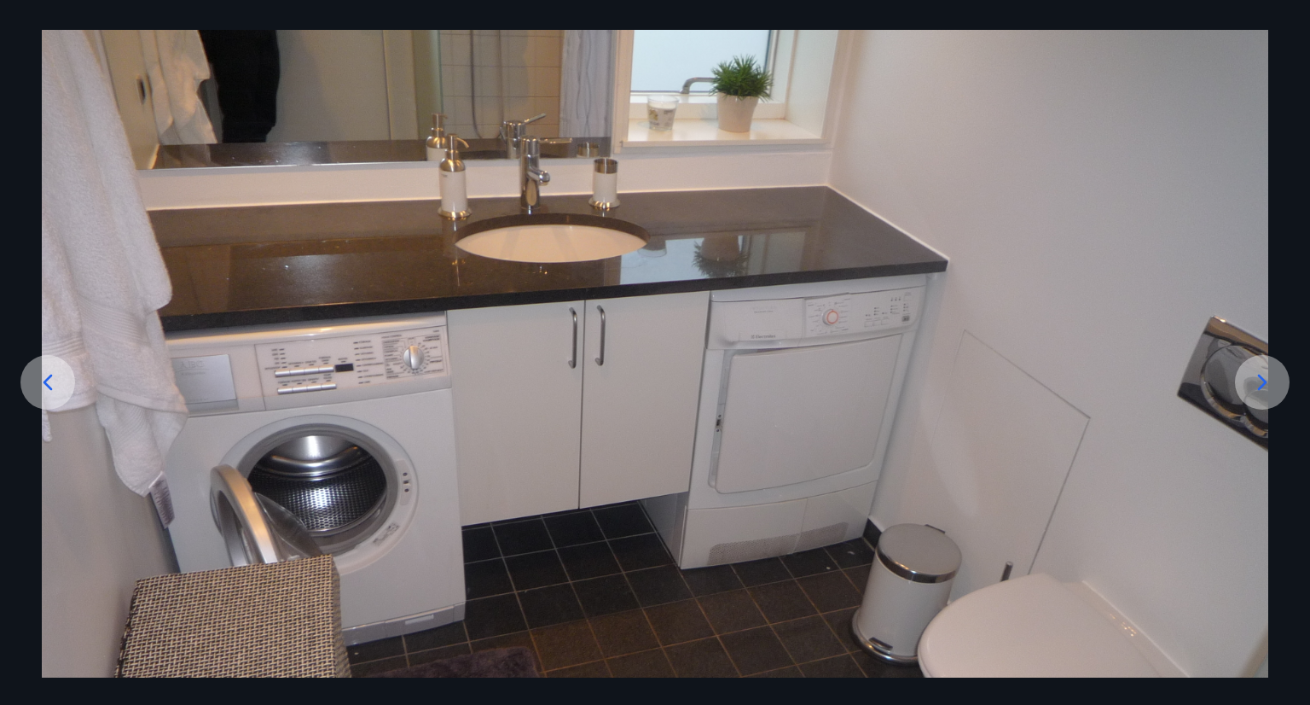
click at [1262, 371] on icon at bounding box center [1262, 381] width 27 height 27
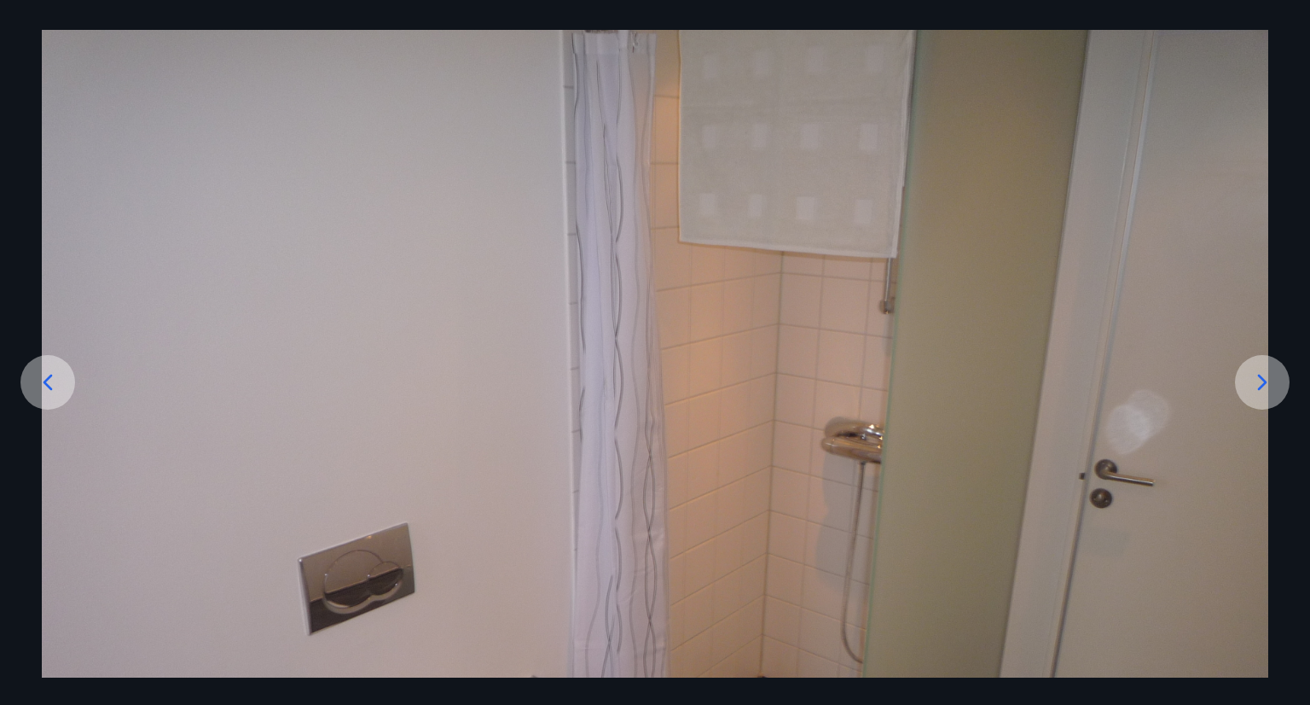
click at [1262, 371] on icon at bounding box center [1262, 381] width 27 height 27
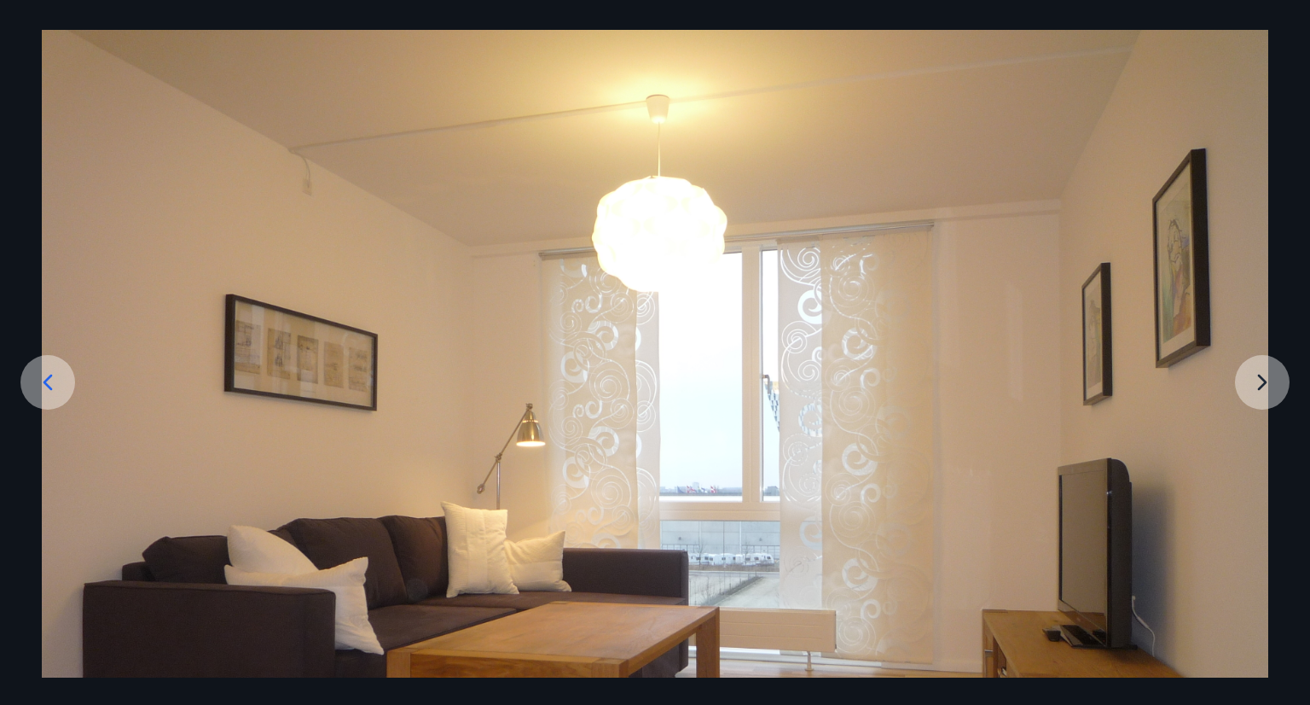
click at [1262, 371] on img at bounding box center [655, 490] width 1227 height 920
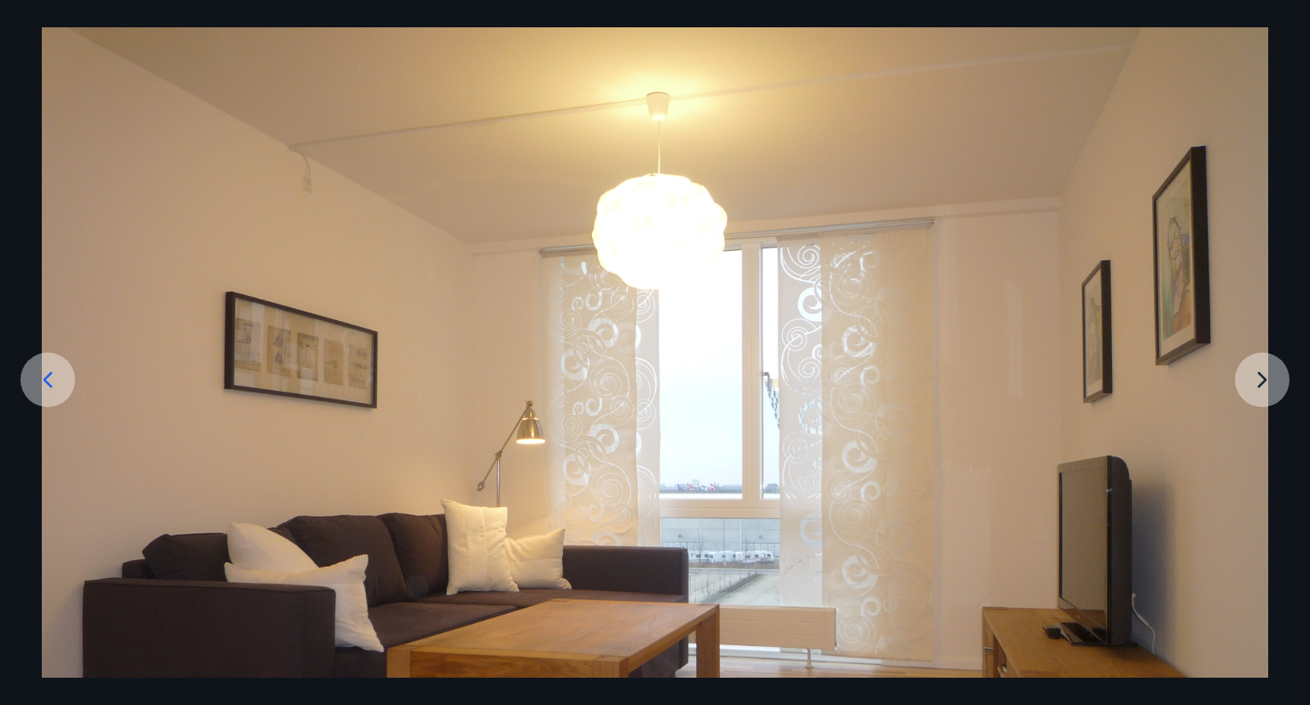
click at [1262, 371] on img at bounding box center [655, 487] width 1227 height 920
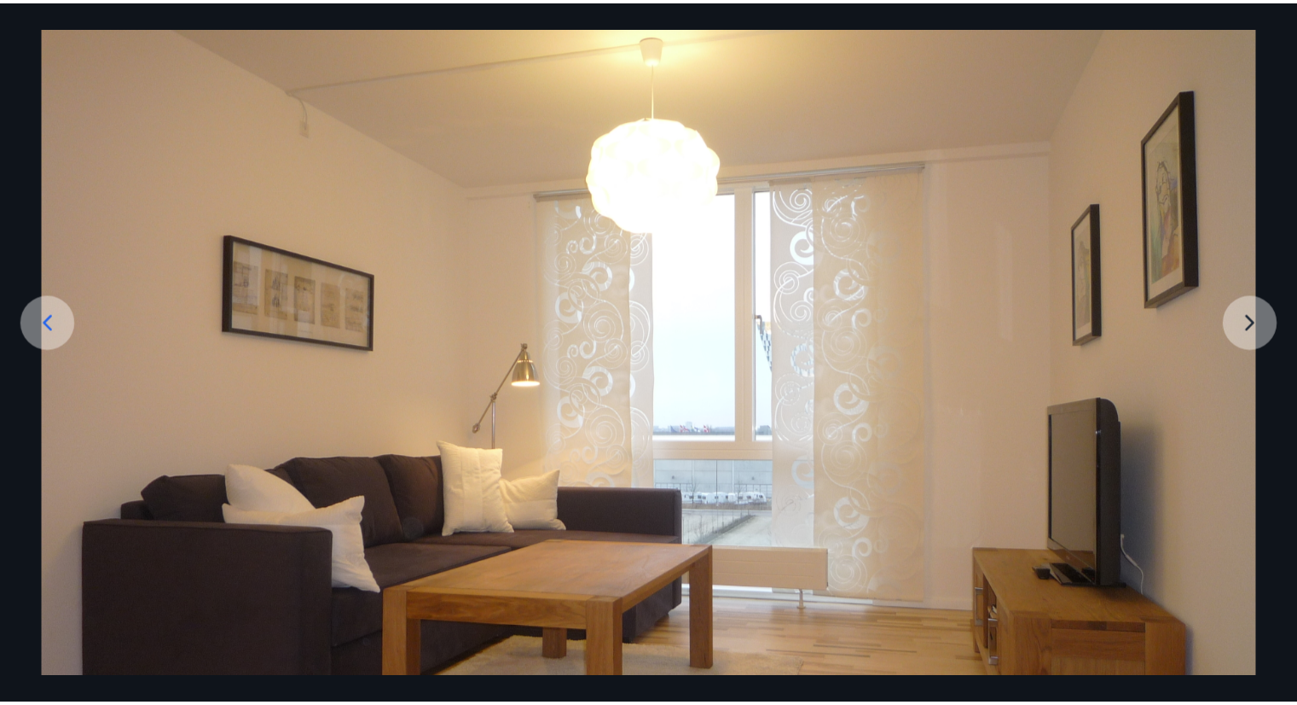
scroll to position [0, 0]
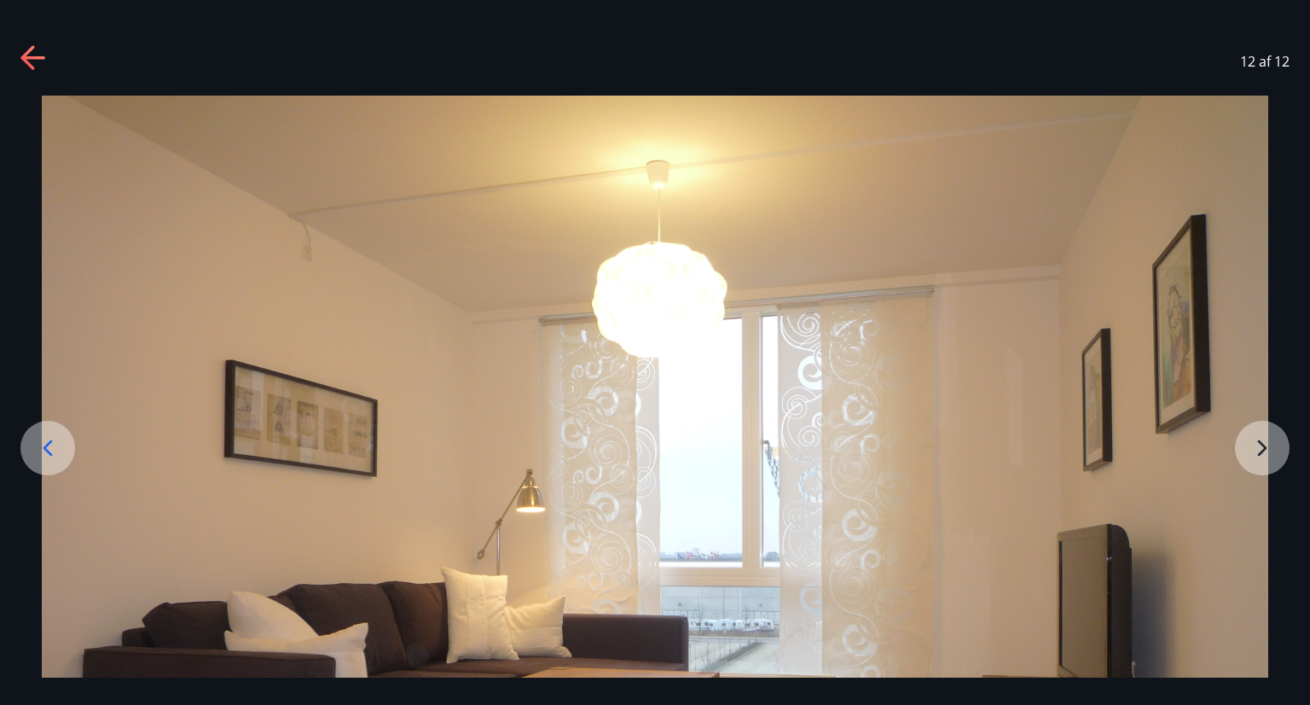
click at [27, 55] on icon at bounding box center [33, 58] width 27 height 27
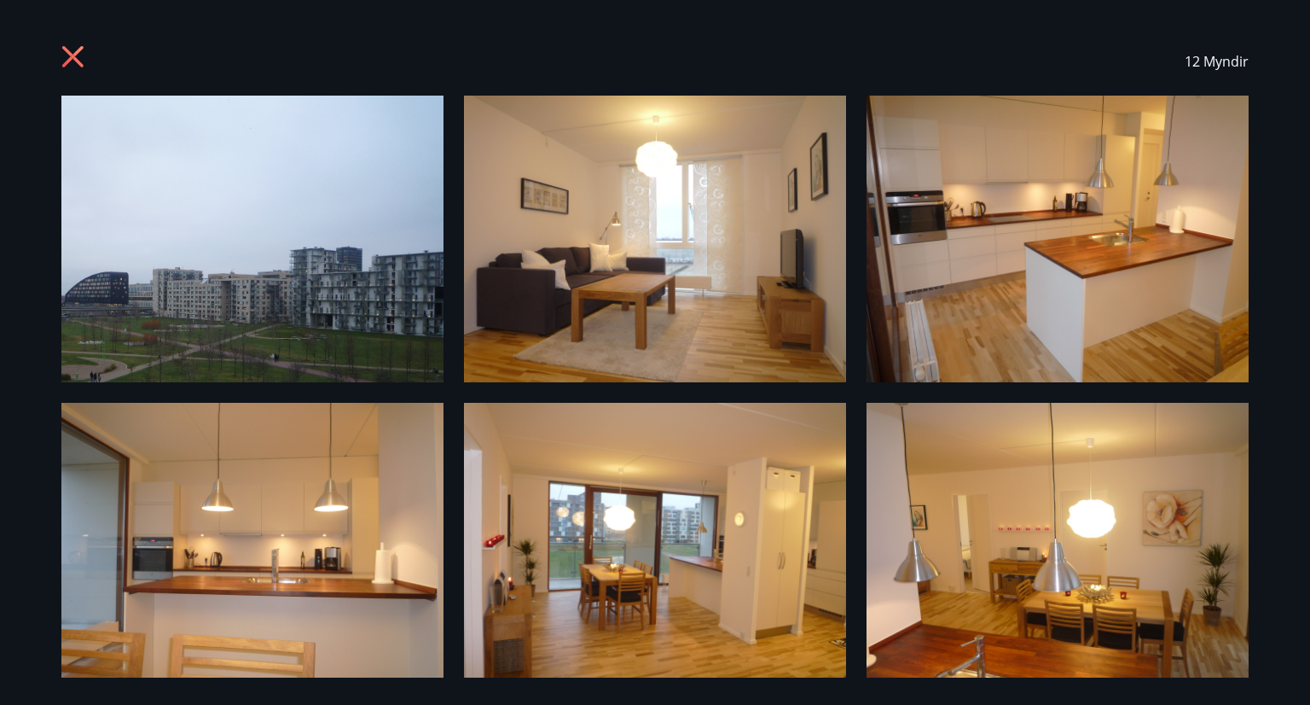
click at [78, 62] on icon at bounding box center [72, 56] width 21 height 21
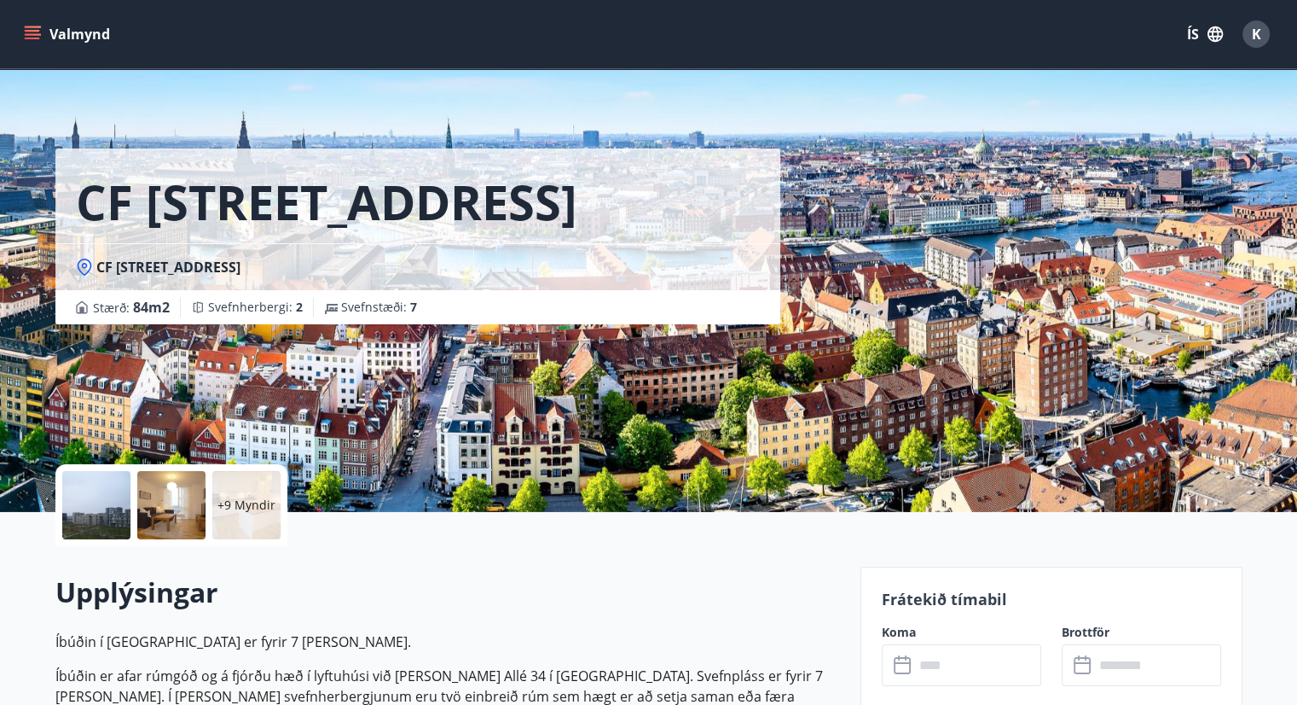
click at [34, 32] on icon "menu" at bounding box center [32, 31] width 15 height 2
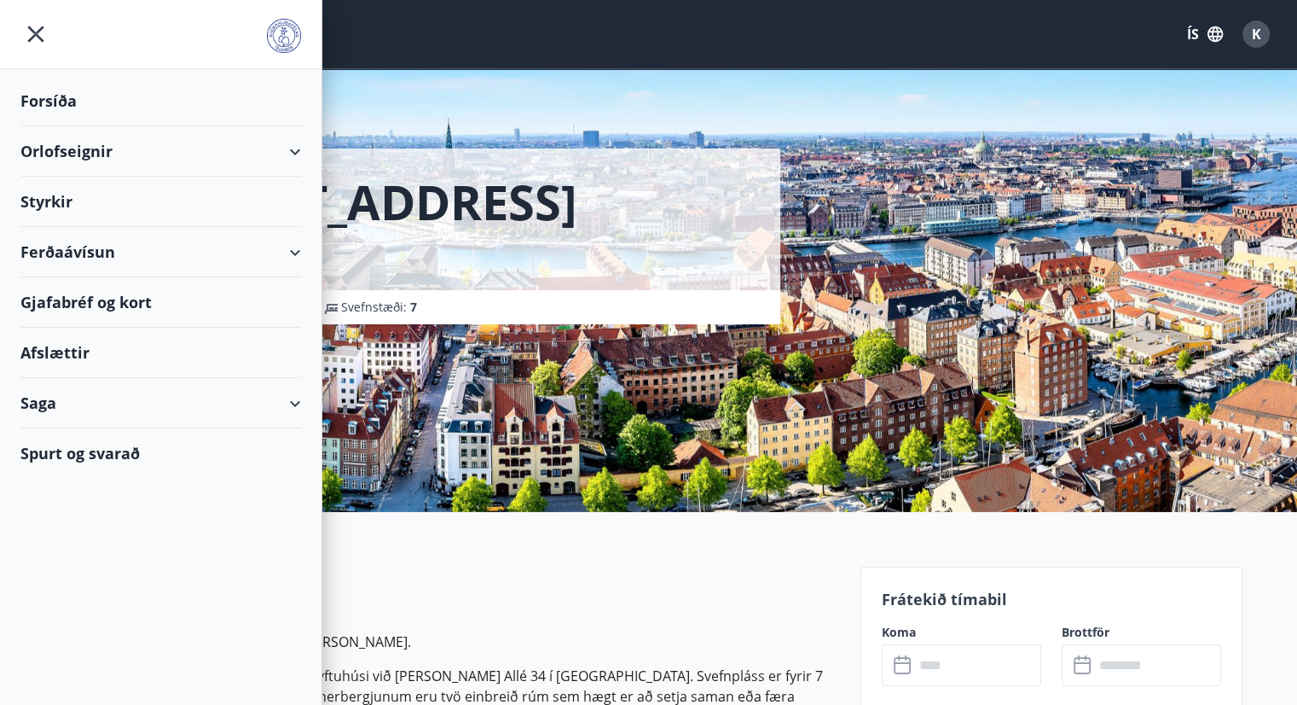
click at [66, 143] on div "Orlofseignir" at bounding box center [160, 151] width 281 height 50
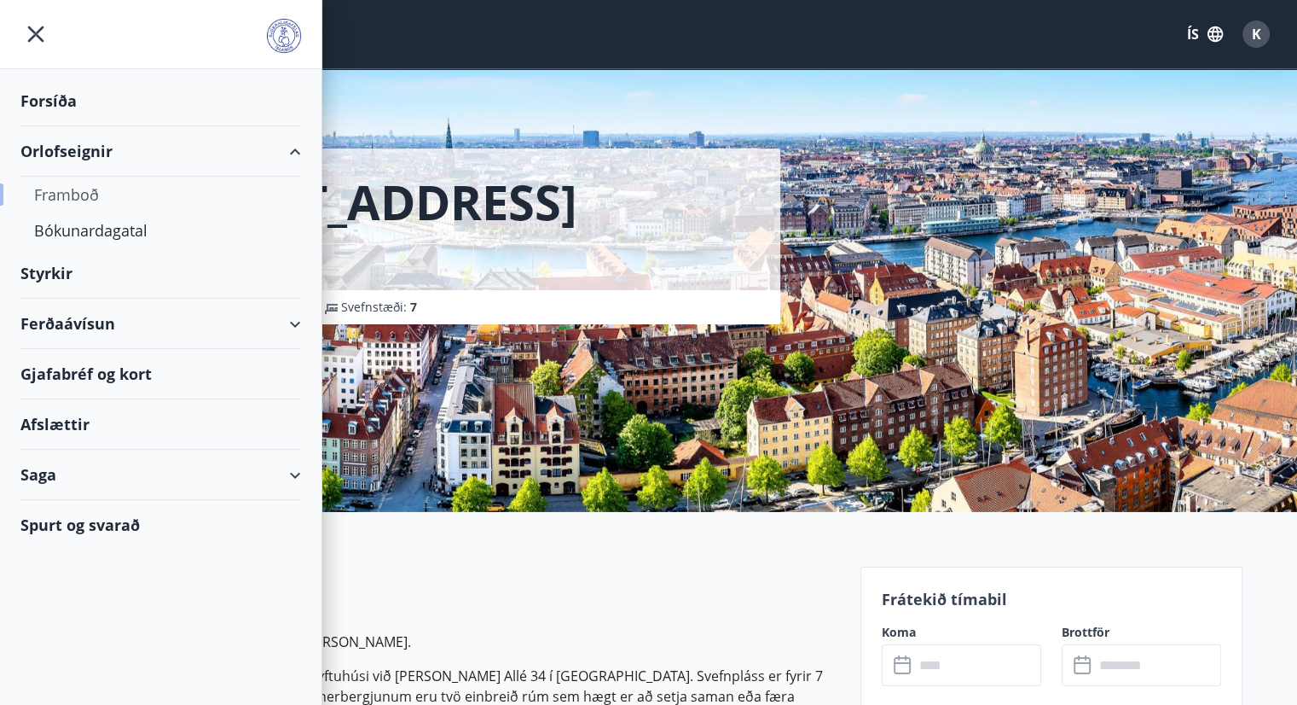
click at [70, 190] on div "Framboð" at bounding box center [160, 195] width 253 height 36
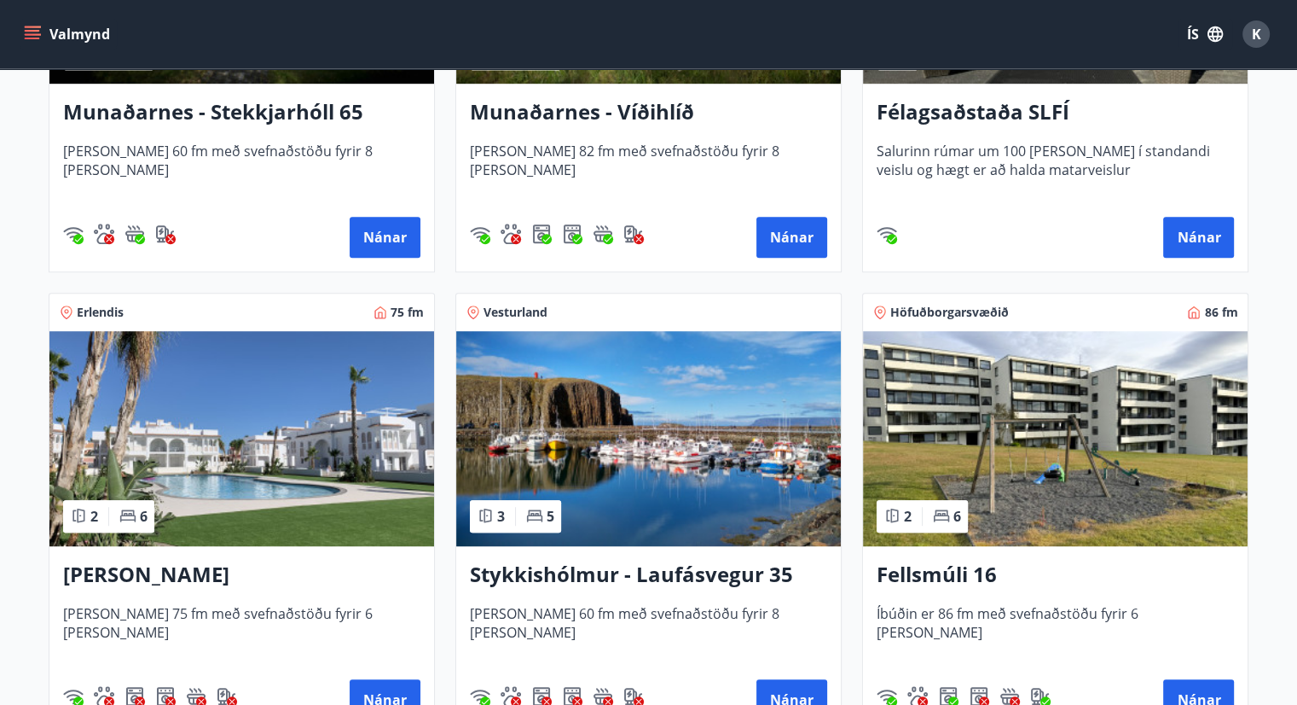
scroll to position [1058, 0]
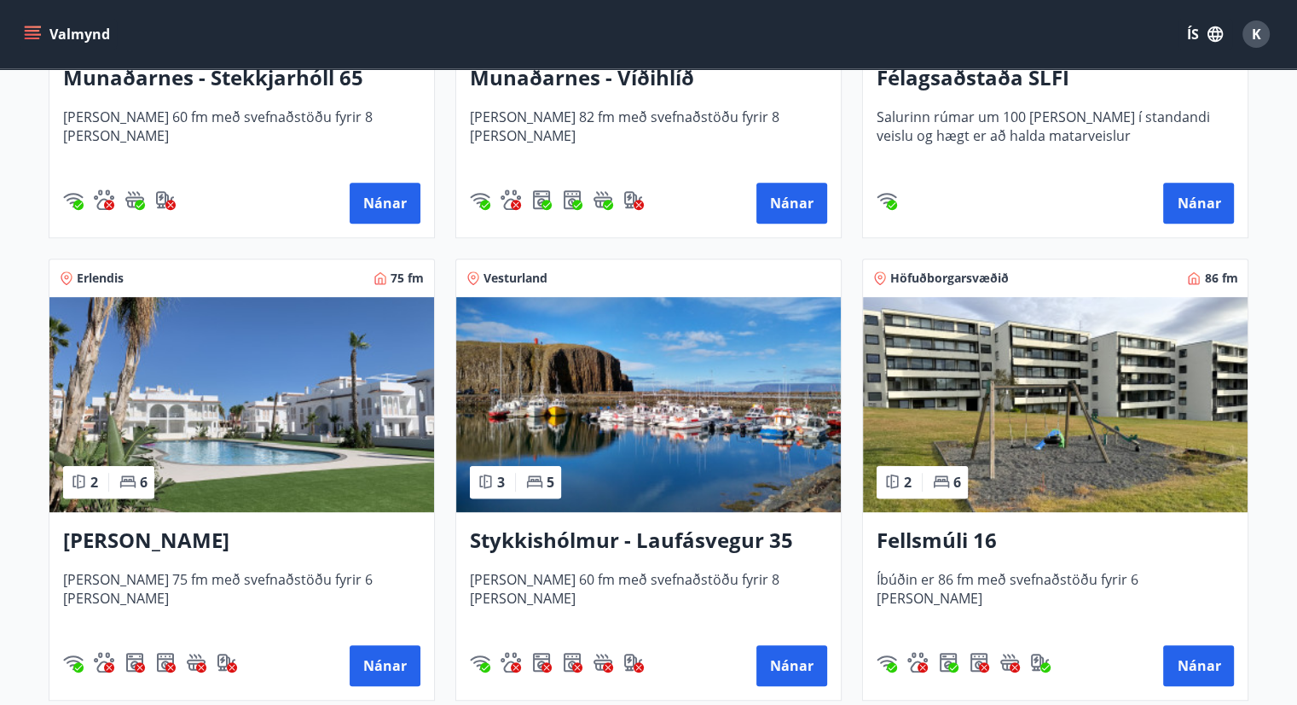
click at [228, 412] on img at bounding box center [241, 404] width 385 height 215
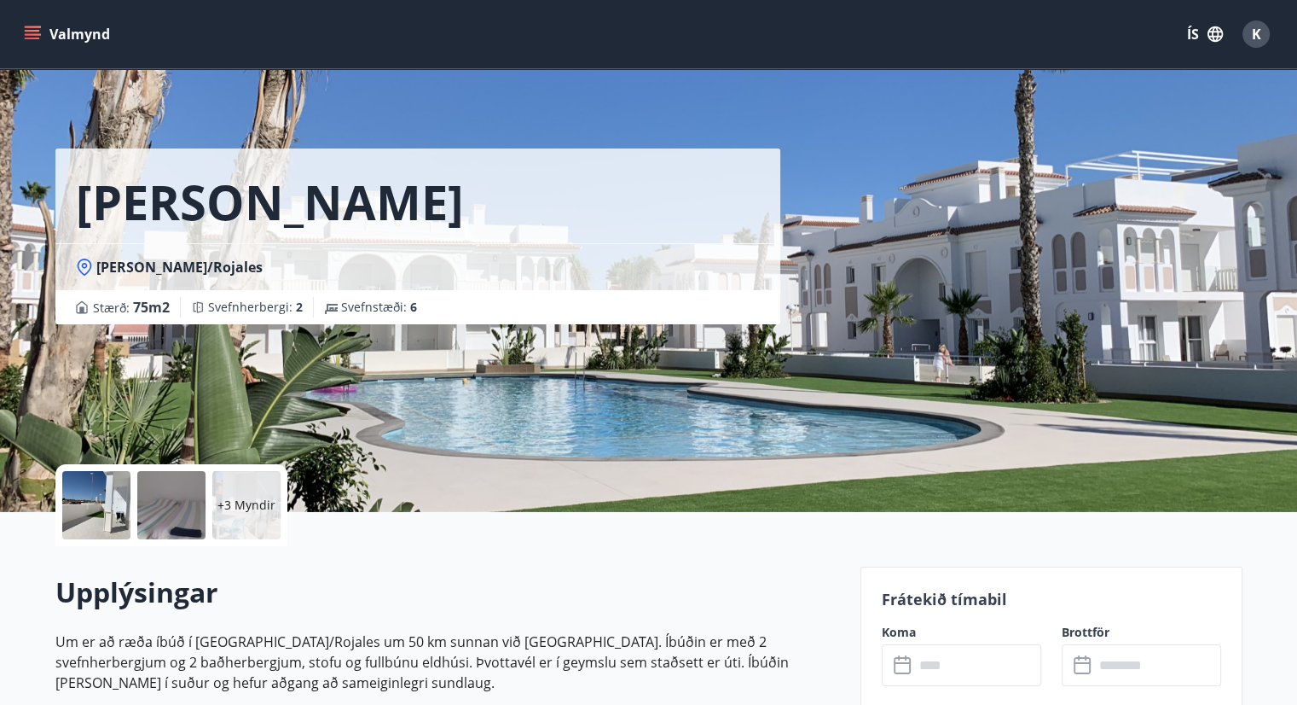
click at [101, 513] on div at bounding box center [96, 505] width 68 height 68
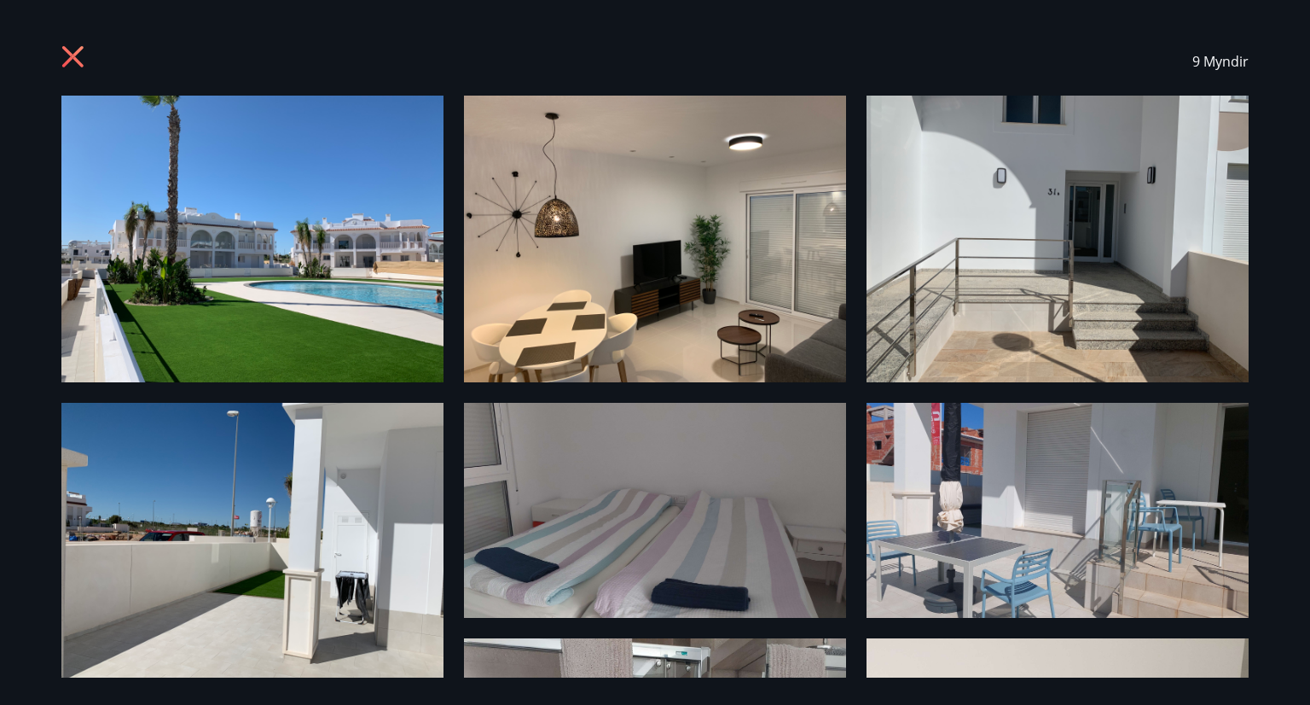
click at [225, 281] on img at bounding box center [252, 239] width 382 height 287
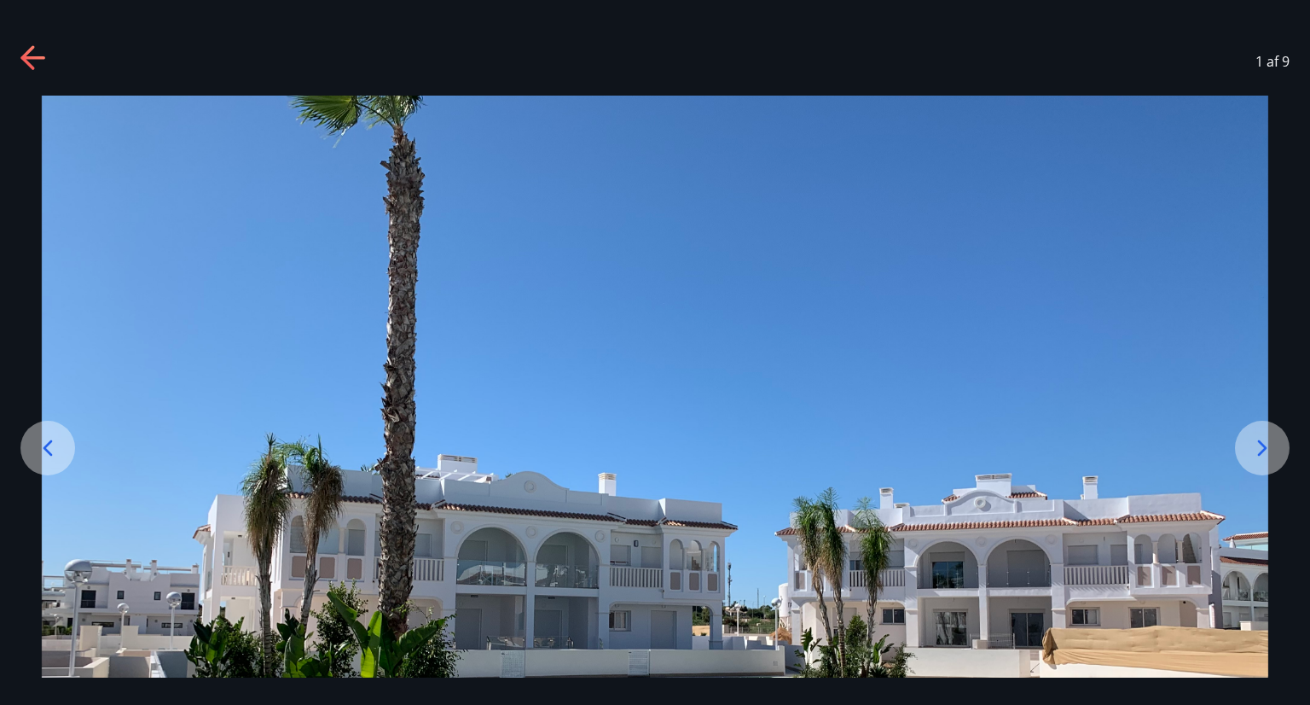
click at [225, 281] on img at bounding box center [655, 556] width 1227 height 920
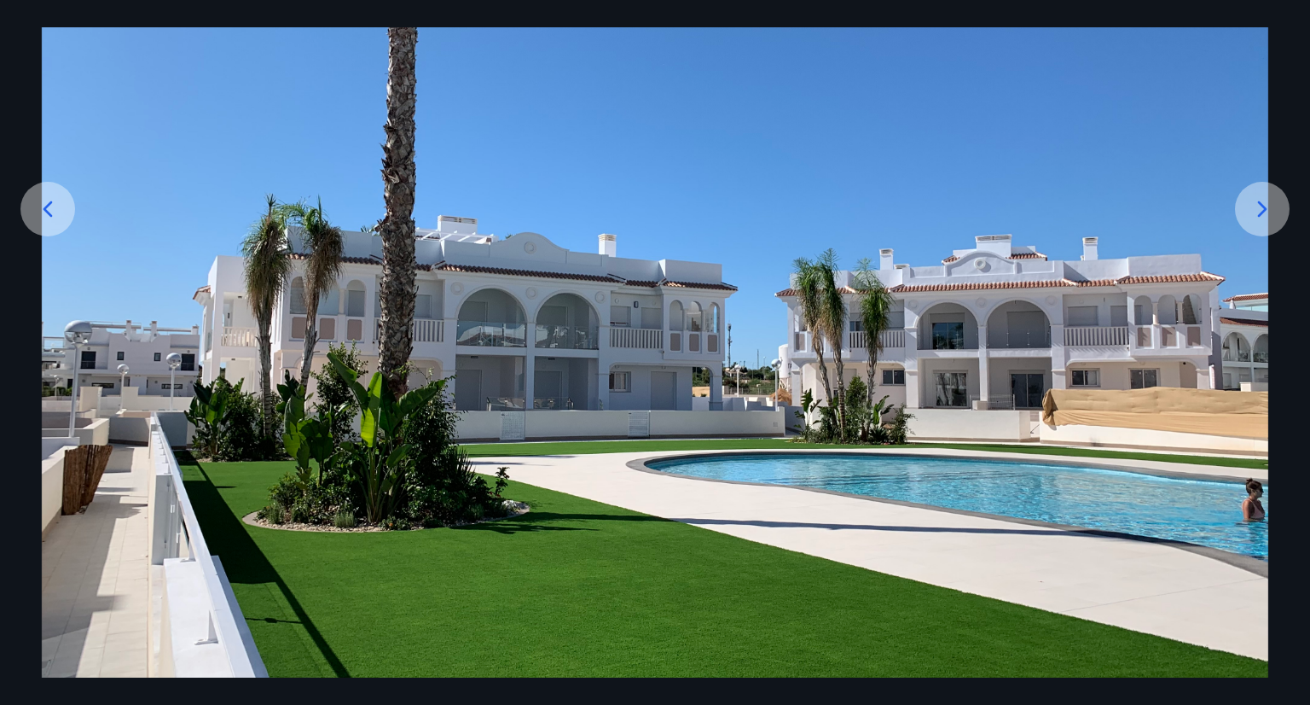
scroll to position [236, 0]
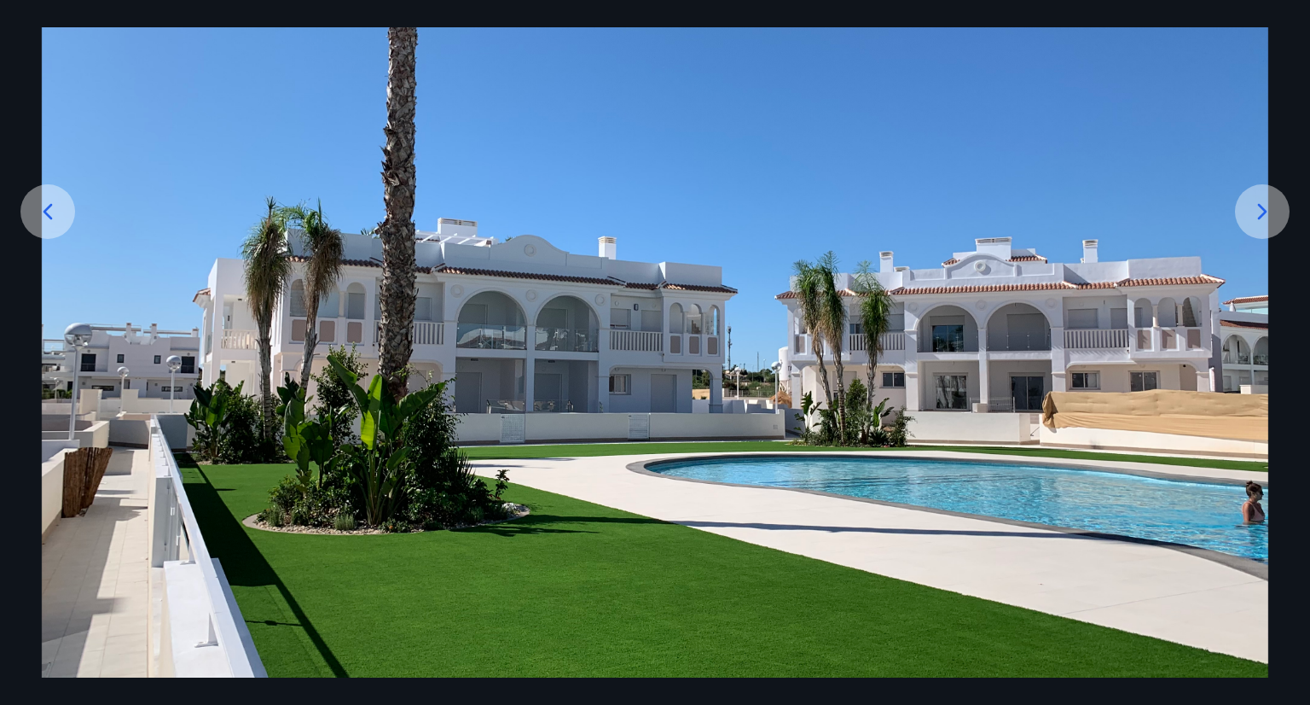
click at [1249, 209] on icon at bounding box center [1262, 211] width 27 height 27
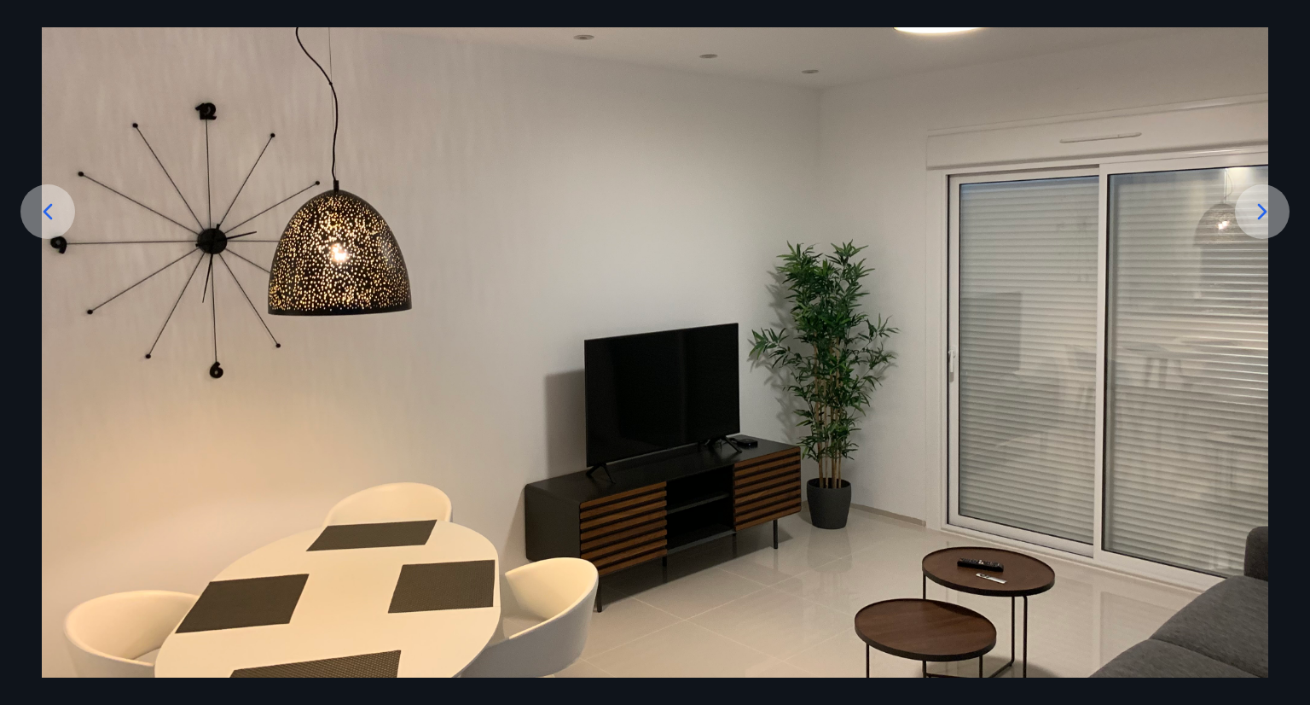
click at [1249, 209] on icon at bounding box center [1262, 211] width 27 height 27
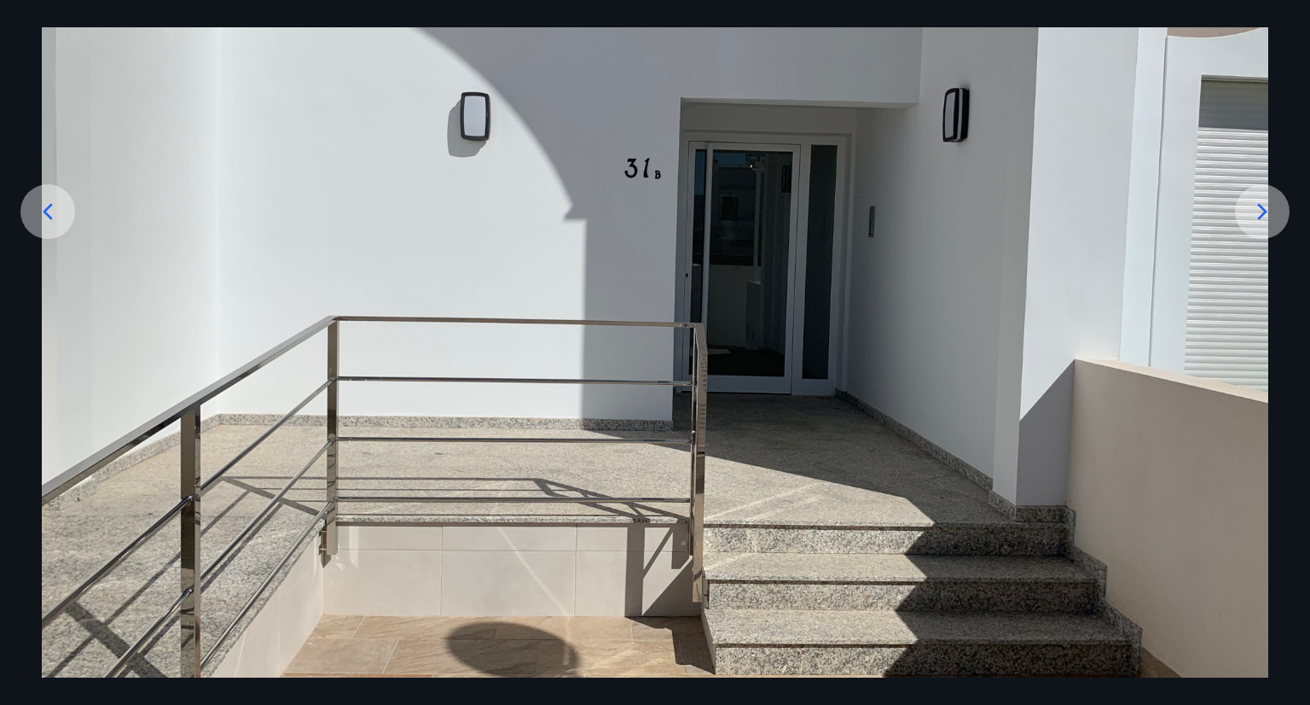
click at [1249, 209] on icon at bounding box center [1262, 211] width 27 height 27
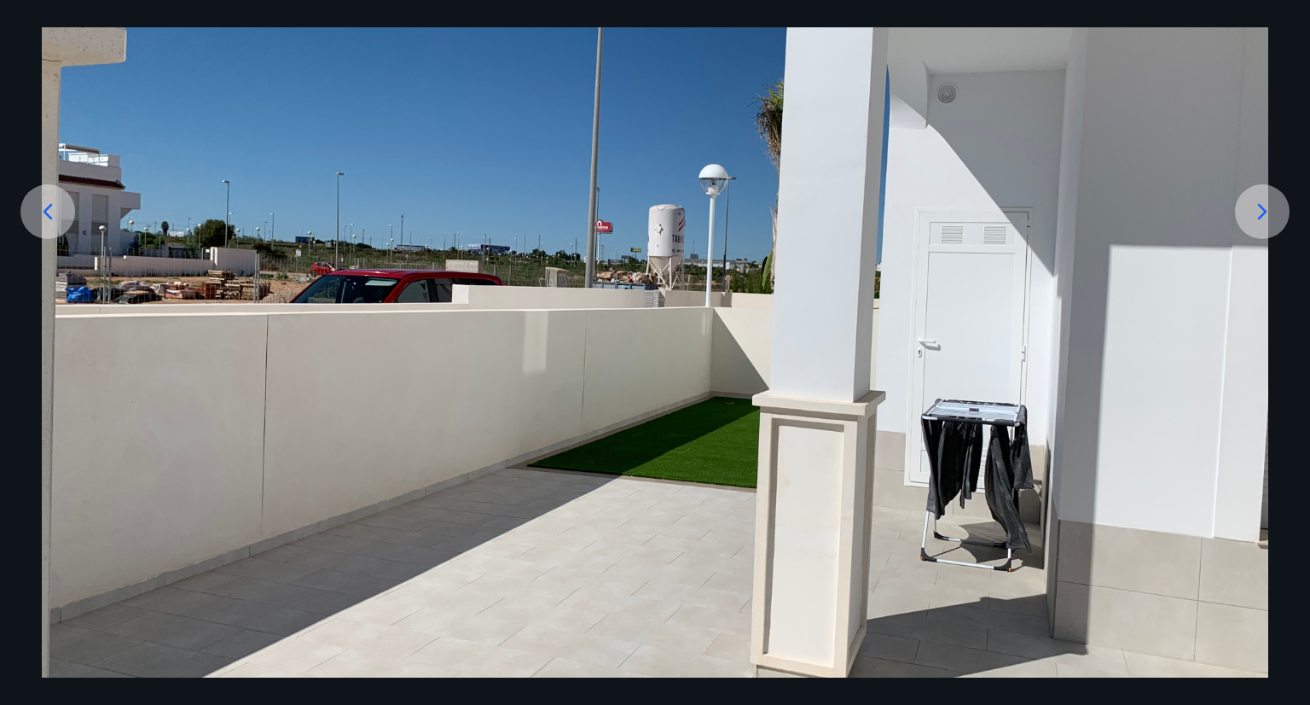
click at [1249, 209] on icon at bounding box center [1262, 211] width 27 height 27
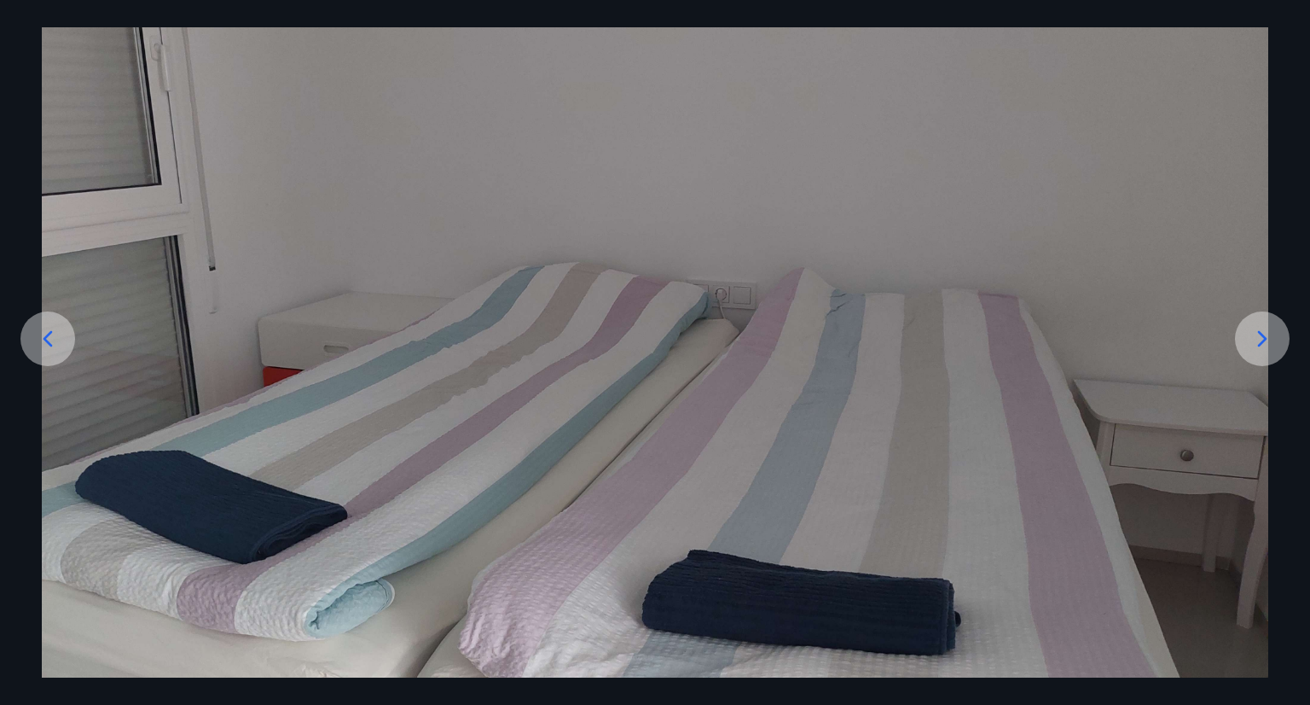
scroll to position [109, 0]
click at [1256, 334] on icon at bounding box center [1262, 338] width 27 height 27
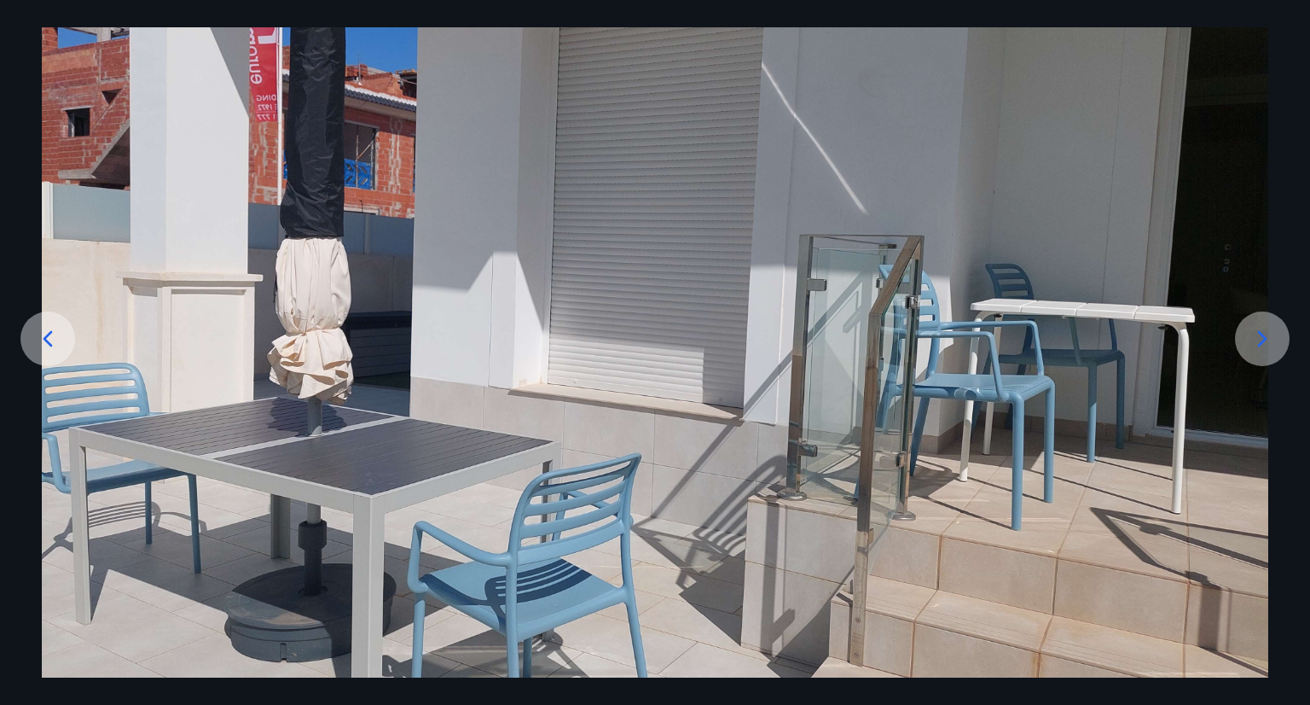
click at [1256, 334] on icon at bounding box center [1262, 338] width 27 height 27
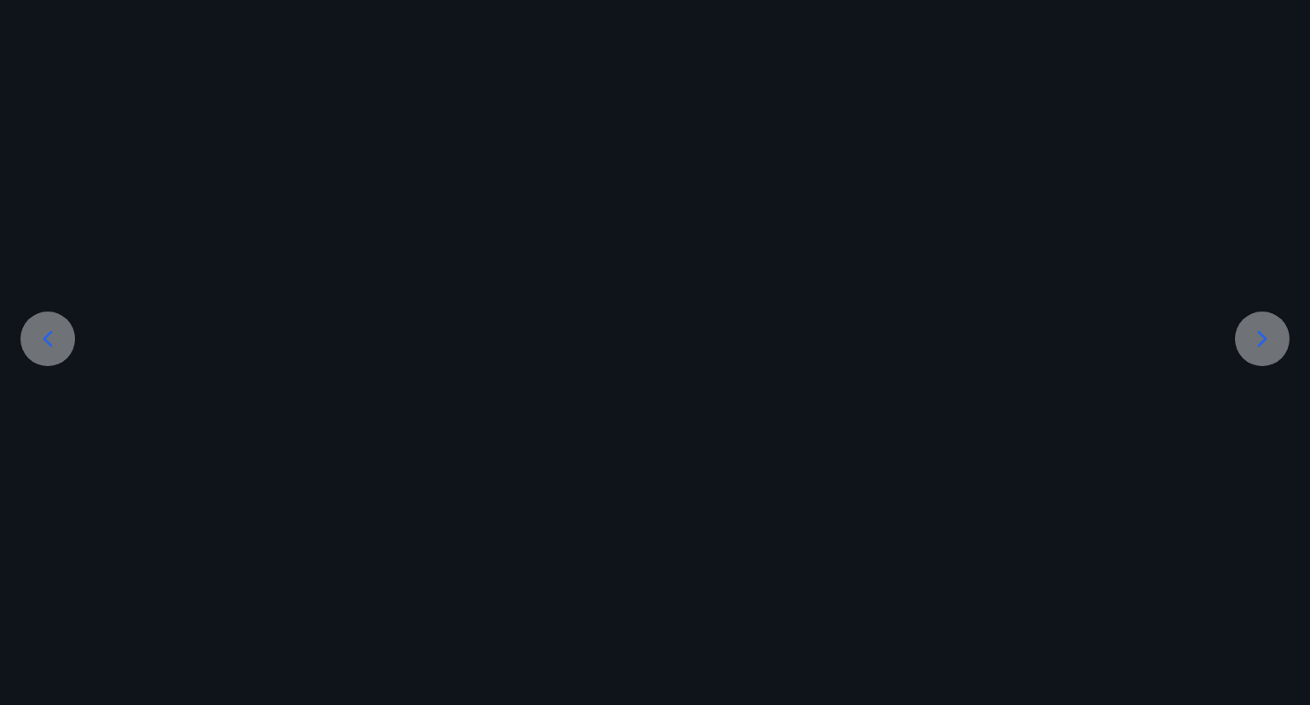
scroll to position [236, 0]
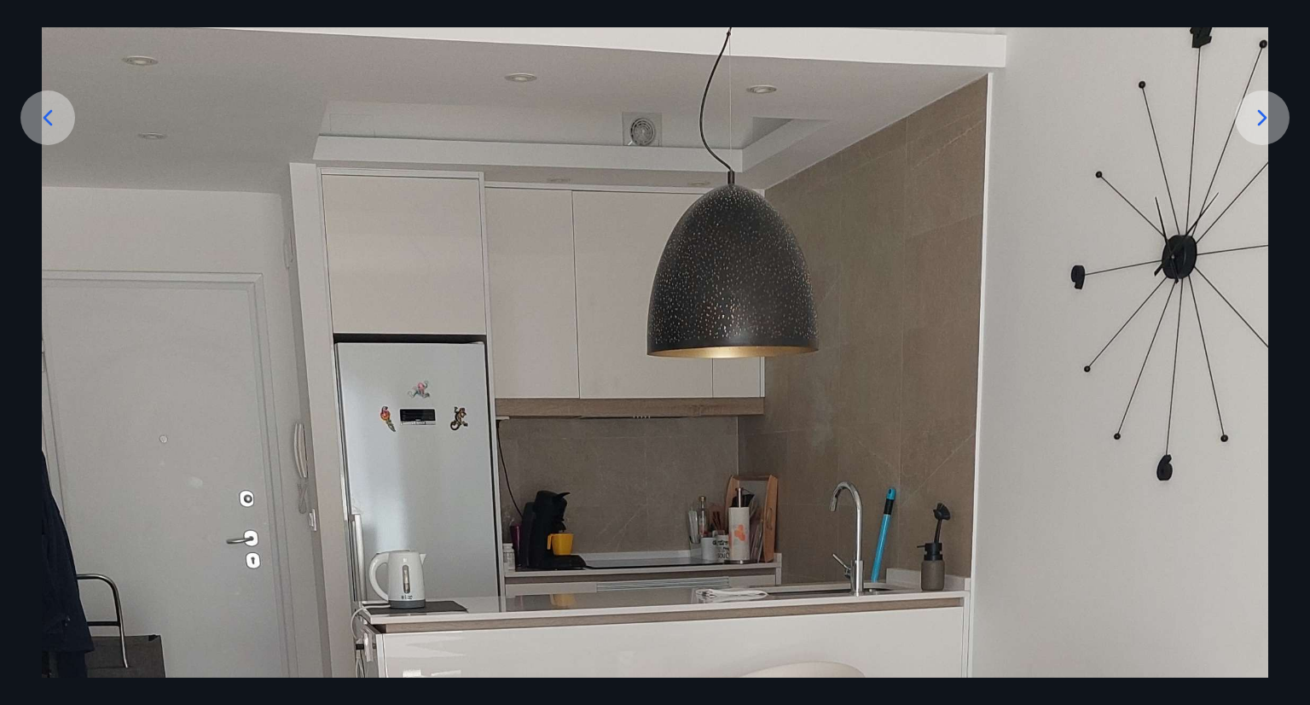
scroll to position [168, 0]
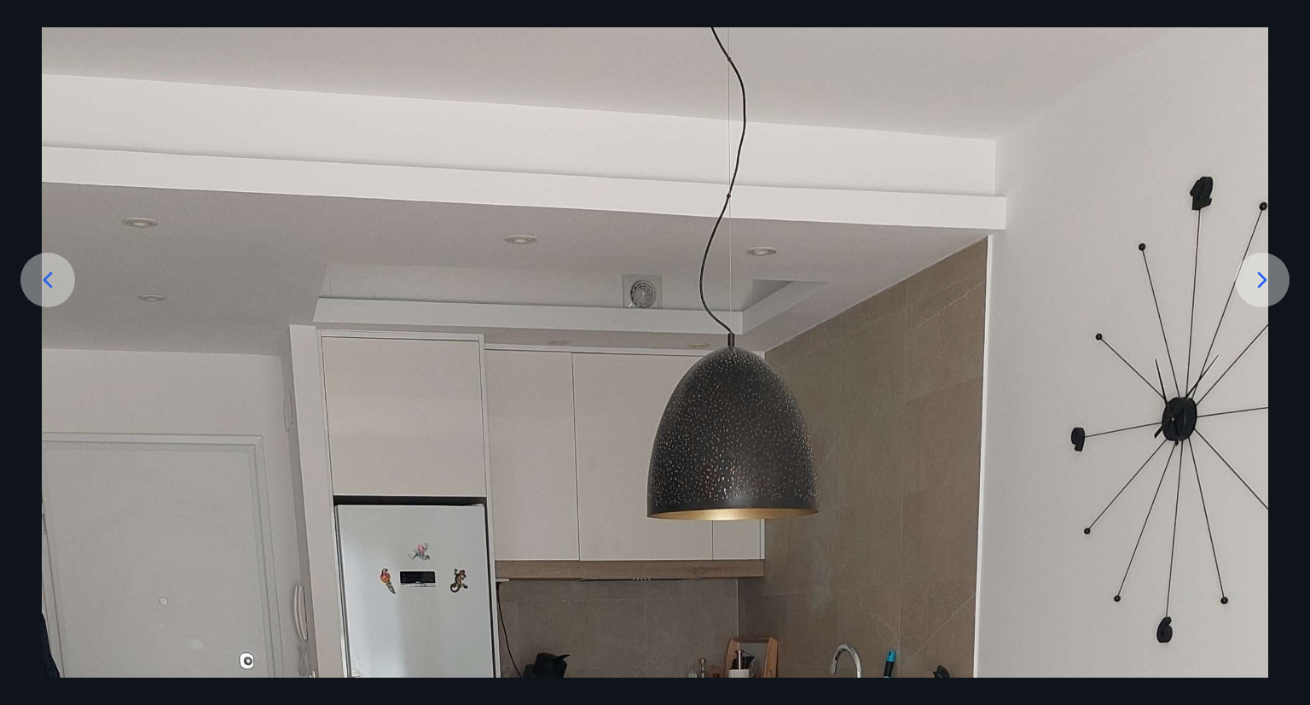
click at [1268, 264] on div at bounding box center [1262, 279] width 55 height 55
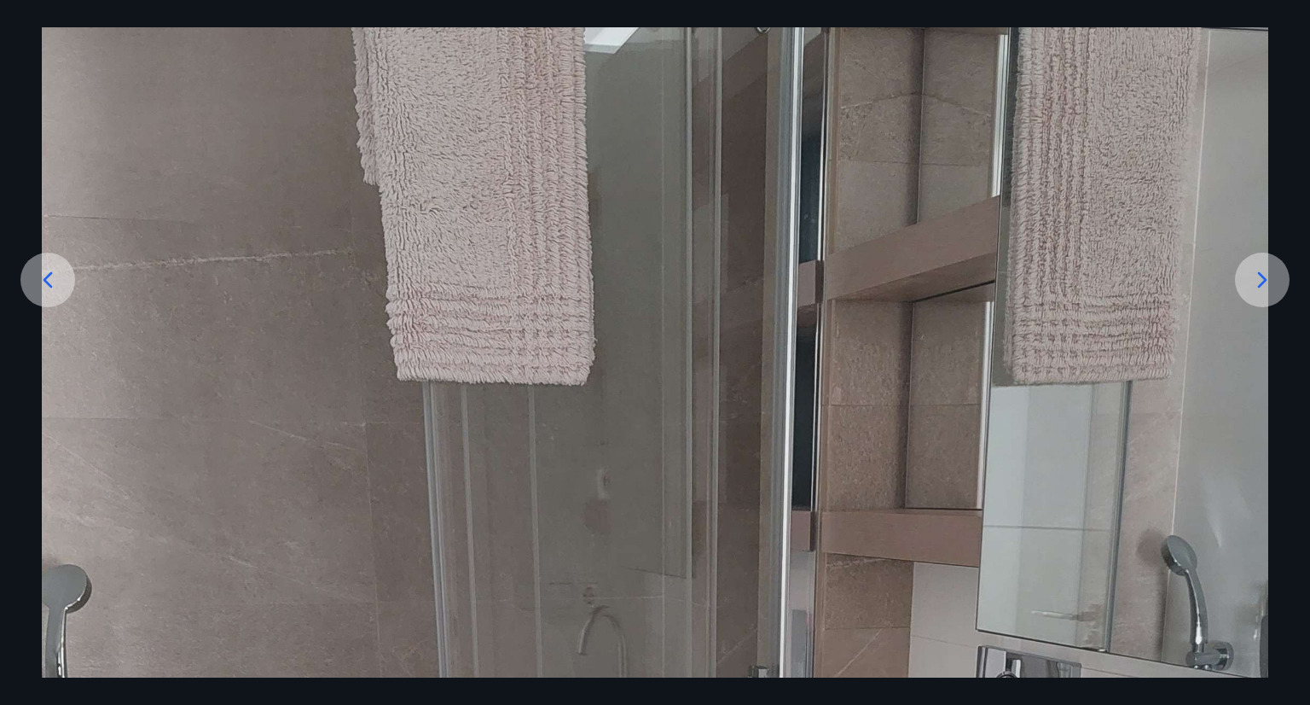
click at [1260, 290] on icon at bounding box center [1262, 279] width 27 height 27
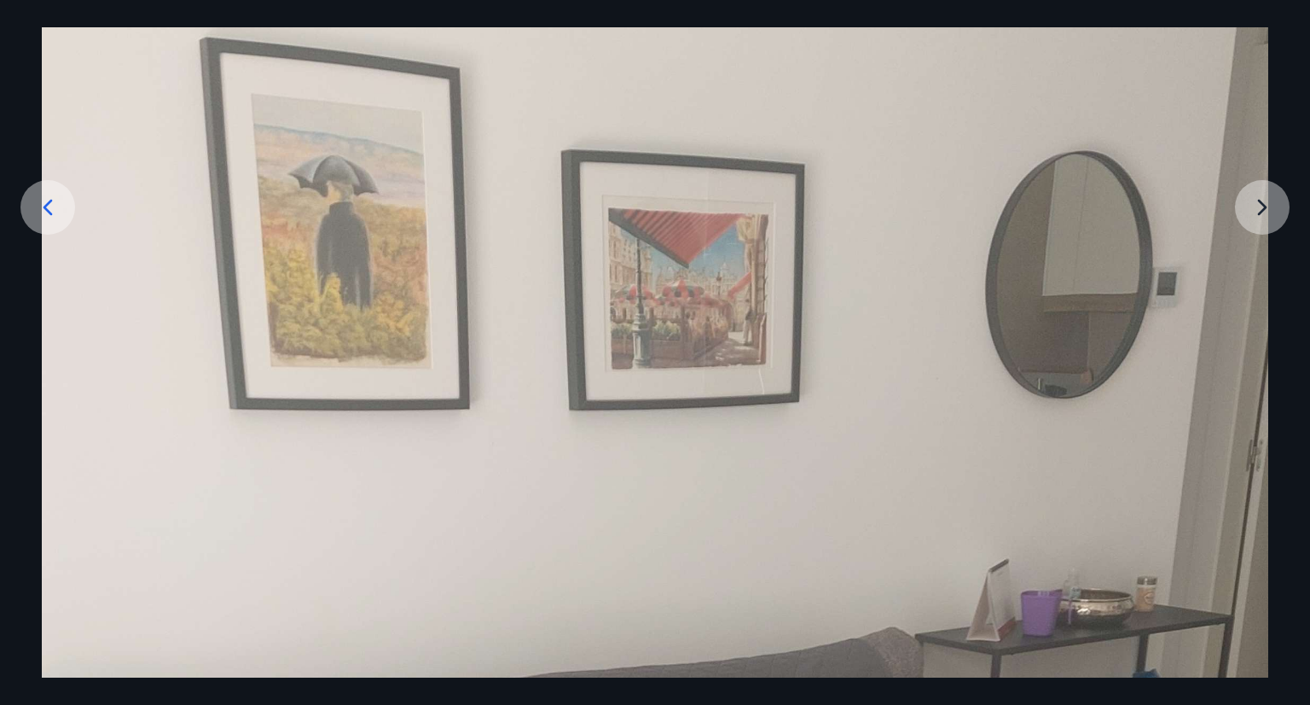
scroll to position [236, 0]
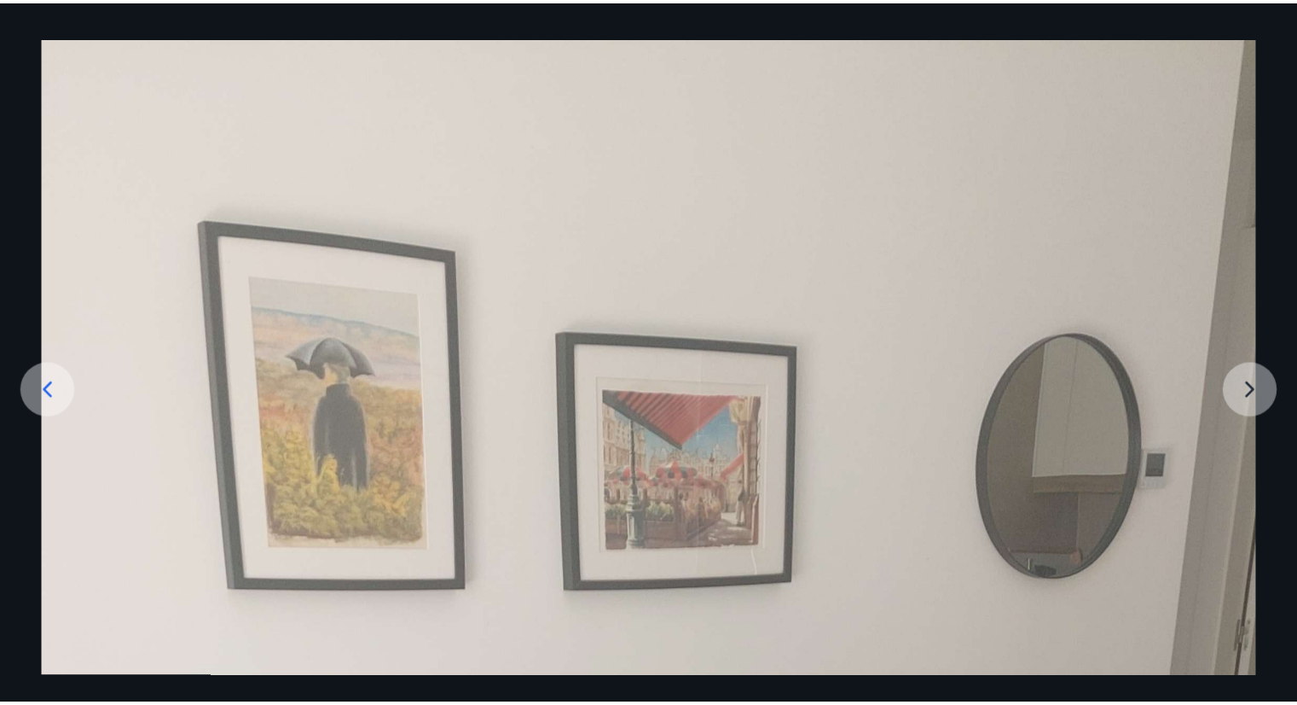
scroll to position [0, 0]
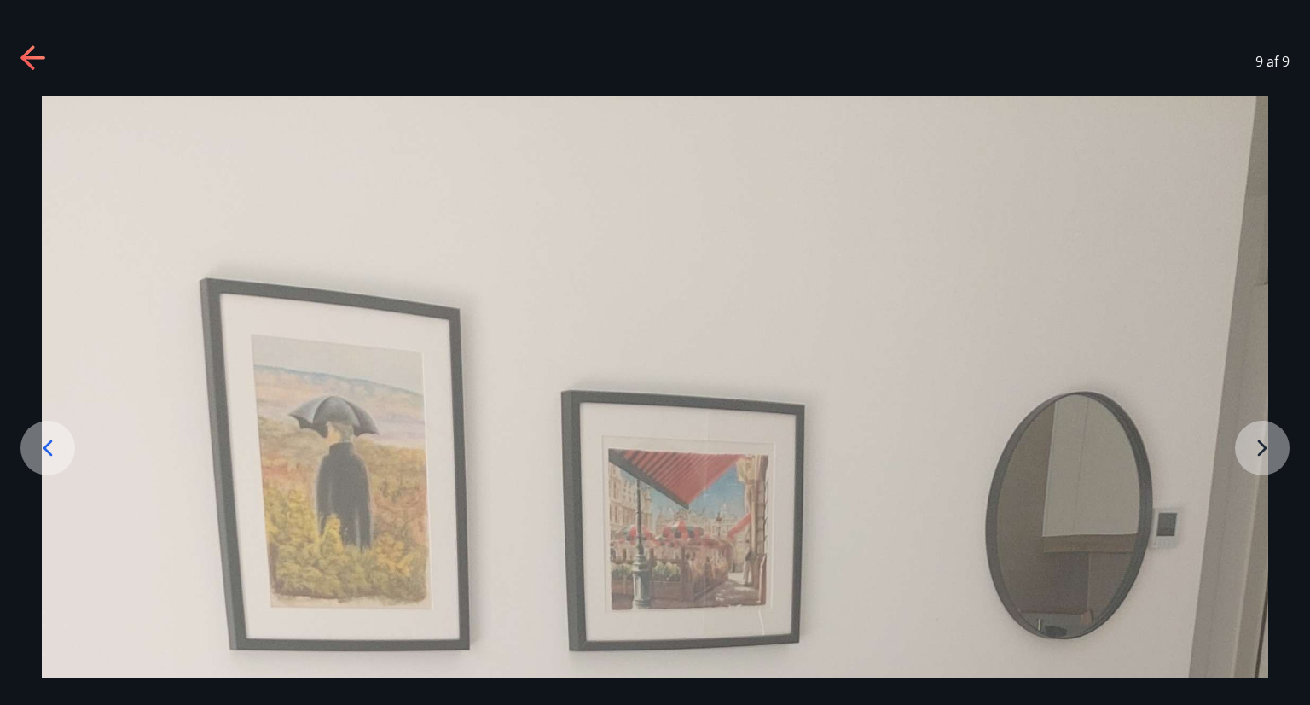
click at [29, 57] on icon at bounding box center [32, 57] width 24 height 3
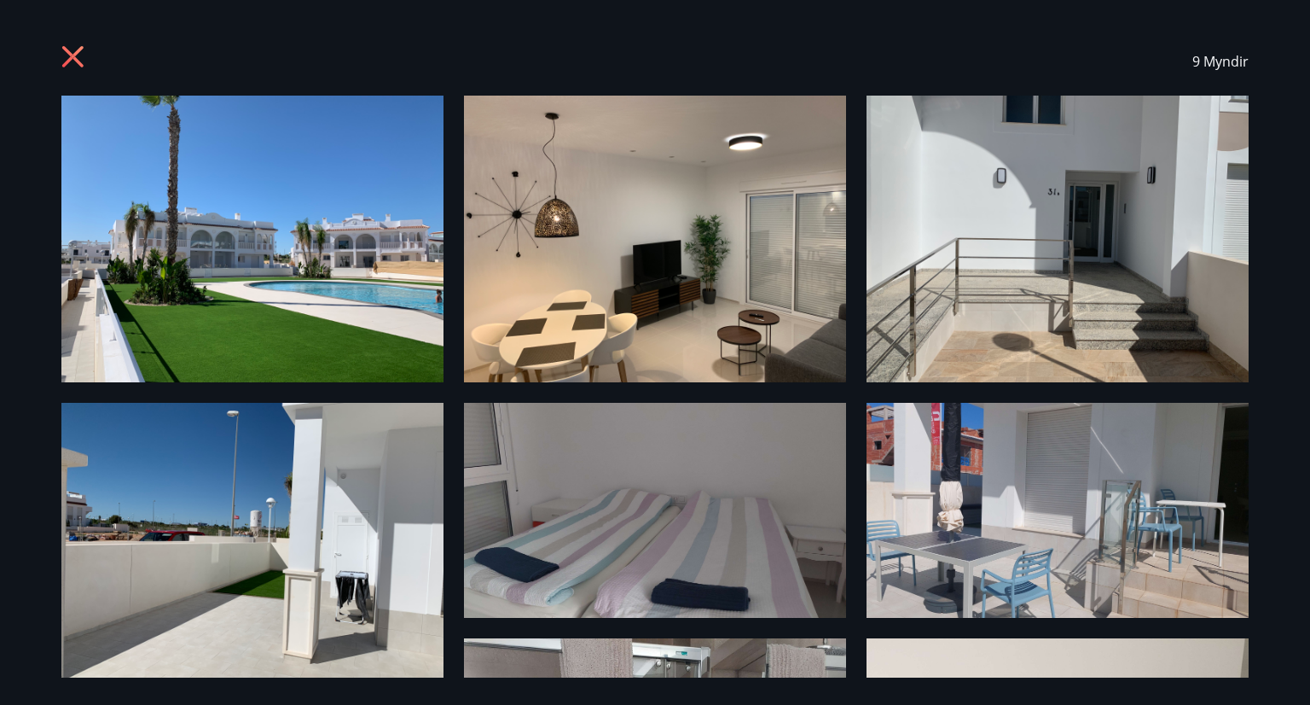
click at [71, 59] on icon at bounding box center [72, 56] width 21 height 21
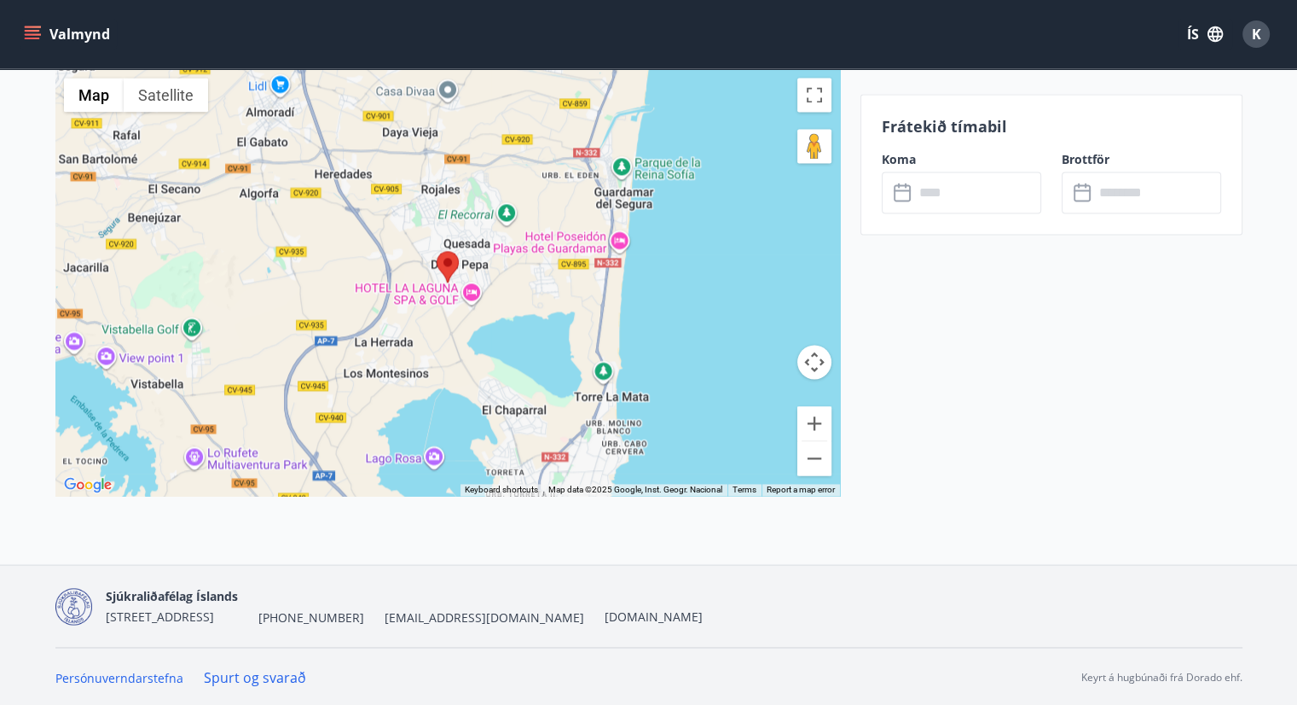
scroll to position [2443, 0]
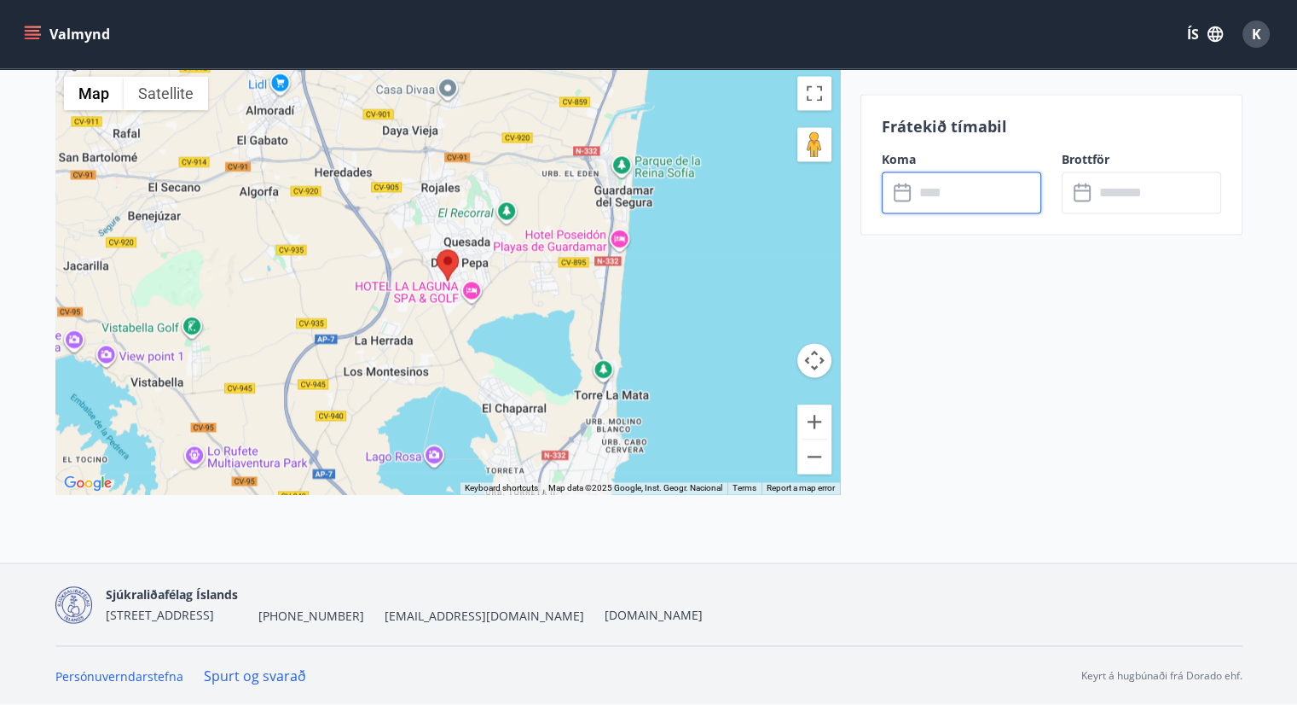
click at [989, 195] on input "text" at bounding box center [977, 192] width 127 height 42
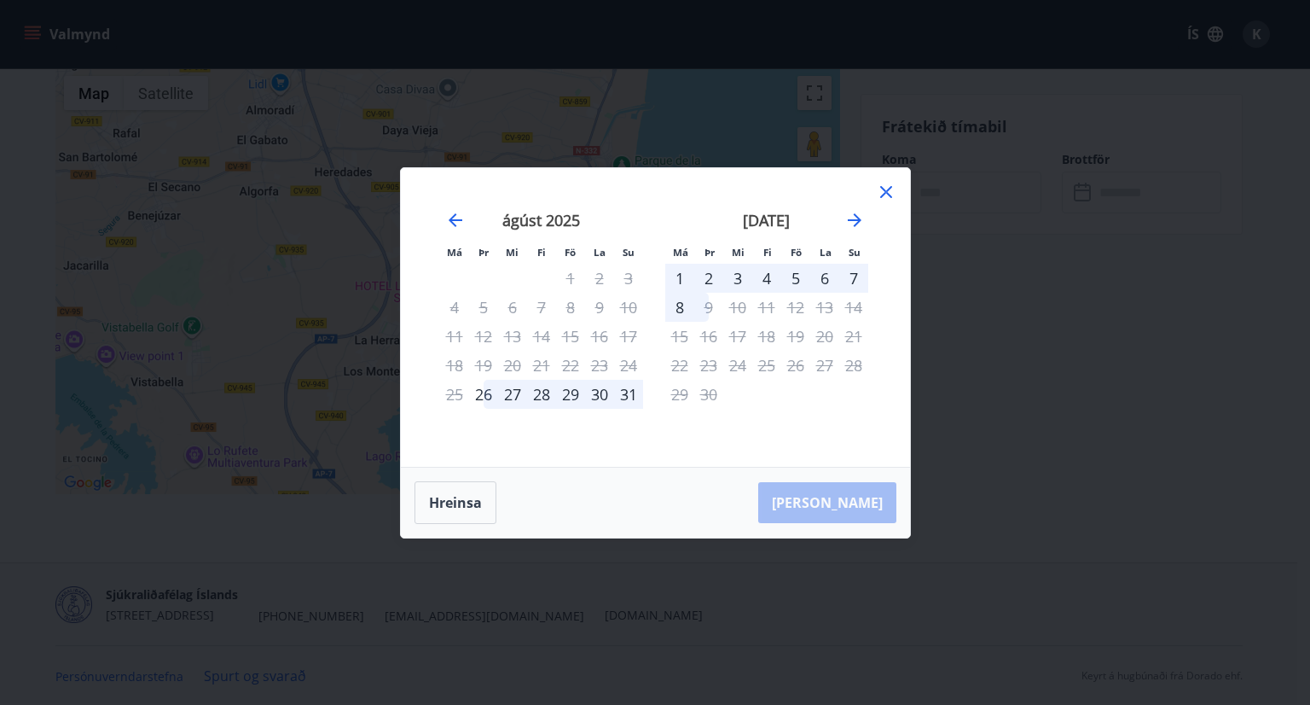
click at [684, 276] on div "1" at bounding box center [679, 278] width 29 height 29
click at [839, 515] on div "[PERSON_NAME]" at bounding box center [655, 502] width 509 height 70
click at [849, 220] on icon "Move forward to switch to the next month." at bounding box center [855, 220] width 14 height 14
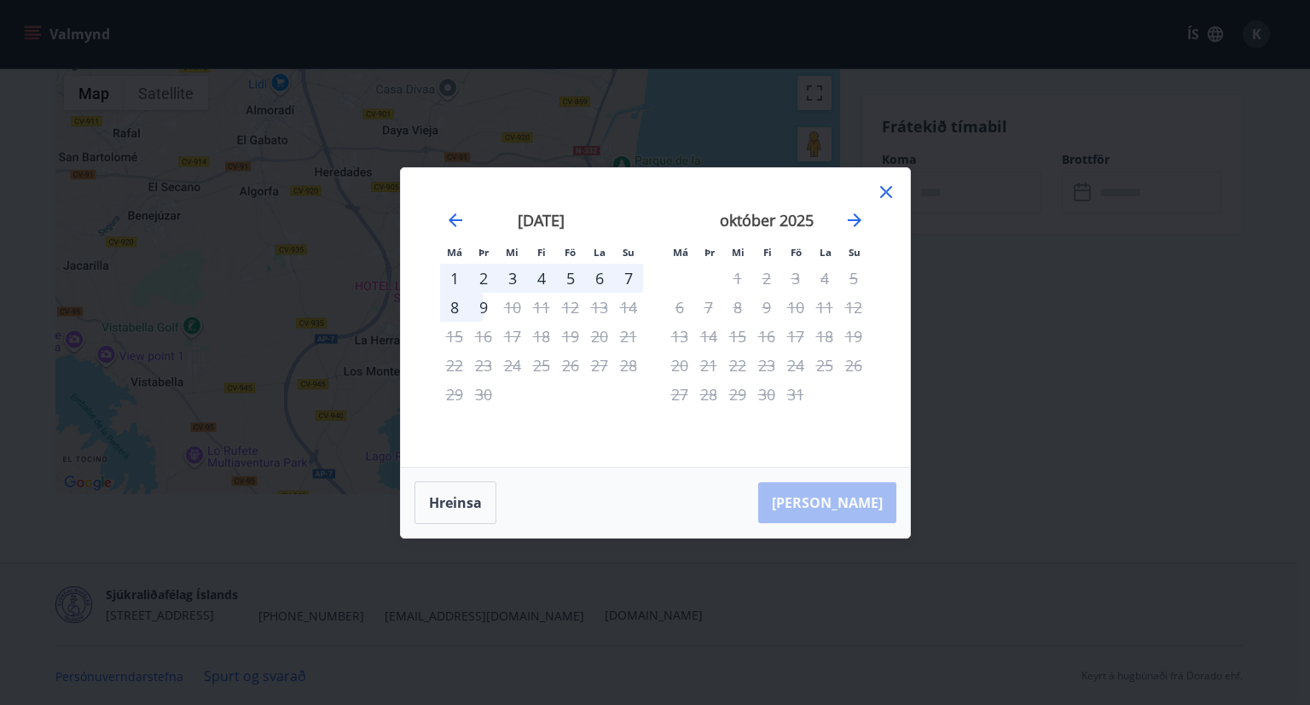
click at [457, 276] on div "1" at bounding box center [454, 278] width 29 height 29
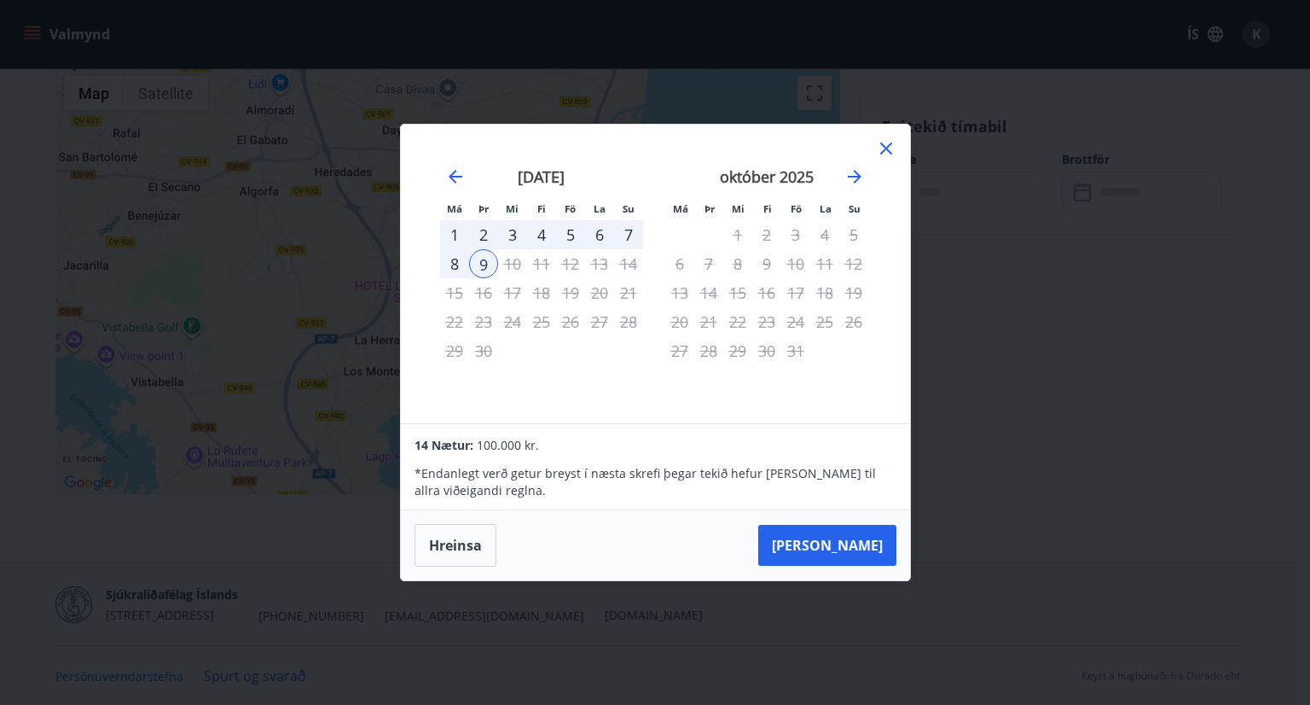
click at [452, 229] on div "1" at bounding box center [454, 234] width 29 height 29
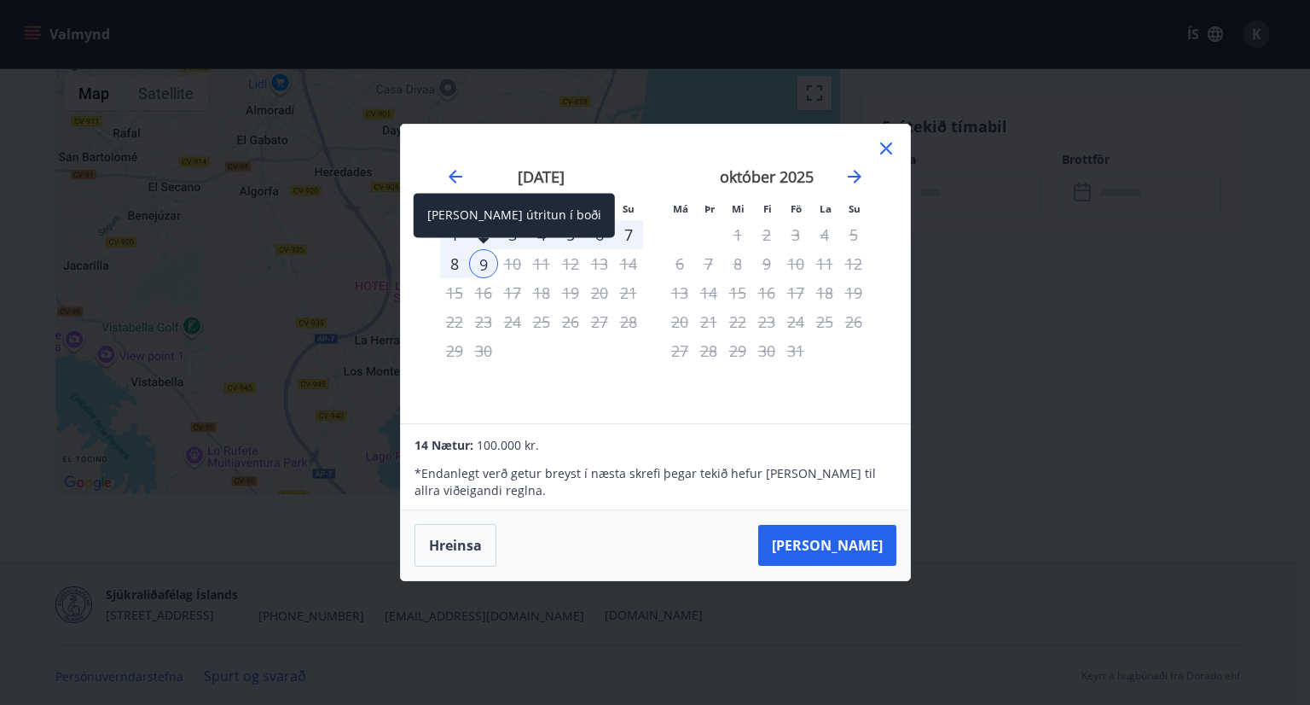
click at [485, 264] on div "9" at bounding box center [483, 263] width 29 height 29
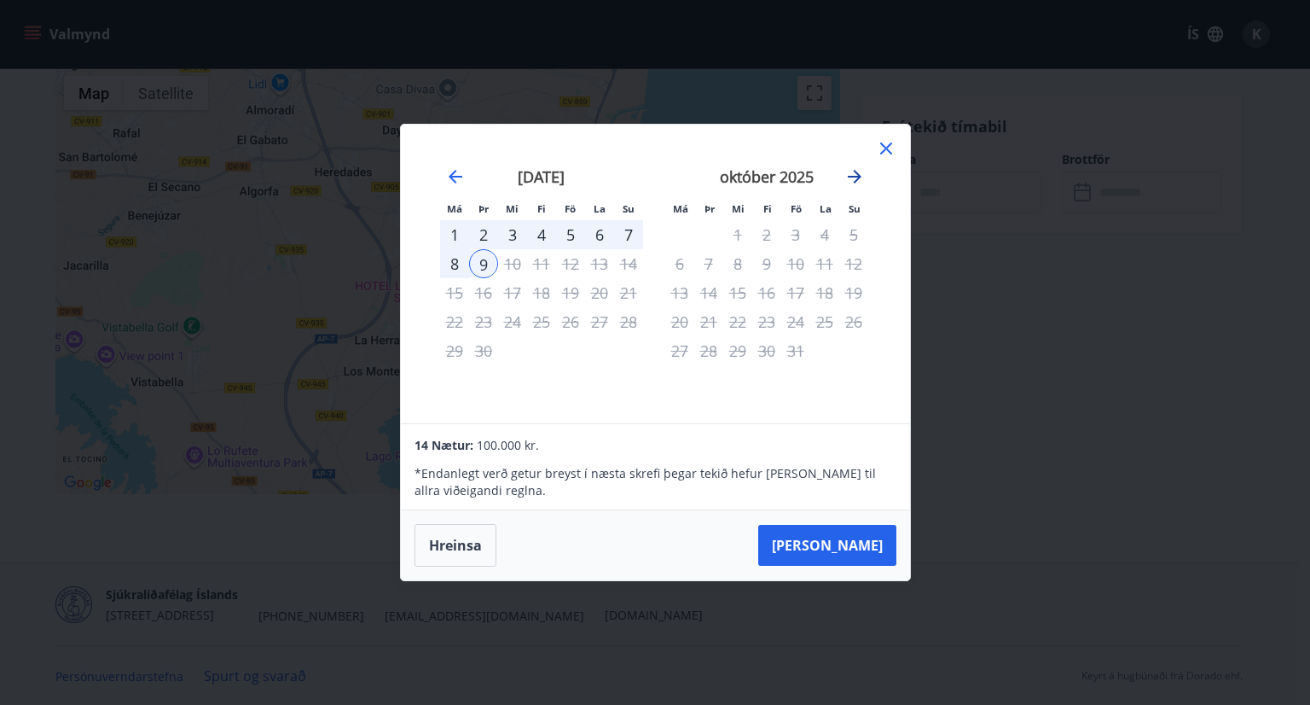
click at [857, 170] on icon "Move forward to switch to the next month." at bounding box center [854, 176] width 20 height 20
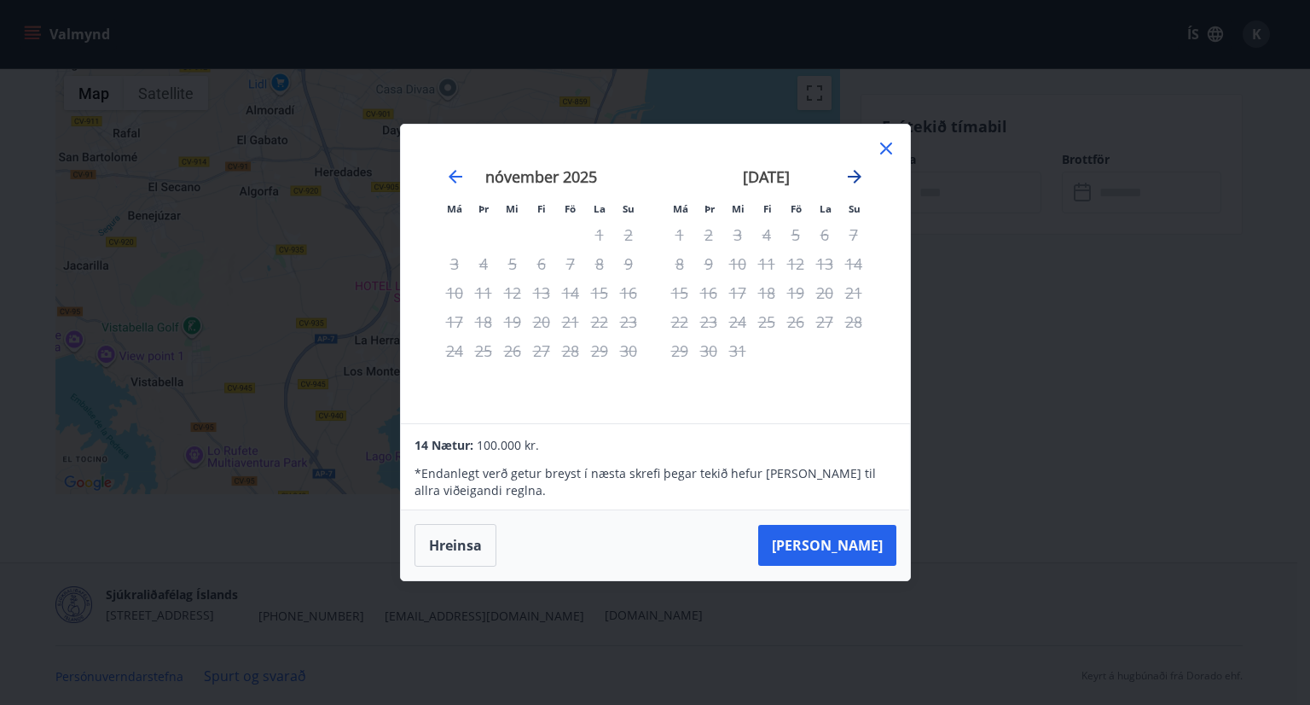
click at [857, 170] on icon "Move forward to switch to the next month." at bounding box center [854, 176] width 20 height 20
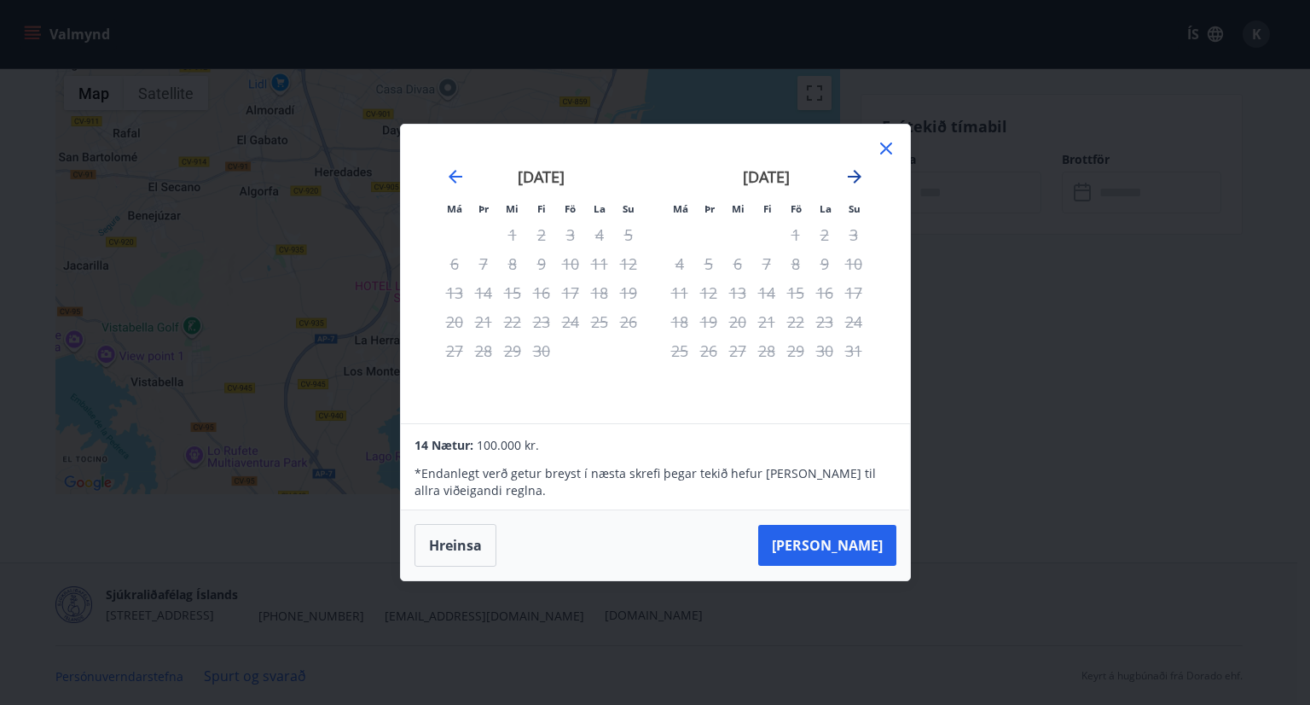
click at [857, 170] on icon "Move forward to switch to the next month." at bounding box center [854, 176] width 20 height 20
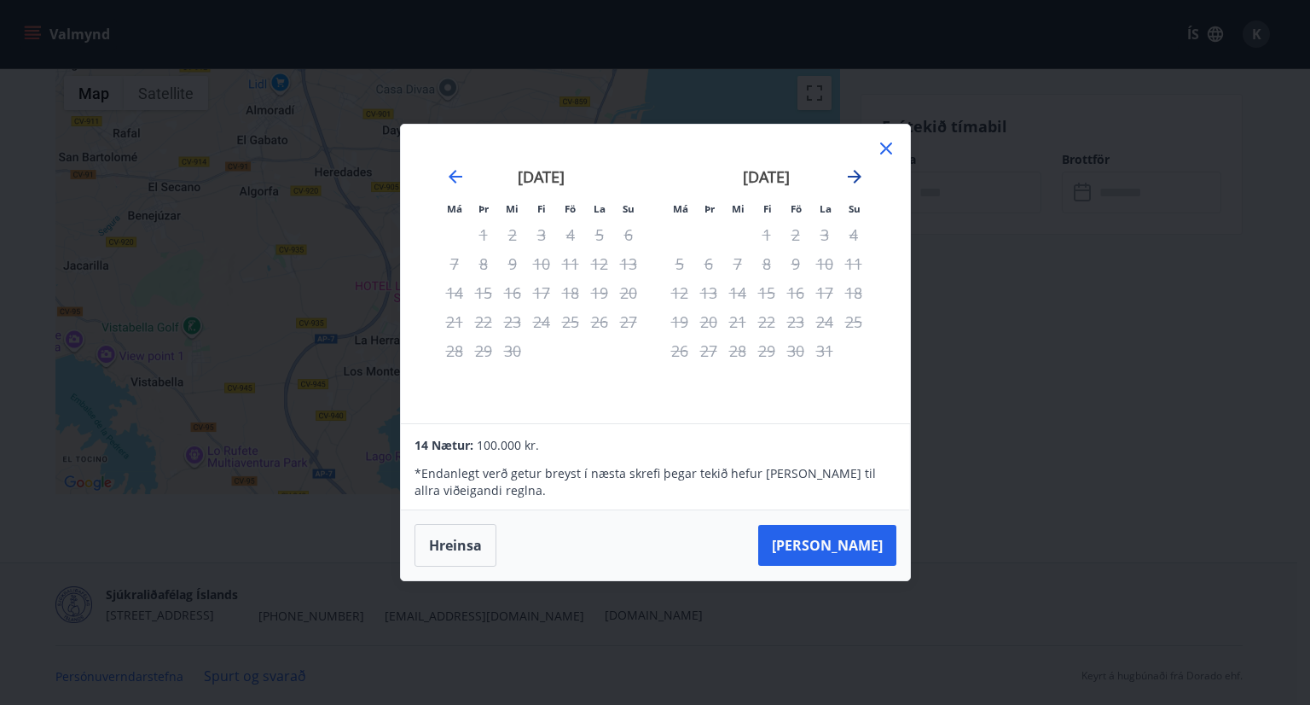
click at [857, 170] on icon "Move forward to switch to the next month." at bounding box center [854, 176] width 20 height 20
click at [857, 172] on icon "Move forward to switch to the next month." at bounding box center [854, 176] width 20 height 20
click at [452, 176] on icon "Move backward to switch to the previous month." at bounding box center [456, 177] width 14 height 14
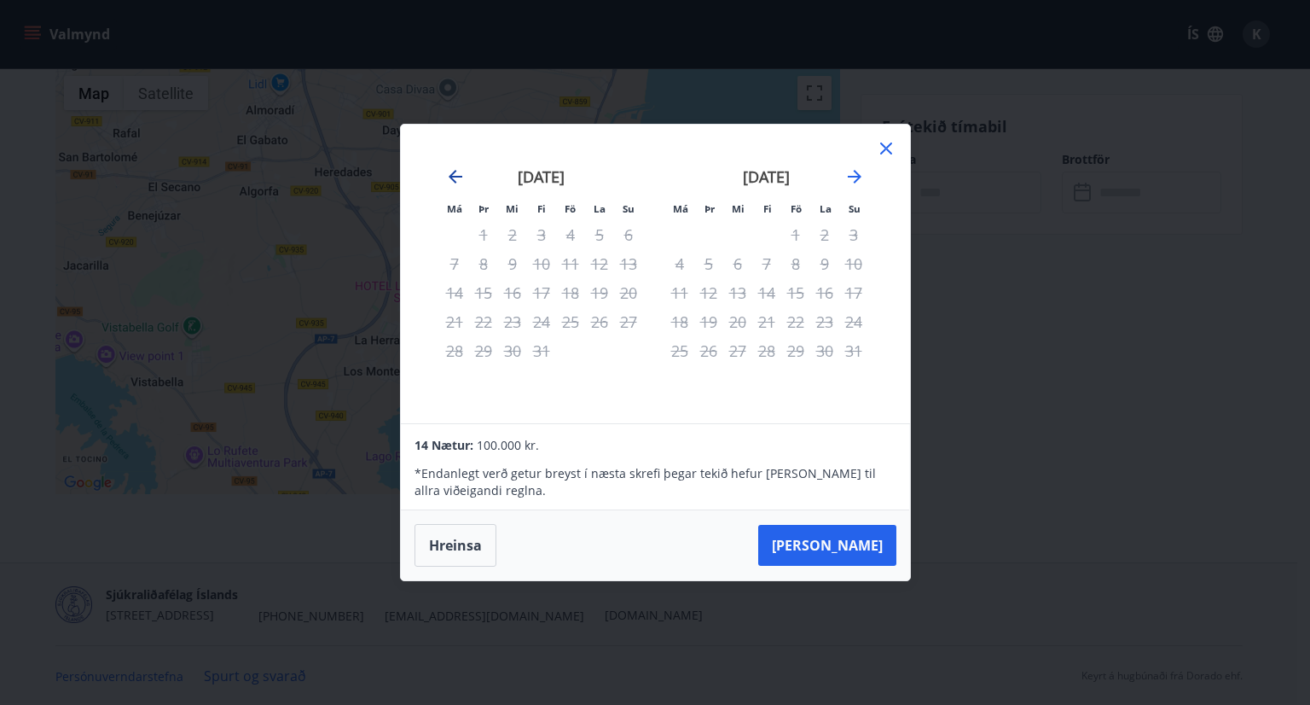
click at [452, 176] on icon "Move backward to switch to the previous month." at bounding box center [456, 177] width 14 height 14
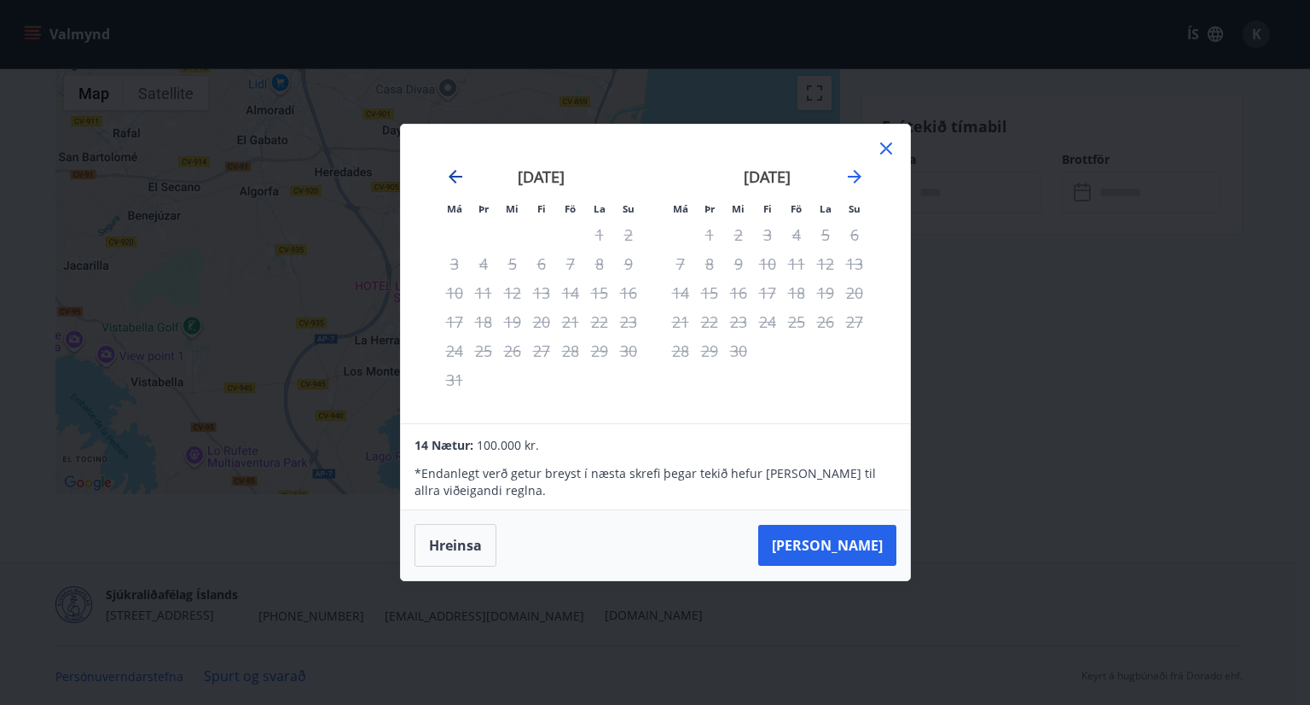
click at [452, 176] on icon "Move backward to switch to the previous month." at bounding box center [456, 177] width 14 height 14
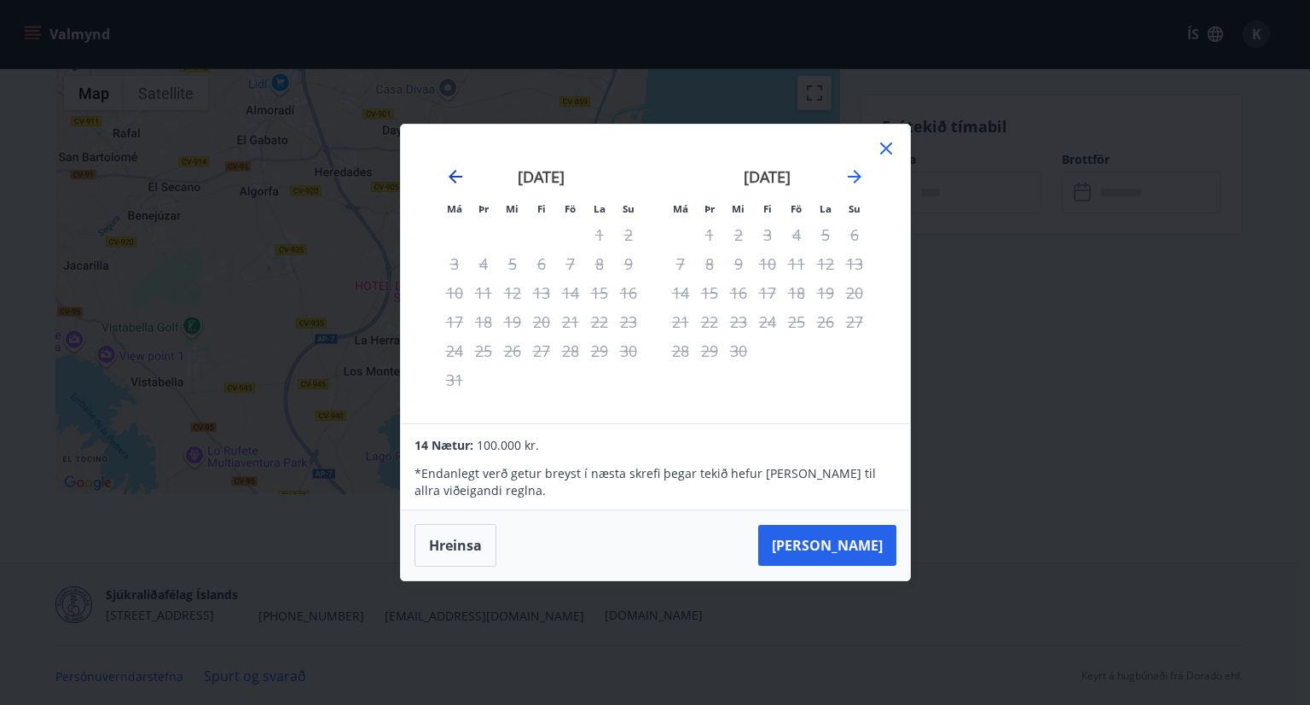
click at [452, 176] on icon "Move backward to switch to the previous month." at bounding box center [456, 177] width 14 height 14
click at [450, 175] on icon "Move backward to switch to the previous month." at bounding box center [456, 177] width 14 height 14
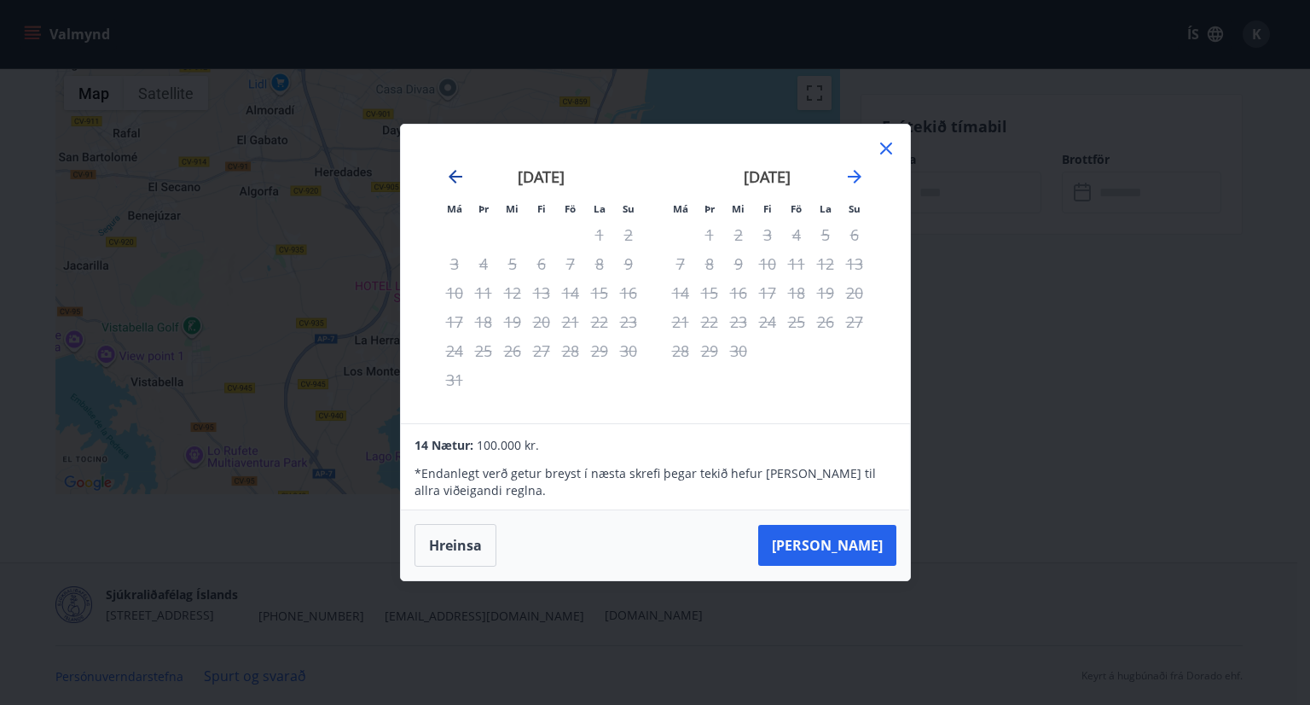
click at [450, 175] on icon "Move backward to switch to the previous month." at bounding box center [456, 177] width 14 height 14
click at [450, 174] on icon "Move backward to switch to the previous month." at bounding box center [455, 176] width 20 height 20
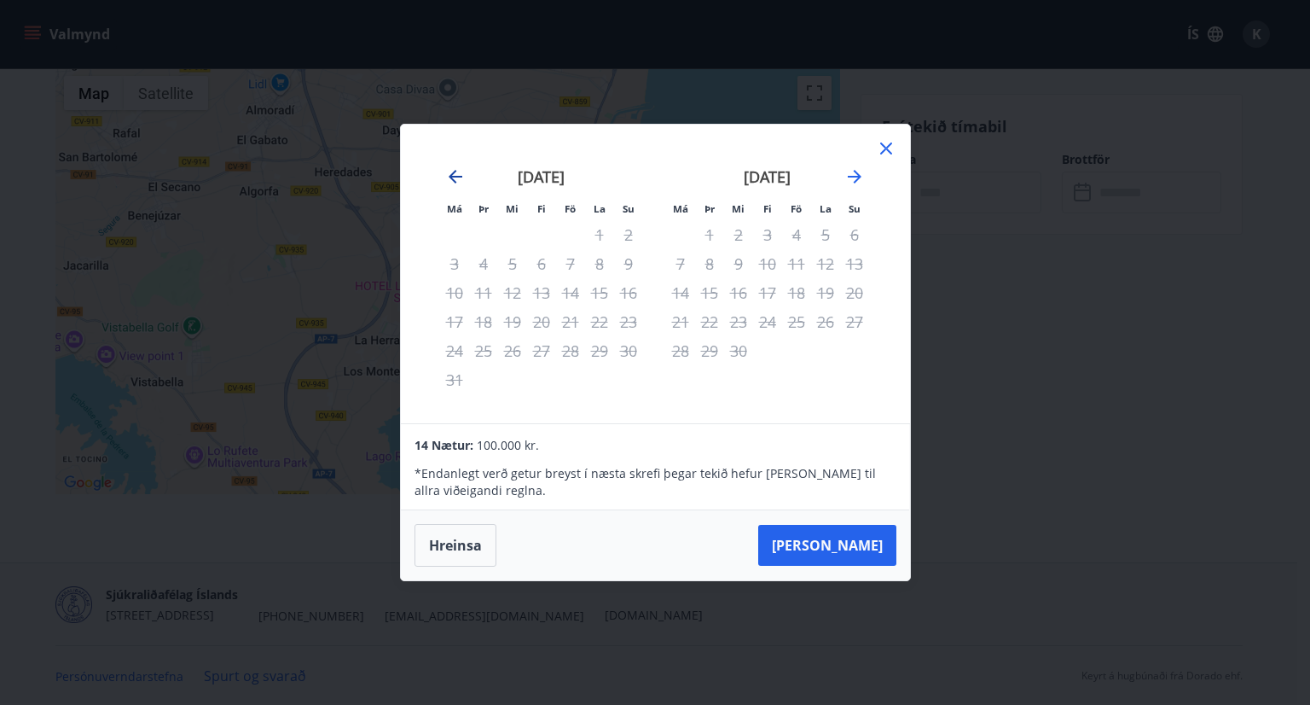
click at [452, 178] on icon "Move backward to switch to the previous month." at bounding box center [455, 176] width 20 height 20
click at [452, 182] on icon "Move backward to switch to the previous month." at bounding box center [455, 176] width 20 height 20
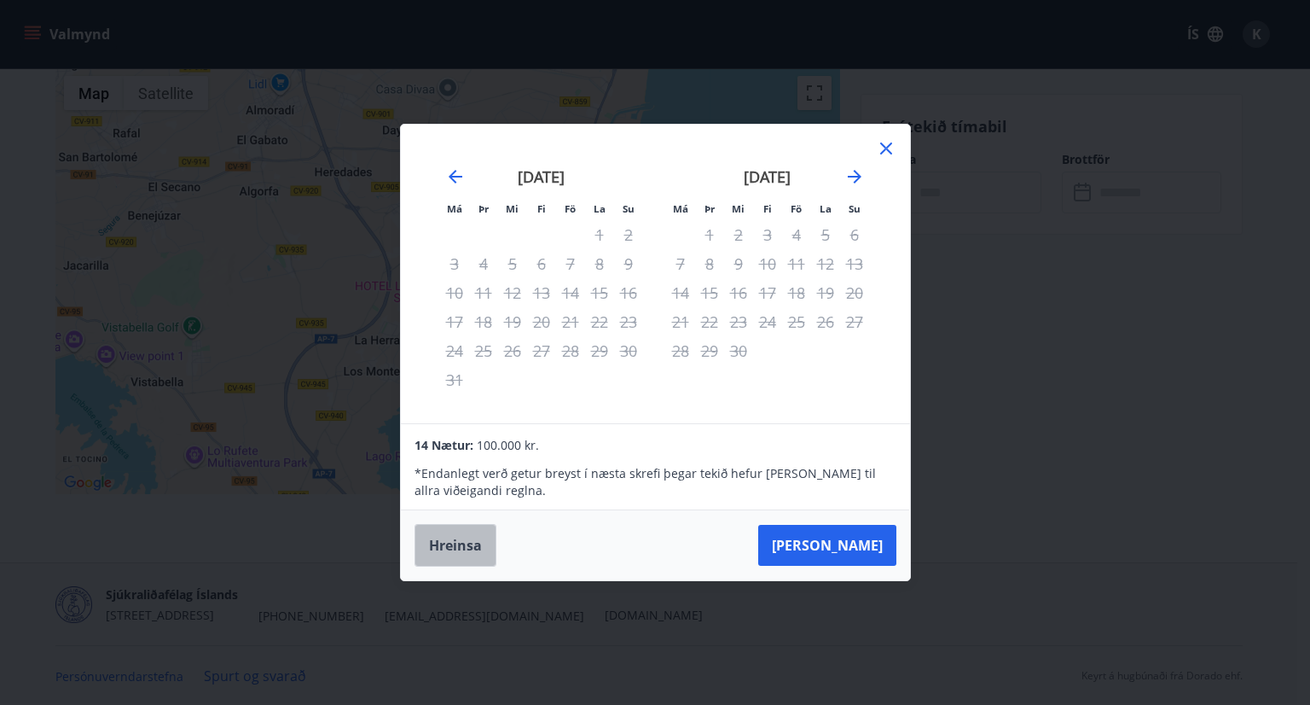
click at [461, 547] on button "Hreinsa" at bounding box center [456, 545] width 82 height 43
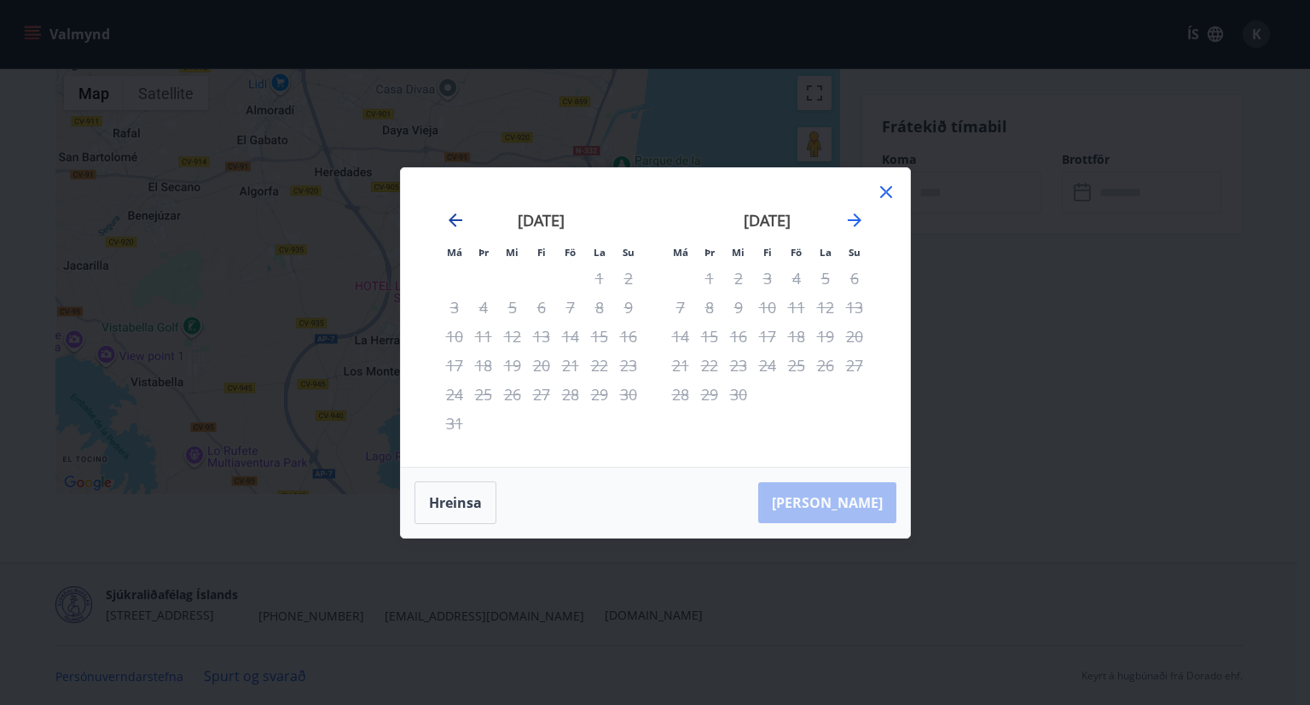
click at [455, 223] on icon "Move backward to switch to the previous month." at bounding box center [455, 220] width 20 height 20
click at [850, 219] on icon "Move forward to switch to the next month." at bounding box center [855, 220] width 14 height 14
click at [461, 216] on icon "Move backward to switch to the previous month." at bounding box center [455, 220] width 20 height 20
click at [459, 502] on button "Hreinsa" at bounding box center [456, 502] width 82 height 43
click at [884, 190] on icon at bounding box center [886, 192] width 12 height 12
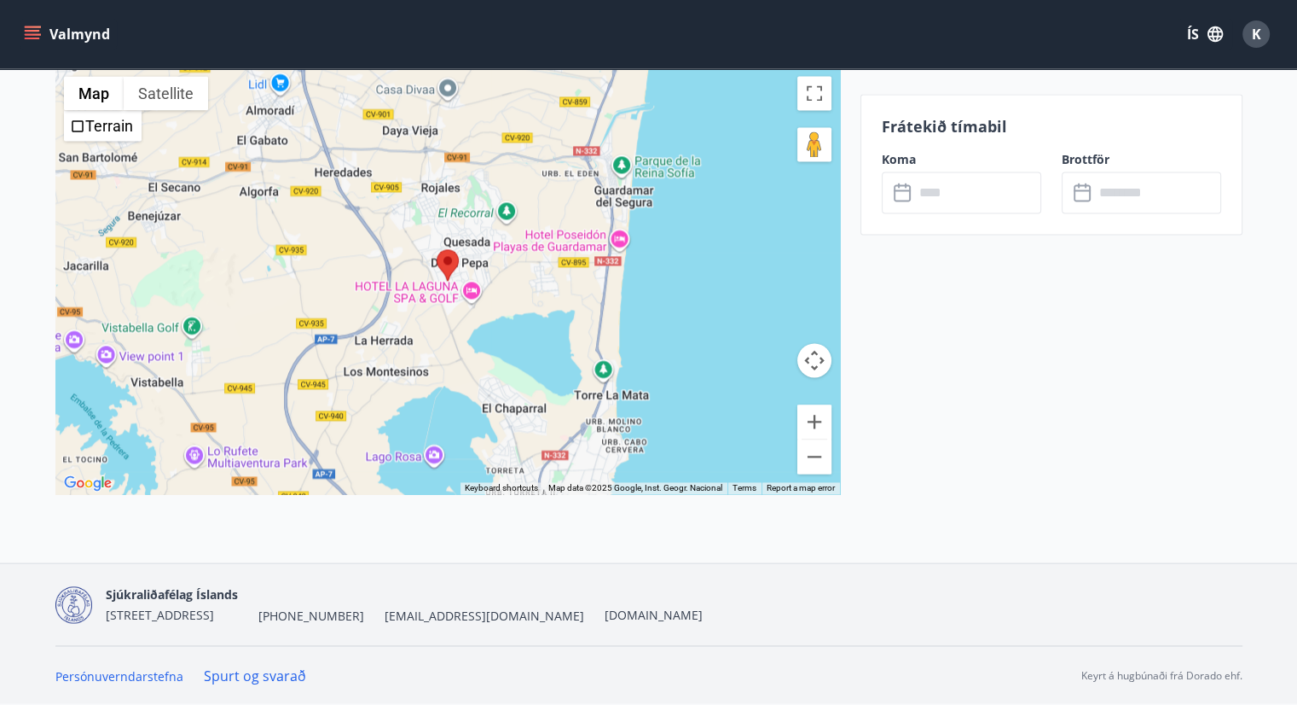
click at [35, 28] on icon "menu" at bounding box center [32, 34] width 17 height 17
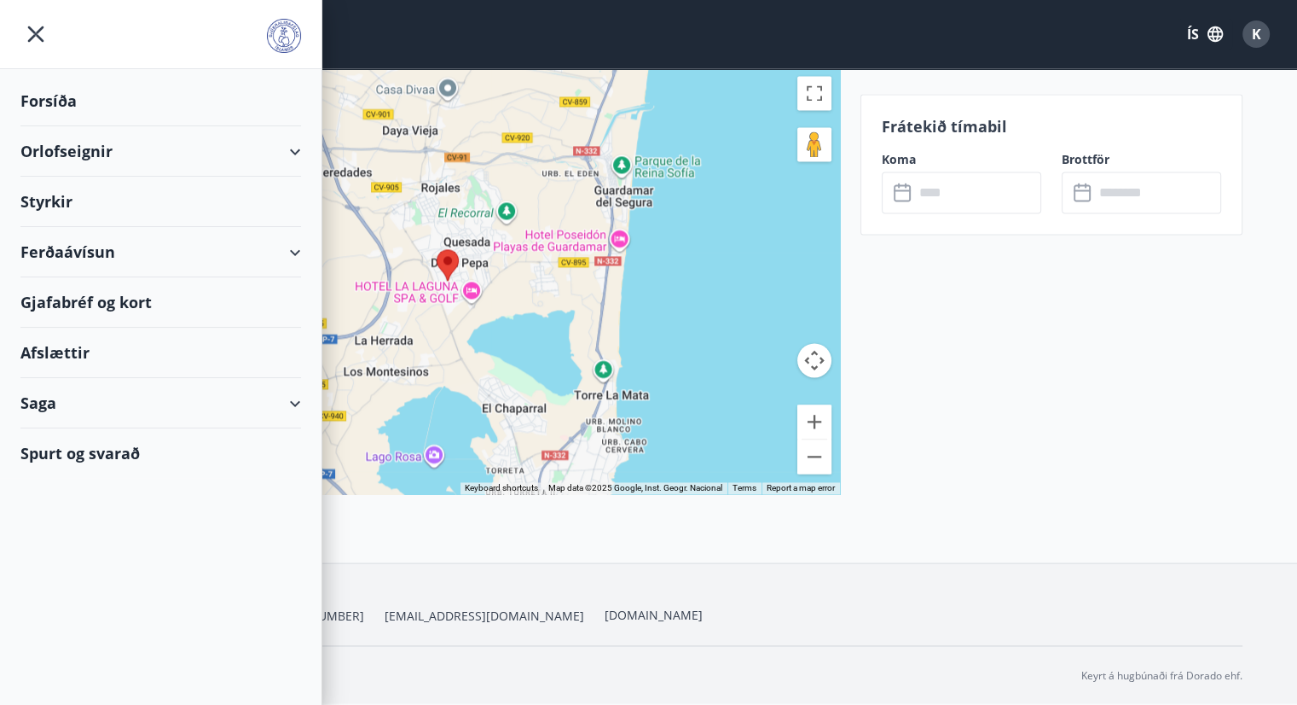
click at [122, 150] on div "Orlofseignir" at bounding box center [160, 151] width 281 height 50
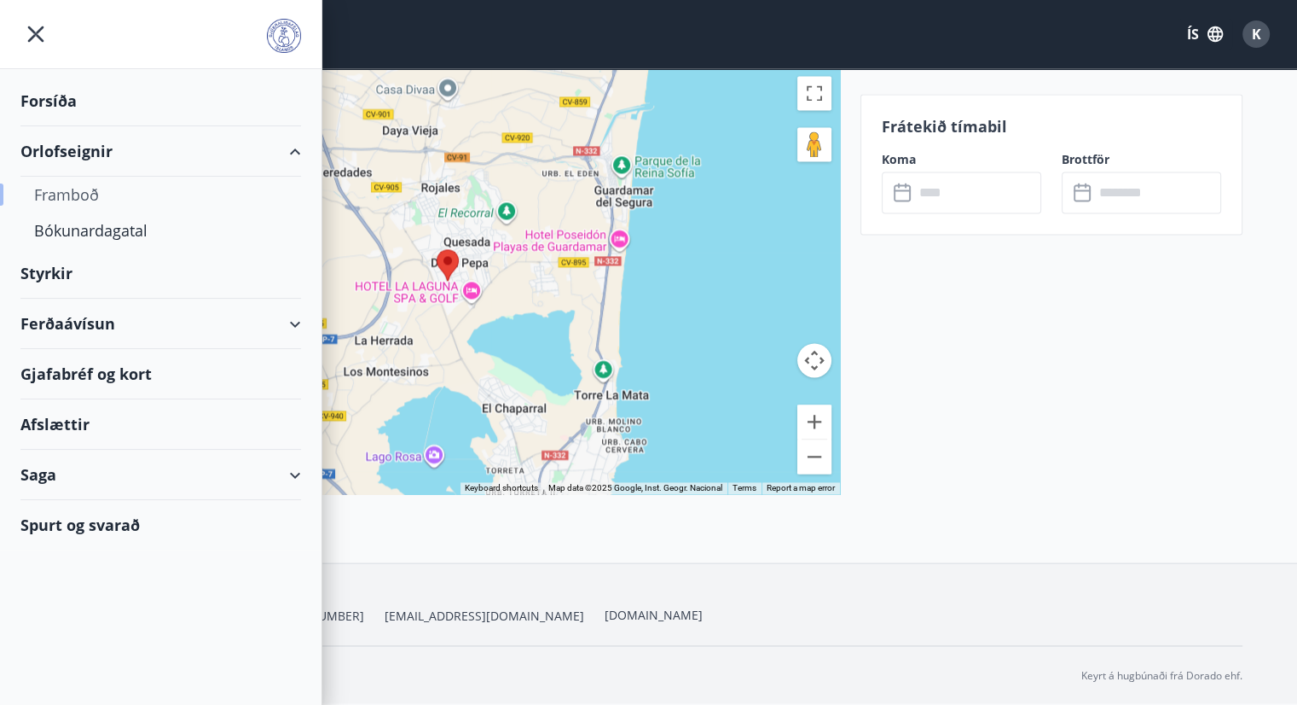
click at [78, 192] on div "Framboð" at bounding box center [160, 195] width 253 height 36
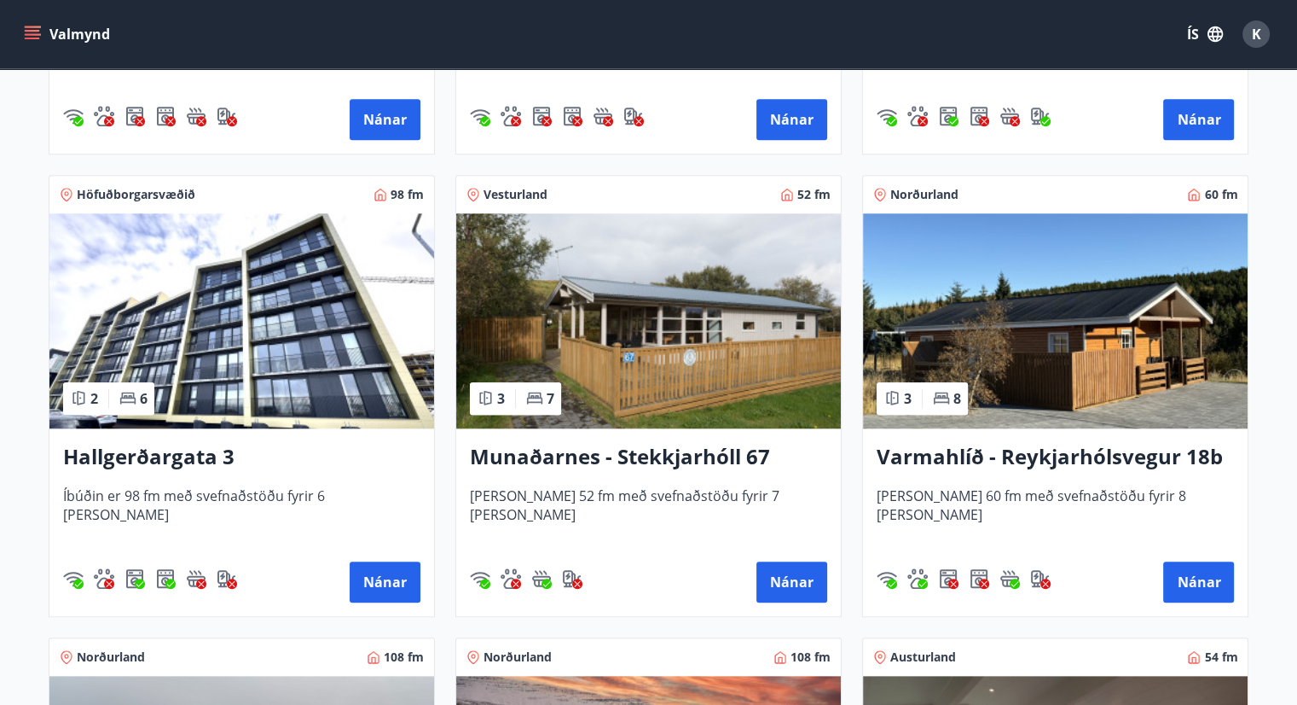
scroll to position [1638, 0]
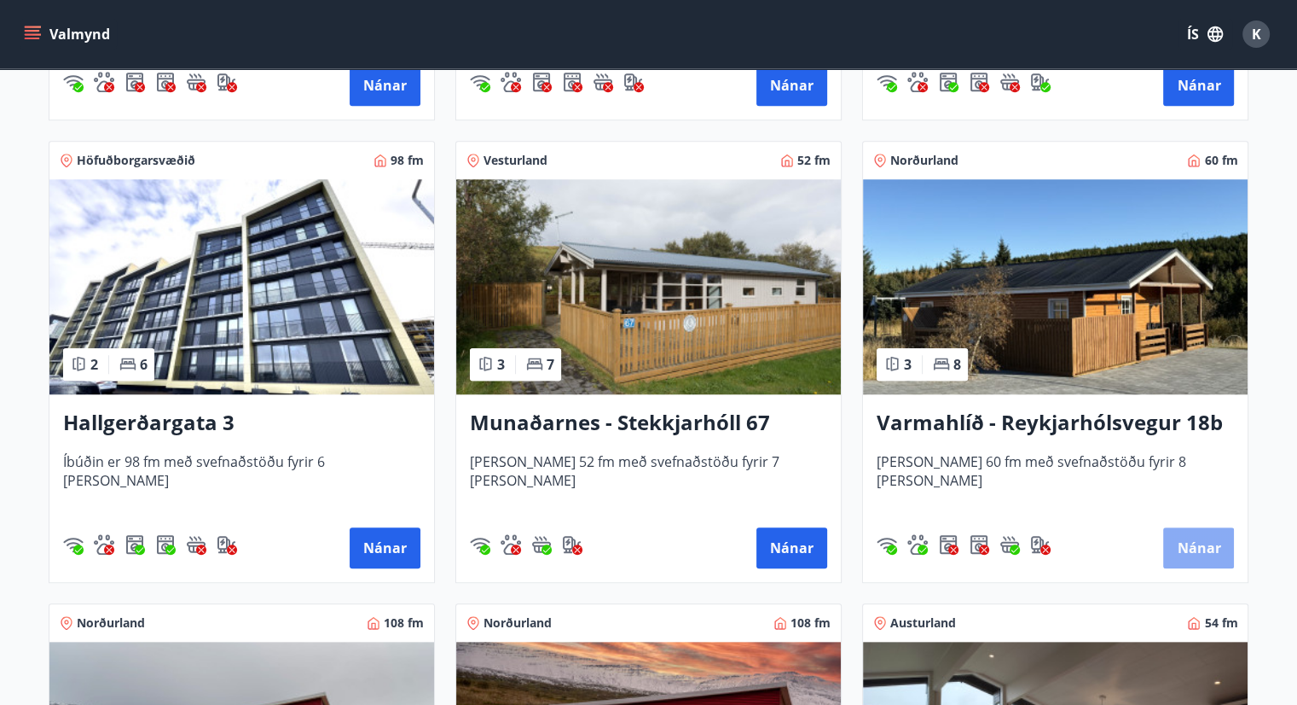
click at [1191, 547] on button "Nánar" at bounding box center [1198, 547] width 71 height 41
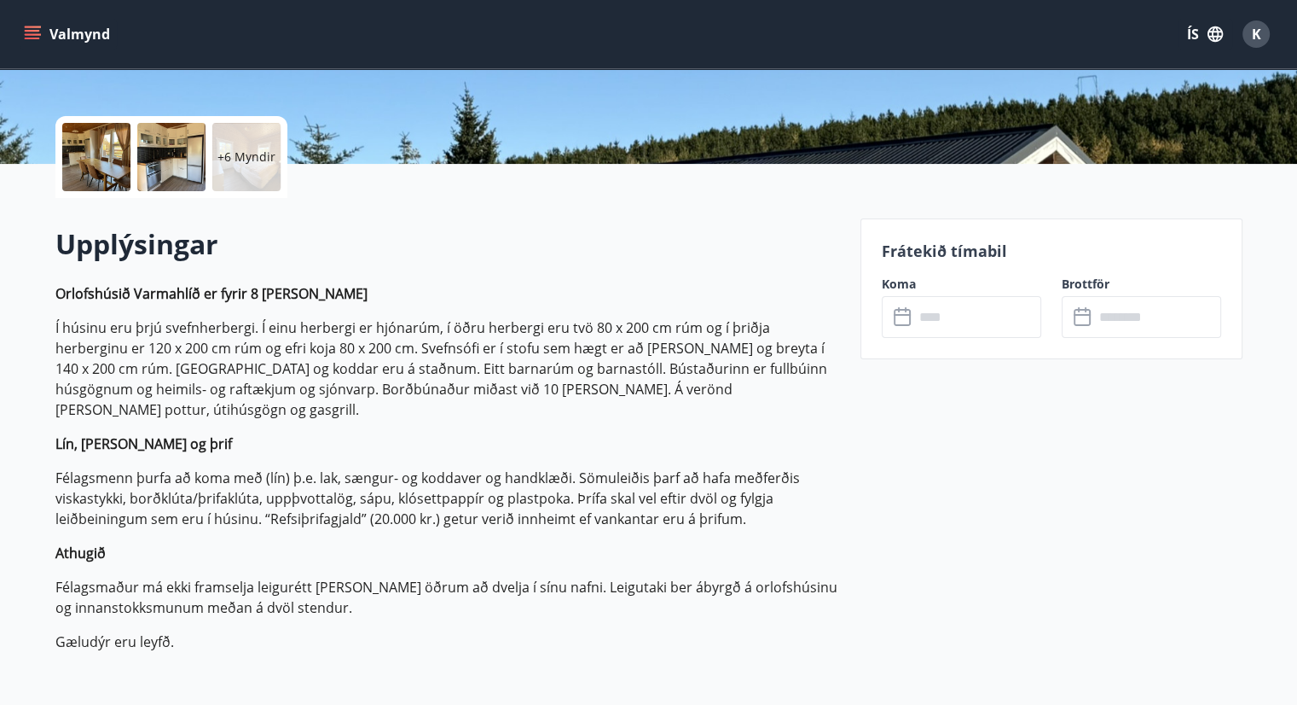
scroll to position [409, 0]
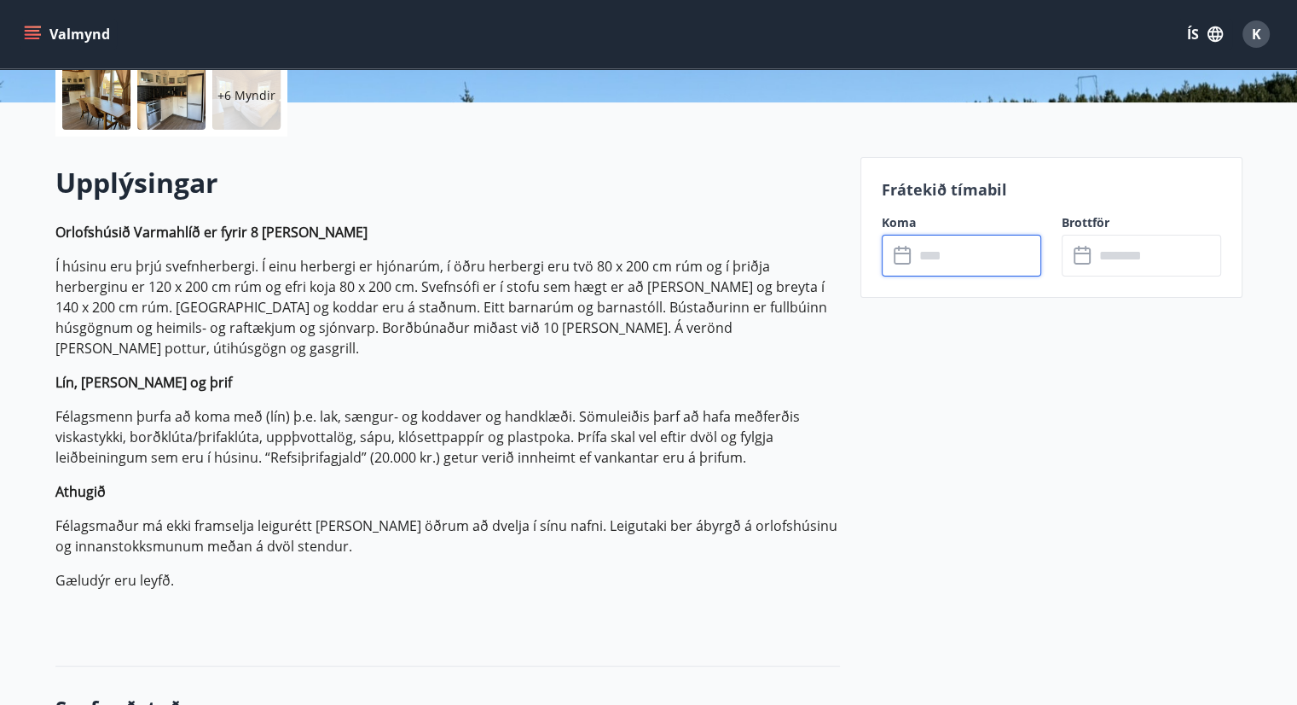
click at [962, 257] on input "text" at bounding box center [977, 256] width 127 height 42
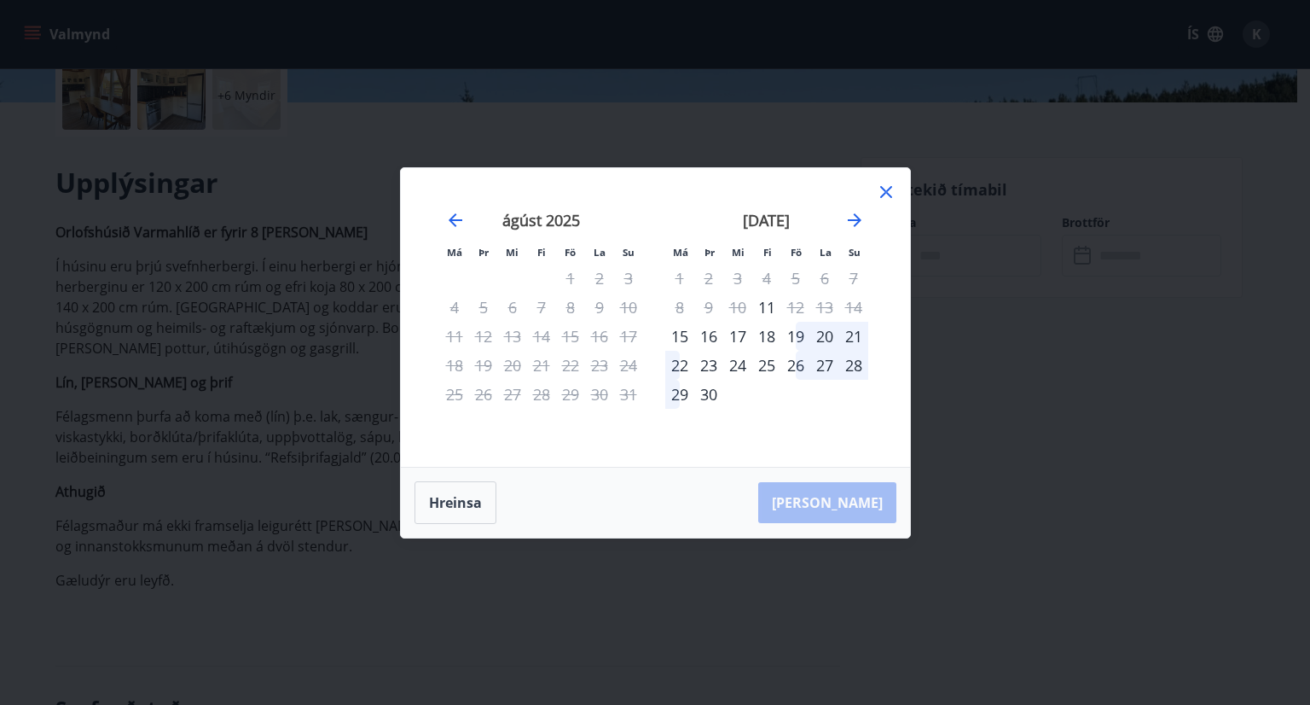
click at [885, 194] on icon at bounding box center [886, 192] width 20 height 20
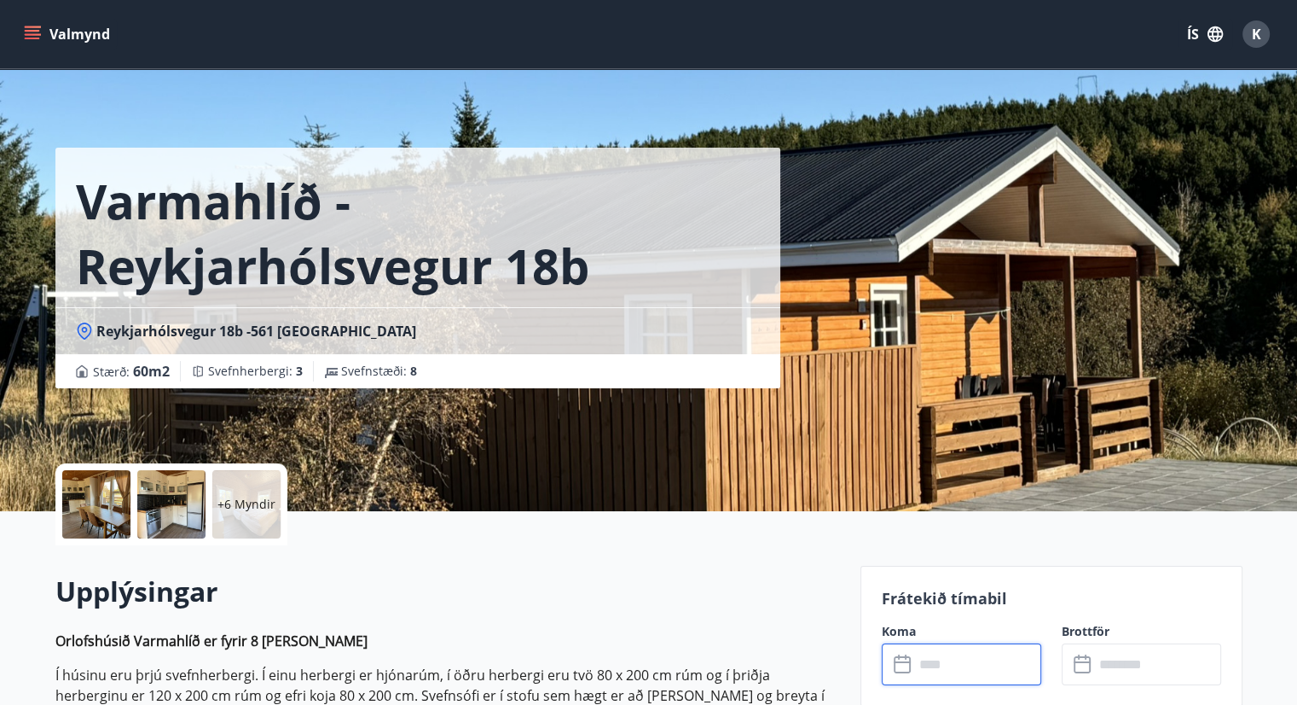
scroll to position [0, 0]
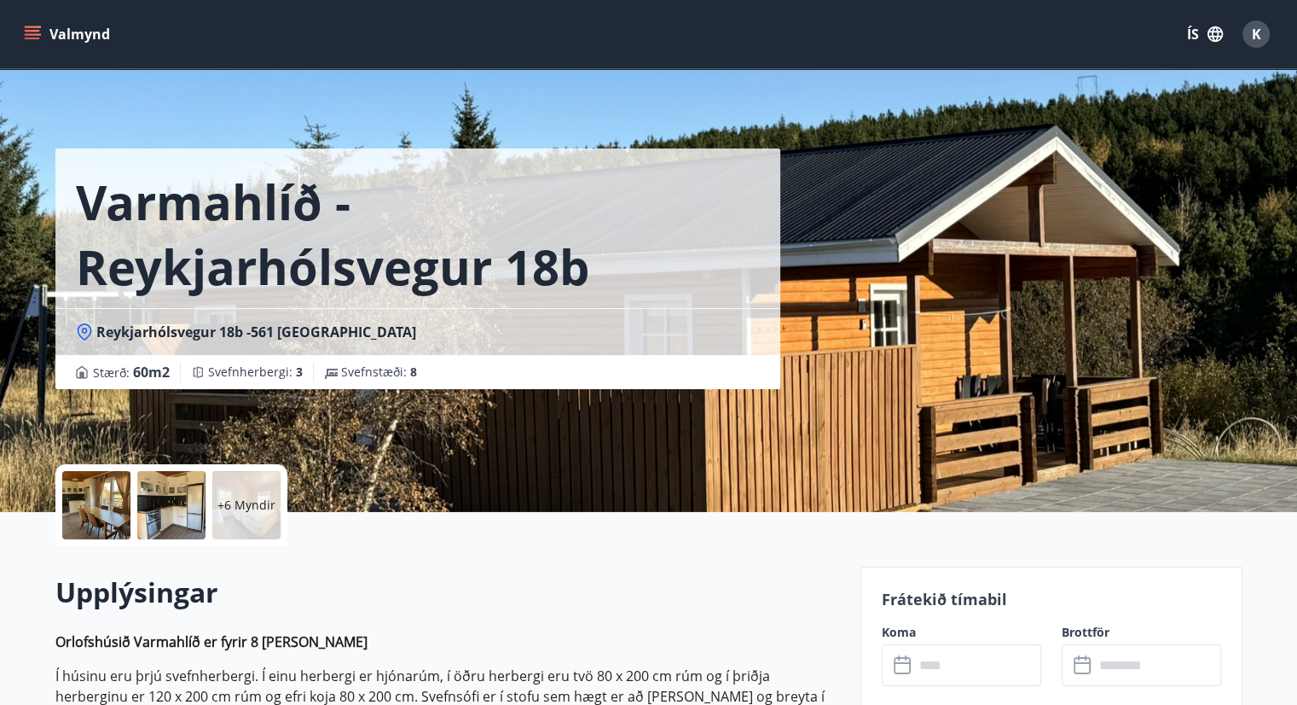
click at [67, 32] on button "Valmynd" at bounding box center [68, 34] width 96 height 31
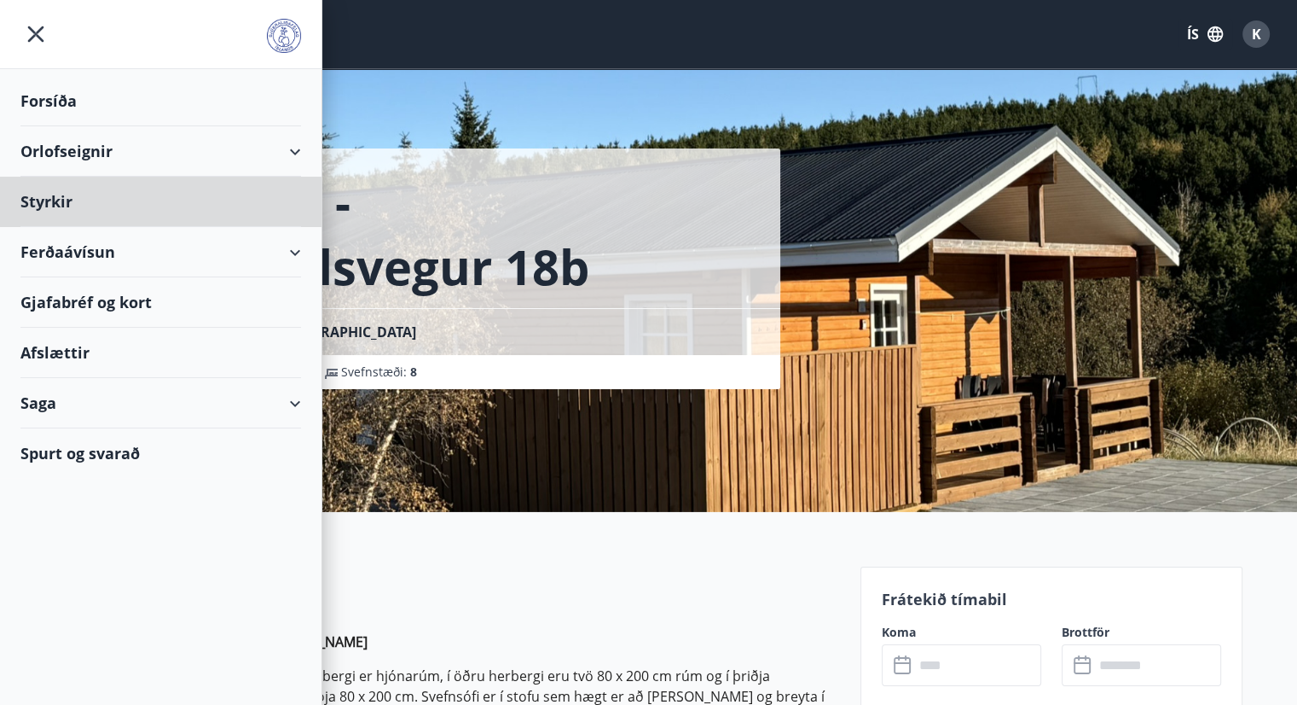
click at [50, 102] on div "Forsíða" at bounding box center [160, 101] width 281 height 50
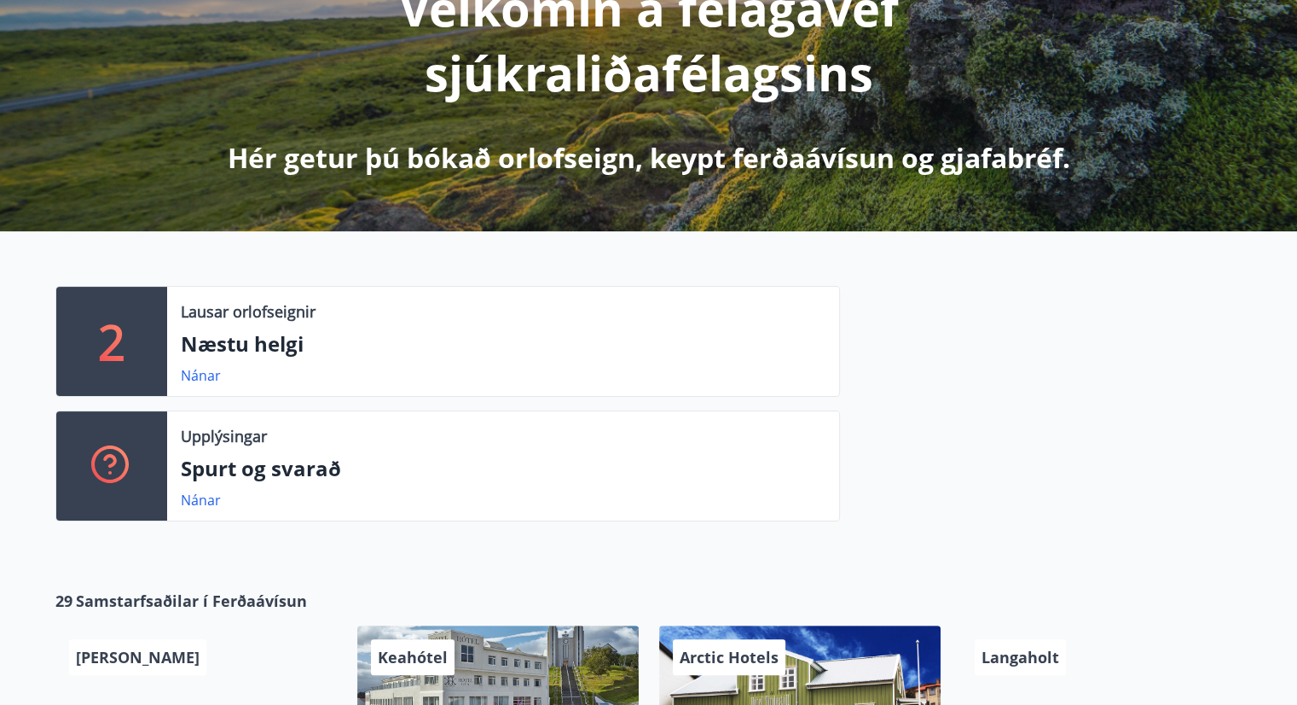
scroll to position [258, 0]
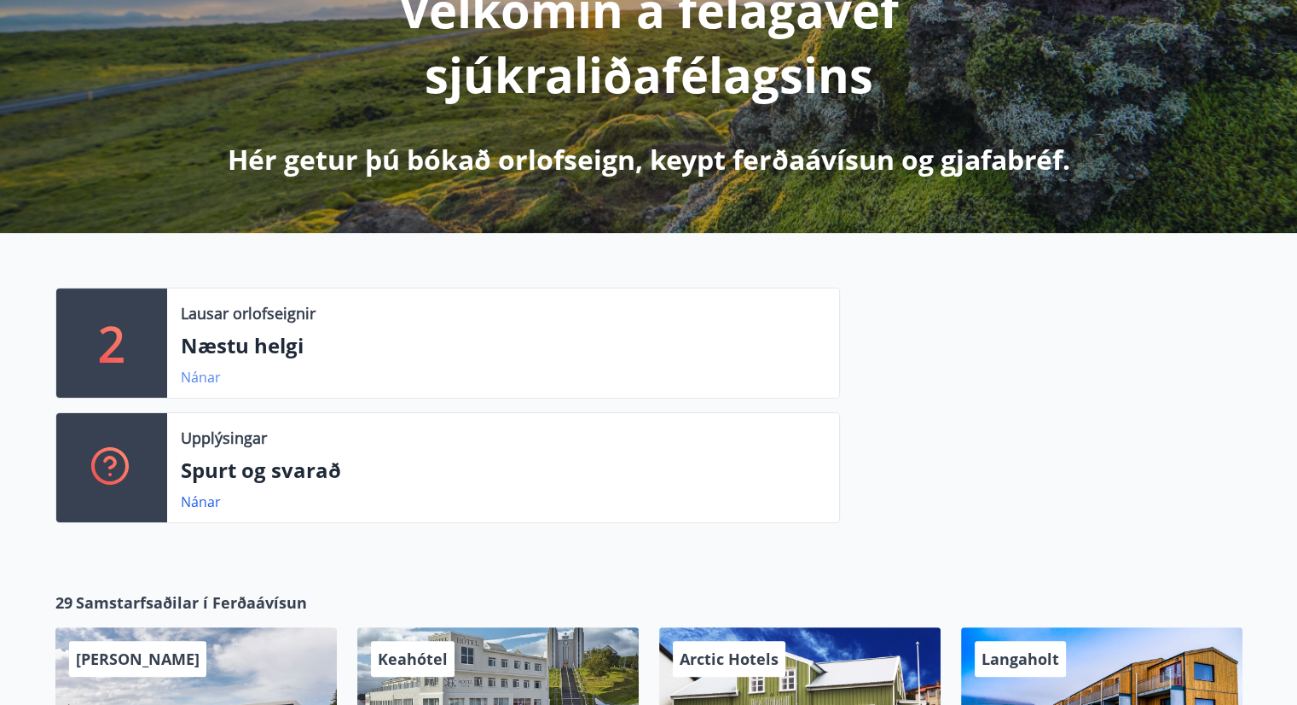
click at [199, 380] on link "Nánar" at bounding box center [201, 377] width 40 height 19
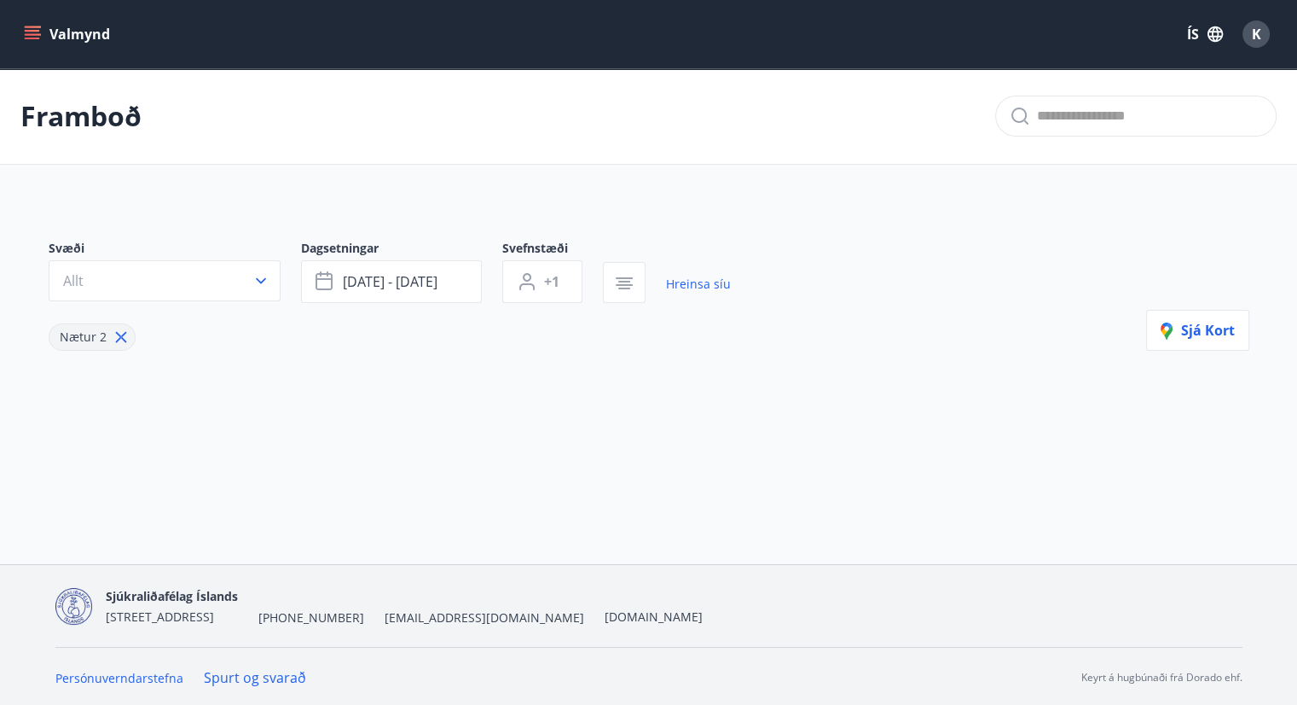
type input "*"
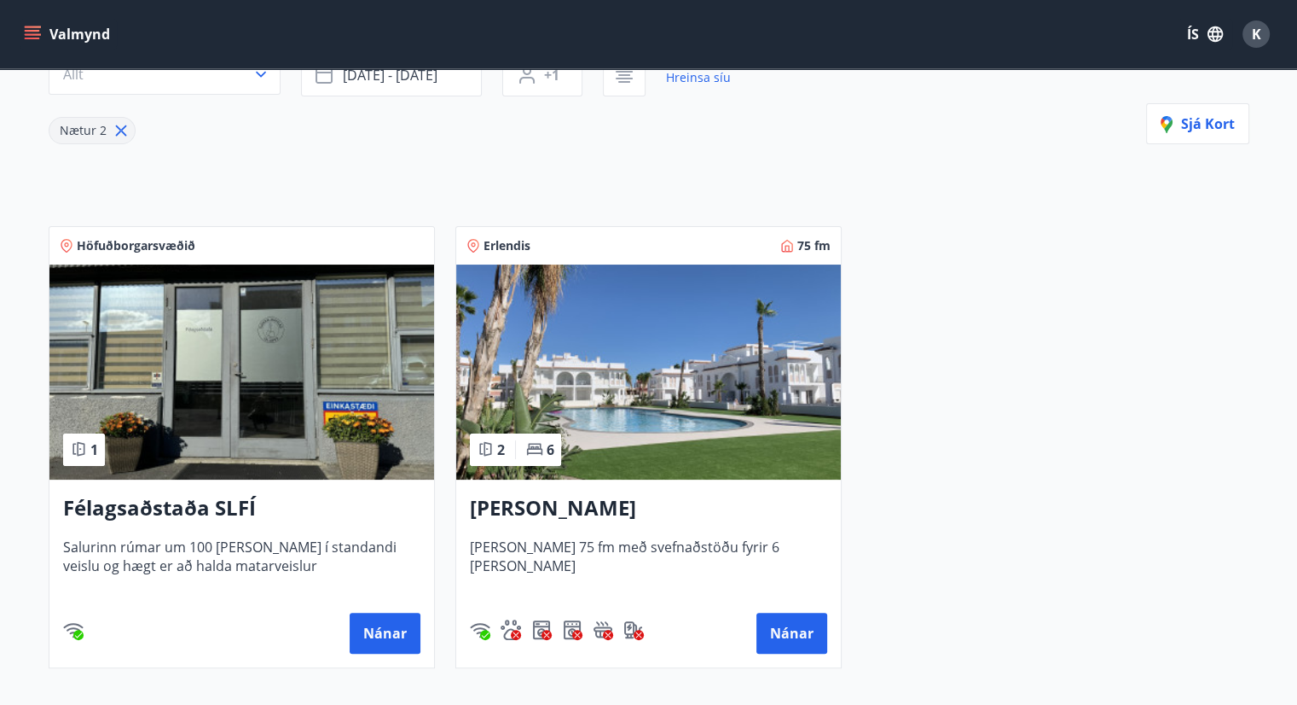
scroll to position [273, 0]
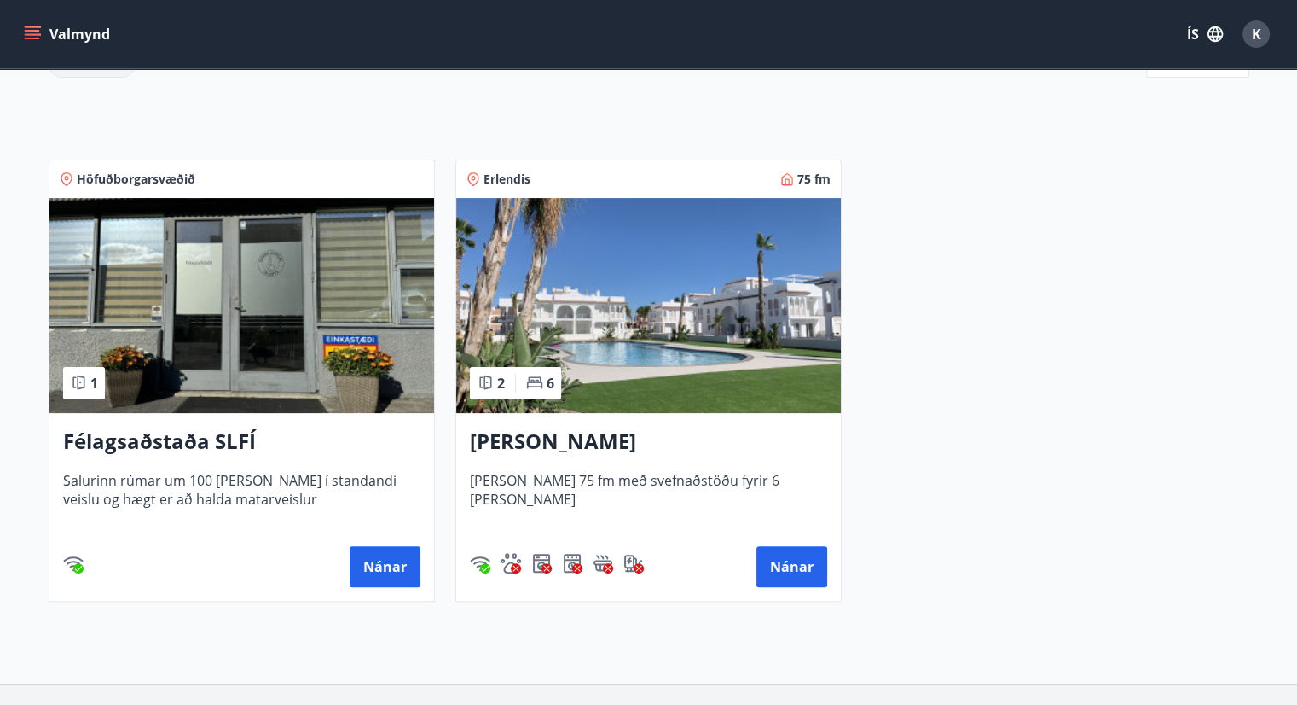
click at [30, 36] on icon "menu" at bounding box center [32, 34] width 17 height 17
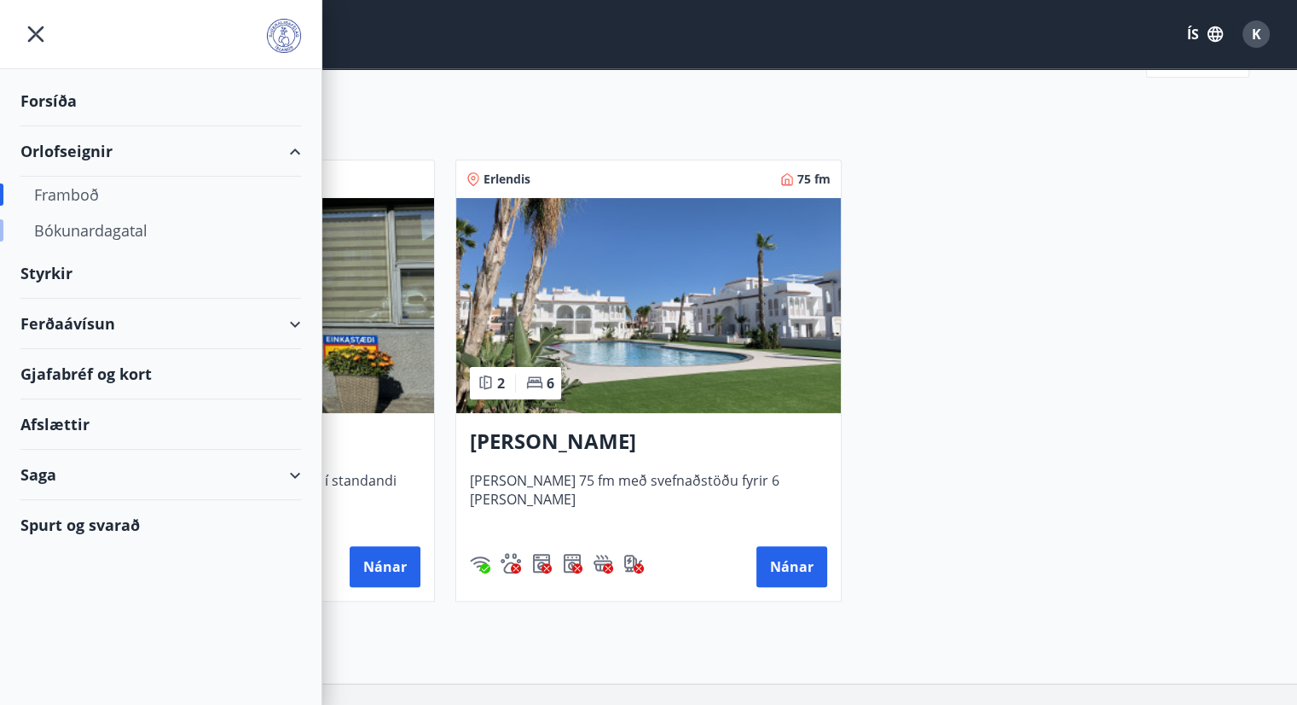
click at [83, 231] on div "Bókunardagatal" at bounding box center [160, 230] width 253 height 36
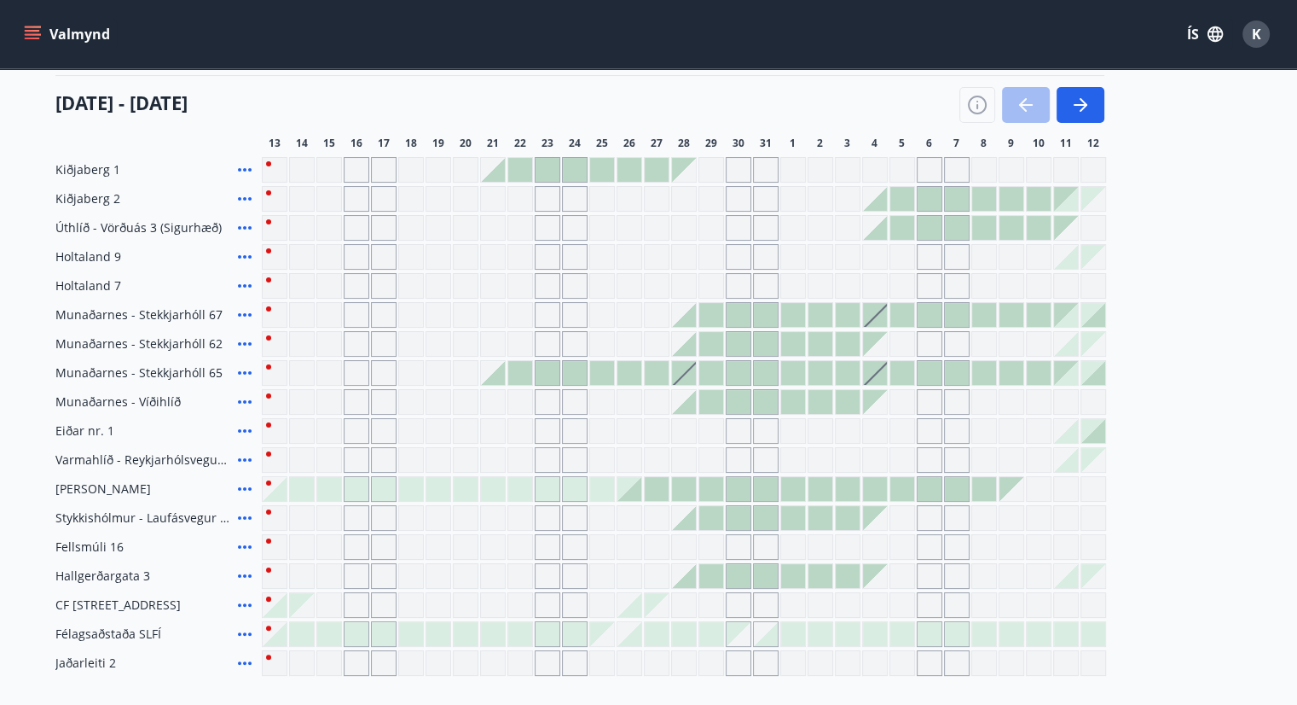
scroll to position [239, 0]
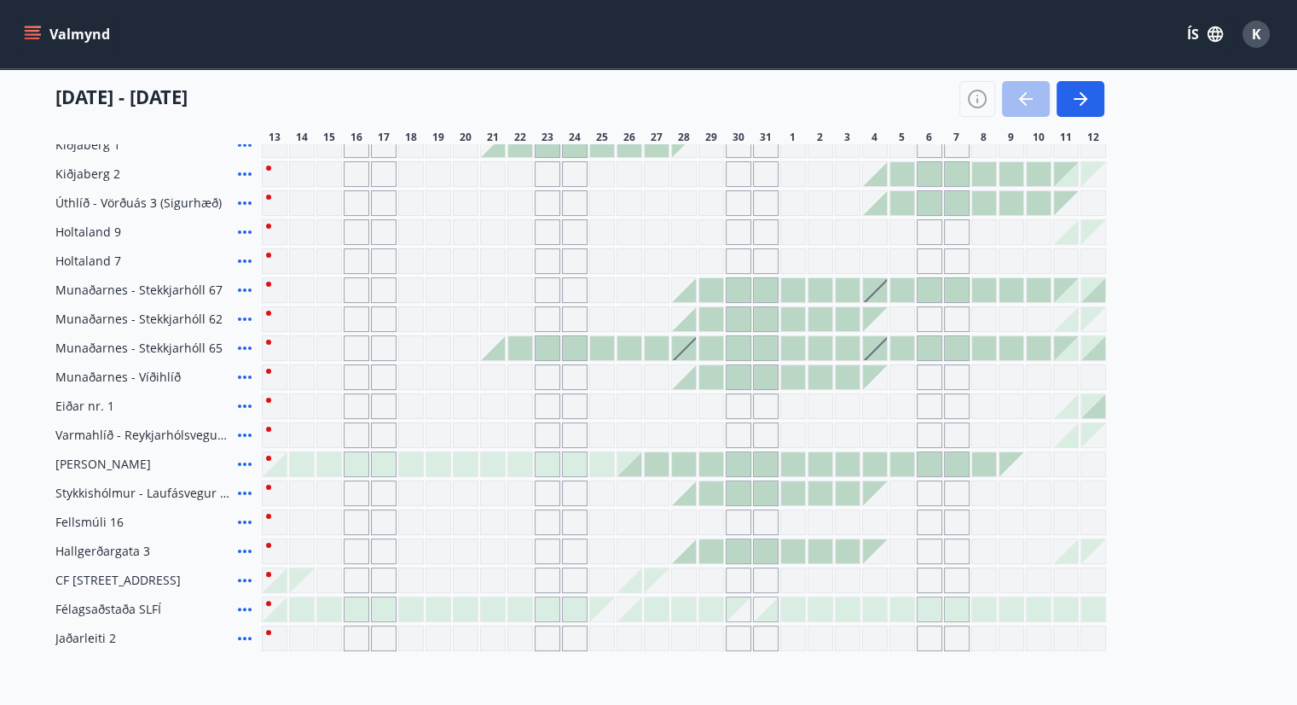
click at [245, 432] on icon at bounding box center [245, 435] width 20 height 20
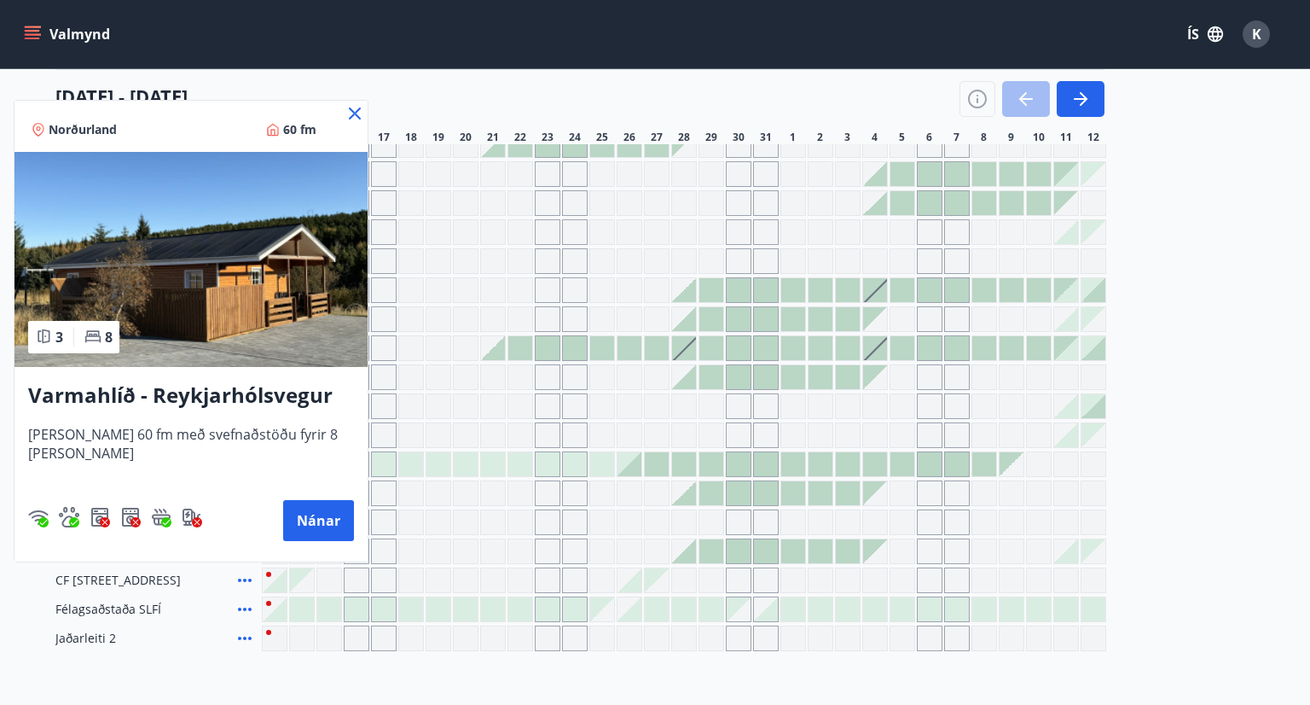
click at [348, 114] on icon at bounding box center [355, 113] width 20 height 20
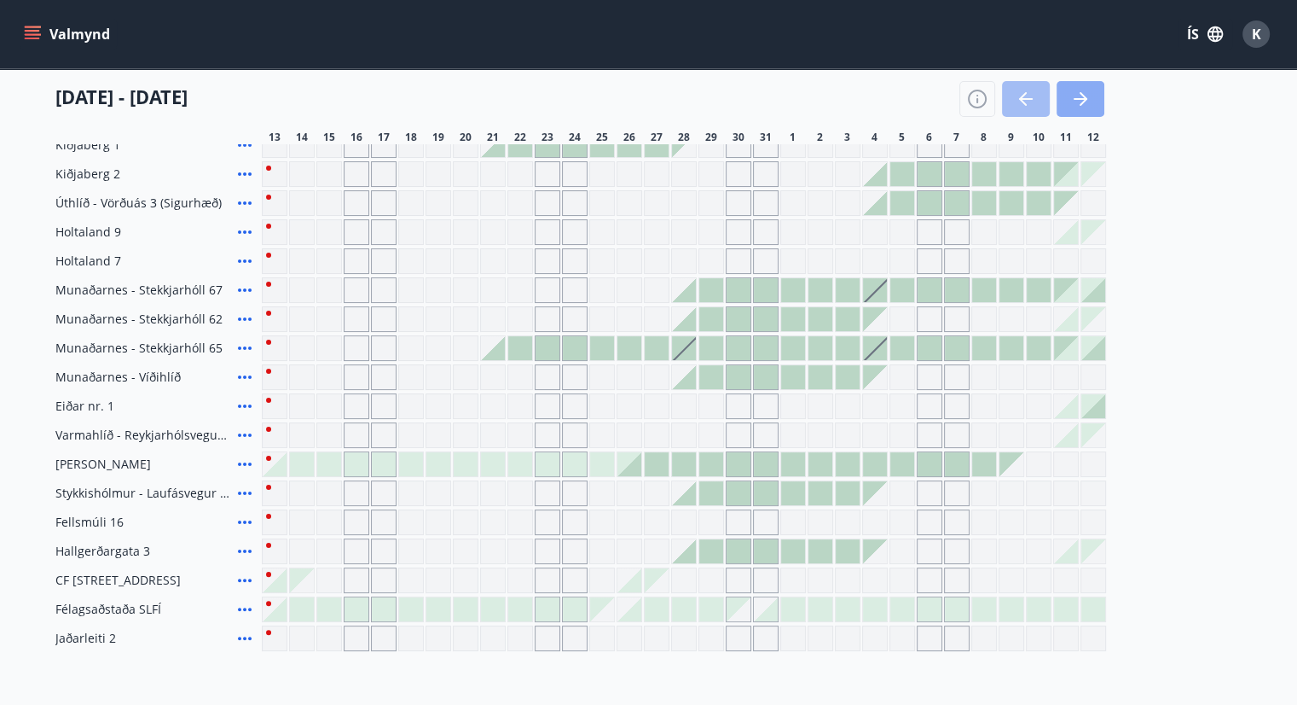
click at [1090, 93] on button "button" at bounding box center [1081, 99] width 48 height 36
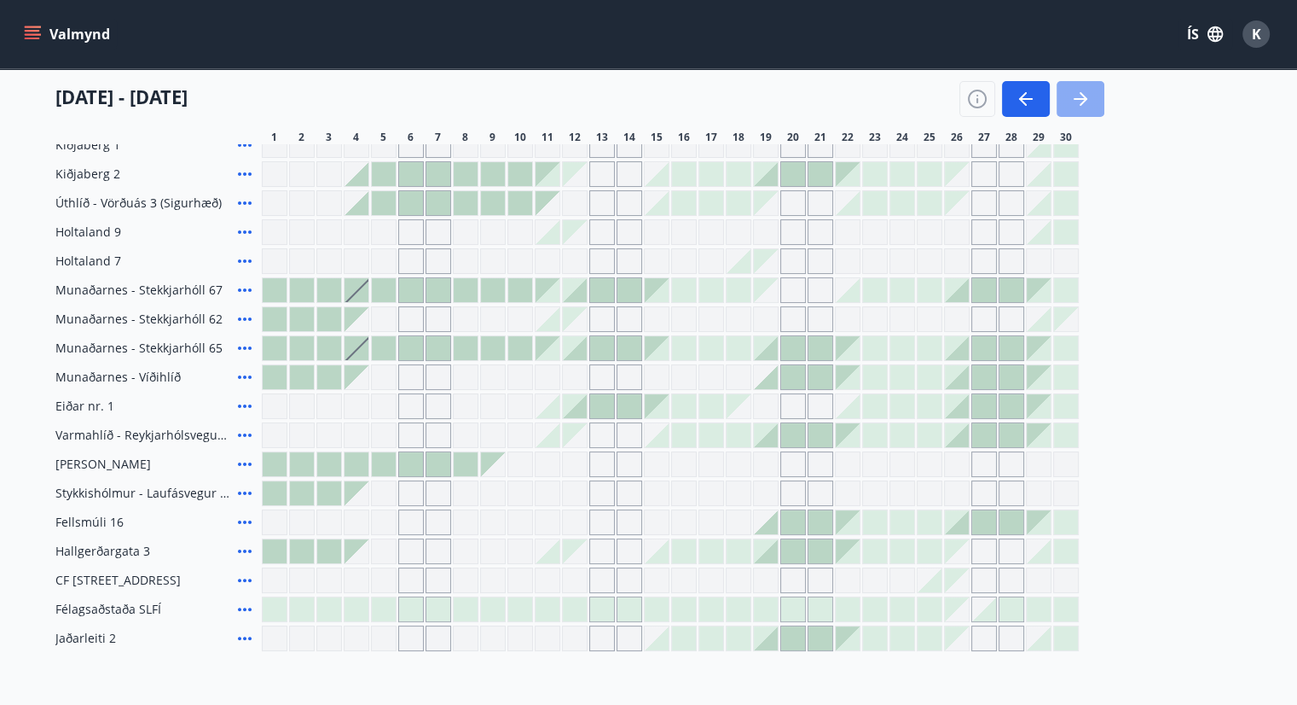
click at [1090, 93] on button "button" at bounding box center [1081, 99] width 48 height 36
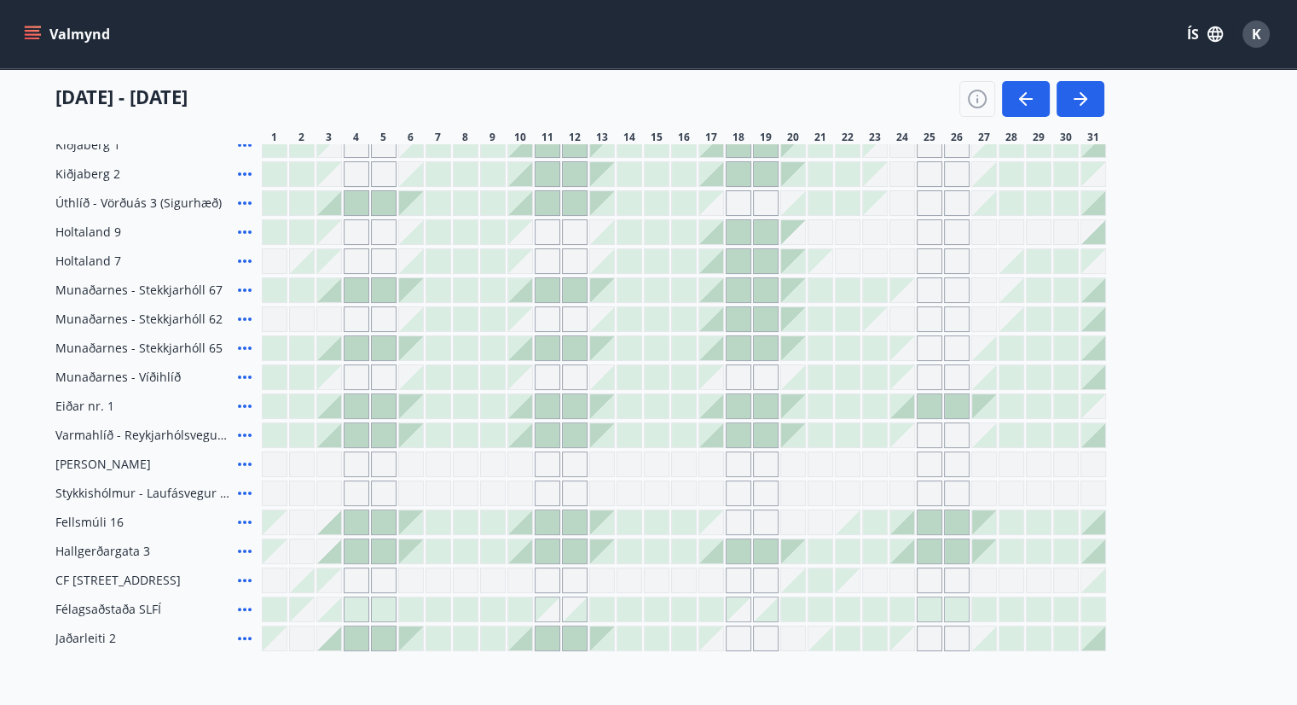
click at [542, 429] on div at bounding box center [548, 435] width 24 height 24
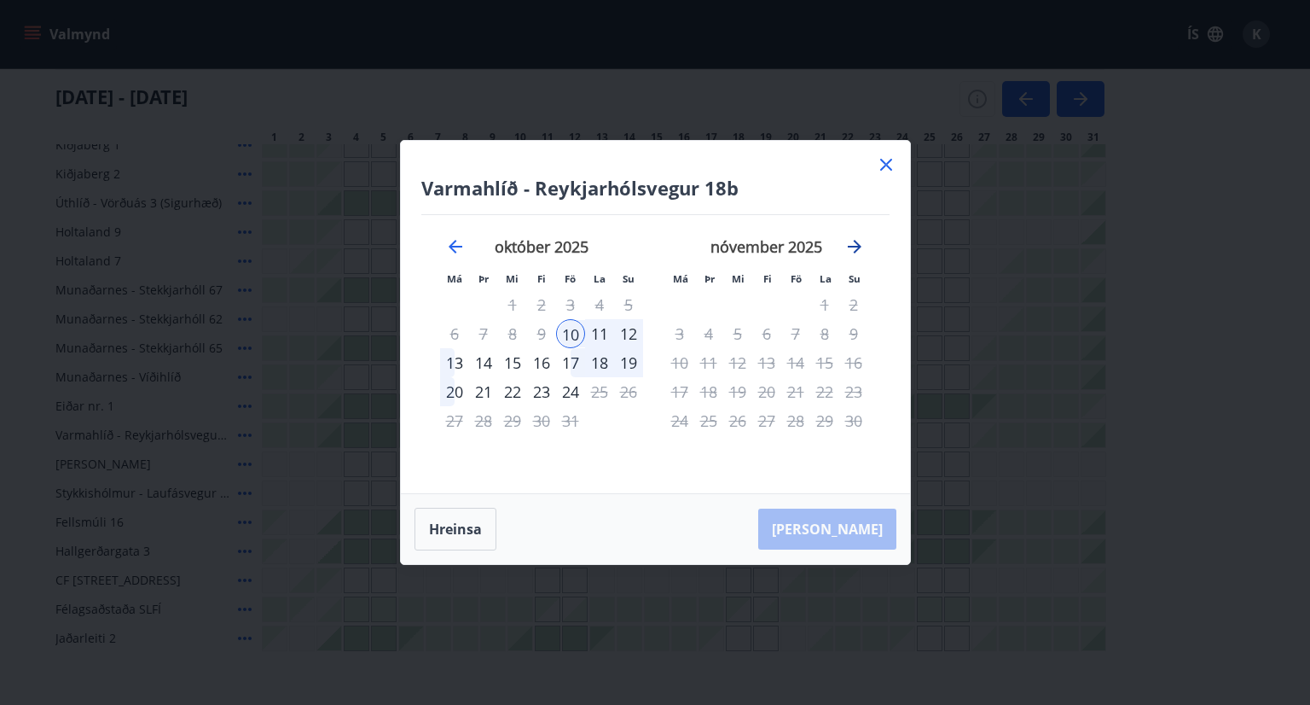
click at [853, 243] on icon "Move forward to switch to the next month." at bounding box center [854, 246] width 20 height 20
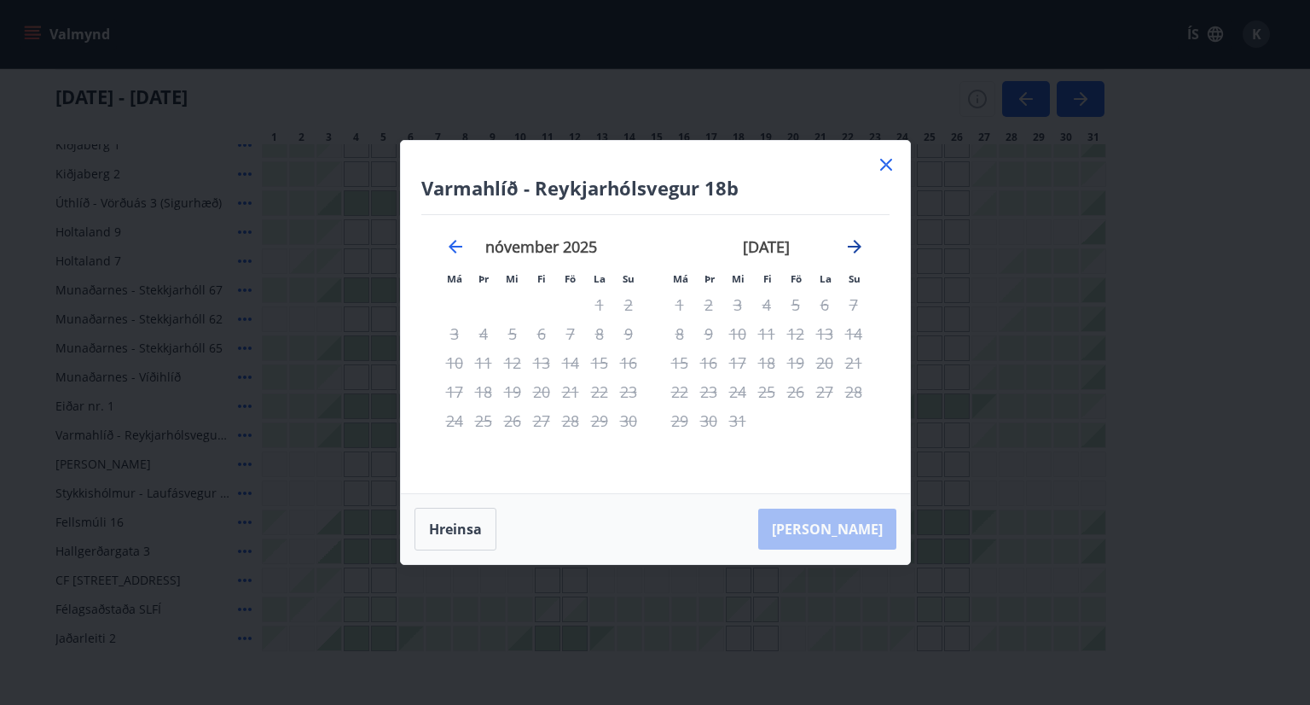
click at [853, 243] on icon "Move forward to switch to the next month." at bounding box center [854, 246] width 20 height 20
click at [458, 245] on icon "Move backward to switch to the previous month." at bounding box center [455, 246] width 20 height 20
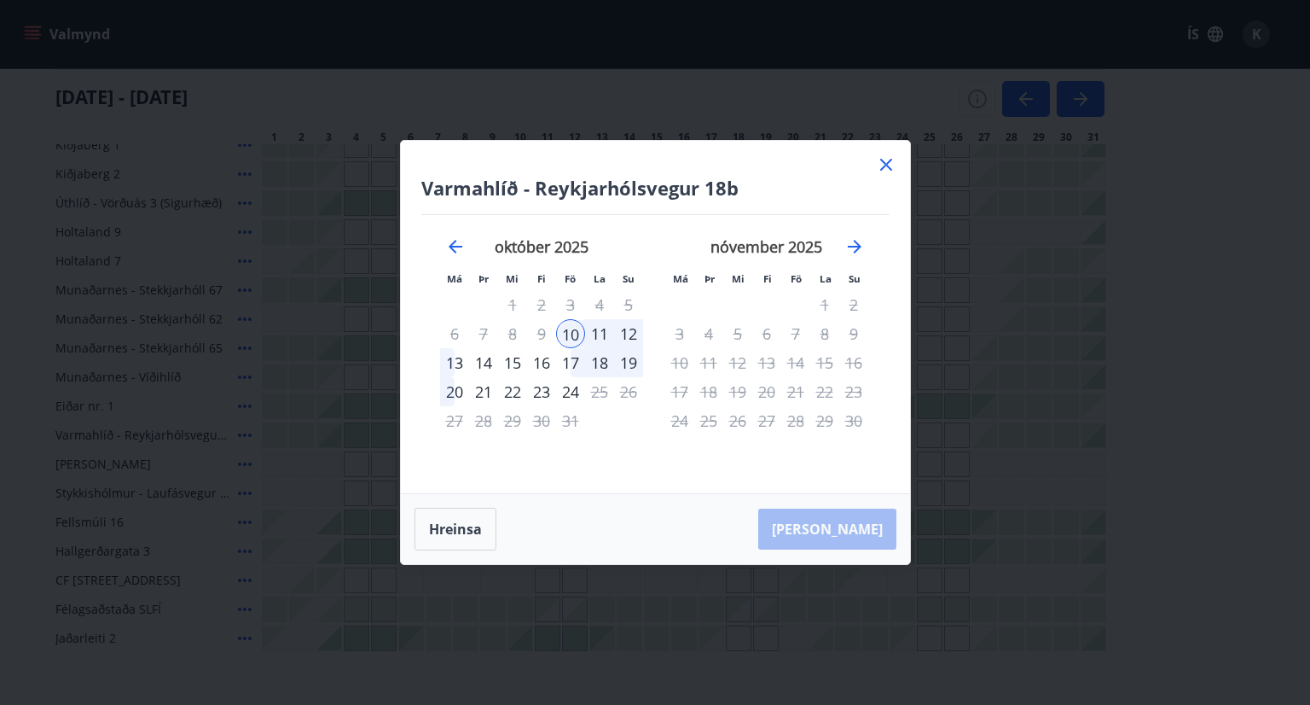
click at [866, 524] on div "[PERSON_NAME]" at bounding box center [655, 529] width 509 height 70
click at [544, 363] on div "16" at bounding box center [541, 362] width 29 height 29
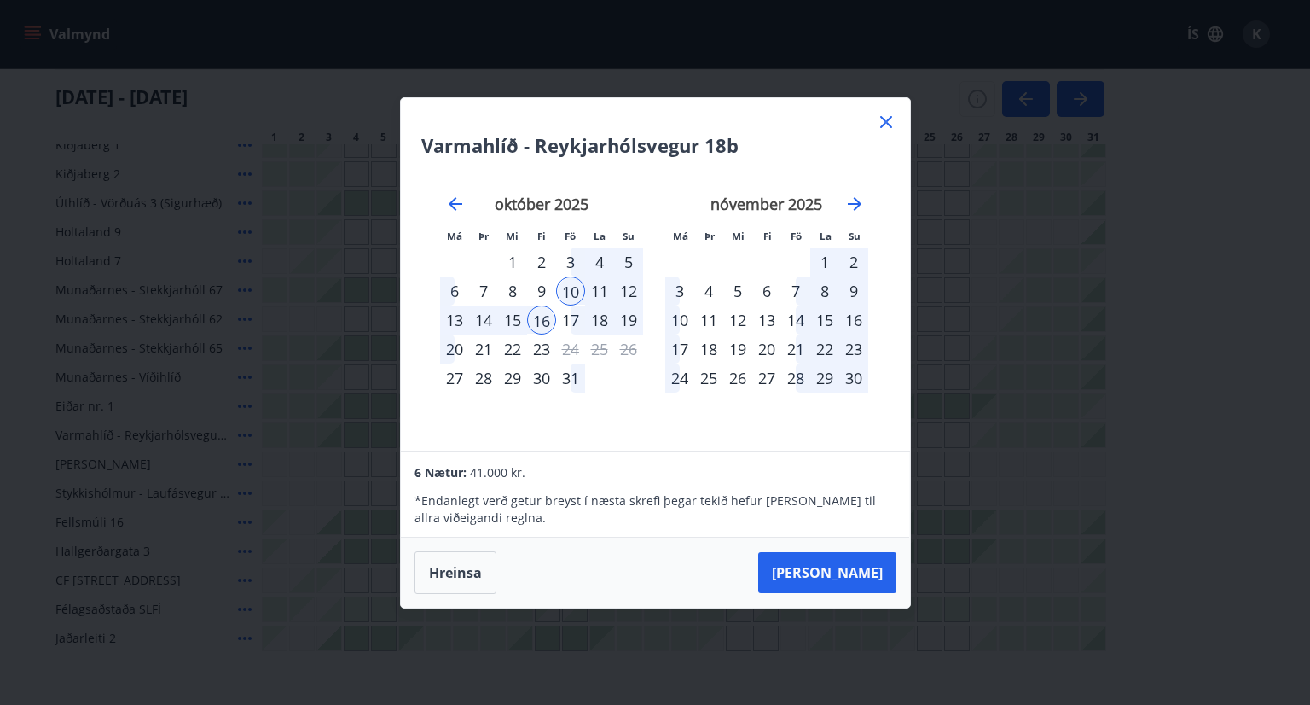
click at [571, 289] on div "10" at bounding box center [570, 290] width 29 height 29
click at [603, 291] on div "11" at bounding box center [599, 290] width 29 height 29
click at [464, 560] on button "Hreinsa" at bounding box center [456, 572] width 82 height 43
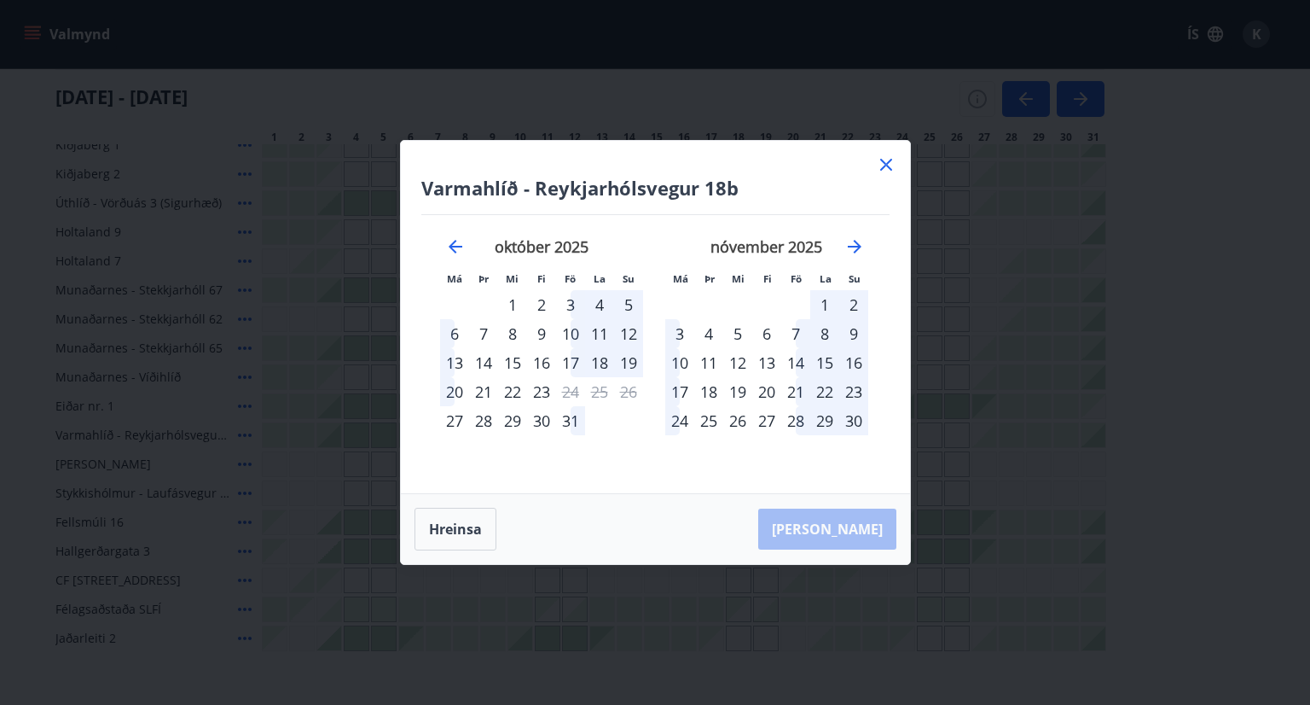
click at [538, 364] on div "16" at bounding box center [541, 362] width 29 height 29
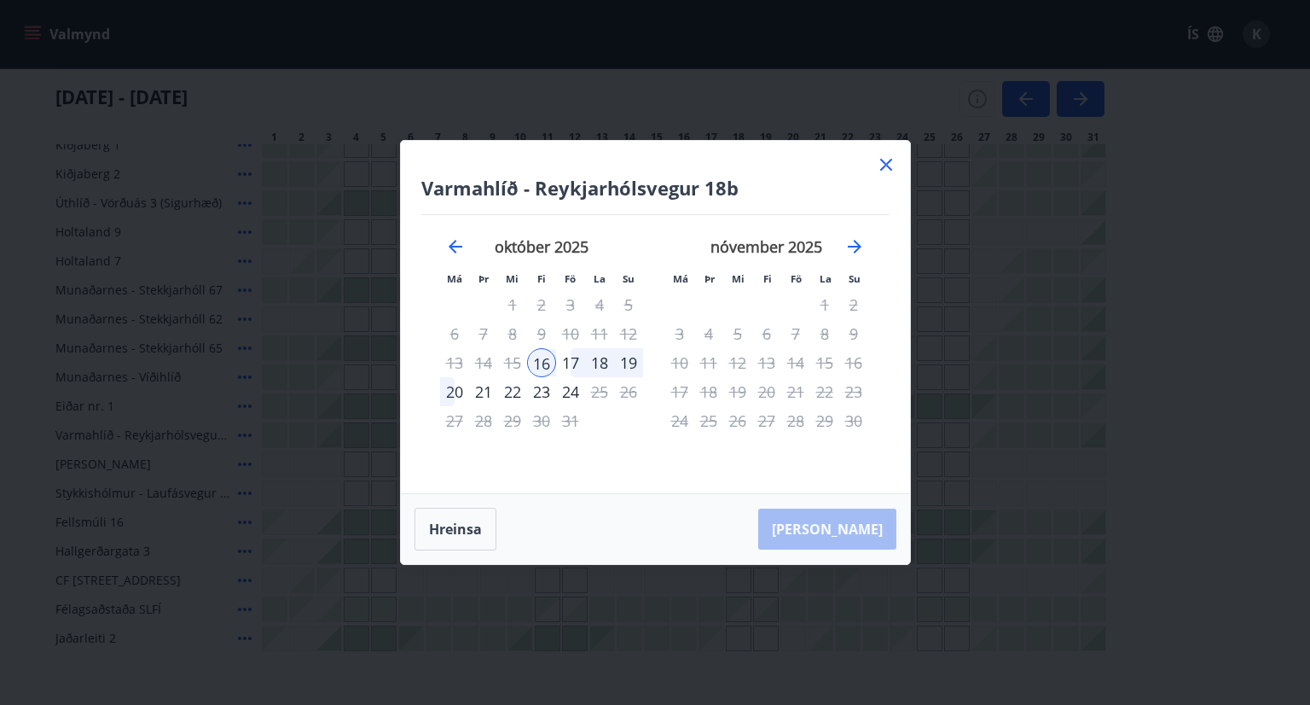
click at [627, 363] on div "19" at bounding box center [628, 362] width 29 height 29
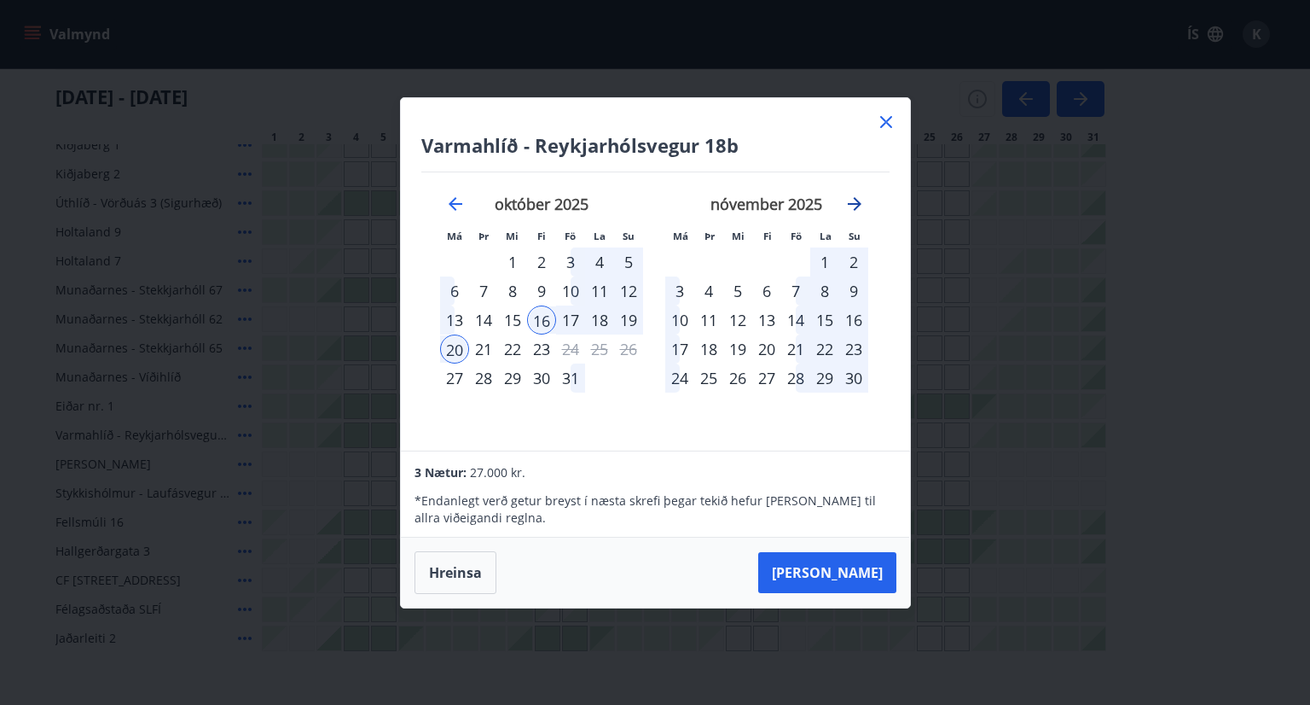
click at [852, 202] on icon "Move forward to switch to the next month." at bounding box center [855, 204] width 14 height 14
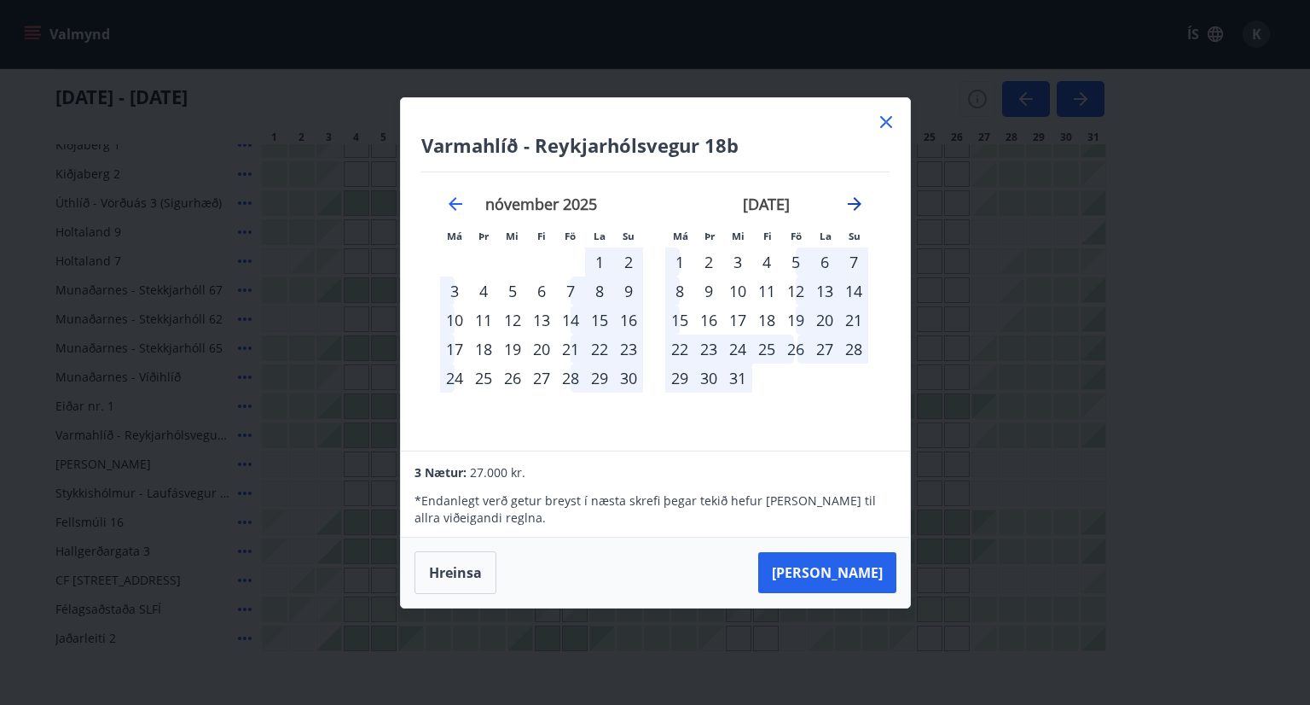
click at [852, 202] on icon "Move forward to switch to the next month." at bounding box center [855, 204] width 14 height 14
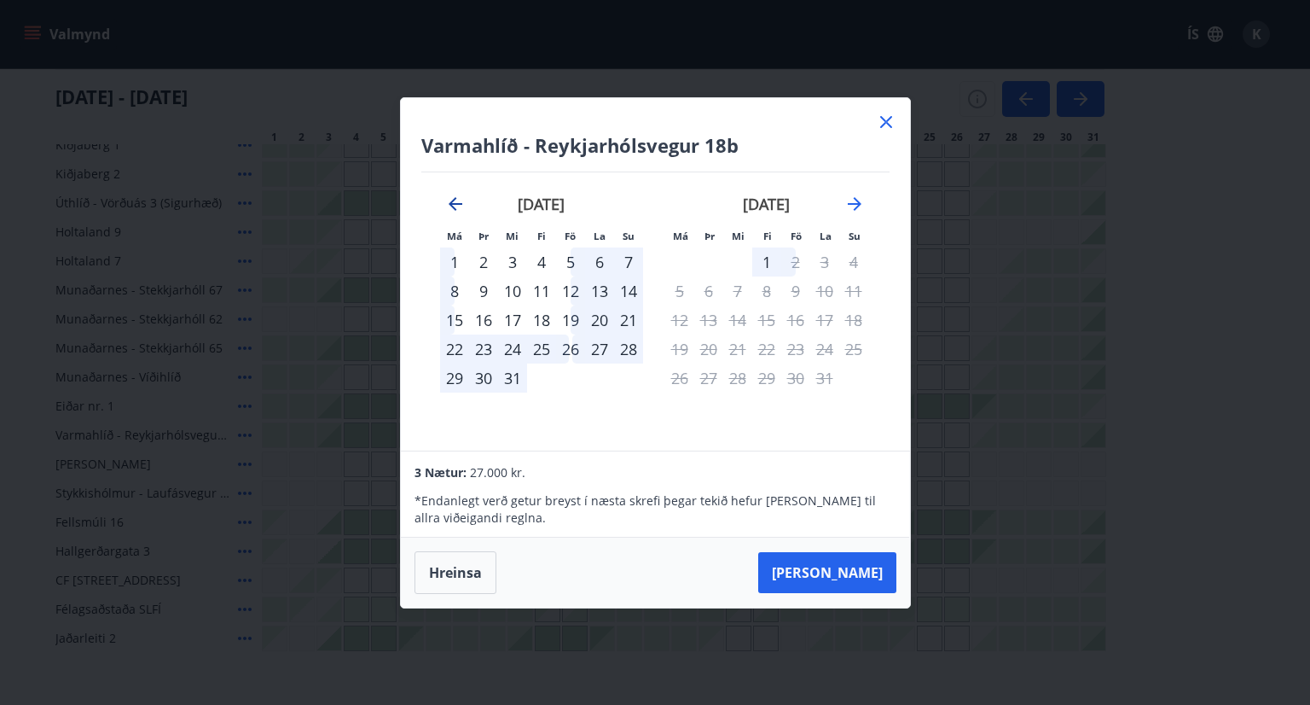
click at [455, 201] on icon "Move backward to switch to the previous month." at bounding box center [455, 204] width 20 height 20
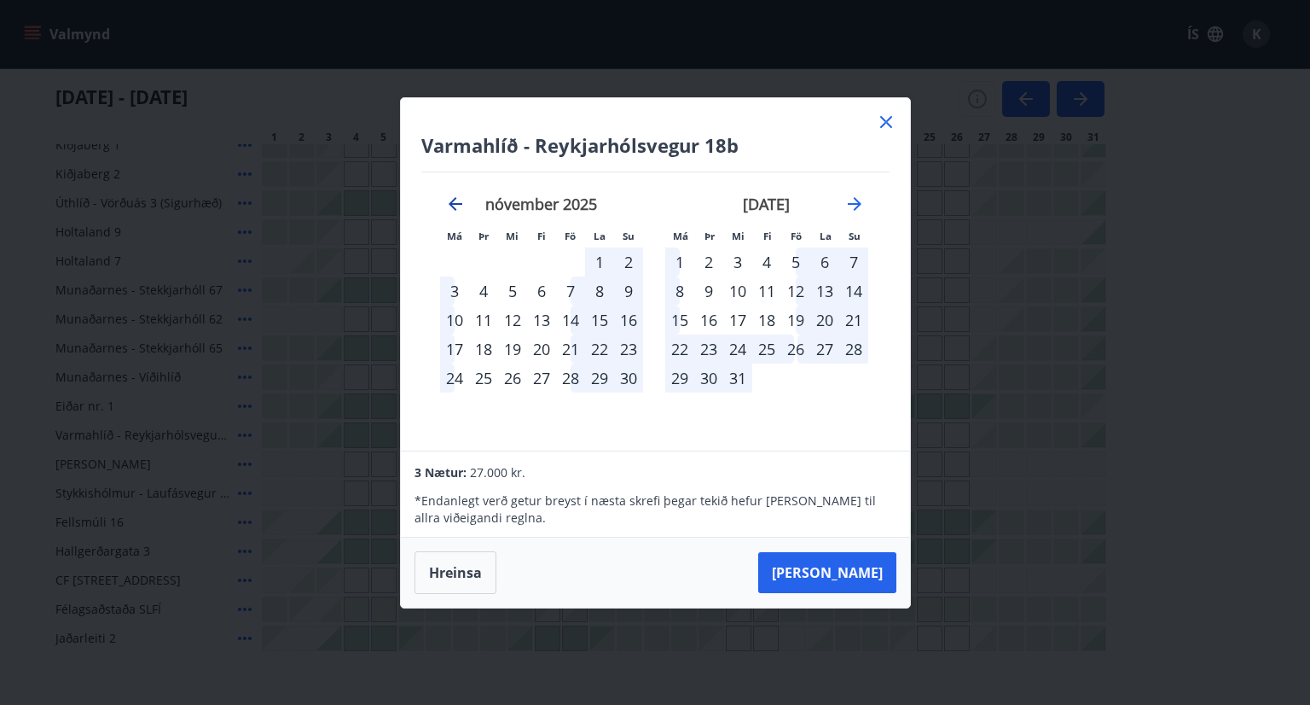
click at [455, 201] on icon "Move backward to switch to the previous month." at bounding box center [455, 204] width 20 height 20
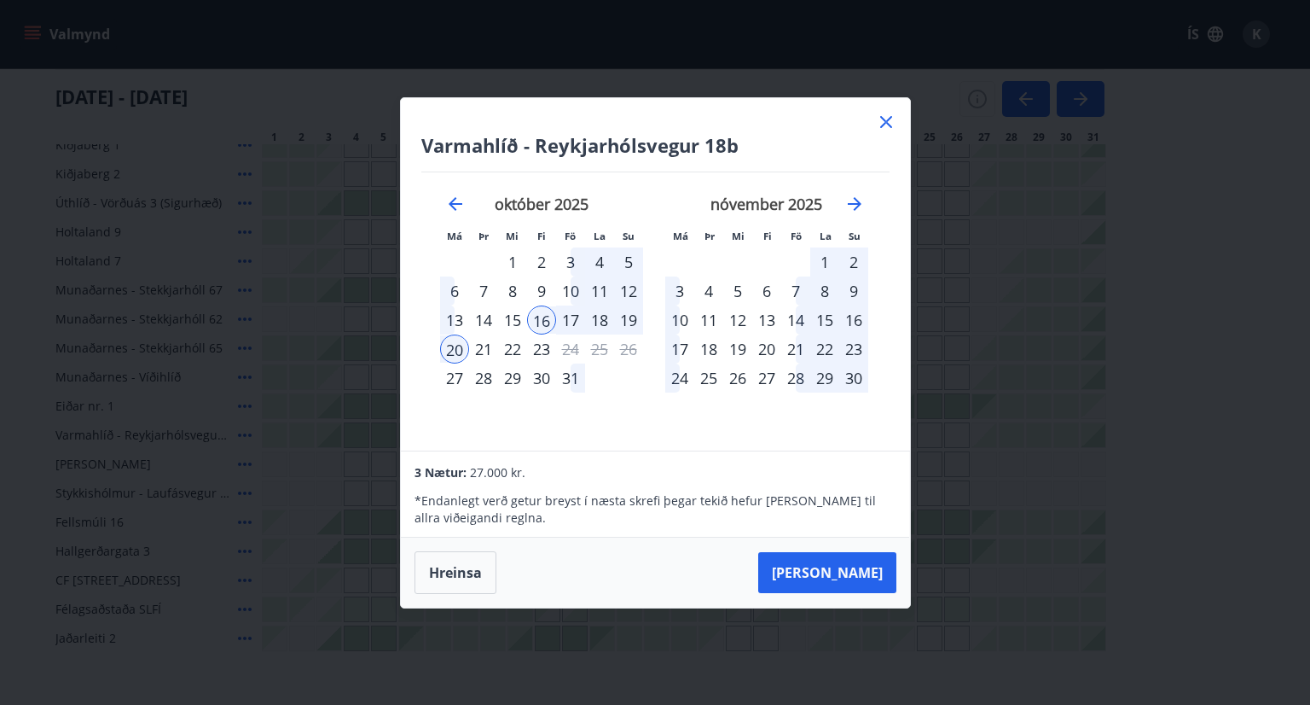
click at [885, 120] on icon at bounding box center [886, 122] width 12 height 12
